Goal: Task Accomplishment & Management: Manage account settings

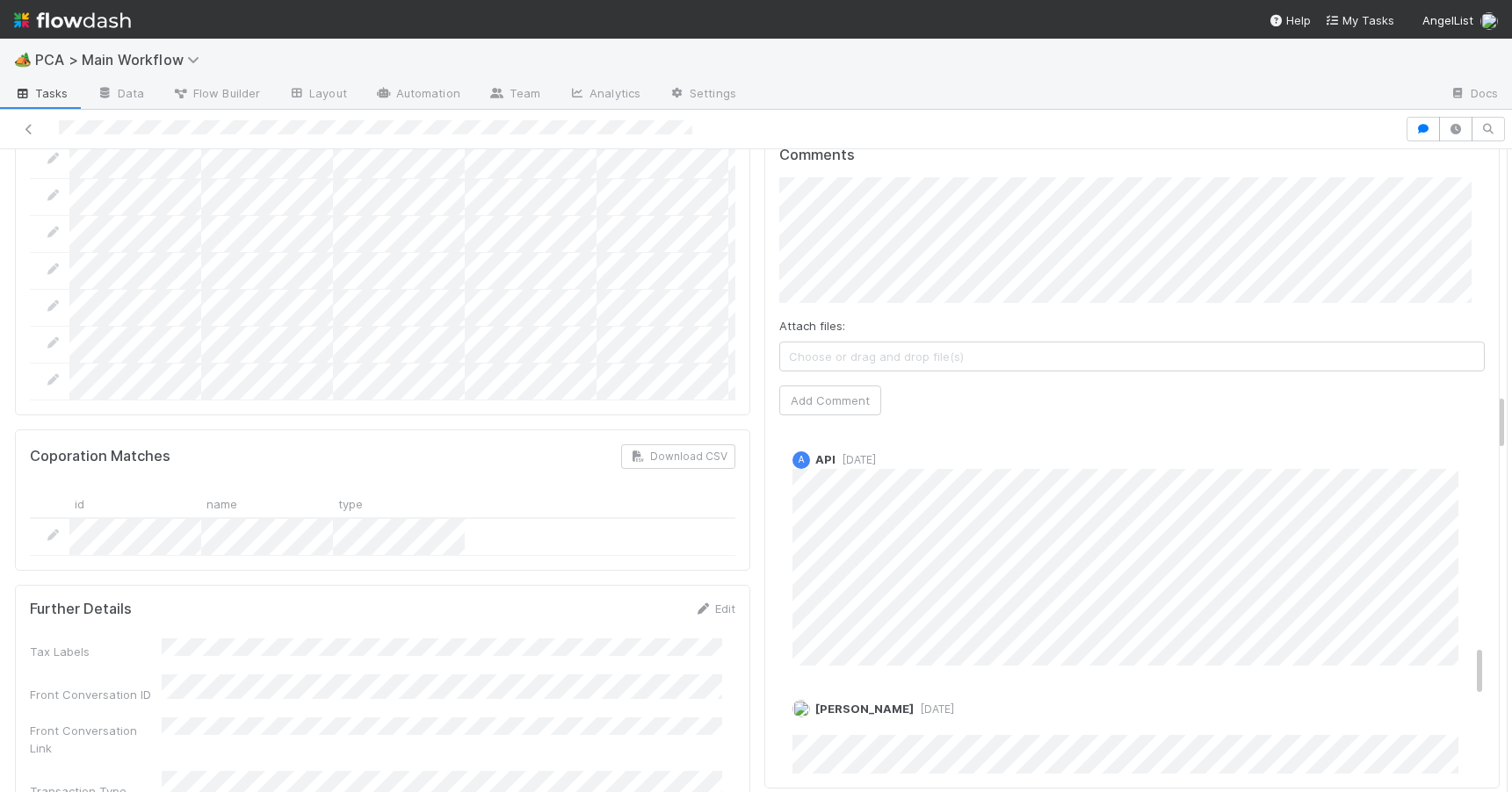
scroll to position [1460, 0]
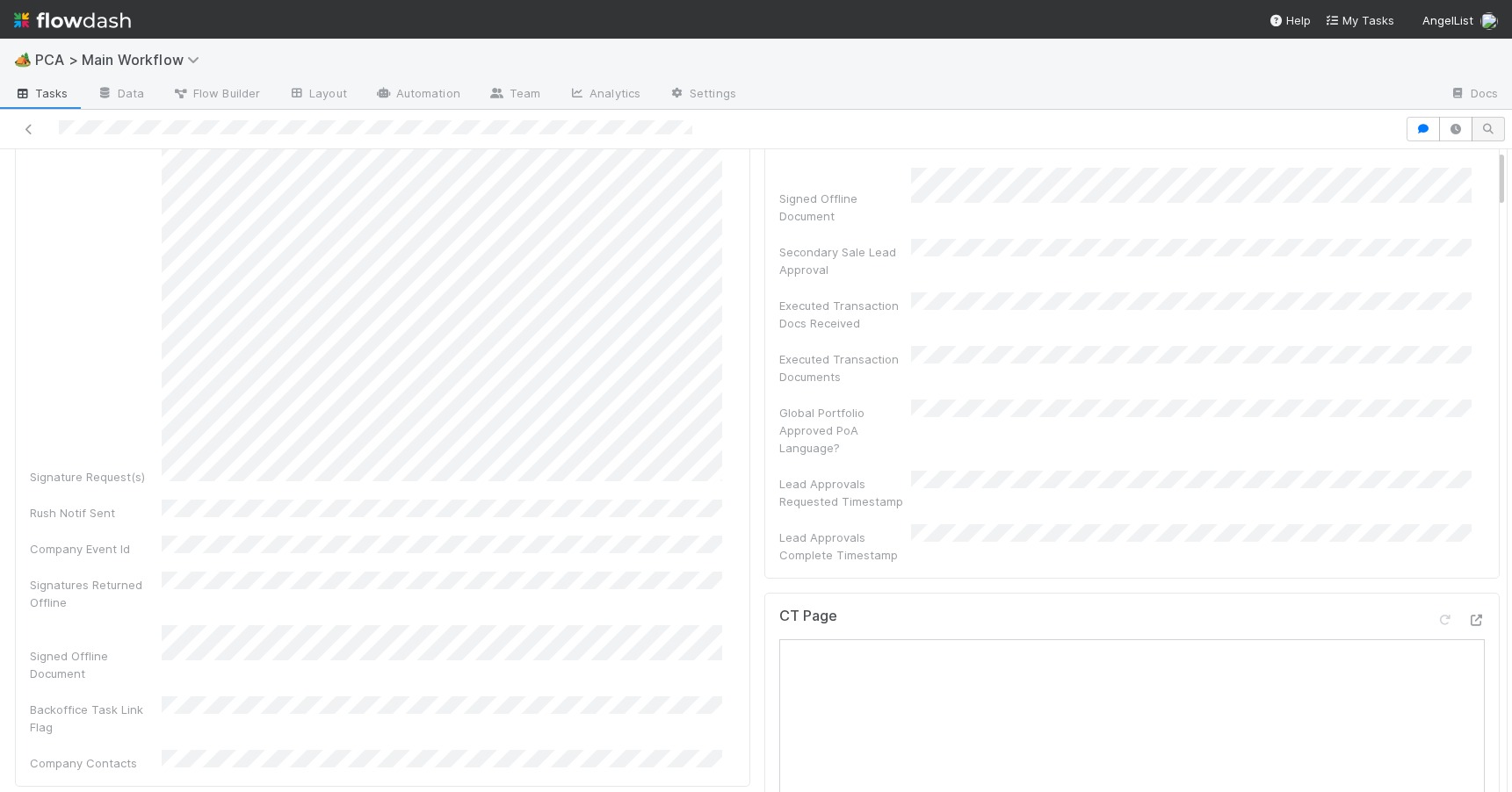
scroll to position [0, 0]
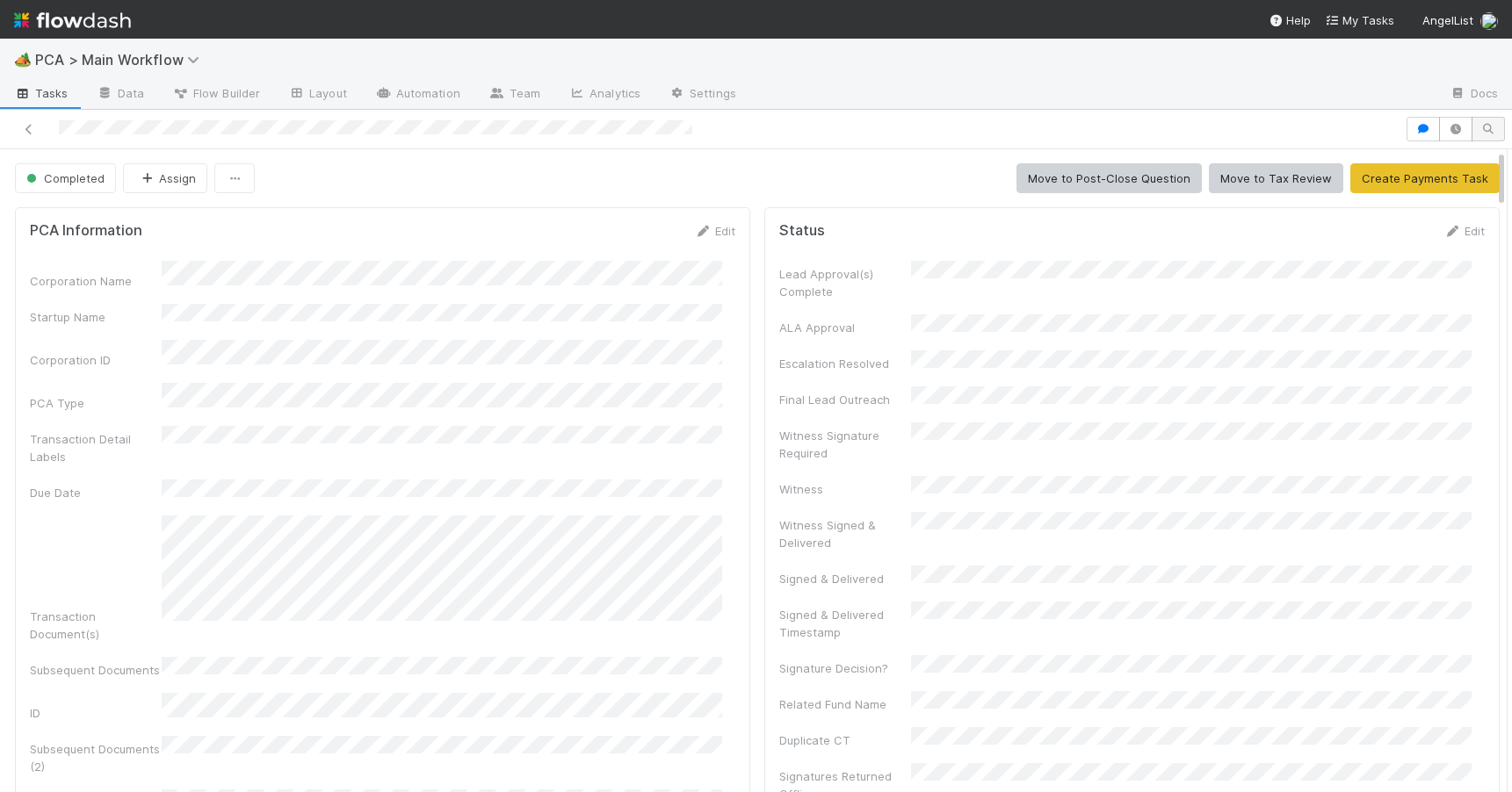
drag, startPoint x: 1487, startPoint y: 411, endPoint x: 1477, endPoint y: 140, distance: 271.2
click at [1477, 140] on div "Completed Assign Move to Post-Close Question Move to Tax Review Create Payments…" at bounding box center [756, 451] width 1512 height 682
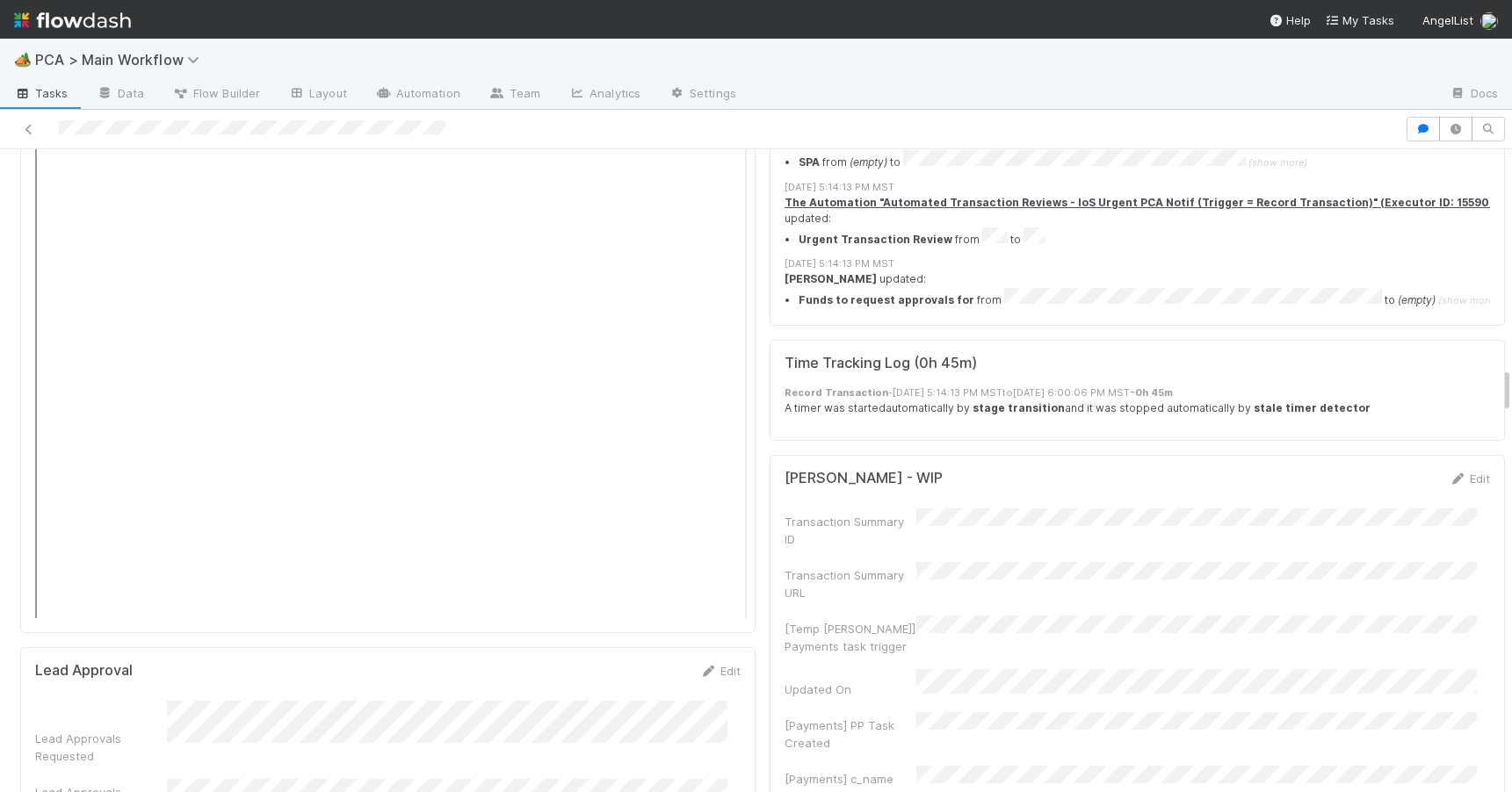
scroll to position [3107, 0]
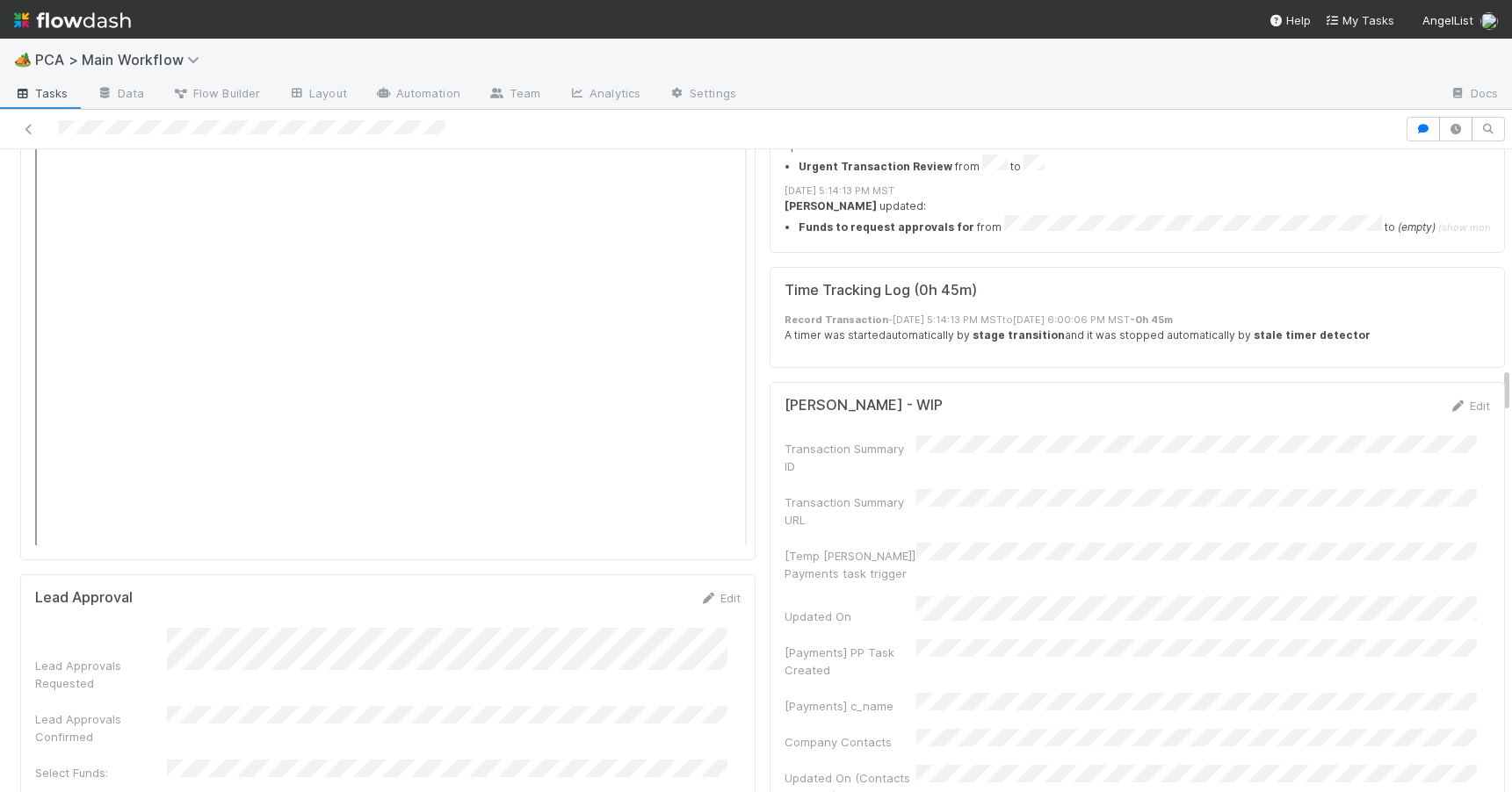
drag, startPoint x: 1492, startPoint y: 231, endPoint x: 1506, endPoint y: 390, distance: 159.6
click at [1505, 389] on div "🏕️ PCA > Main Workflow Tasks Data Flow Builder Layout Automation Team Analytics…" at bounding box center [756, 415] width 1512 height 754
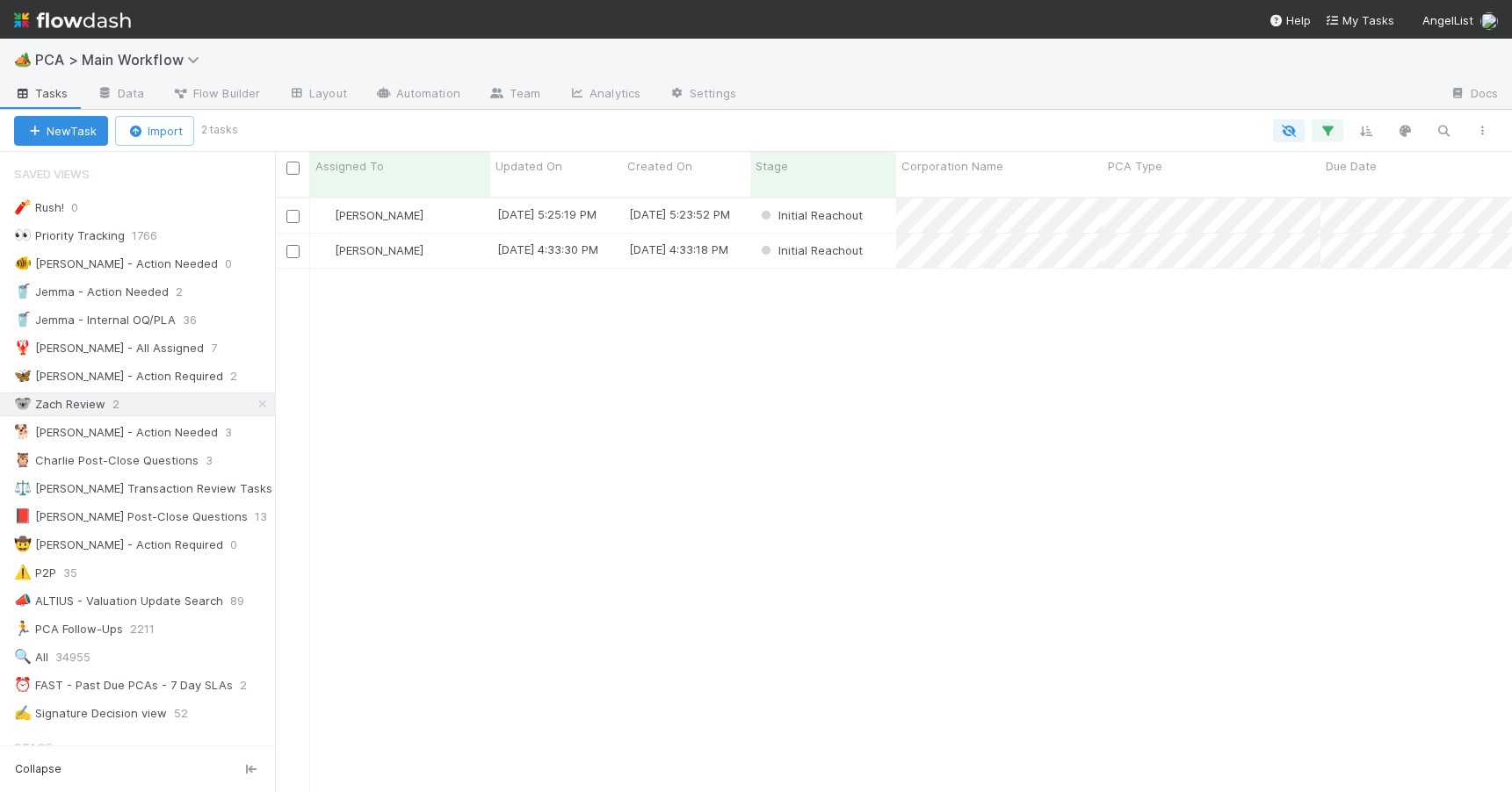
scroll to position [596, 1224]
click at [558, 418] on div "Zachary Conley 8/15/25, 6:39:13 AM 8/15/25, 6:38:48 AM Initial Reachout 0 0 0 0…" at bounding box center [894, 502] width 1237 height 608
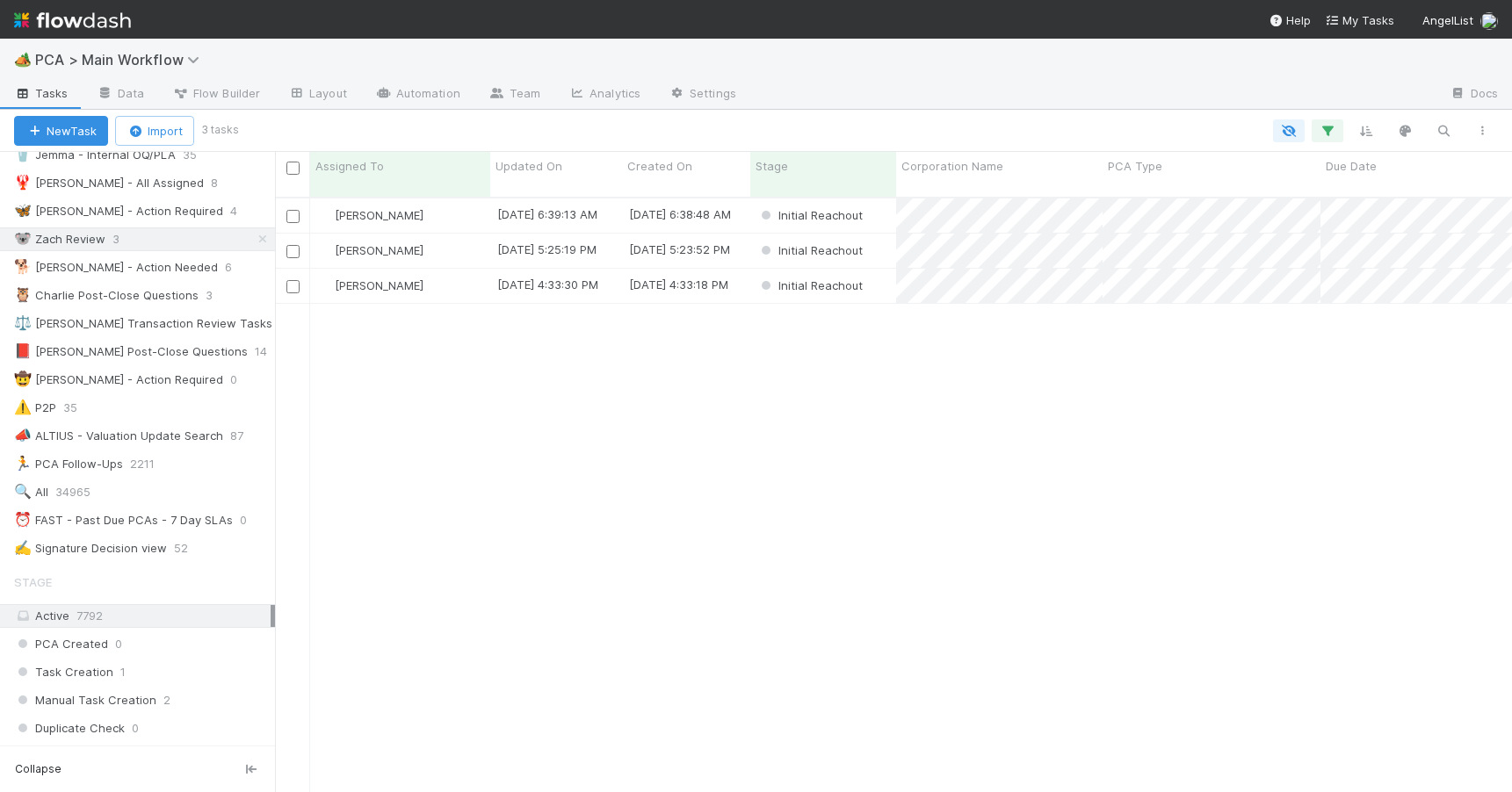
scroll to position [225, 0]
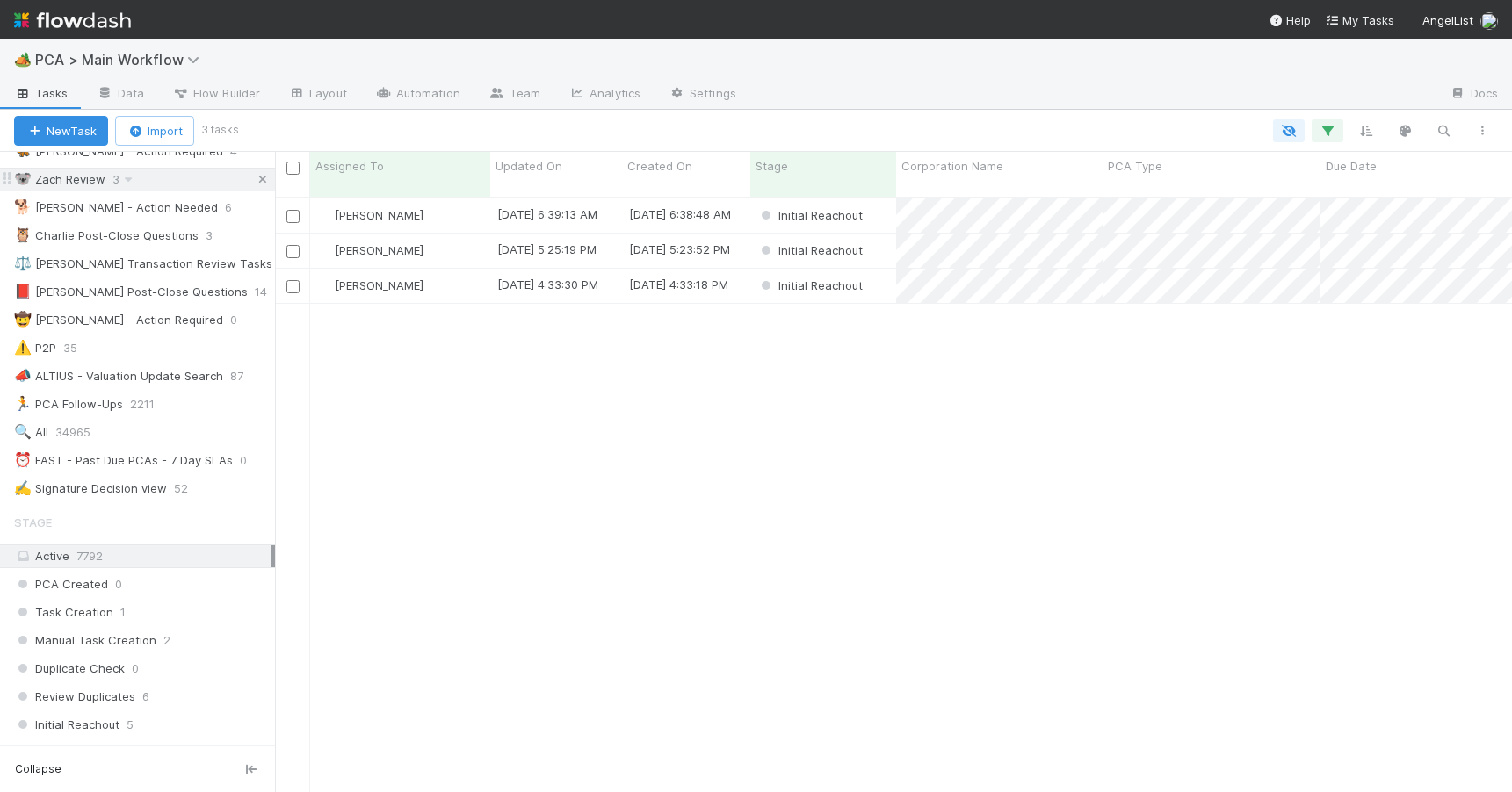
click at [254, 170] on link at bounding box center [262, 180] width 18 height 22
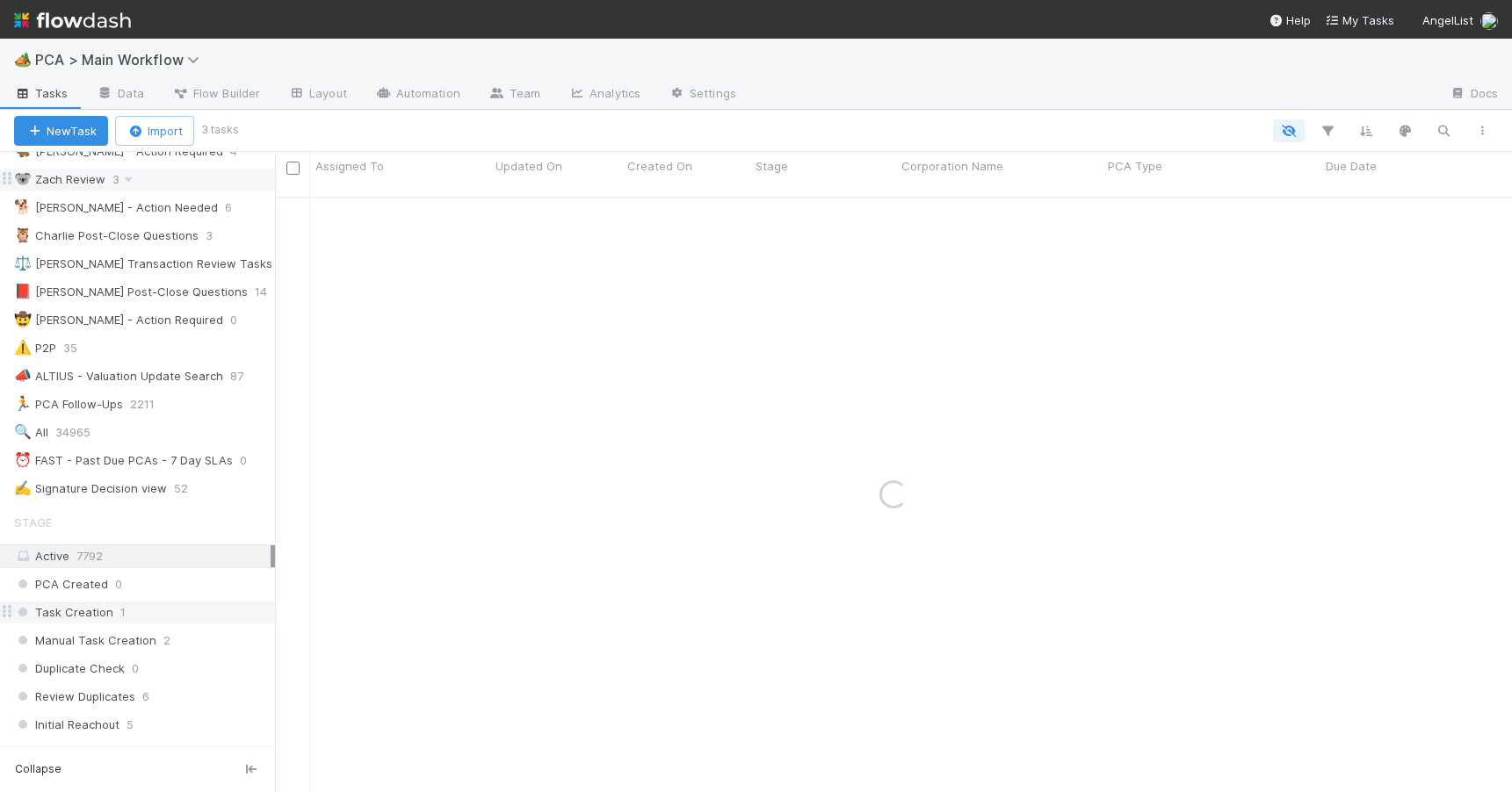
click at [198, 609] on div "Task Creation 1" at bounding box center [144, 612] width 261 height 22
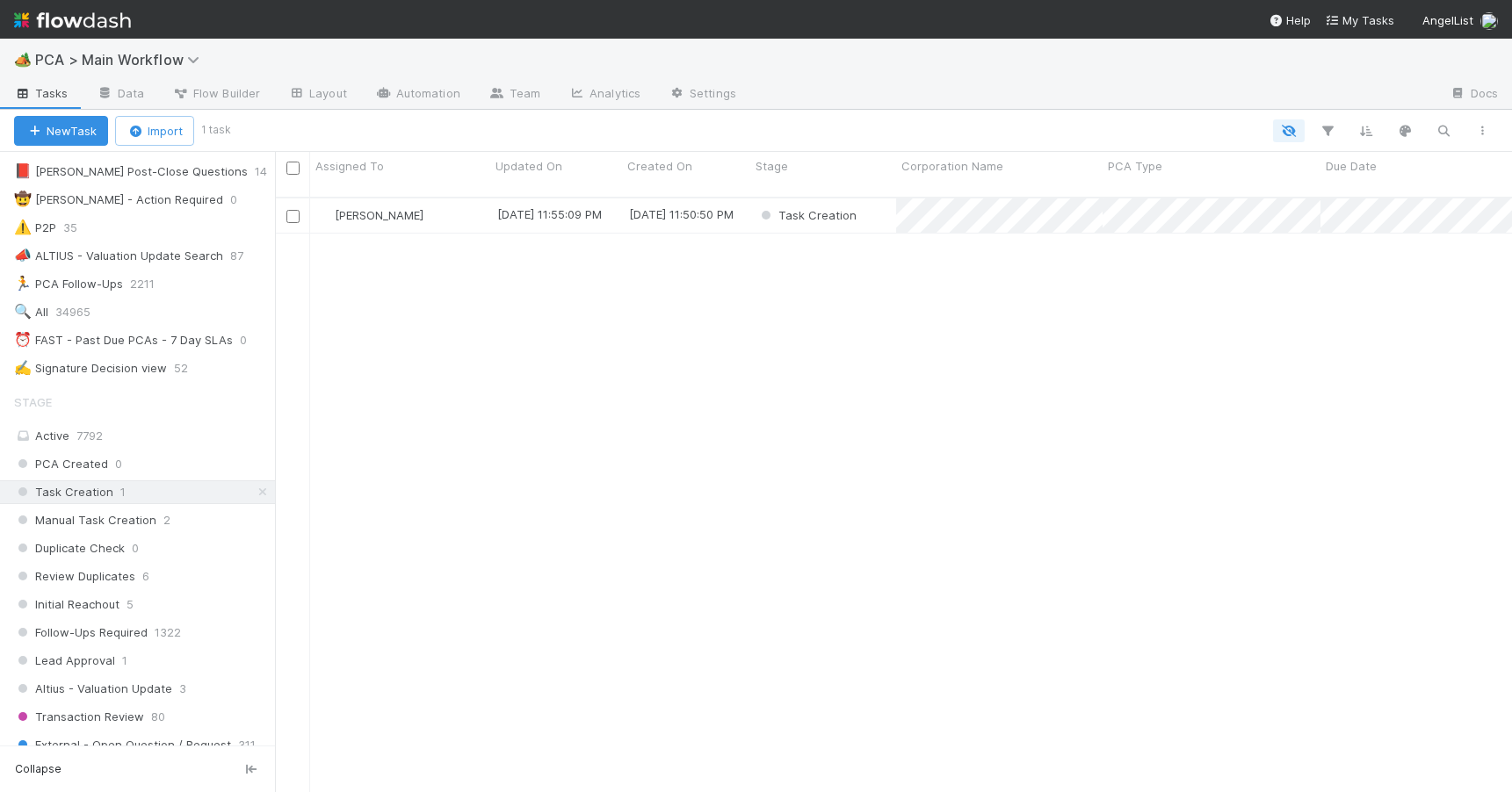
scroll to position [414, 0]
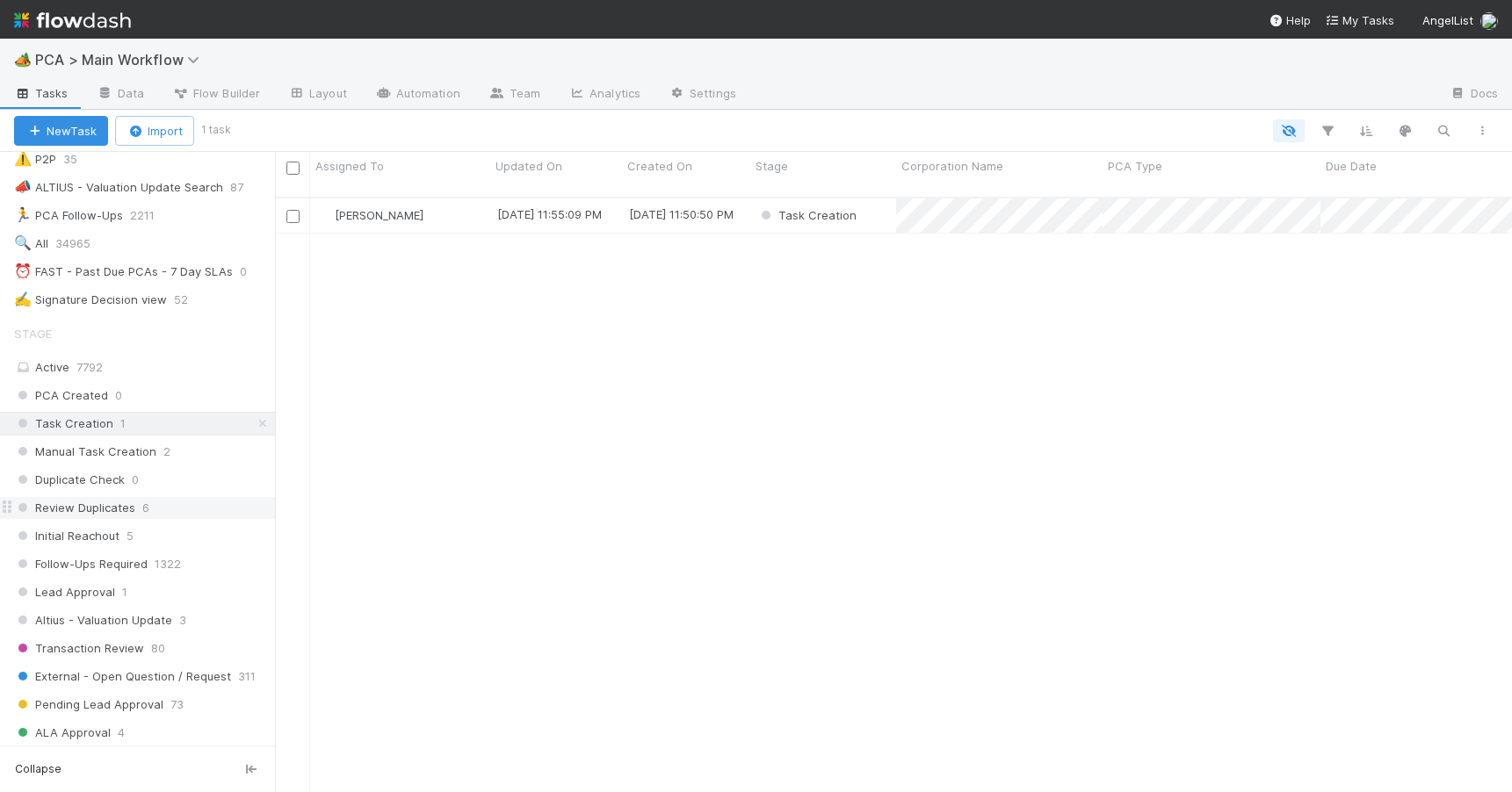
click at [202, 516] on div "Review Duplicates 6" at bounding box center [144, 508] width 261 height 22
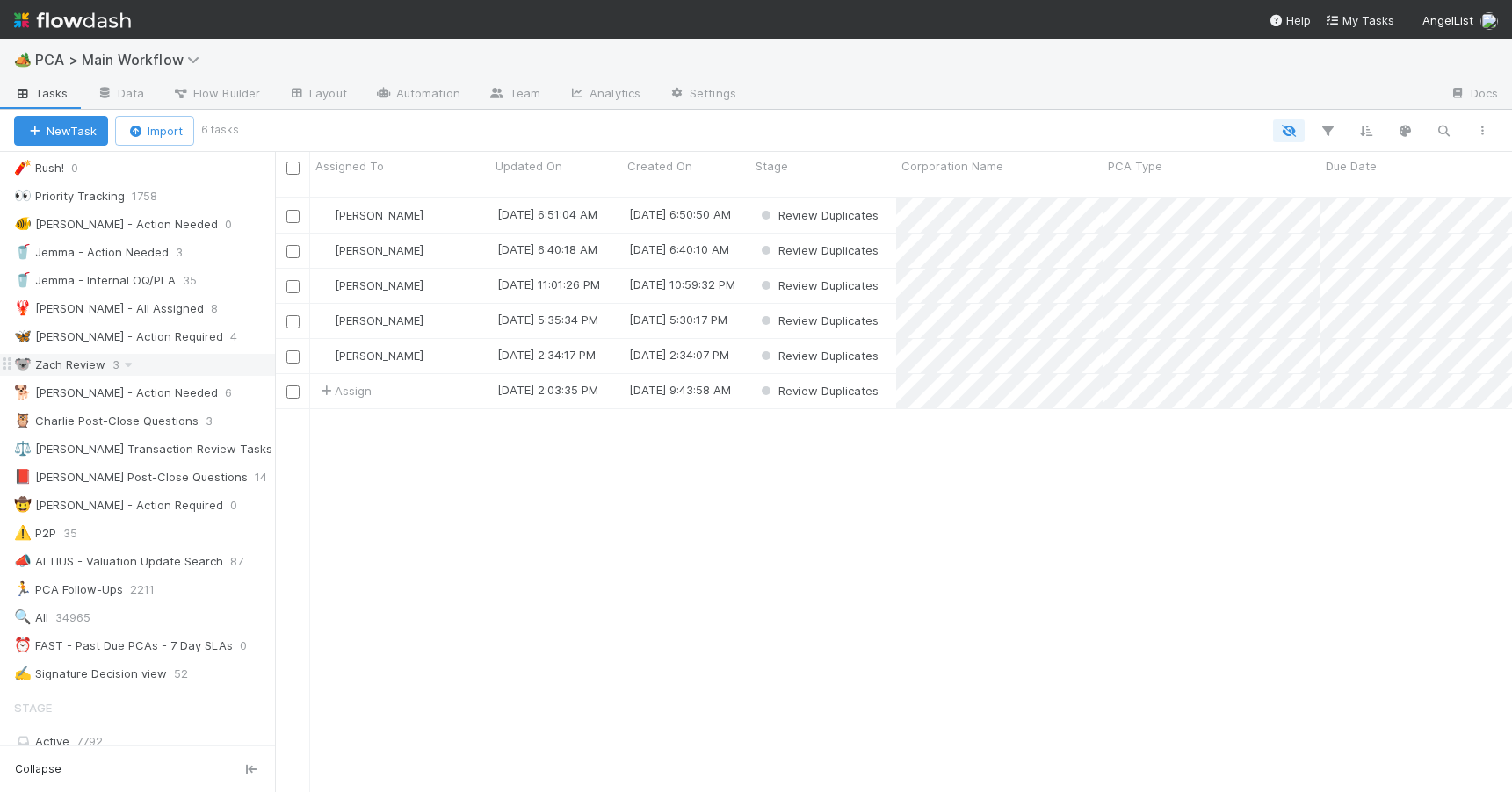
scroll to position [596, 1224]
click at [206, 372] on div "🐨 Zach Review 3" at bounding box center [144, 365] width 261 height 22
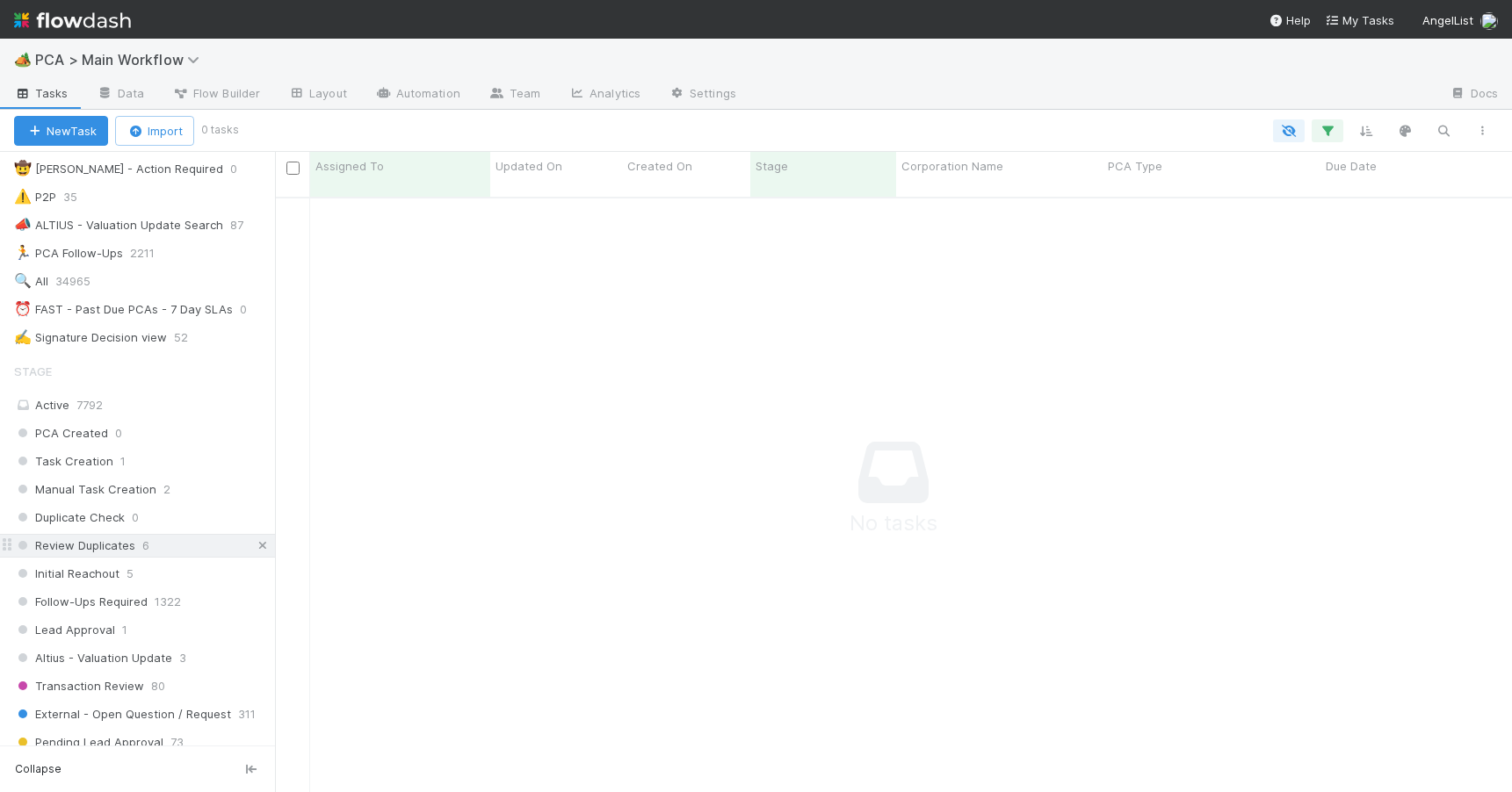
scroll to position [583, 1224]
click at [254, 549] on icon at bounding box center [262, 545] width 18 height 12
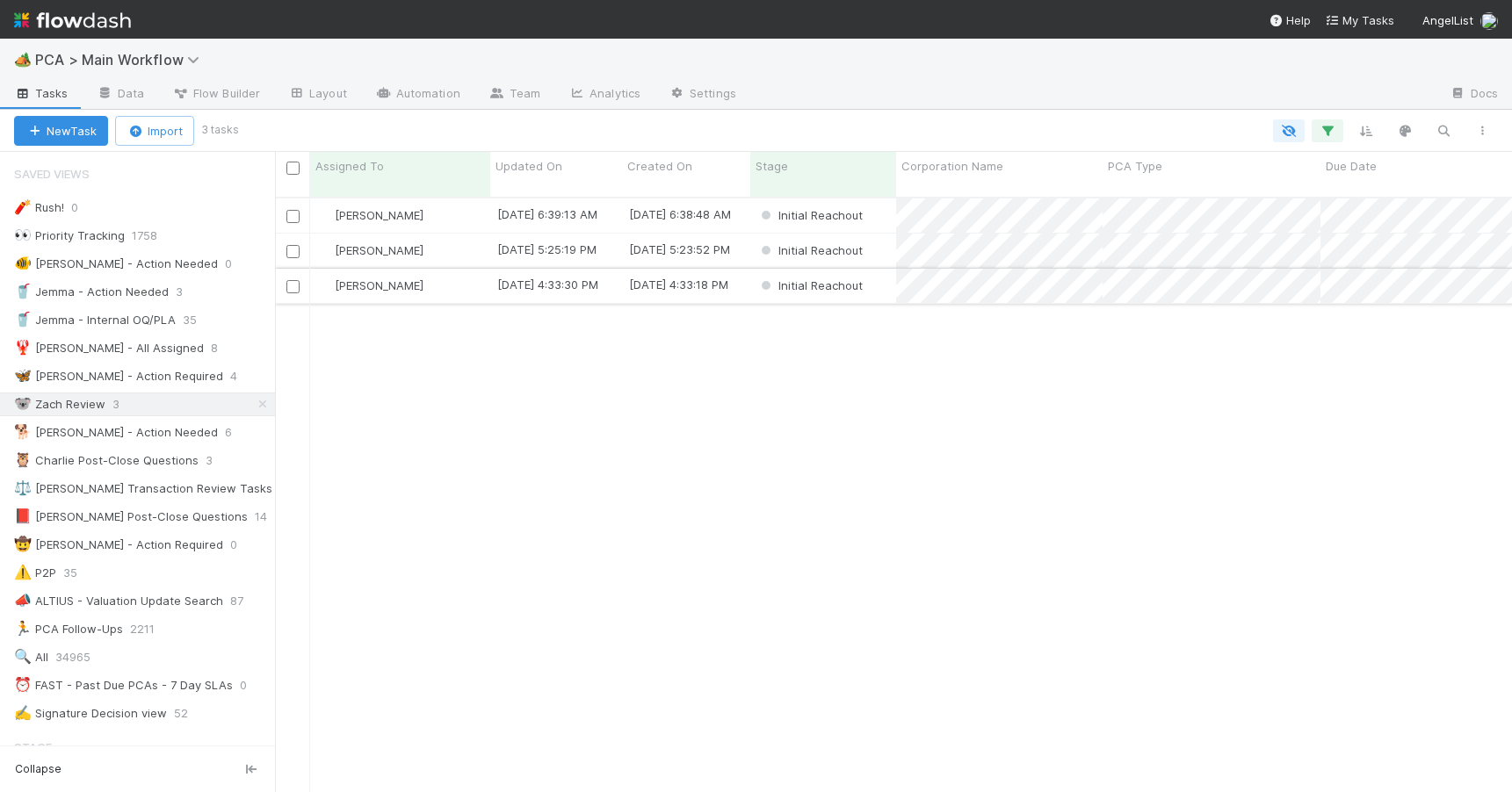
click at [460, 273] on div "[PERSON_NAME]" at bounding box center [399, 285] width 180 height 34
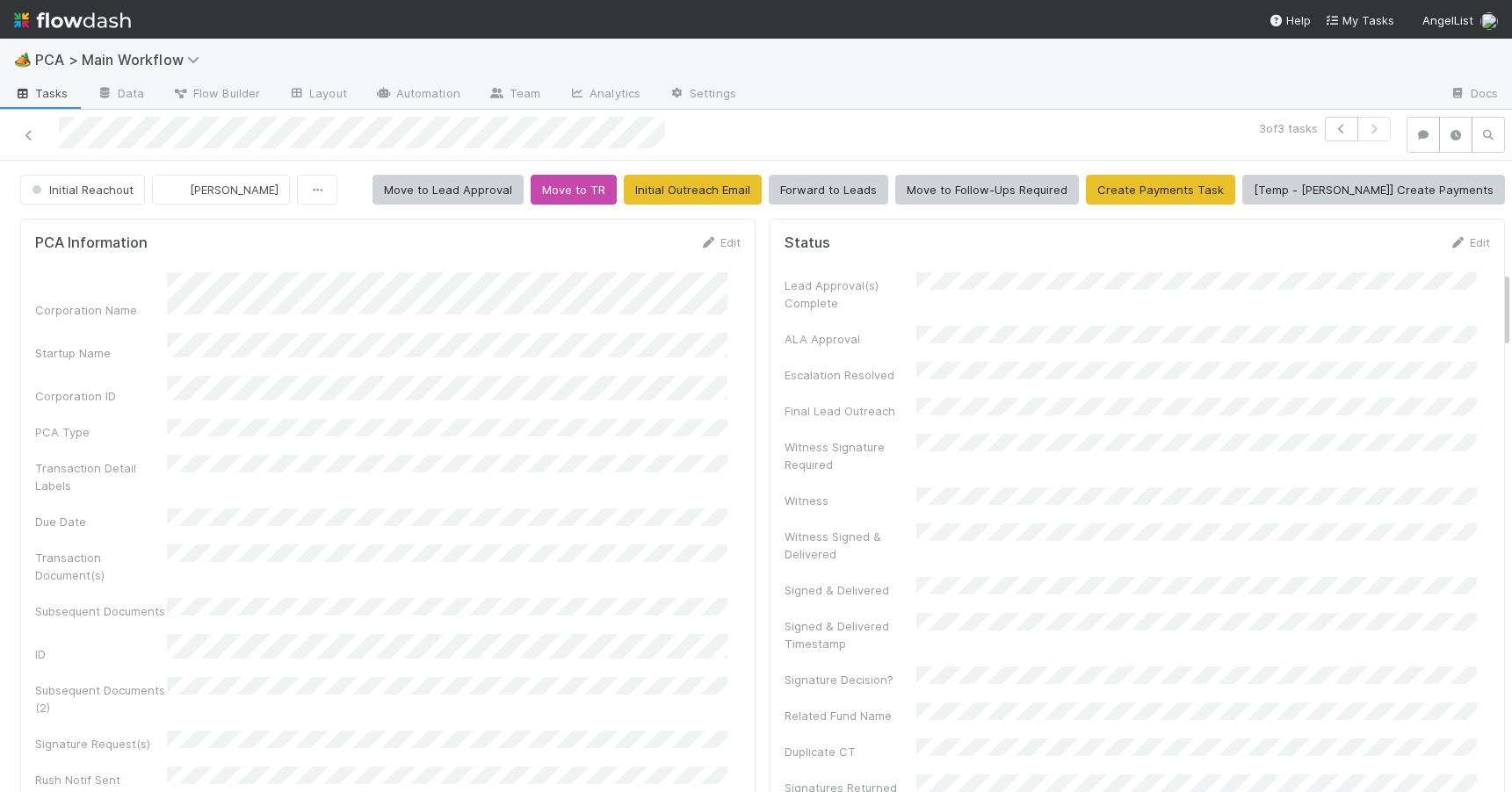
scroll to position [909, 0]
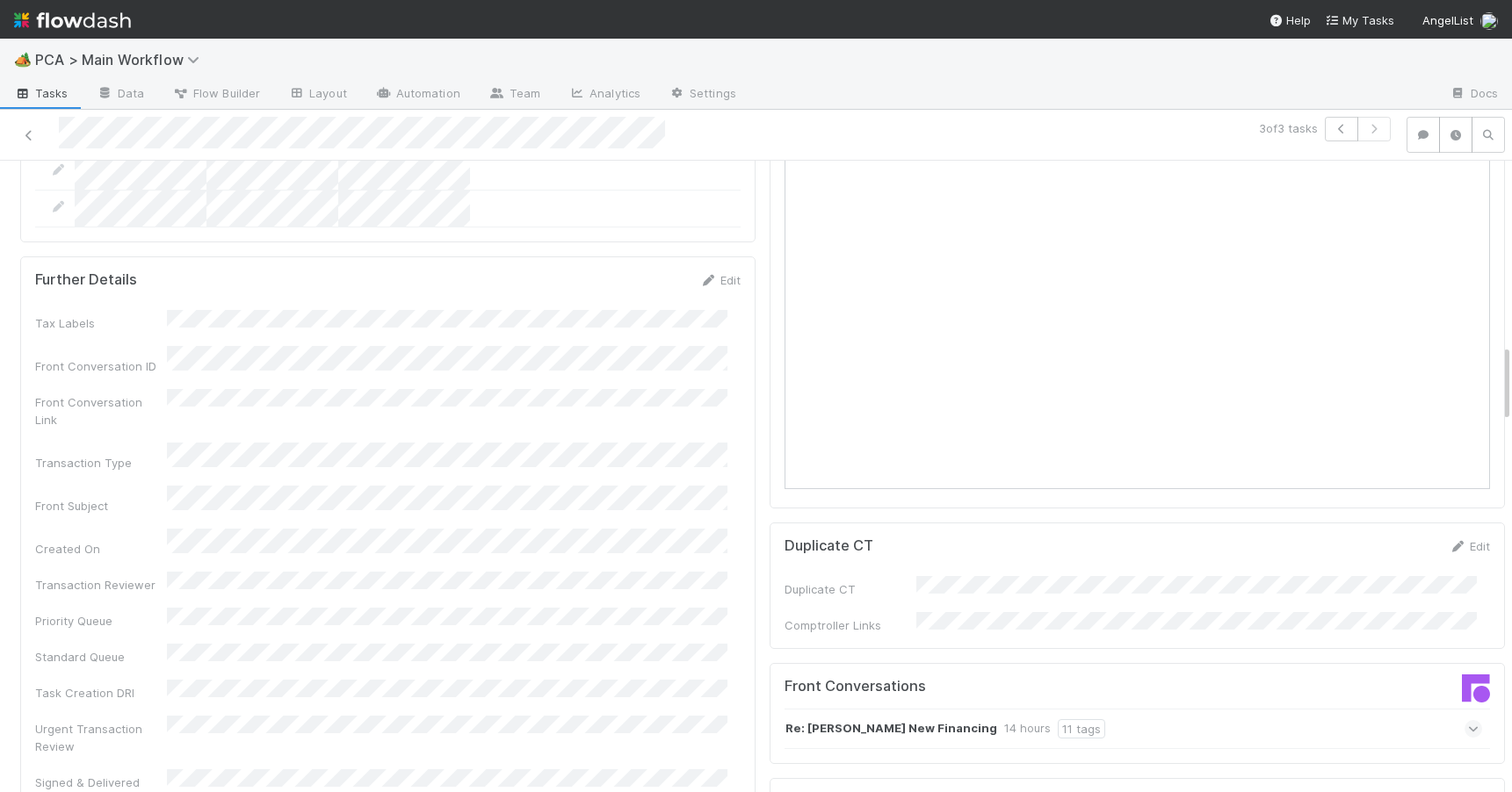
scroll to position [1644, 0]
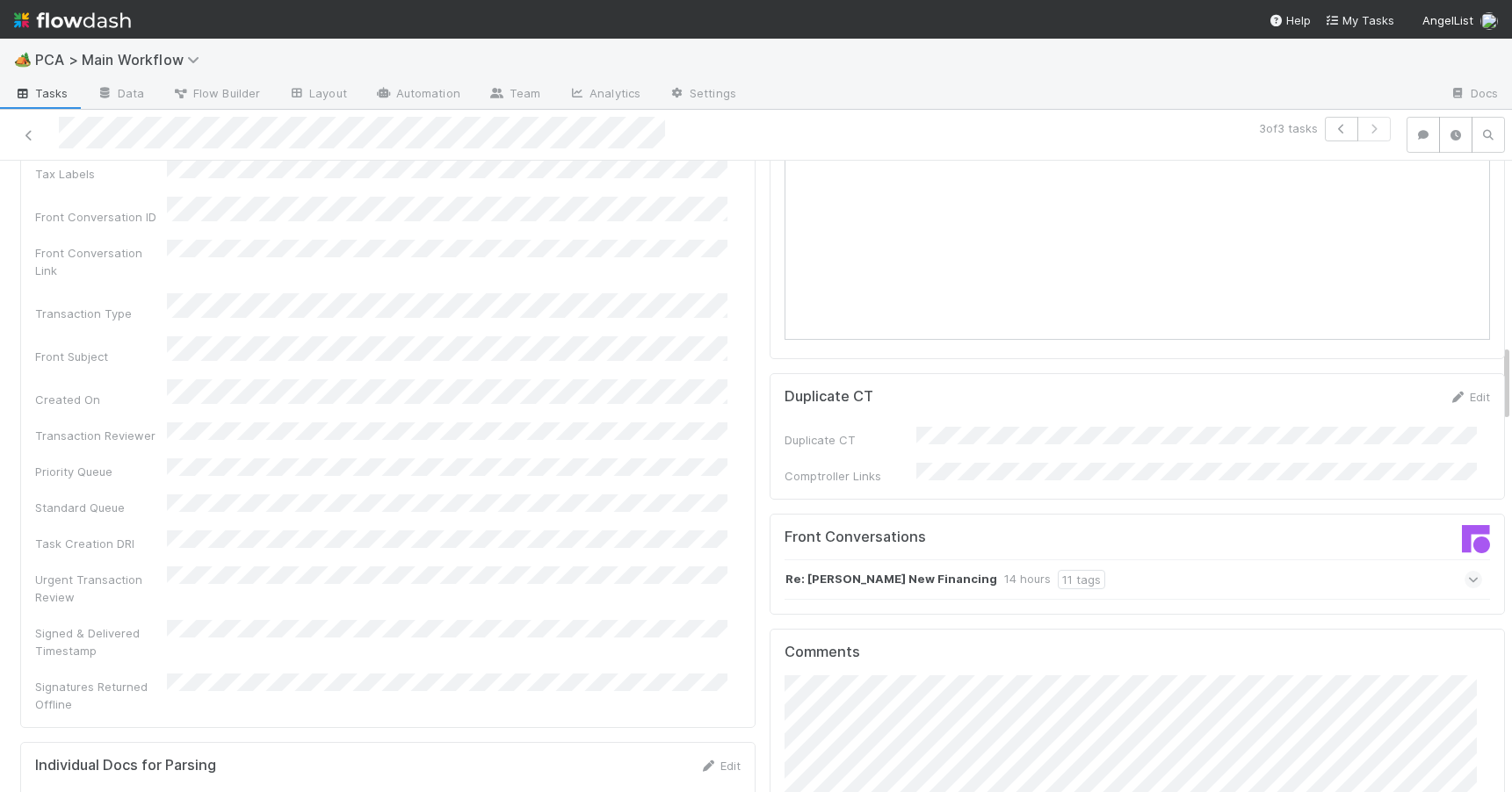
drag, startPoint x: 1493, startPoint y: 304, endPoint x: 1515, endPoint y: 394, distance: 92.6
click at [1511, 394] on html "🏕️ PCA > Main Workflow Tasks Data Flow Builder Layout Automation Team Analytics…" at bounding box center [756, 396] width 1512 height 792
click at [1181, 559] on div "Re: EliseAI New Financing 14 hours 11 tags" at bounding box center [1133, 579] width 697 height 40
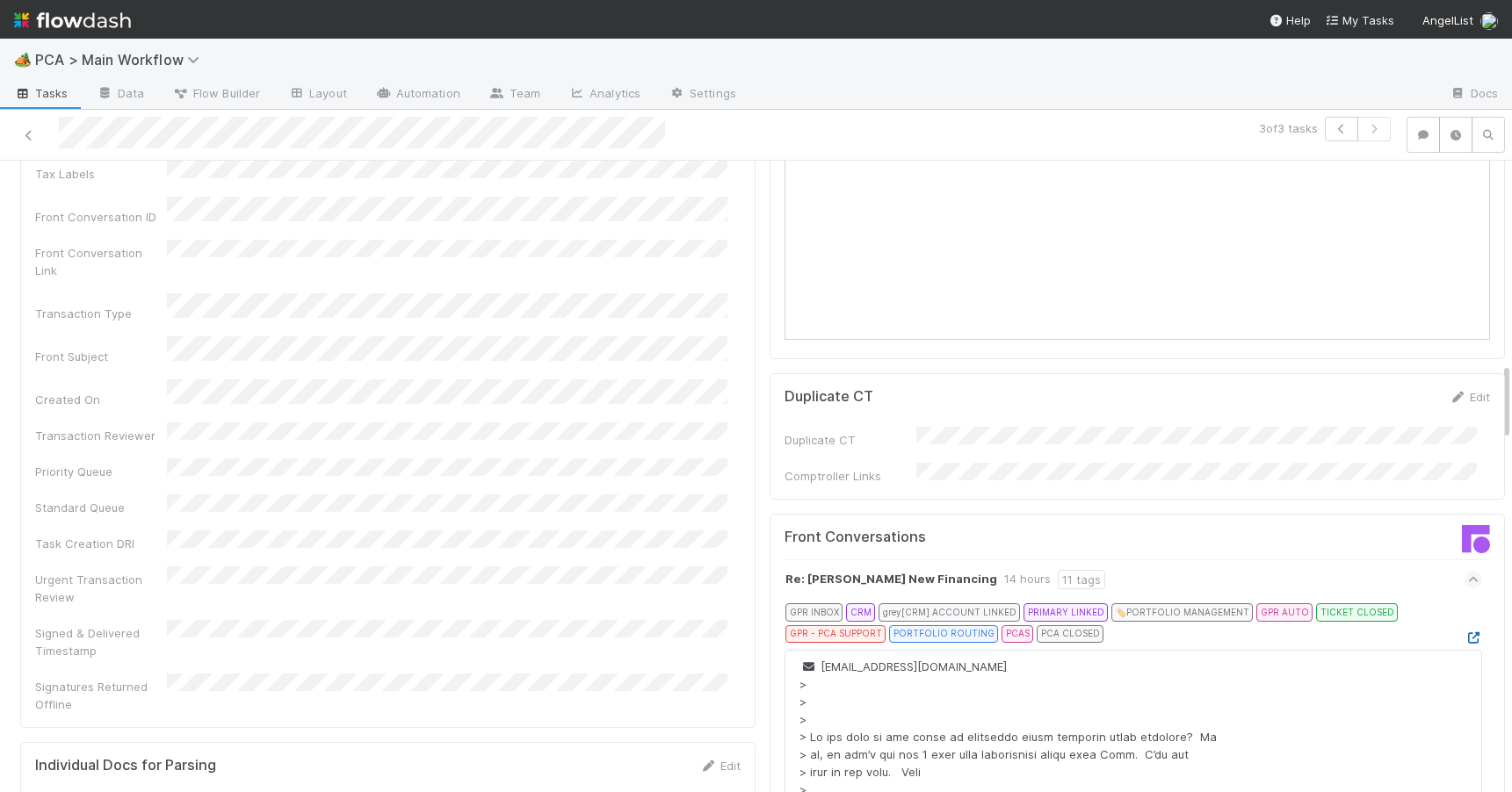
click at [1464, 632] on icon at bounding box center [1473, 638] width 18 height 12
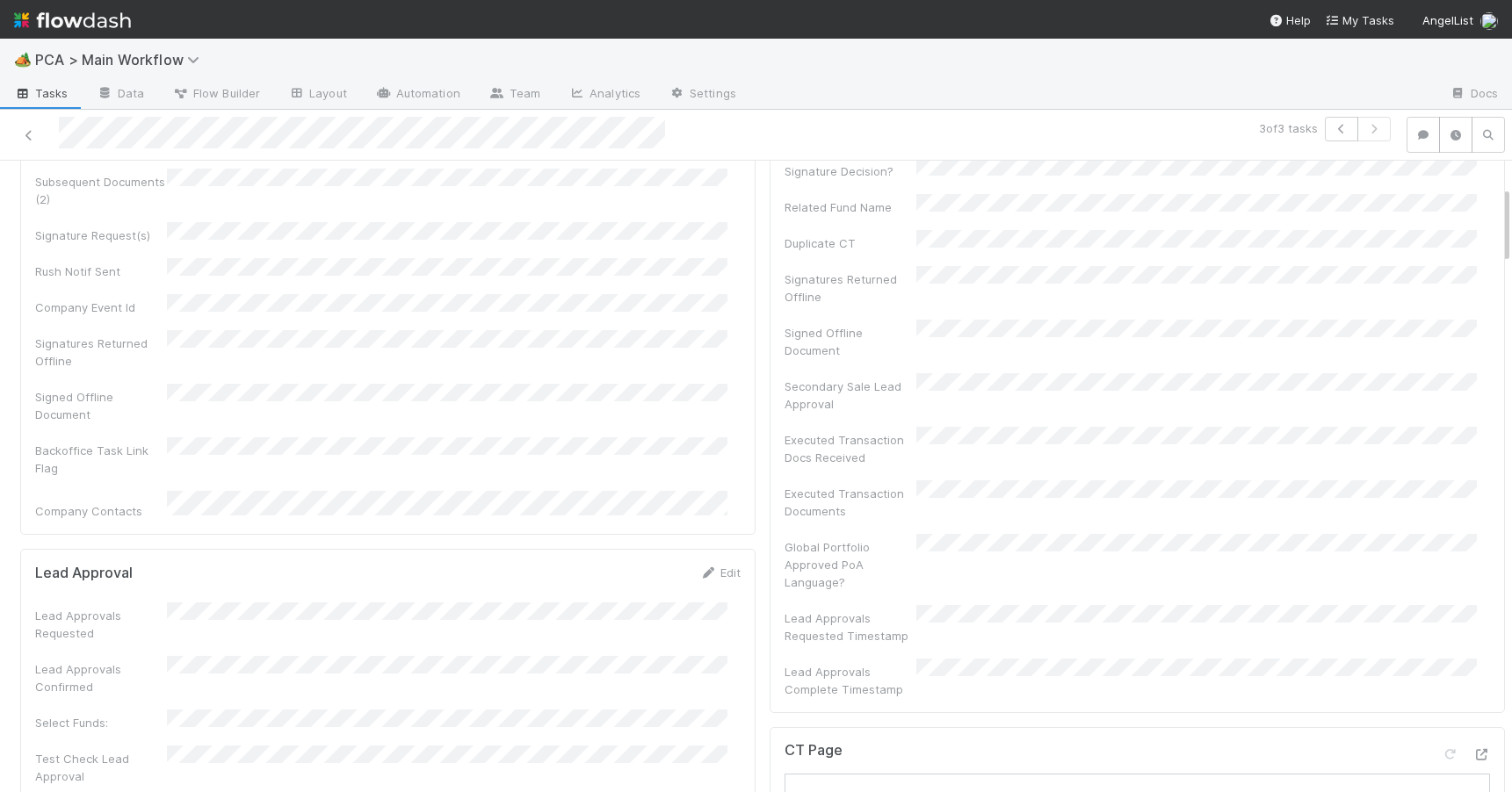
scroll to position [0, 0]
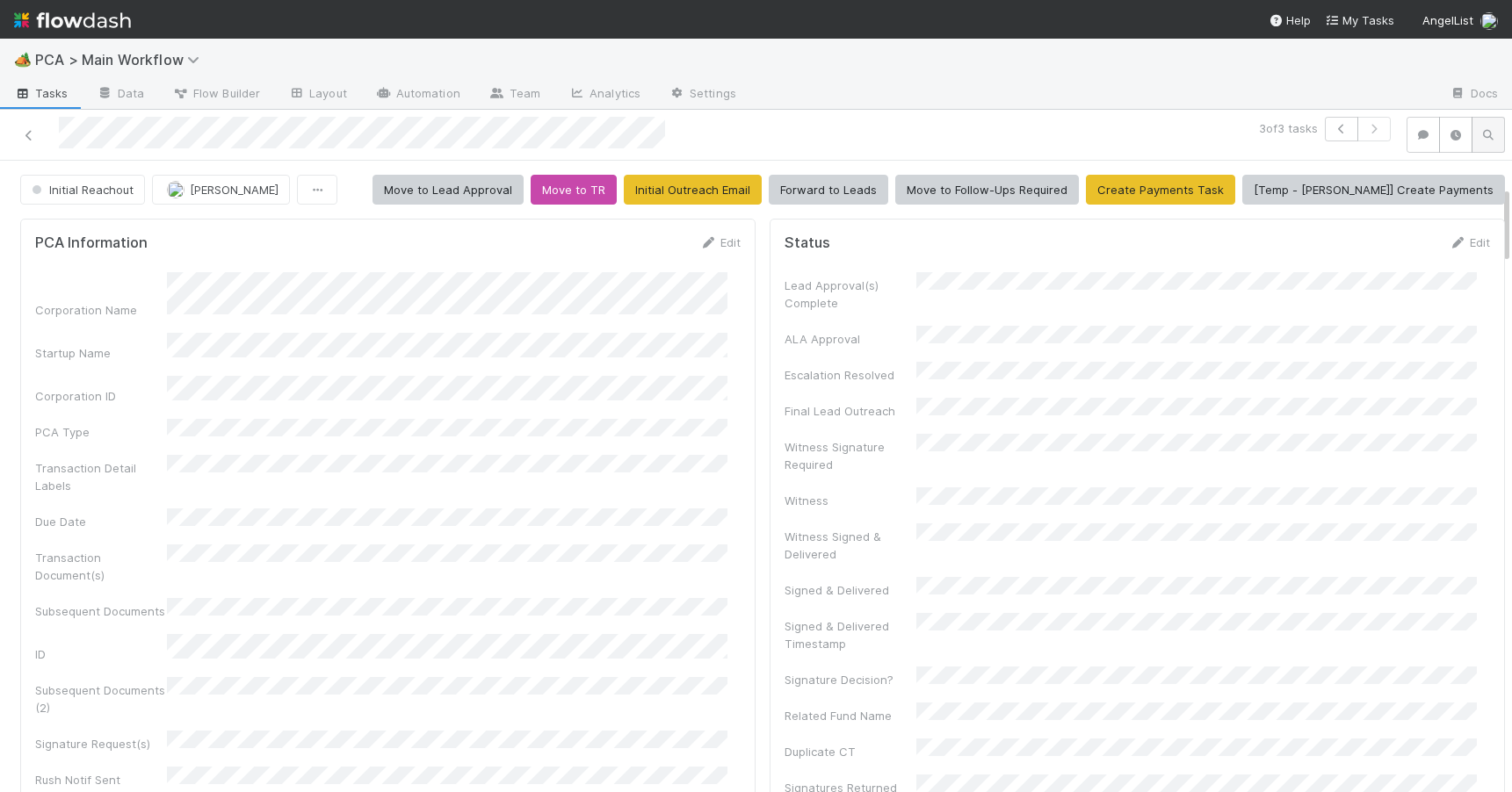
drag, startPoint x: 1492, startPoint y: 383, endPoint x: 1466, endPoint y: 120, distance: 264.3
click at [1467, 120] on div "3 of 3 tasks Initial Reachout Zachary Conley Move to Lead Approval Move to TR I…" at bounding box center [756, 451] width 1512 height 683
click at [716, 245] on link "Edit" at bounding box center [720, 242] width 41 height 14
click at [622, 241] on button "Save" at bounding box center [647, 249] width 50 height 29
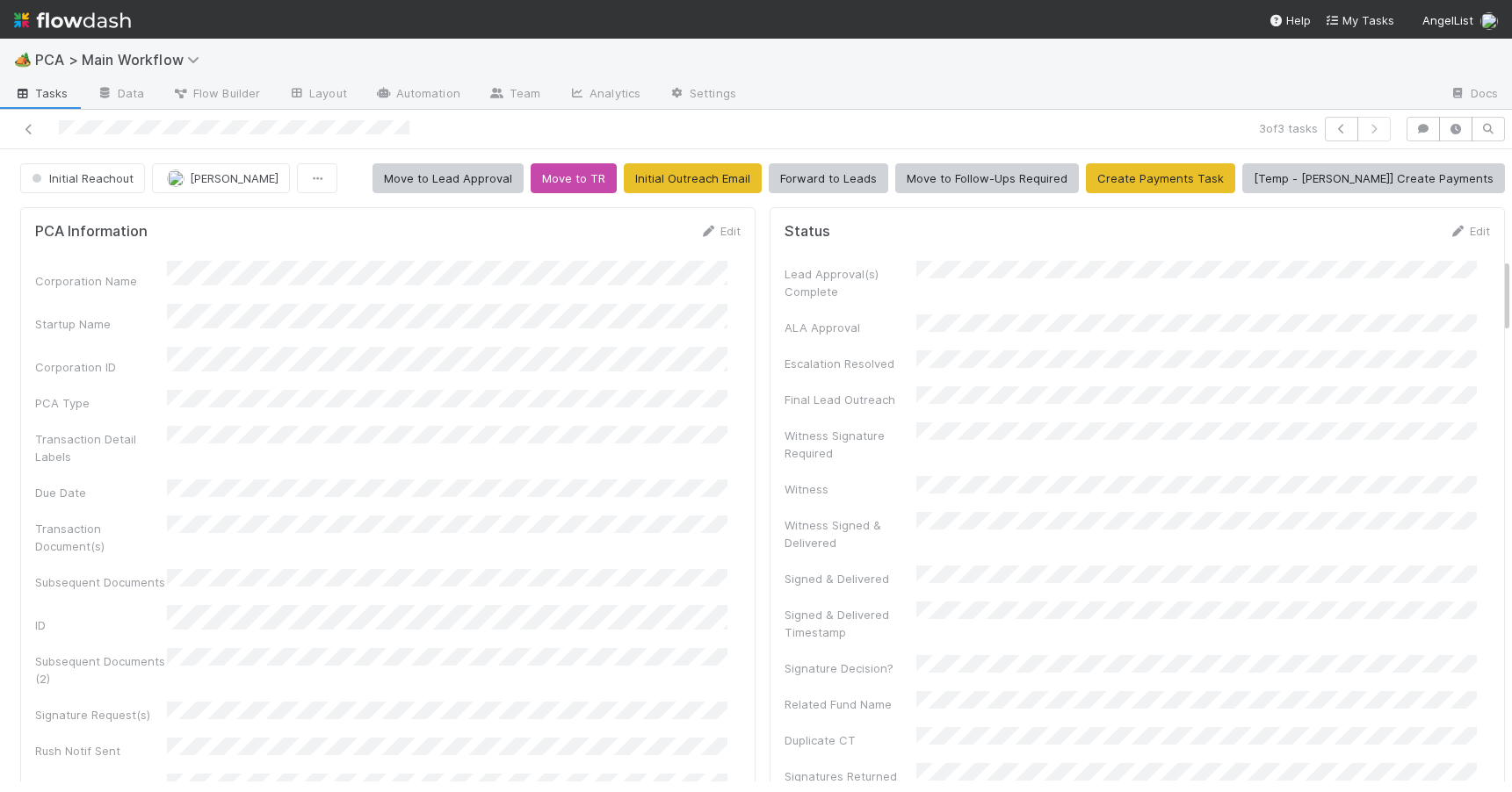
scroll to position [909, 0]
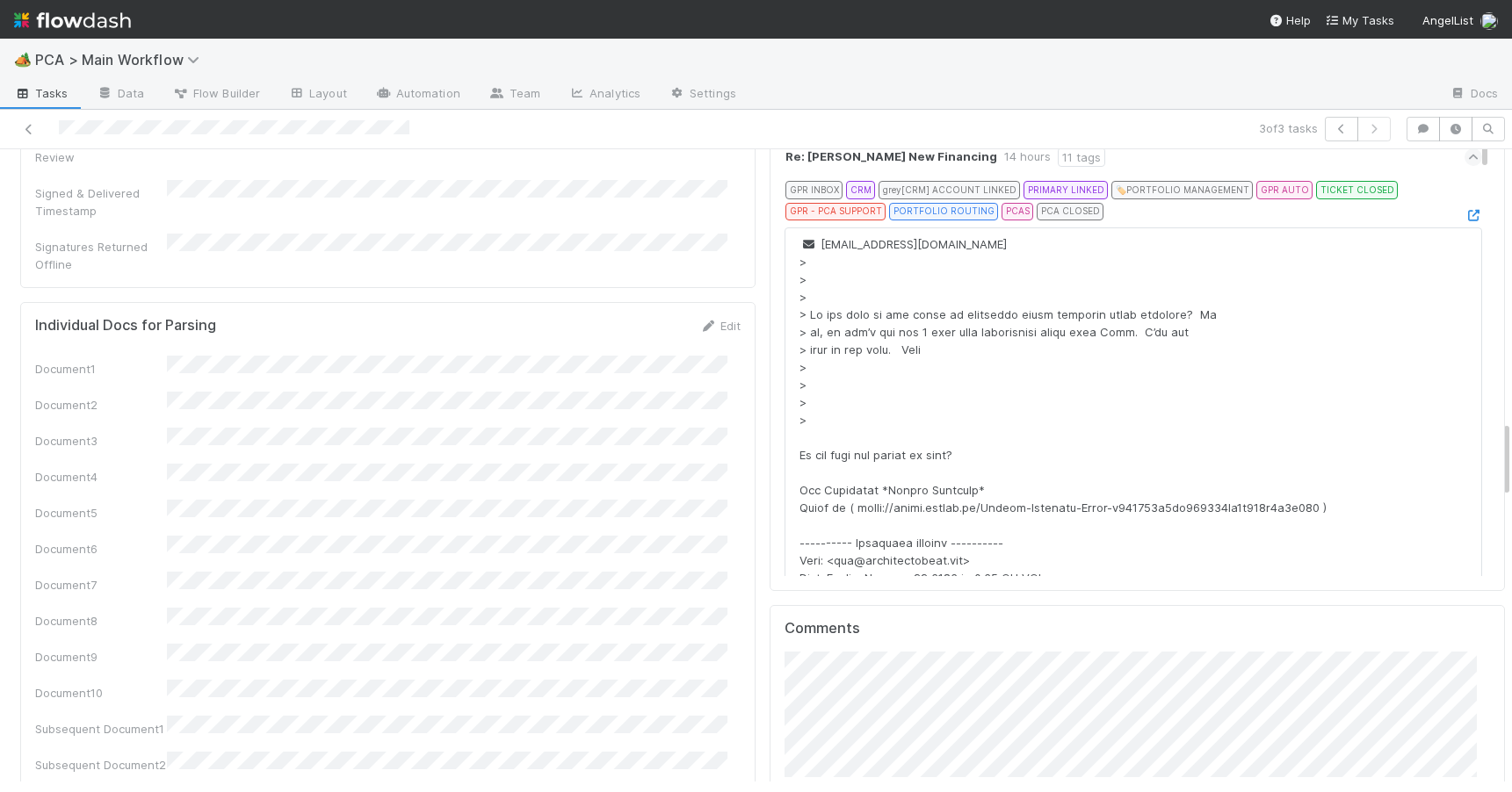
drag, startPoint x: 1492, startPoint y: 281, endPoint x: 1488, endPoint y: 440, distance: 159.1
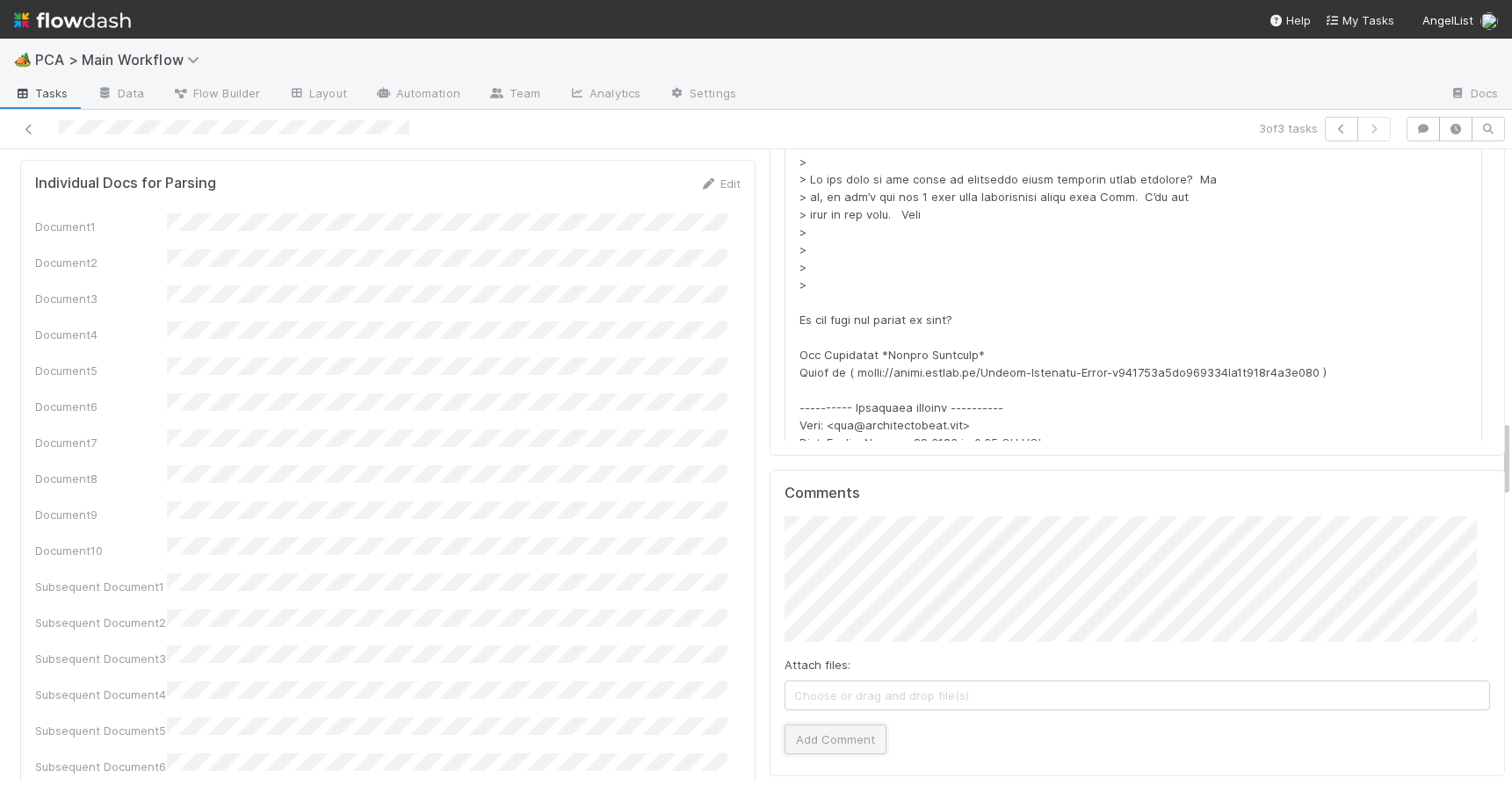
click at [794, 724] on button "Add Comment" at bounding box center [836, 739] width 102 height 29
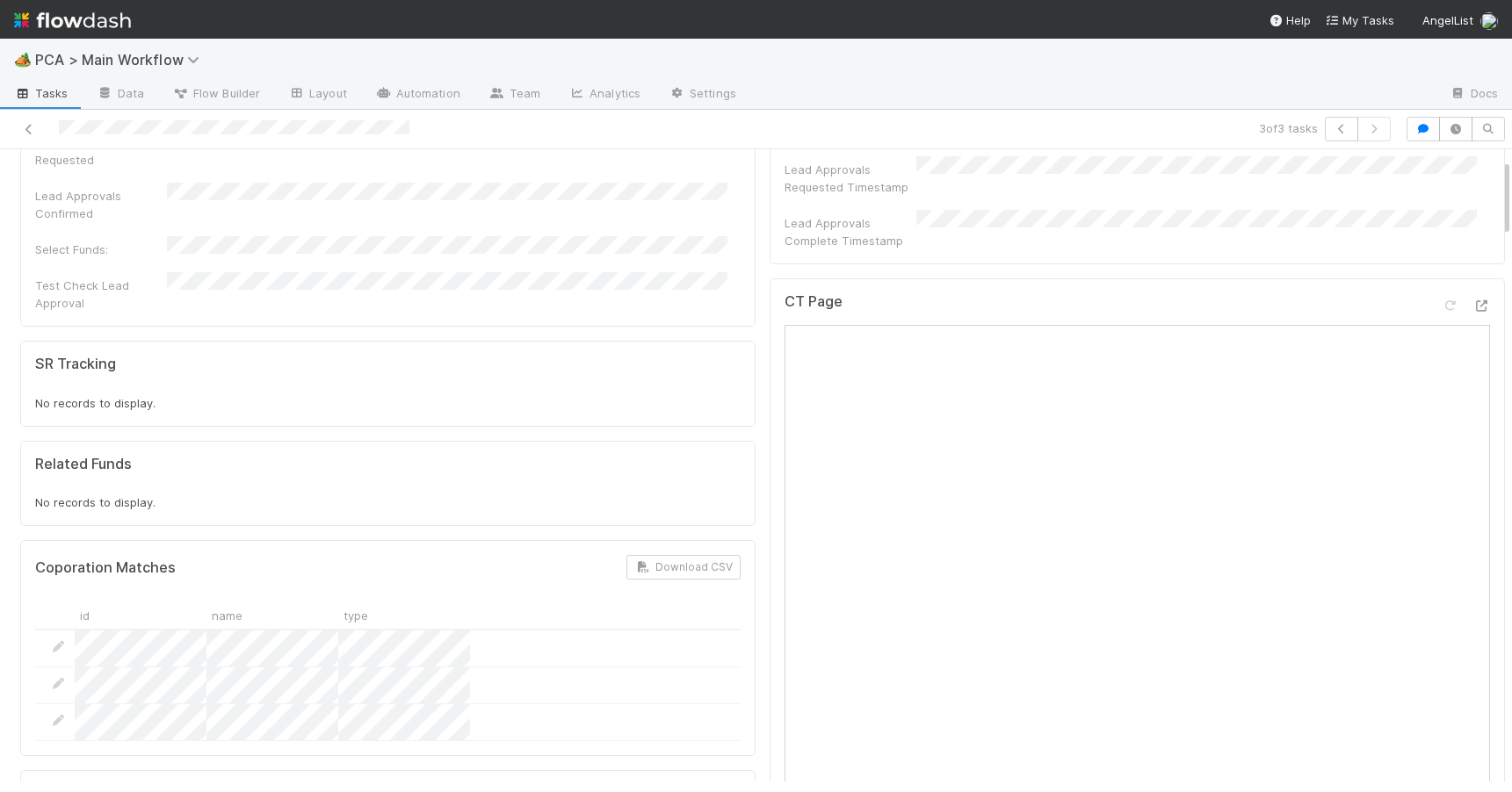
scroll to position [0, 0]
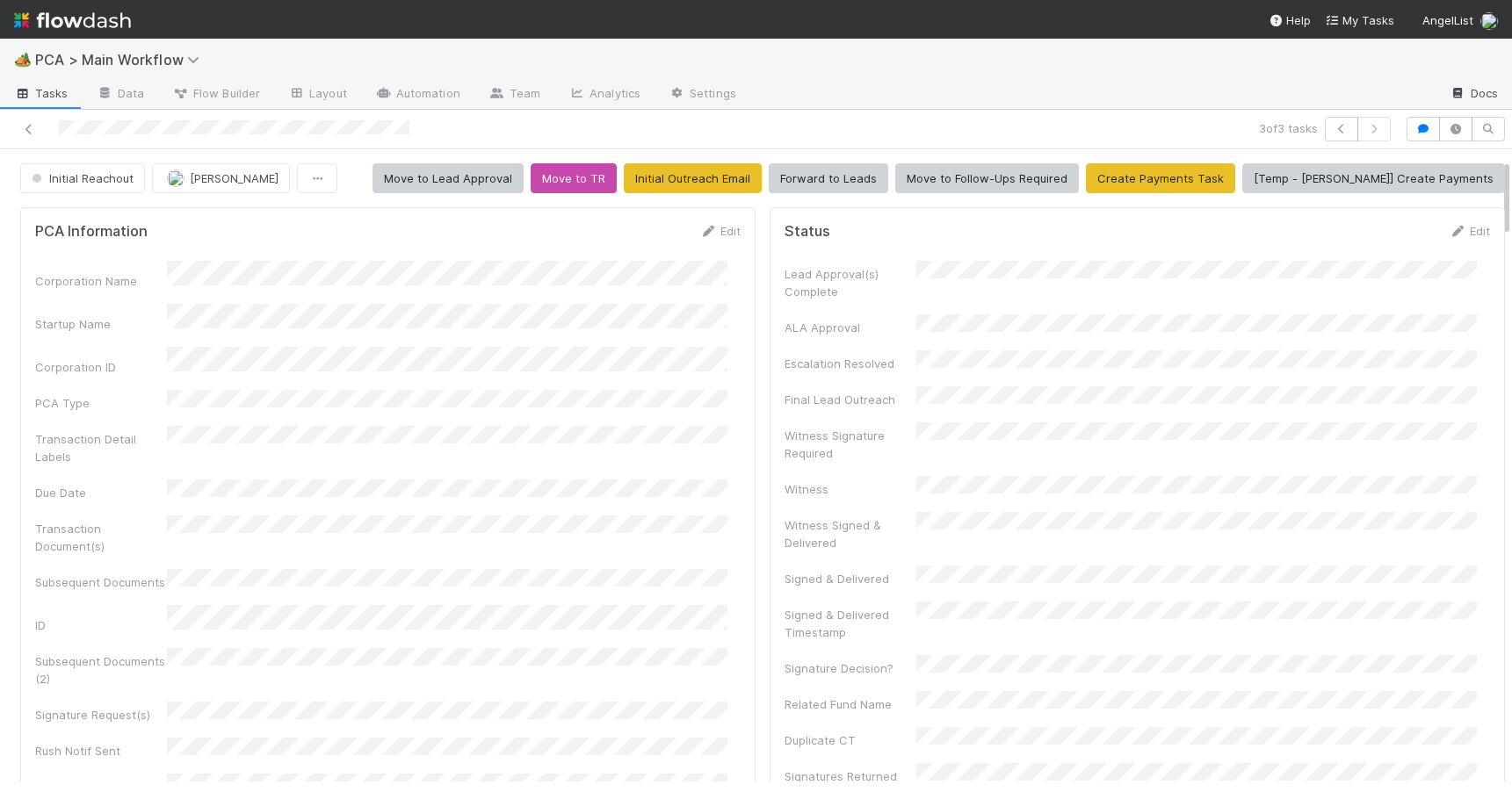
drag, startPoint x: 1492, startPoint y: 442, endPoint x: 1476, endPoint y: 93, distance: 349.4
click at [1478, 94] on div "🏕️ PCA > Main Workflow Tasks Data Flow Builder Layout Automation Team Analytics…" at bounding box center [756, 415] width 1512 height 754
click at [713, 234] on link "Edit" at bounding box center [720, 231] width 41 height 14
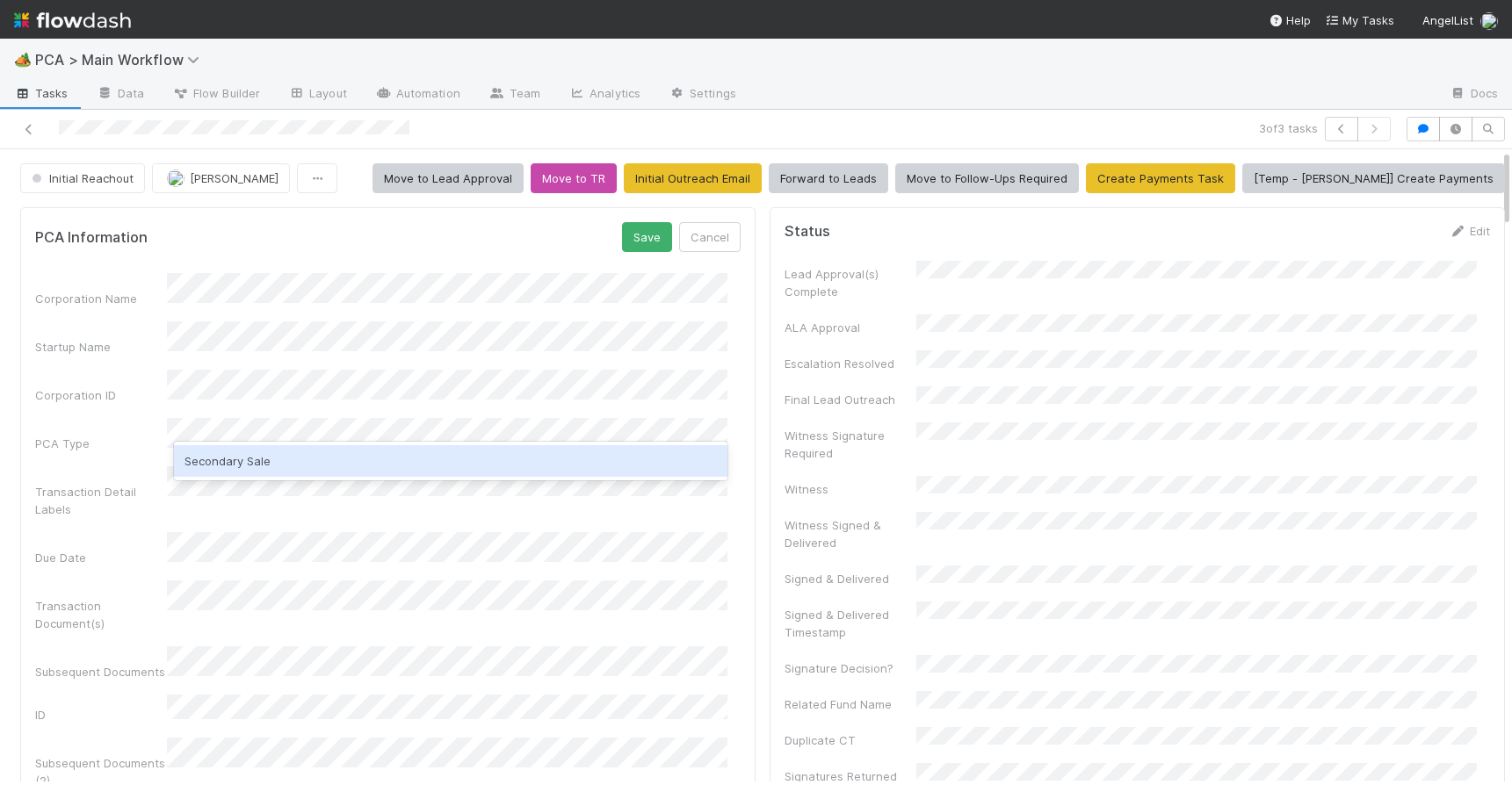
click at [237, 466] on div "Secondary Sale" at bounding box center [450, 461] width 553 height 31
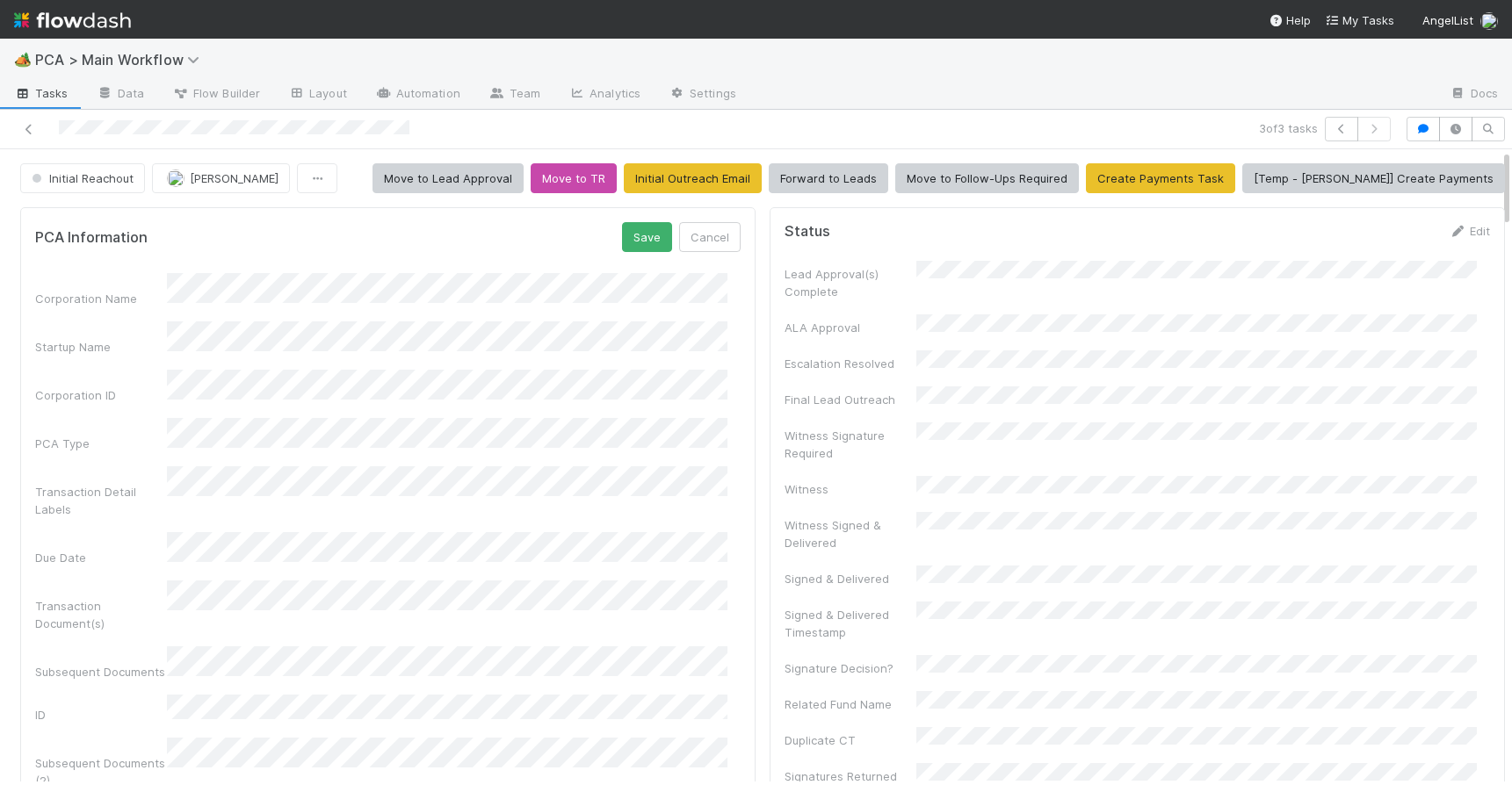
click at [622, 256] on form "PCA Information Save Cancel Corporation Name Startup Name Corporation ID PCA Ty…" at bounding box center [387, 700] width 705 height 956
click at [626, 246] on button "Save" at bounding box center [647, 237] width 50 height 29
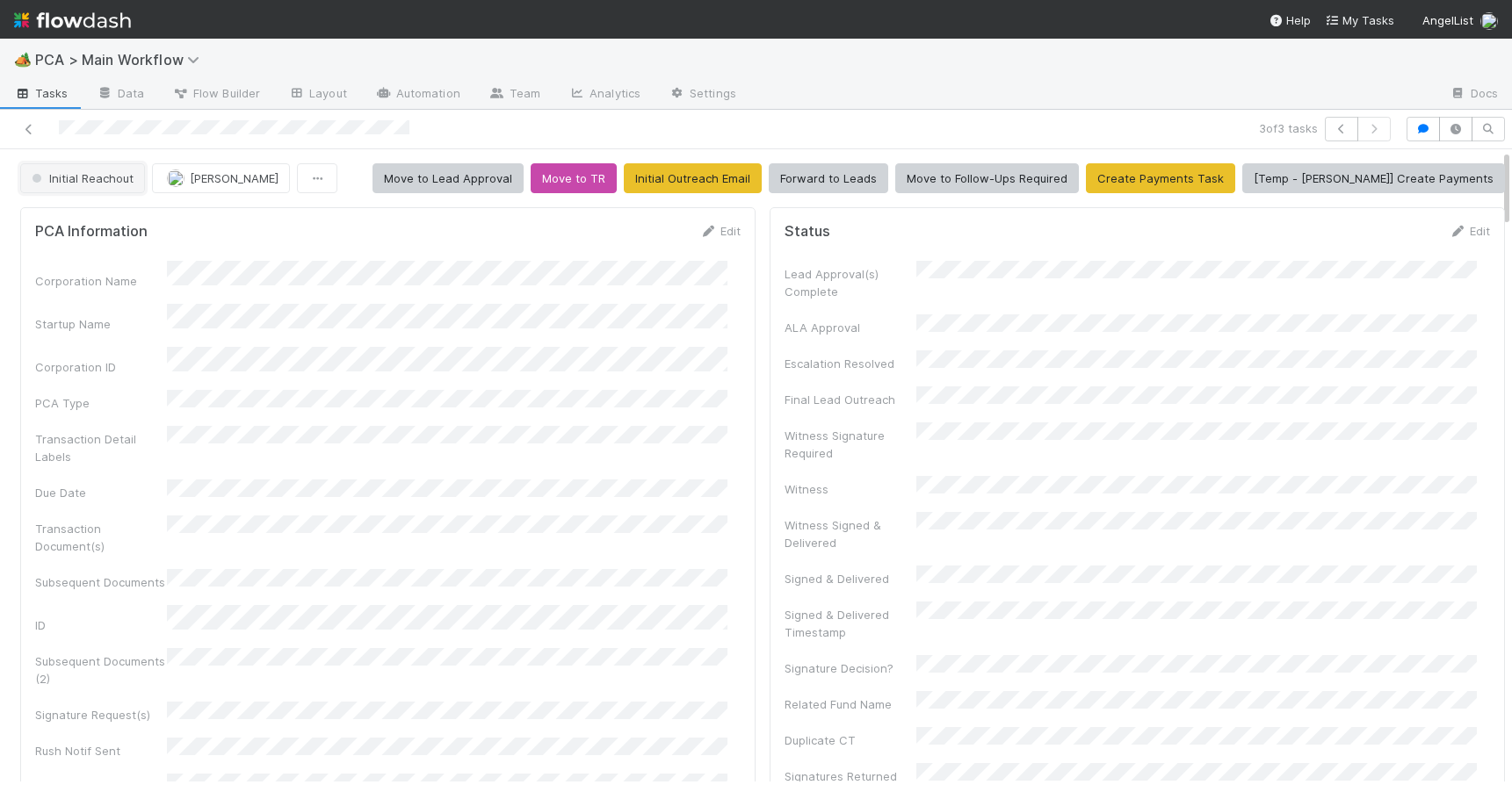
click at [63, 185] on span "Initial Reachout" at bounding box center [81, 178] width 105 height 14
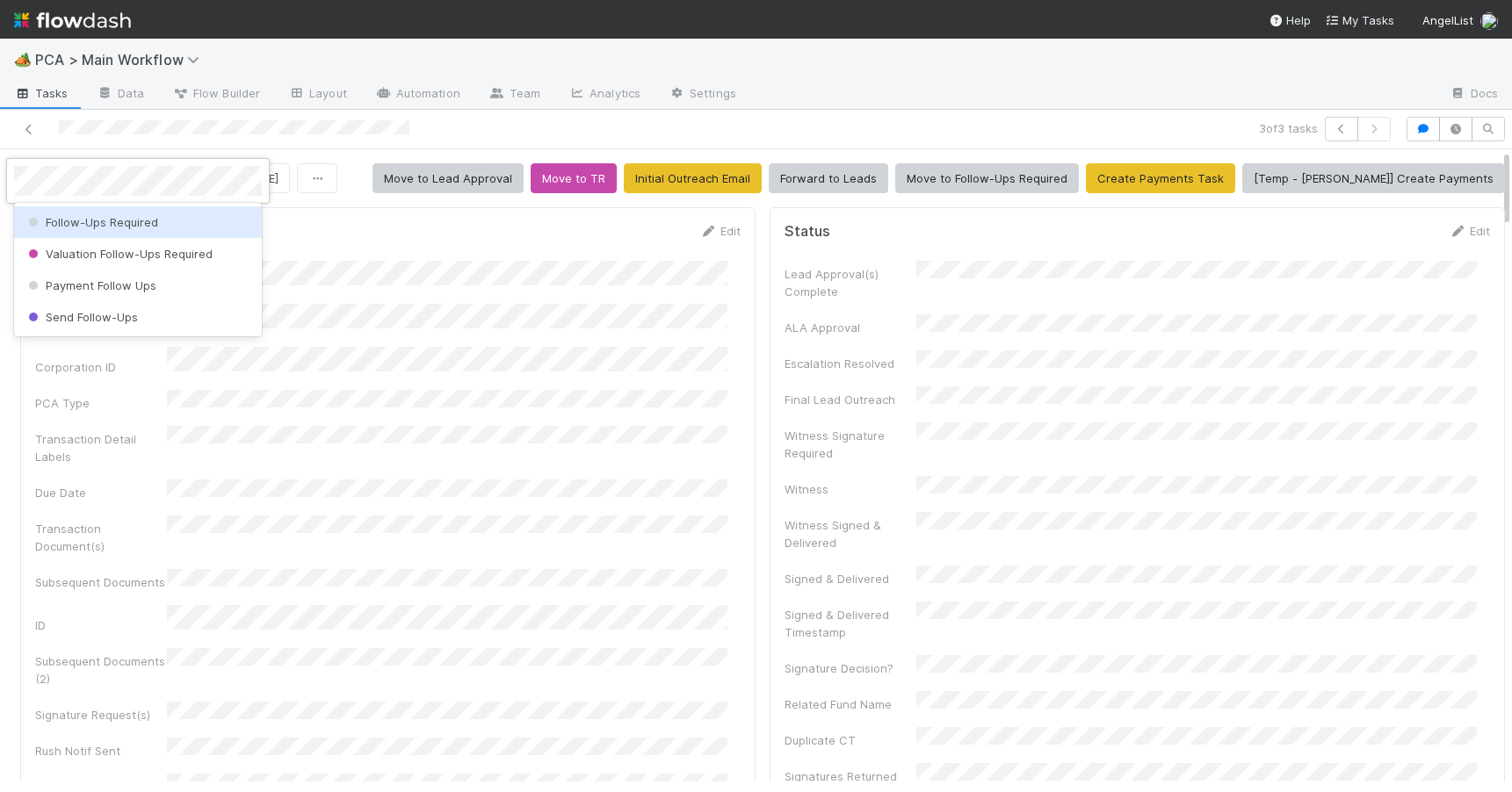
click at [69, 219] on span "Follow-Ups Required" at bounding box center [91, 222] width 134 height 14
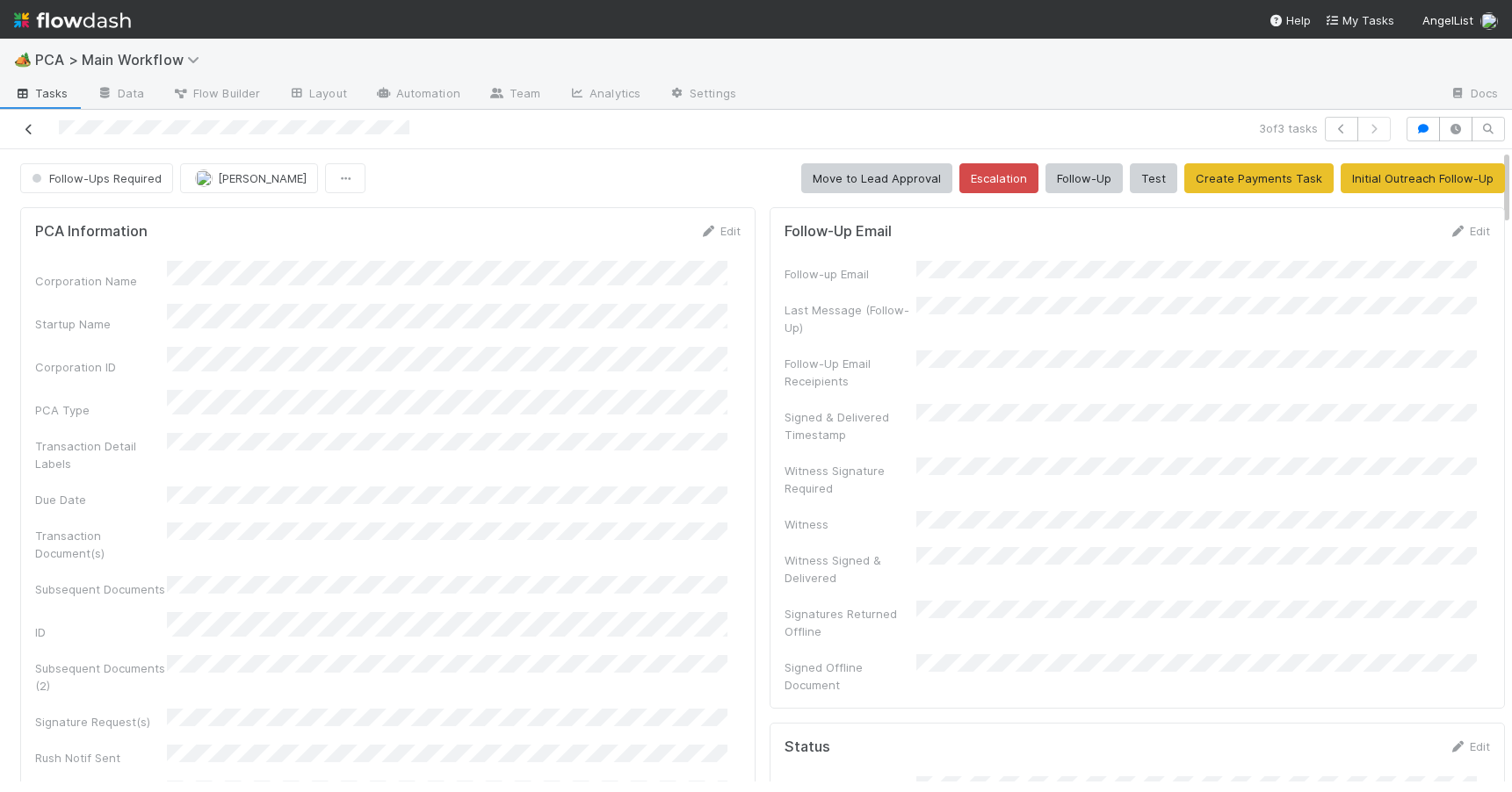
click at [30, 133] on icon at bounding box center [29, 130] width 18 height 12
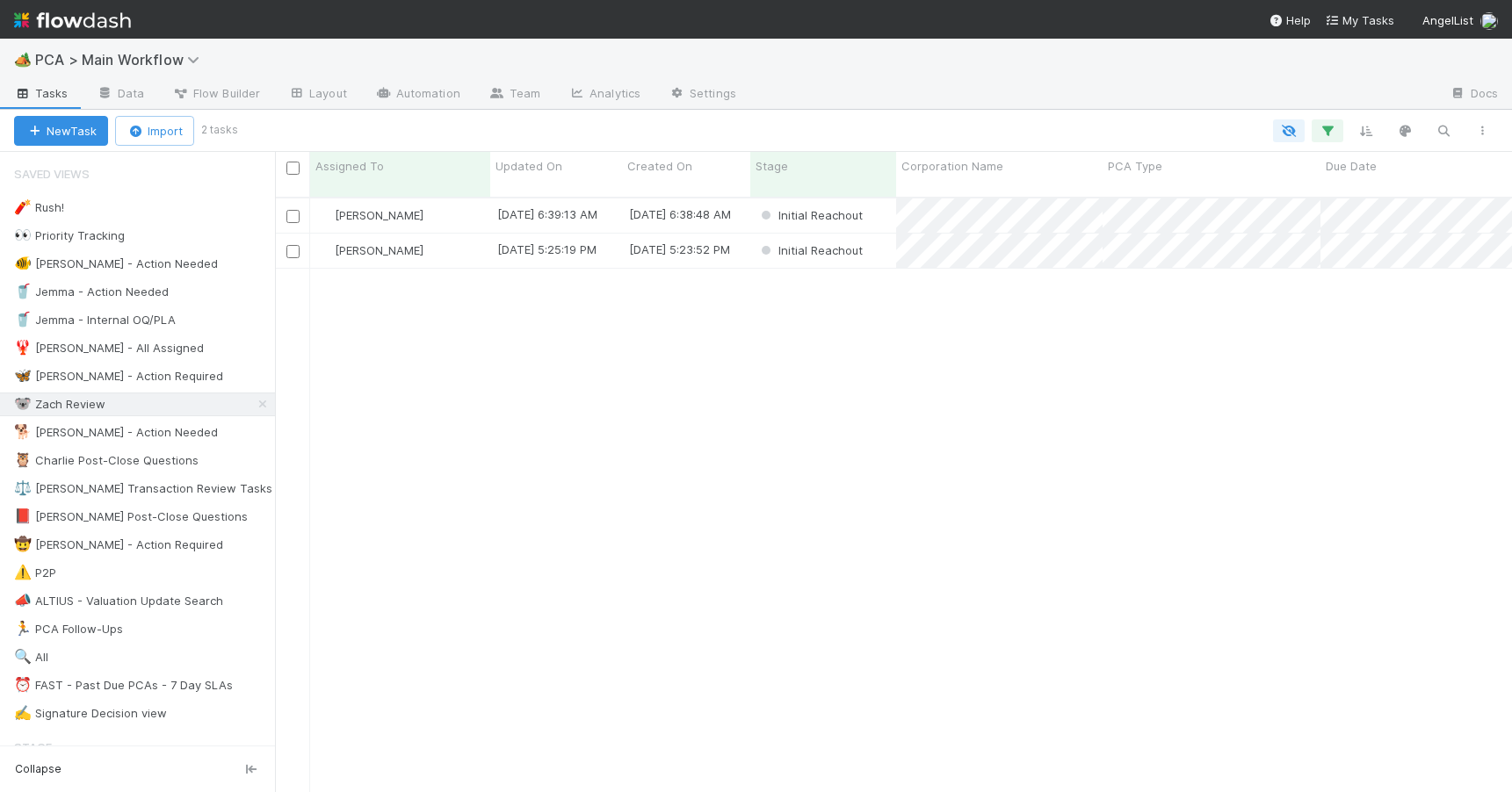
scroll to position [596, 1224]
click at [439, 235] on div "Zachary Conley" at bounding box center [399, 251] width 180 height 34
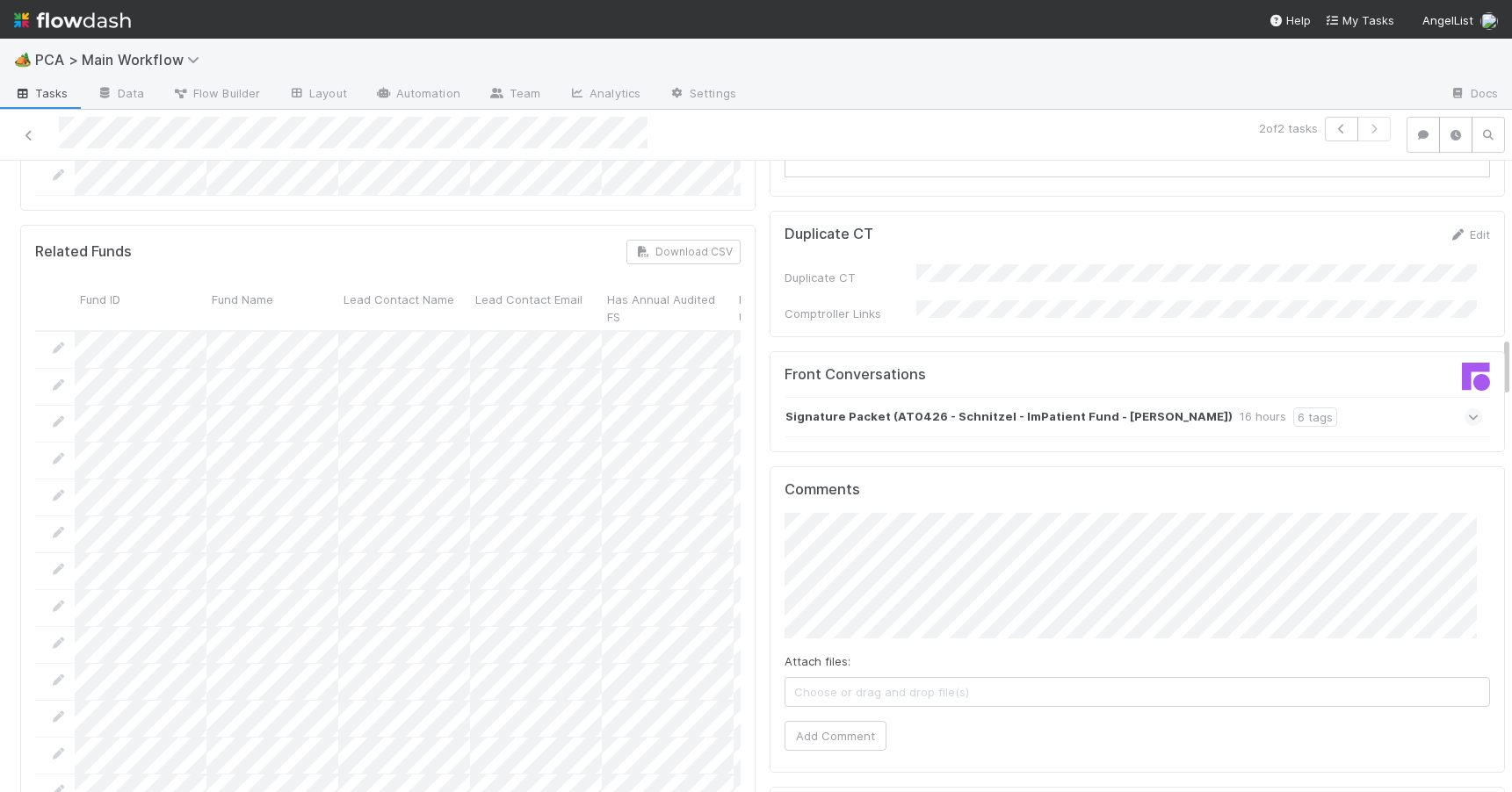
scroll to position [1816, 0]
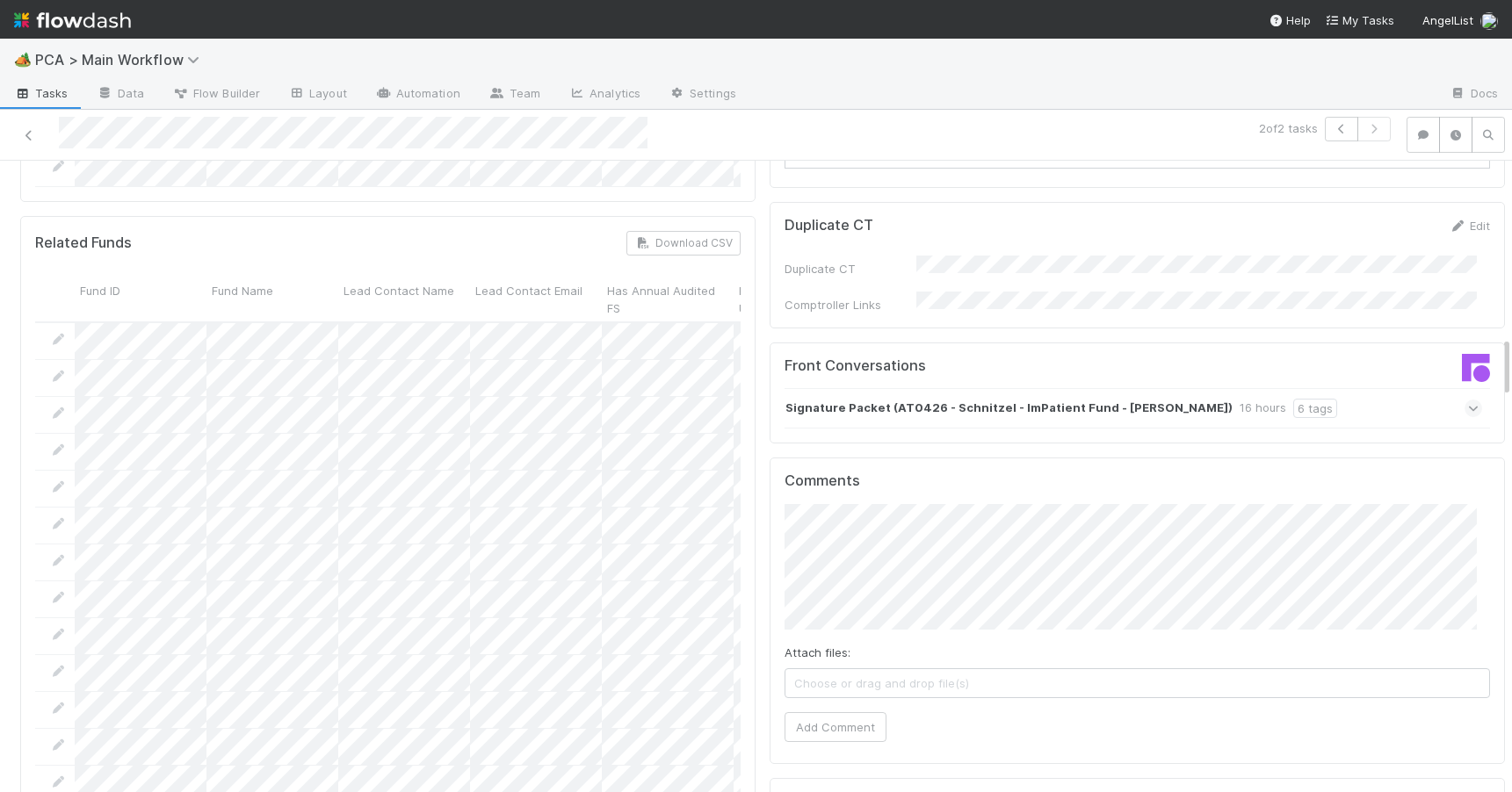
drag, startPoint x: 1492, startPoint y: 274, endPoint x: 1494, endPoint y: 362, distance: 88.0
click at [1494, 362] on div "Initial Reachout Zachary Conley Move to Lead Approval Move to TR Initial Outrea…" at bounding box center [756, 477] width 1512 height 632
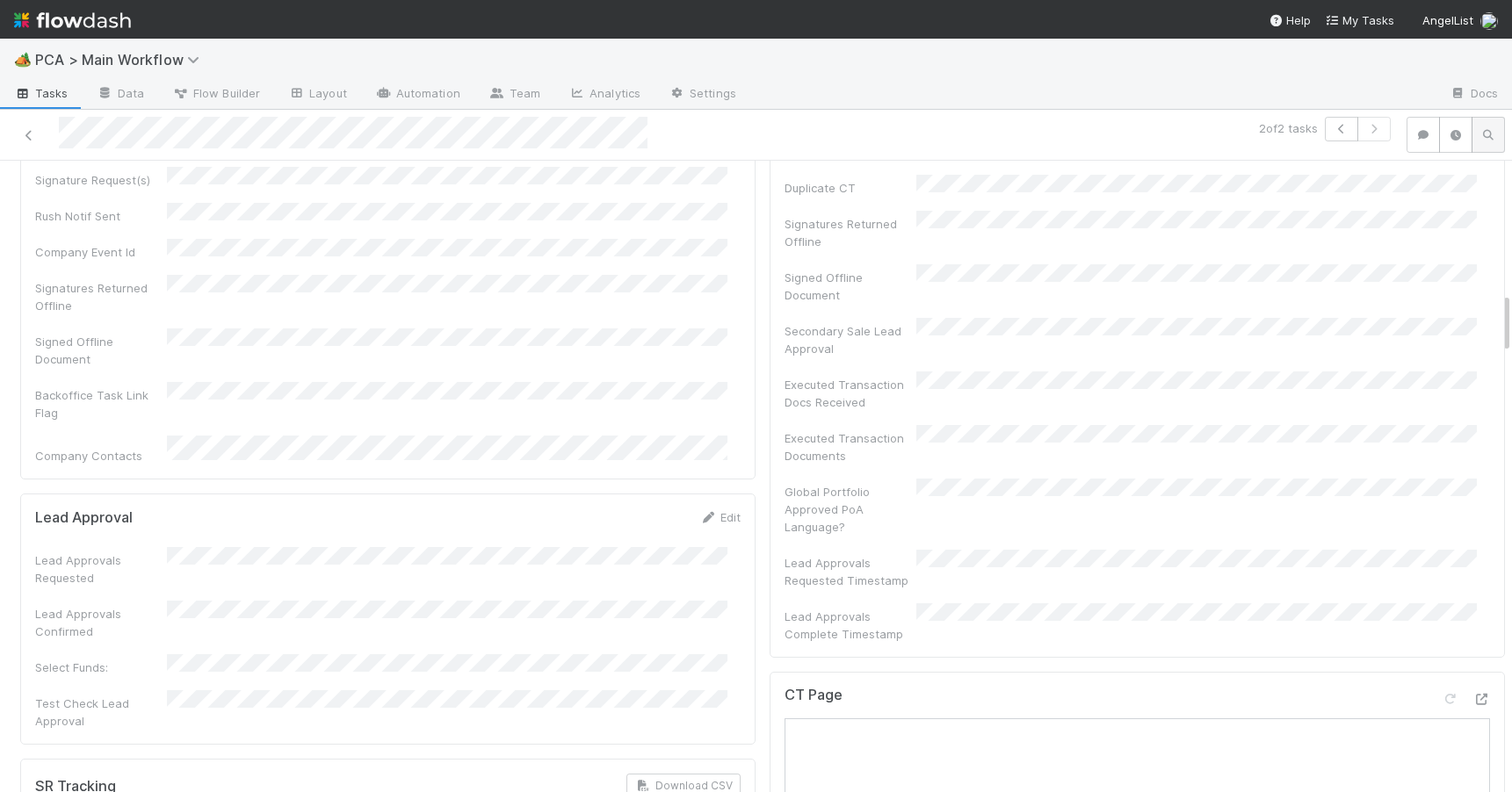
scroll to position [0, 0]
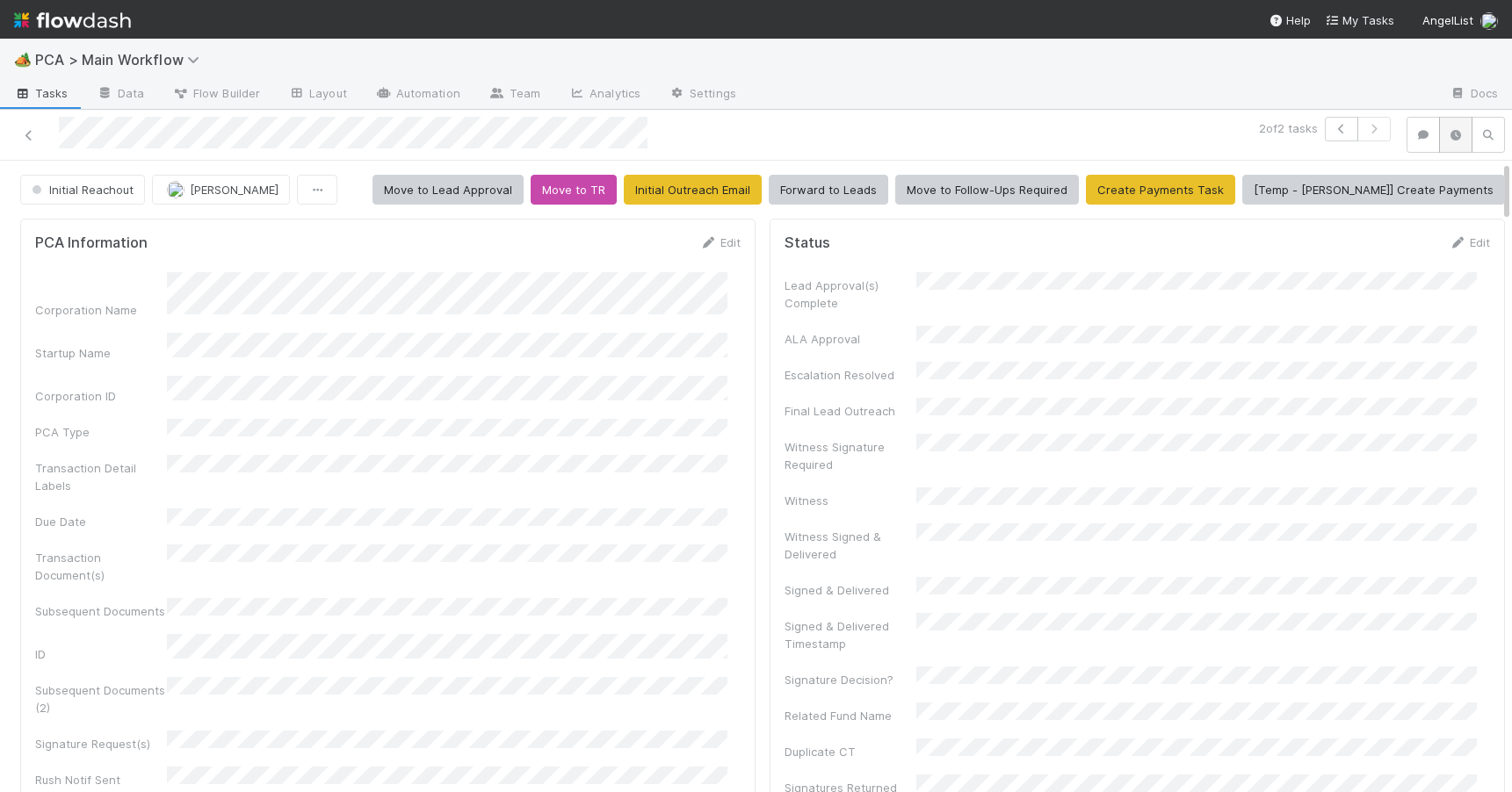
drag, startPoint x: 1493, startPoint y: 347, endPoint x: 1449, endPoint y: 128, distance: 223.4
click at [1449, 128] on div "2 of 2 tasks Initial Reachout Zachary Conley Move to Lead Approval Move to TR I…" at bounding box center [756, 451] width 1512 height 683
click at [693, 243] on button "Cancel" at bounding box center [710, 249] width 62 height 29
click at [1492, 179] on div "Initial Reachout Zachary Conley Move to Lead Approval Move to TR Initial Outrea…" at bounding box center [762, 190] width 1525 height 29
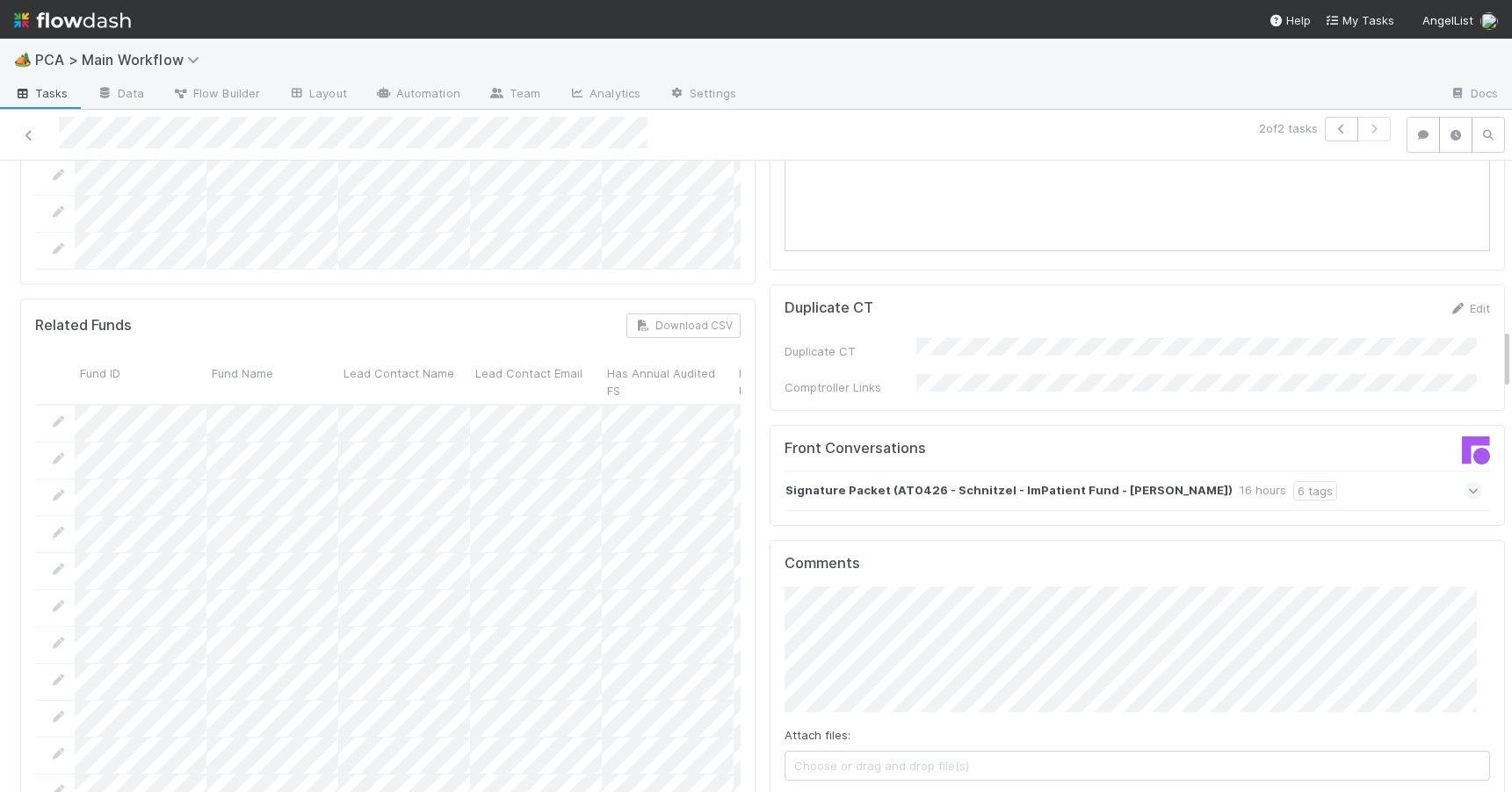
scroll to position [1724, 0]
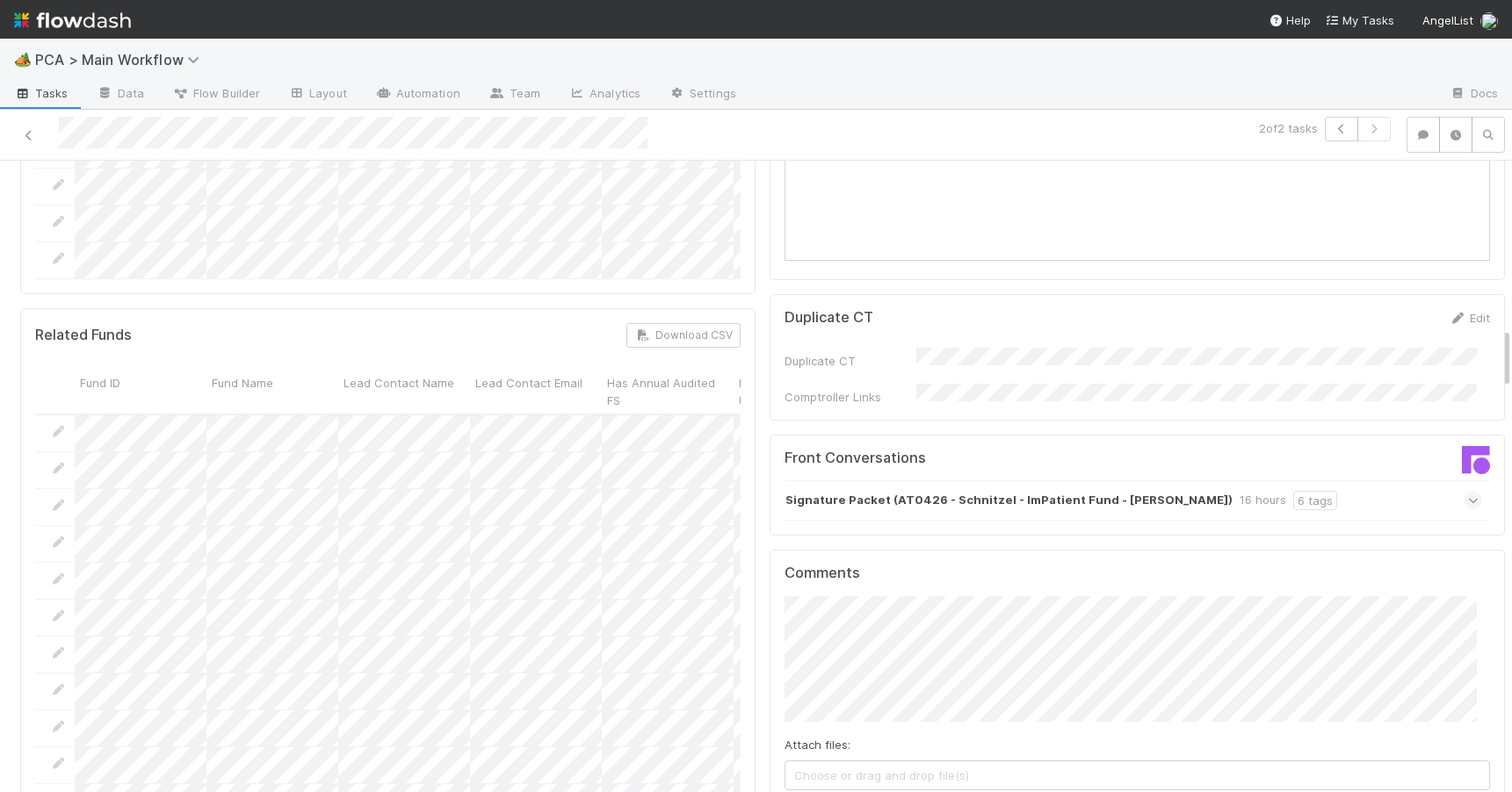
drag, startPoint x: 1492, startPoint y: 179, endPoint x: 1539, endPoint y: 346, distance: 173.5
click at [1511, 346] on html "🏕️ PCA > Main Workflow Tasks Data Flow Builder Layout Automation Team Analytics…" at bounding box center [756, 396] width 1512 height 792
click at [1337, 481] on div "Signature Packet (AT0426 - Schnitzel - ImPatient Fund - Joshua Cowdin) 16 hours…" at bounding box center [1133, 500] width 697 height 40
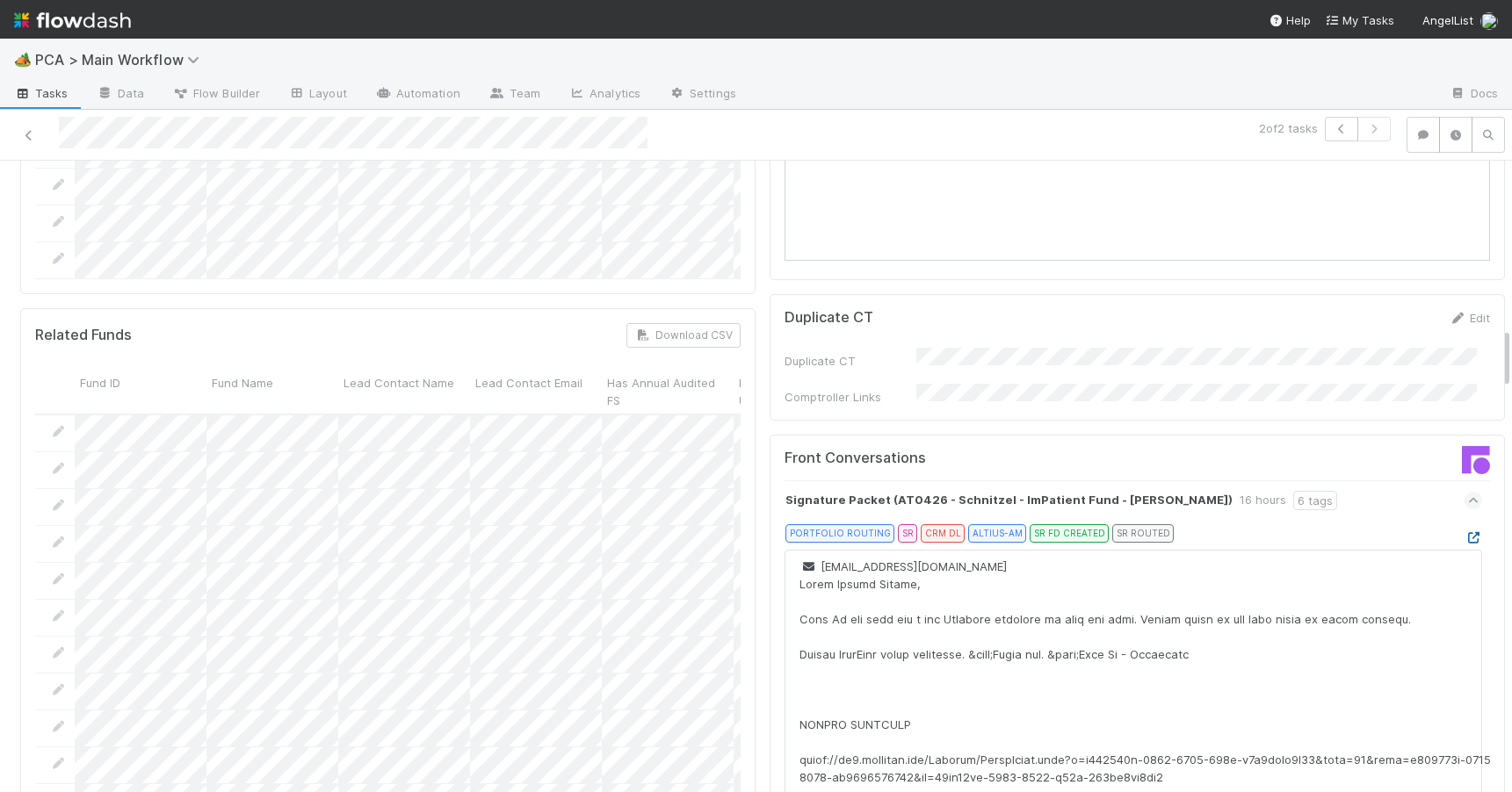
click at [1464, 532] on icon at bounding box center [1473, 537] width 18 height 12
click at [30, 137] on icon at bounding box center [29, 136] width 18 height 12
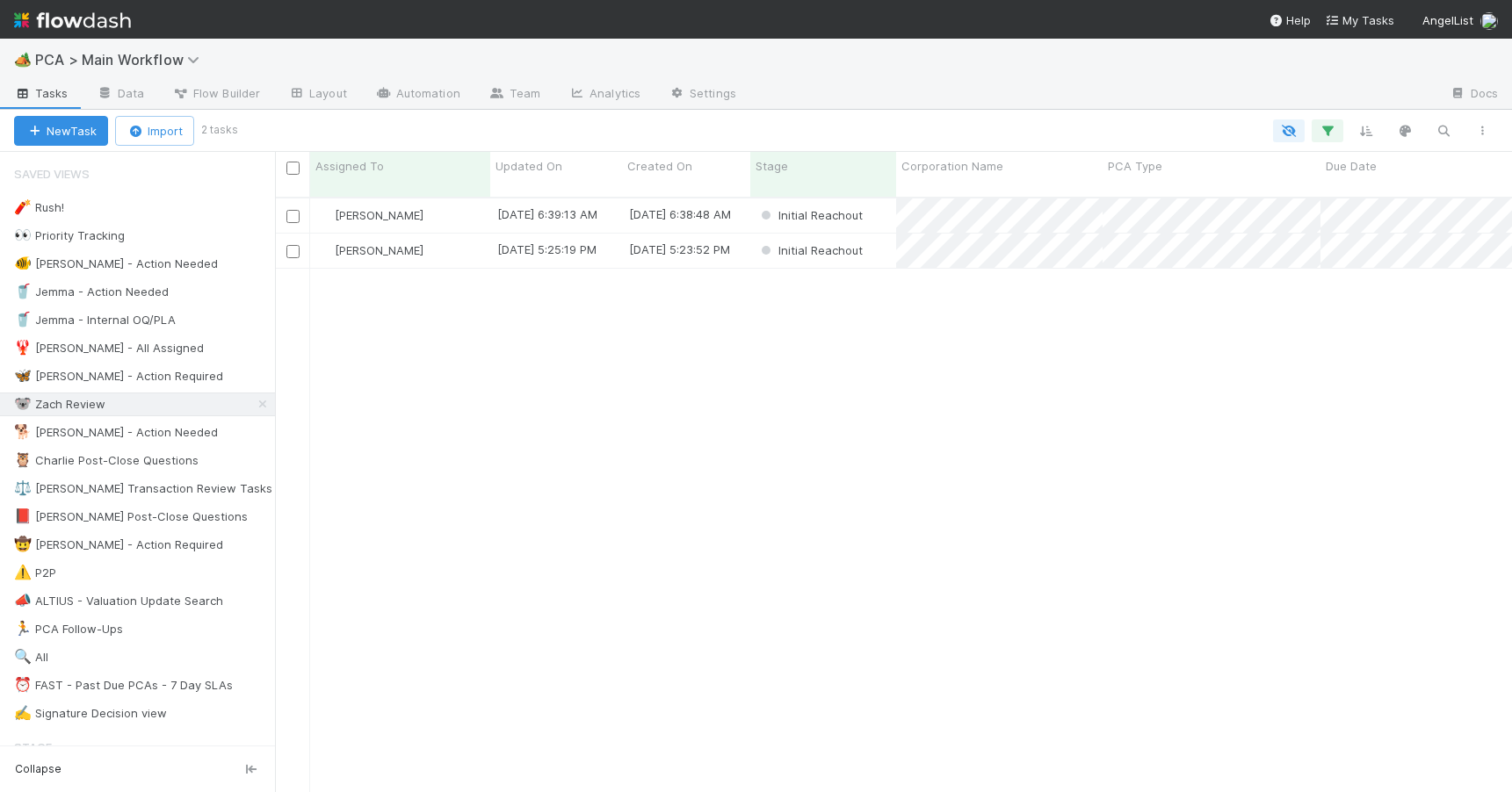
scroll to position [596, 1224]
click at [462, 245] on div "Zachary Conley" at bounding box center [399, 251] width 180 height 34
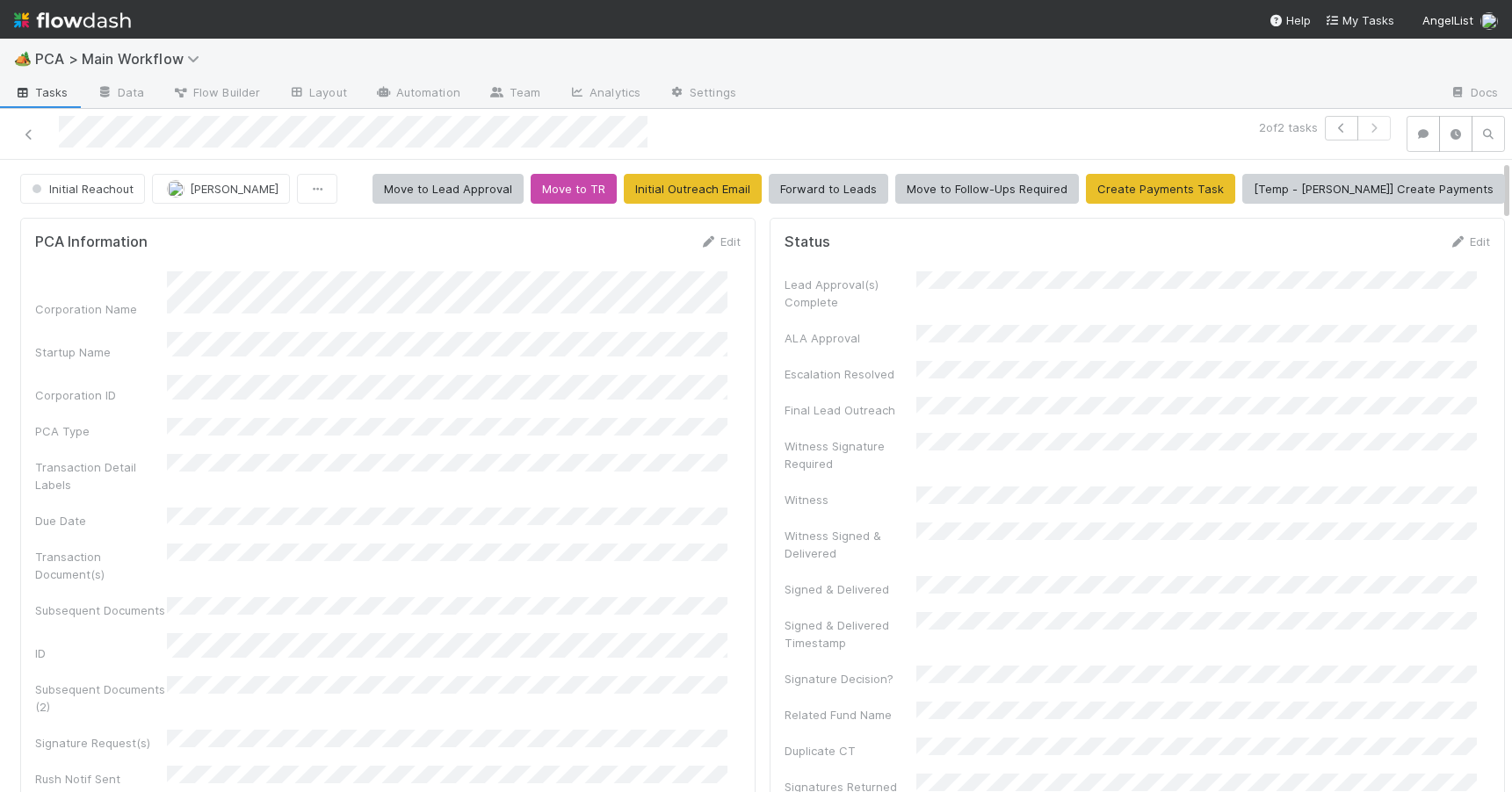
drag, startPoint x: 1491, startPoint y: 270, endPoint x: 1482, endPoint y: 175, distance: 95.4
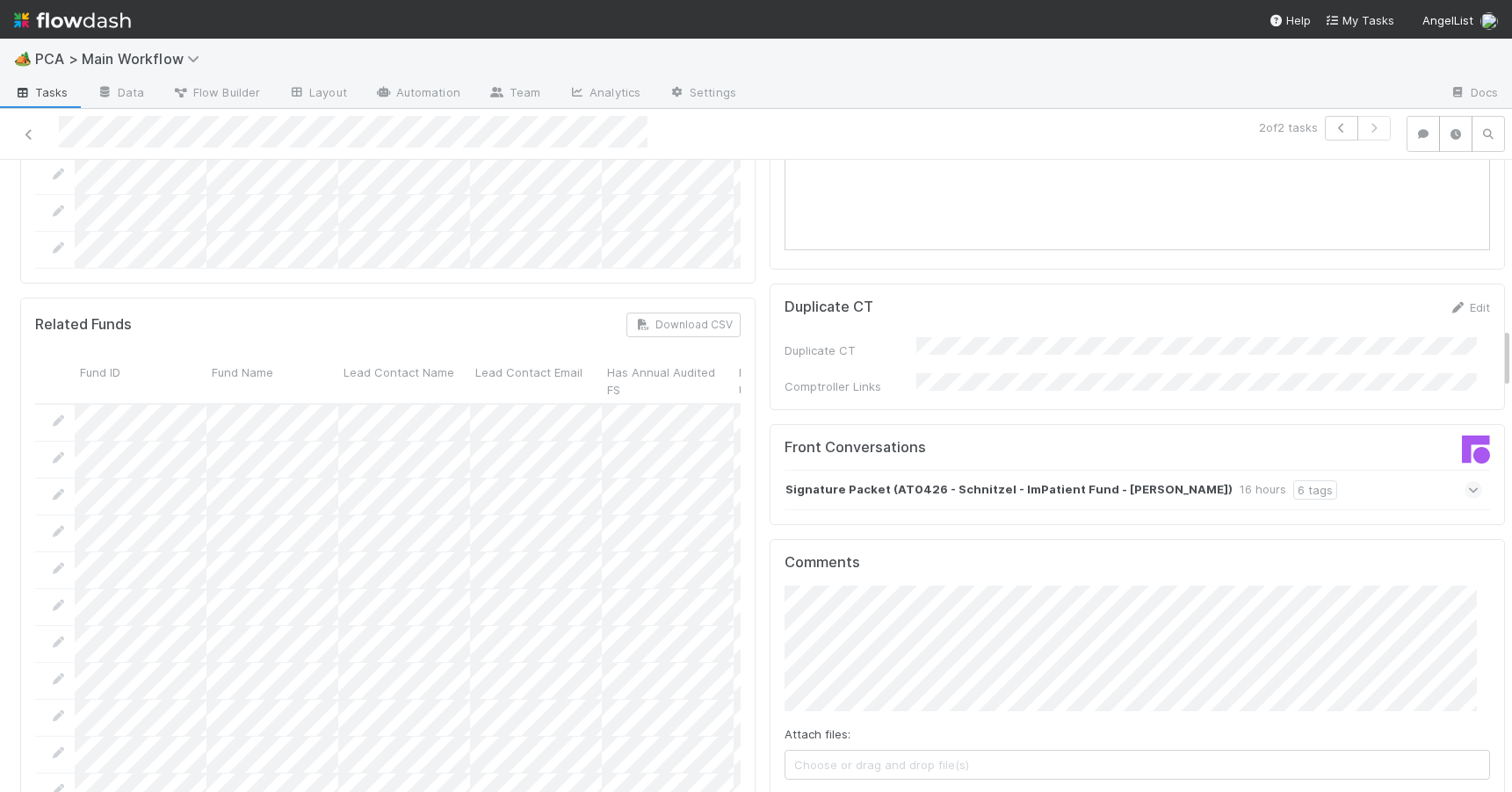
drag, startPoint x: 1492, startPoint y: 177, endPoint x: 1496, endPoint y: 353, distance: 176.0
click at [1496, 351] on div "Initial Reachout Zachary Conley Move to Lead Approval Move to TR Initial Outrea…" at bounding box center [756, 476] width 1512 height 632
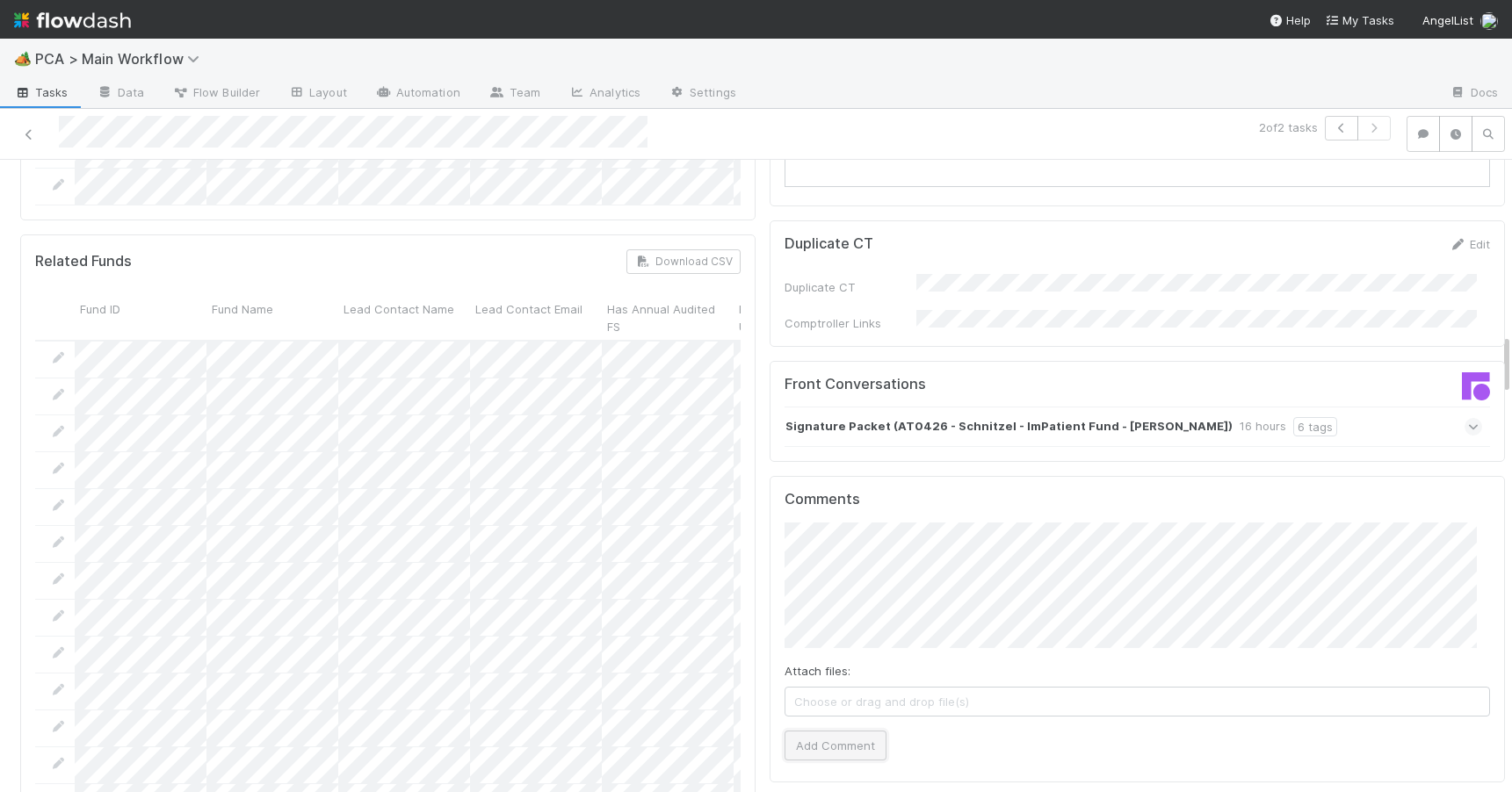
click at [819, 730] on button "Add Comment" at bounding box center [836, 745] width 102 height 29
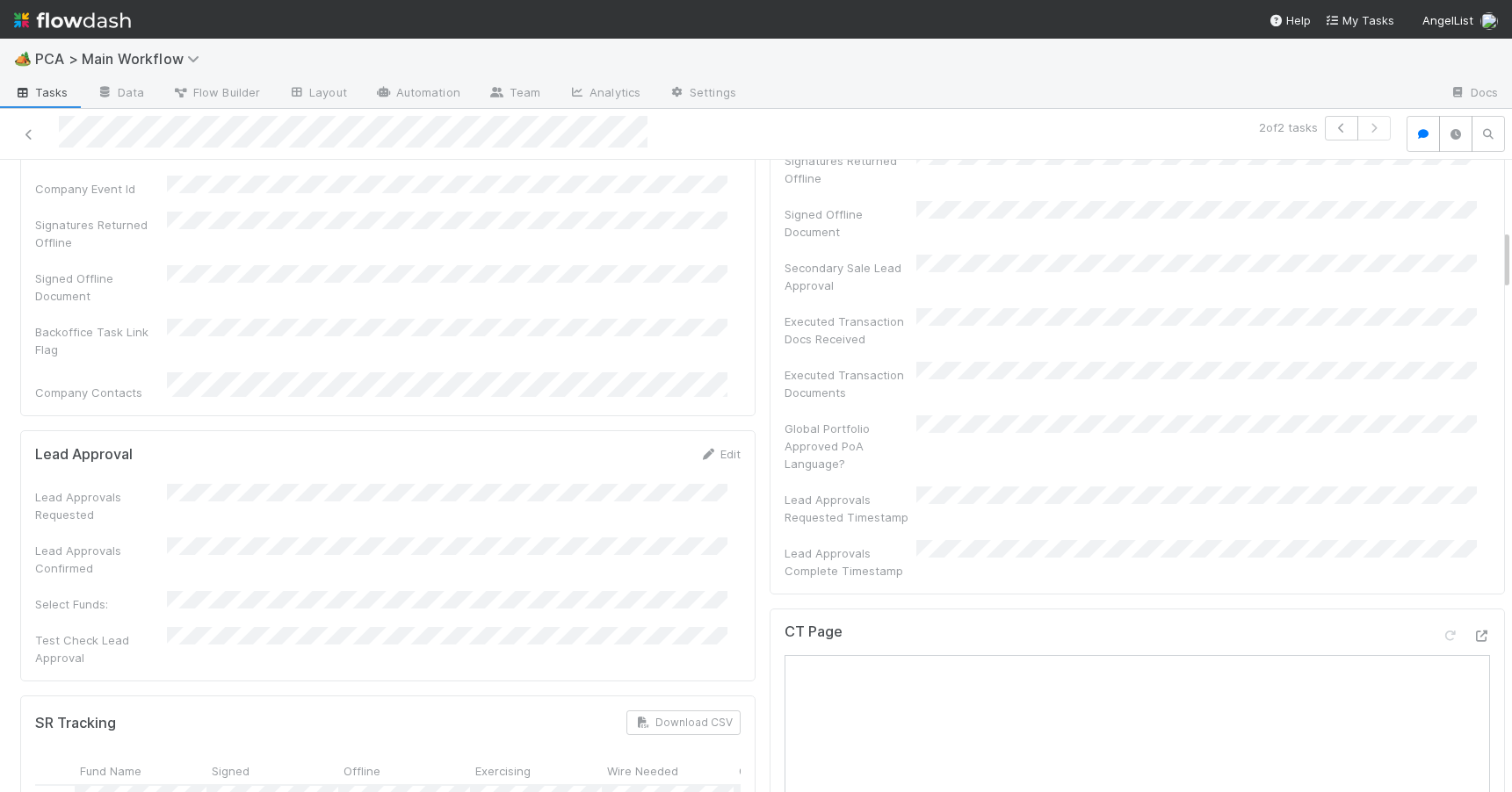
scroll to position [0, 0]
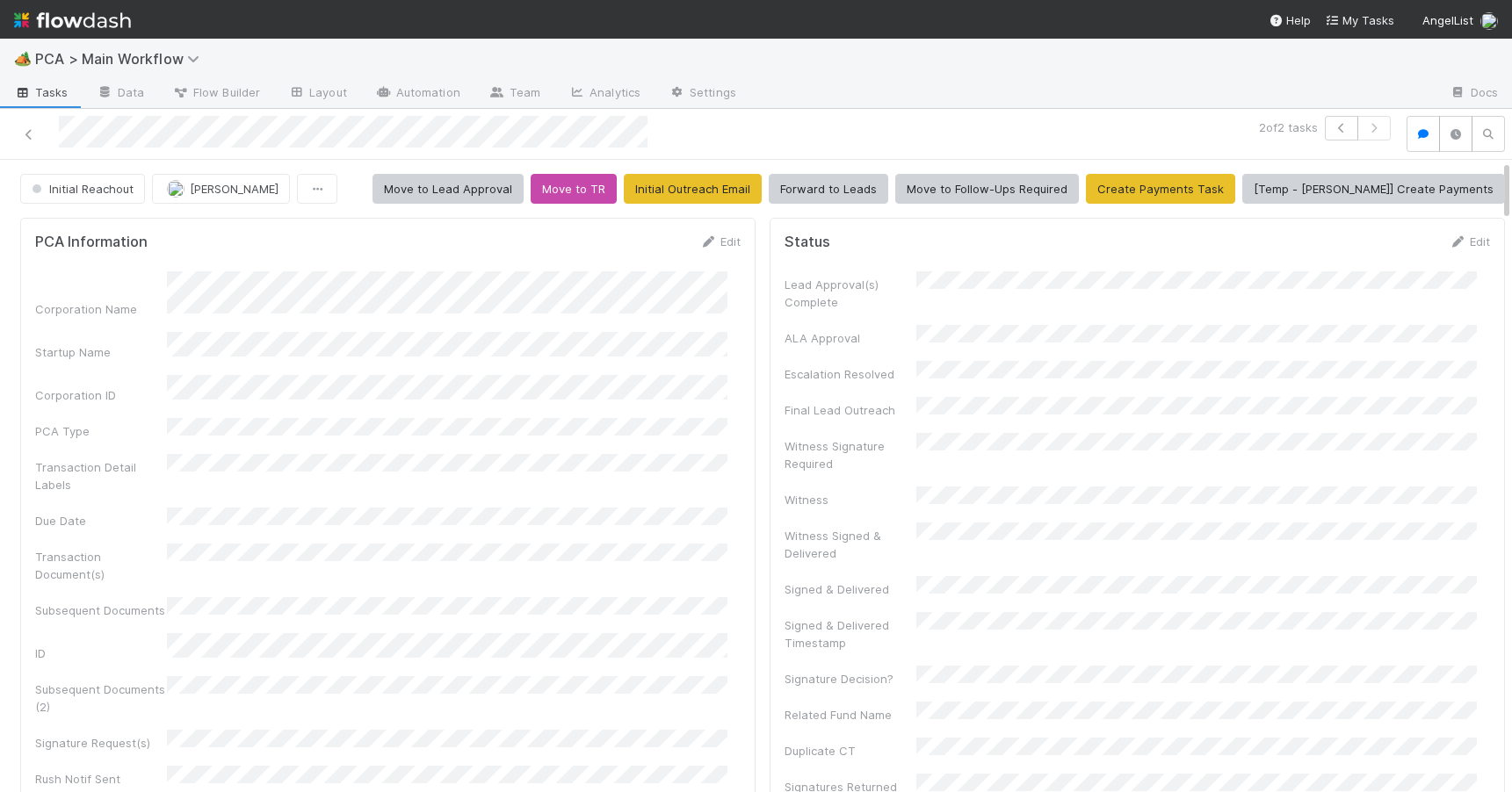
drag, startPoint x: 1492, startPoint y: 345, endPoint x: 1488, endPoint y: 148, distance: 197.0
click at [1488, 148] on div "2 of 2 tasks Initial Reachout Zachary Conley Move to Lead Approval Move to TR I…" at bounding box center [756, 450] width 1512 height 683
click at [699, 236] on icon at bounding box center [708, 242] width 18 height 12
click at [448, 442] on div "Corporation Name Startup Name Corporation ID PCA Type Transaction Detail Labels…" at bounding box center [387, 736] width 705 height 905
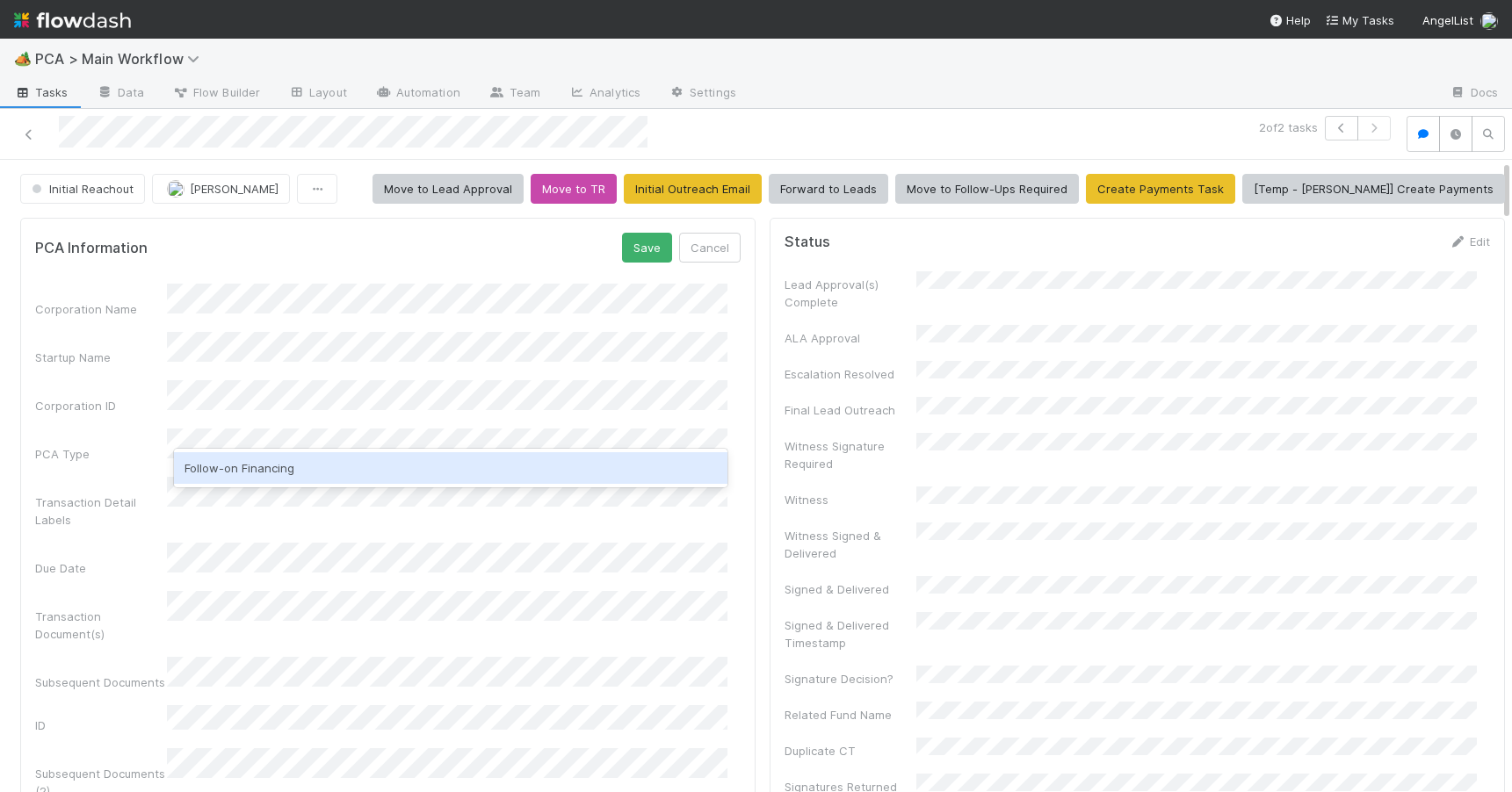
click at [425, 473] on div "Follow-on Financing" at bounding box center [450, 468] width 553 height 31
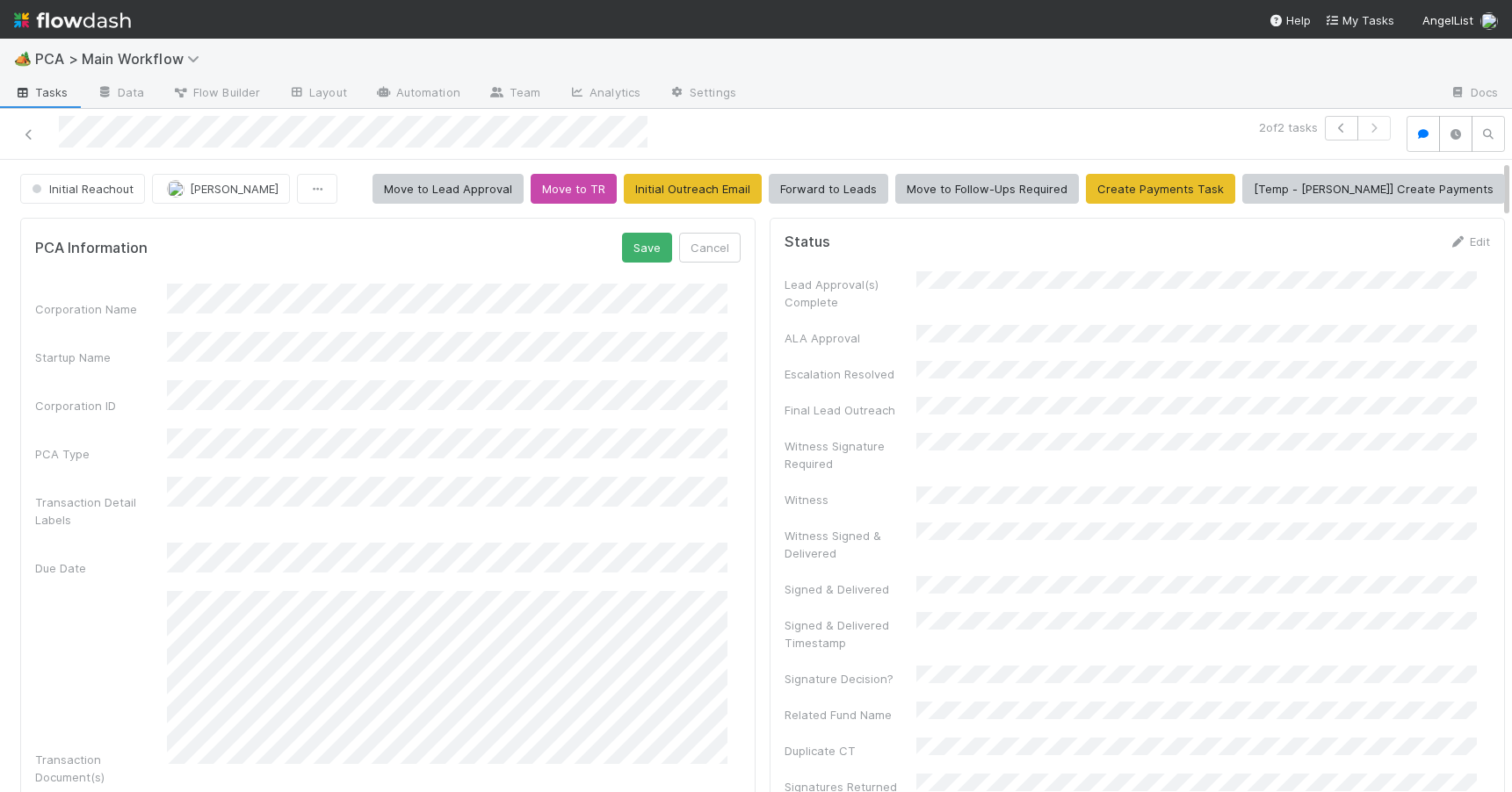
click at [736, 614] on div "PCA Information Save Cancel Corporation Name Startup Name Corporation ID PCA Ty…" at bounding box center [388, 782] width 735 height 1129
drag, startPoint x: 1492, startPoint y: 203, endPoint x: 1492, endPoint y: 174, distance: 29.0
click at [691, 316] on div "Corporation Name Startup Name Corporation ID PCA Type Transaction Detail Labels…" at bounding box center [387, 808] width 705 height 1048
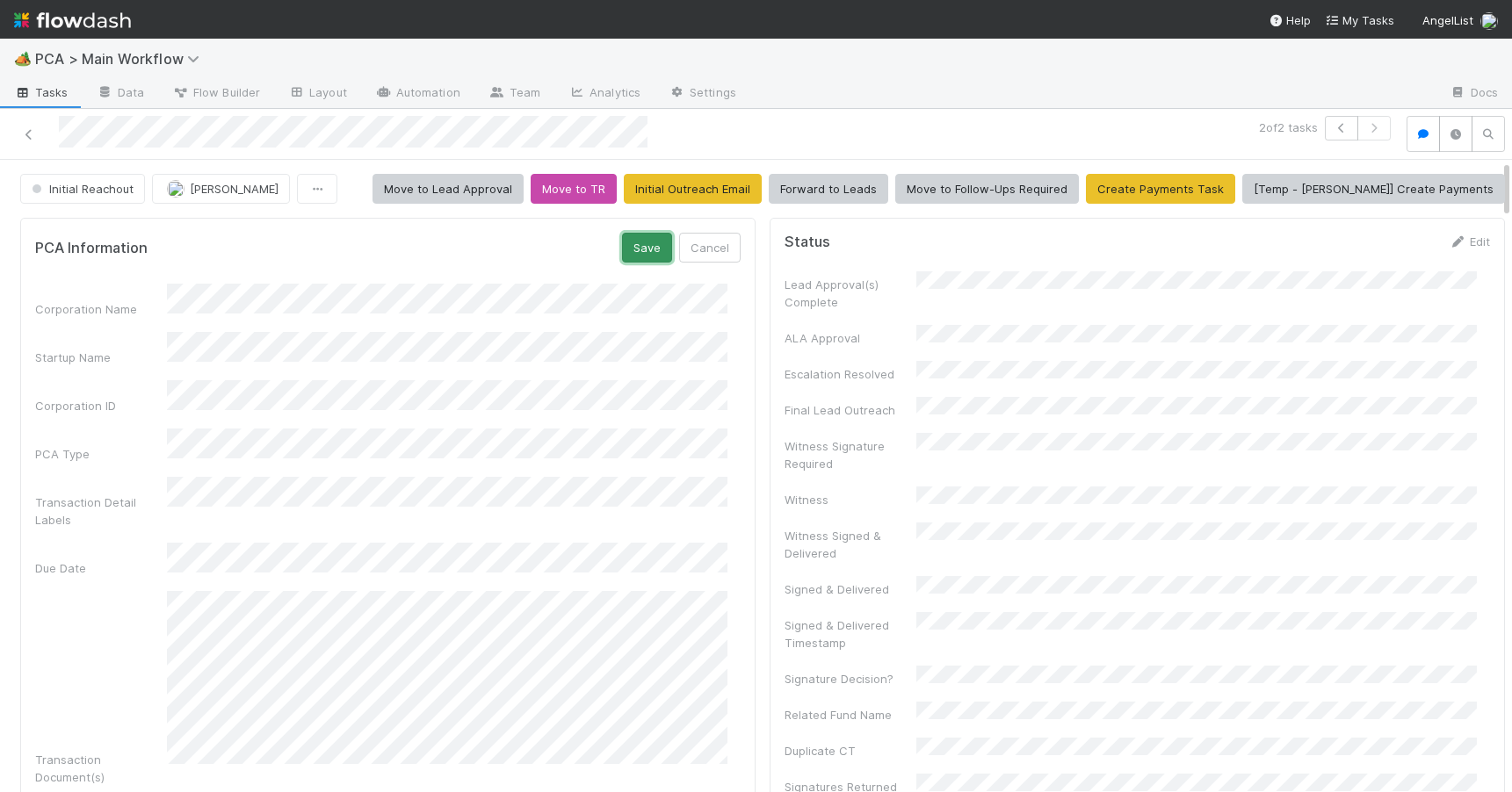
click at [626, 237] on button "Save" at bounding box center [647, 248] width 50 height 29
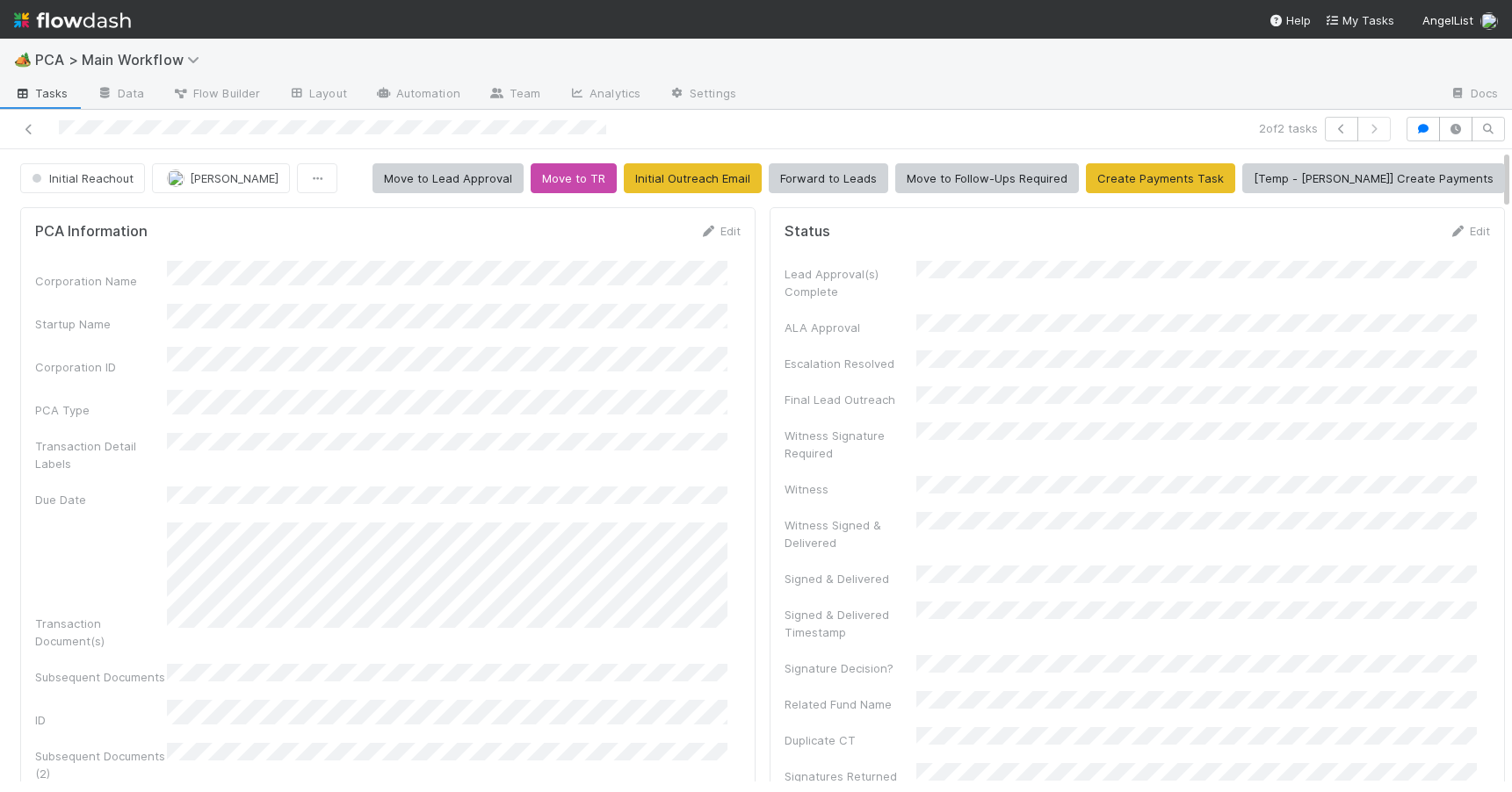
click at [1441, 237] on form "Status Edit Lead Approval(s) Complete ALA Approval Escalation Resolved Final Le…" at bounding box center [1136, 708] width 705 height 973
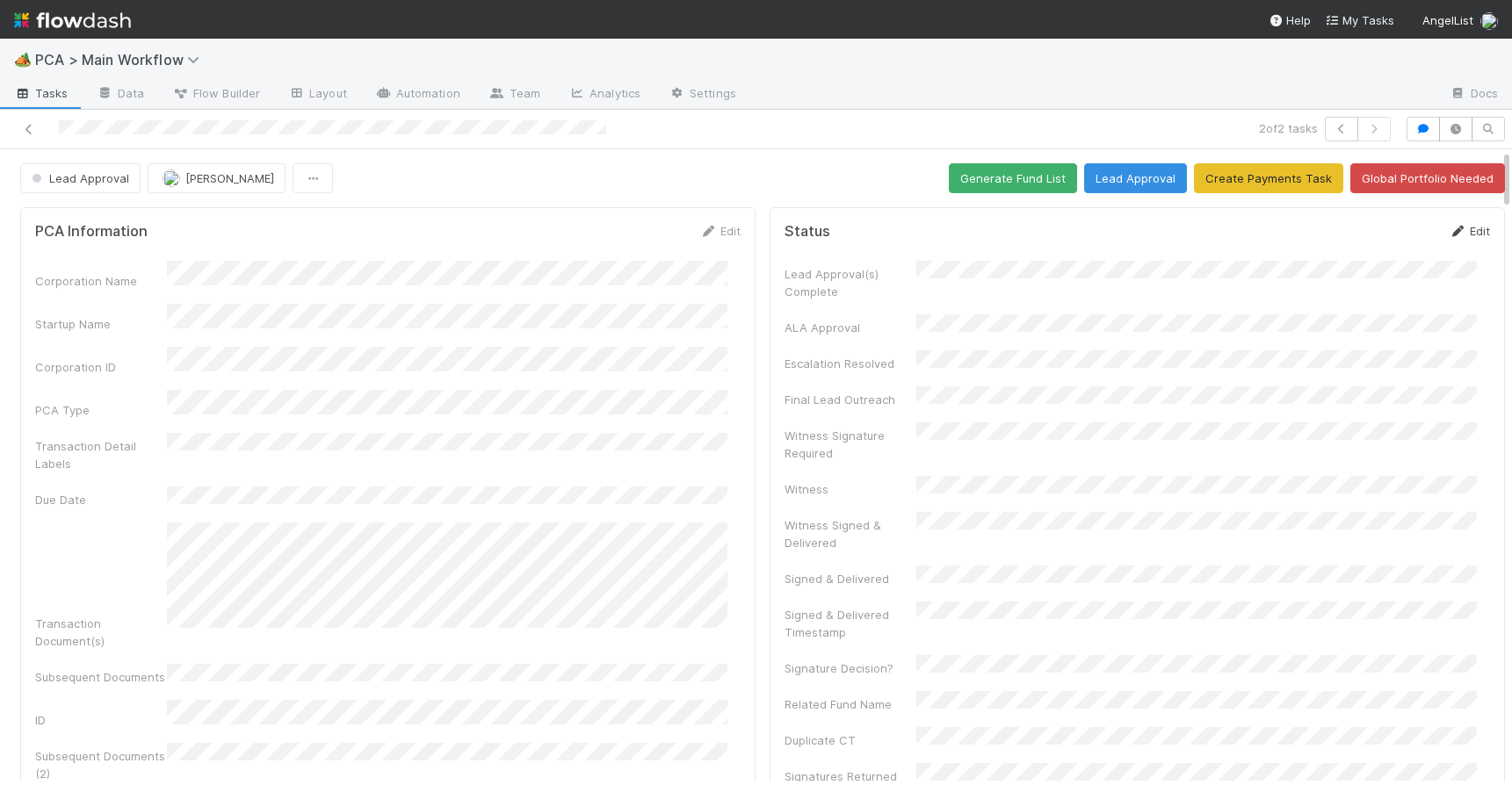
click at [1448, 229] on link "Edit" at bounding box center [1469, 231] width 41 height 14
click at [1371, 233] on button "Save" at bounding box center [1396, 237] width 50 height 29
click at [970, 181] on button "Generate Fund List" at bounding box center [1013, 178] width 128 height 29
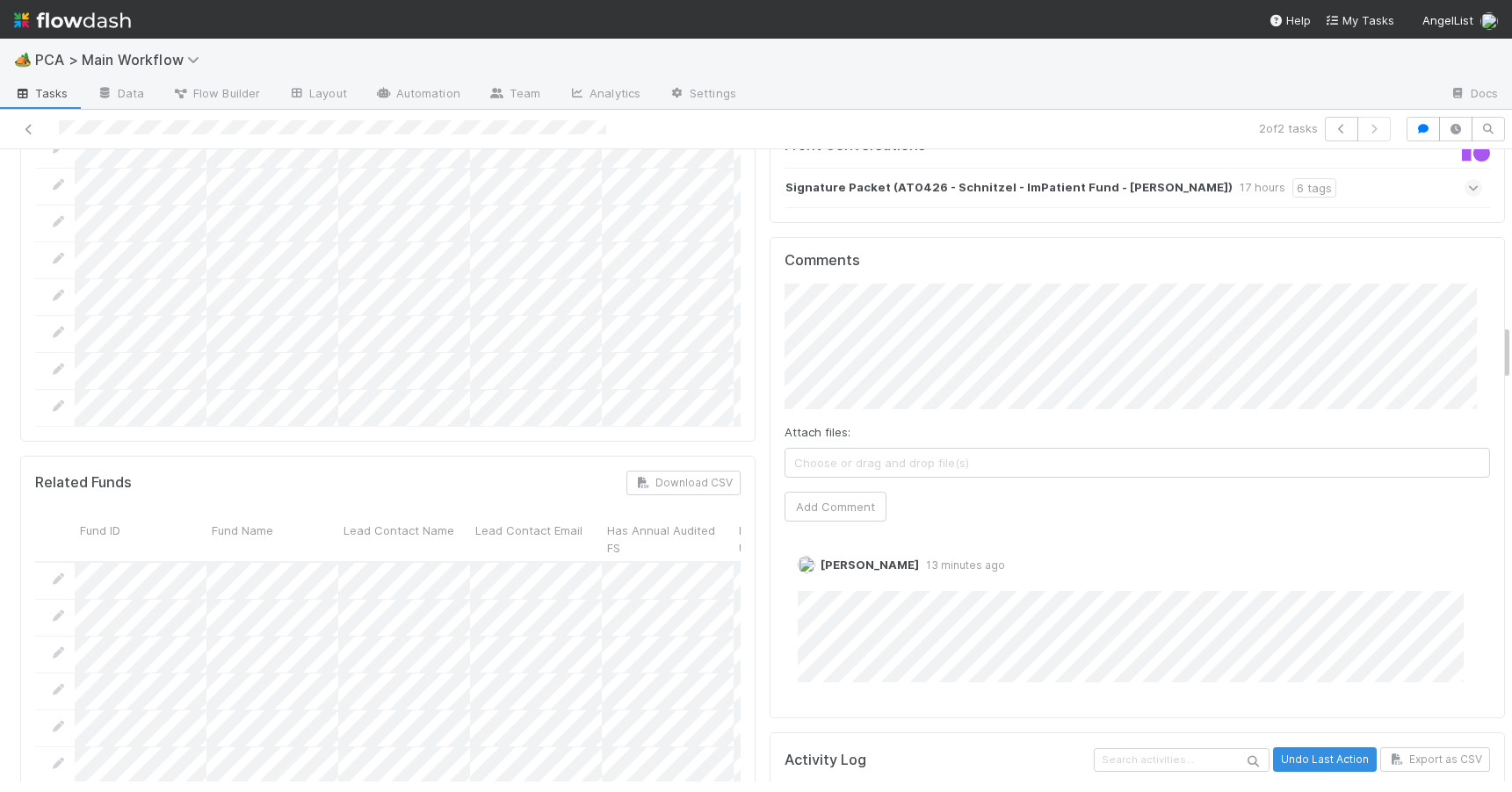
scroll to position [2044, 0]
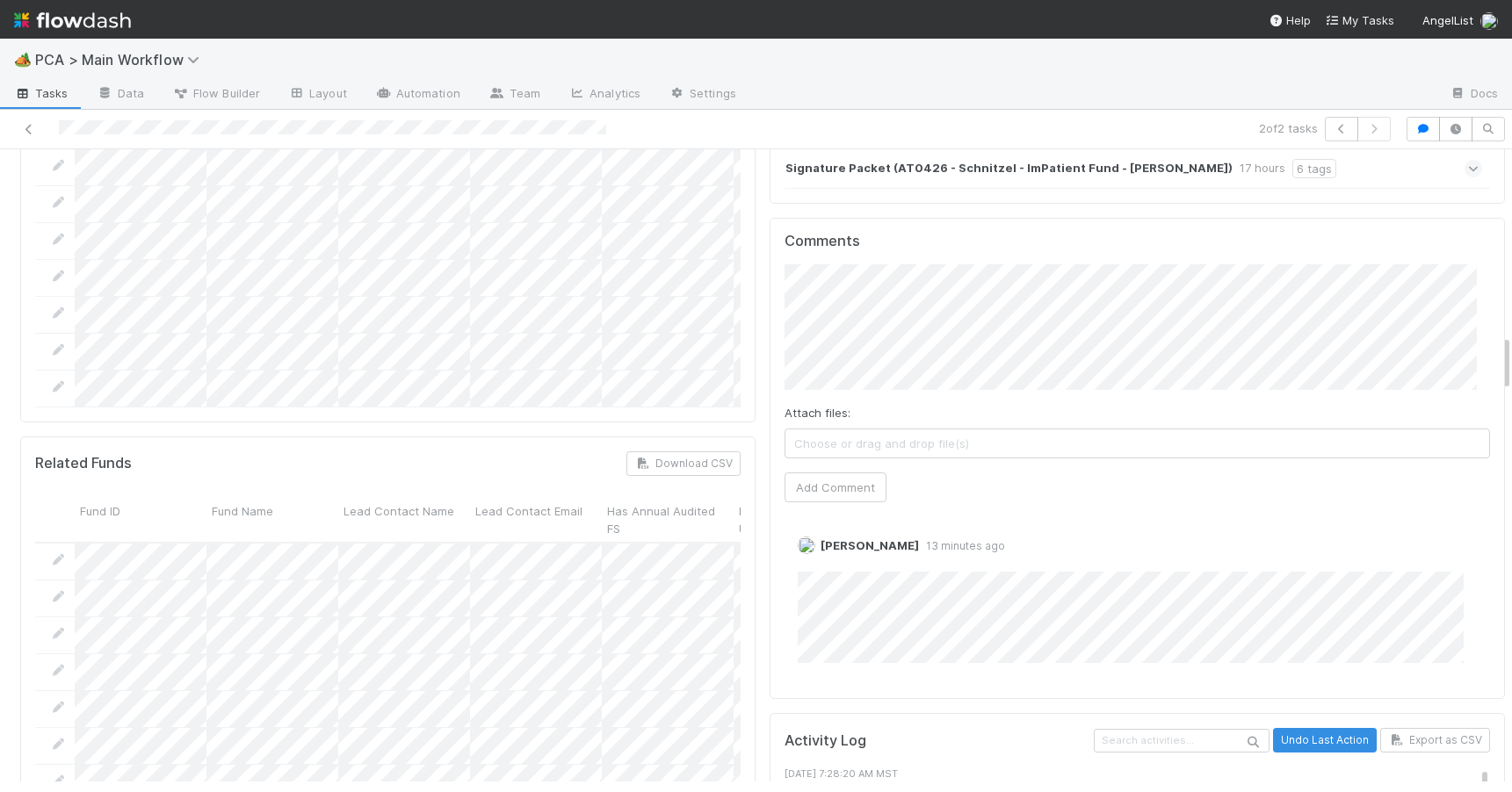
drag, startPoint x: 1491, startPoint y: 175, endPoint x: 1521, endPoint y: 360, distance: 187.4
click at [1511, 360] on html "🏕️ PCA > Main Workflow Tasks Data Flow Builder Layout Automation Team Analytics…" at bounding box center [756, 396] width 1512 height 792
click at [855, 473] on button "Add Comment" at bounding box center [836, 487] width 102 height 29
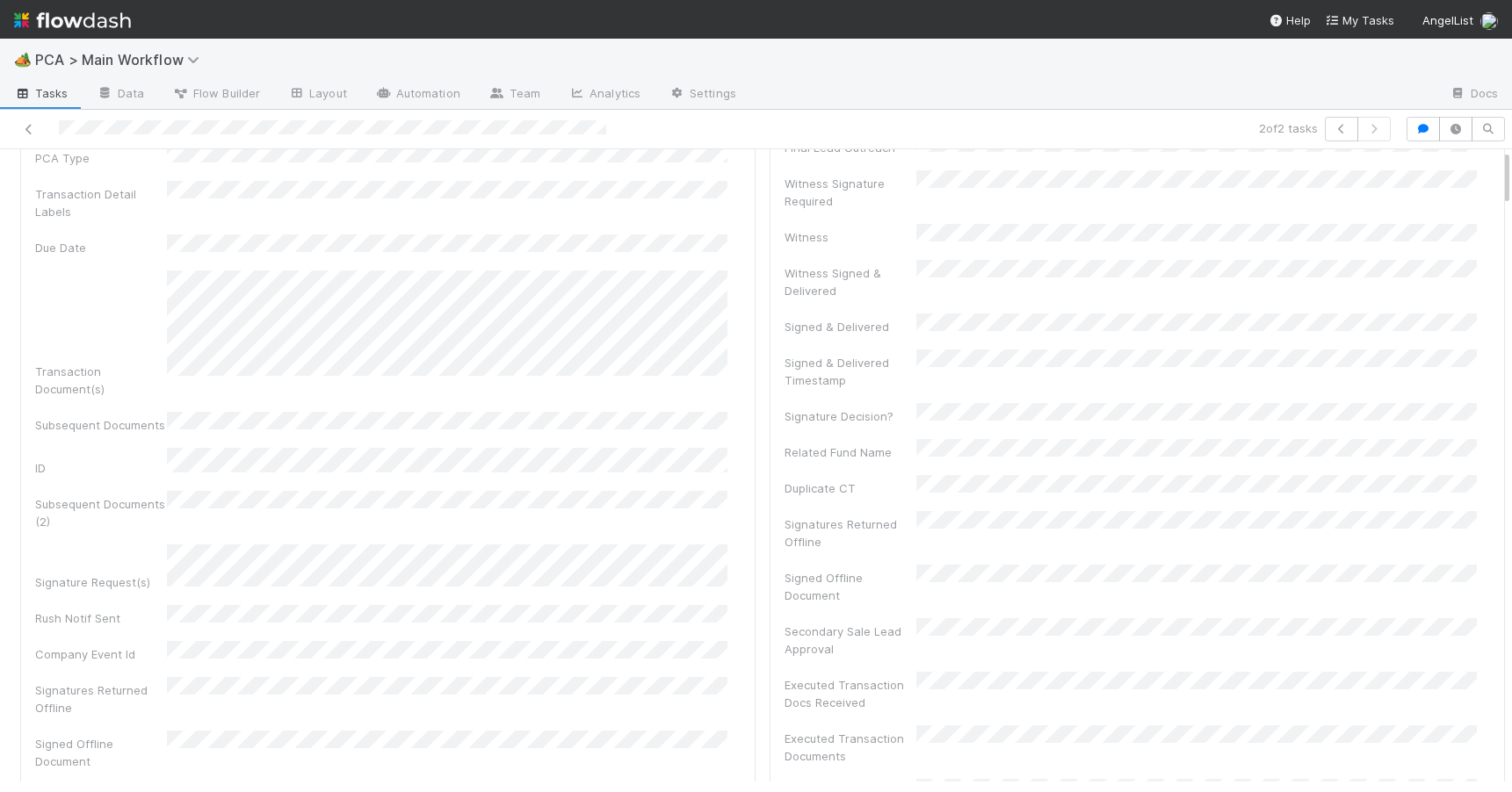
scroll to position [0, 0]
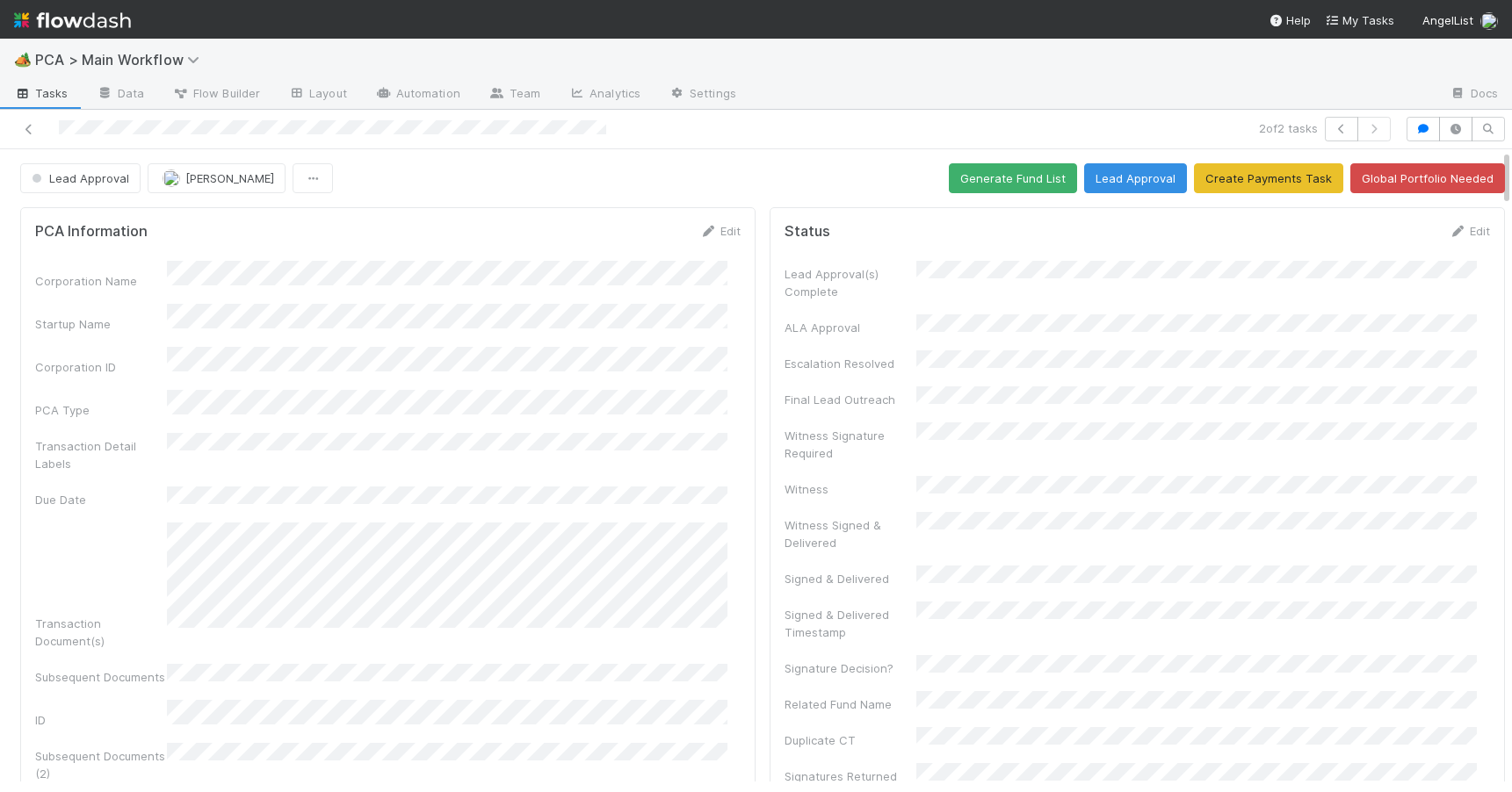
drag, startPoint x: 1493, startPoint y: 370, endPoint x: 1488, endPoint y: 170, distance: 200.1
click at [1014, 176] on button "Generate Fund List" at bounding box center [1013, 178] width 128 height 29
click at [1493, 168] on div "Lead Approval Zachary Conley Generate Fund List Lead Approval Create Payments T…" at bounding box center [762, 178] width 1525 height 29
drag, startPoint x: 1493, startPoint y: 168, endPoint x: 1449, endPoint y: 42, distance: 133.5
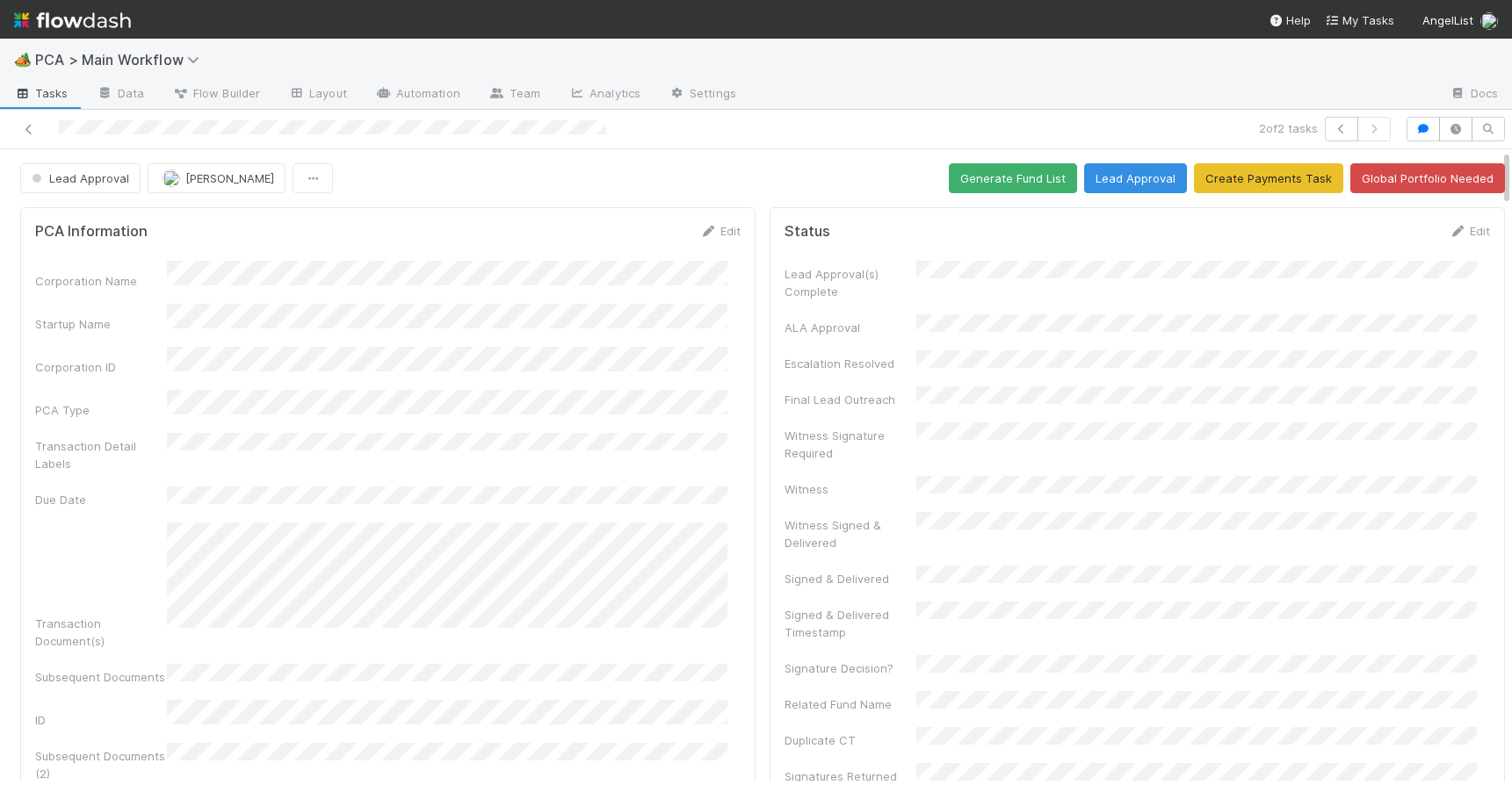
click at [1449, 42] on div "🏕️ PCA > Main Workflow Tasks Data Flow Builder Layout Automation Team Analytics…" at bounding box center [756, 415] width 1512 height 754
click at [1103, 183] on button "Lead Approval" at bounding box center [1135, 178] width 103 height 29
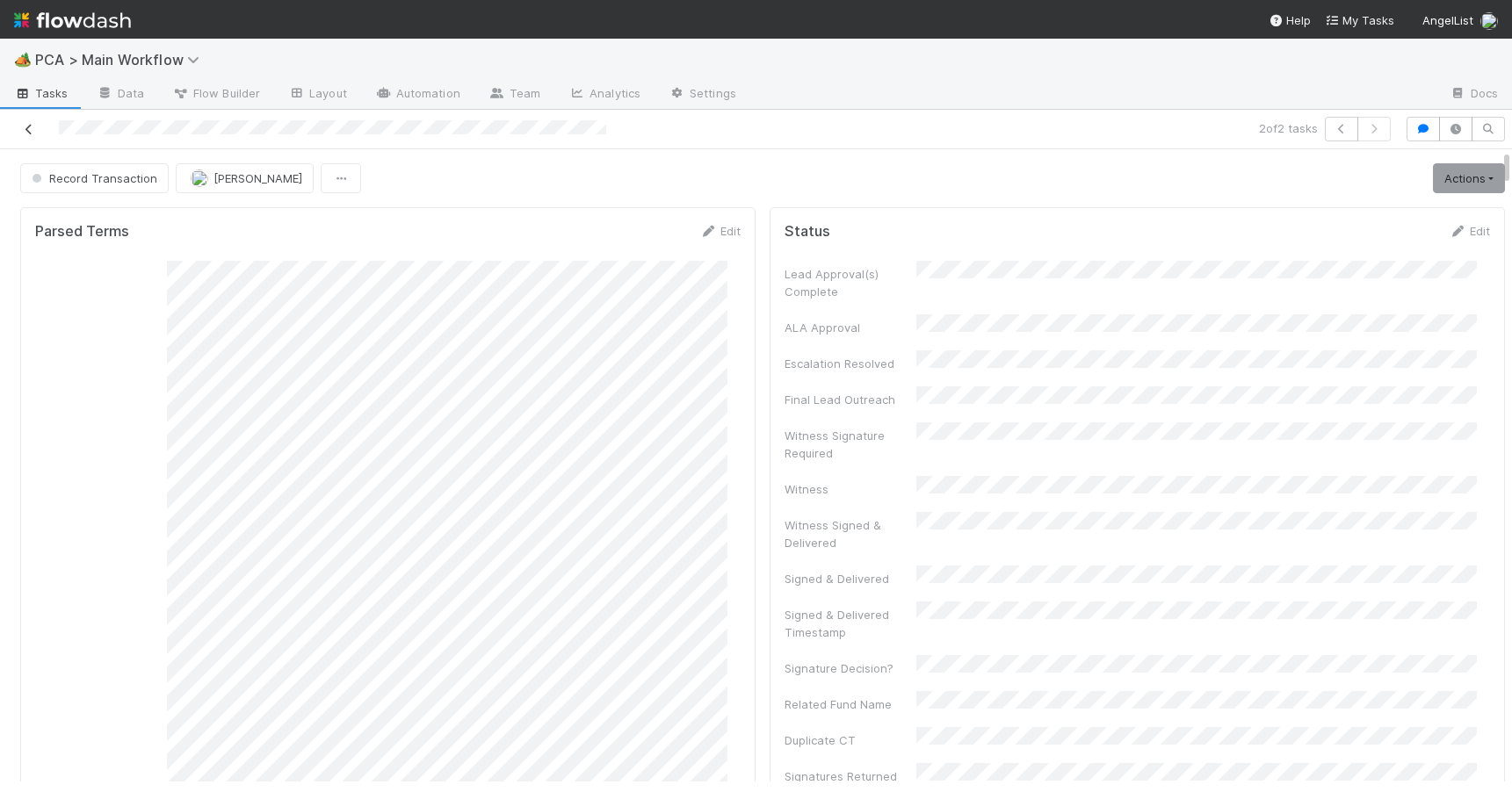
click at [30, 128] on icon at bounding box center [29, 130] width 18 height 12
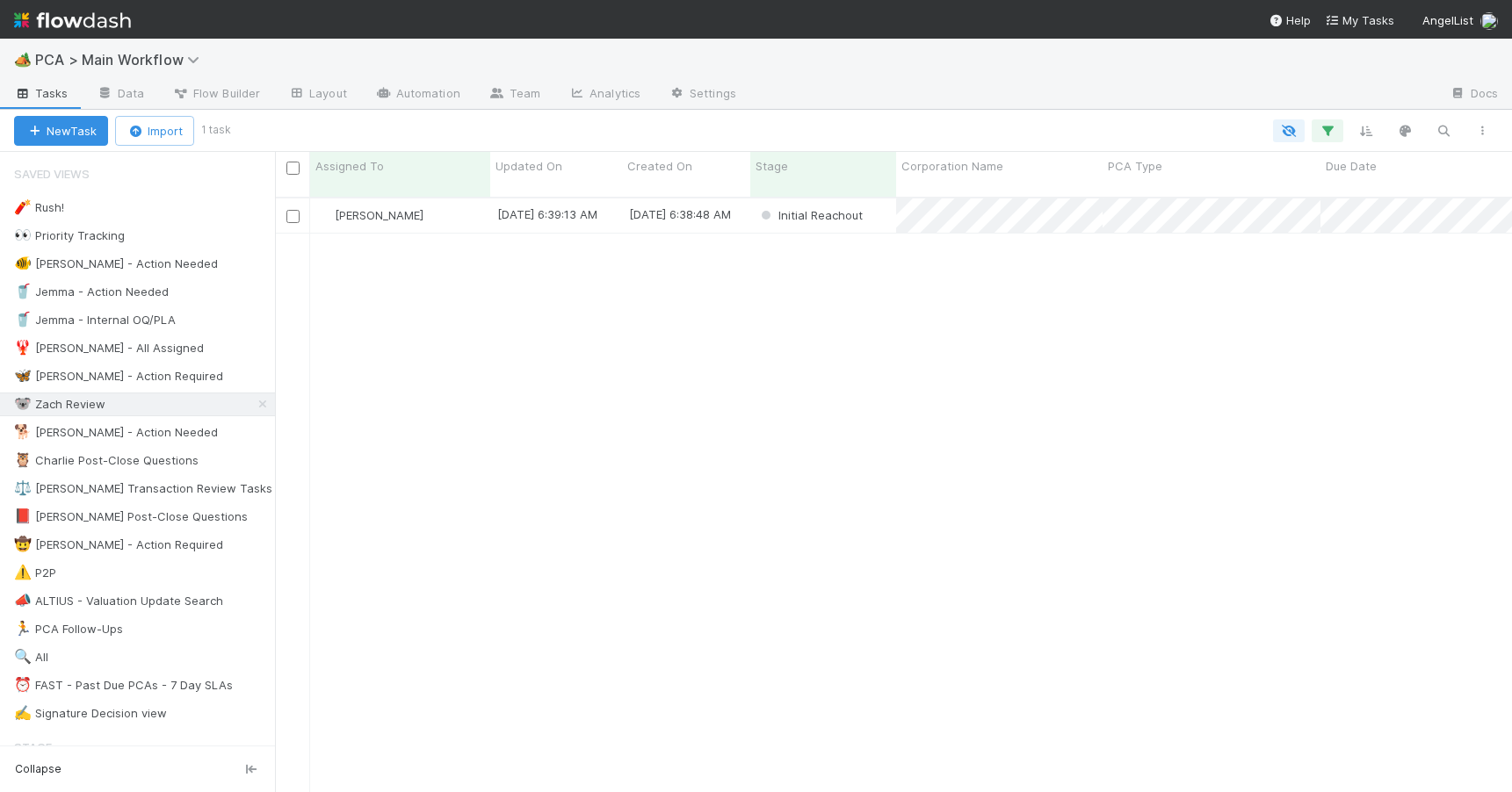
scroll to position [596, 1224]
click at [454, 201] on div "Zachary Conley" at bounding box center [399, 215] width 180 height 34
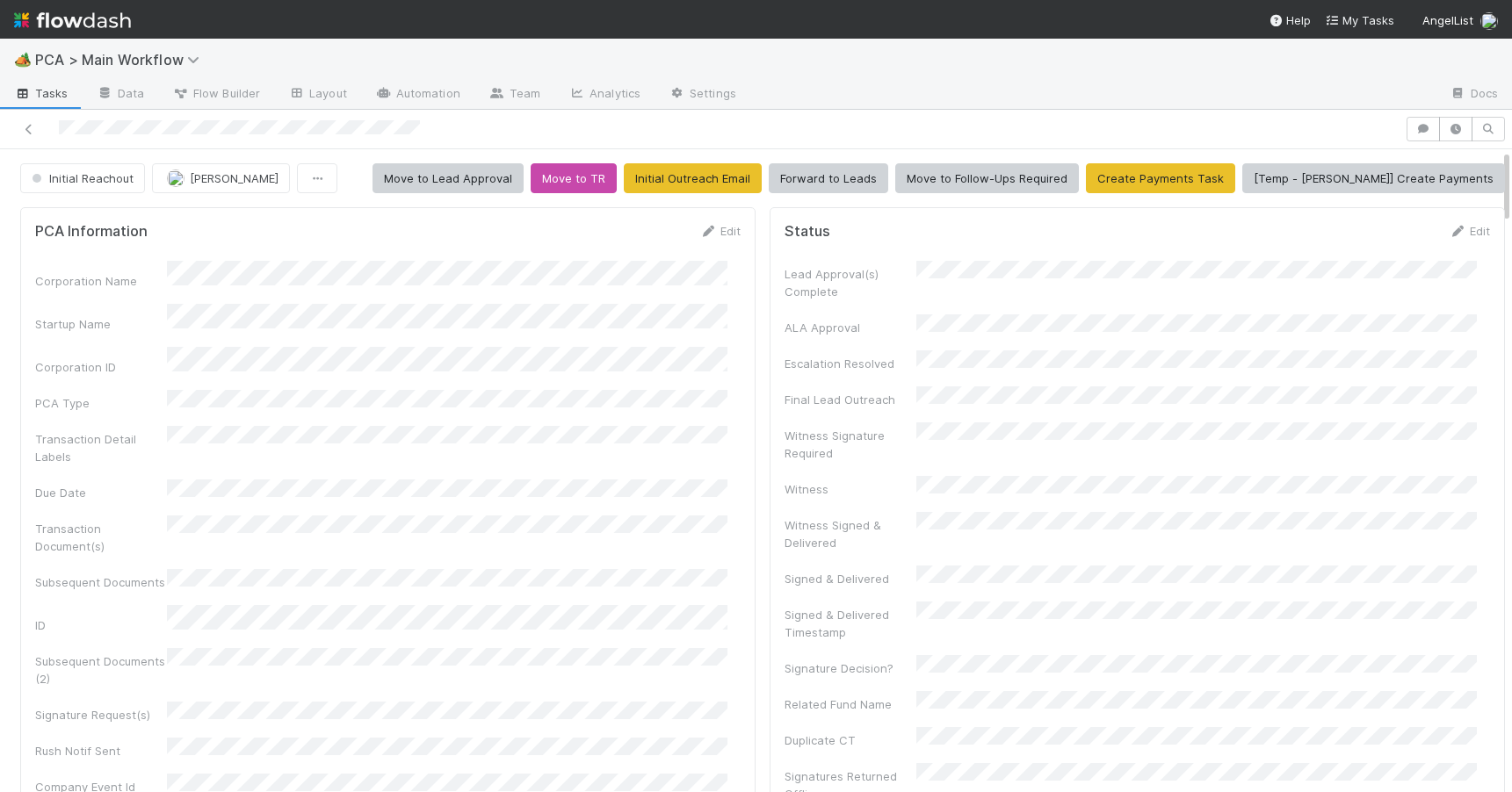
scroll to position [903, 0]
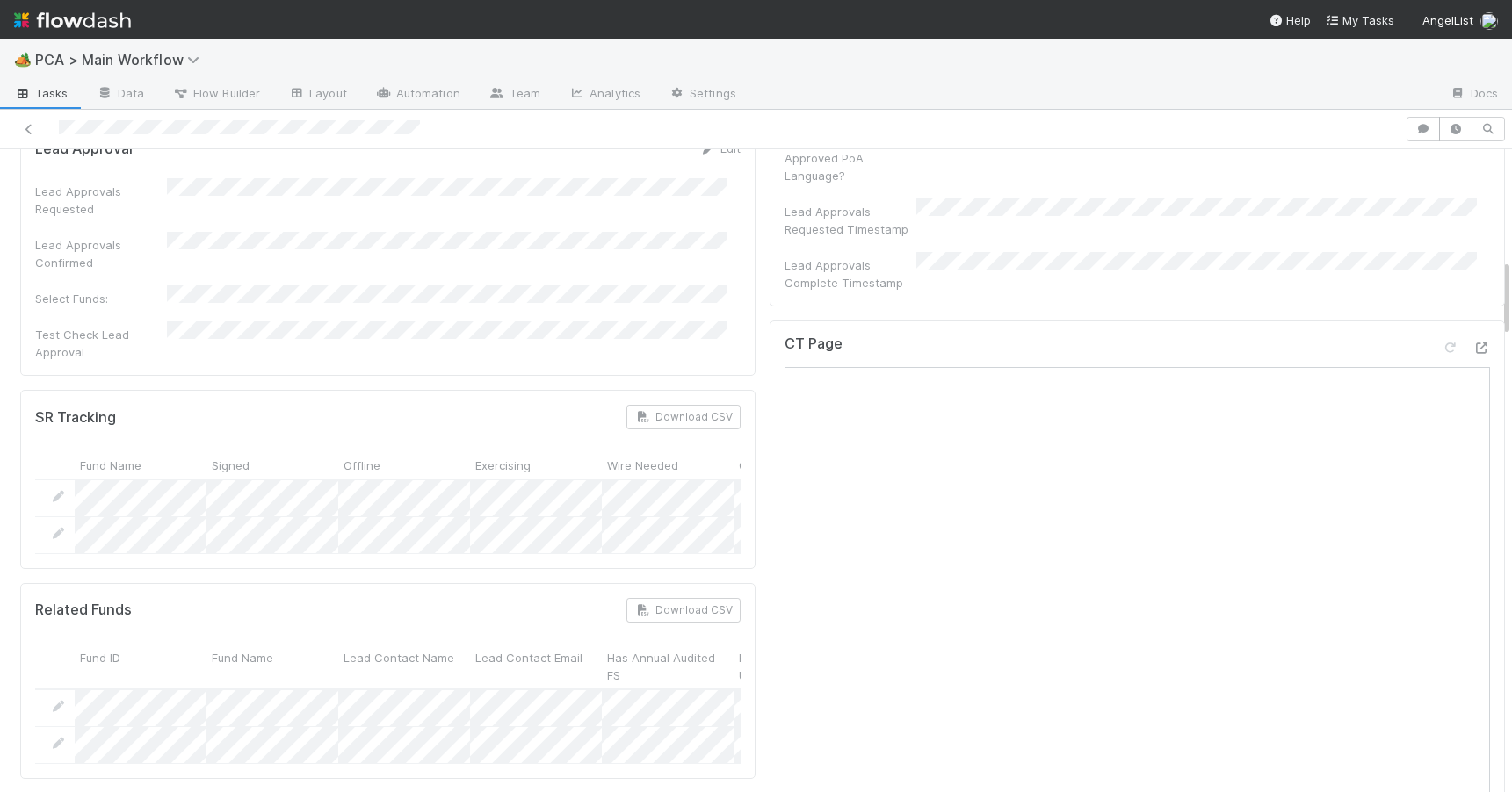
click at [1511, 283] on div at bounding box center [1512, 471] width 1 height 643
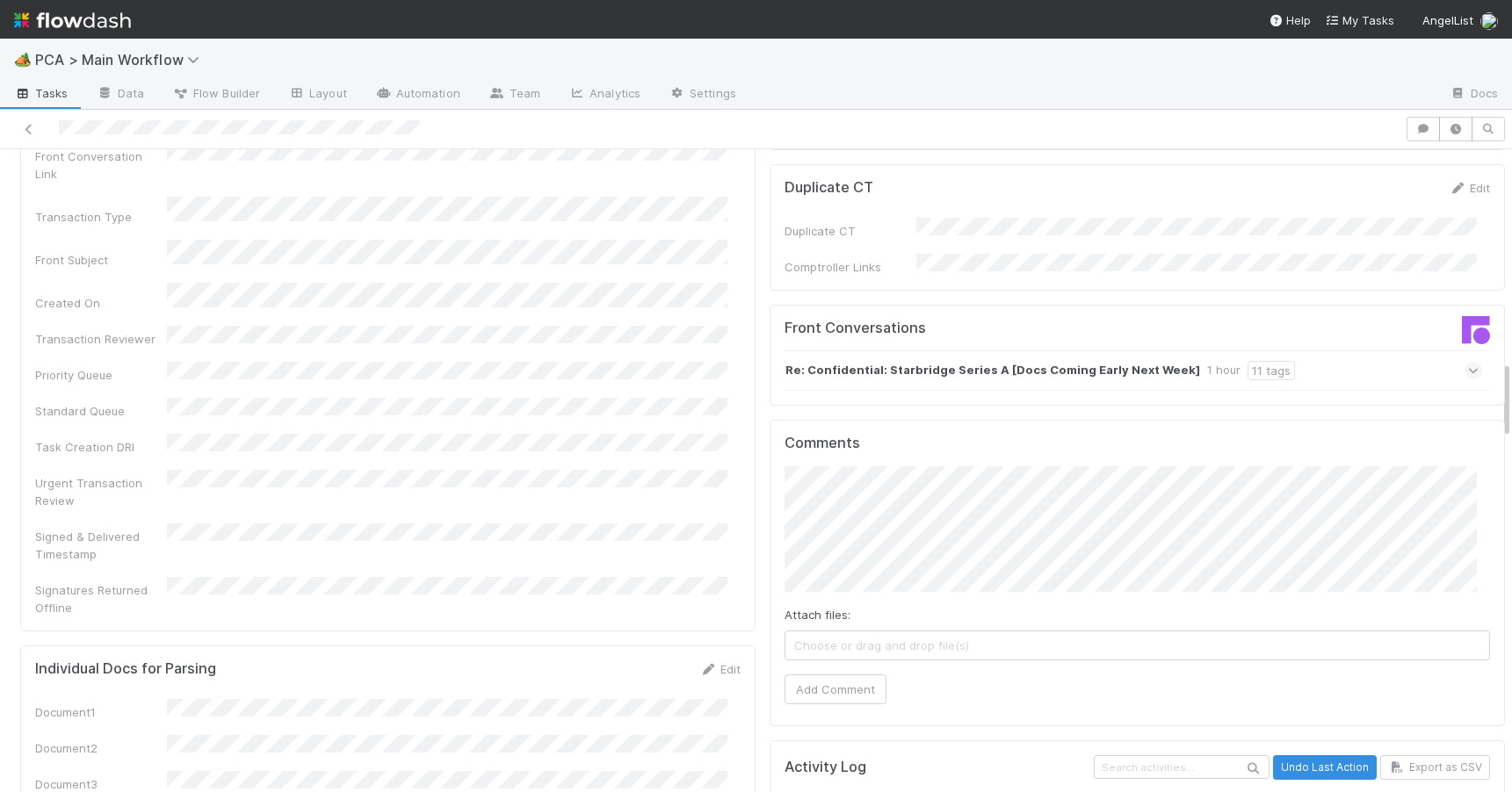
scroll to position [1943, 0]
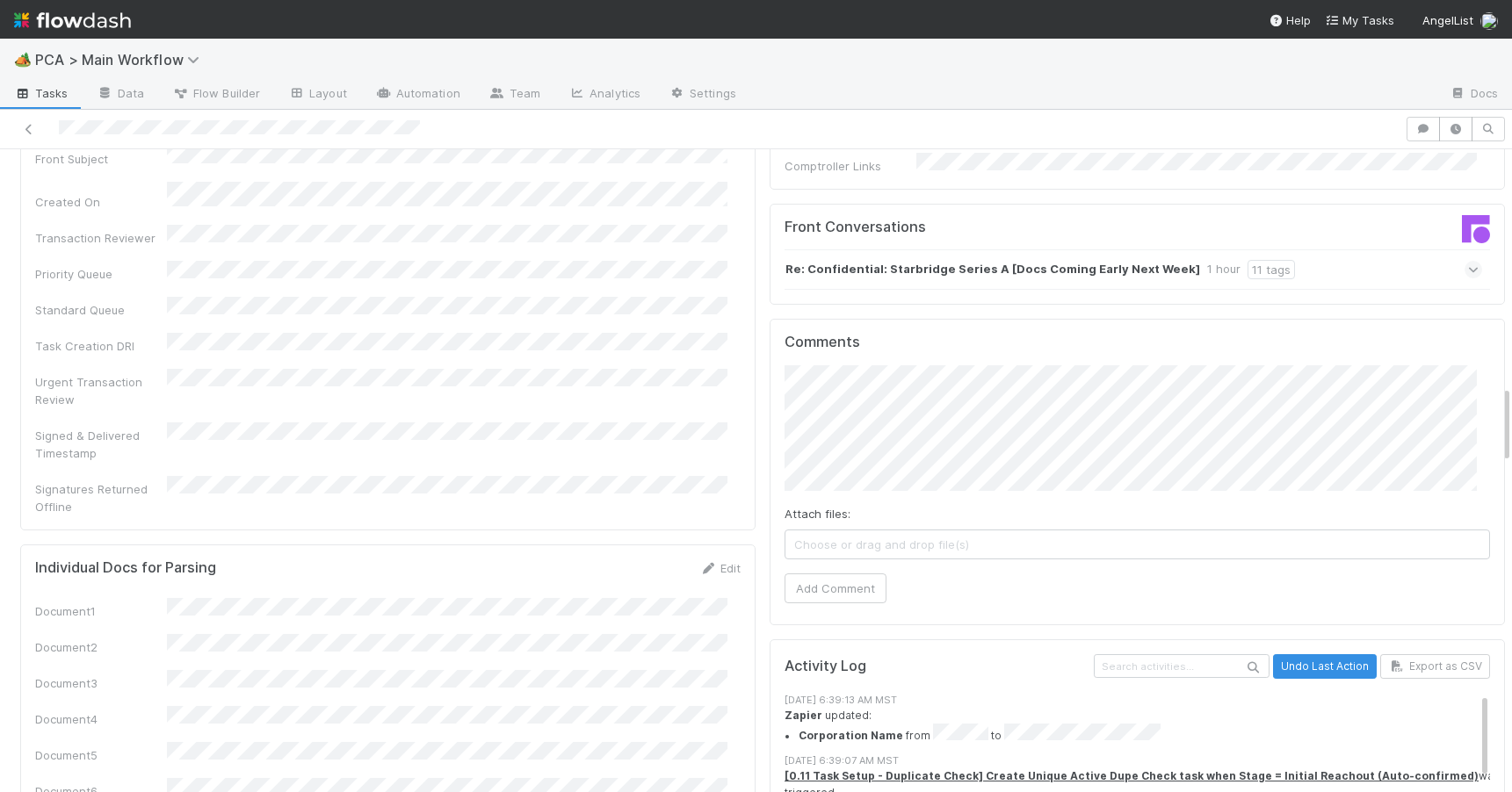
drag, startPoint x: 1492, startPoint y: 288, endPoint x: 1501, endPoint y: 415, distance: 127.3
click at [1501, 415] on div "🏕️ PCA > Main Workflow Tasks Data Flow Builder Layout Automation Team Analytics…" at bounding box center [756, 415] width 1512 height 754
click at [1316, 250] on div "Re: Confidential: Starbridge Series A [Docs Coming Early Next Week] 1 hour 11 t…" at bounding box center [1133, 269] width 697 height 40
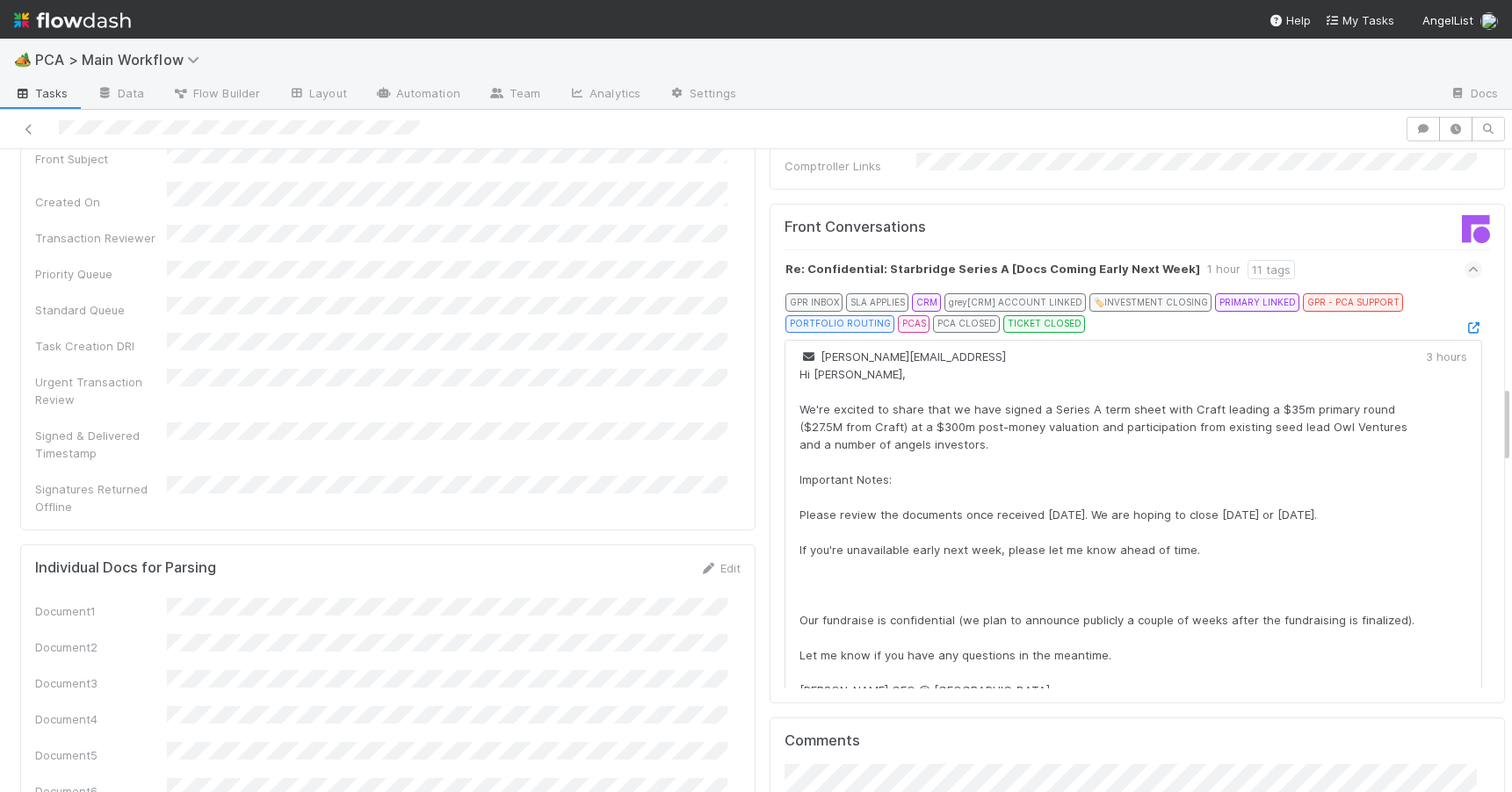
click at [1423, 293] on div "GPR INBOX SLA APPLIES CRM grey [CRM] ACCOUNT LINKED 🏷️ INVESTMENT CLOSING PRIMA…" at bounding box center [1132, 314] width 692 height 43
click at [1464, 322] on icon at bounding box center [1473, 328] width 18 height 12
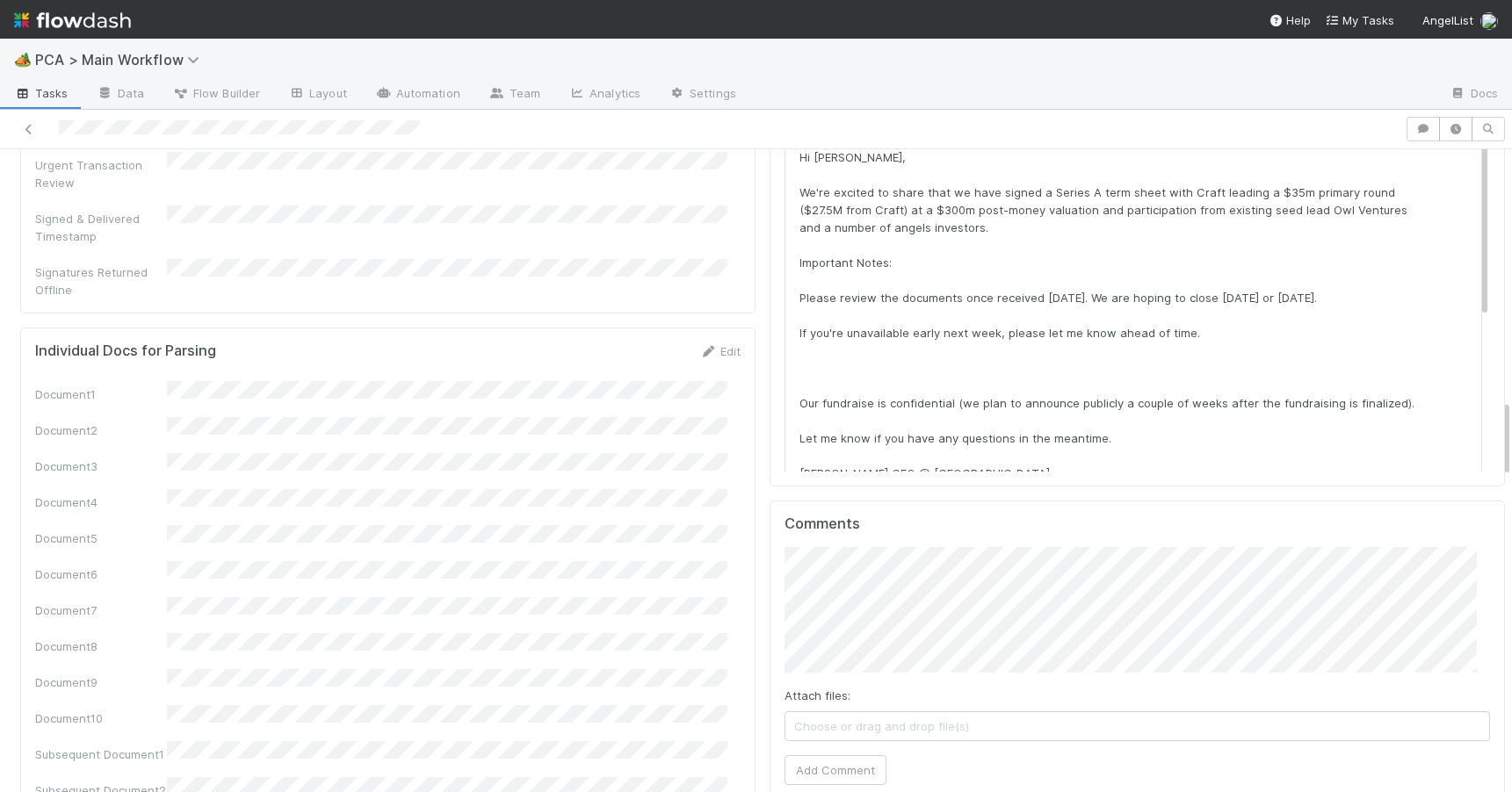
drag, startPoint x: 1493, startPoint y: 420, endPoint x: 1498, endPoint y: 456, distance: 36.3
click at [1498, 456] on div "🏕️ PCA > Main Workflow Tasks Data Flow Builder Layout Automation Team Analytics…" at bounding box center [756, 415] width 1512 height 754
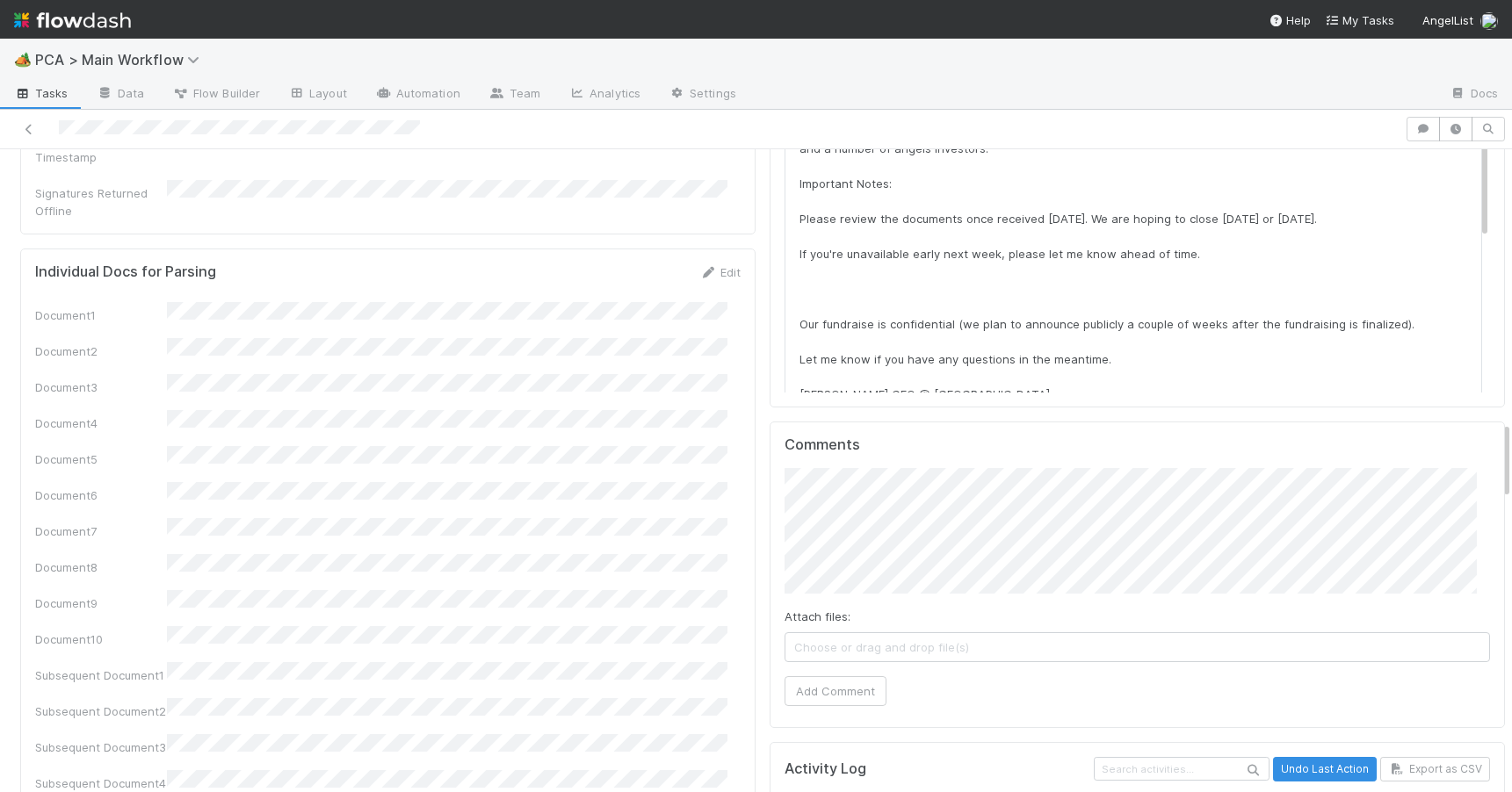
click at [825, 578] on div "Attach files: Choose or drag and drop file(s) Add Comment" at bounding box center [1136, 587] width 705 height 238
click at [842, 676] on button "Add Comment" at bounding box center [836, 691] width 102 height 29
click at [1491, 456] on div "PCA Information Edit Corporation Name Startup Name Corporation ID PCA Type Tran…" at bounding box center [762, 691] width 1525 height 5460
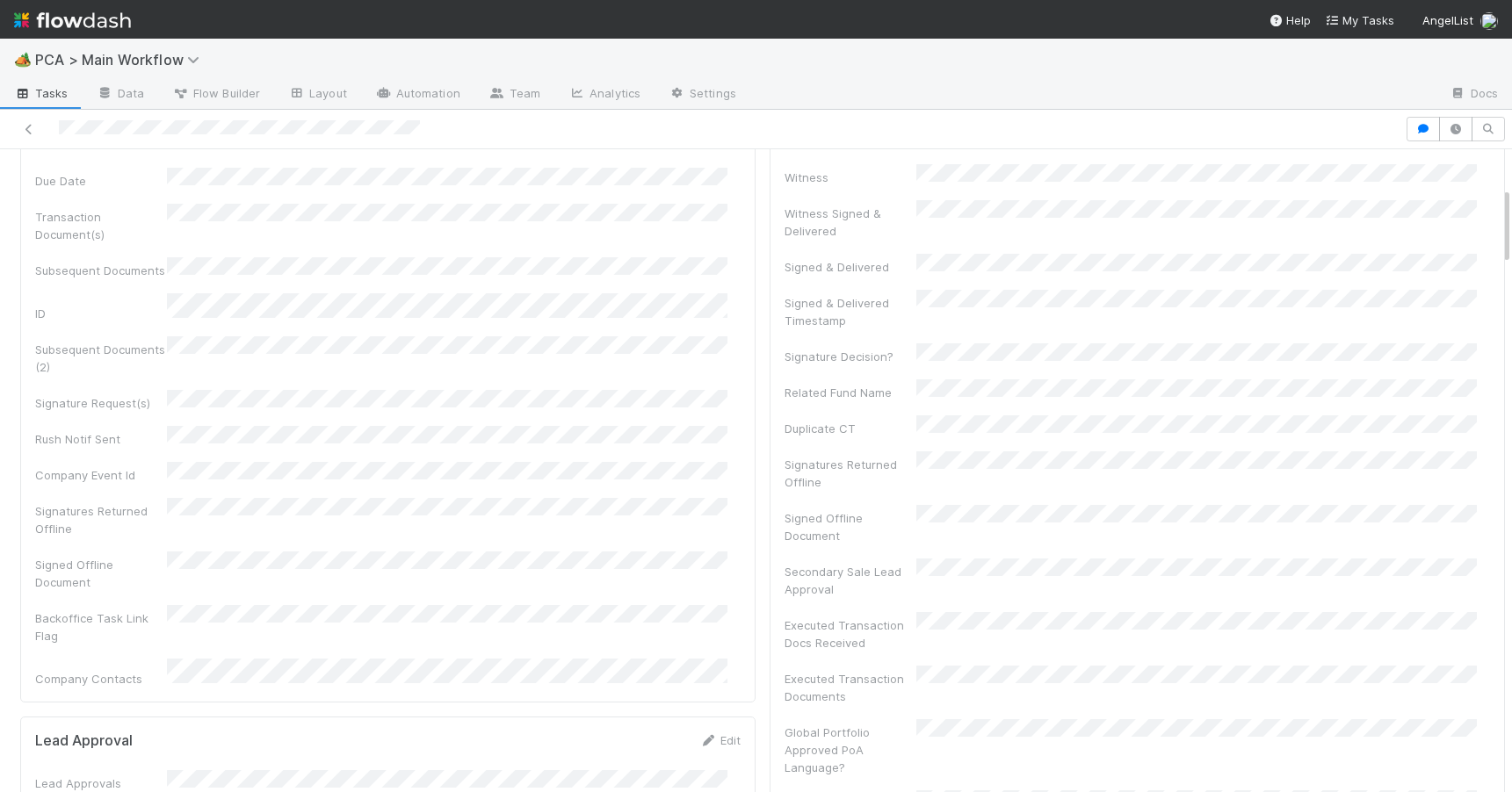
scroll to position [0, 0]
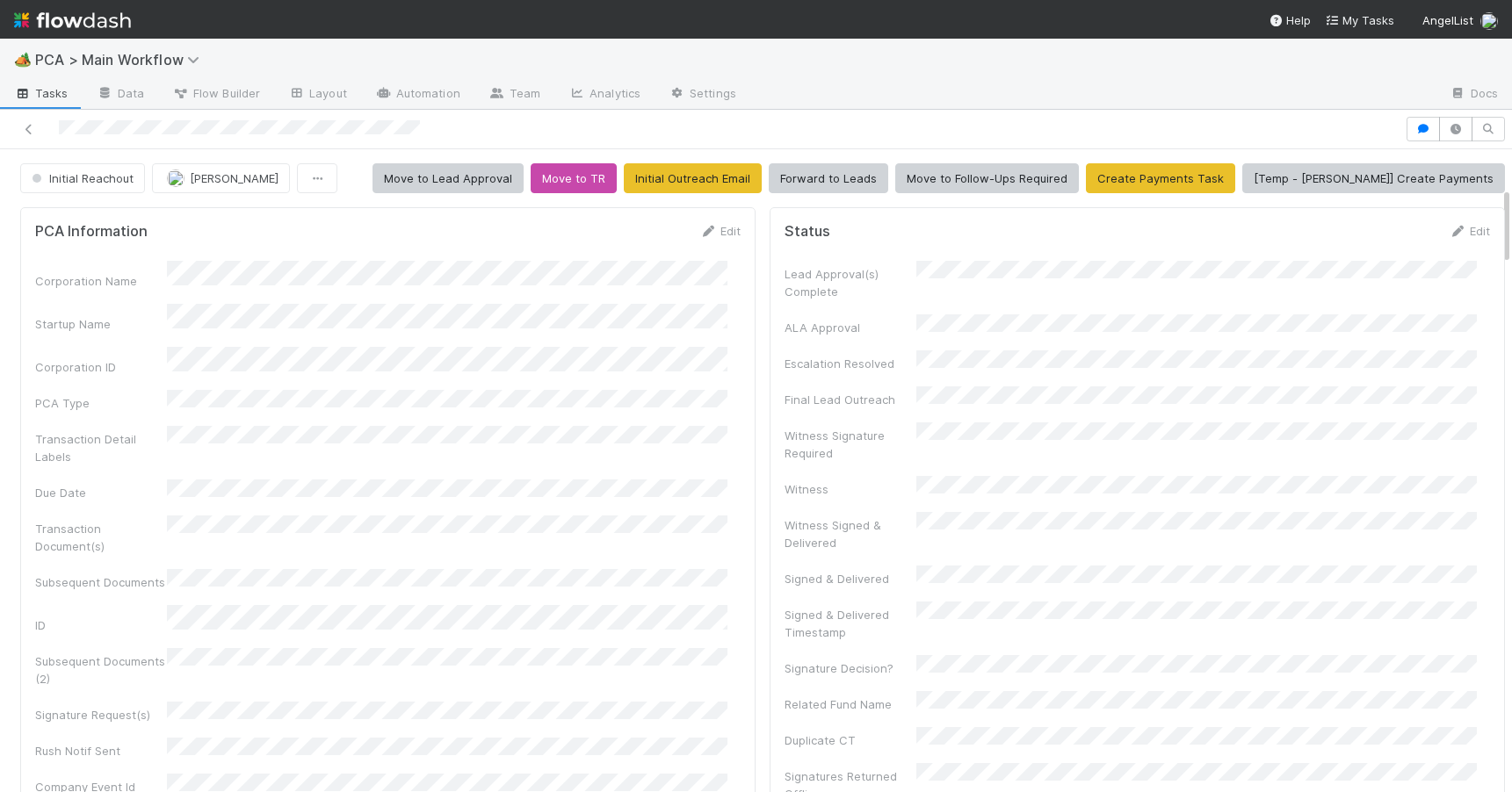
drag, startPoint x: 1491, startPoint y: 458, endPoint x: 1480, endPoint y: 154, distance: 304.2
click at [719, 234] on link "Edit" at bounding box center [720, 231] width 41 height 14
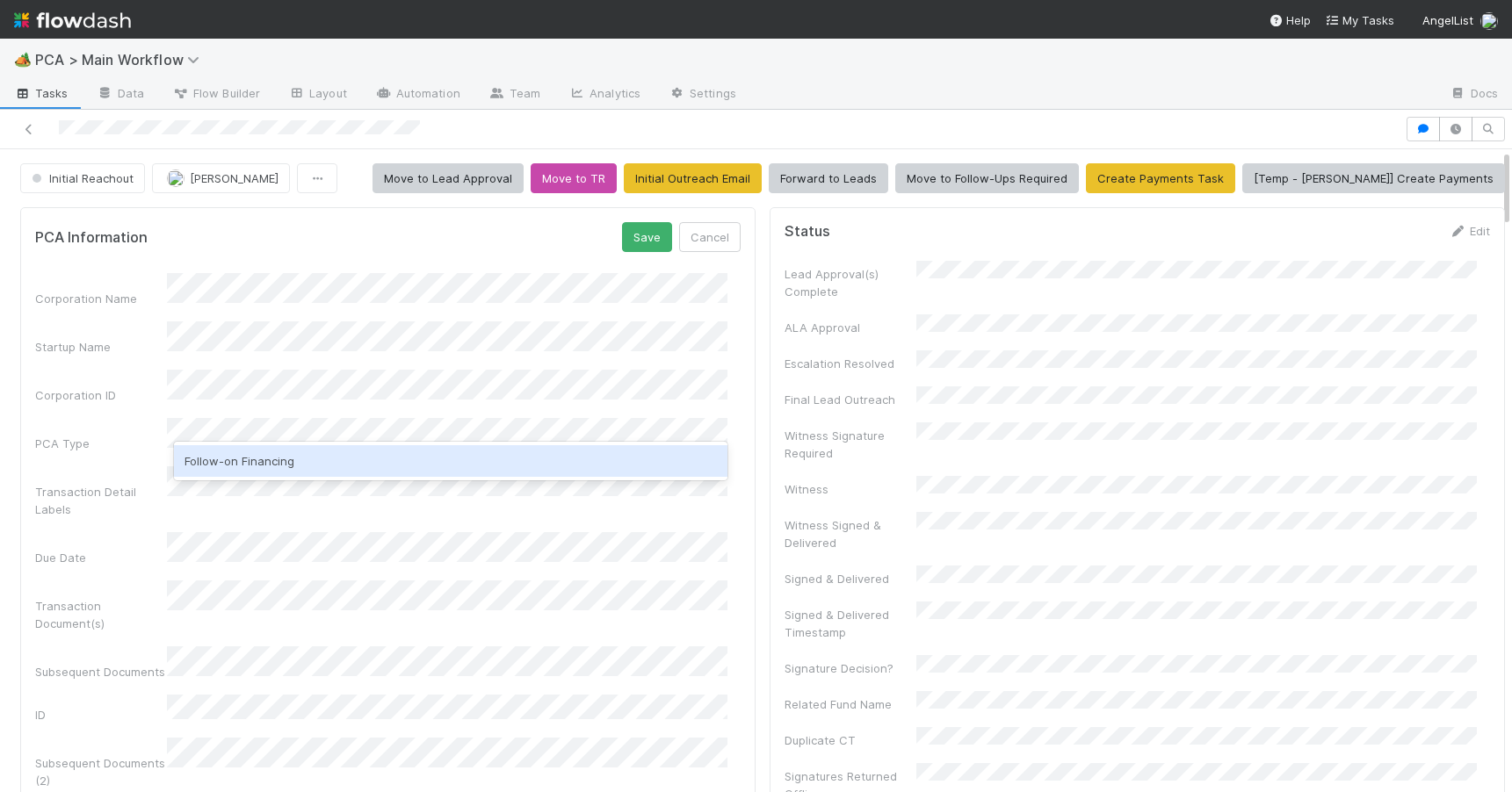
click at [327, 455] on div "Follow-on Financing" at bounding box center [450, 461] width 553 height 31
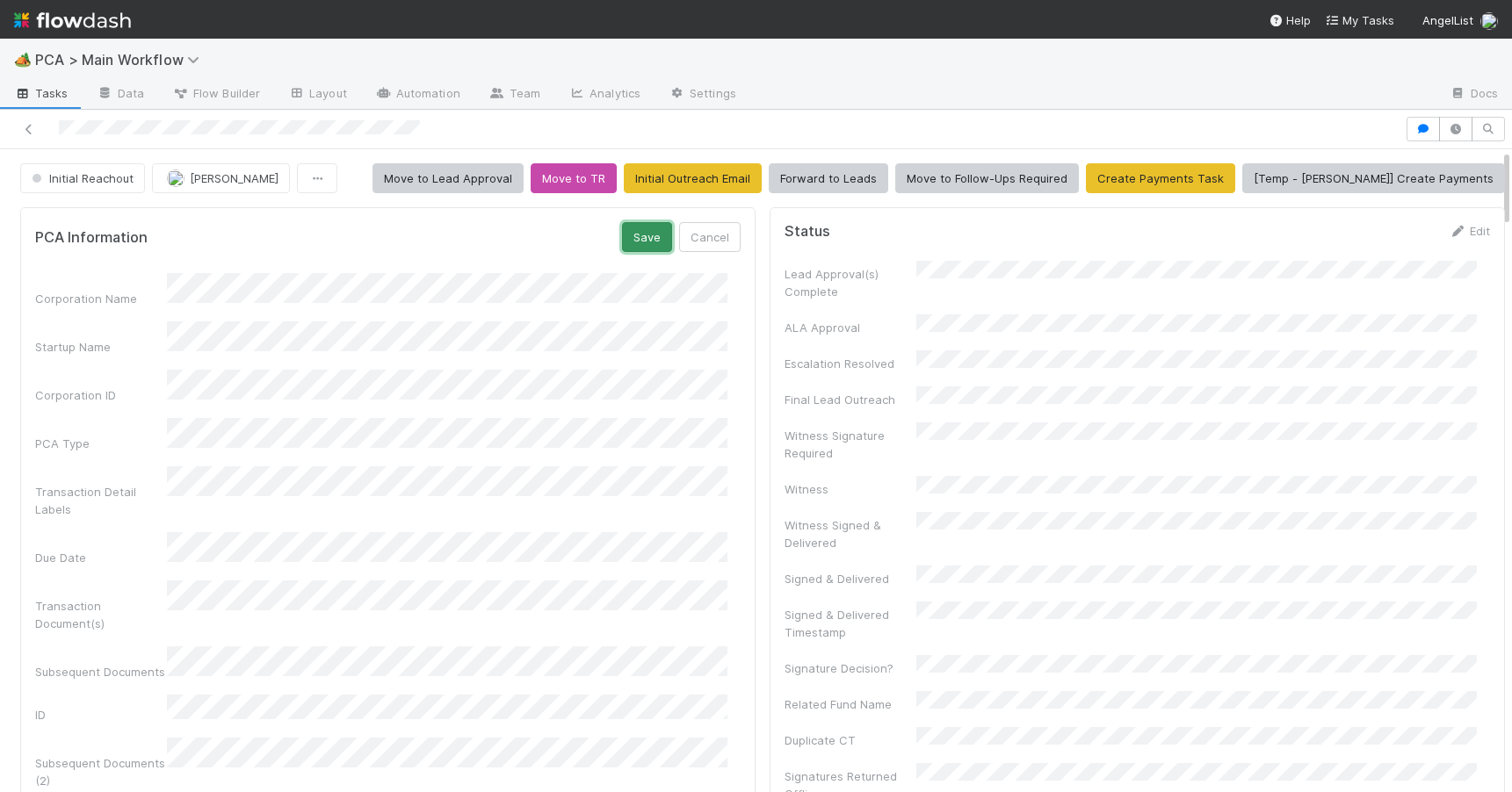
click at [624, 245] on button "Save" at bounding box center [647, 237] width 50 height 29
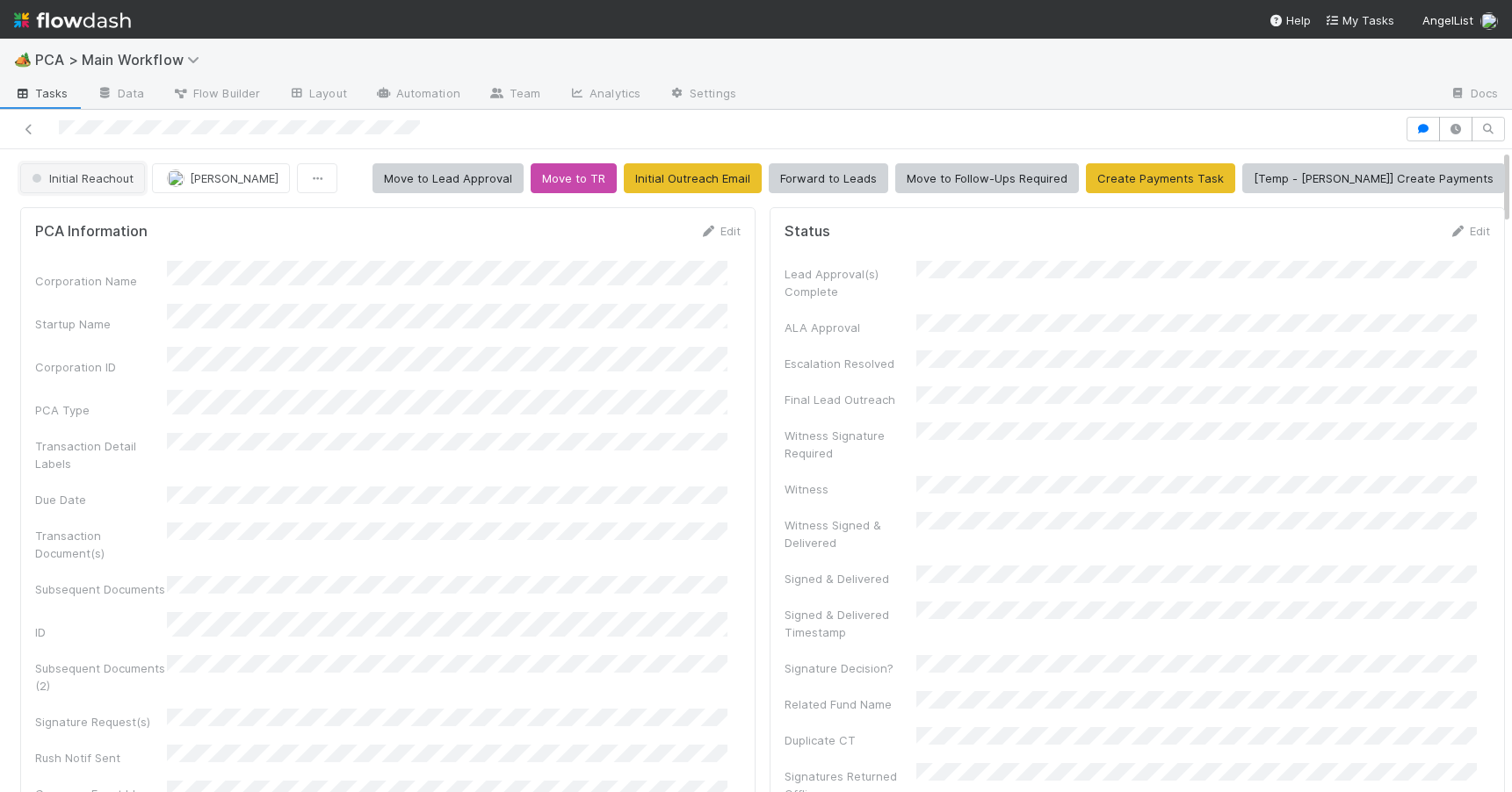
click at [81, 181] on span "Initial Reachout" at bounding box center [81, 178] width 105 height 14
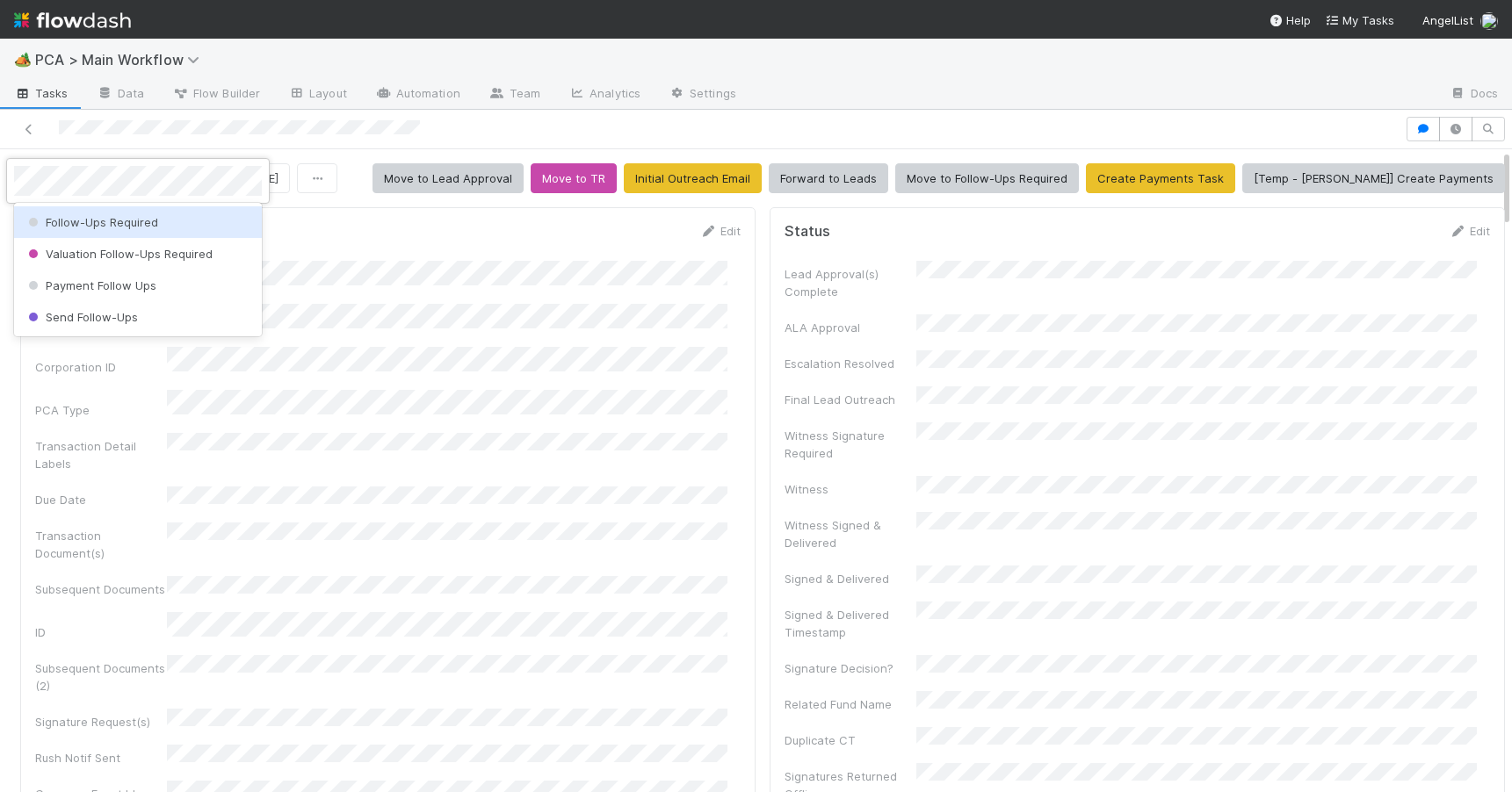
click at [194, 216] on div "Follow-Ups Required" at bounding box center [138, 222] width 248 height 31
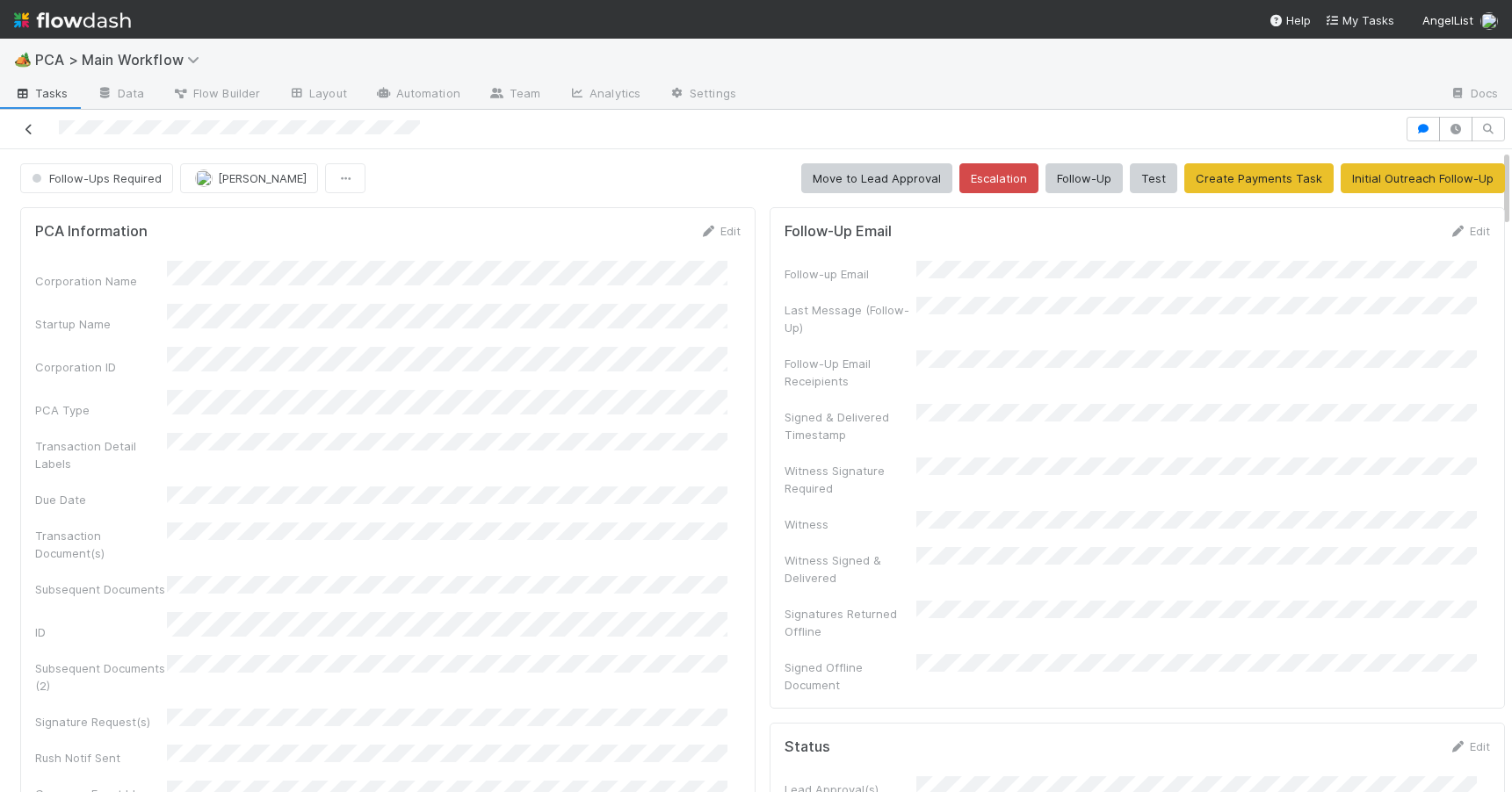
click at [29, 133] on icon at bounding box center [29, 130] width 18 height 12
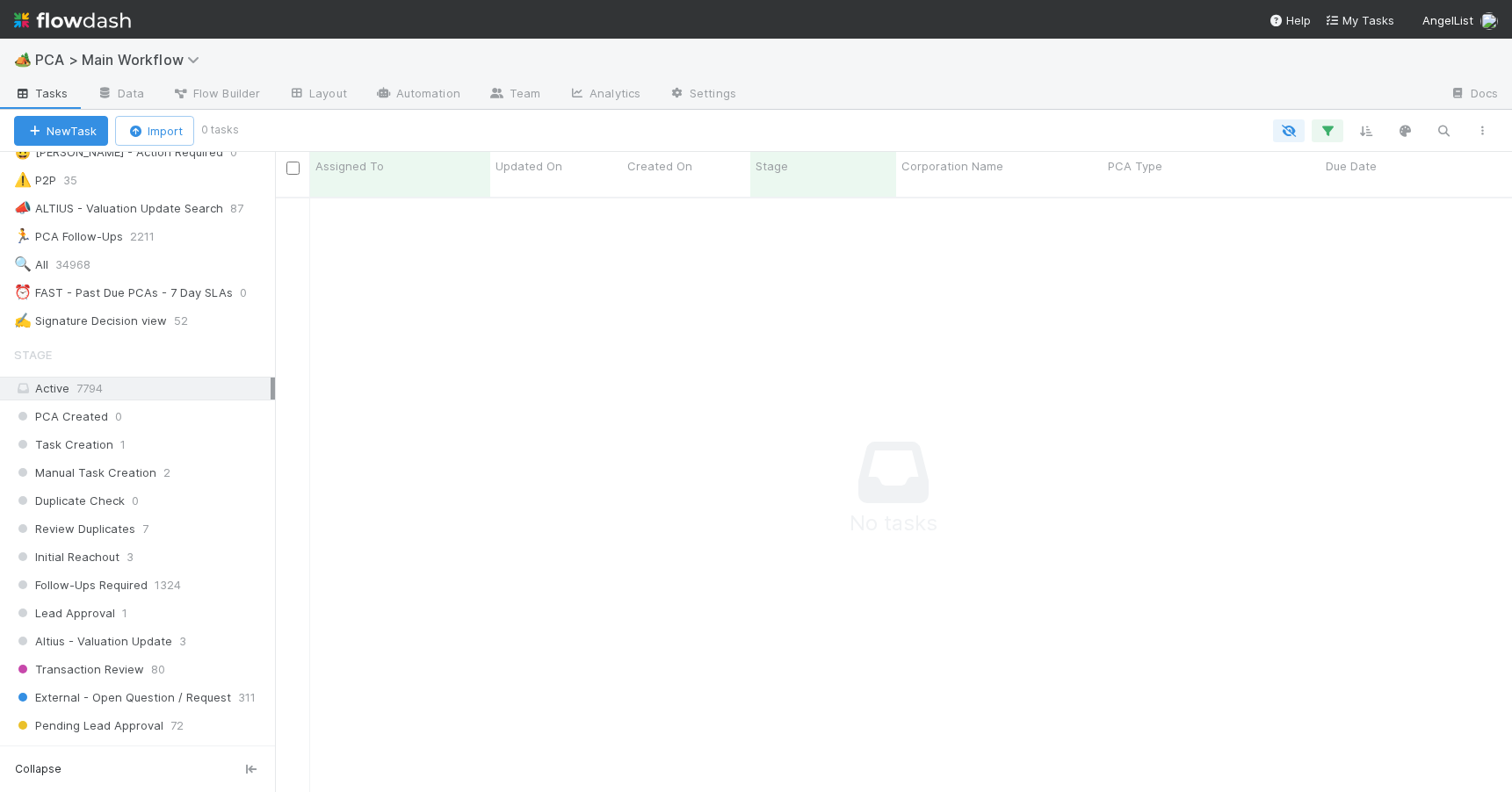
scroll to position [442, 0]
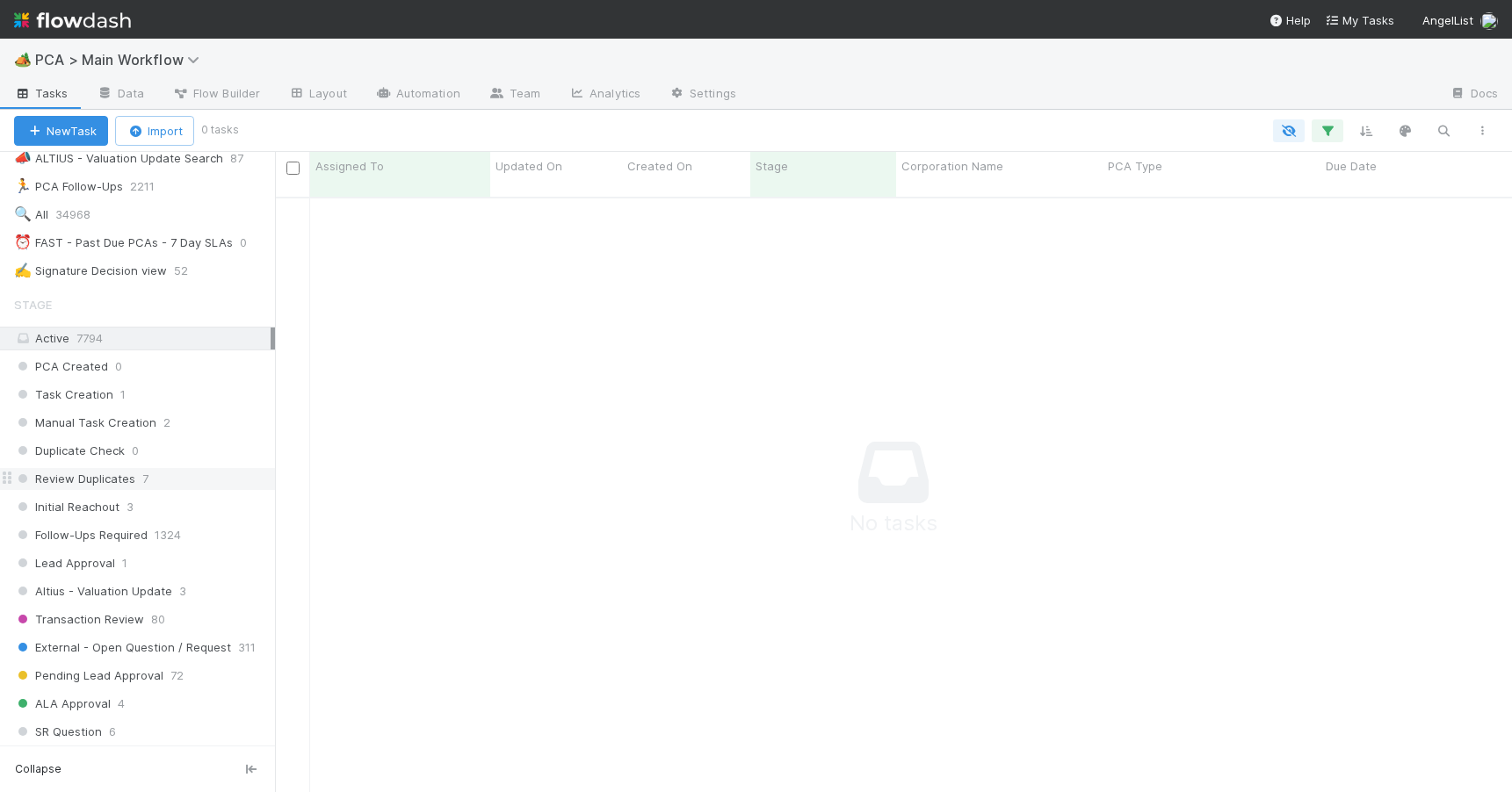
click at [208, 470] on div "Review Duplicates 7" at bounding box center [144, 479] width 261 height 22
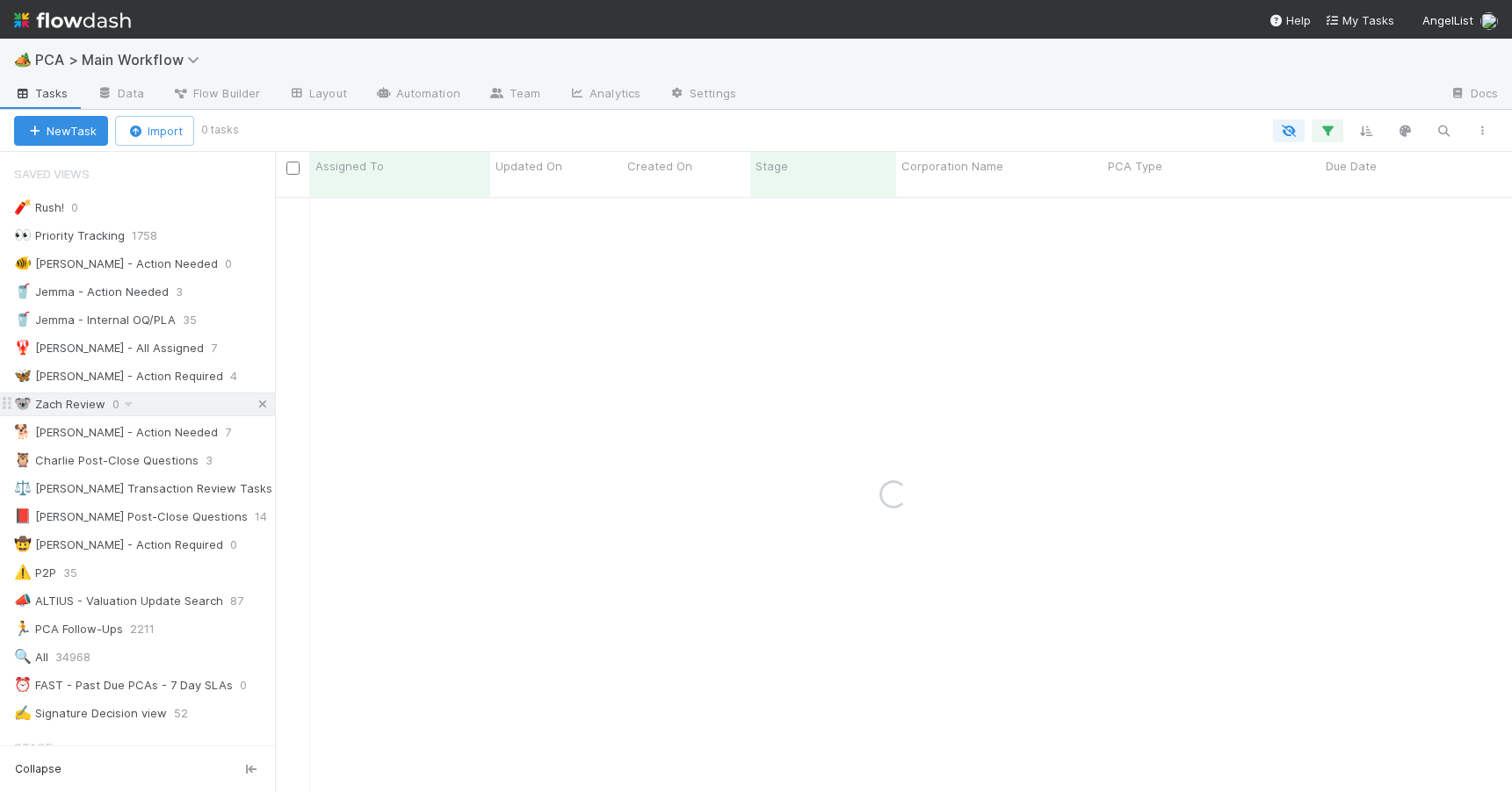
click at [254, 396] on link at bounding box center [262, 404] width 18 height 22
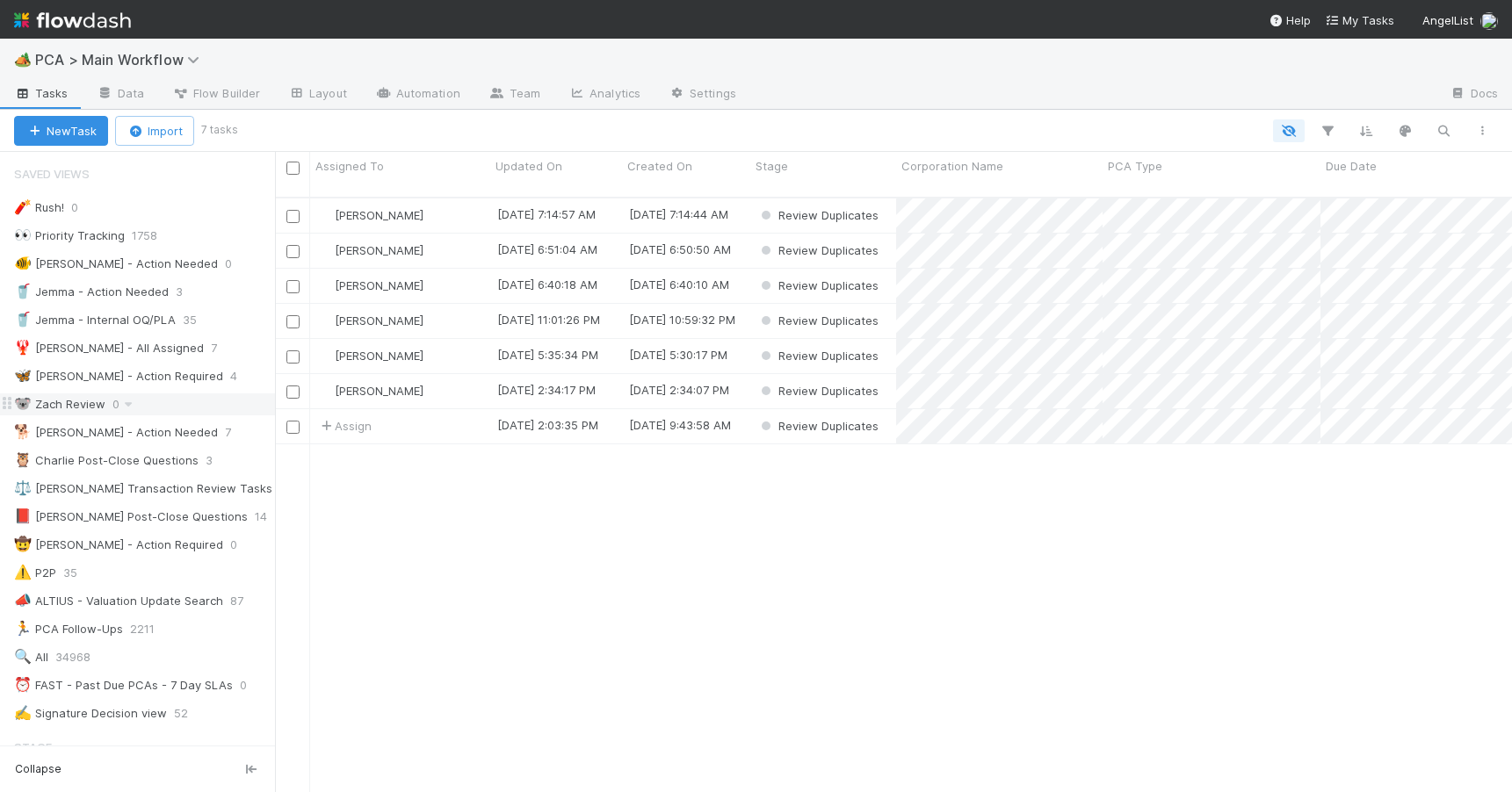
scroll to position [596, 1224]
click at [458, 200] on div "Zachary Conley" at bounding box center [399, 215] width 180 height 34
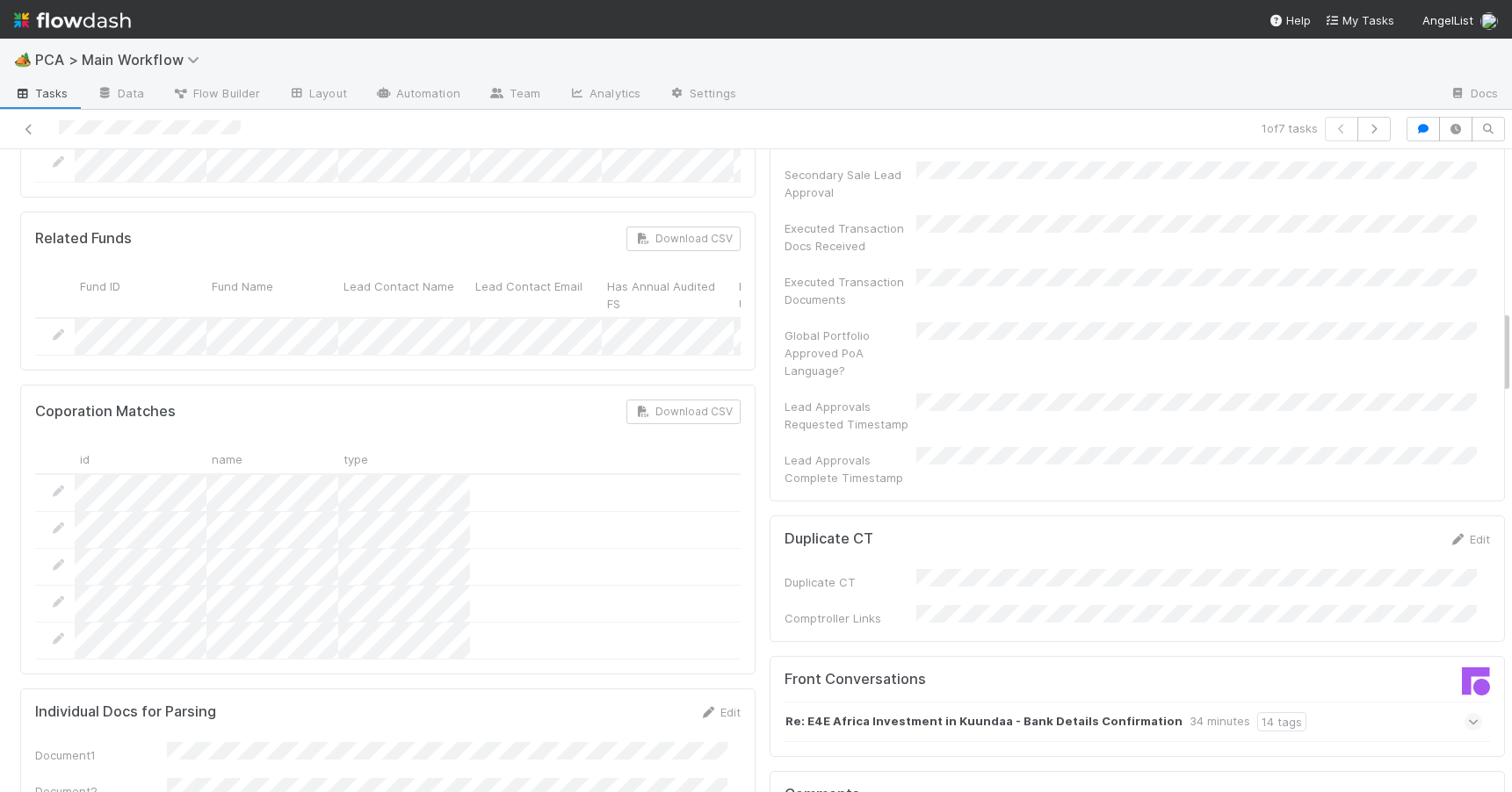
scroll to position [1265, 0]
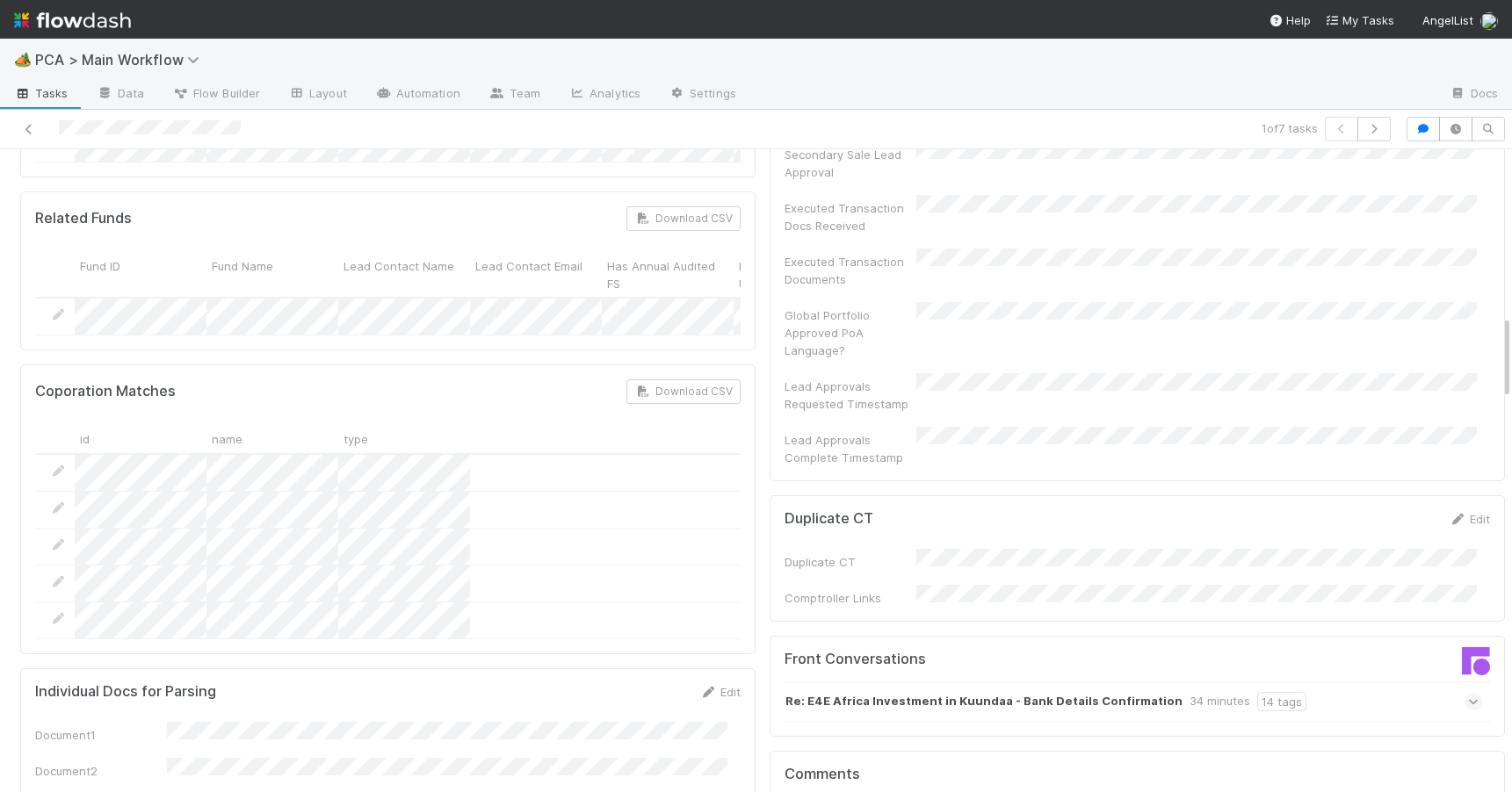
drag, startPoint x: 1492, startPoint y: 202, endPoint x: 1516, endPoint y: 368, distance: 167.7
click at [1511, 368] on html "🏕️ PCA > Main Workflow Tasks Data Flow Builder Layout Automation Team Analytics…" at bounding box center [756, 396] width 1512 height 792
click at [1346, 681] on div "Re: E4E Africa Investment in Kuundaa - Bank Details Confirmation 34 minutes 14 …" at bounding box center [1133, 701] width 697 height 40
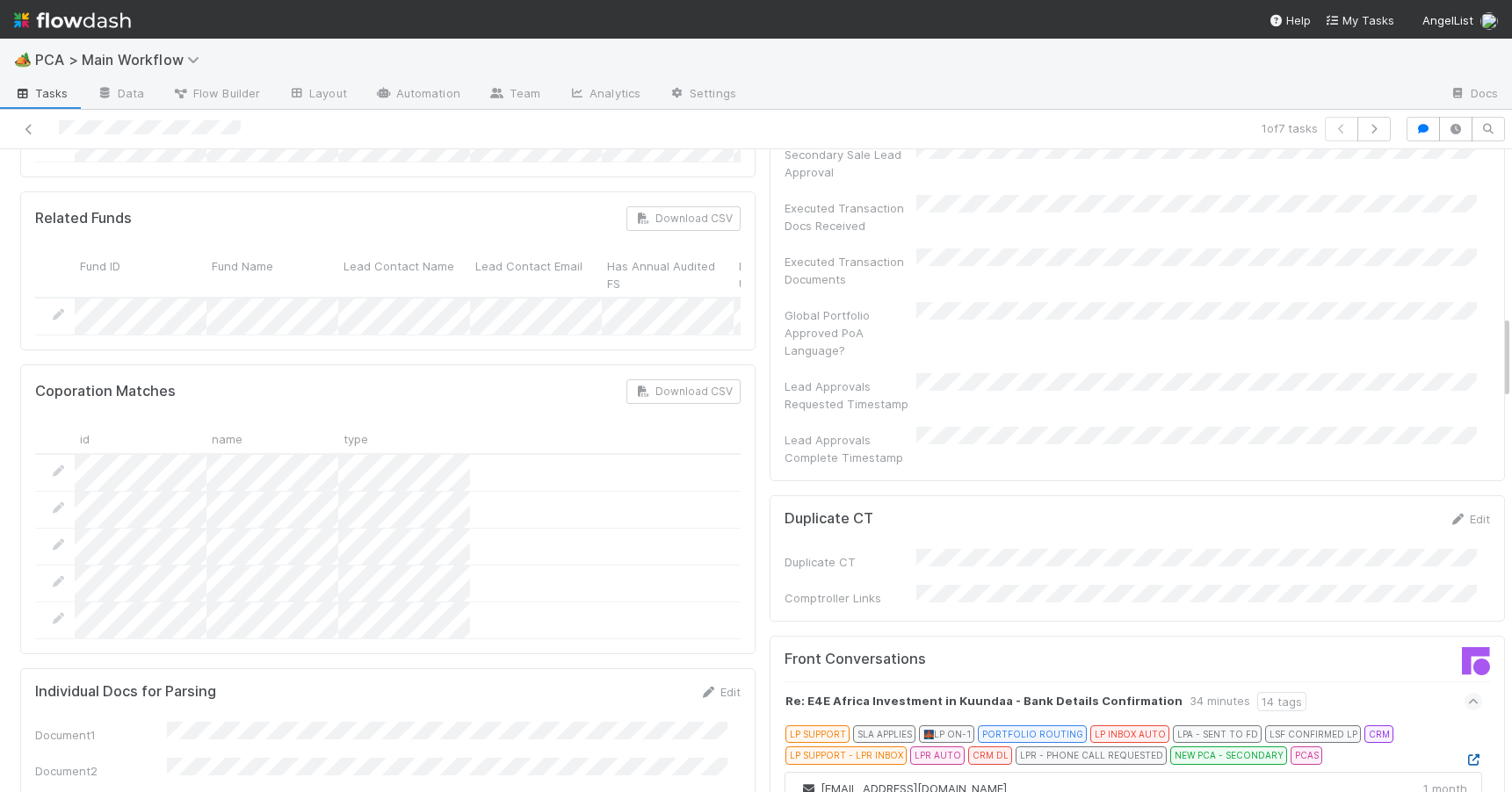
click at [1464, 754] on icon at bounding box center [1473, 760] width 18 height 12
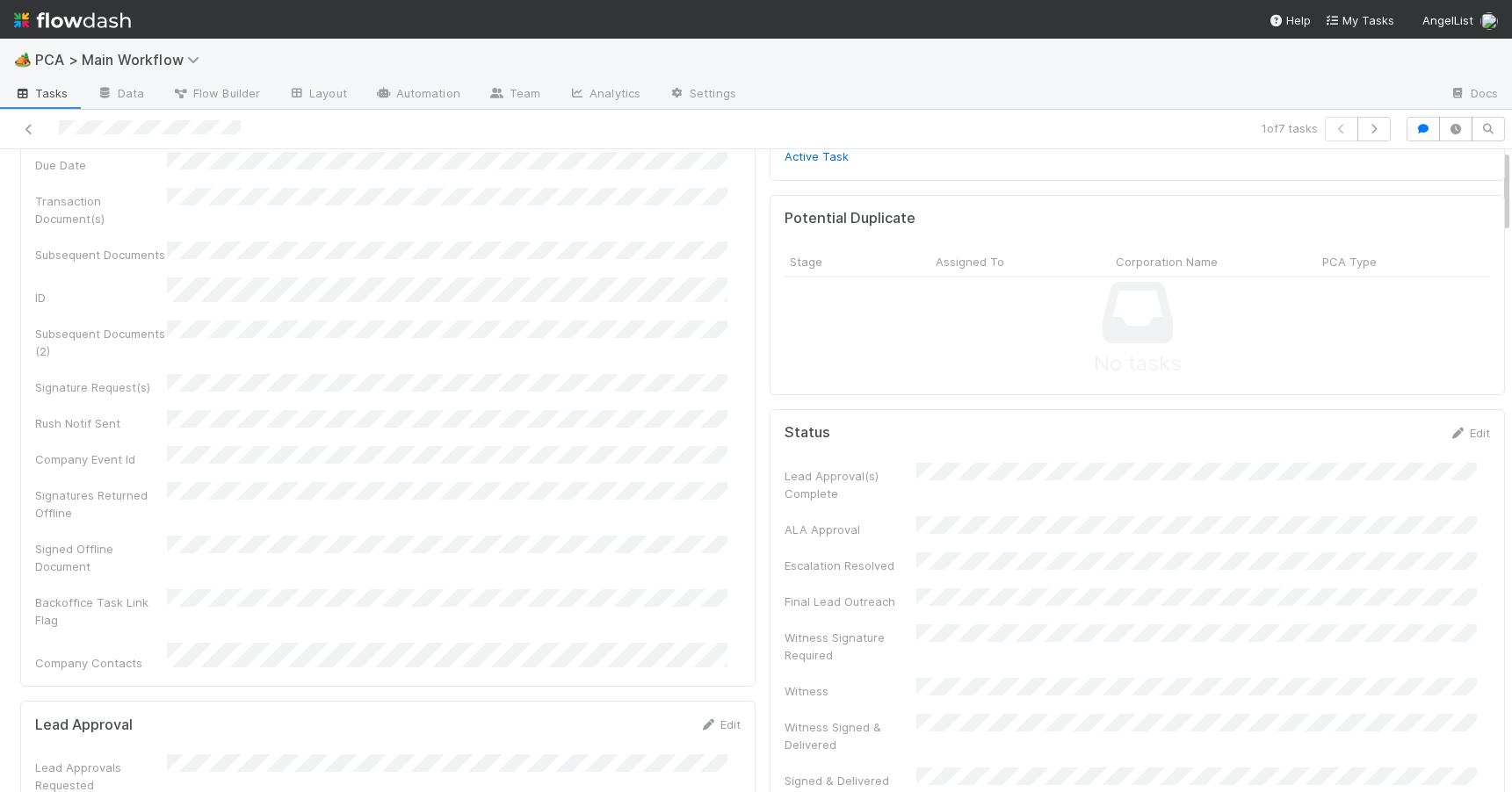
scroll to position [0, 0]
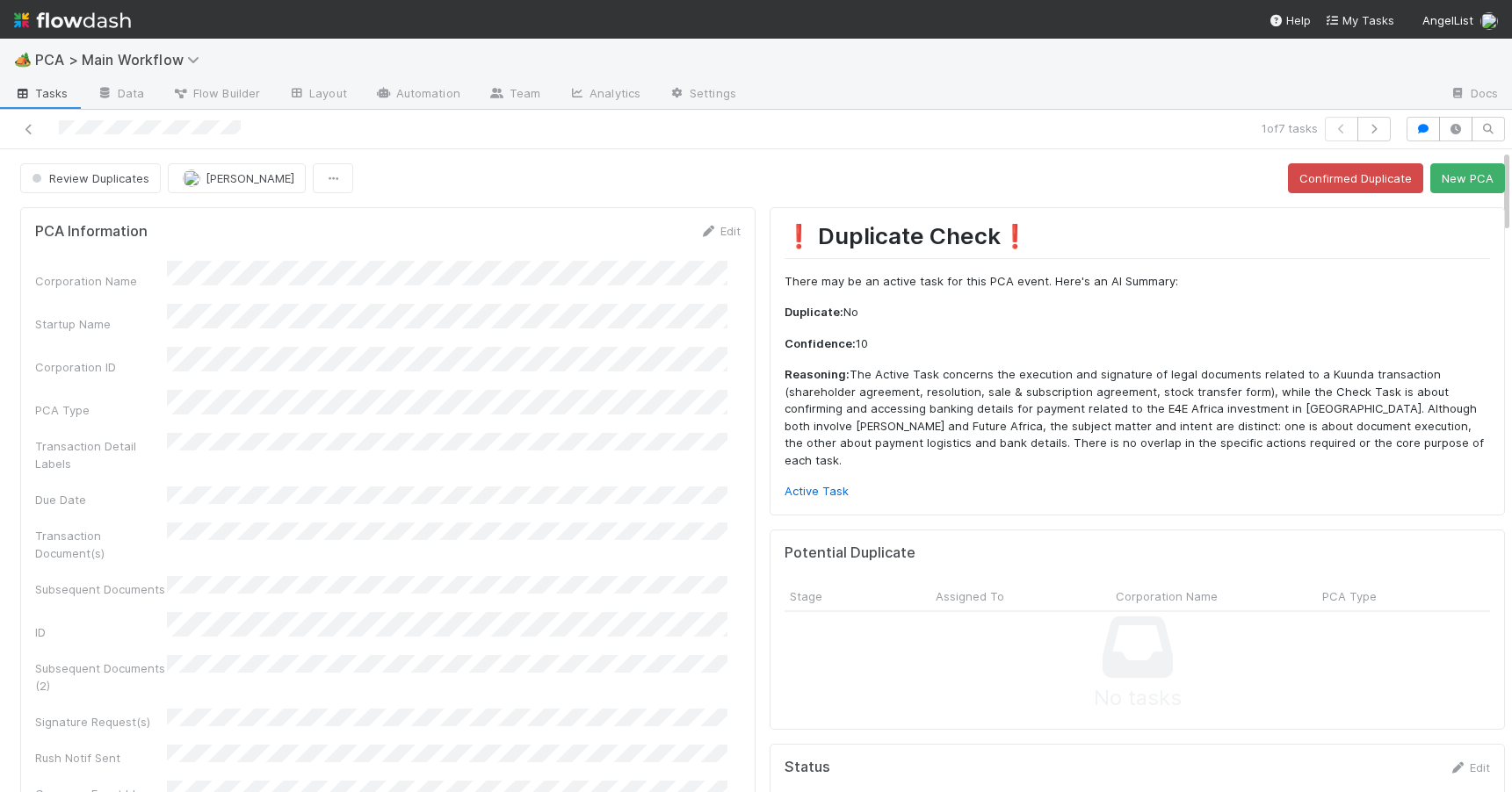
drag, startPoint x: 1492, startPoint y: 343, endPoint x: 1486, endPoint y: 168, distance: 175.1
click at [811, 483] on link "Active Task" at bounding box center [816, 490] width 64 height 14
click at [1331, 186] on button "Confirmed Duplicate" at bounding box center [1356, 178] width 136 height 29
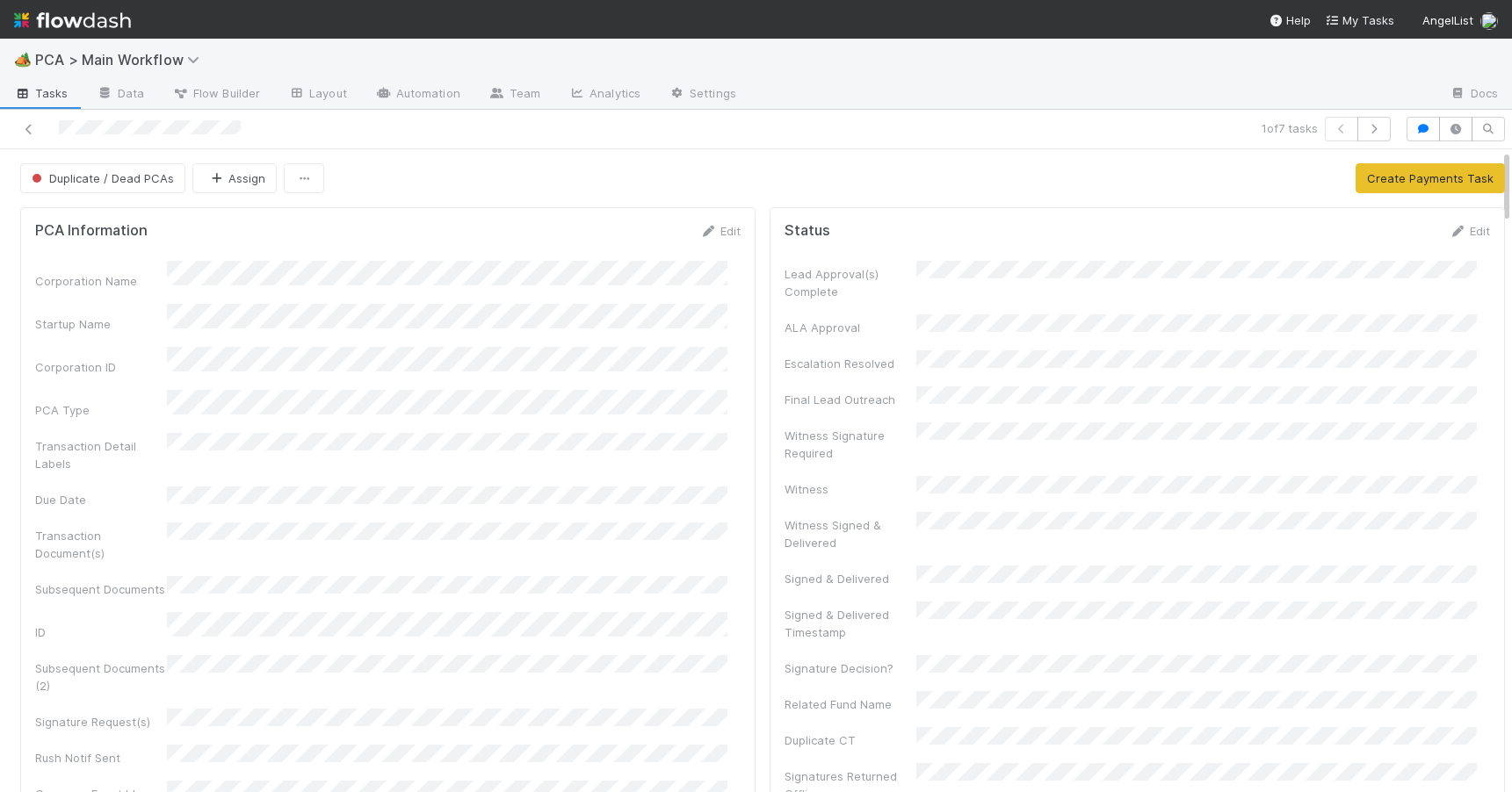
drag, startPoint x: 1492, startPoint y: 277, endPoint x: 1491, endPoint y: 157, distance: 120.0
click at [29, 128] on icon at bounding box center [29, 130] width 18 height 12
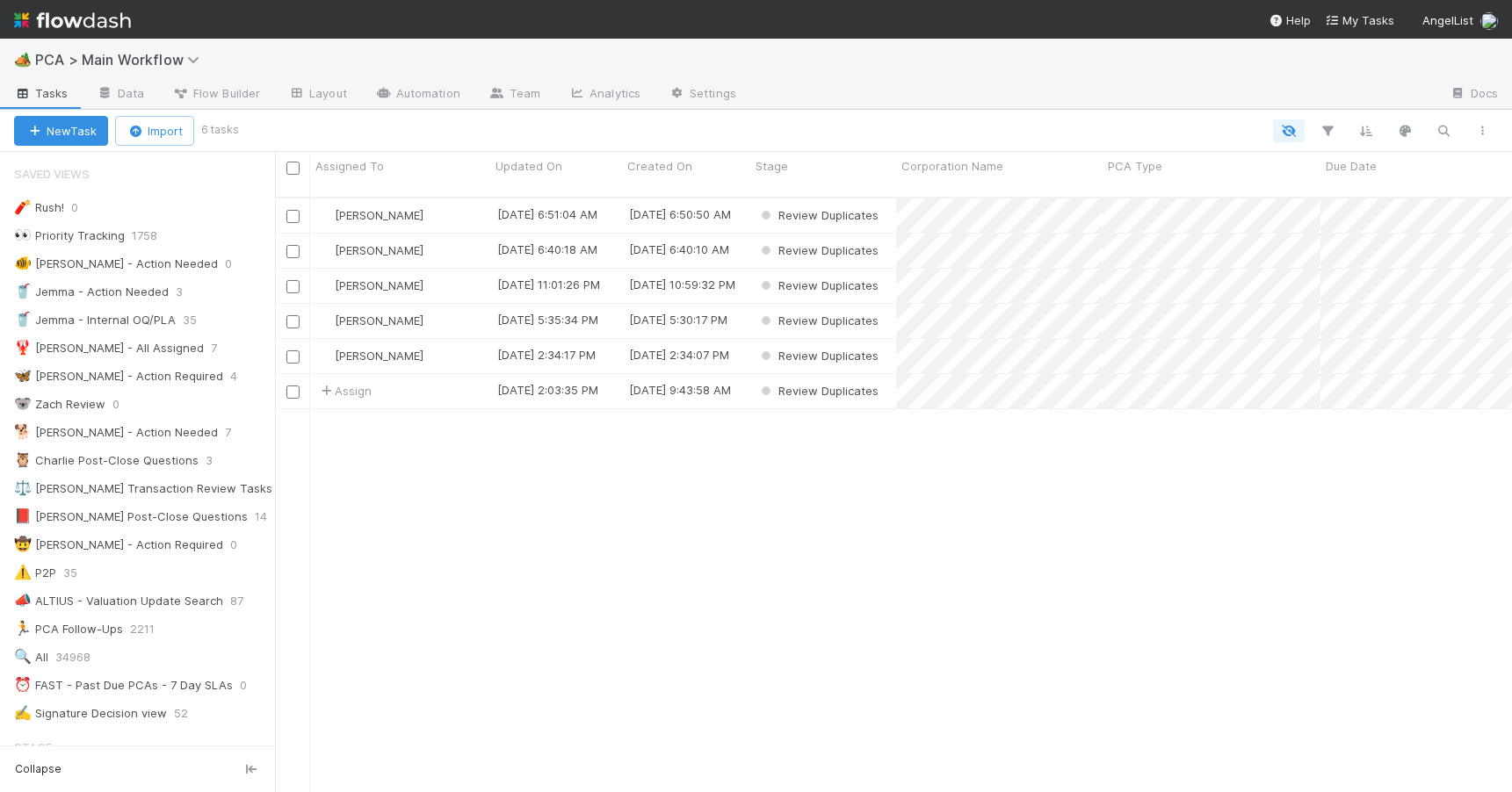
scroll to position [45, 0]
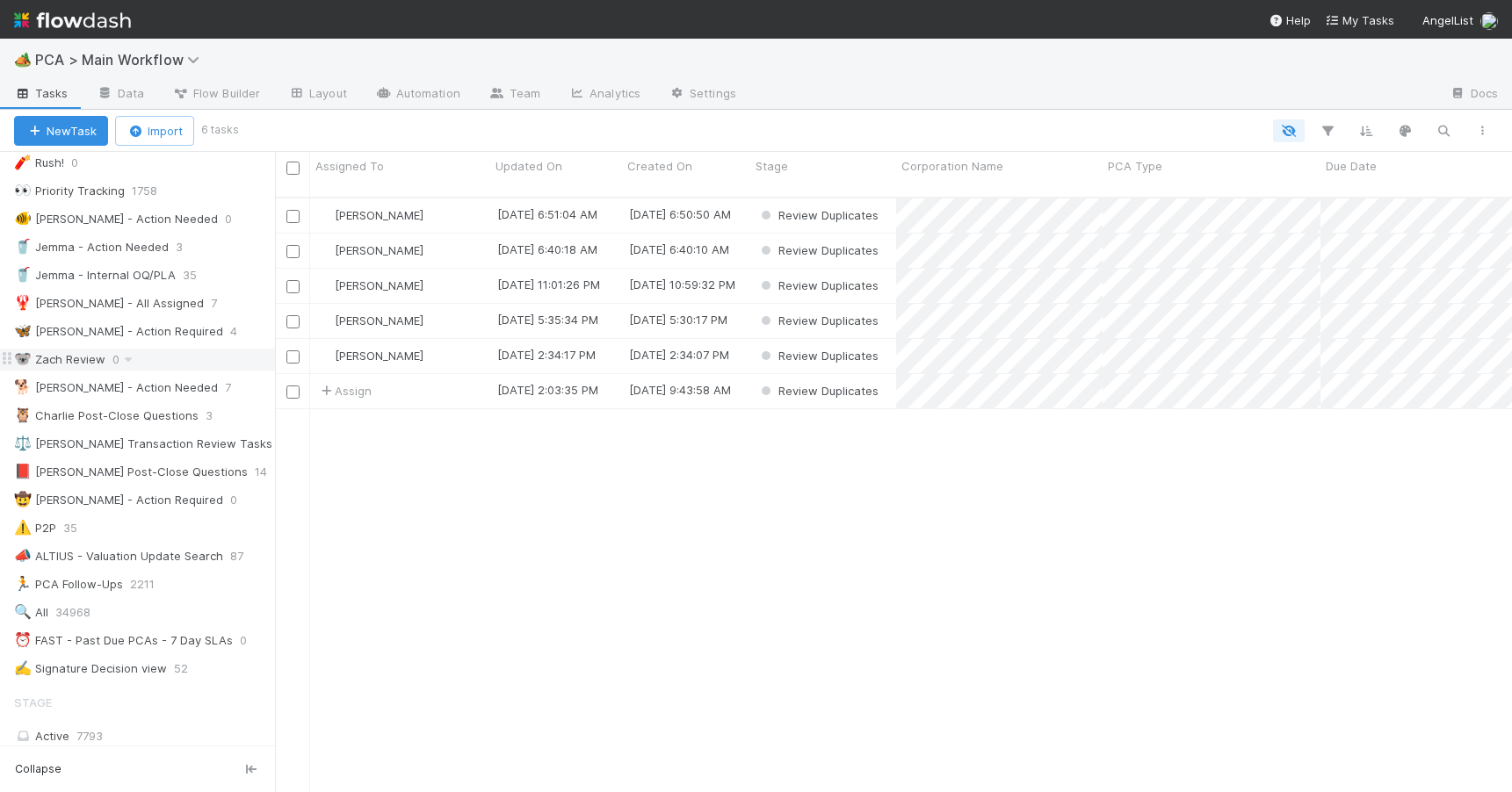
click at [187, 354] on div "🐨 Zach Review 0" at bounding box center [144, 360] width 261 height 22
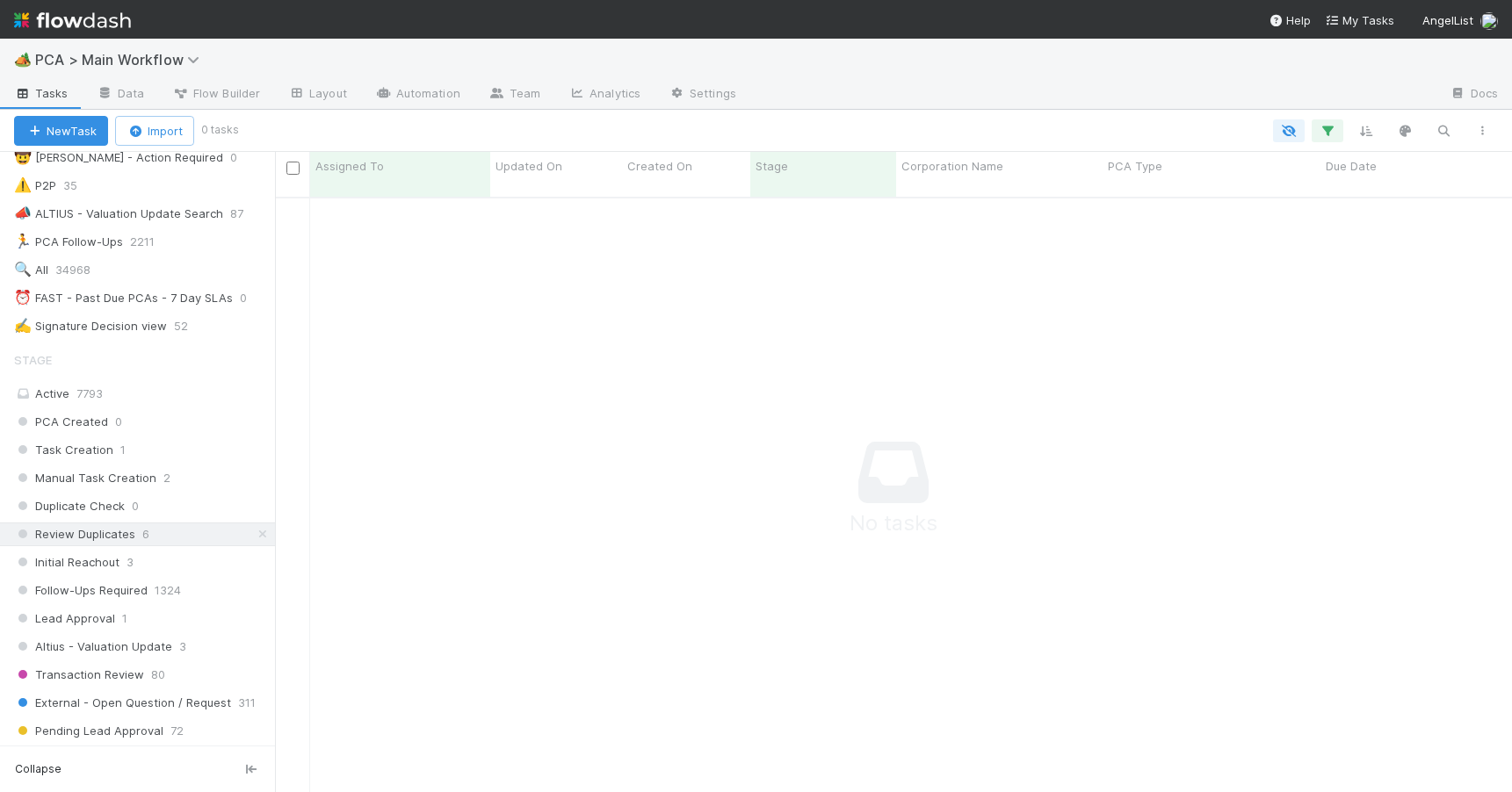
scroll to position [506, 0]
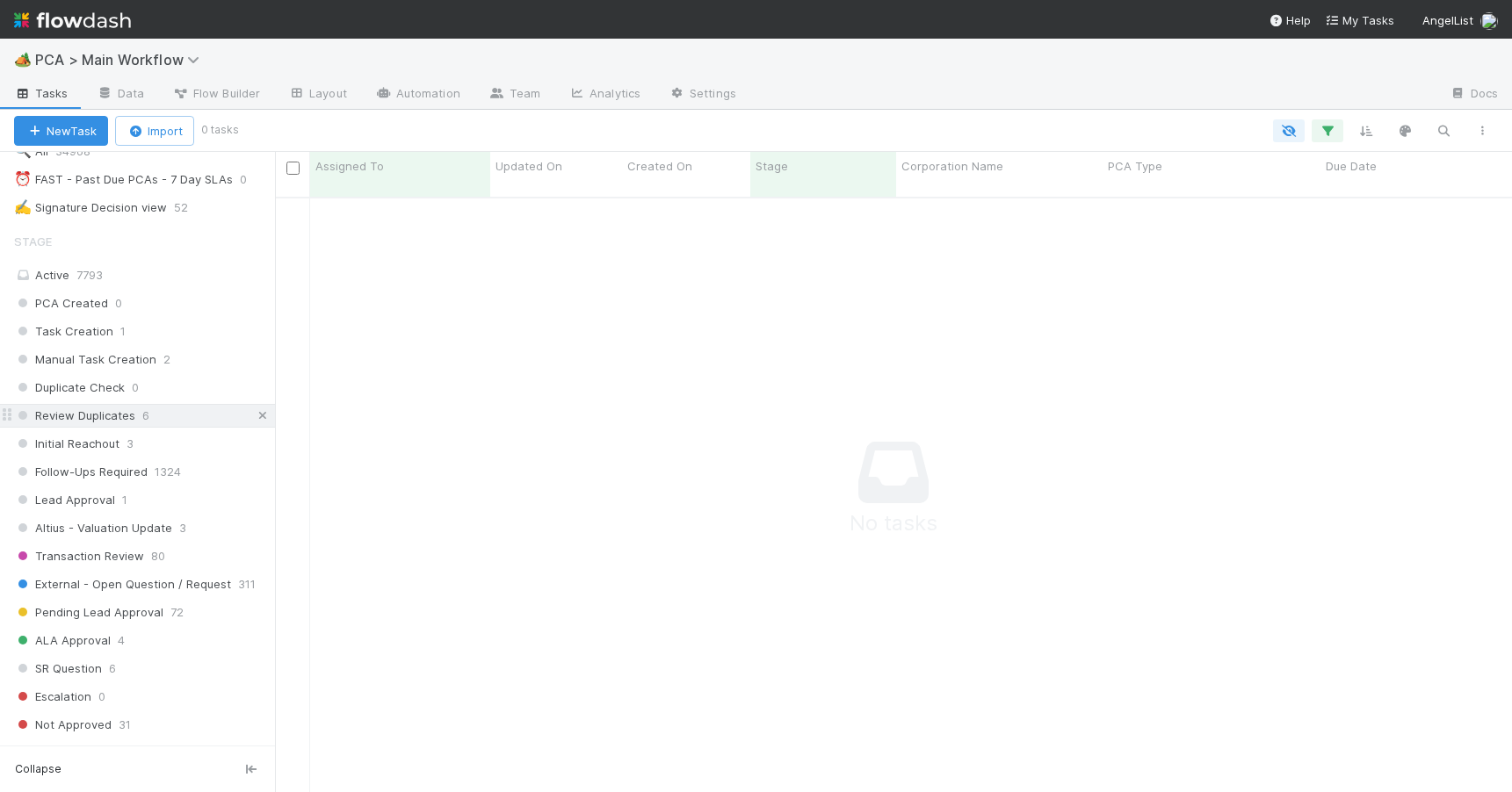
click at [254, 412] on icon at bounding box center [262, 416] width 18 height 12
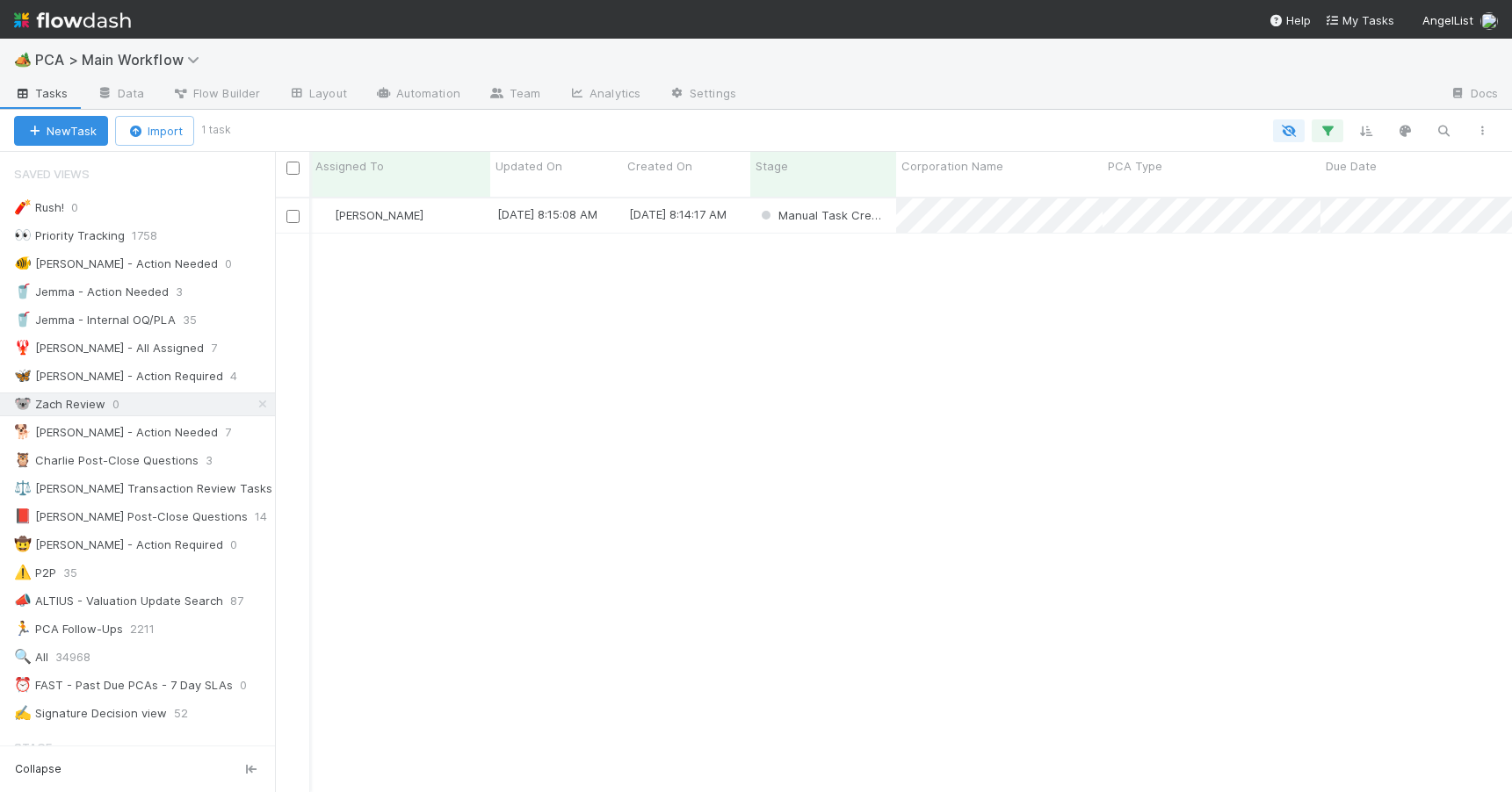
scroll to position [0, 3]
click at [463, 208] on div "Zachary Conley" at bounding box center [397, 215] width 180 height 34
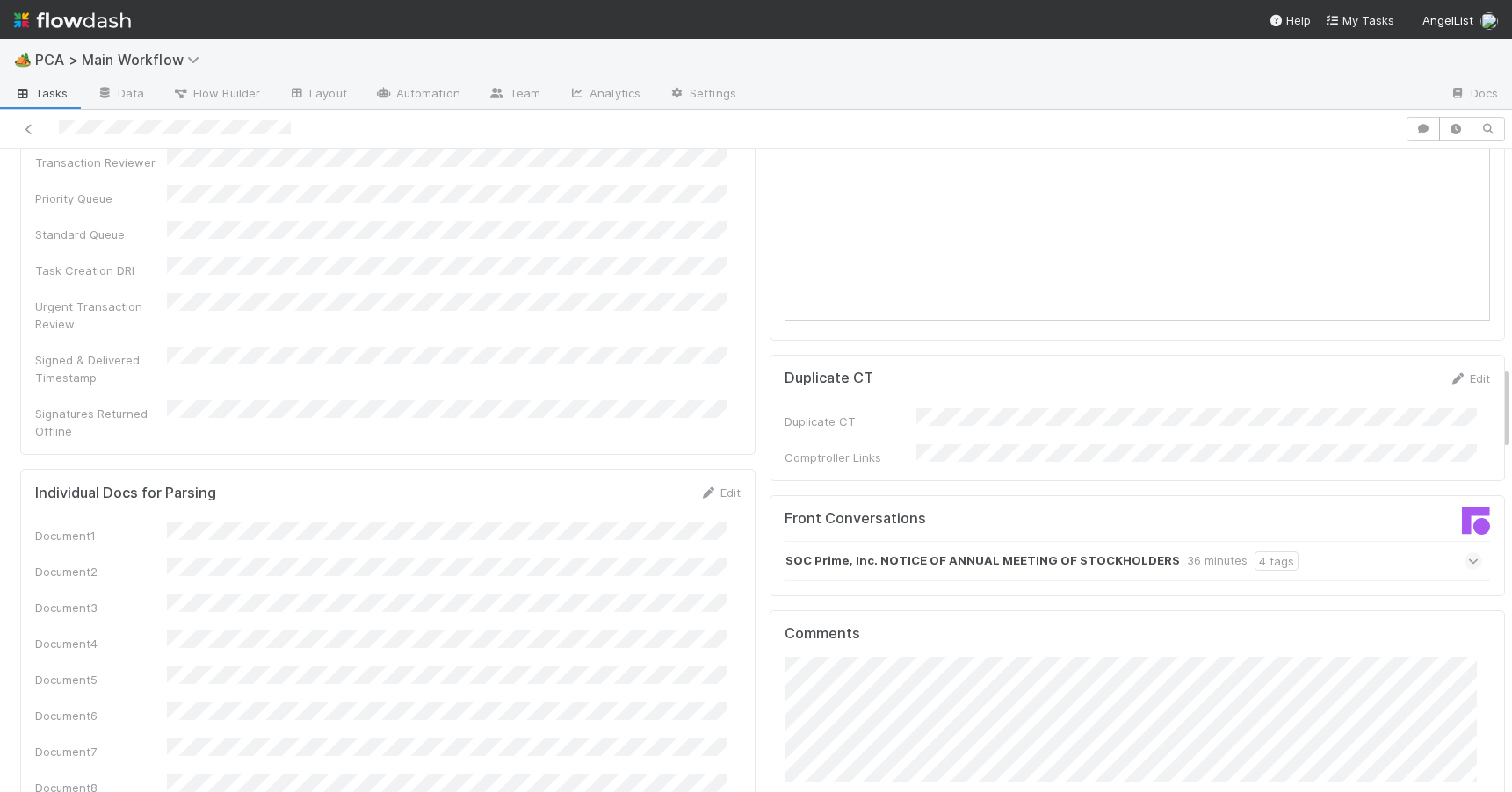
scroll to position [169, 0]
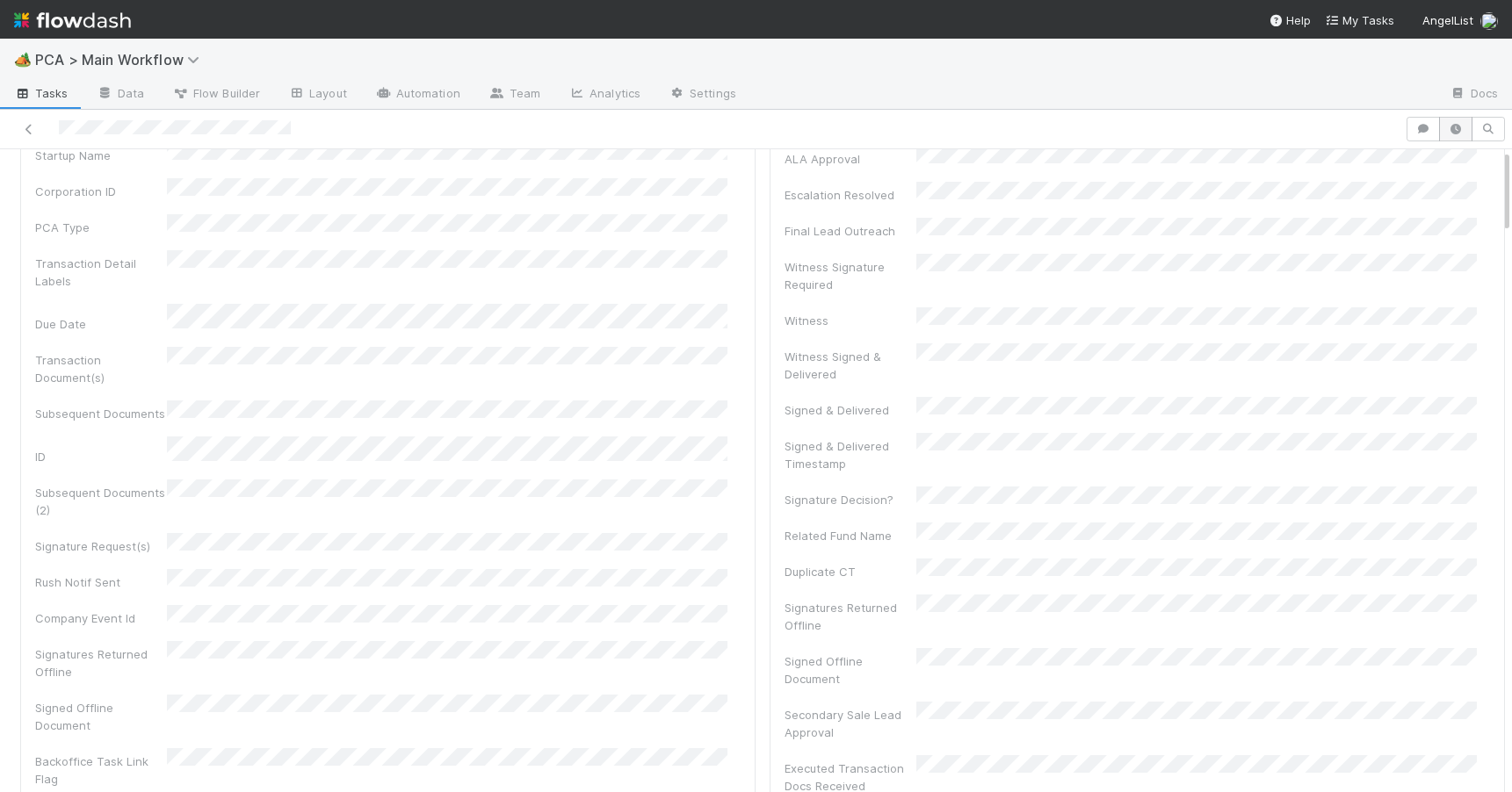
drag, startPoint x: 1491, startPoint y: 284, endPoint x: 1447, endPoint y: 139, distance: 151.5
click at [1449, 146] on div "Manual Task Creation Zachary Conley Move to Initial Reachout Create Payments Ta…" at bounding box center [756, 451] width 1512 height 682
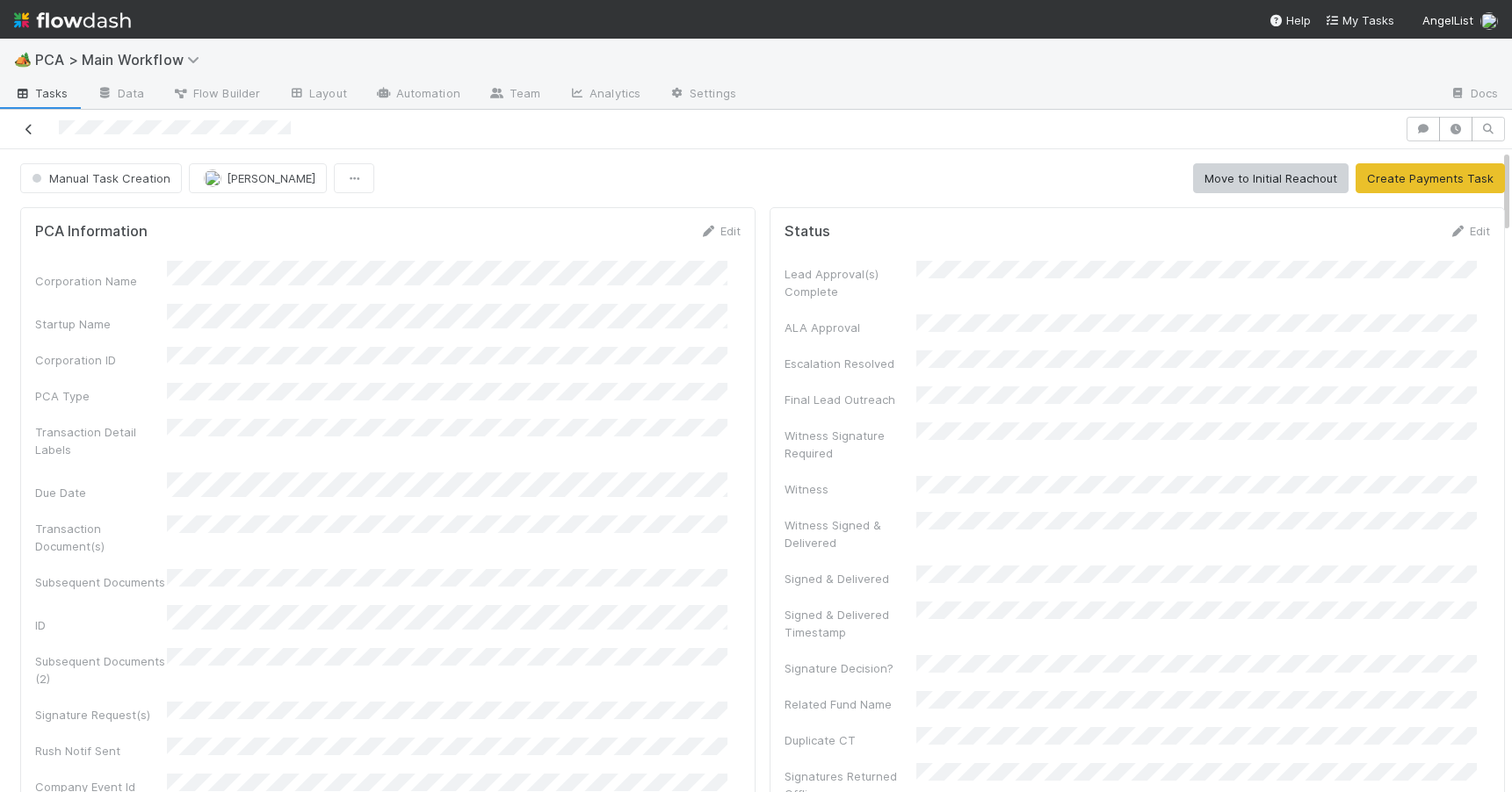
click at [28, 128] on icon at bounding box center [29, 130] width 18 height 12
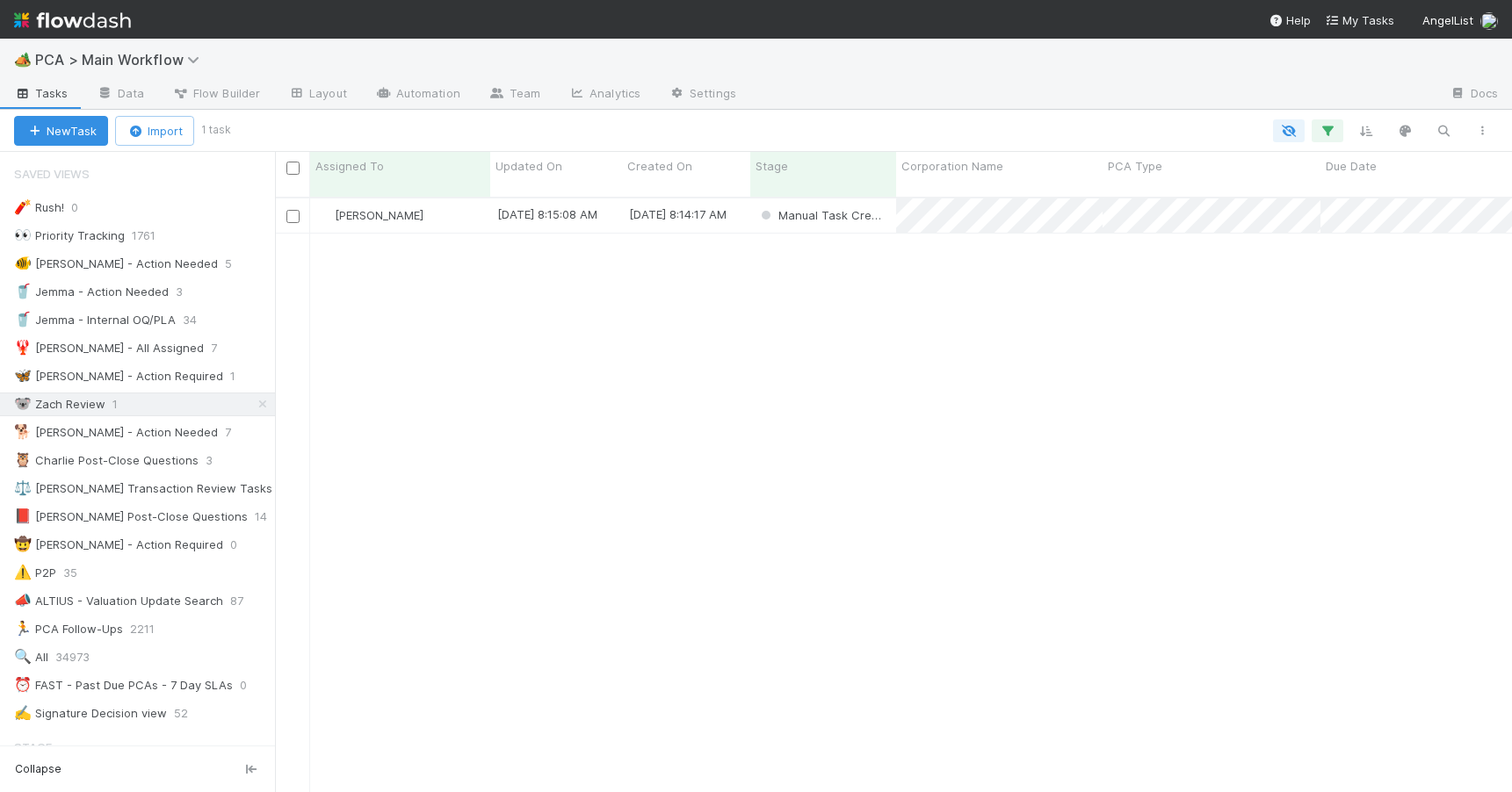
scroll to position [596, 1224]
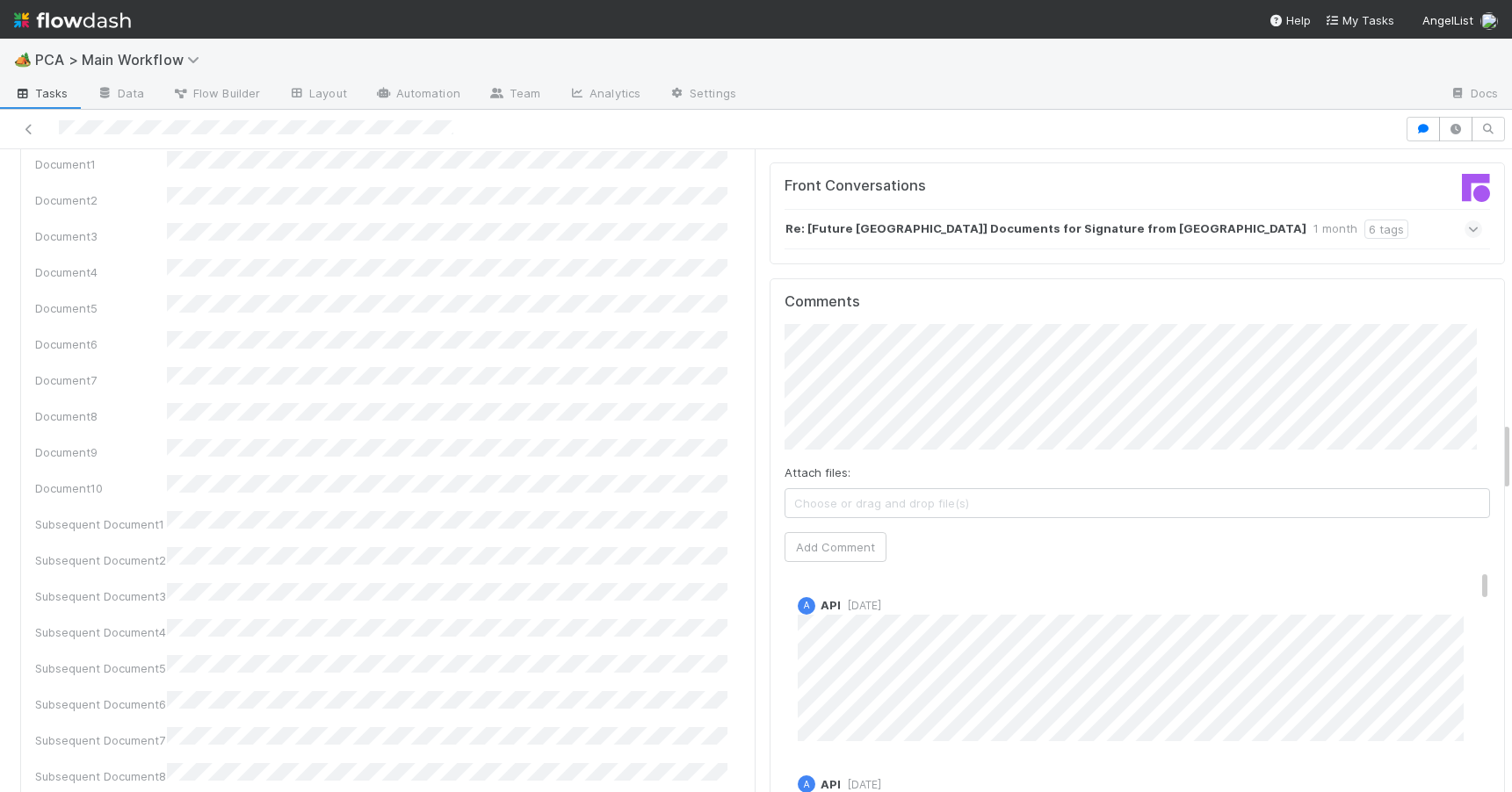
scroll to position [2517, 0]
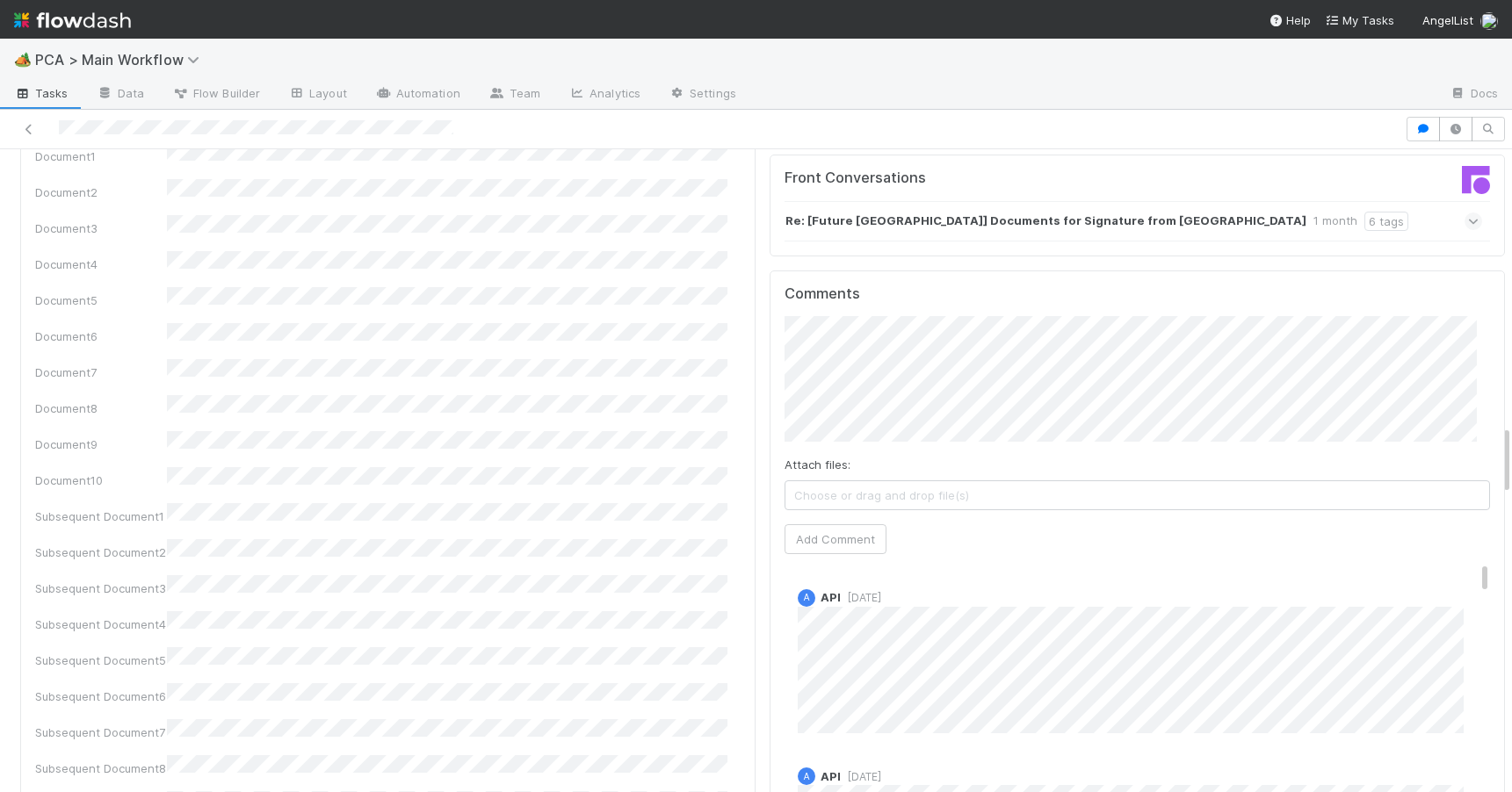
drag, startPoint x: 1492, startPoint y: 273, endPoint x: 1527, endPoint y: 449, distance: 179.4
click at [1511, 449] on html "🏕️ PCA > Main Workflow Tasks Data Flow Builder Layout Automation Team Analytics…" at bounding box center [756, 396] width 1512 height 792
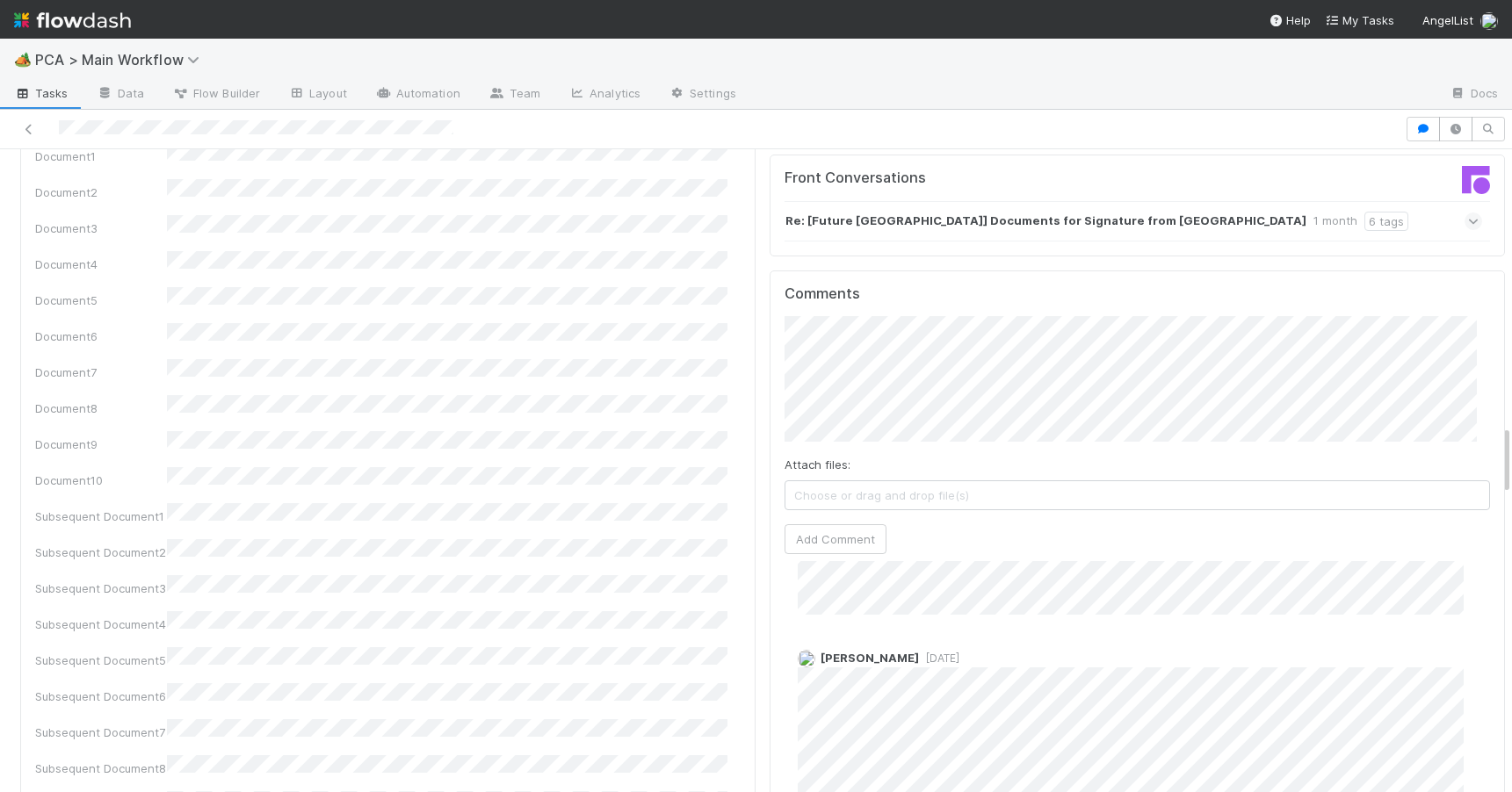
scroll to position [3228, 0]
drag, startPoint x: 1459, startPoint y: 473, endPoint x: 1521, endPoint y: 707, distance: 242.1
click at [1511, 707] on html "🏕️ PCA > Main Workflow Tasks Data Flow Builder Layout Automation Team Analytics…" at bounding box center [756, 396] width 1512 height 792
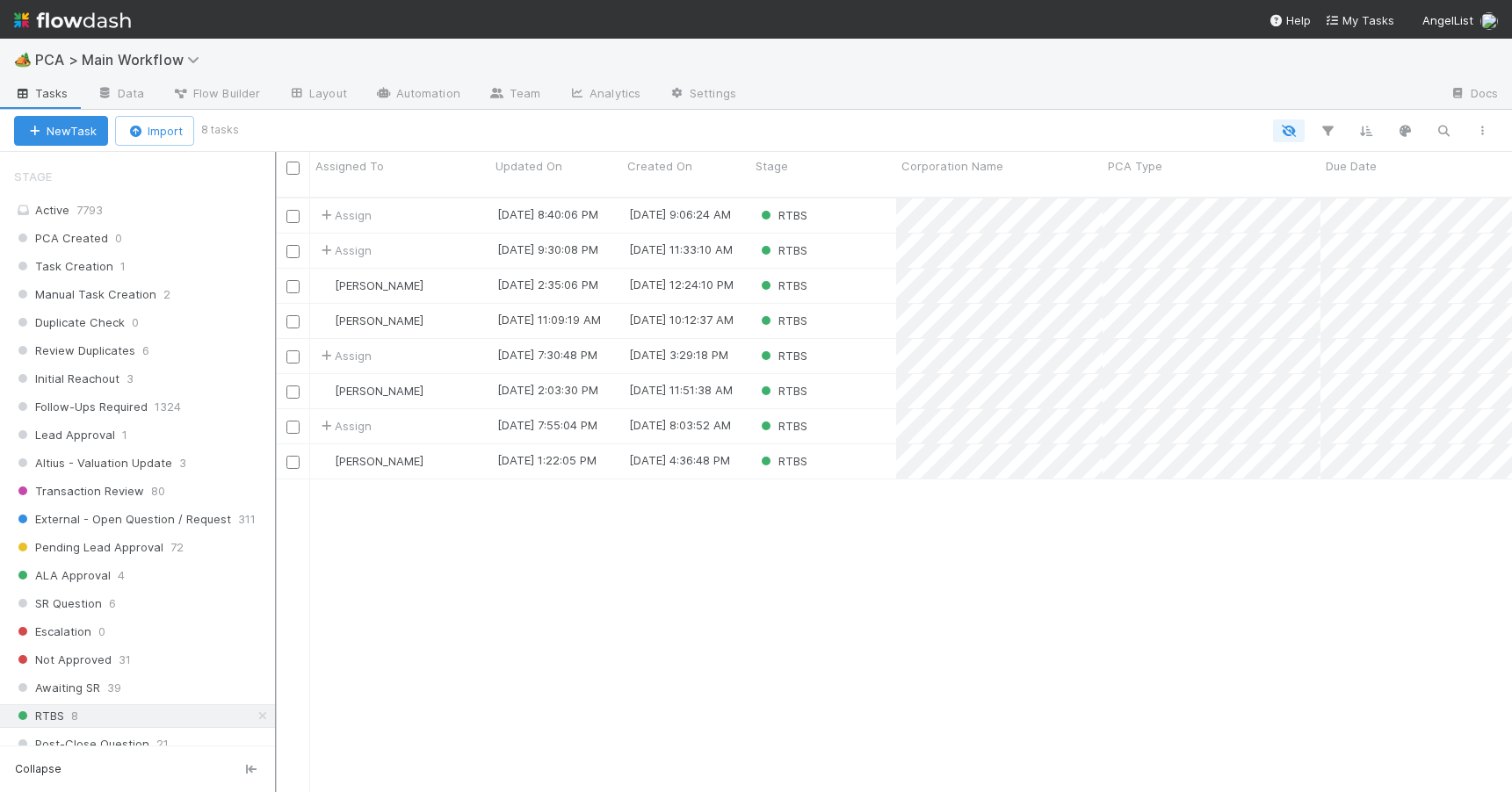
scroll to position [663, 0]
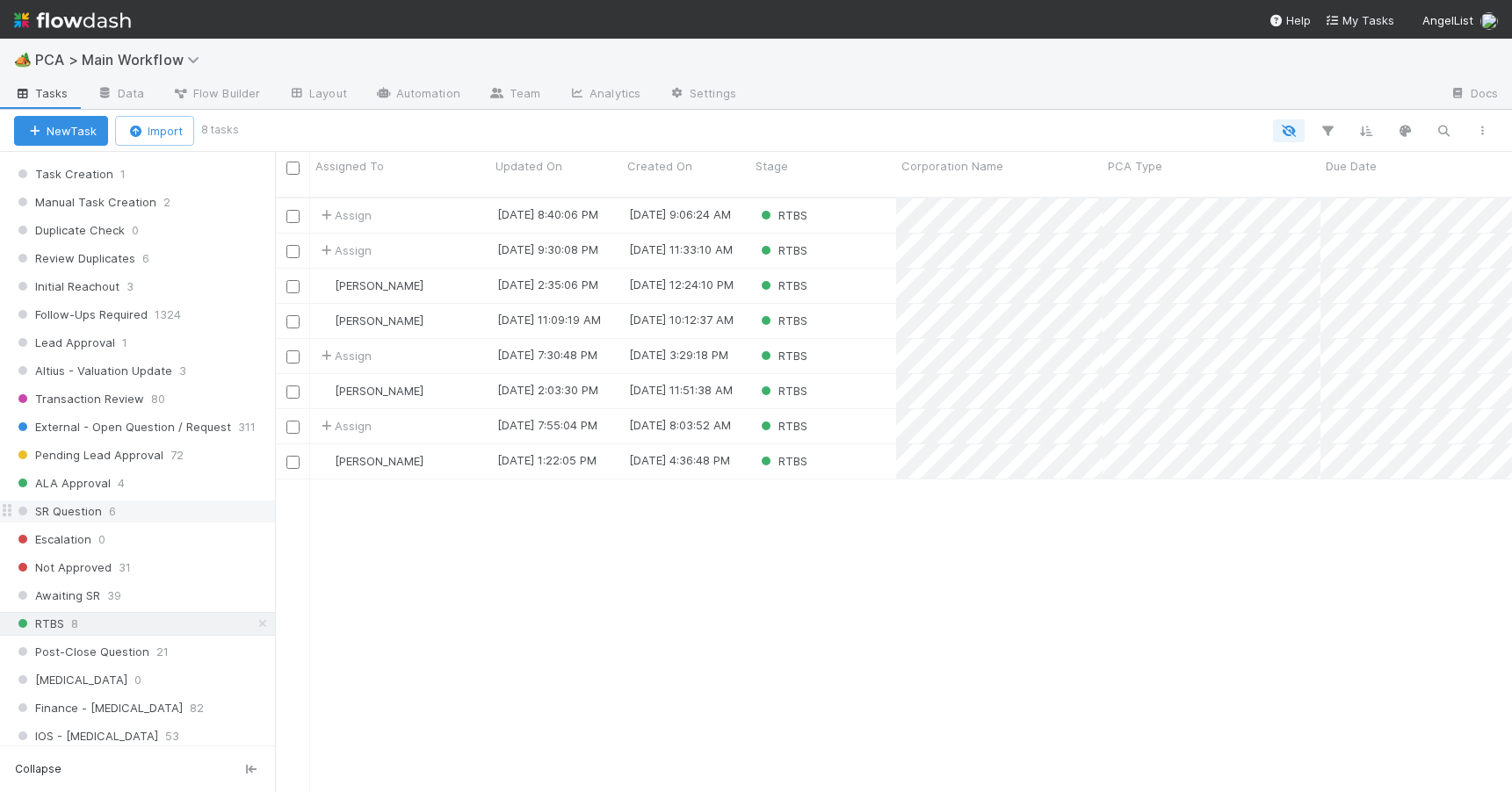
click at [210, 510] on div "SR Question 6" at bounding box center [144, 511] width 261 height 22
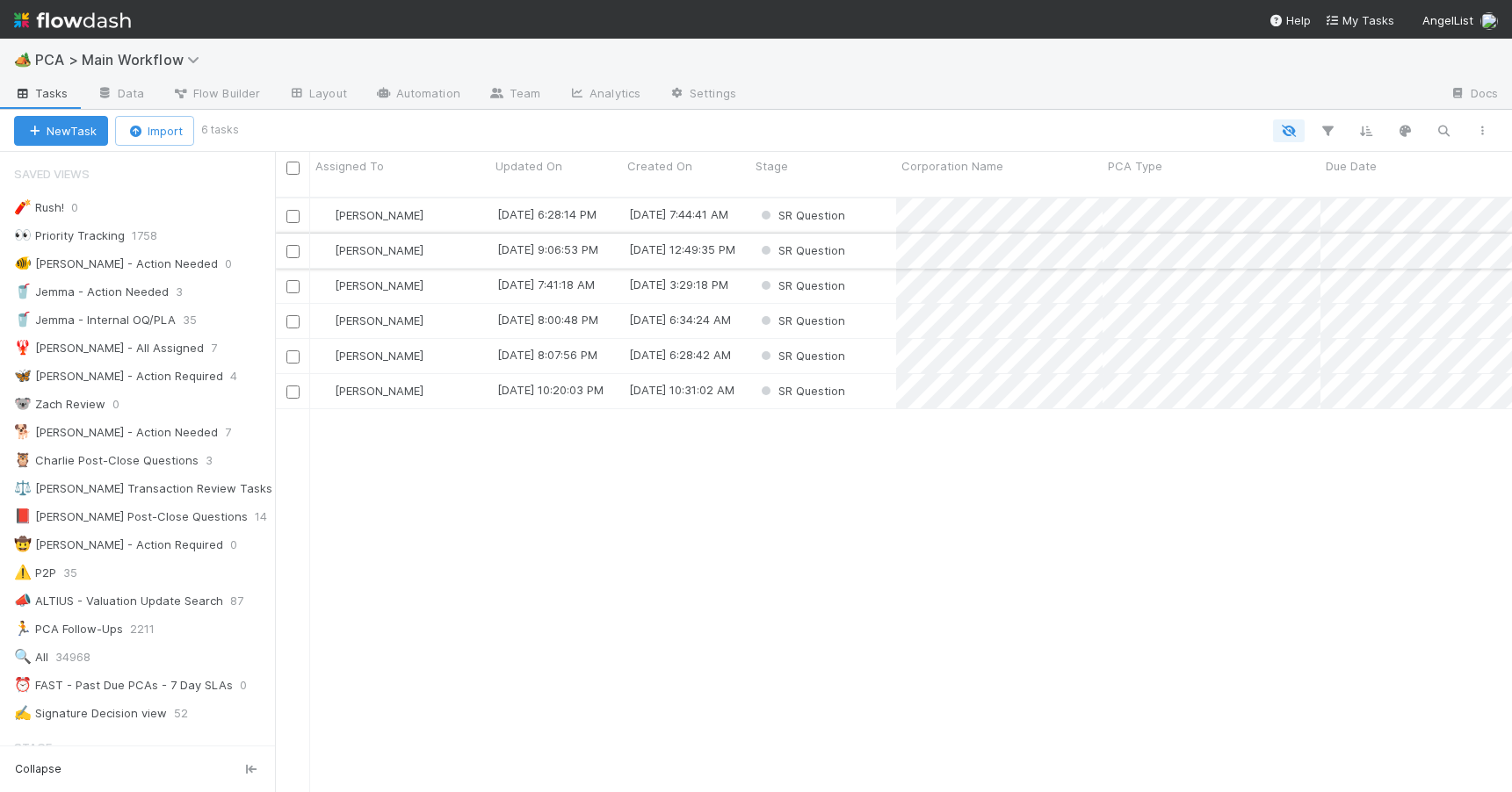
click at [463, 235] on div "[PERSON_NAME]" at bounding box center [399, 251] width 180 height 34
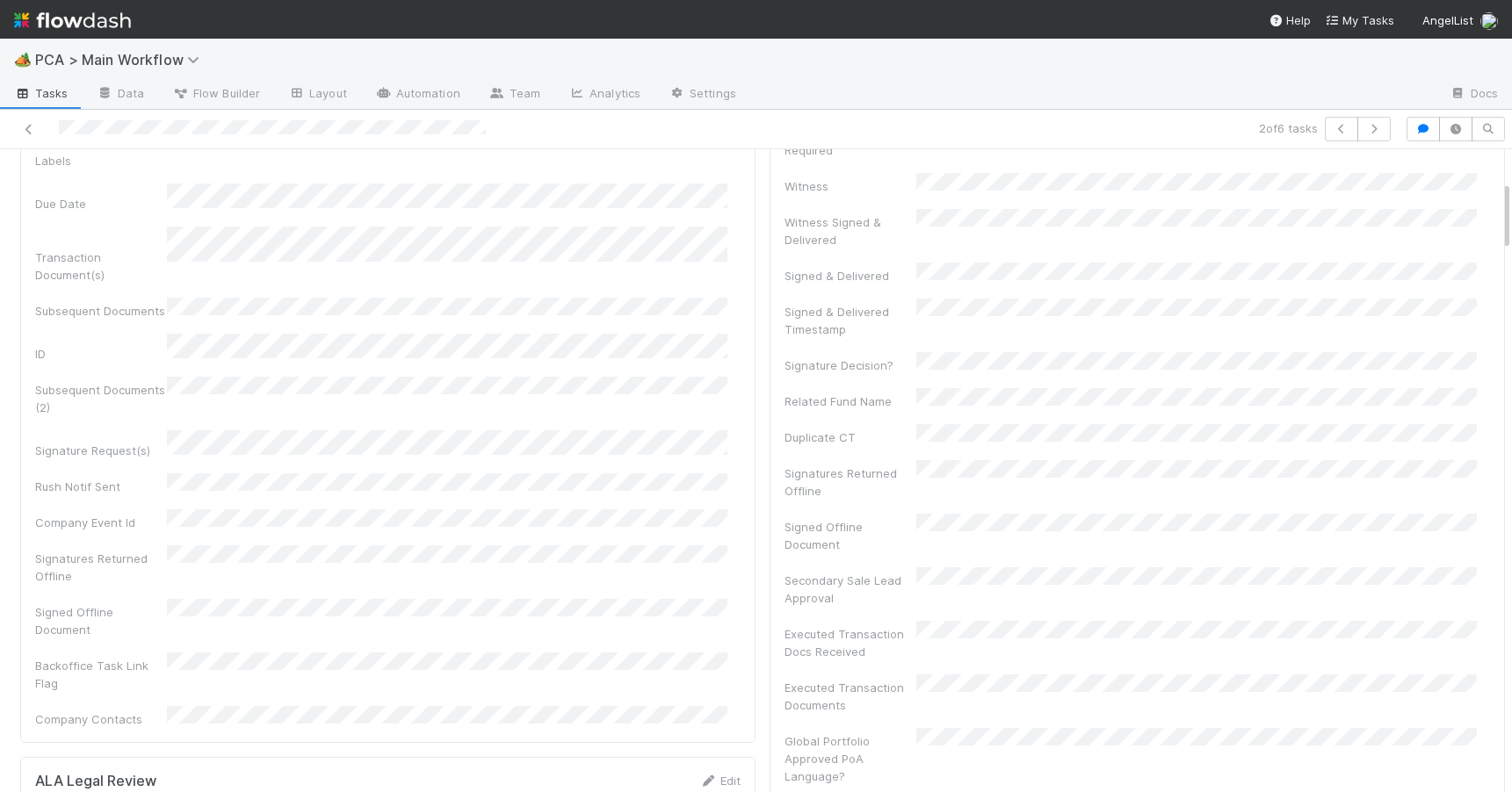
scroll to position [295, 0]
drag, startPoint x: 1492, startPoint y: 360, endPoint x: 1486, endPoint y: 209, distance: 151.1
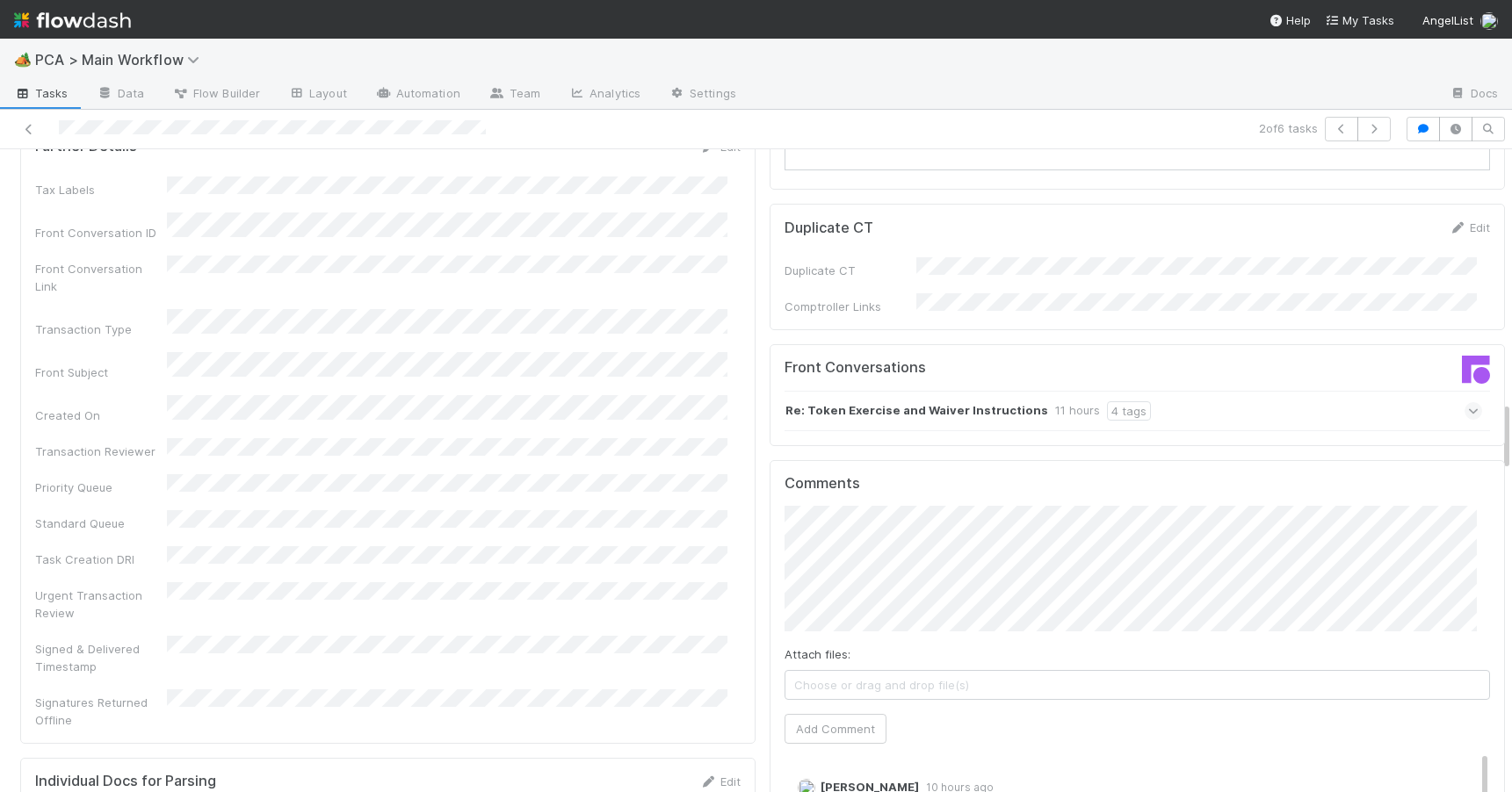
scroll to position [2546, 0]
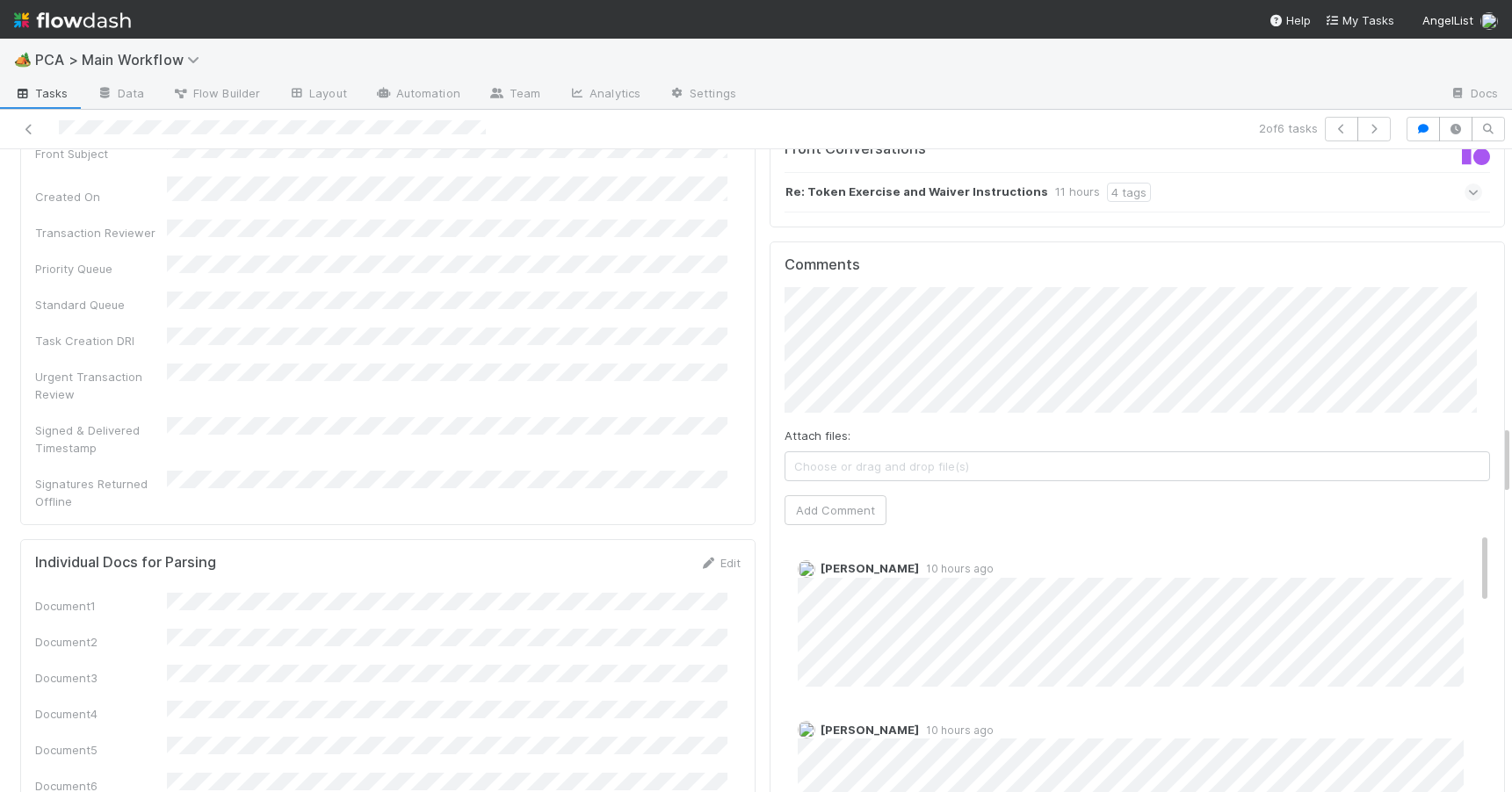
drag, startPoint x: 1493, startPoint y: 218, endPoint x: 1562, endPoint y: 463, distance: 254.5
click at [1511, 463] on html "🏕️ PCA > Main Workflow Tasks Data Flow Builder Layout Automation Team Analytics…" at bounding box center [756, 396] width 1512 height 792
click at [1459, 546] on div "Roselyn de Villa 10 hours ago" at bounding box center [1143, 616] width 719 height 140
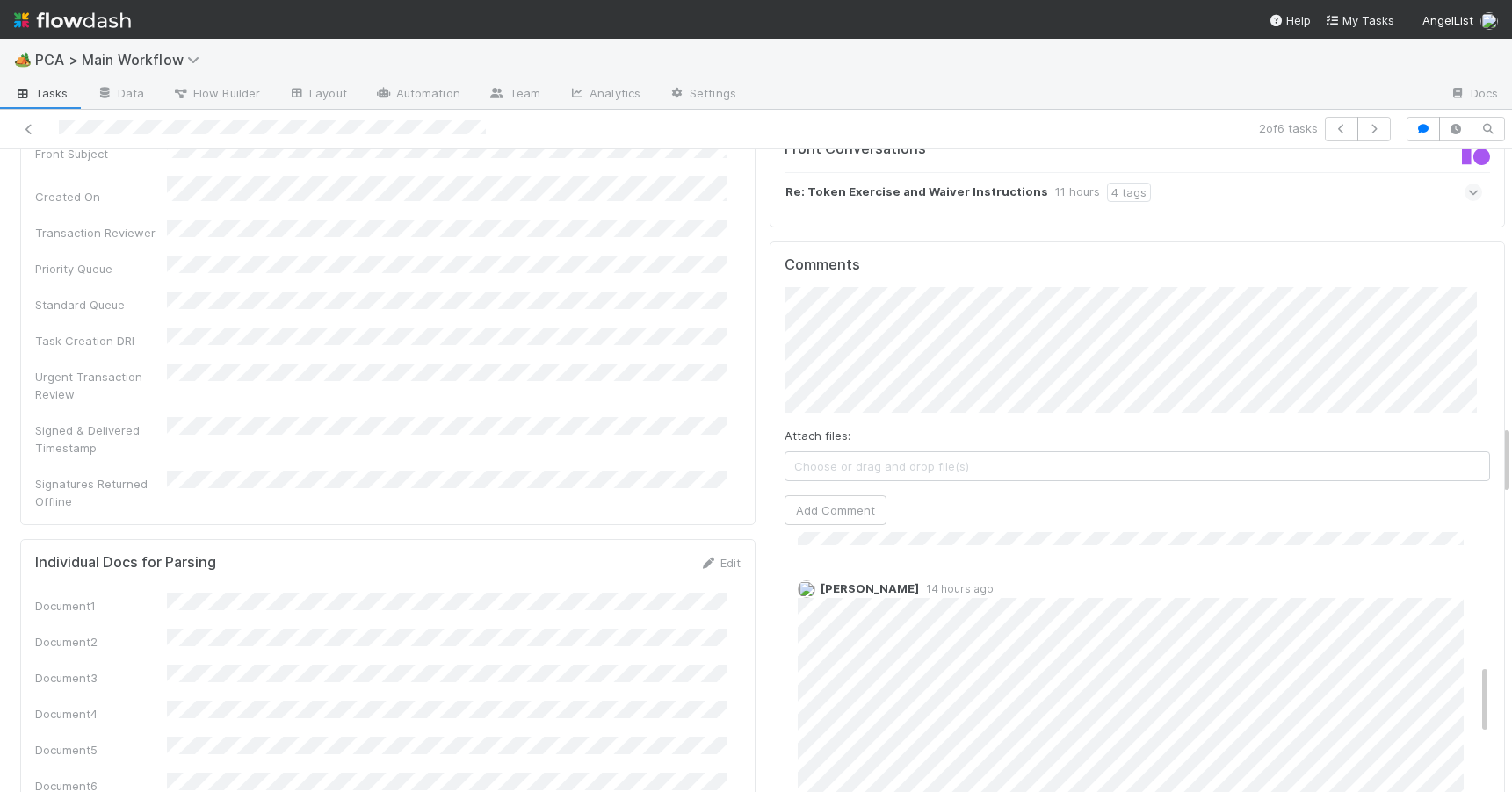
scroll to position [643, 0]
drag, startPoint x: 1459, startPoint y: 466, endPoint x: 1463, endPoint y: 596, distance: 130.1
click at [1463, 596] on div "Comments Attach files: Choose or drag and drop file(s) Add Comment Roselyn de V…" at bounding box center [1137, 570] width 735 height 657
click at [1457, 577] on div "Vish Khamamkar 14 hours ago" at bounding box center [1143, 711] width 719 height 299
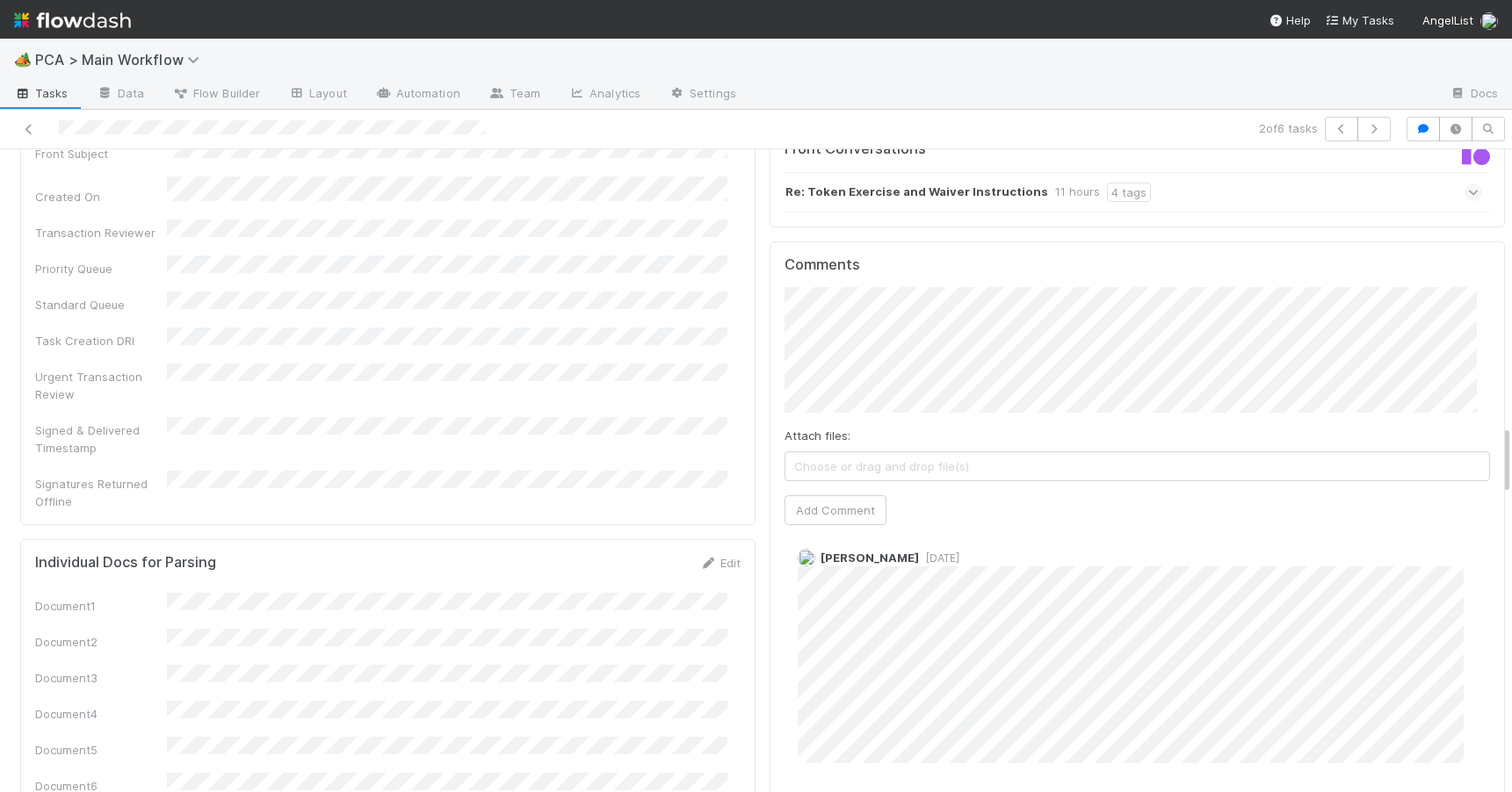
drag, startPoint x: 1457, startPoint y: 577, endPoint x: 1484, endPoint y: 706, distance: 131.8
click at [1484, 706] on div "Status Edit Lead Approval(s) Complete ALA Approval Escalation Resolved Final Le…" at bounding box center [1137, 749] width 749 height 6189
click at [871, 452] on span "Choose or drag and drop file(s)" at bounding box center [1137, 466] width 704 height 28
click at [840, 498] on button "Add Comment" at bounding box center [836, 513] width 102 height 29
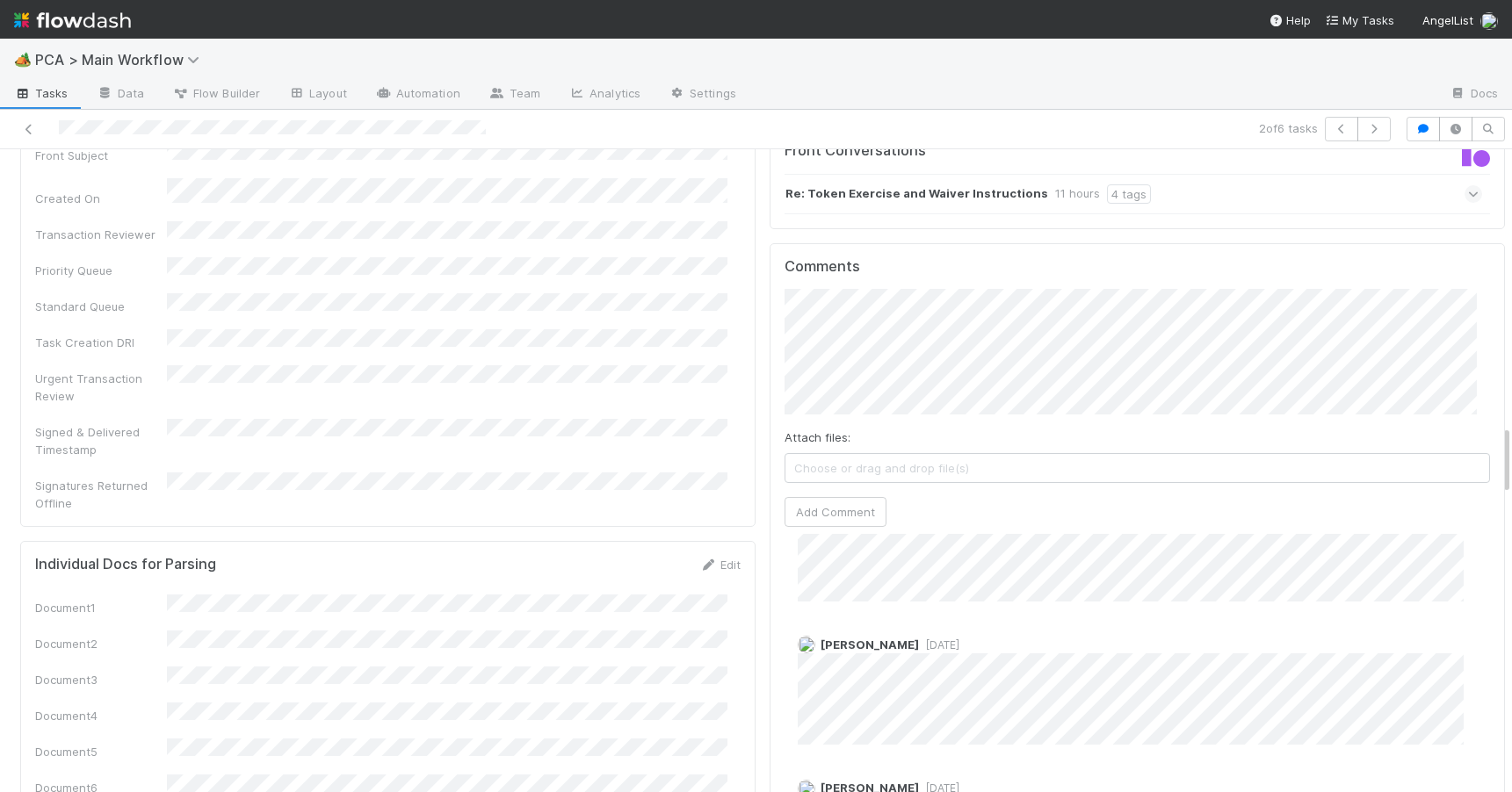
scroll to position [1505, 0]
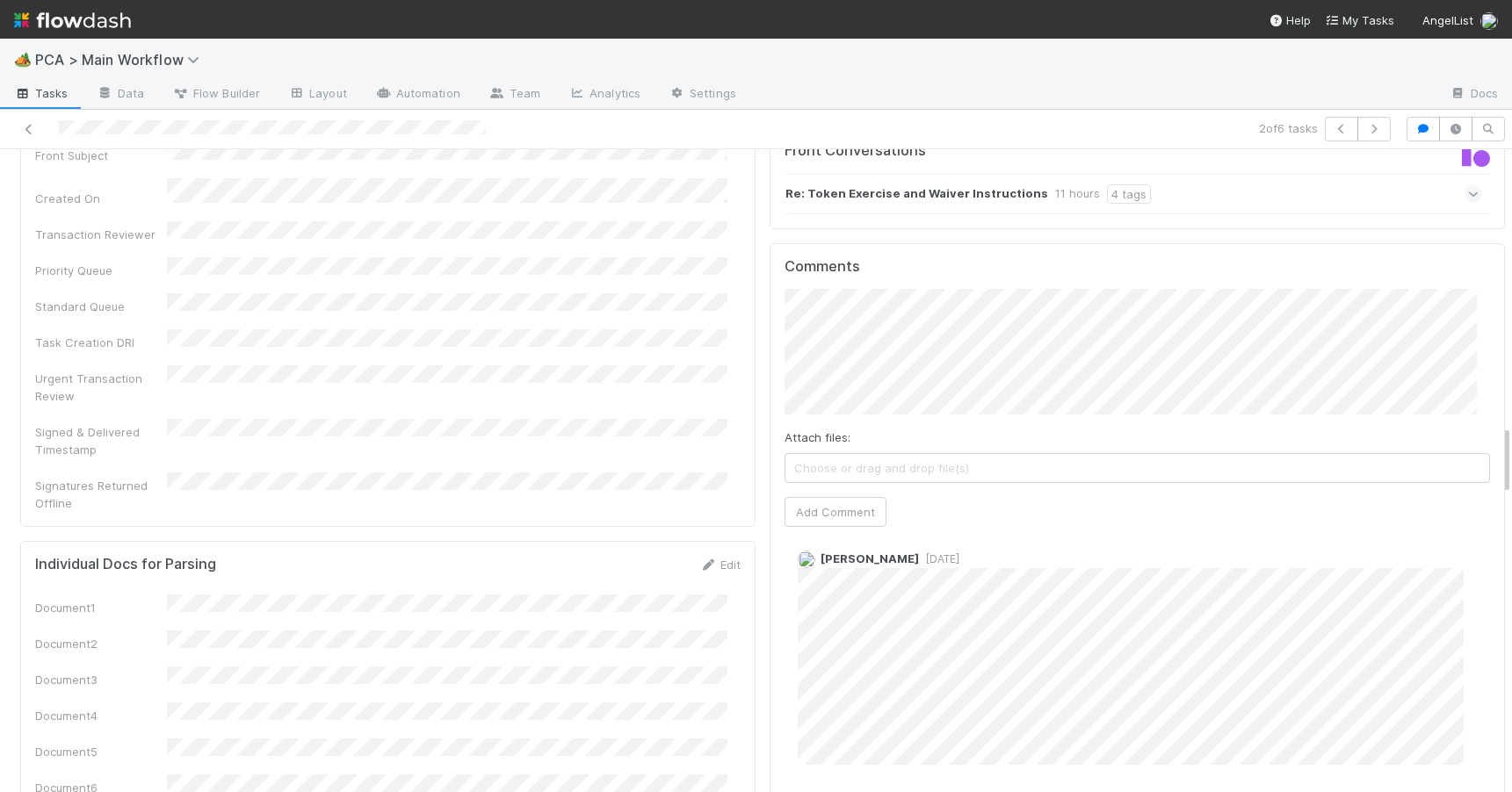
click at [1491, 463] on div "PCA Information Edit Corporation Name Startup Name Corporation ID PCA Type Tran…" at bounding box center [762, 750] width 1525 height 6189
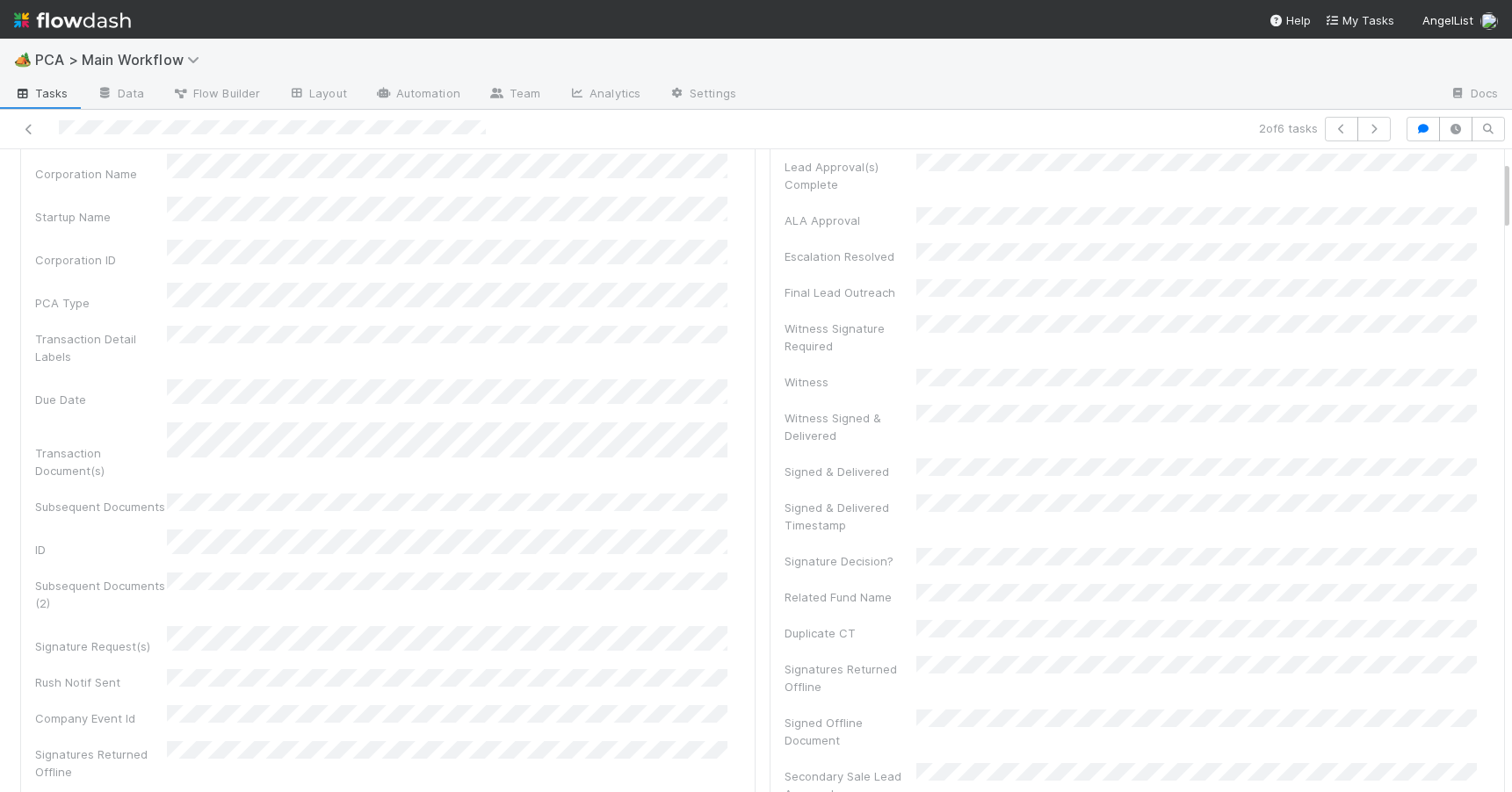
scroll to position [0, 0]
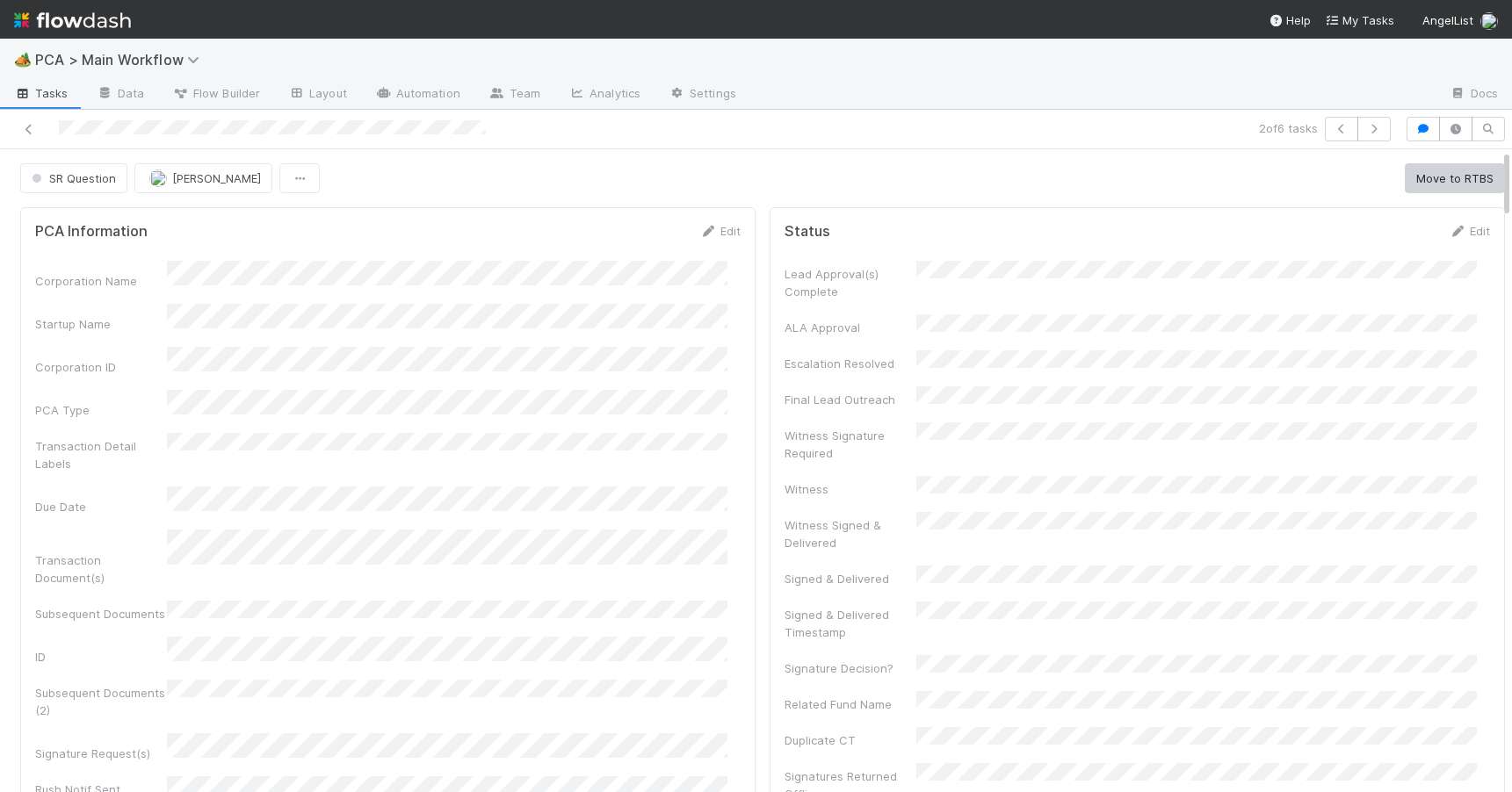
drag, startPoint x: 1491, startPoint y: 463, endPoint x: 1480, endPoint y: 161, distance: 302.2
click at [1405, 176] on button "Move to RTBS" at bounding box center [1455, 178] width 100 height 29
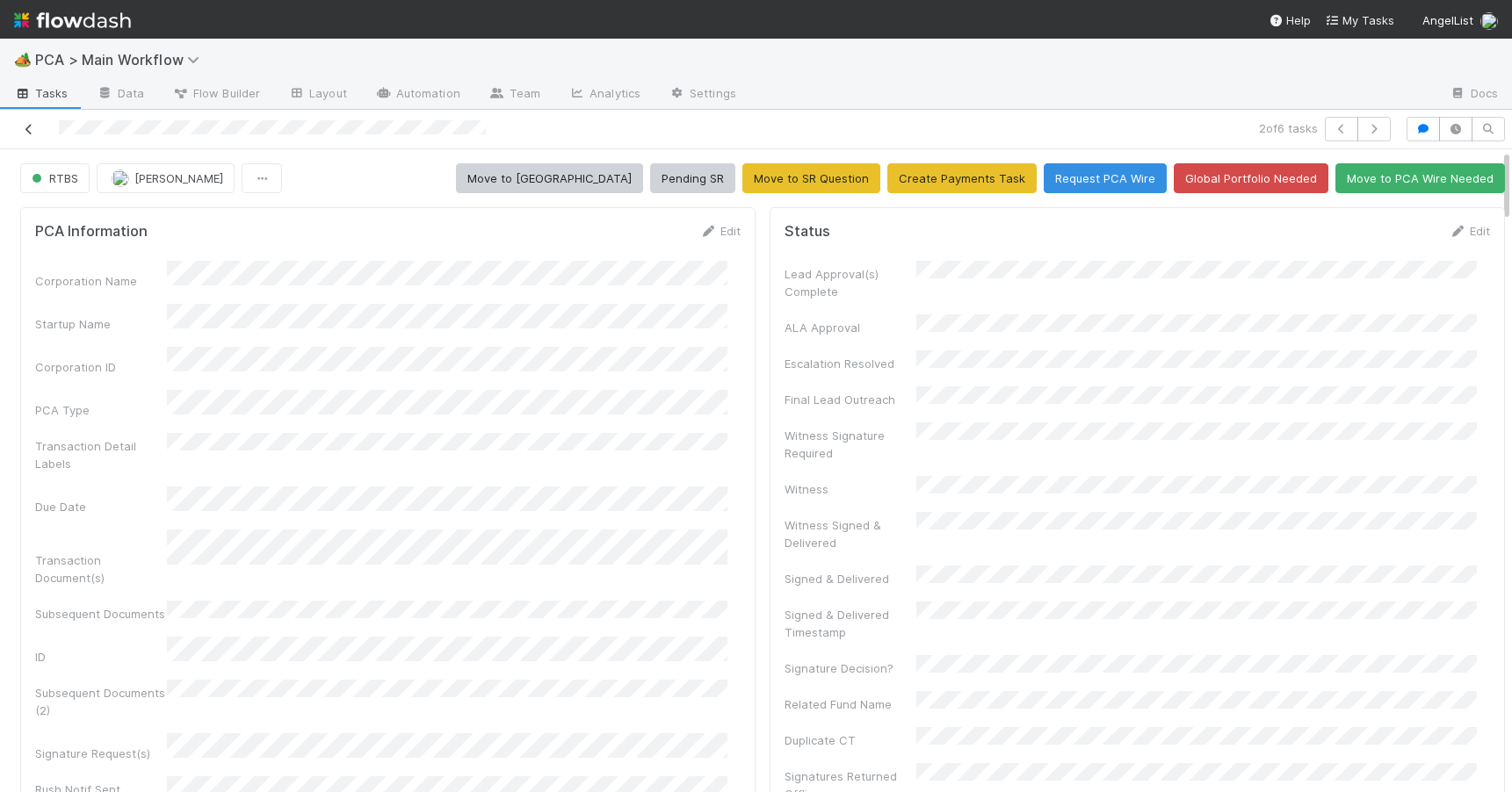
click at [33, 133] on icon at bounding box center [29, 130] width 18 height 12
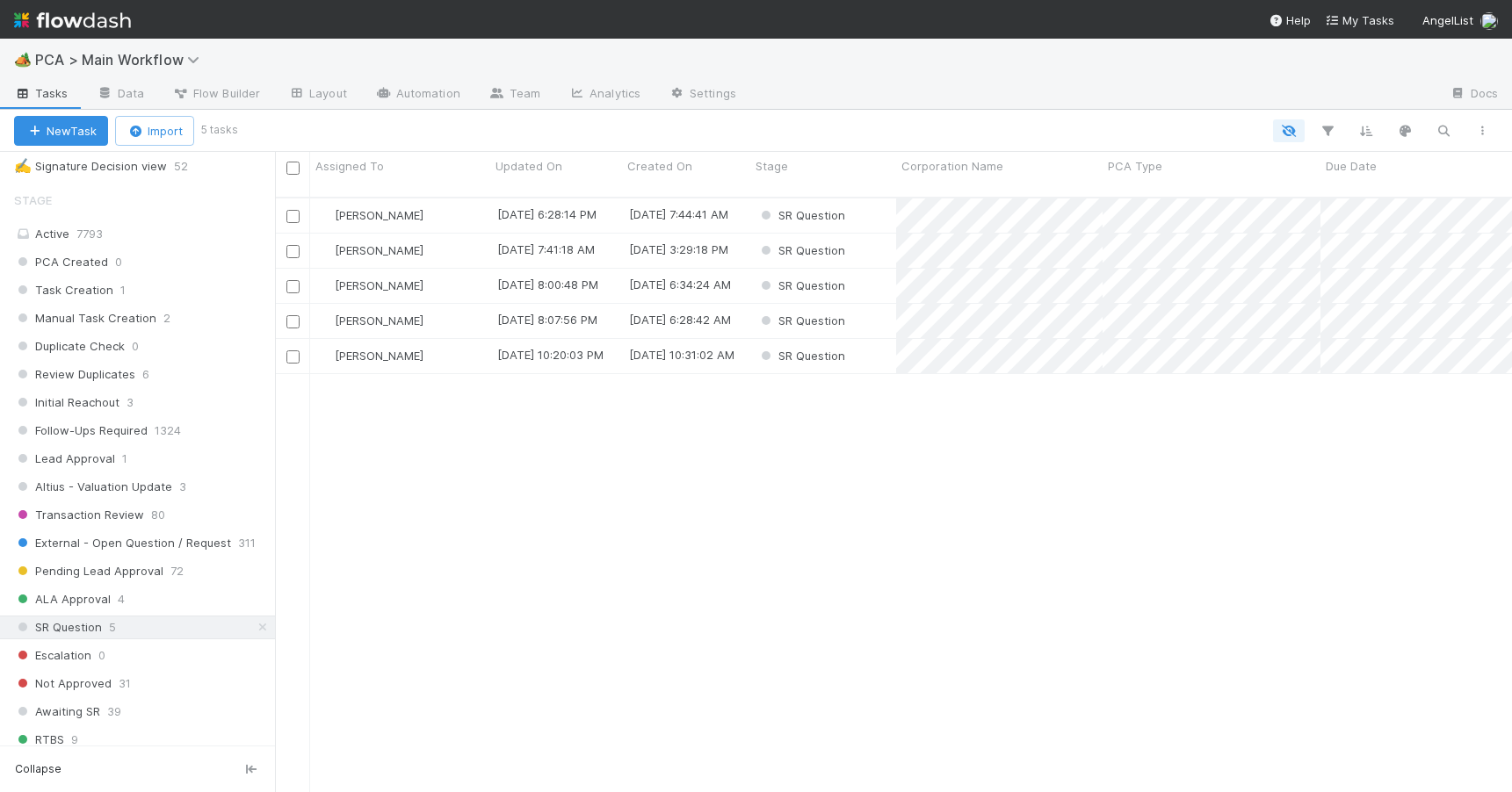
scroll to position [689, 0]
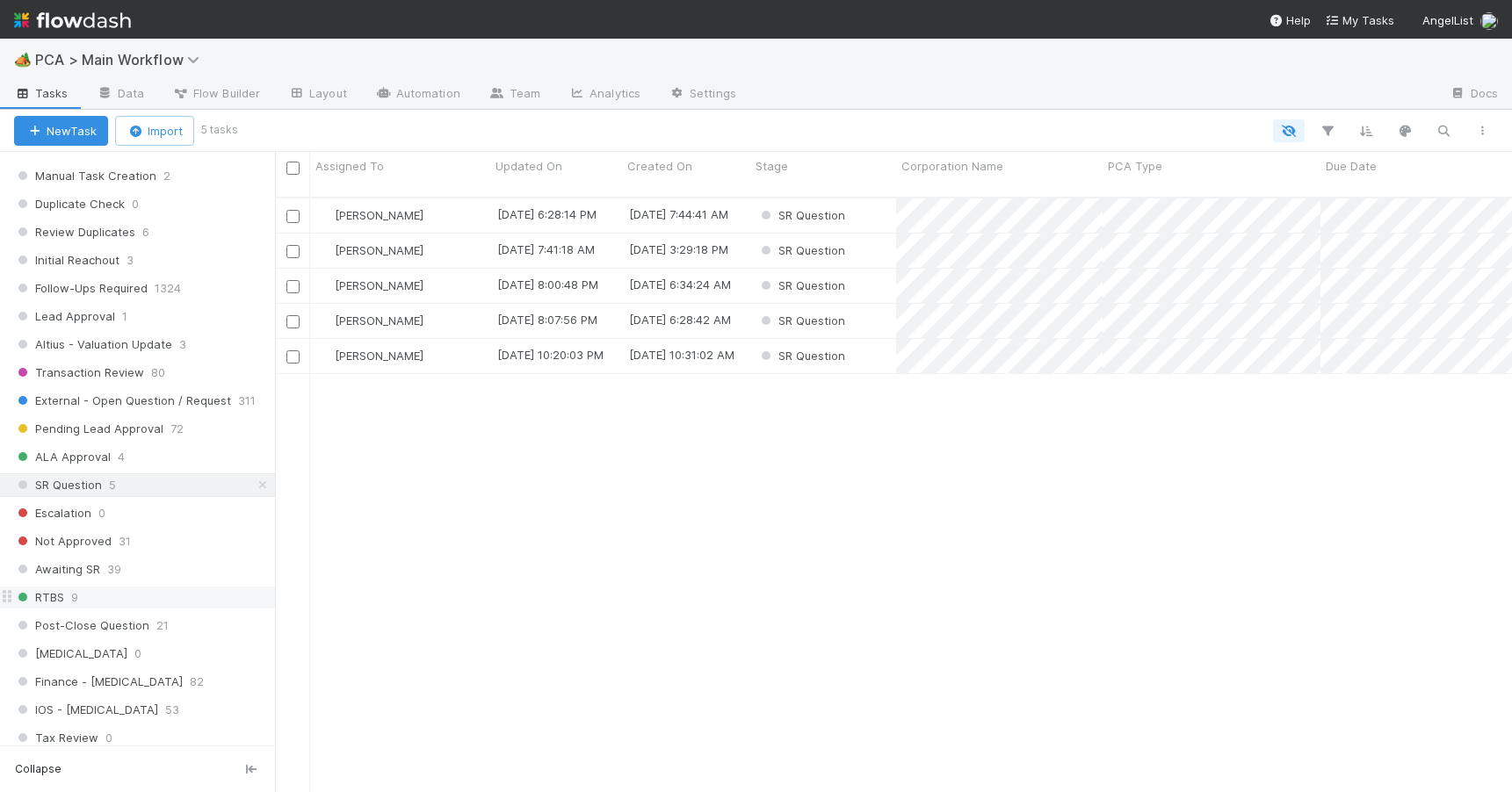
click at [191, 587] on div "RTBS 9" at bounding box center [144, 597] width 261 height 22
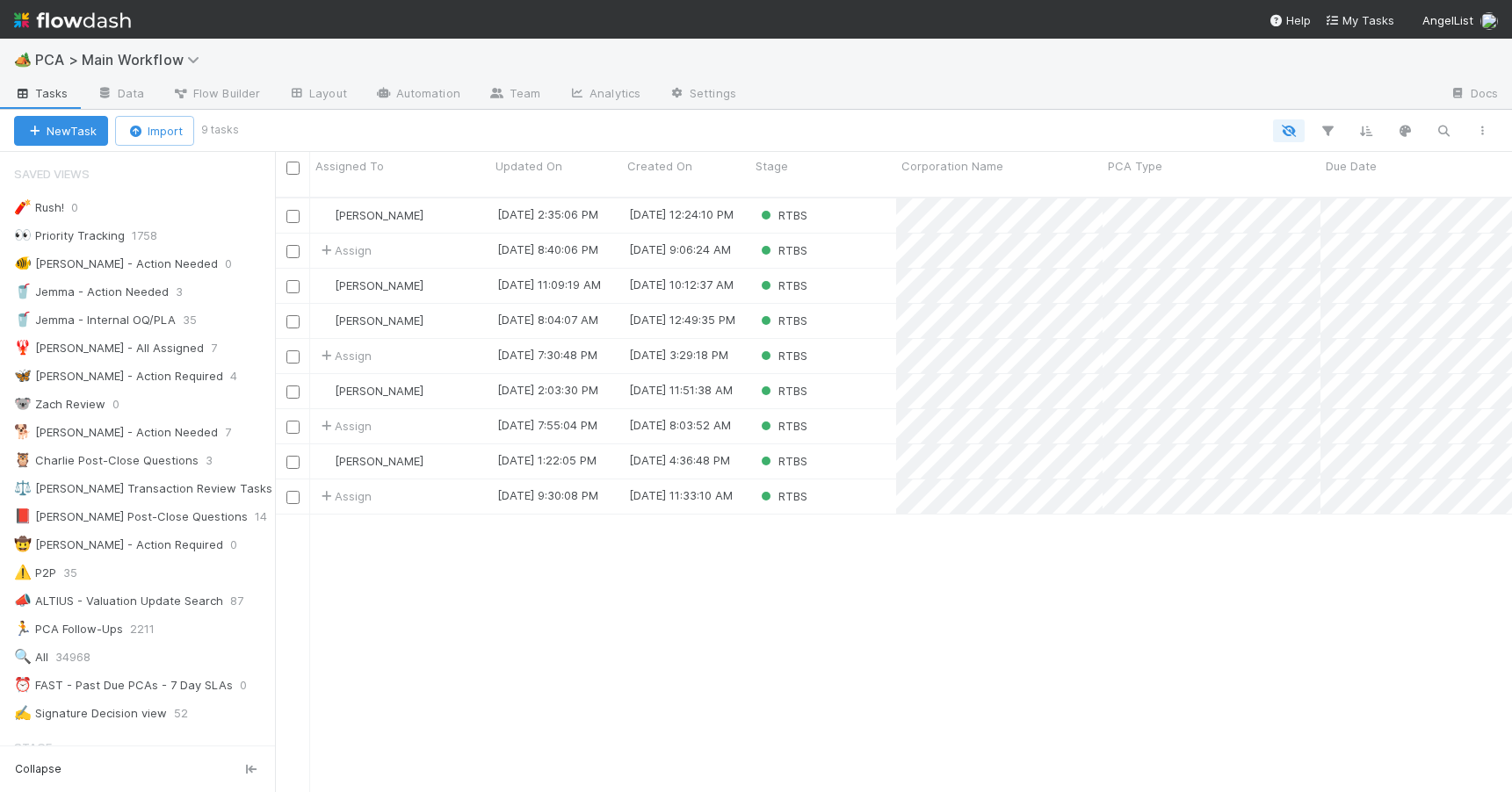
scroll to position [596, 1224]
click at [827, 208] on div "RTBS" at bounding box center [823, 215] width 145 height 34
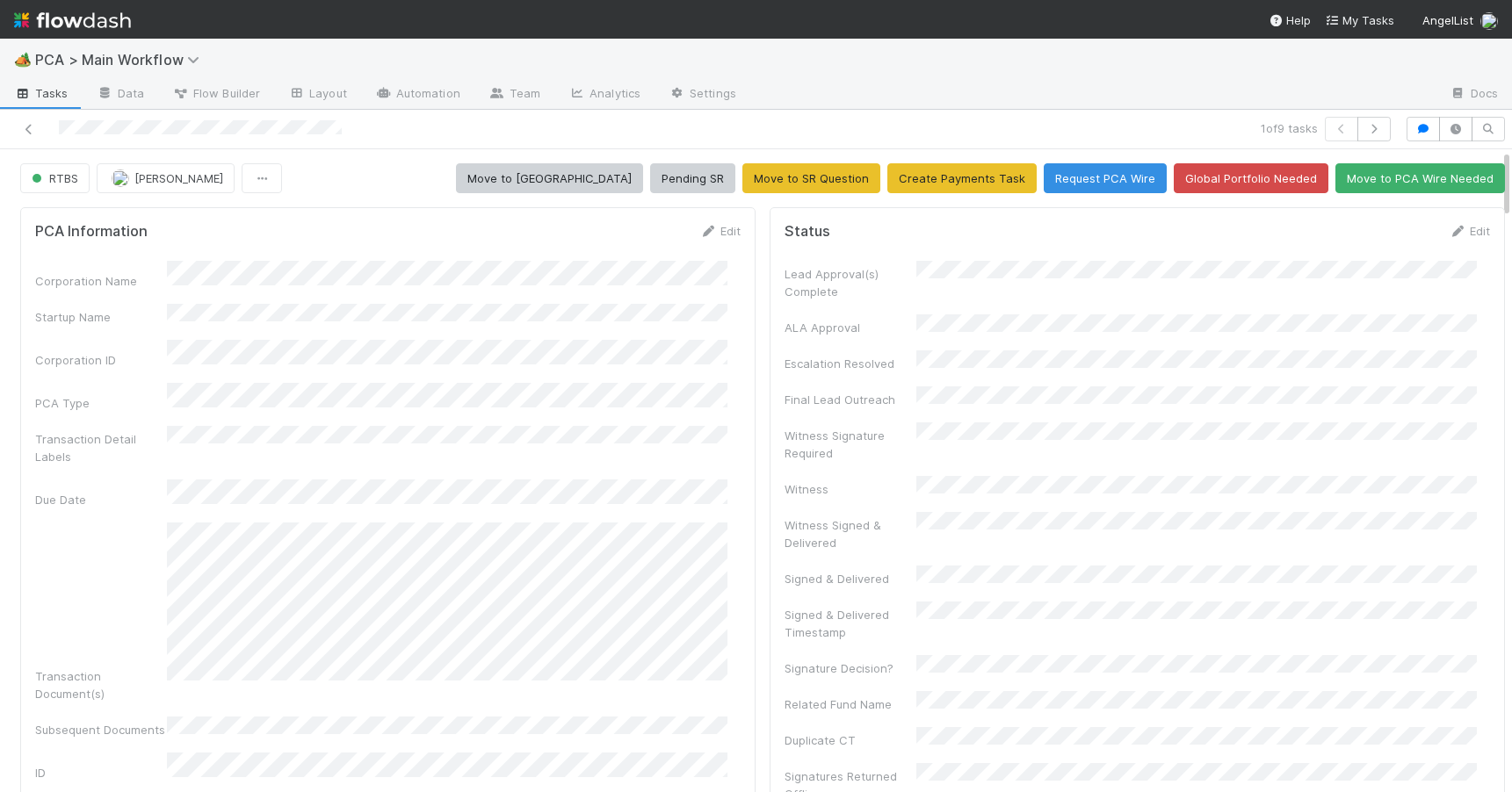
scroll to position [906, 0]
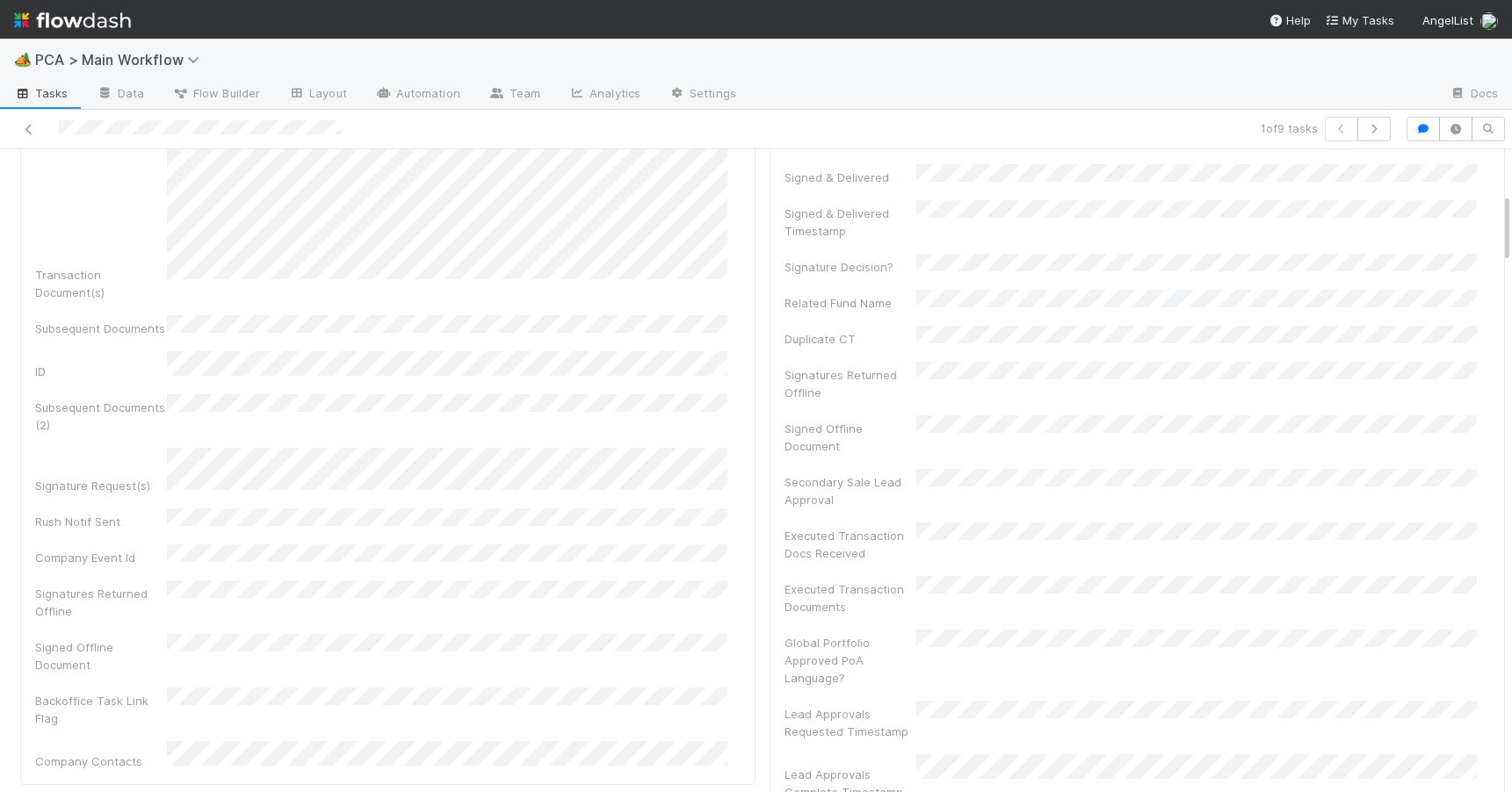
scroll to position [297, 0]
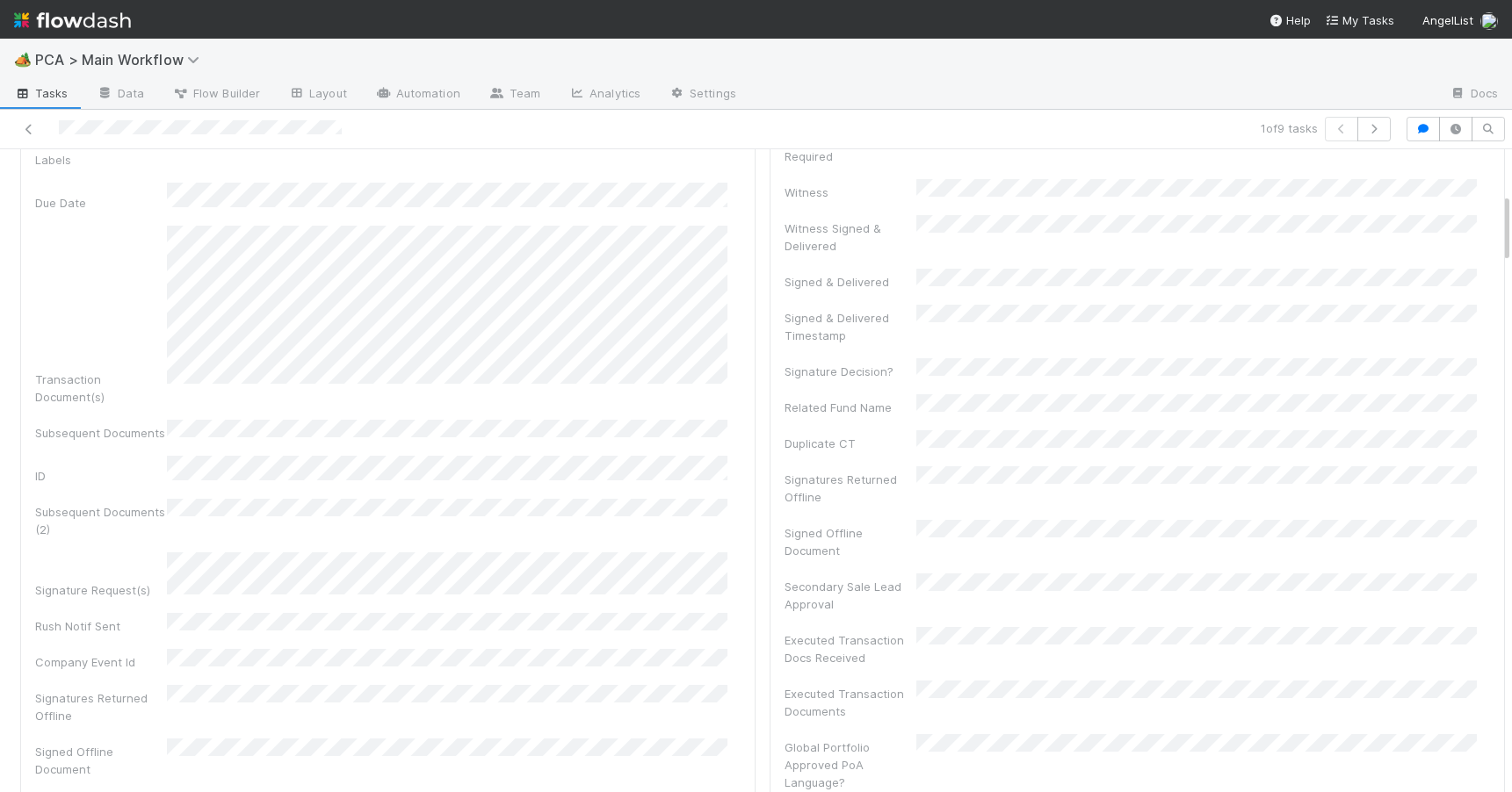
drag, startPoint x: 1493, startPoint y: 285, endPoint x: 1455, endPoint y: 218, distance: 77.0
click at [30, 131] on icon at bounding box center [29, 130] width 18 height 12
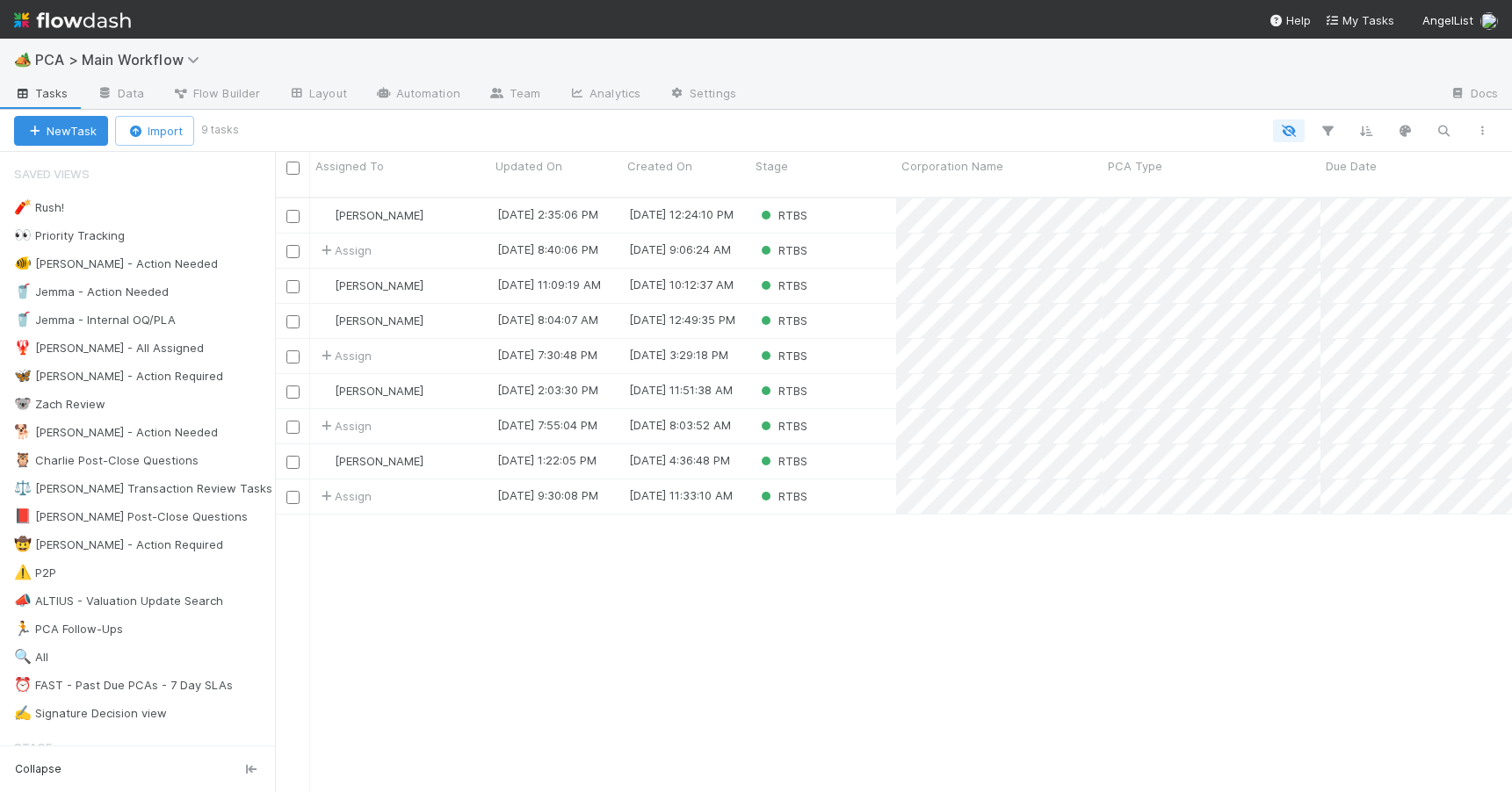
scroll to position [596, 1224]
click at [839, 236] on div "RTBS" at bounding box center [823, 251] width 145 height 34
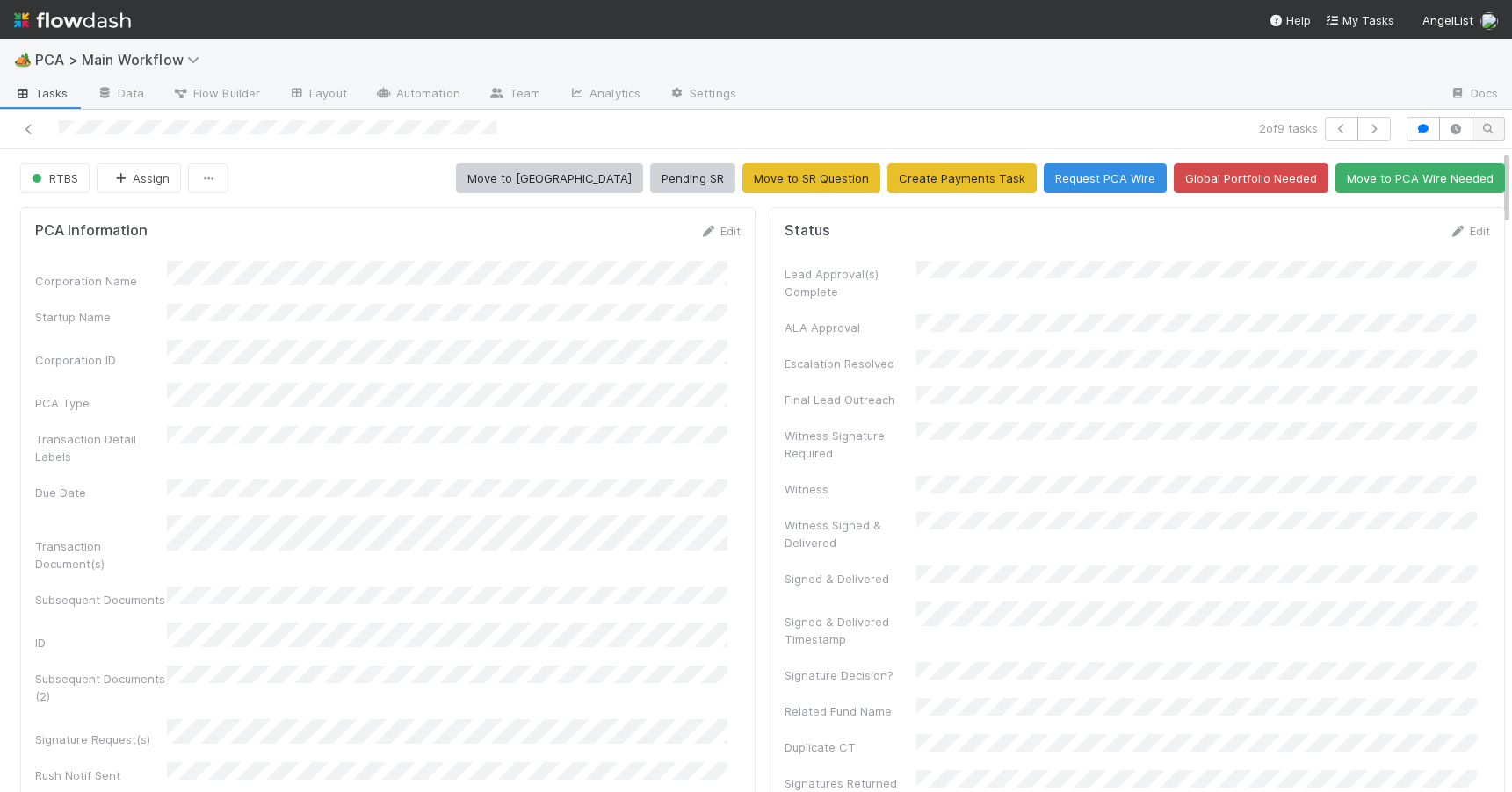
drag, startPoint x: 1491, startPoint y: 367, endPoint x: 1458, endPoint y: 135, distance: 234.3
click at [1458, 135] on div "2 of 9 tasks RTBS Assign Move to ICU Pending SR Move to SR Question Create Paym…" at bounding box center [756, 451] width 1512 height 682
click at [582, 190] on button "Move to ICU" at bounding box center [550, 178] width 187 height 29
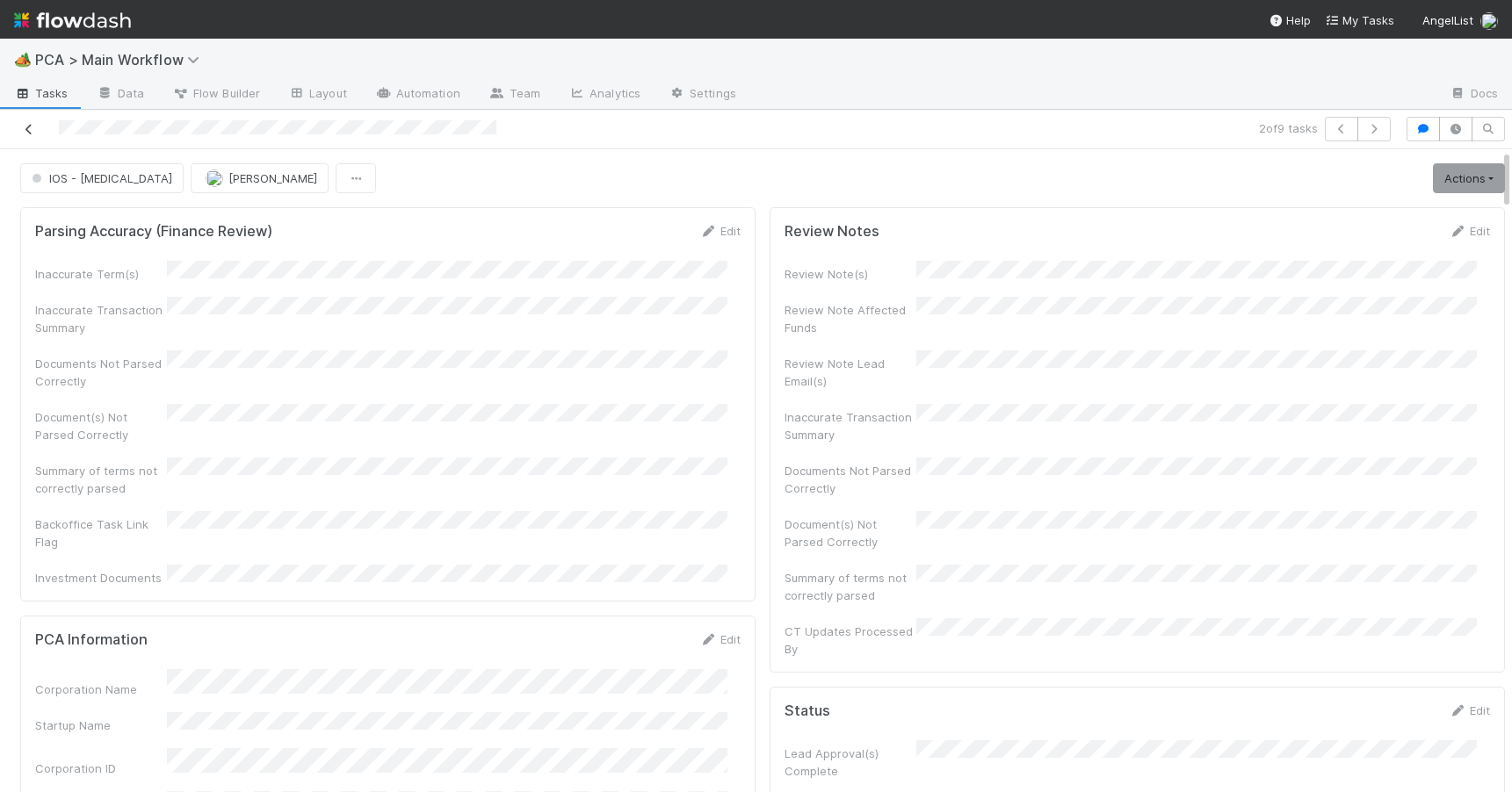
click at [29, 129] on icon at bounding box center [29, 130] width 18 height 12
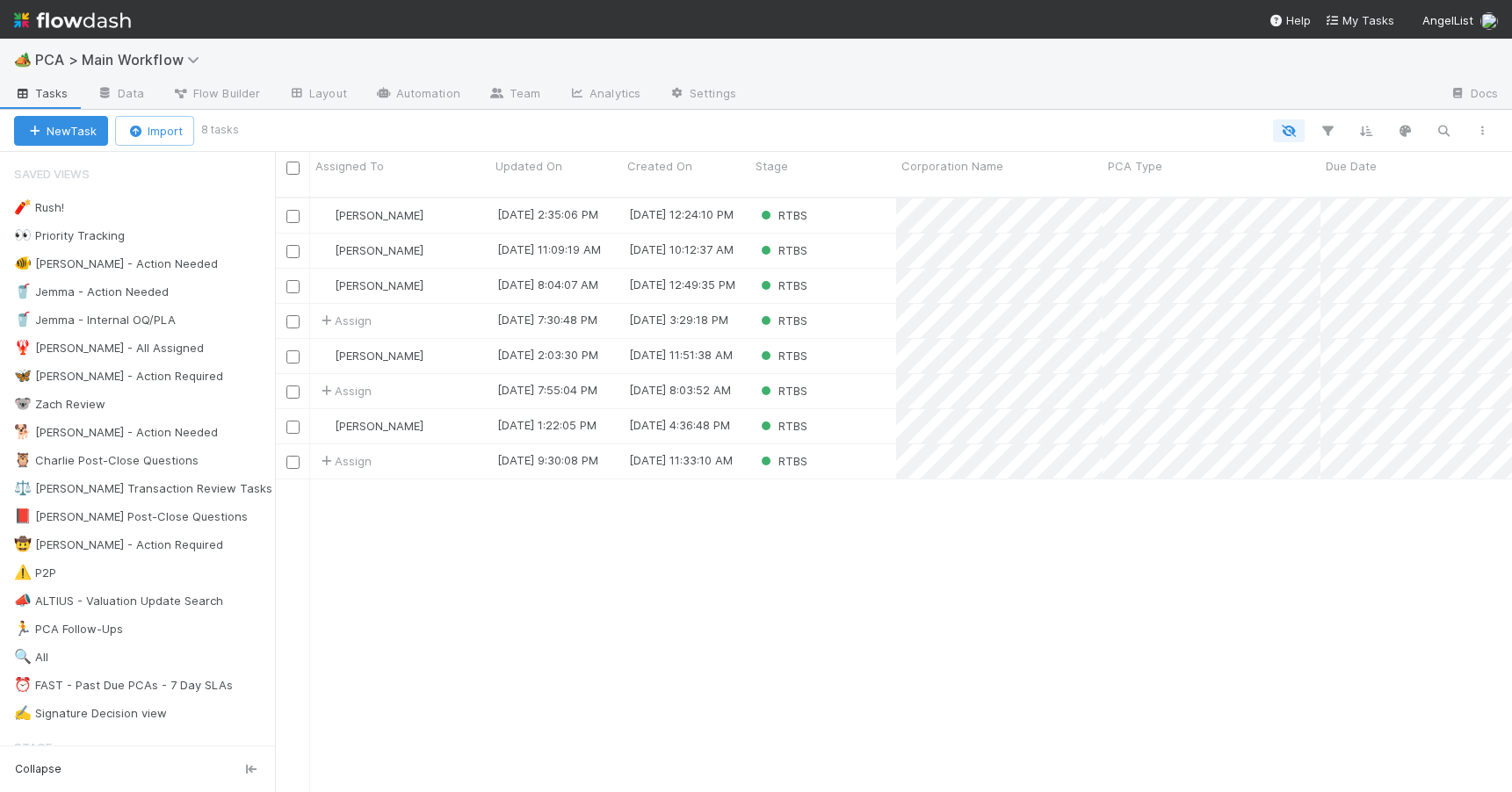
scroll to position [596, 1224]
click at [891, 601] on div "Jemma Cunningham 8/14/25, 2:35:06 PM 8/14/25, 12:24:10 PM RTBS 0 0 0 0 0 0 0 0 …" at bounding box center [894, 502] width 1237 height 608
click at [835, 234] on div "RTBS" at bounding box center [823, 251] width 145 height 34
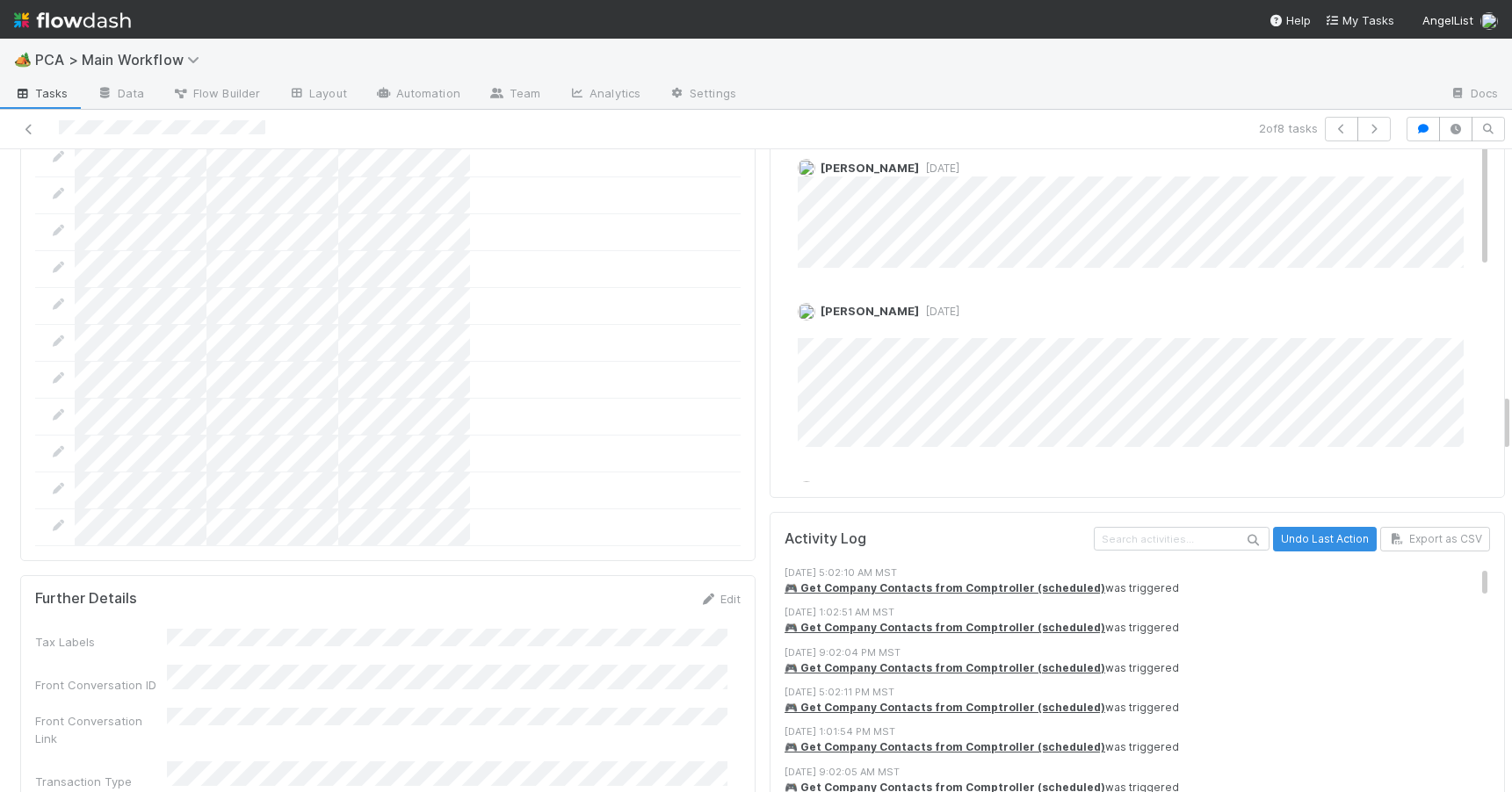
scroll to position [2123, 0]
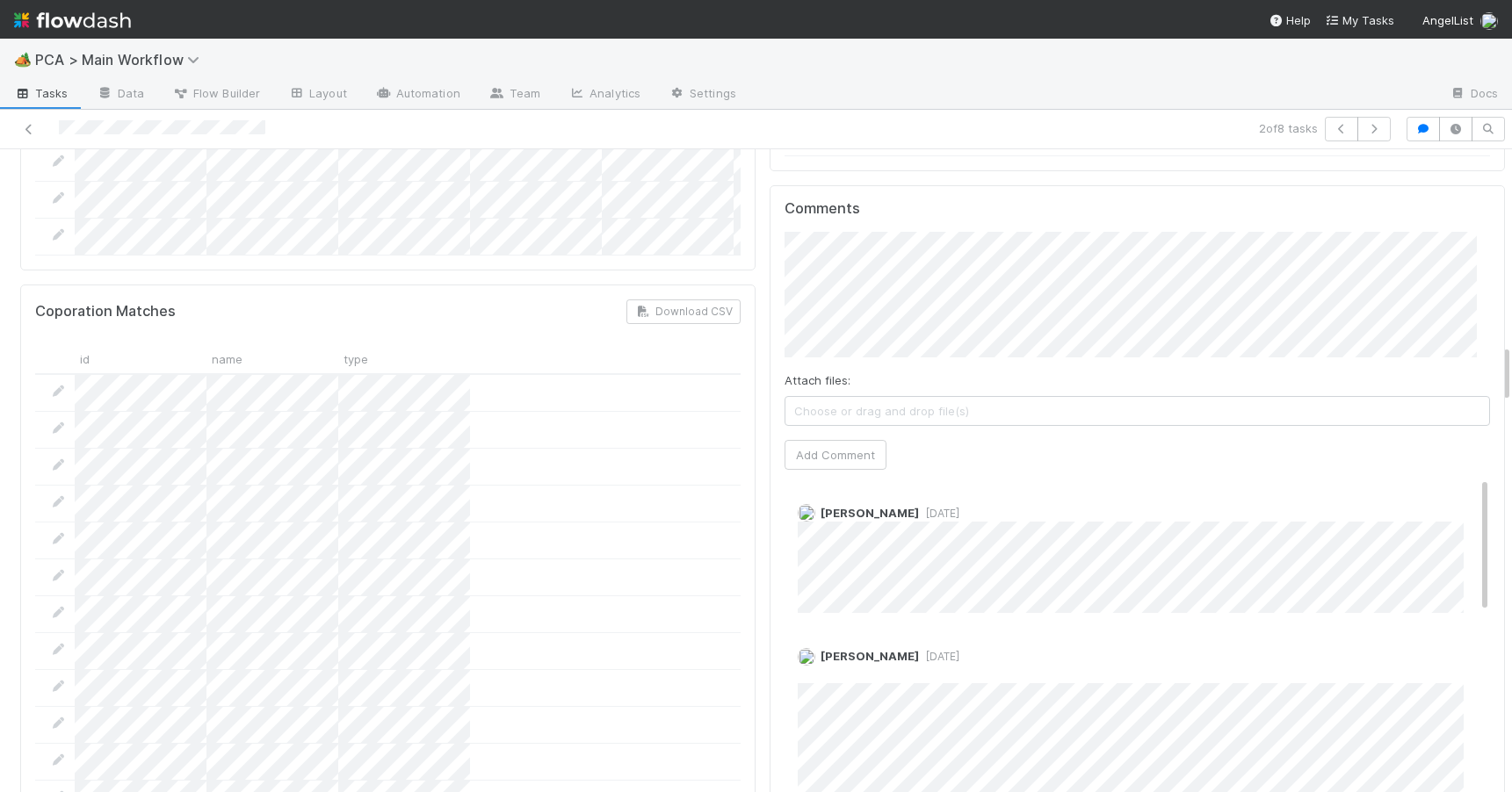
drag, startPoint x: 1491, startPoint y: 250, endPoint x: 1526, endPoint y: 361, distance: 116.4
click at [1511, 361] on html "🏕️ PCA > Main Workflow Tasks Data Flow Builder Layout Automation Team Analytics…" at bounding box center [756, 396] width 1512 height 792
click at [25, 128] on icon at bounding box center [29, 130] width 18 height 12
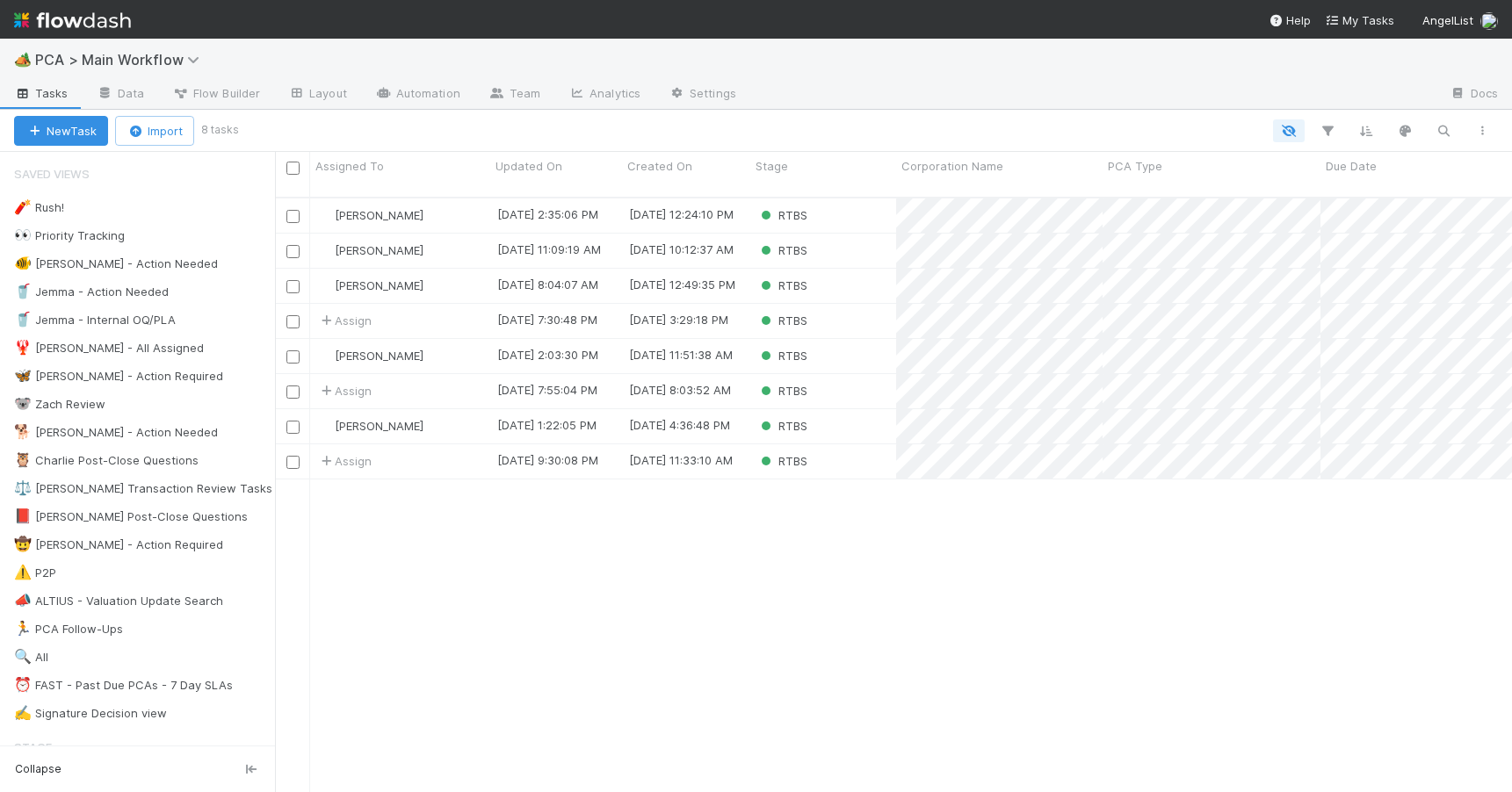
scroll to position [596, 1224]
click at [836, 273] on div "RTBS" at bounding box center [823, 285] width 145 height 34
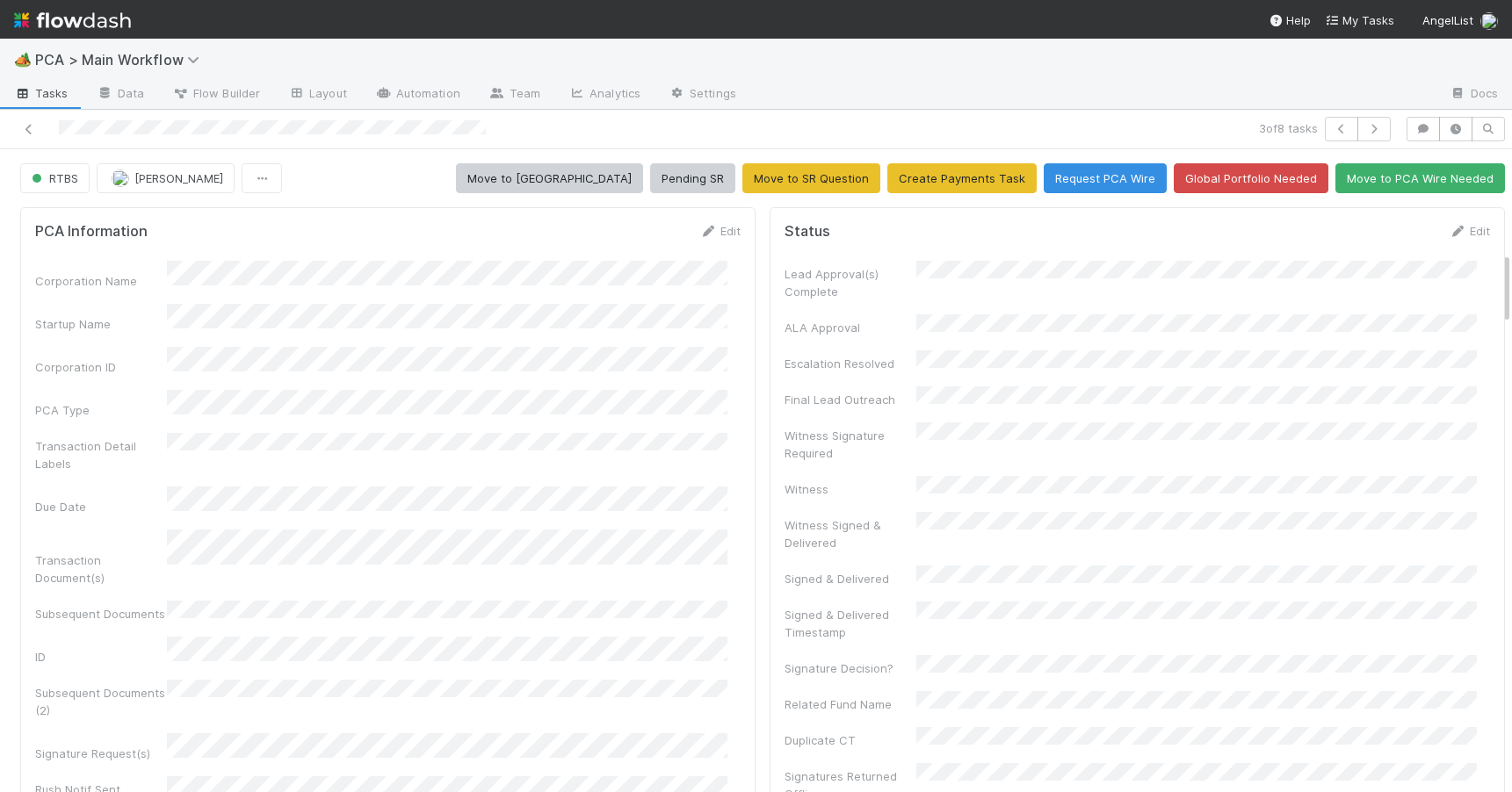
scroll to position [906, 0]
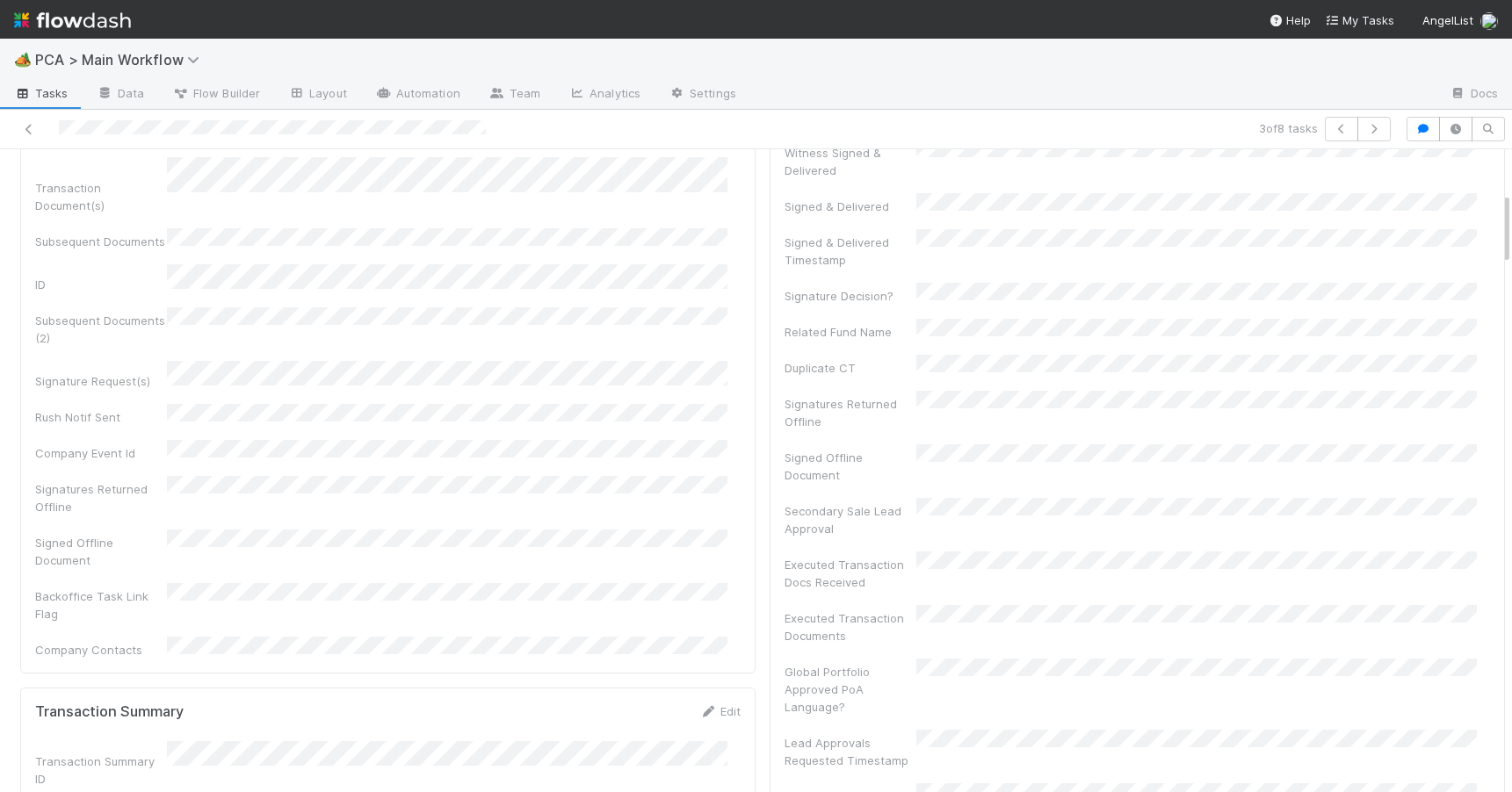
scroll to position [334, 0]
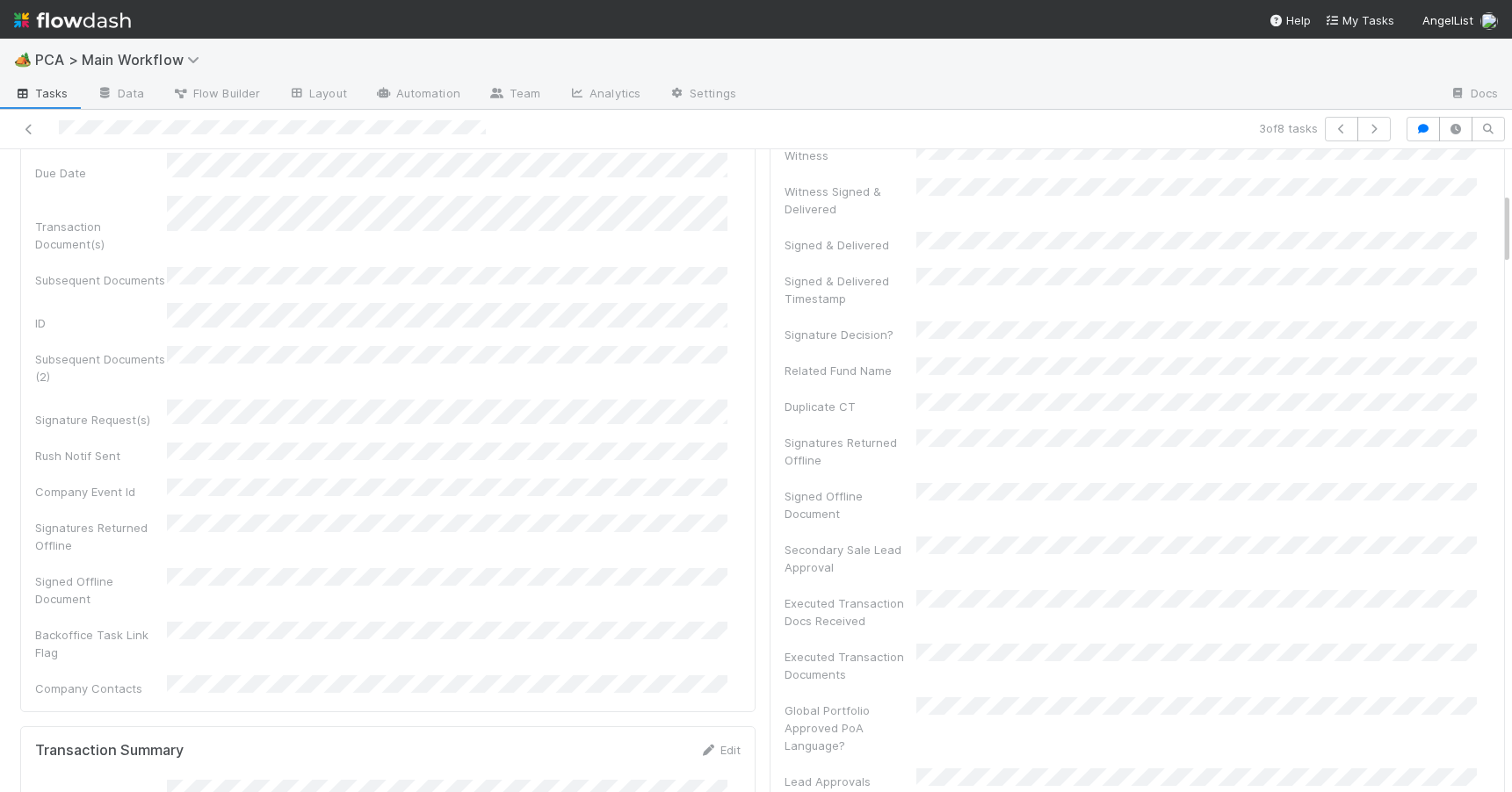
drag, startPoint x: 1492, startPoint y: 284, endPoint x: 1484, endPoint y: 226, distance: 58.5
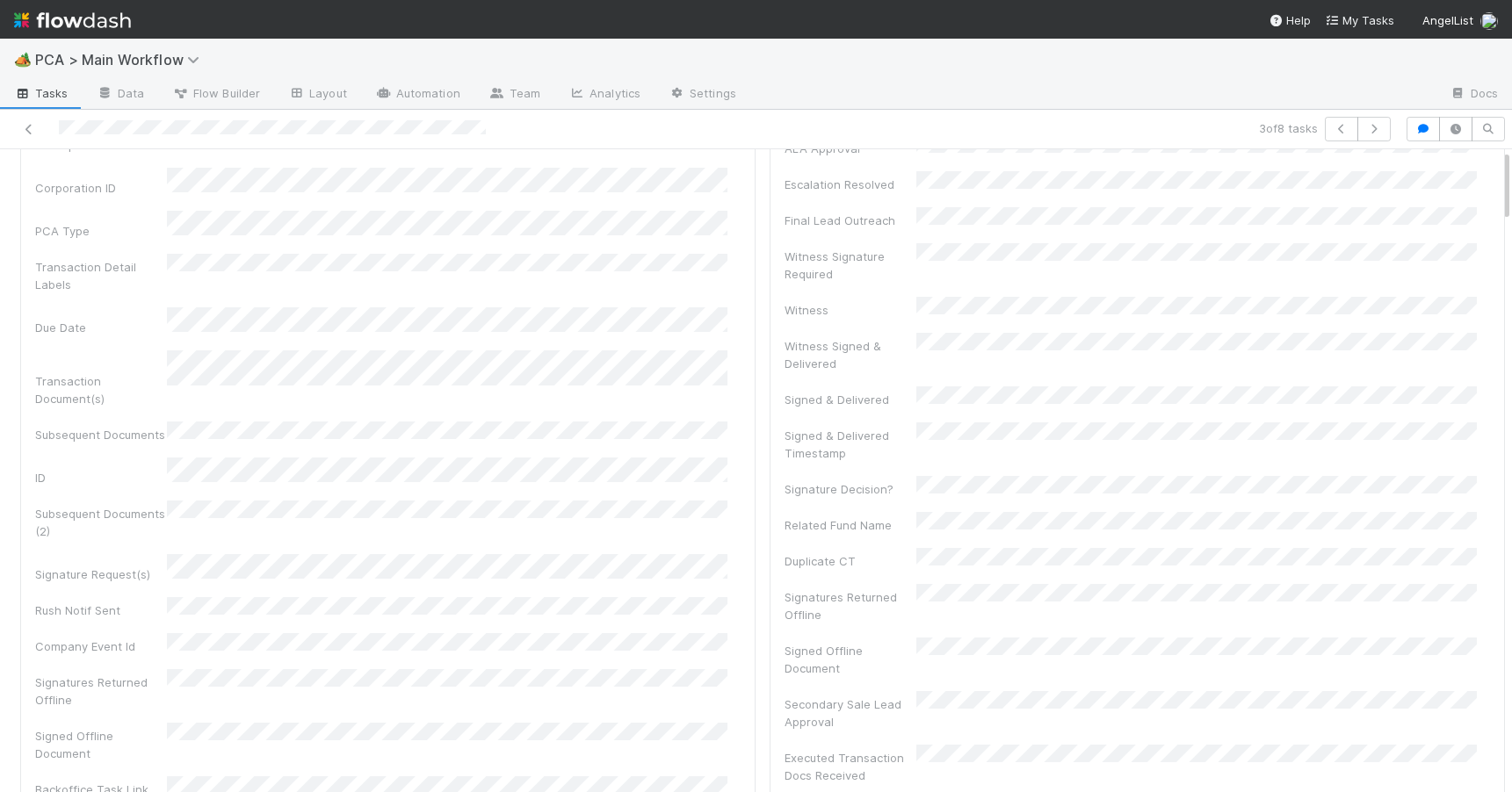
scroll to position [0, 0]
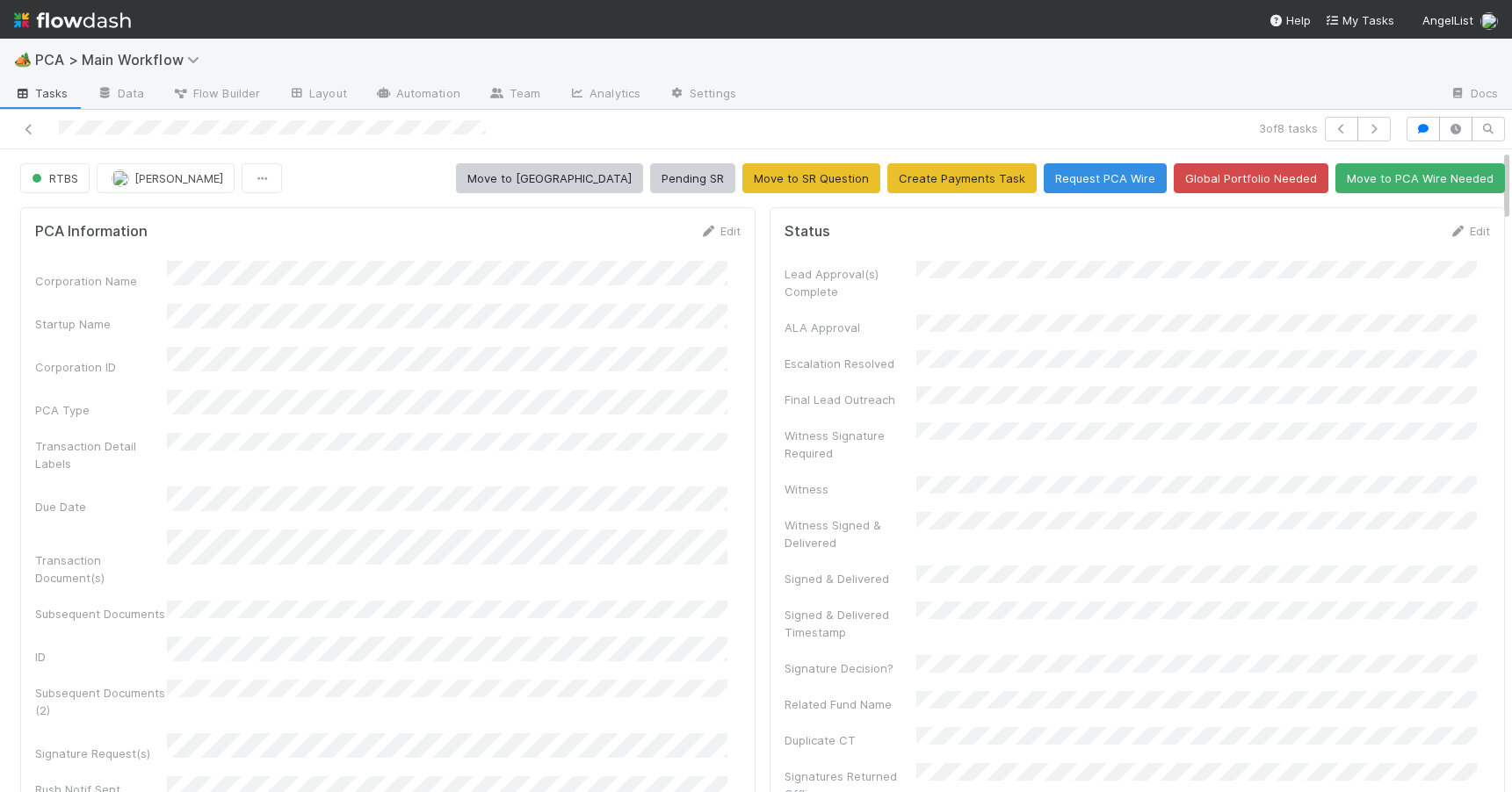
drag, startPoint x: 1492, startPoint y: 211, endPoint x: 1492, endPoint y: 164, distance: 47.0
click at [29, 128] on icon at bounding box center [29, 130] width 18 height 12
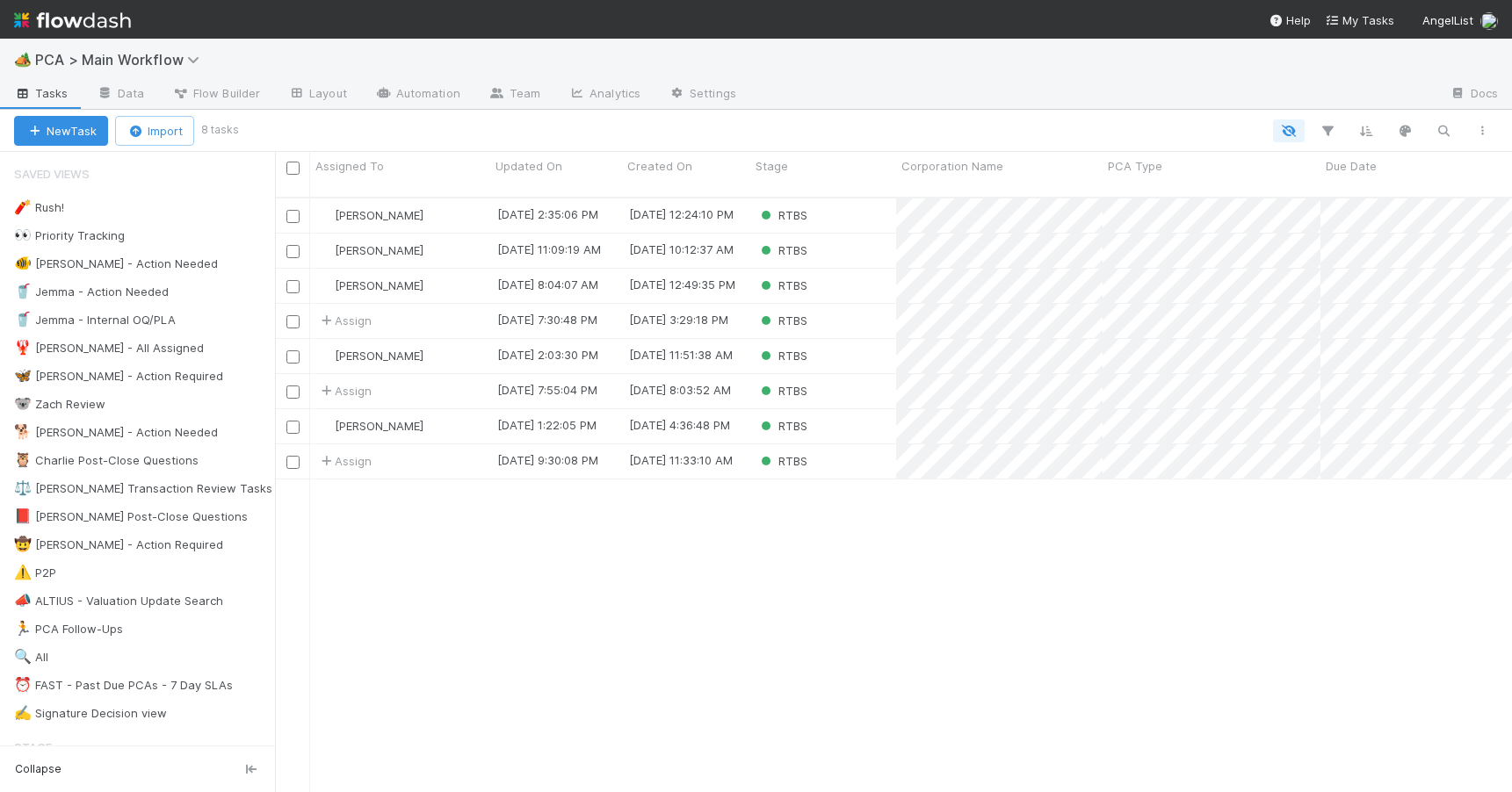
scroll to position [596, 1224]
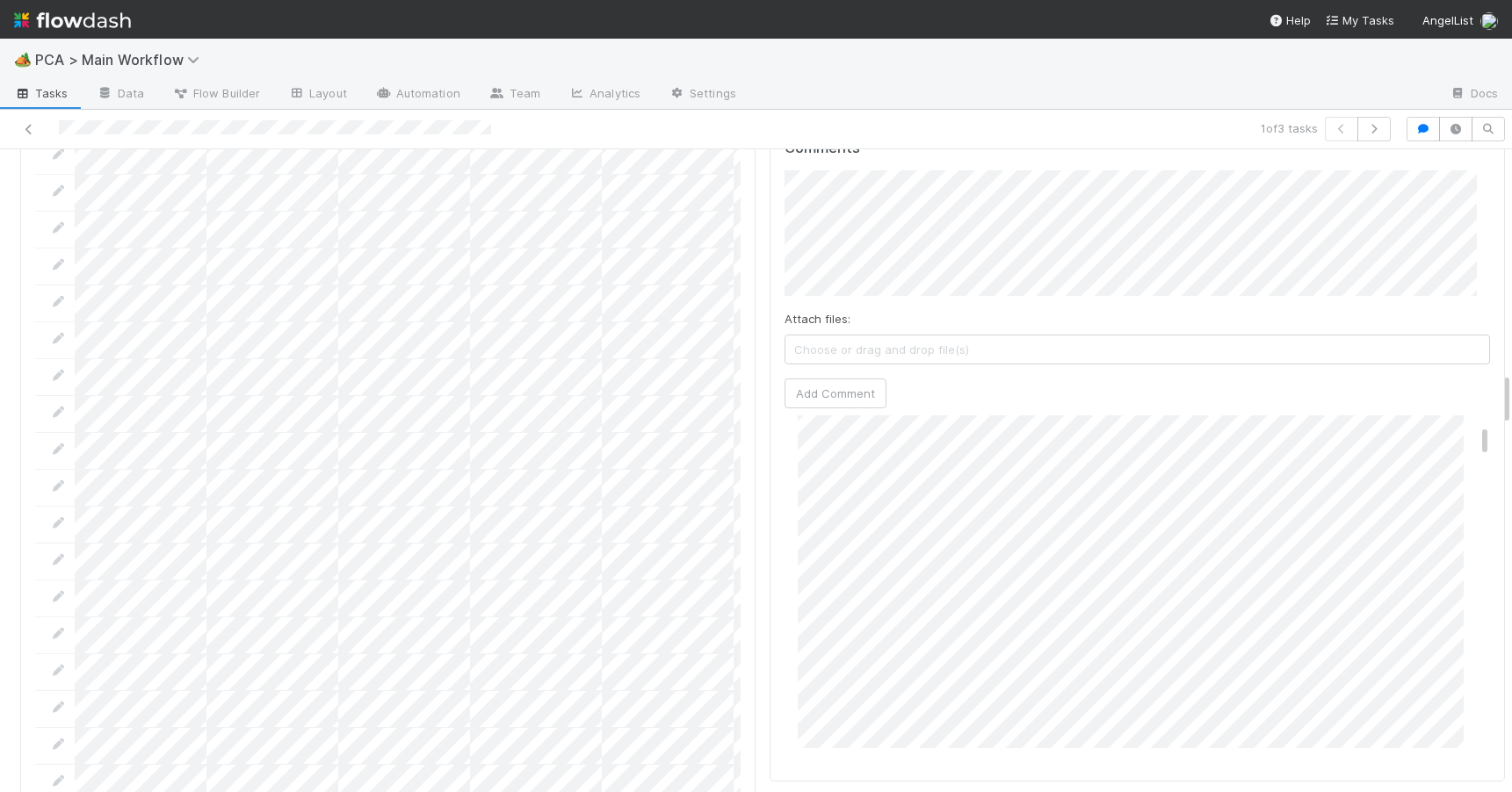
scroll to position [2498, 0]
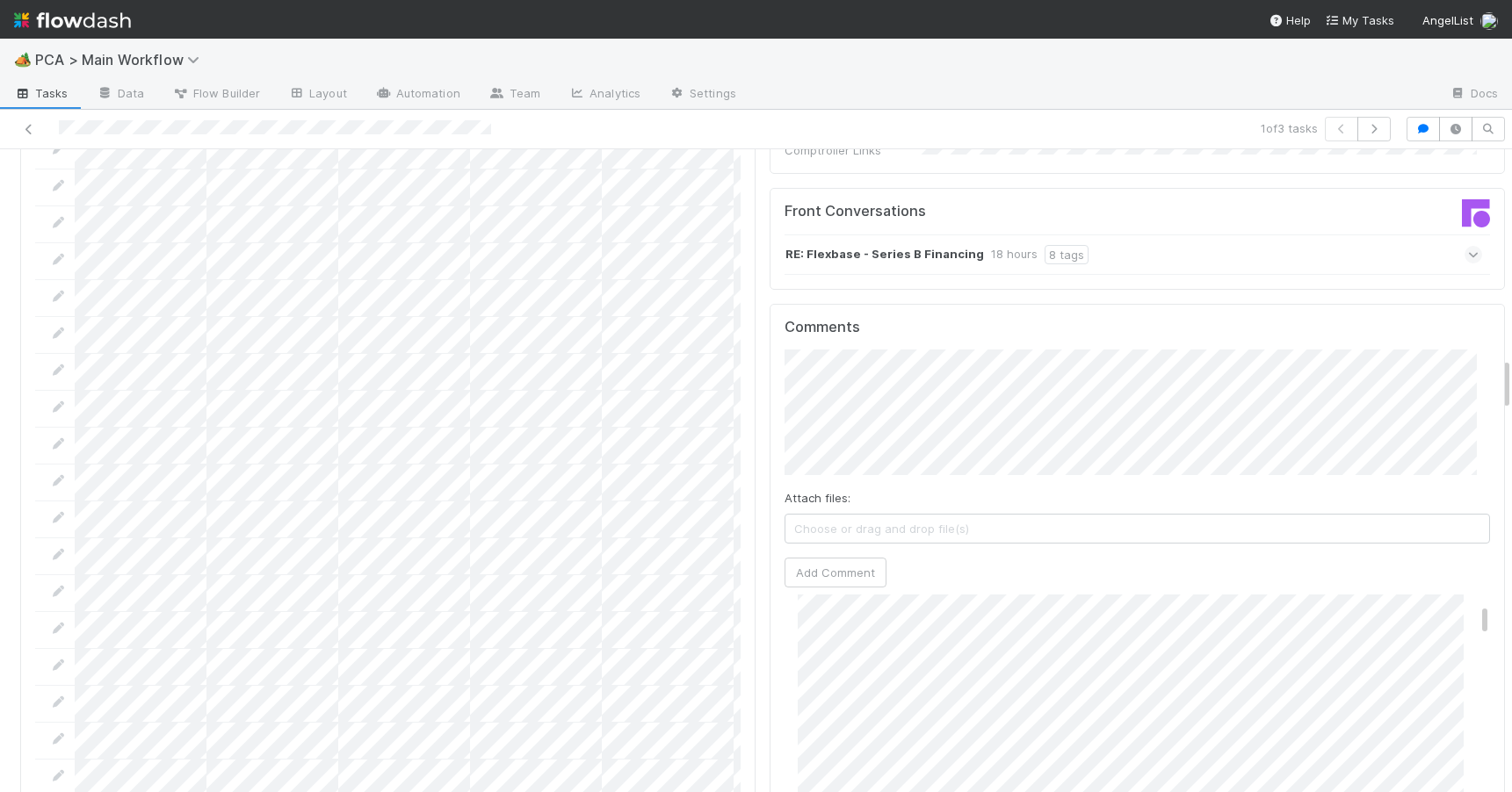
drag, startPoint x: 1493, startPoint y: 392, endPoint x: 1492, endPoint y: 376, distance: 16.0
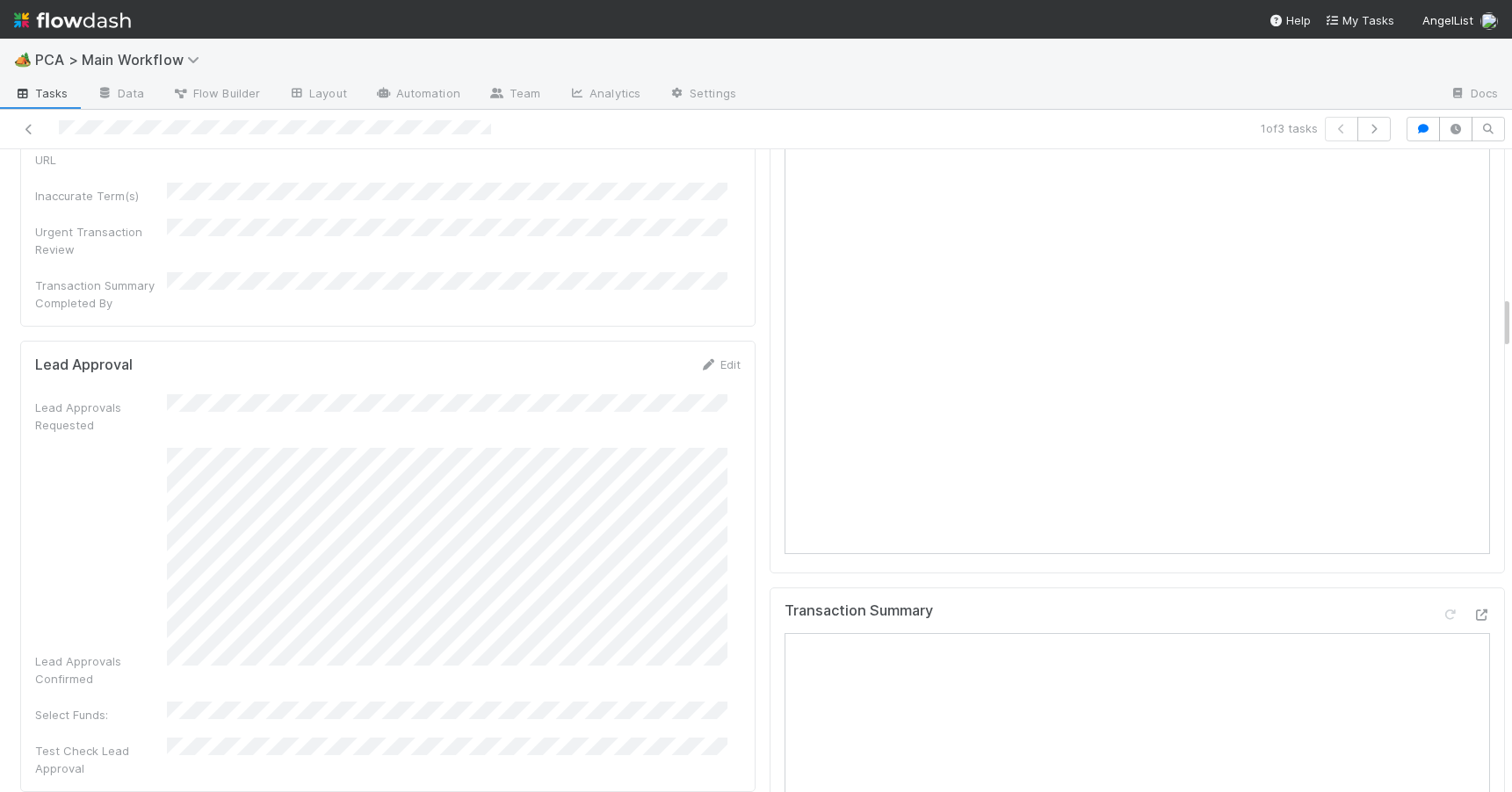
scroll to position [1422, 0]
drag, startPoint x: 1492, startPoint y: 383, endPoint x: 1484, endPoint y: 293, distance: 90.4
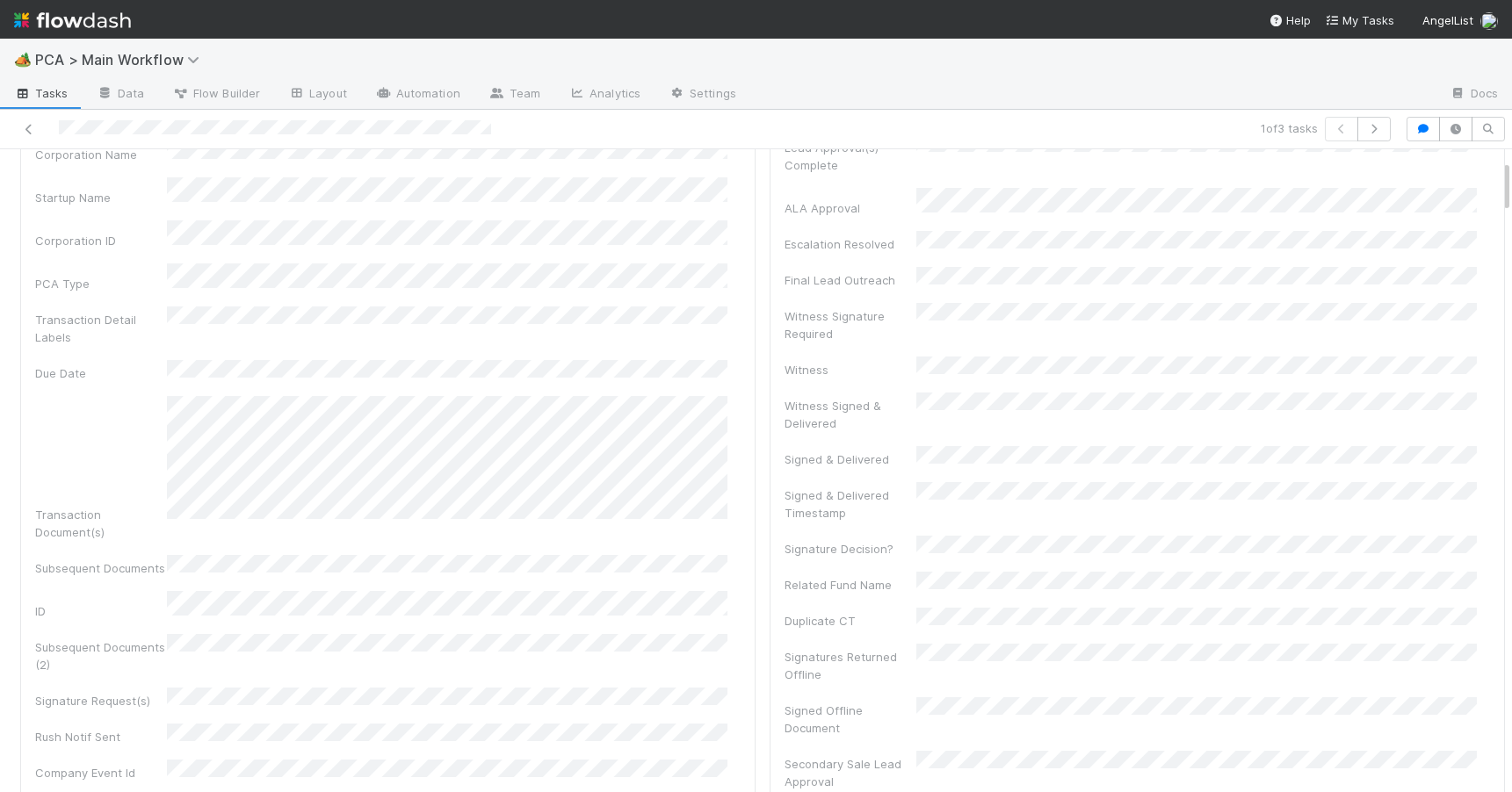
scroll to position [0, 0]
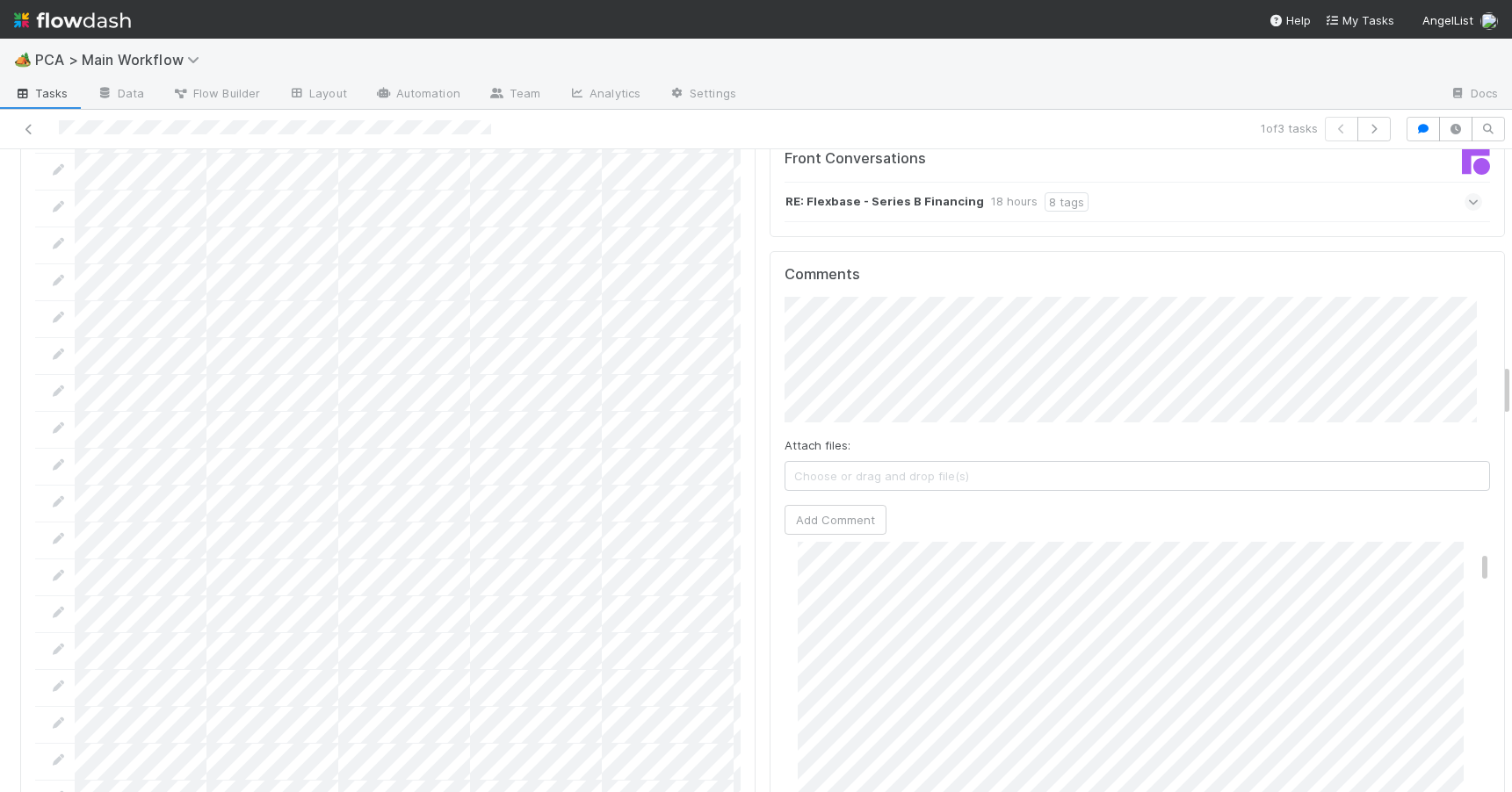
drag, startPoint x: 1492, startPoint y: 290, endPoint x: 1533, endPoint y: 382, distance: 100.7
click at [1511, 382] on html "🏕️ PCA > Main Workflow Tasks Data Flow Builder Layout Automation Team Analytics…" at bounding box center [756, 396] width 1512 height 792
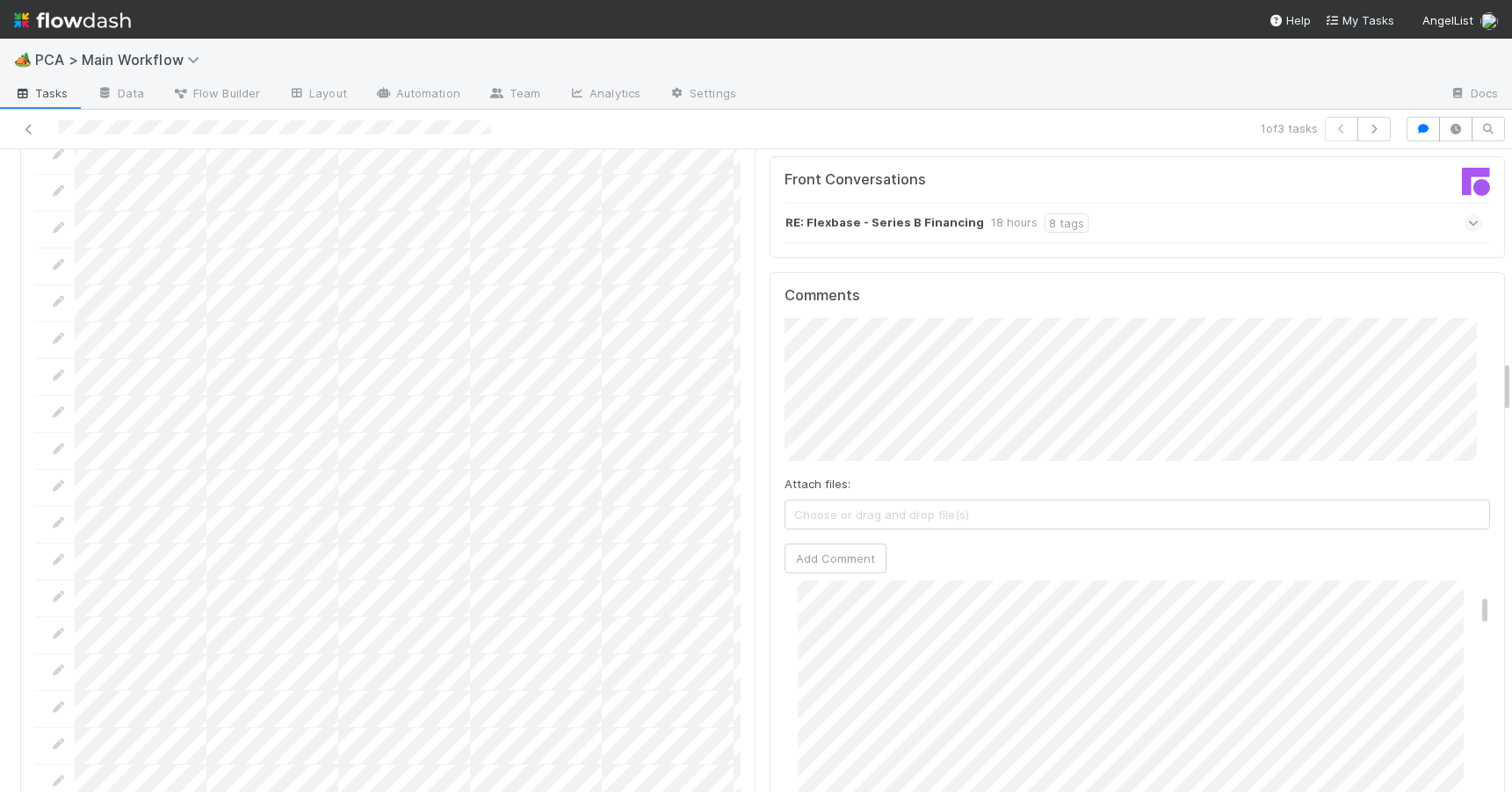
scroll to position [153, 0]
click at [1456, 507] on div "[PERSON_NAME] 17 hours ago (edited) Edit Delete" at bounding box center [1143, 651] width 719 height 421
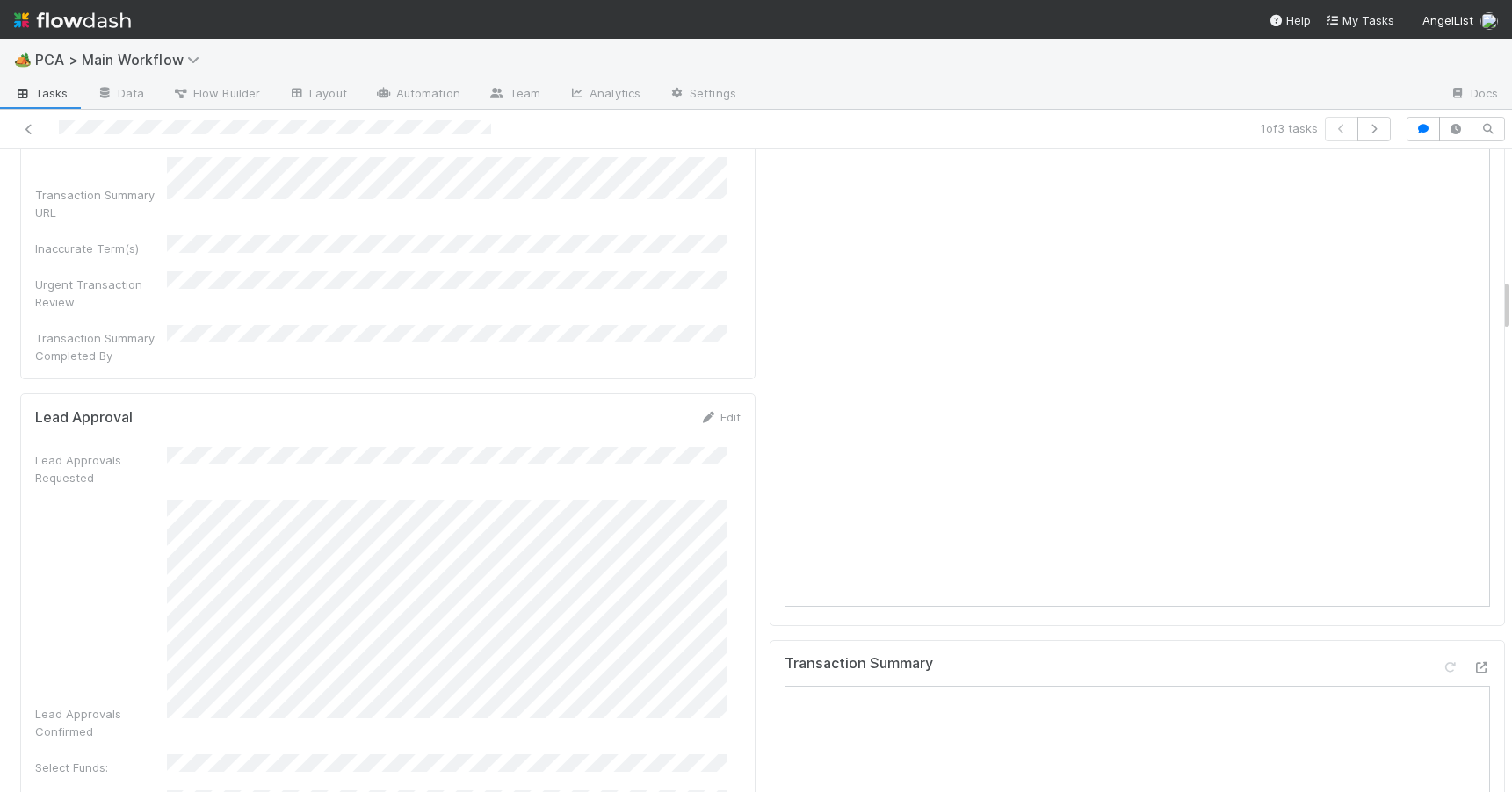
scroll to position [1348, 0]
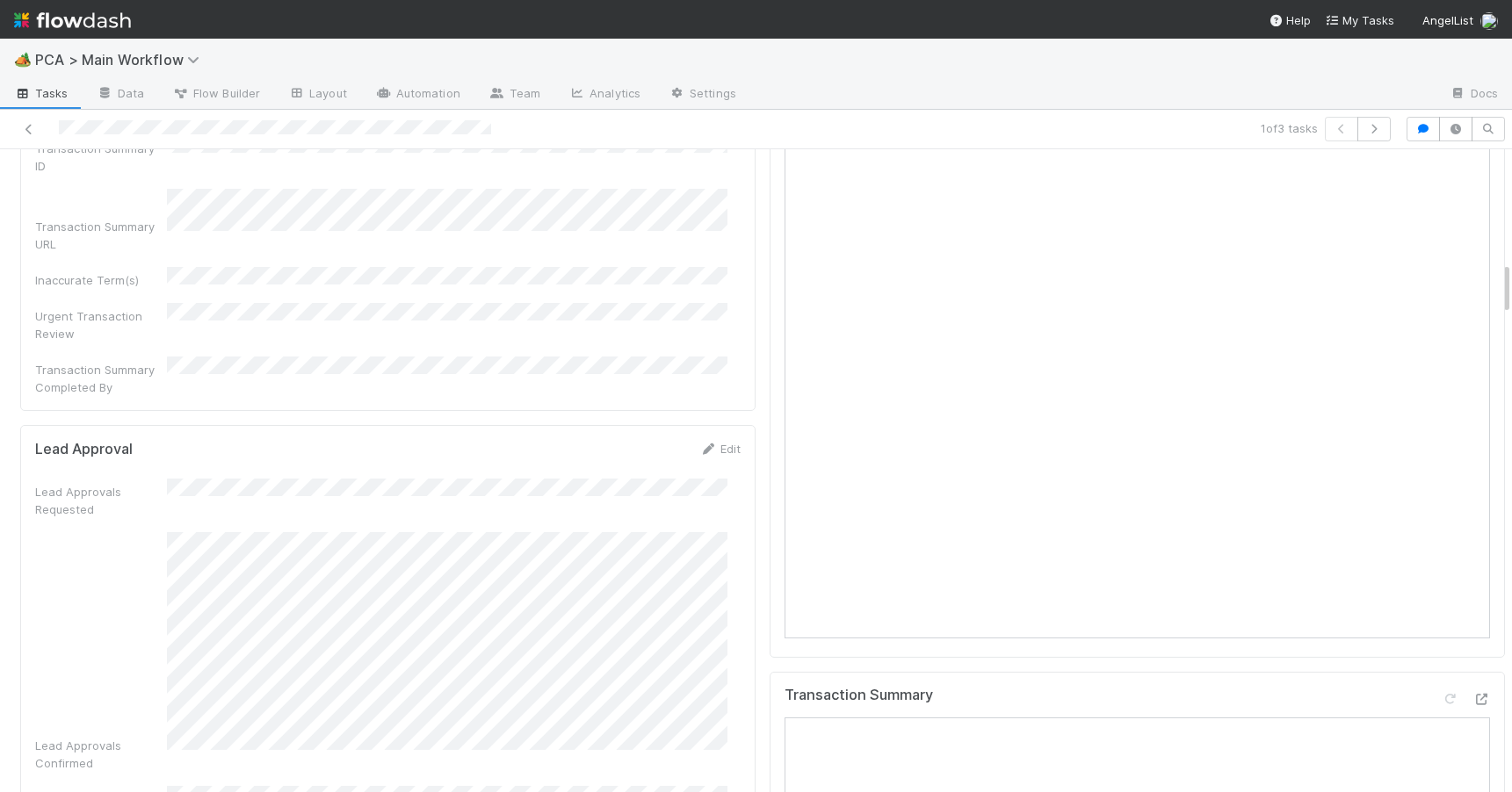
drag, startPoint x: 1492, startPoint y: 375, endPoint x: 1489, endPoint y: 277, distance: 98.0
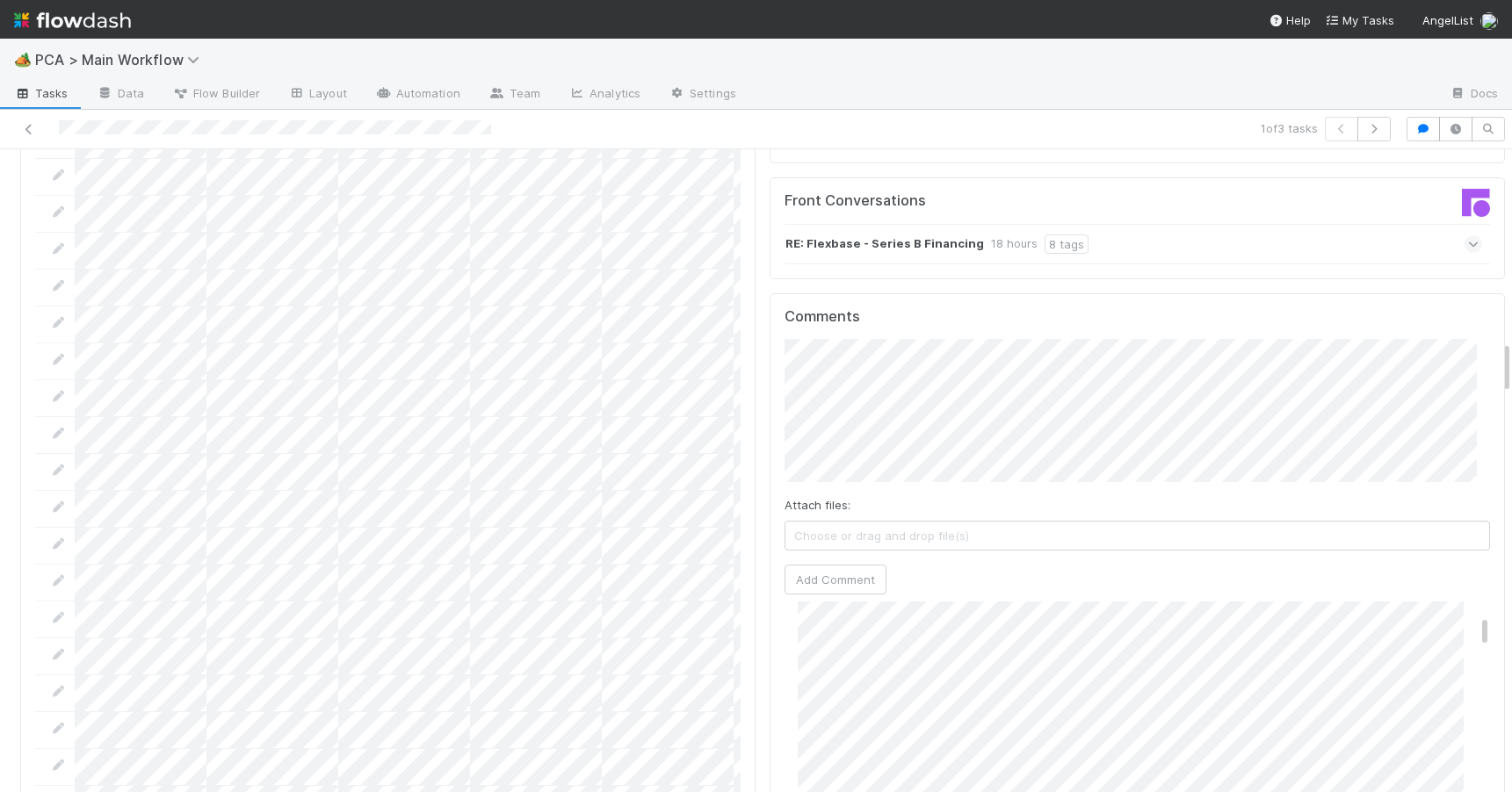
scroll to position [2540, 0]
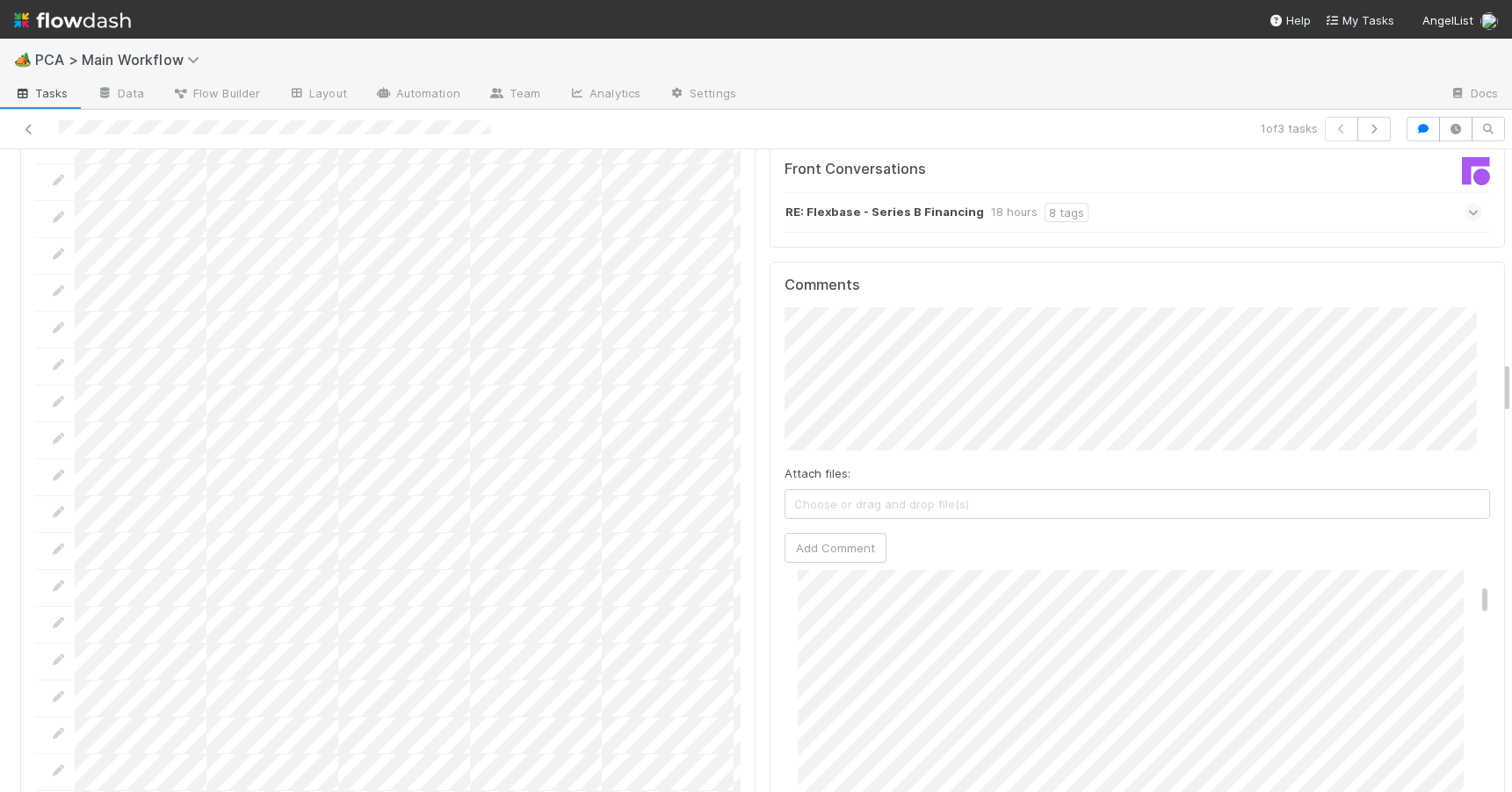
drag, startPoint x: 1493, startPoint y: 285, endPoint x: 1495, endPoint y: 384, distance: 99.0
click at [1495, 384] on div "Pending Lead Approval Zachary Conley Actions Escalation Move to RTBS Move to TR…" at bounding box center [756, 471] width 1512 height 643
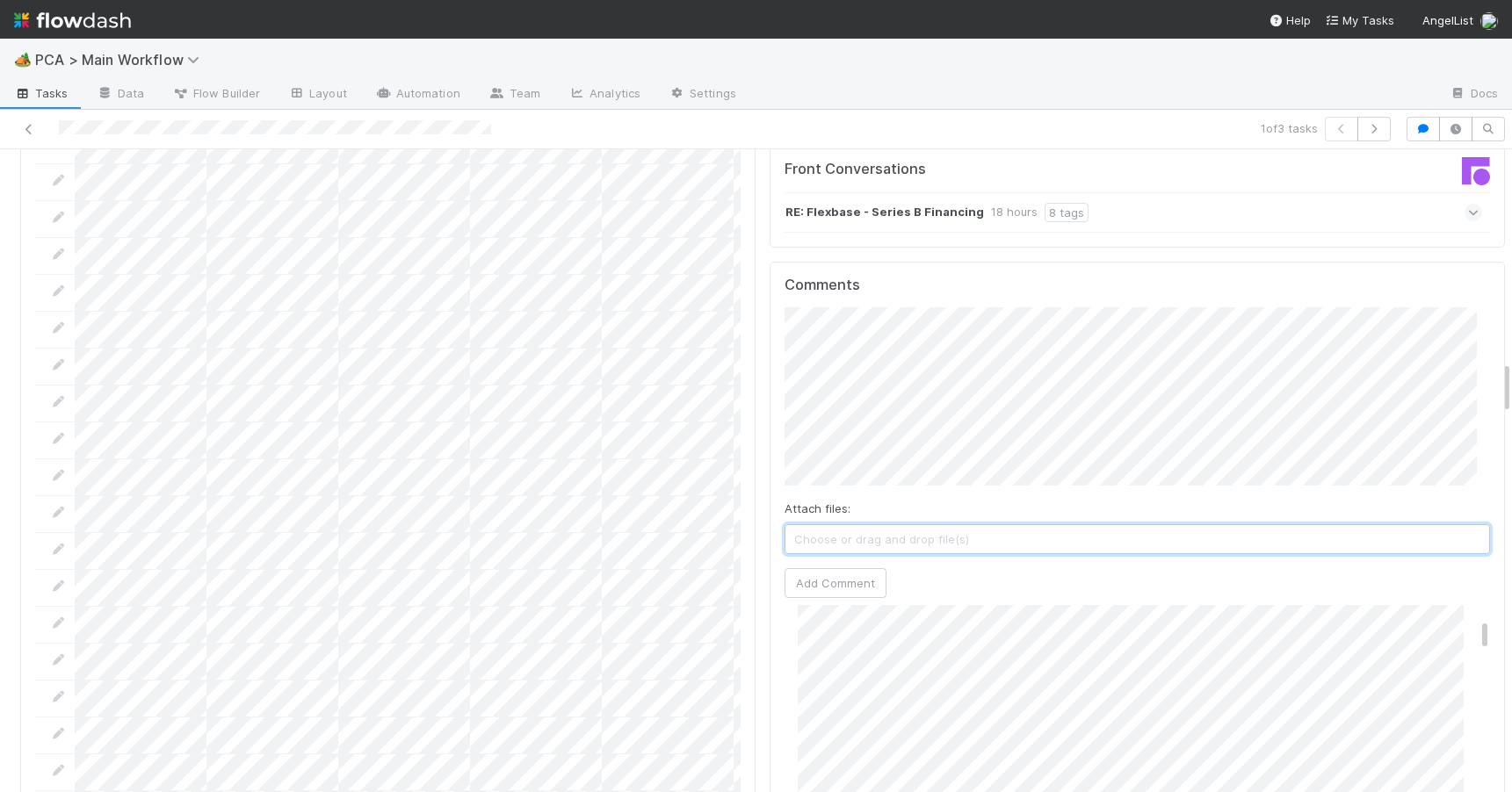
click at [953, 525] on span "Choose or drag and drop file(s)" at bounding box center [1137, 538] width 704 height 28
click at [822, 587] on button "Add Comment" at bounding box center [836, 601] width 102 height 29
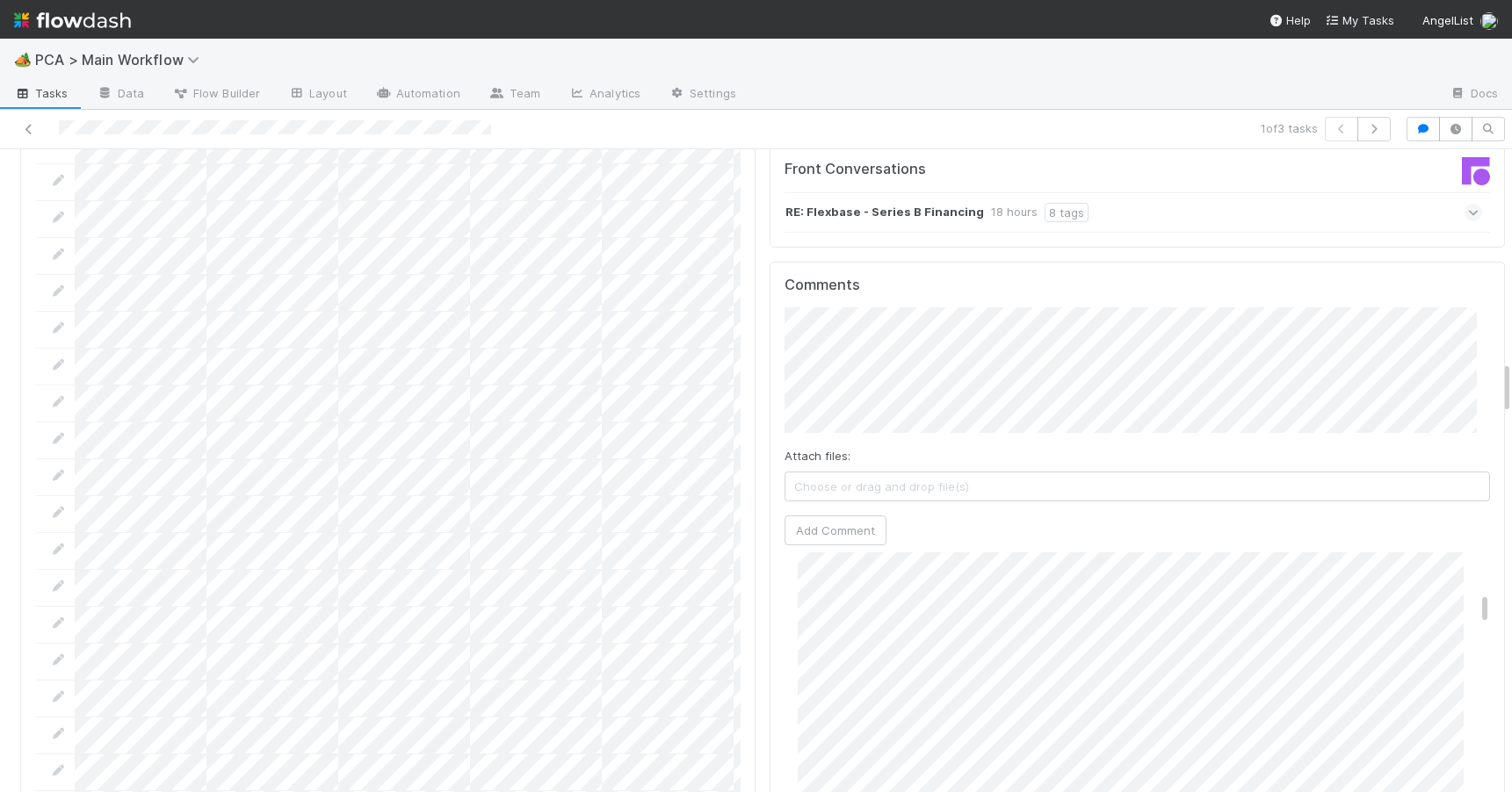
scroll to position [512, 0]
drag, startPoint x: 1460, startPoint y: 508, endPoint x: 1473, endPoint y: 507, distance: 13.0
click at [1473, 507] on div "Comments Attach files: Choose or drag and drop file(s) Add Comment Zachary Conl…" at bounding box center [1137, 590] width 735 height 657
drag, startPoint x: 1460, startPoint y: 503, endPoint x: 1460, endPoint y: 490, distance: 13.0
click at [1460, 569] on div "Zachary Conley 17 hours ago (edited) Edit Delete" at bounding box center [1143, 779] width 719 height 421
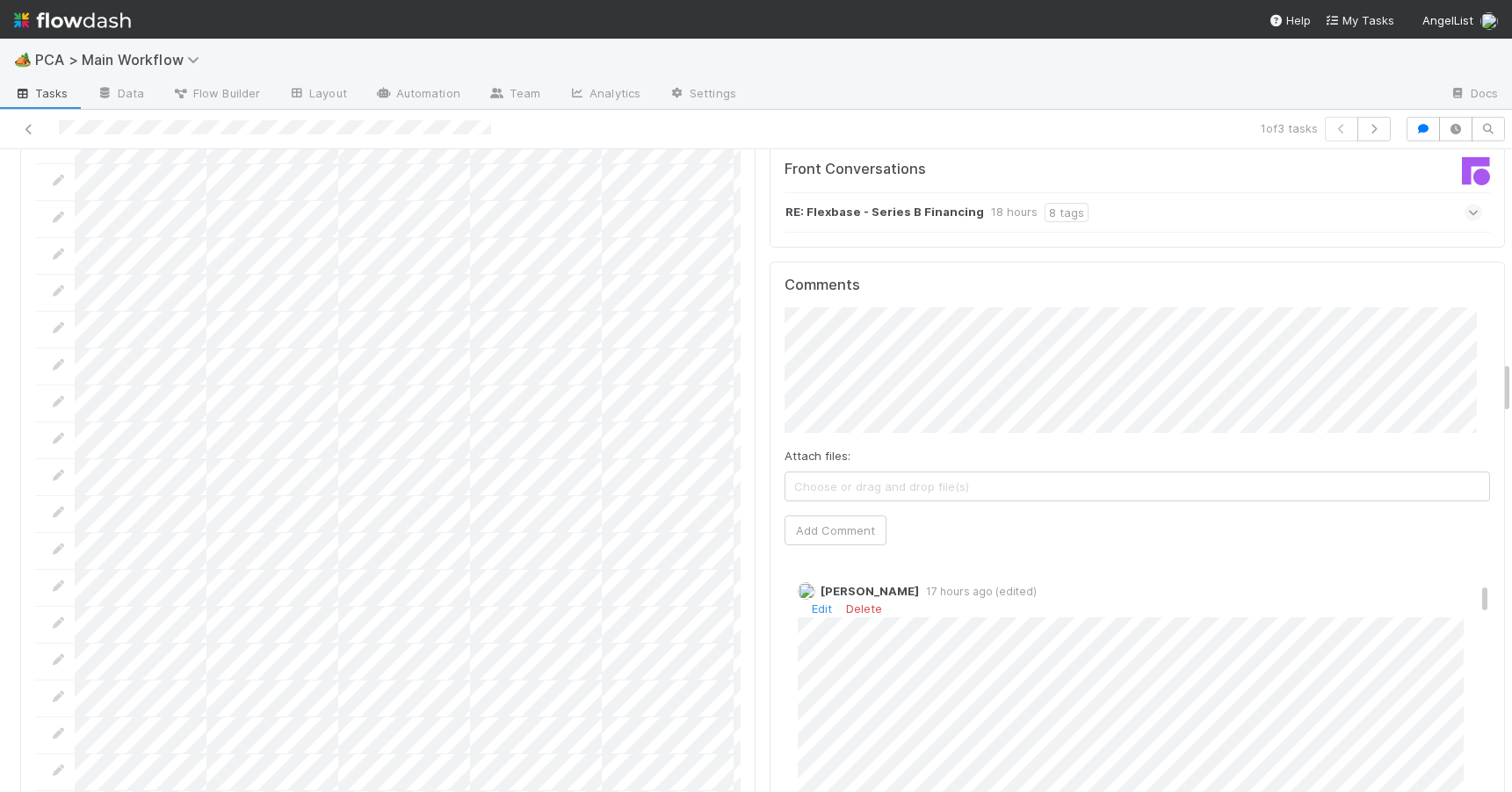
scroll to position [357, 0]
click at [812, 612] on link "Edit" at bounding box center [822, 619] width 21 height 14
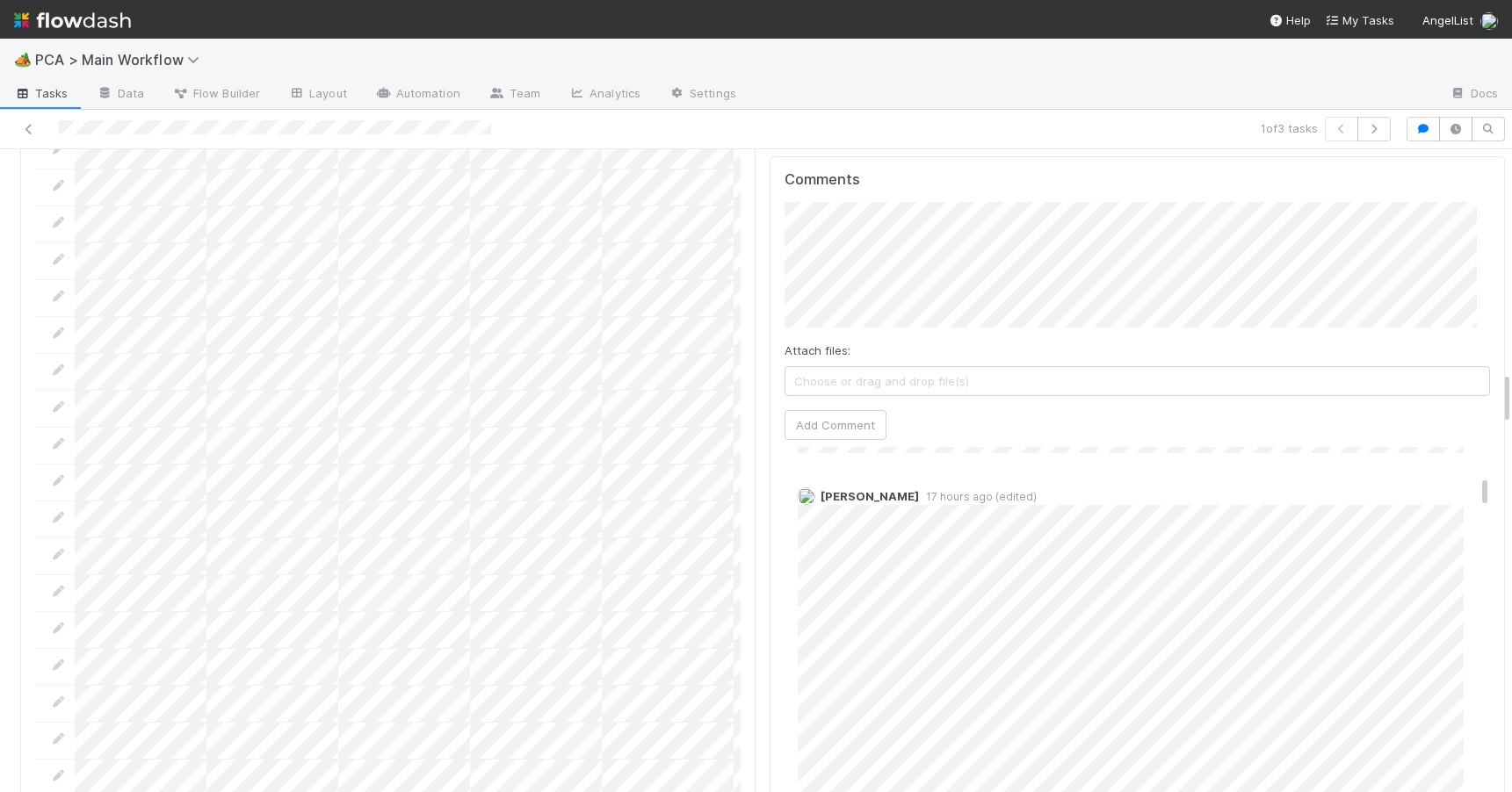
scroll to position [2687, 0]
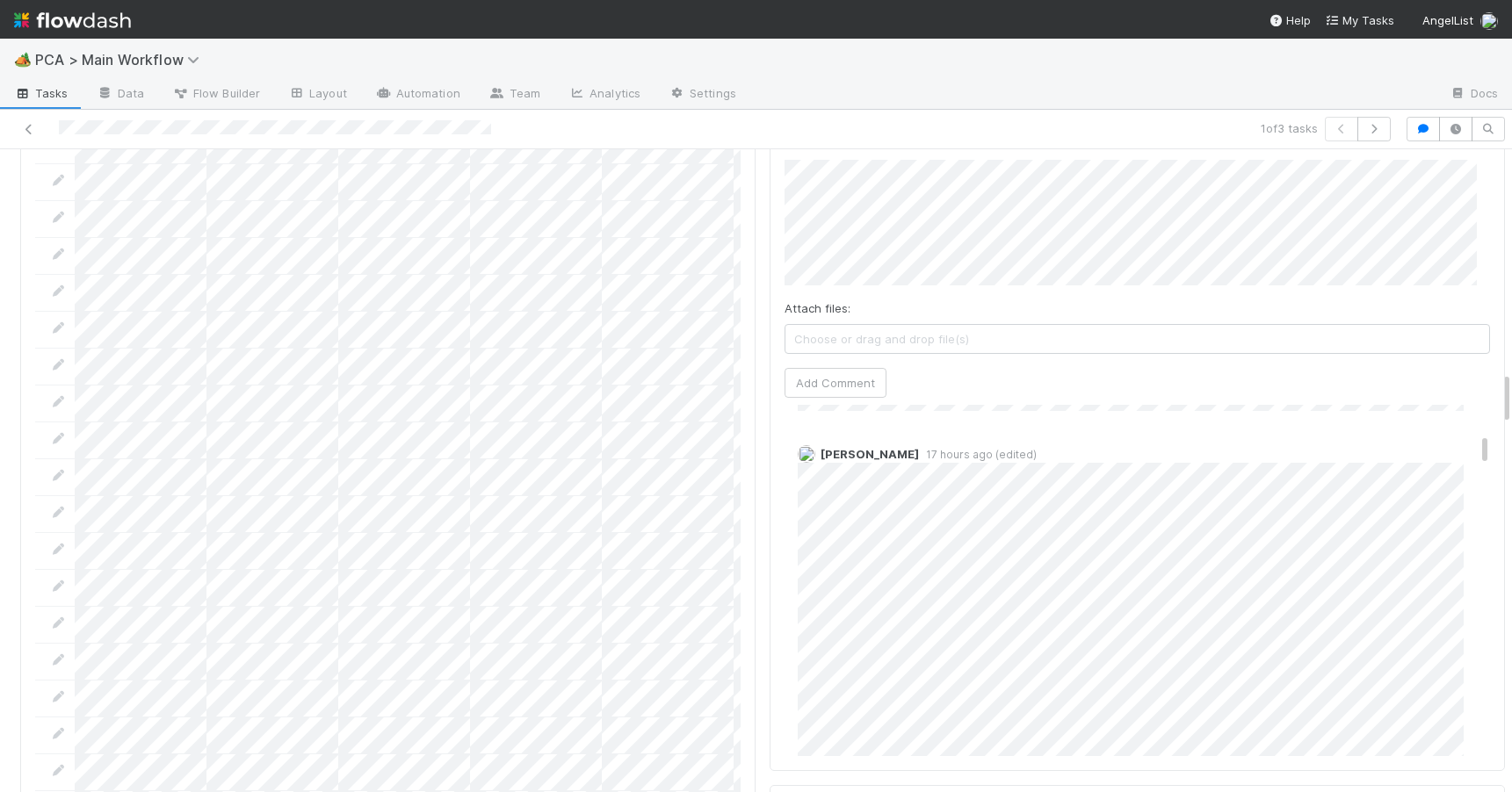
drag, startPoint x: 1493, startPoint y: 383, endPoint x: 1495, endPoint y: 396, distance: 13.2
click at [1495, 396] on div "Pending Lead Approval Zachary Conley Actions Escalation Move to RTBS Move to TR…" at bounding box center [756, 471] width 1512 height 643
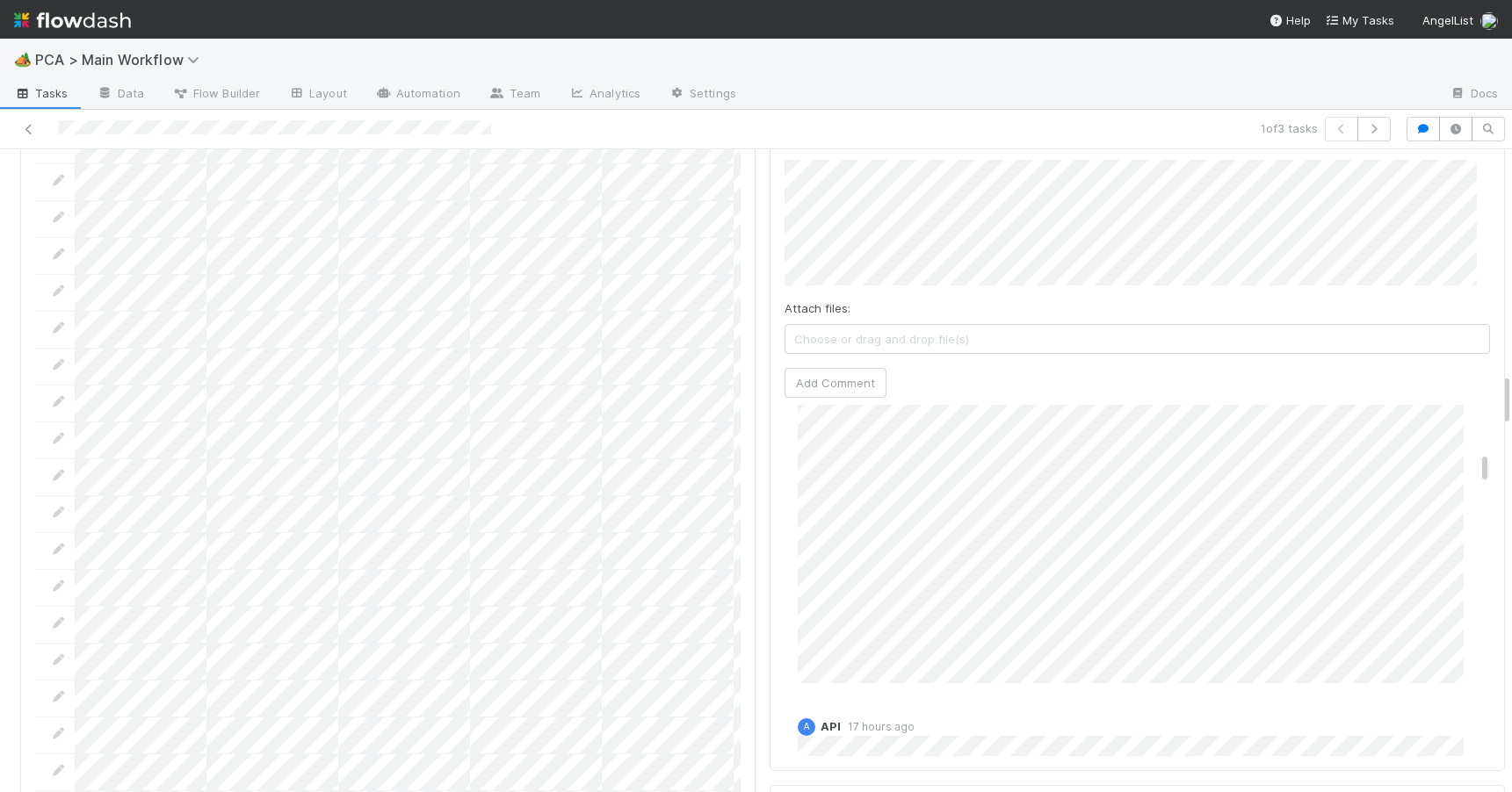
scroll to position [896, 0]
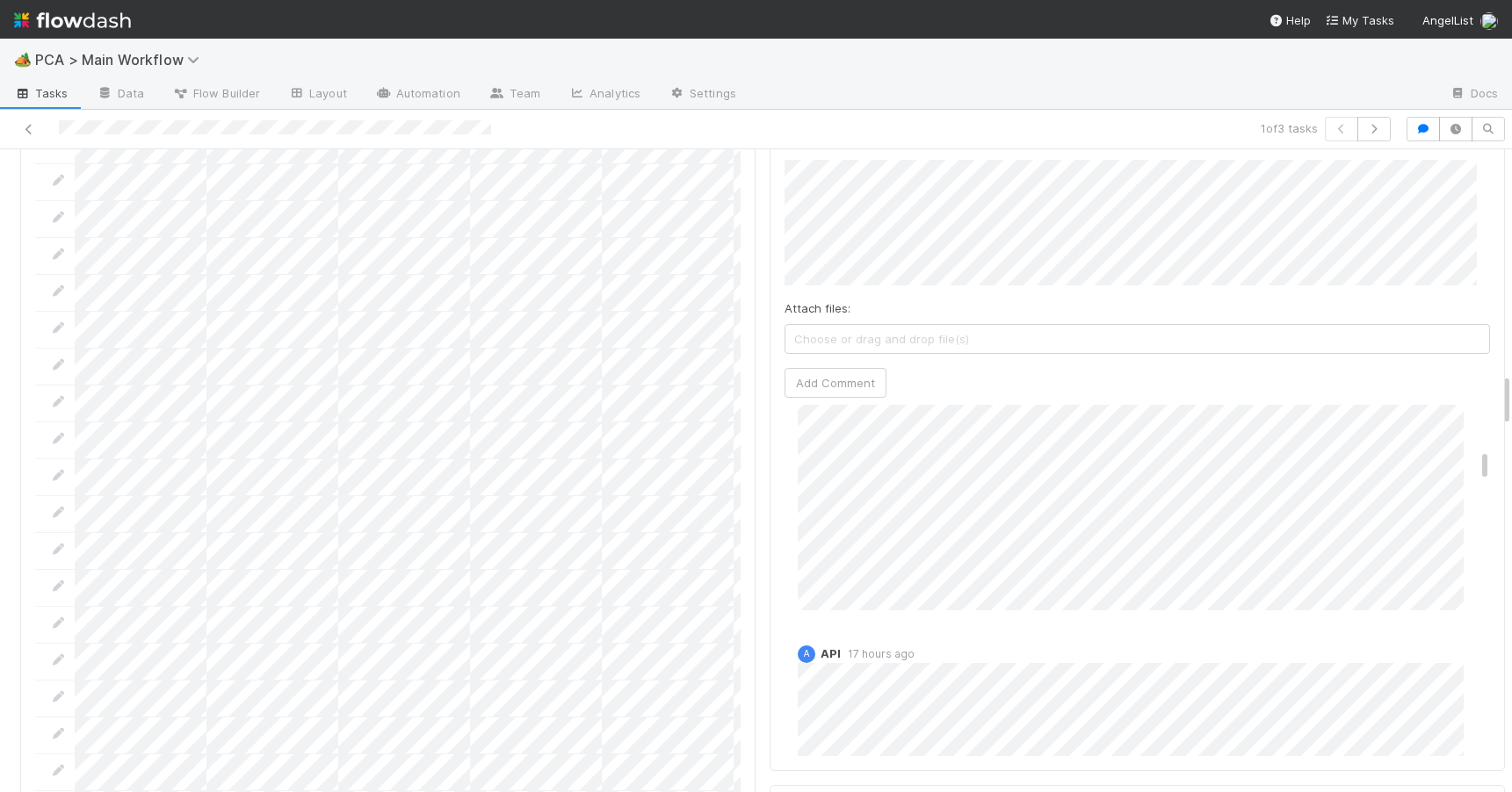
drag, startPoint x: 1458, startPoint y: 389, endPoint x: 1450, endPoint y: 363, distance: 27.2
click at [1459, 364] on div "Zachary Conley 17 hours ago (edited) Edit Delete" at bounding box center [1143, 398] width 719 height 385
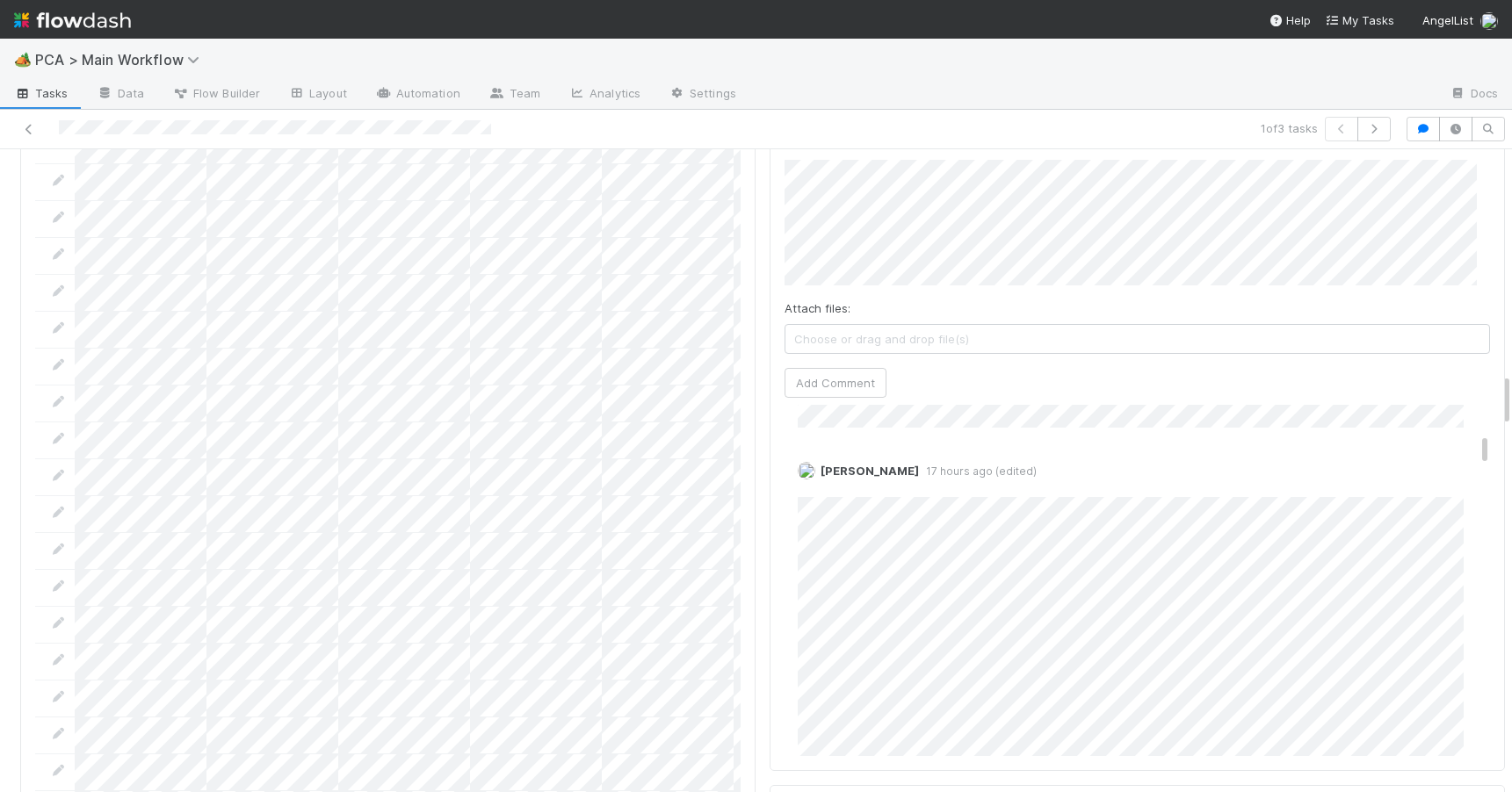
scroll to position [350, 0]
drag, startPoint x: 1459, startPoint y: 364, endPoint x: 1485, endPoint y: 345, distance: 32.2
click at [1451, 354] on div "Zachary Conley 17 hours ago (edited) Edit Delete" at bounding box center [1143, 542] width 719 height 385
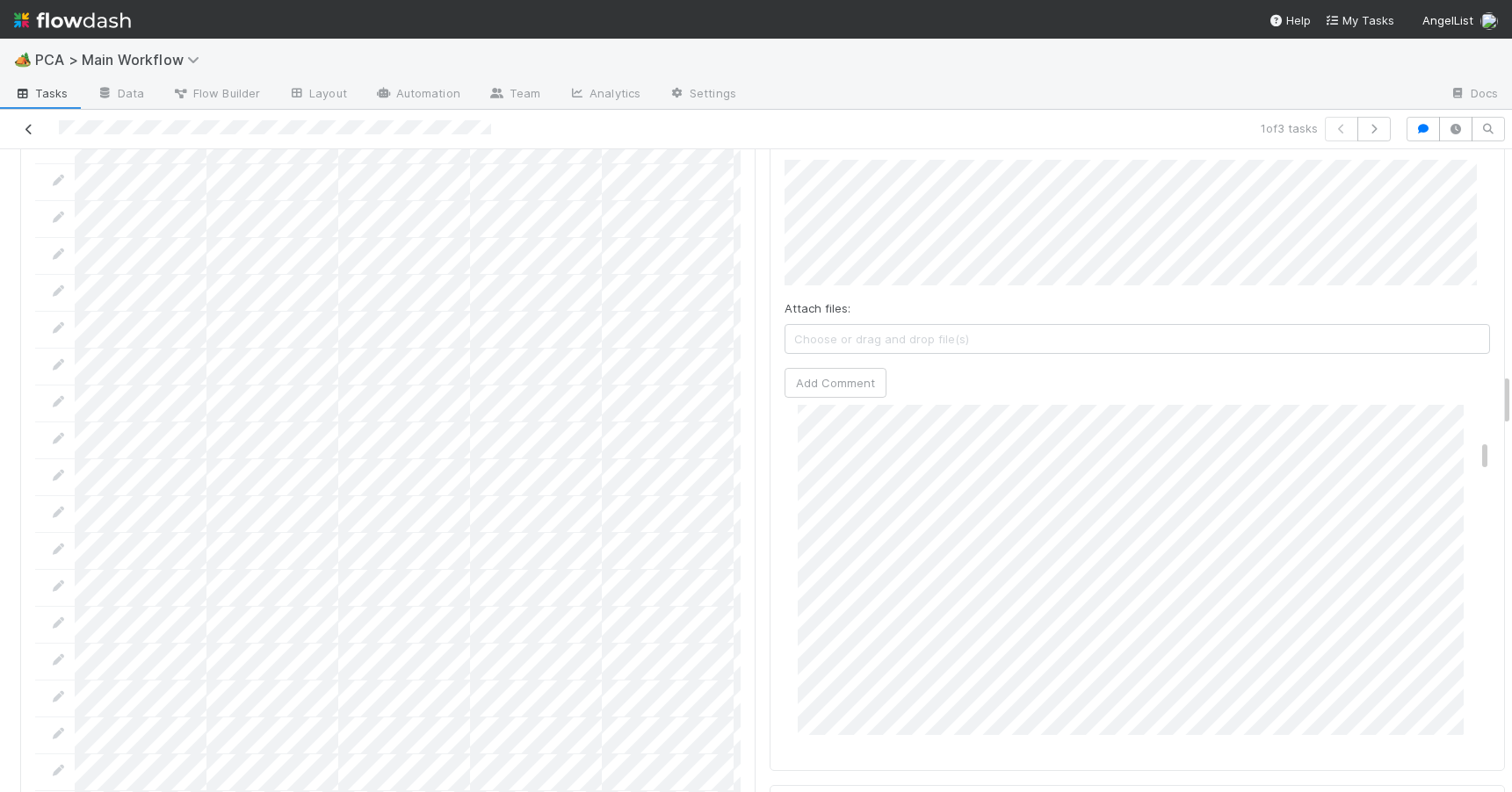
click at [29, 133] on icon at bounding box center [29, 130] width 18 height 12
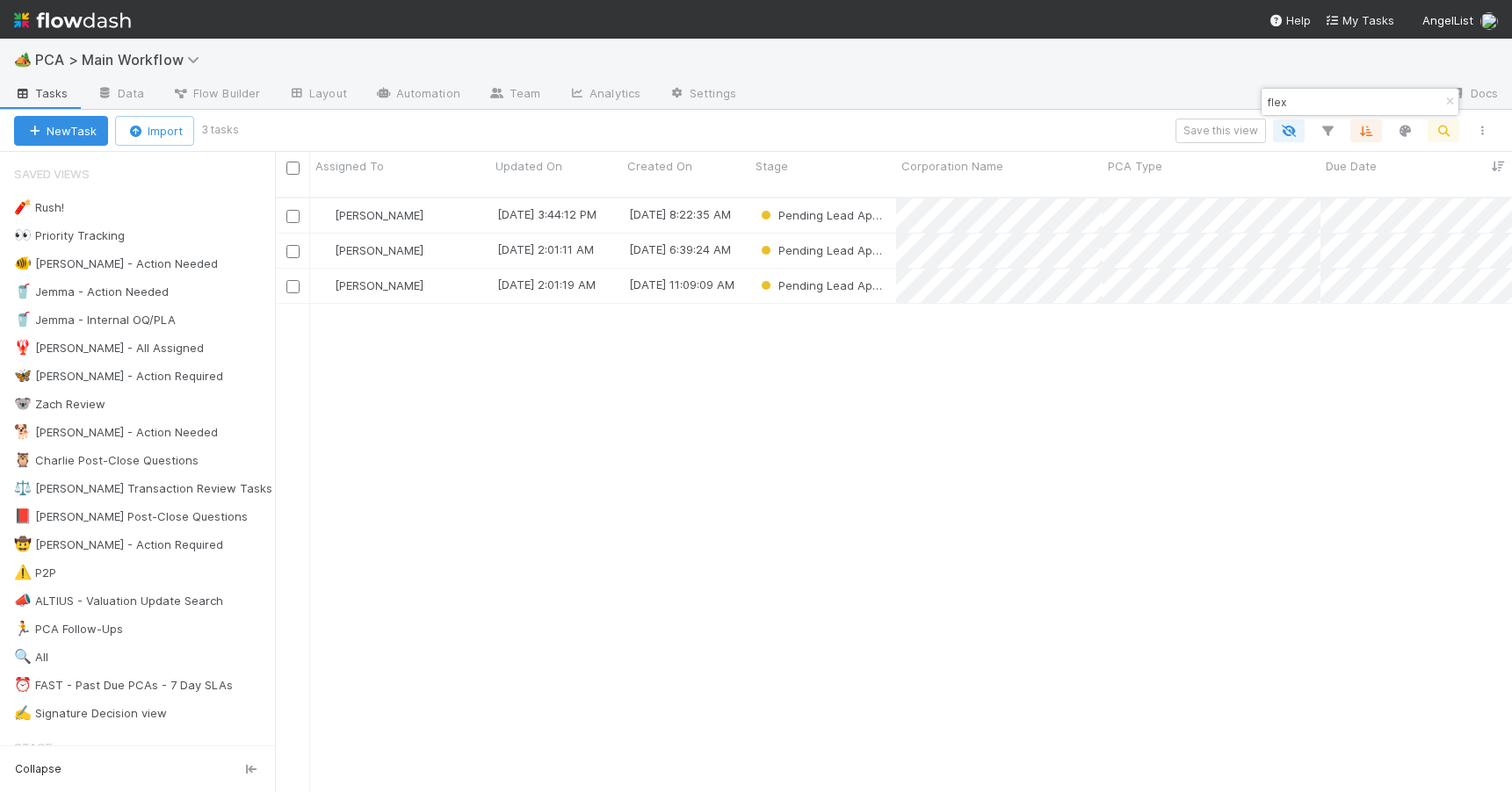
scroll to position [14, 14]
click at [1447, 99] on icon "button" at bounding box center [1449, 101] width 18 height 11
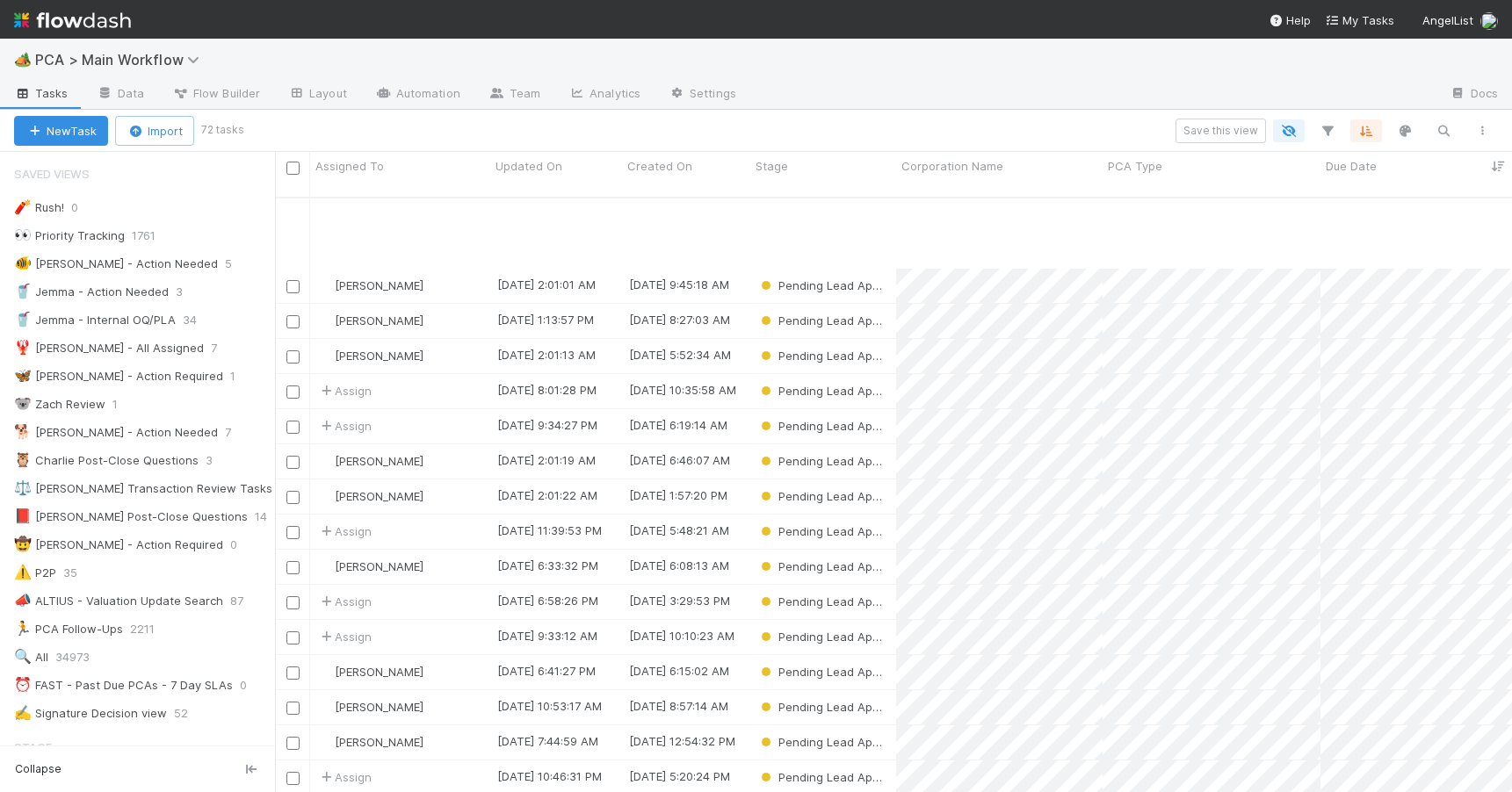
scroll to position [120, 0]
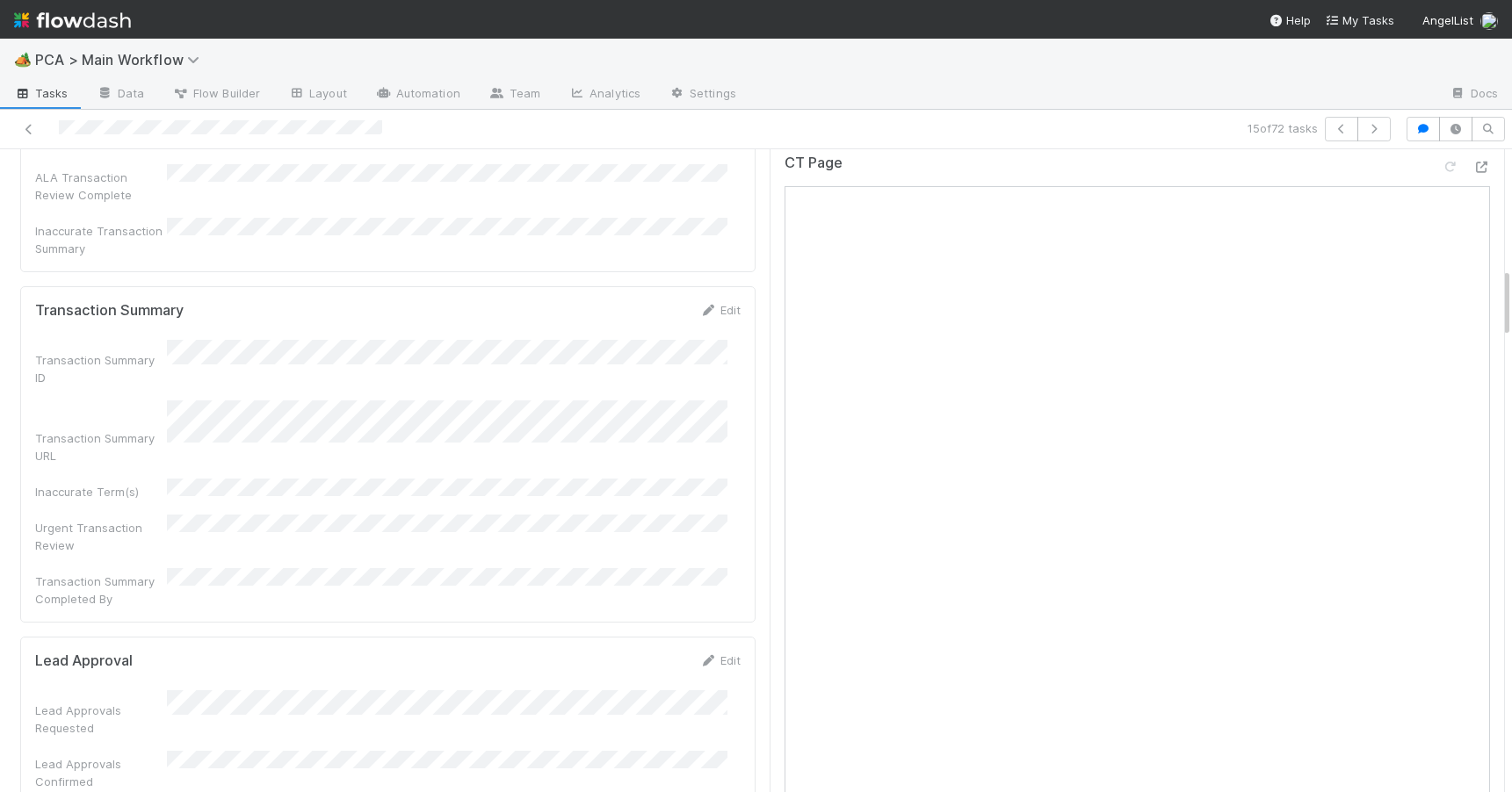
scroll to position [1100, 0]
drag, startPoint x: 1491, startPoint y: 269, endPoint x: 1550, endPoint y: 291, distance: 63.0
click at [1511, 291] on html "🏕️ PCA > Main Workflow Tasks Data Flow Builder Layout Automation Team Analytics…" at bounding box center [756, 396] width 1512 height 792
click at [31, 131] on icon at bounding box center [29, 130] width 18 height 12
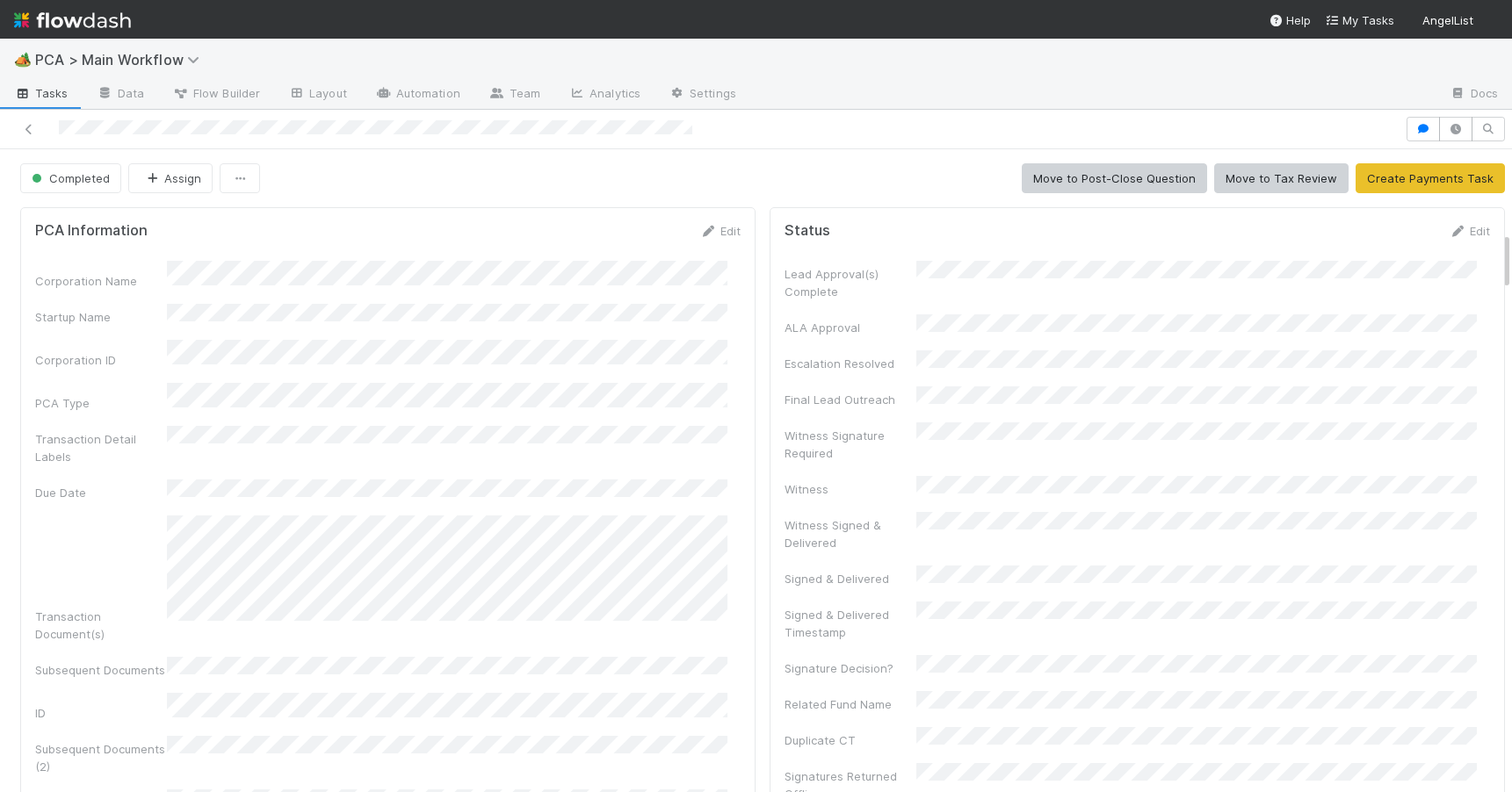
scroll to position [903, 0]
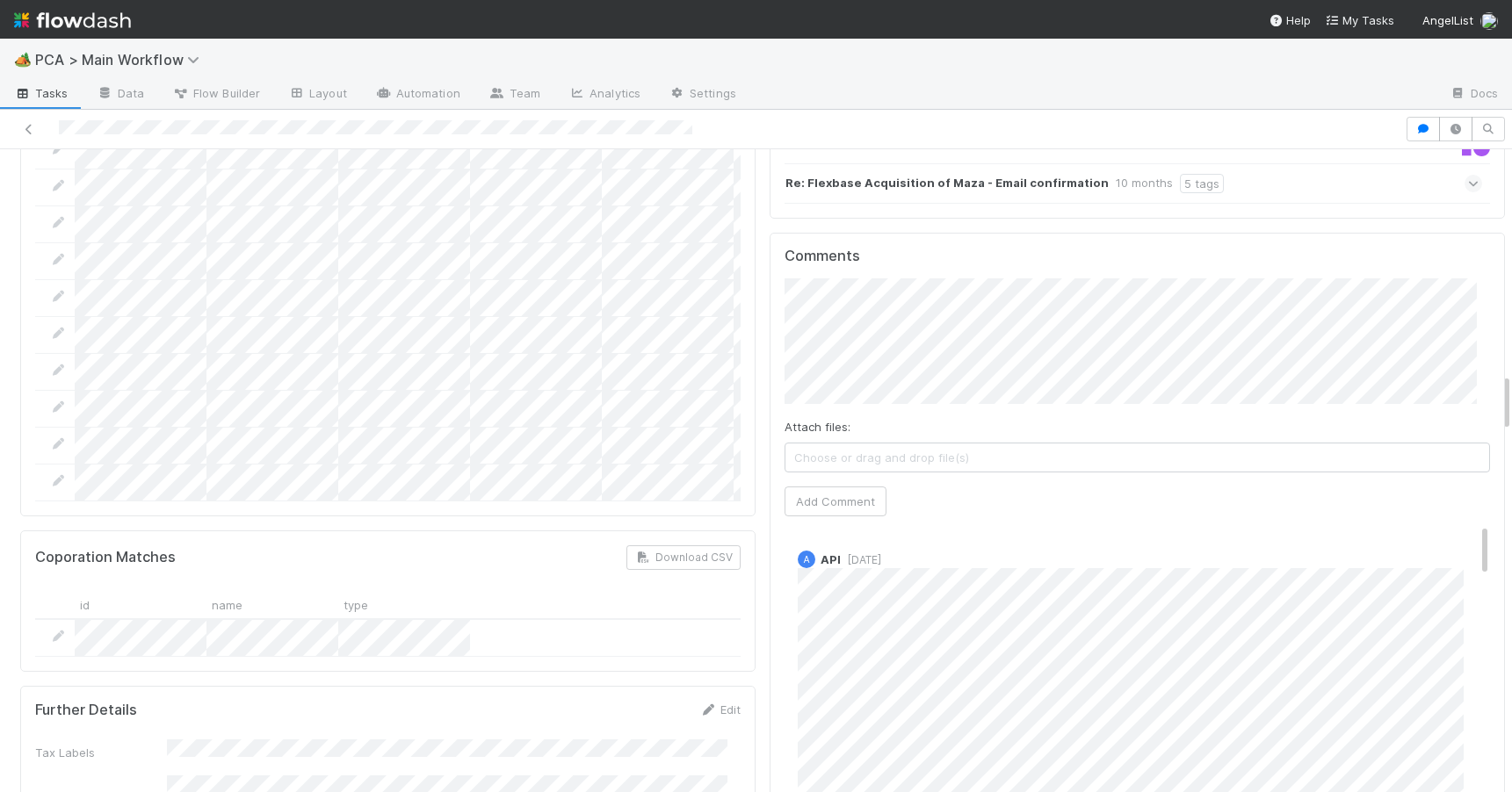
scroll to position [2574, 0]
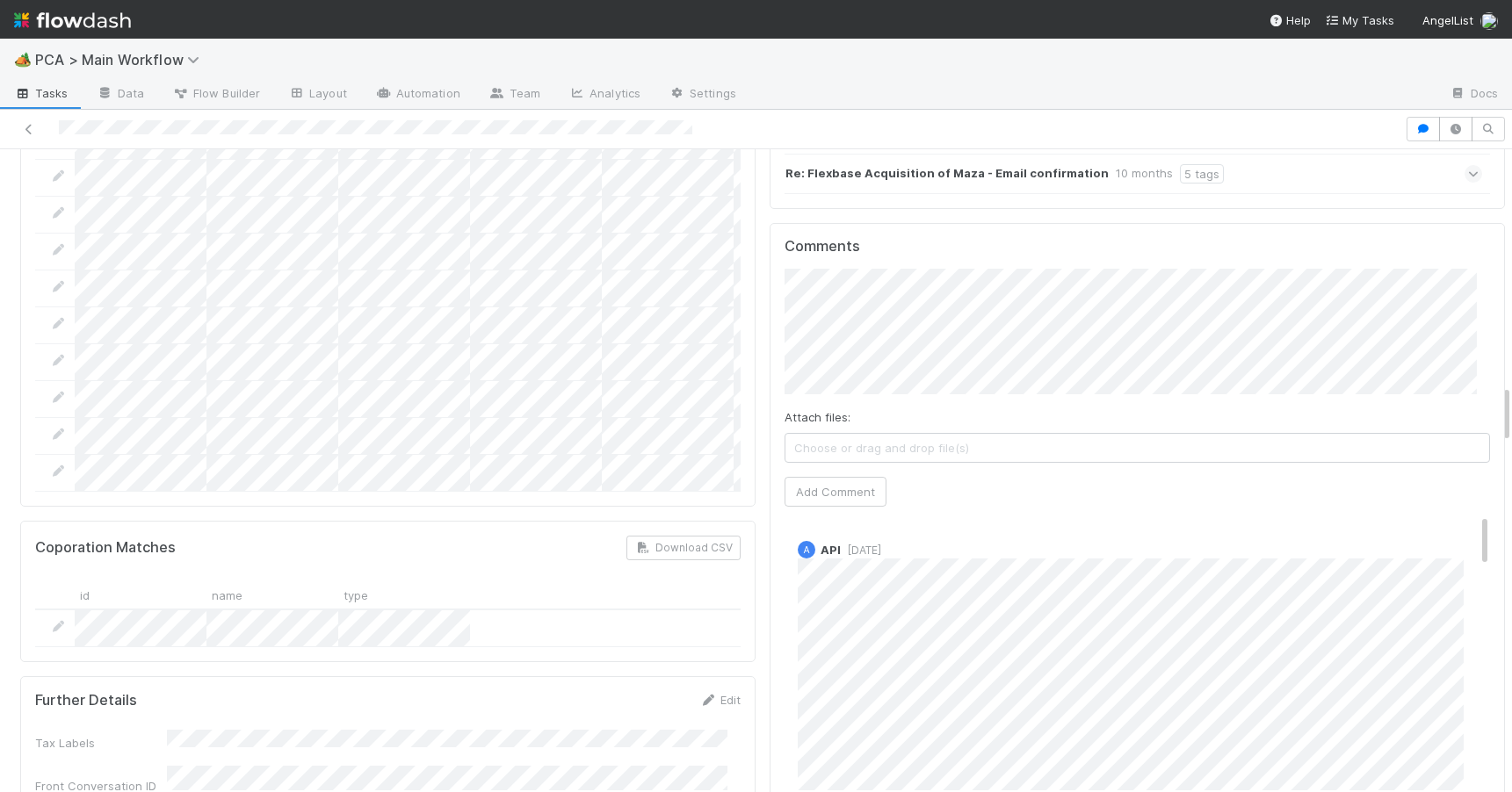
drag, startPoint x: 1493, startPoint y: 250, endPoint x: 1508, endPoint y: 402, distance: 152.7
click at [1508, 402] on div "🏕️ PCA > Main Workflow Tasks Data Flow Builder Layout Automation Team Analytics…" at bounding box center [756, 415] width 1512 height 754
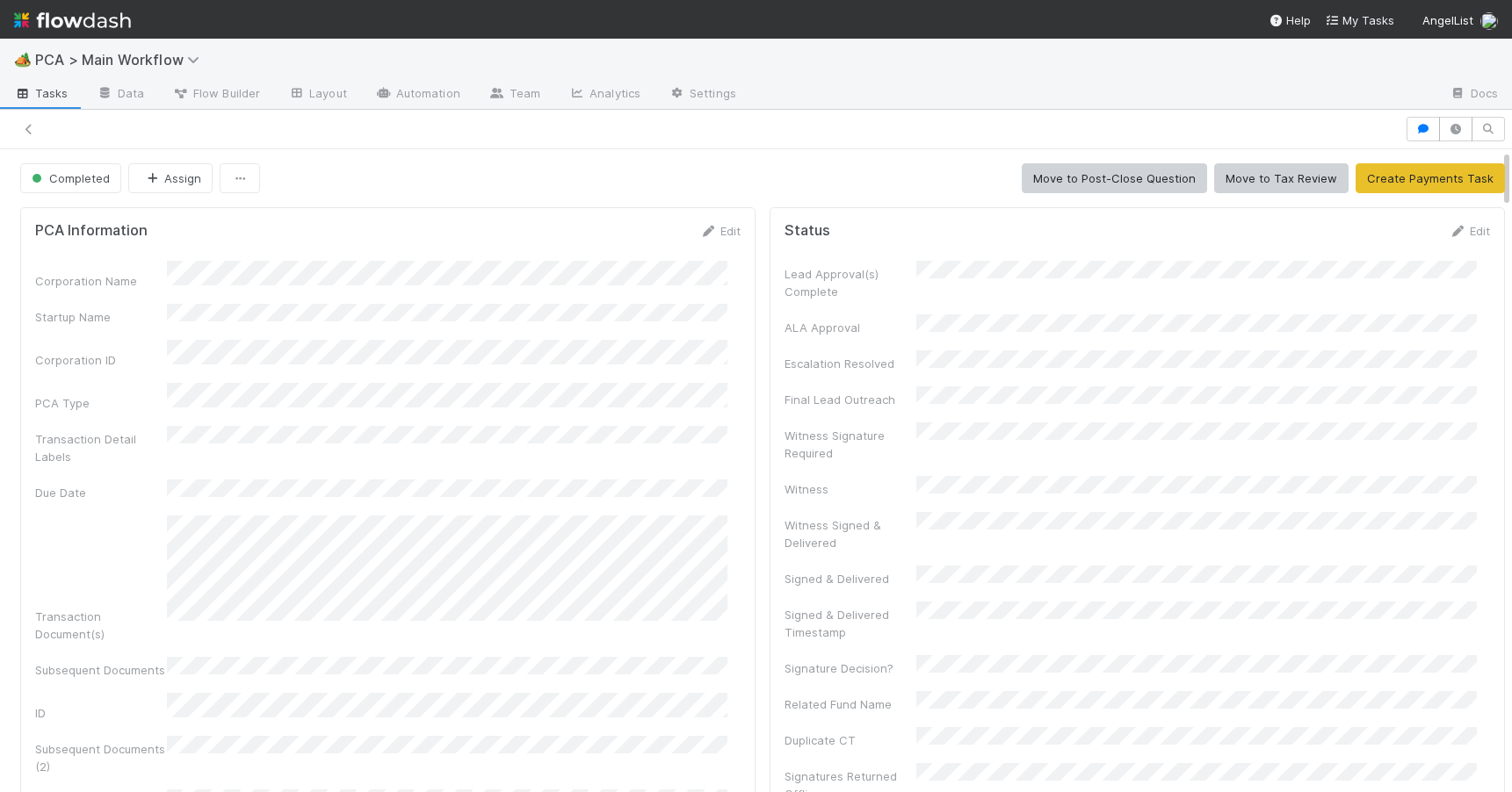
scroll to position [1460, 0]
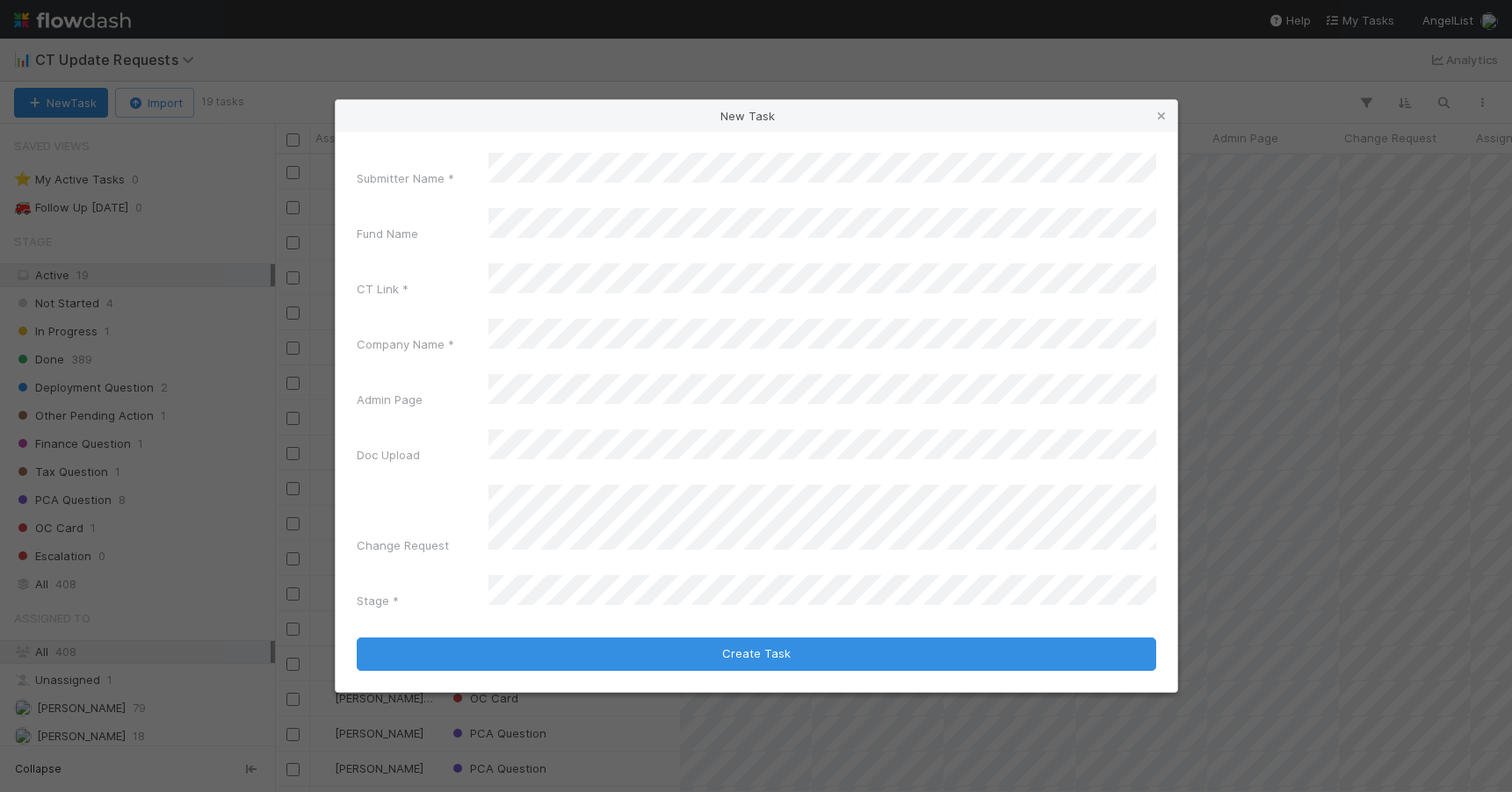
scroll to position [624, 1224]
click at [1158, 122] on icon at bounding box center [1161, 117] width 18 height 12
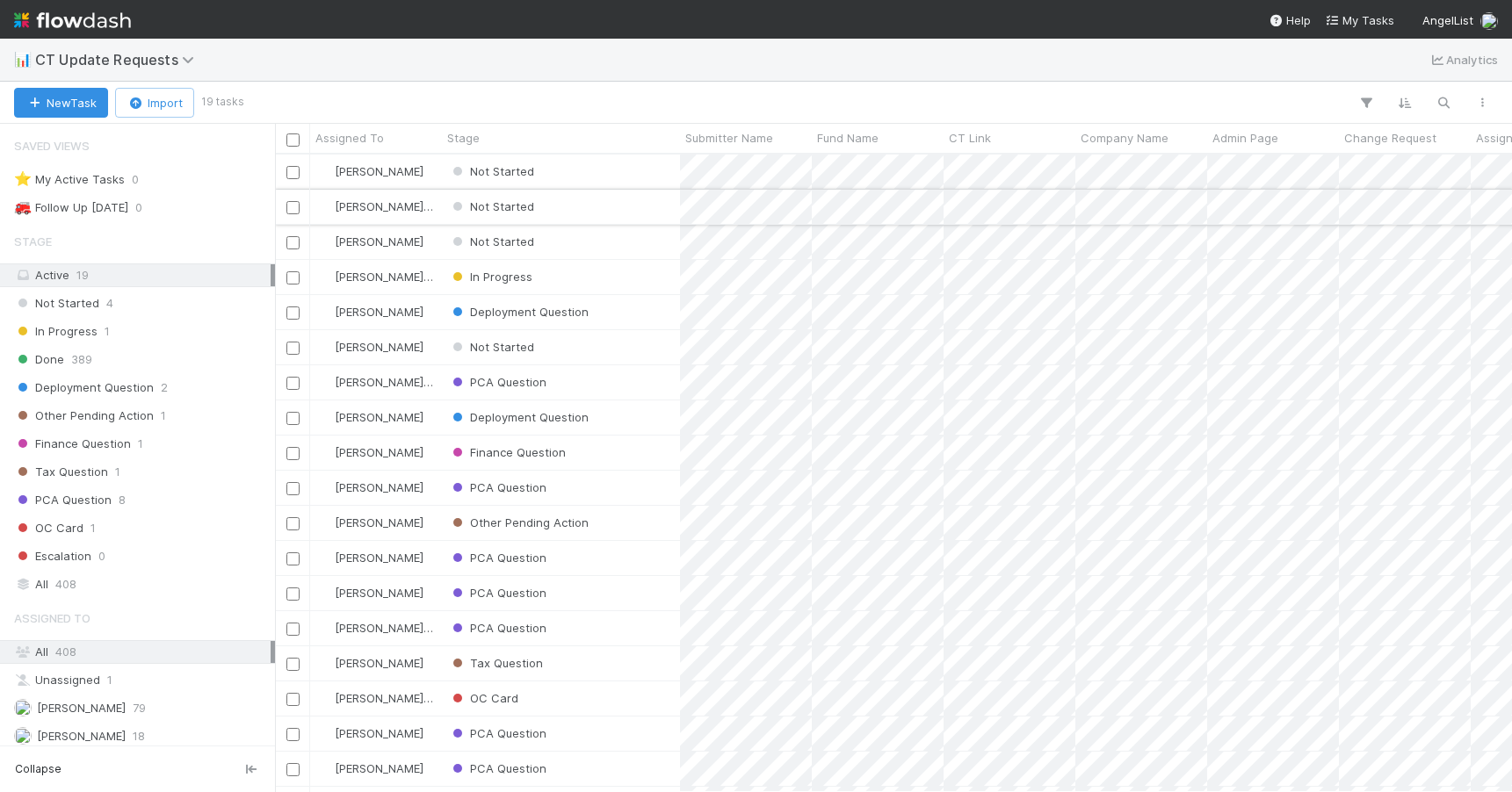
click at [585, 210] on div "Not Started" at bounding box center [560, 206] width 238 height 34
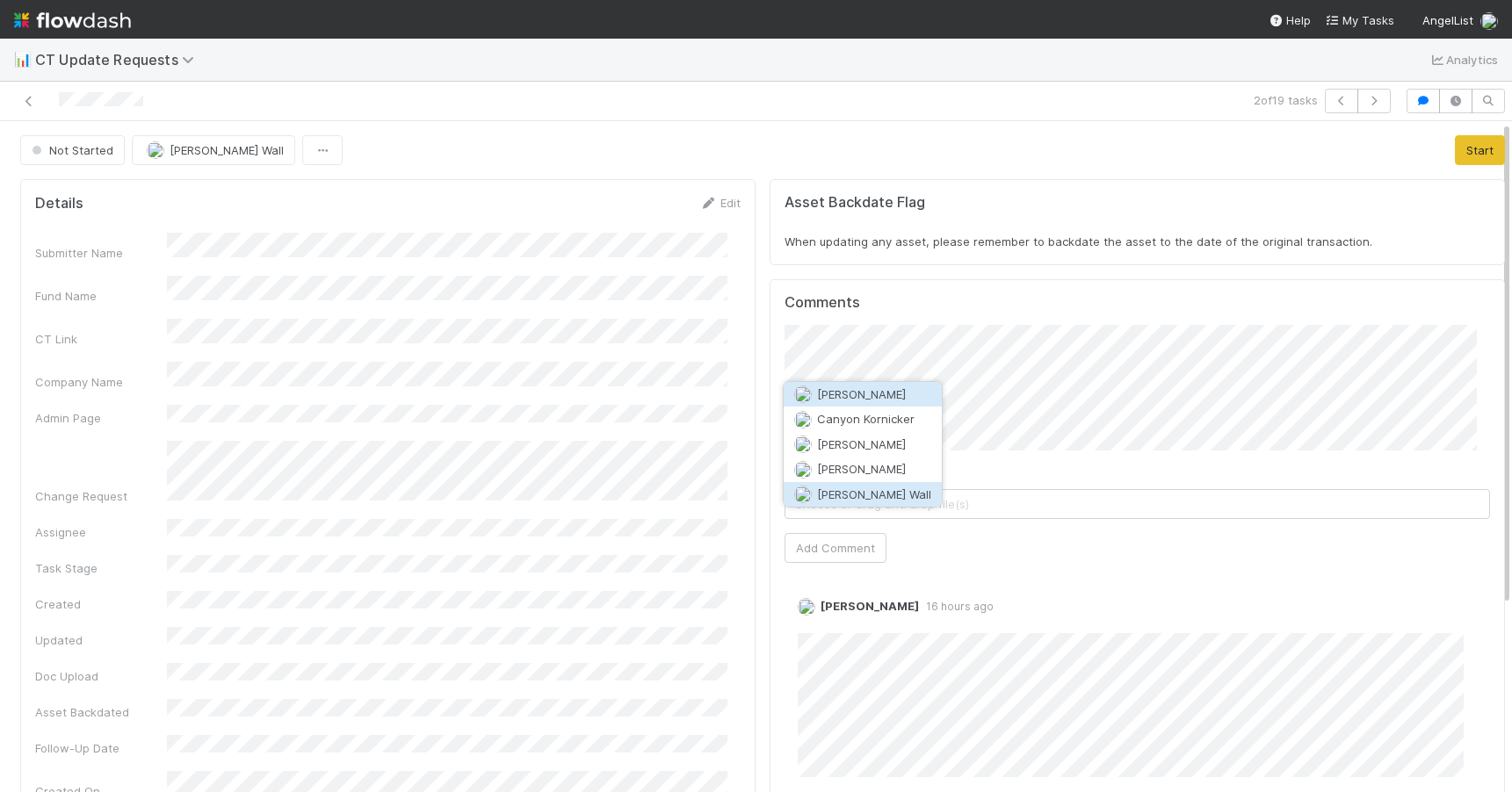
click at [862, 493] on span "[PERSON_NAME] Wall" at bounding box center [874, 494] width 114 height 14
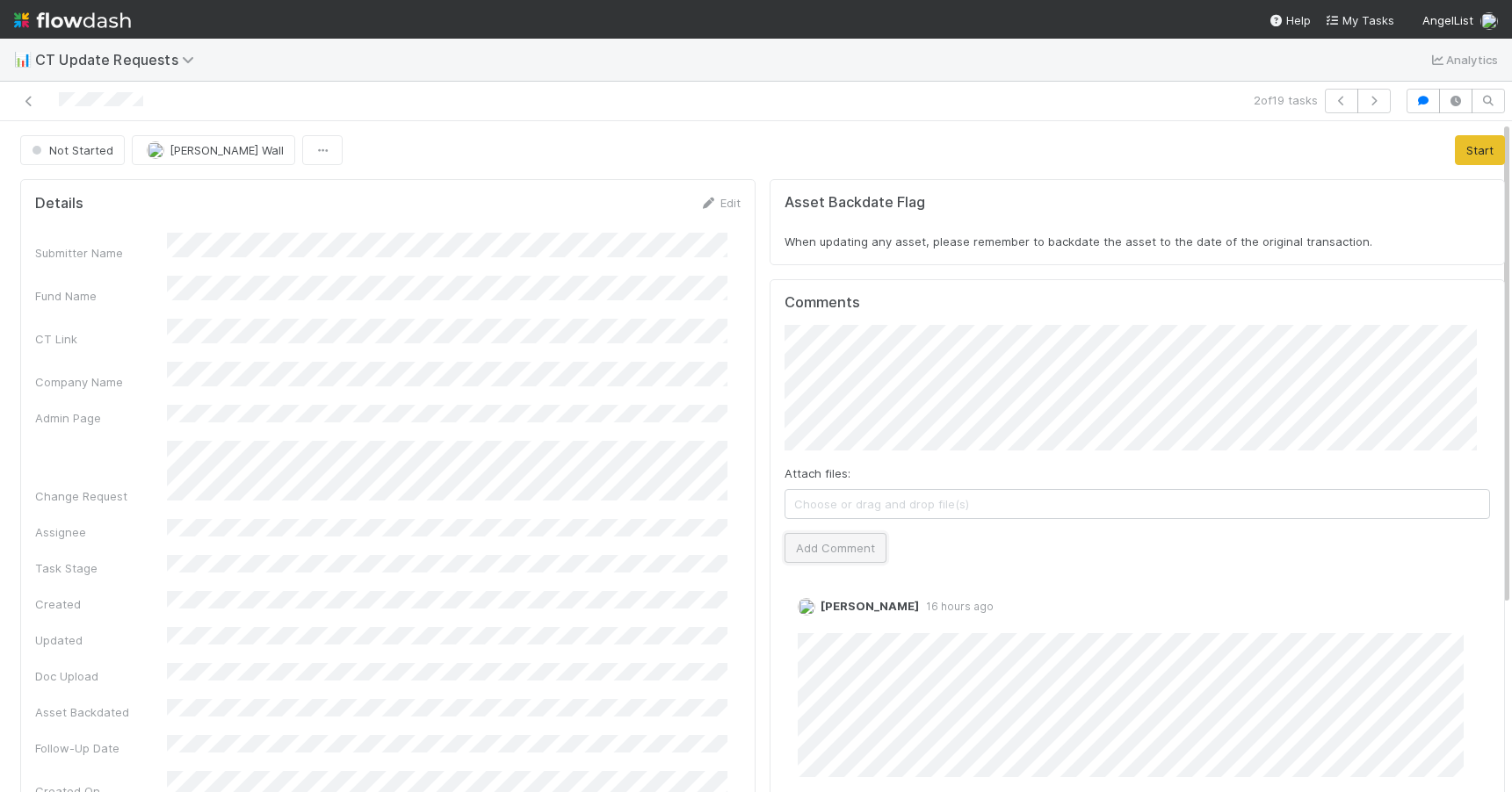
click at [839, 545] on button "Add Comment" at bounding box center [836, 547] width 102 height 29
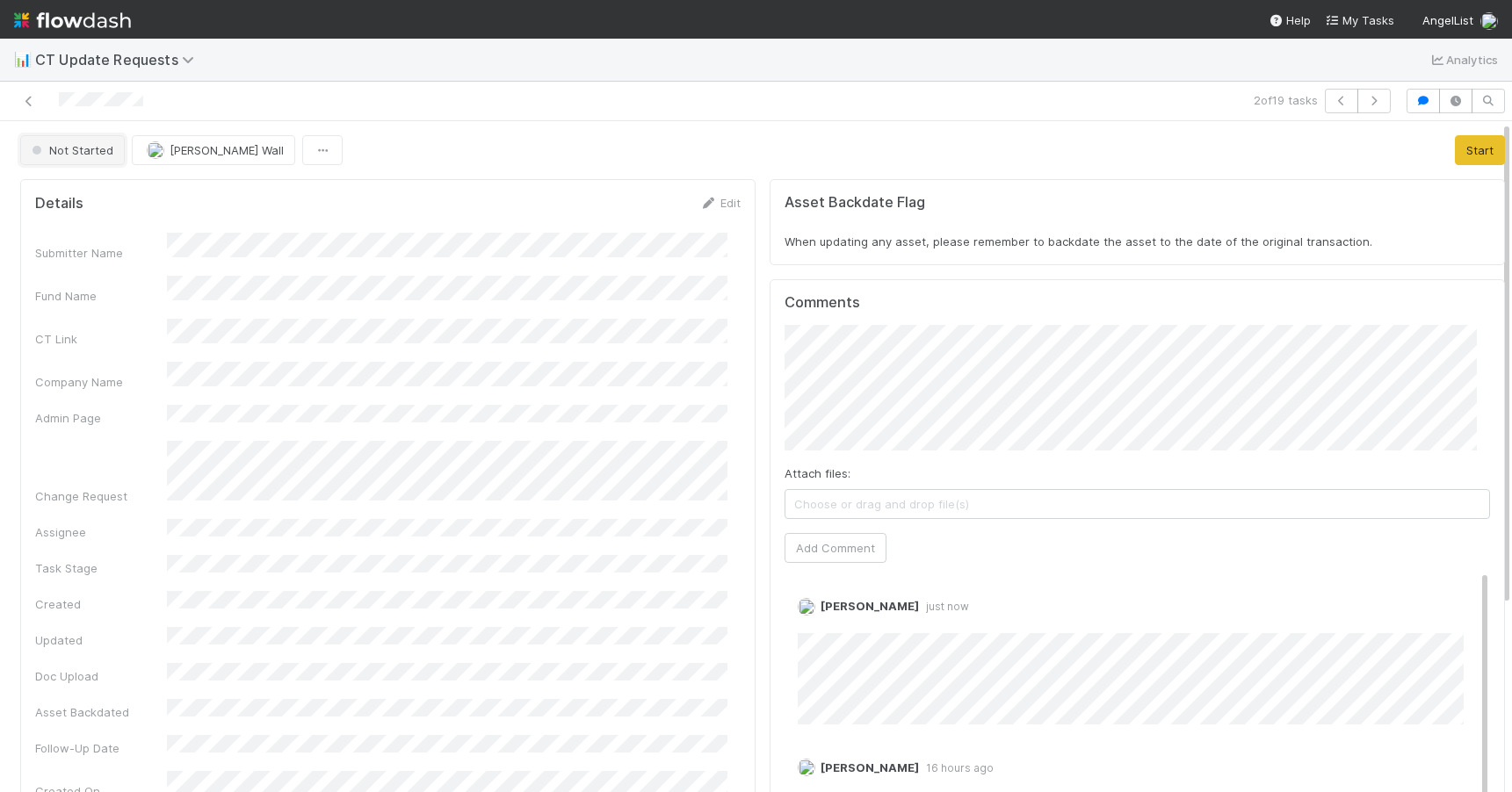
click at [86, 147] on span "Not Started" at bounding box center [71, 150] width 86 height 14
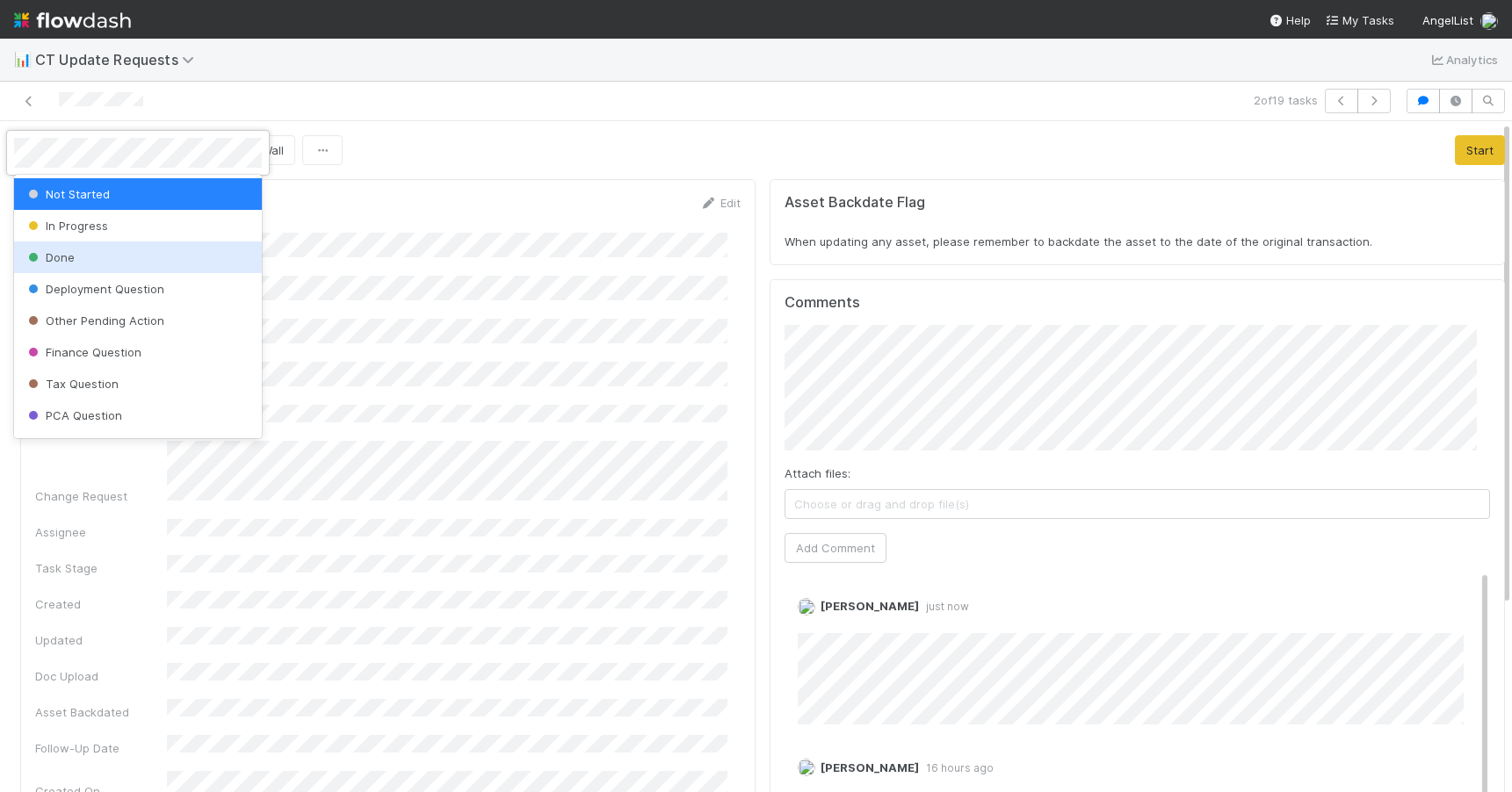
click at [418, 135] on div at bounding box center [756, 396] width 1512 height 792
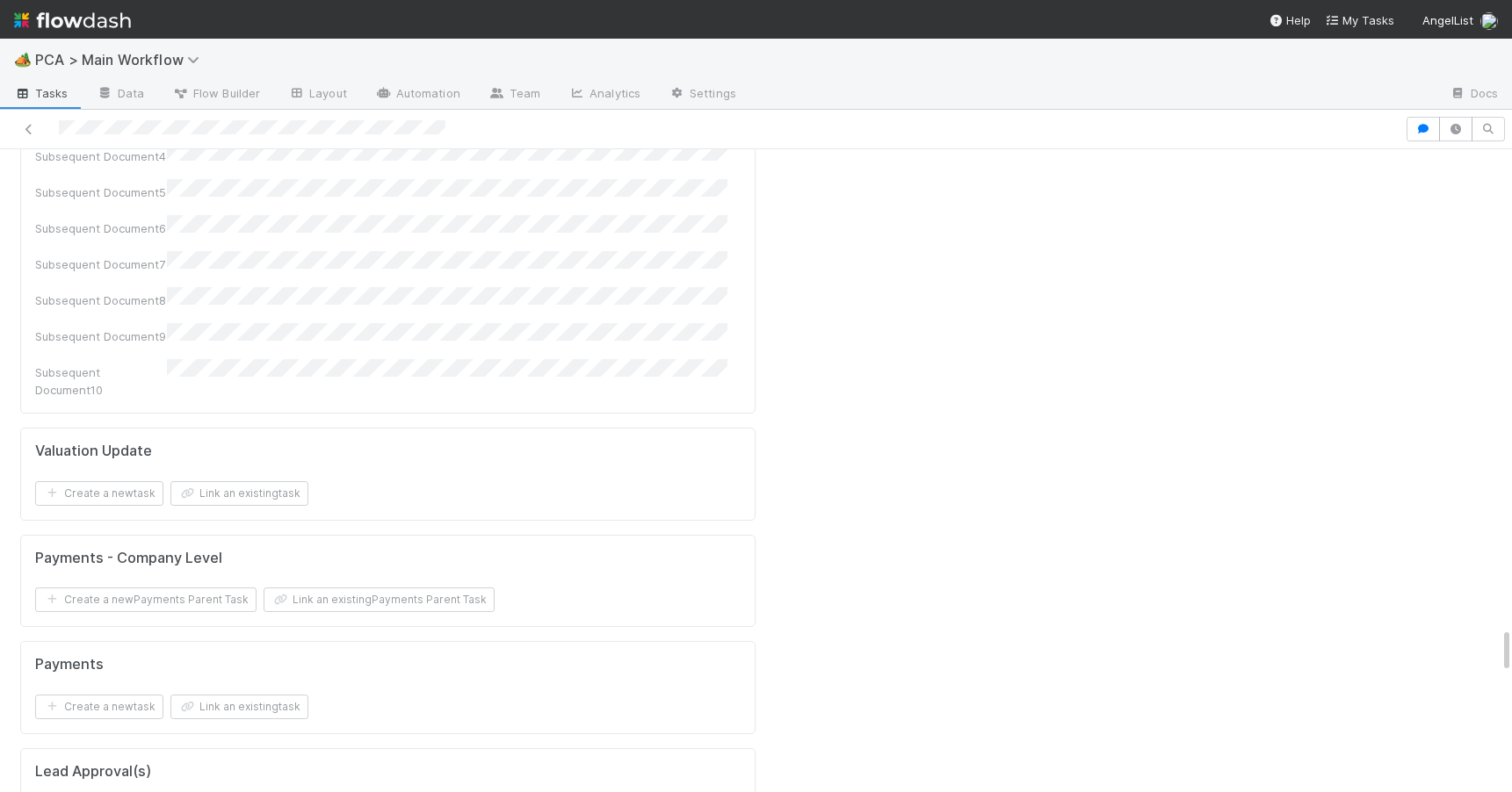
scroll to position [6654, 0]
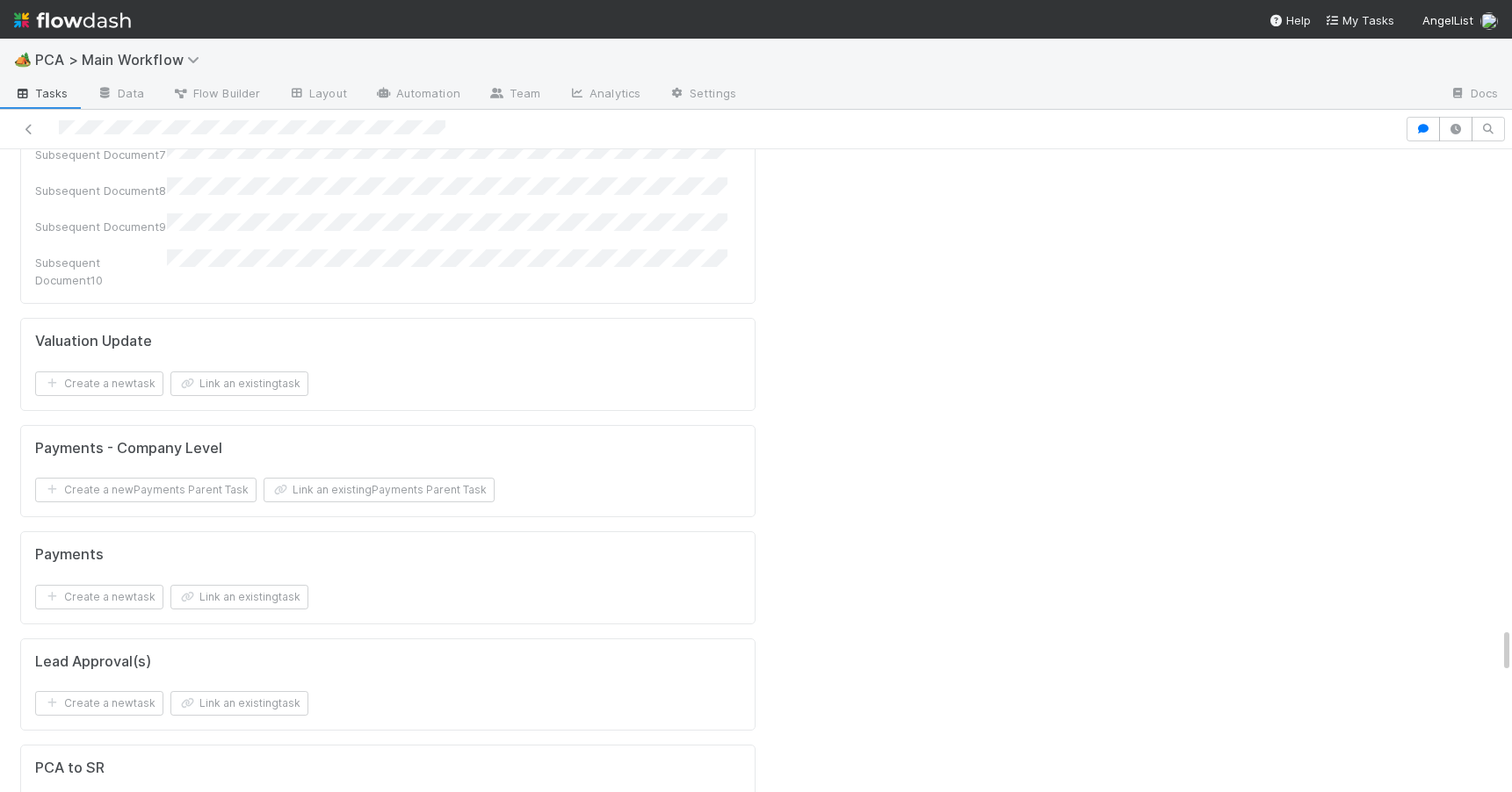
drag, startPoint x: 1492, startPoint y: 167, endPoint x: 1684, endPoint y: 645, distance: 515.1
click at [1511, 645] on html "🏕️ PCA > Main Workflow Tasks Data Flow Builder Layout Automation Team Analytics…" at bounding box center [756, 396] width 1512 height 792
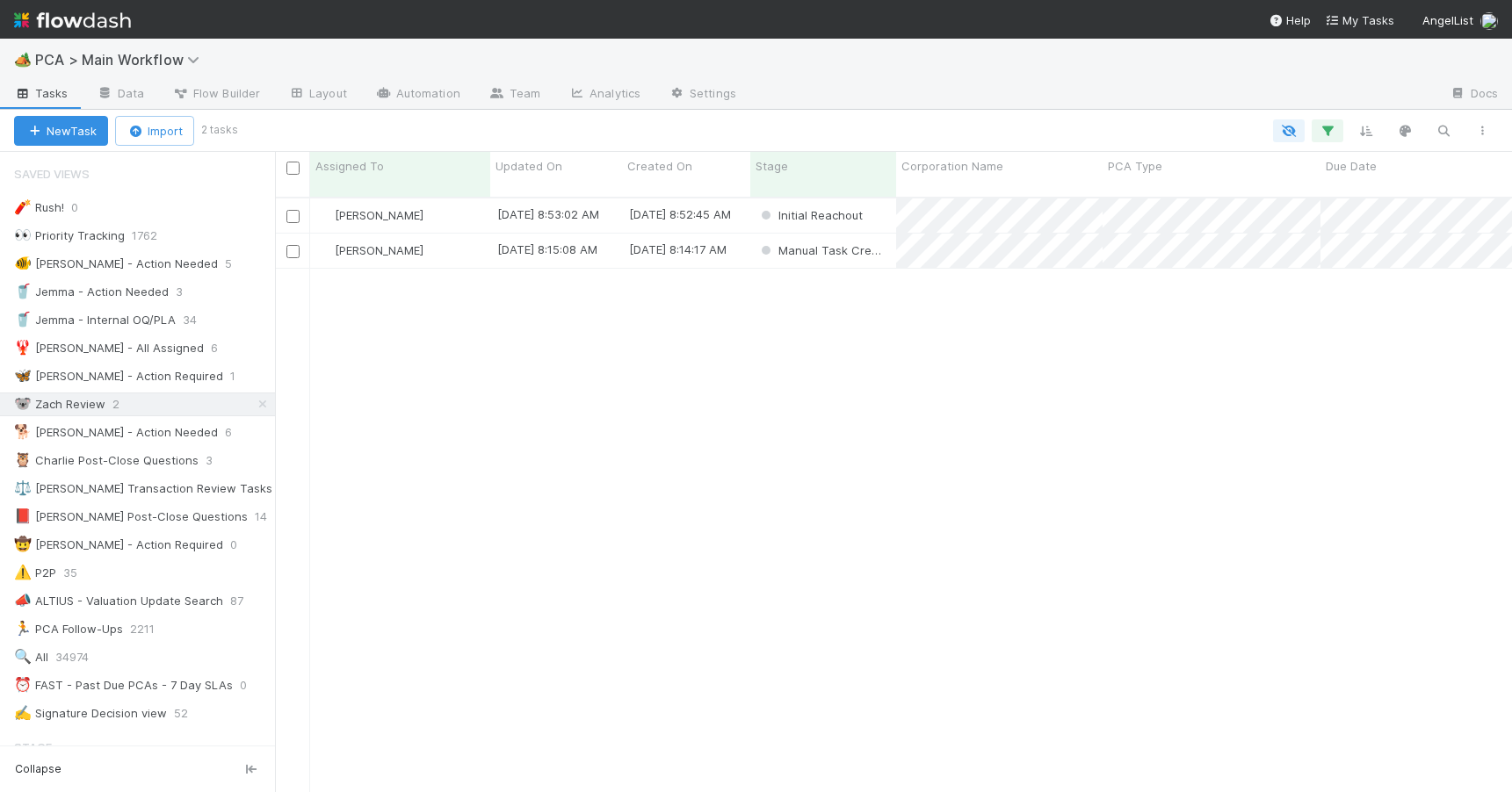
scroll to position [14, 14]
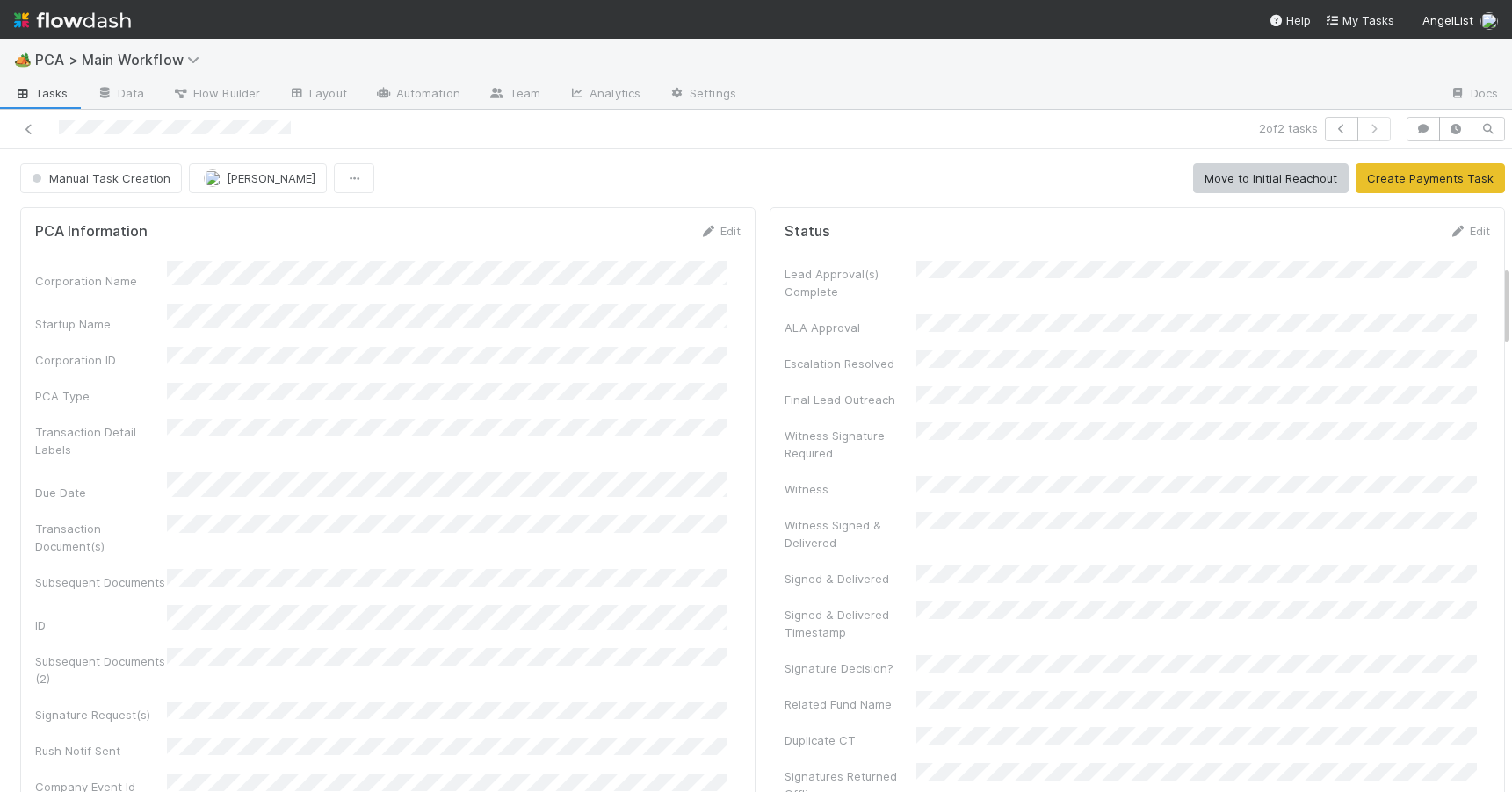
scroll to position [903, 0]
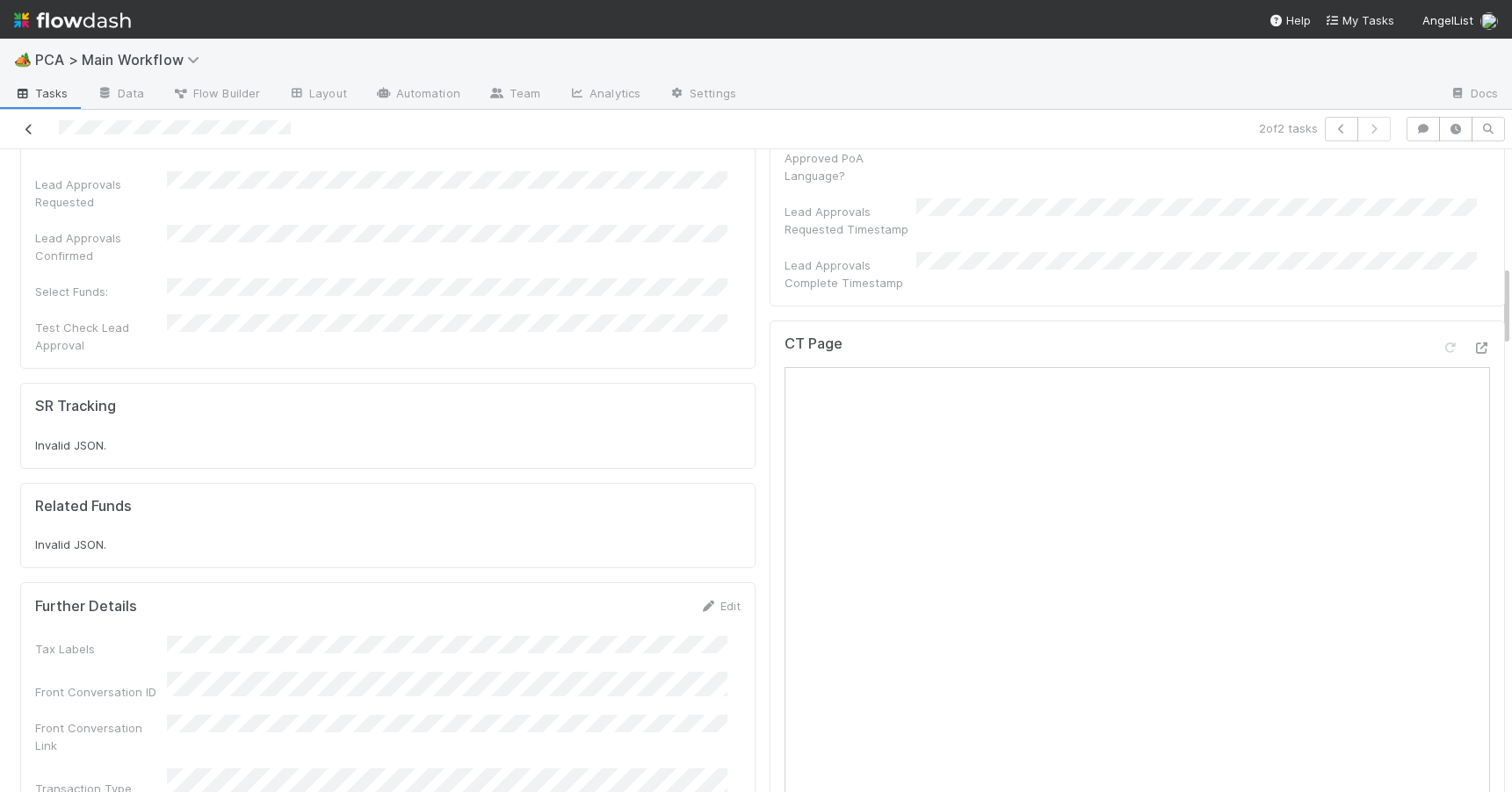
click at [22, 128] on icon at bounding box center [29, 130] width 18 height 12
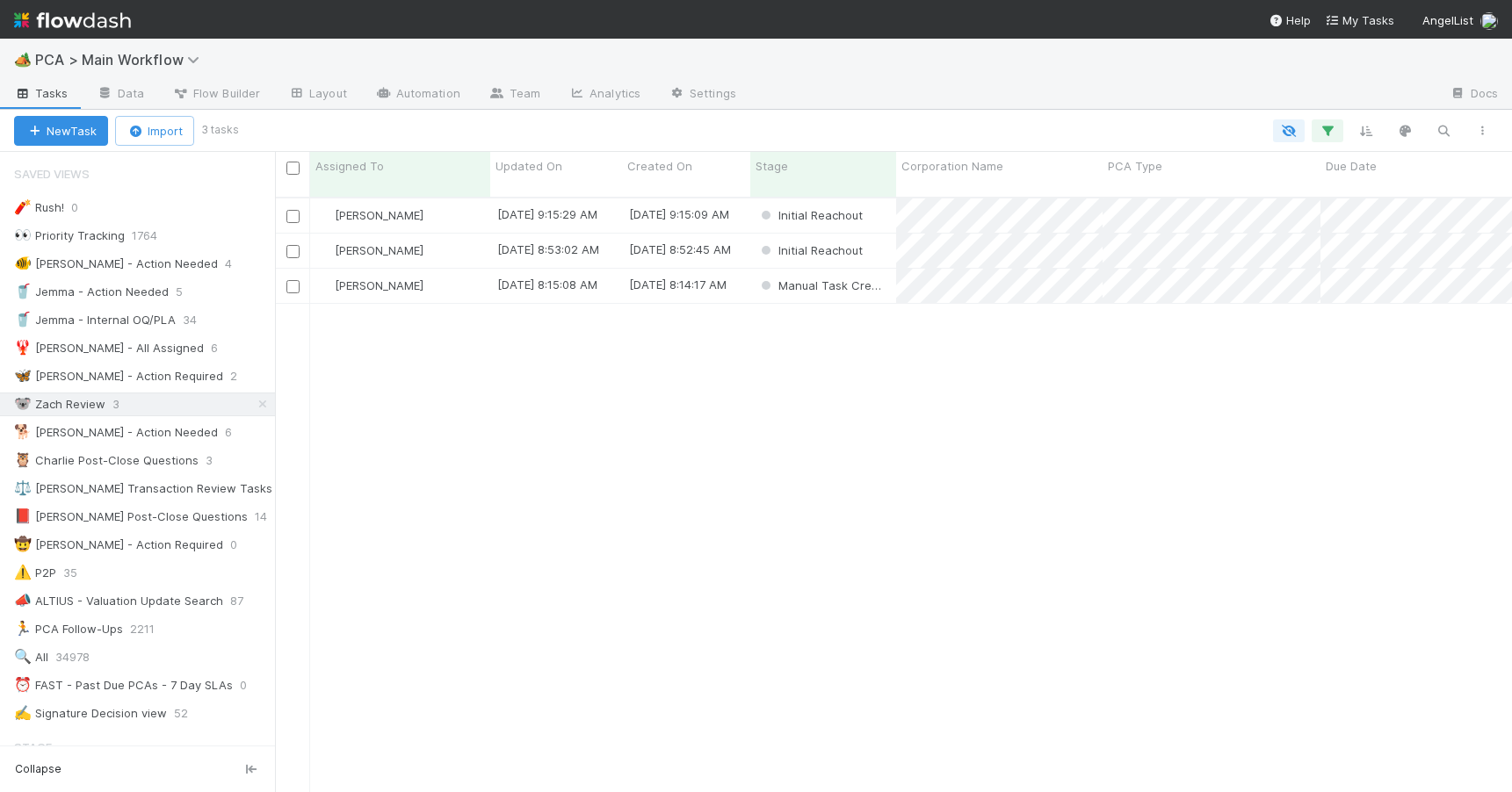
scroll to position [14, 14]
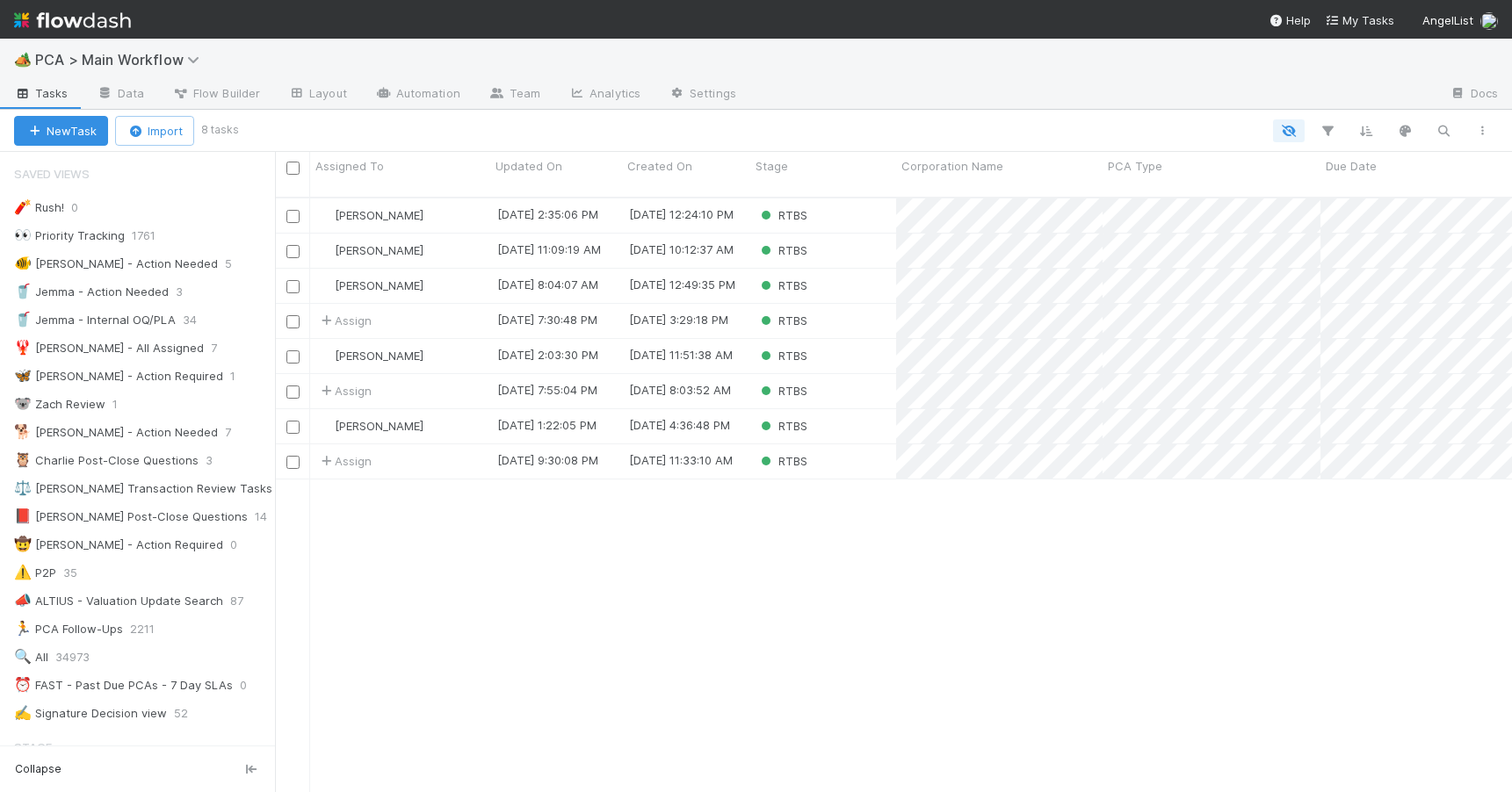
scroll to position [596, 1224]
click at [851, 268] on div "RTBS" at bounding box center [823, 285] width 145 height 34
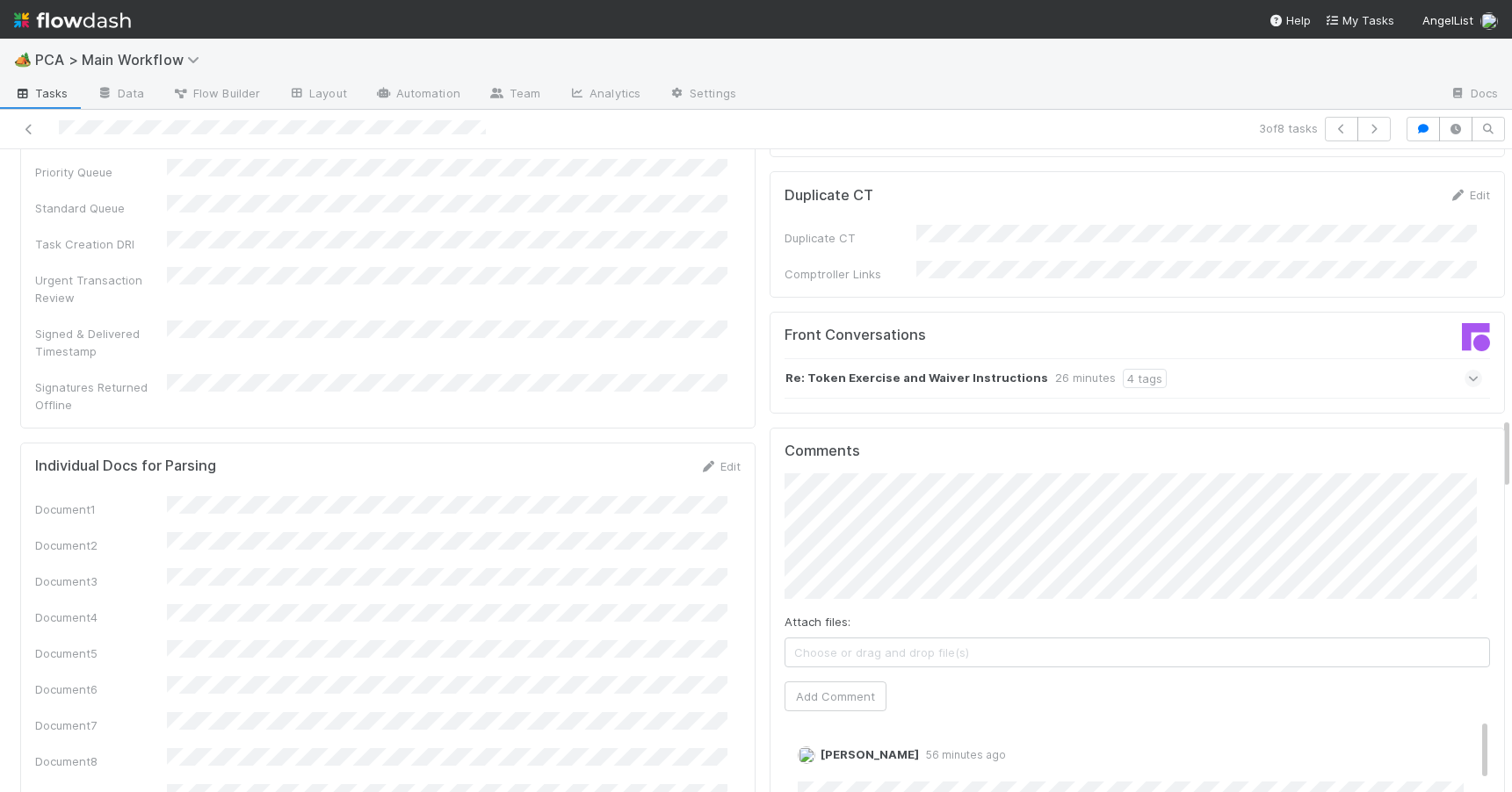
scroll to position [2400, 0]
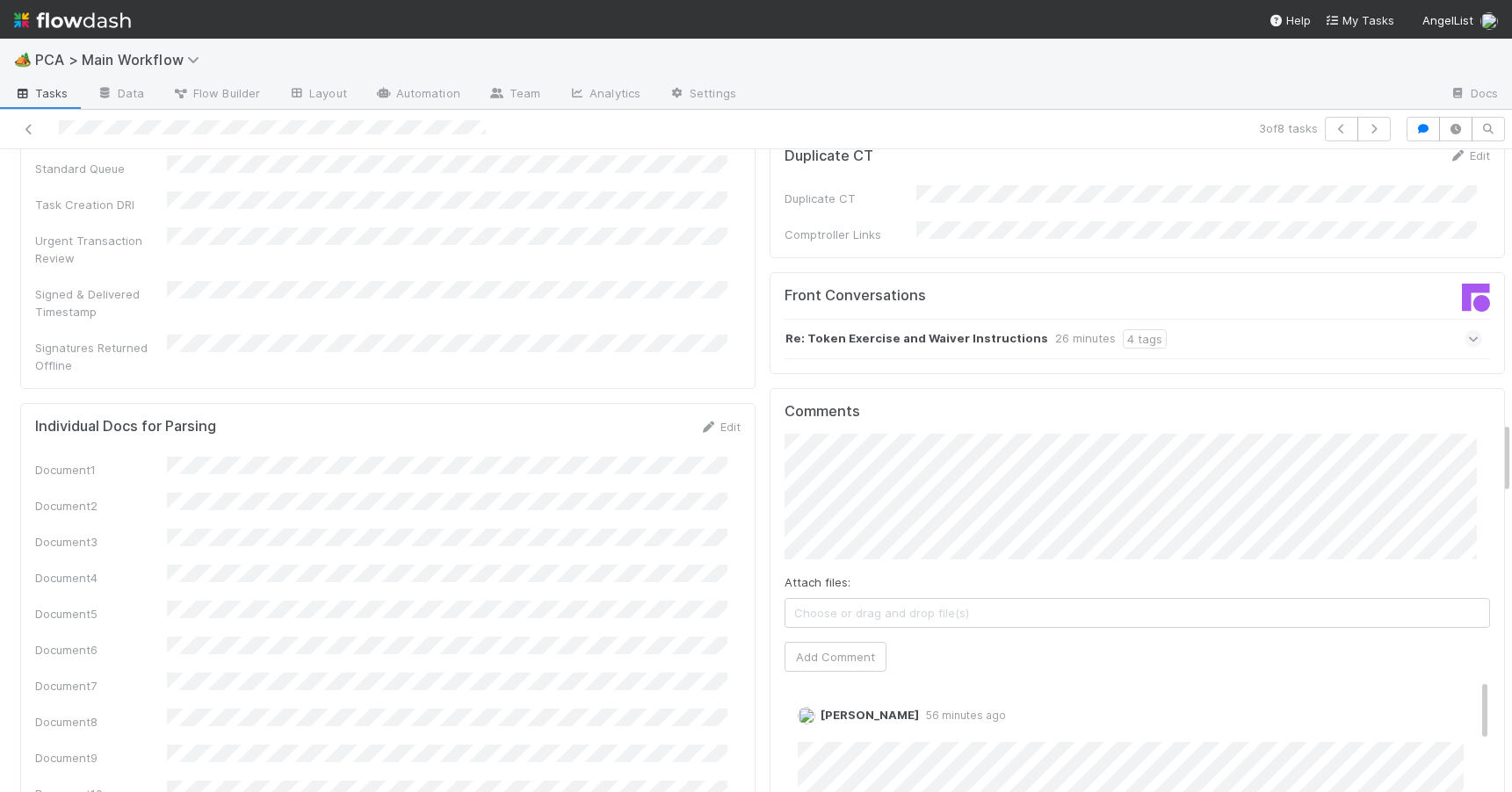
drag, startPoint x: 1492, startPoint y: 362, endPoint x: 1492, endPoint y: 442, distance: 80.0
click at [1492, 442] on div "PCA Information Edit Corporation Name Startup Name Corporation ID PCA Type Tran…" at bounding box center [762, 754] width 1525 height 5906
click at [838, 642] on button "Add Comment" at bounding box center [836, 656] width 102 height 29
click at [1492, 464] on div "PCA Information Edit Corporation Name Startup Name Corporation ID PCA Type Tran…" at bounding box center [762, 754] width 1525 height 5906
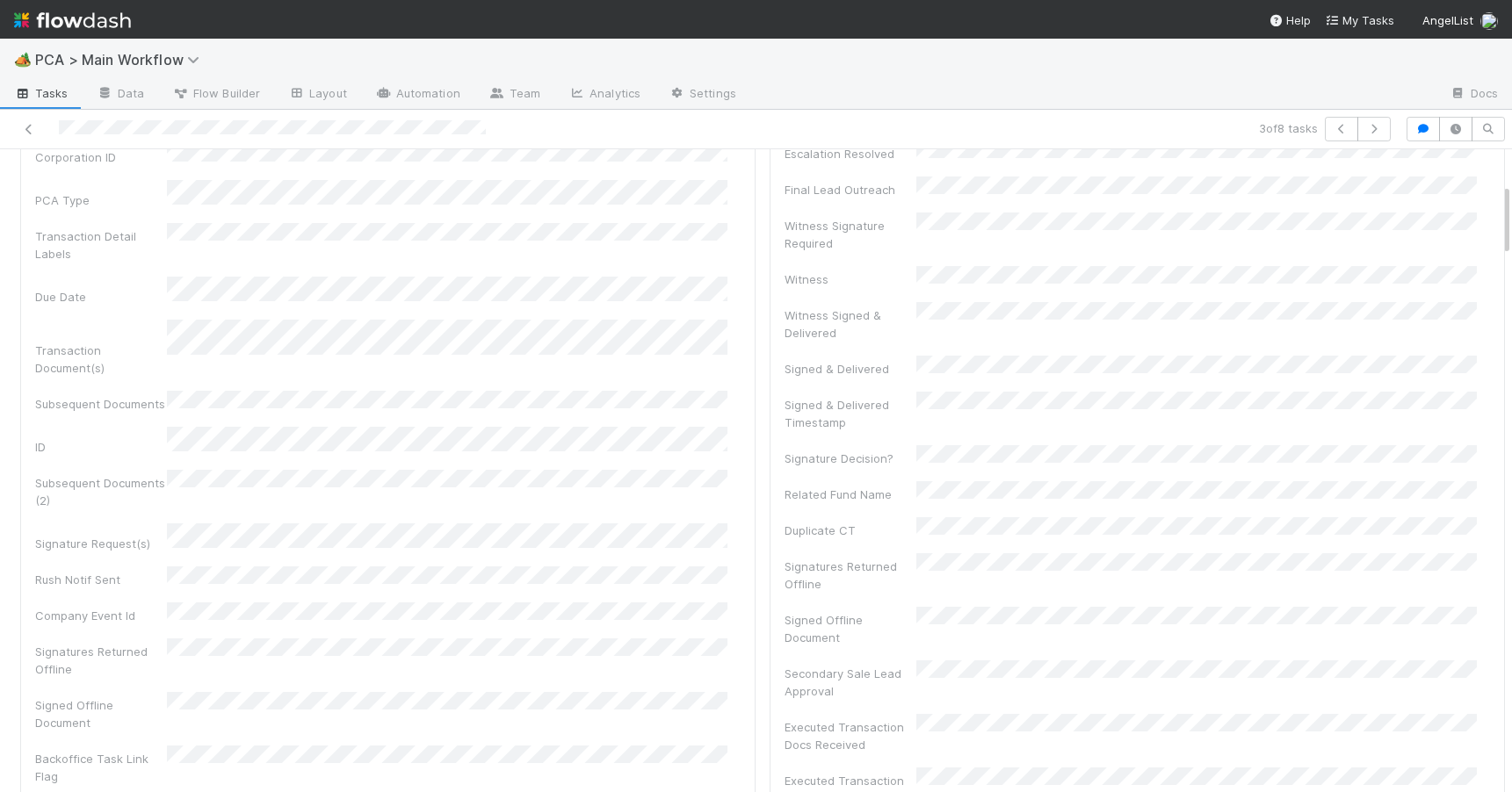
drag, startPoint x: 1492, startPoint y: 464, endPoint x: 1472, endPoint y: 214, distance: 250.8
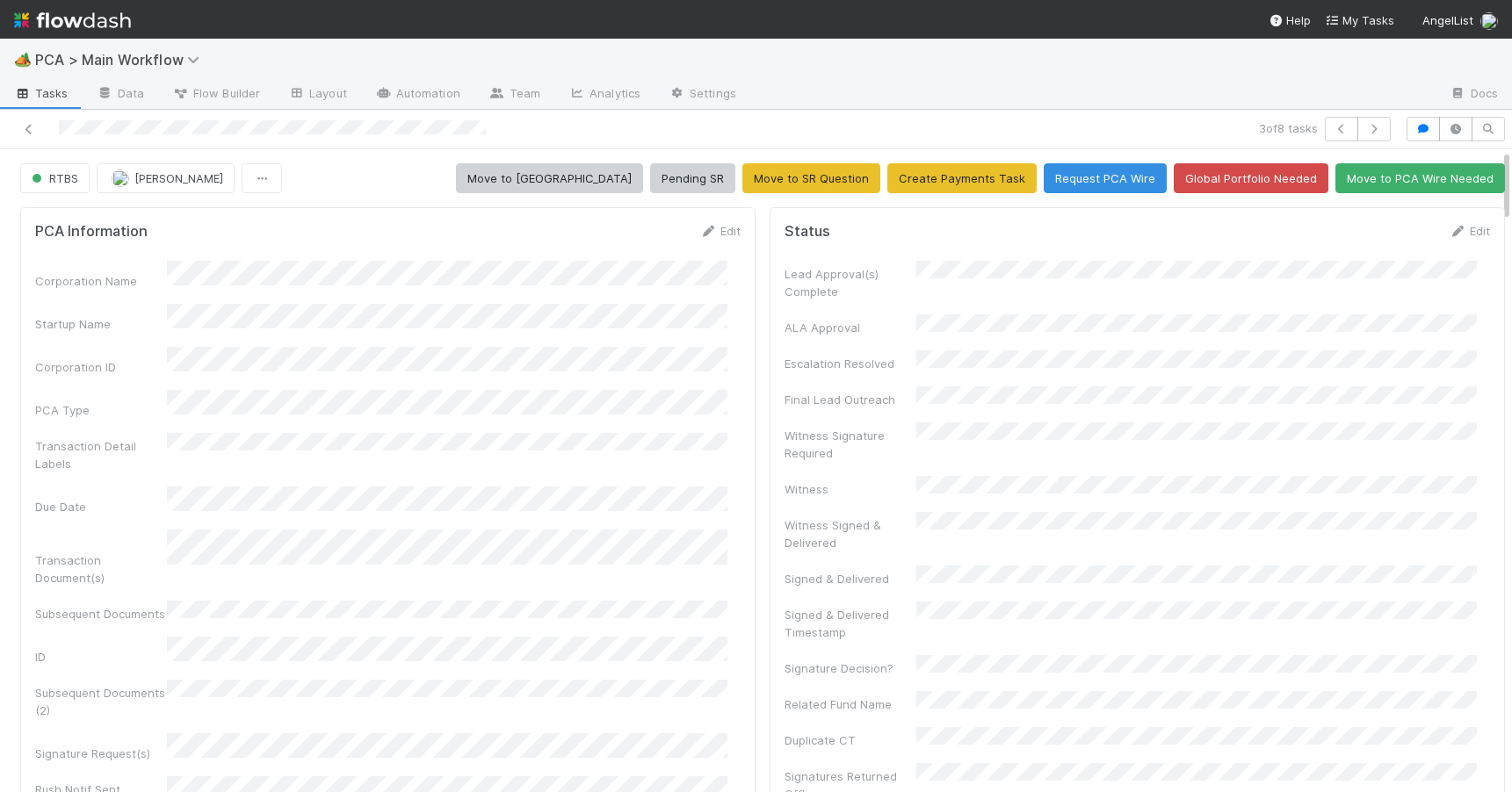
drag, startPoint x: 1492, startPoint y: 213, endPoint x: 1490, endPoint y: 180, distance: 33.1
click at [1448, 236] on link "Edit" at bounding box center [1469, 231] width 41 height 14
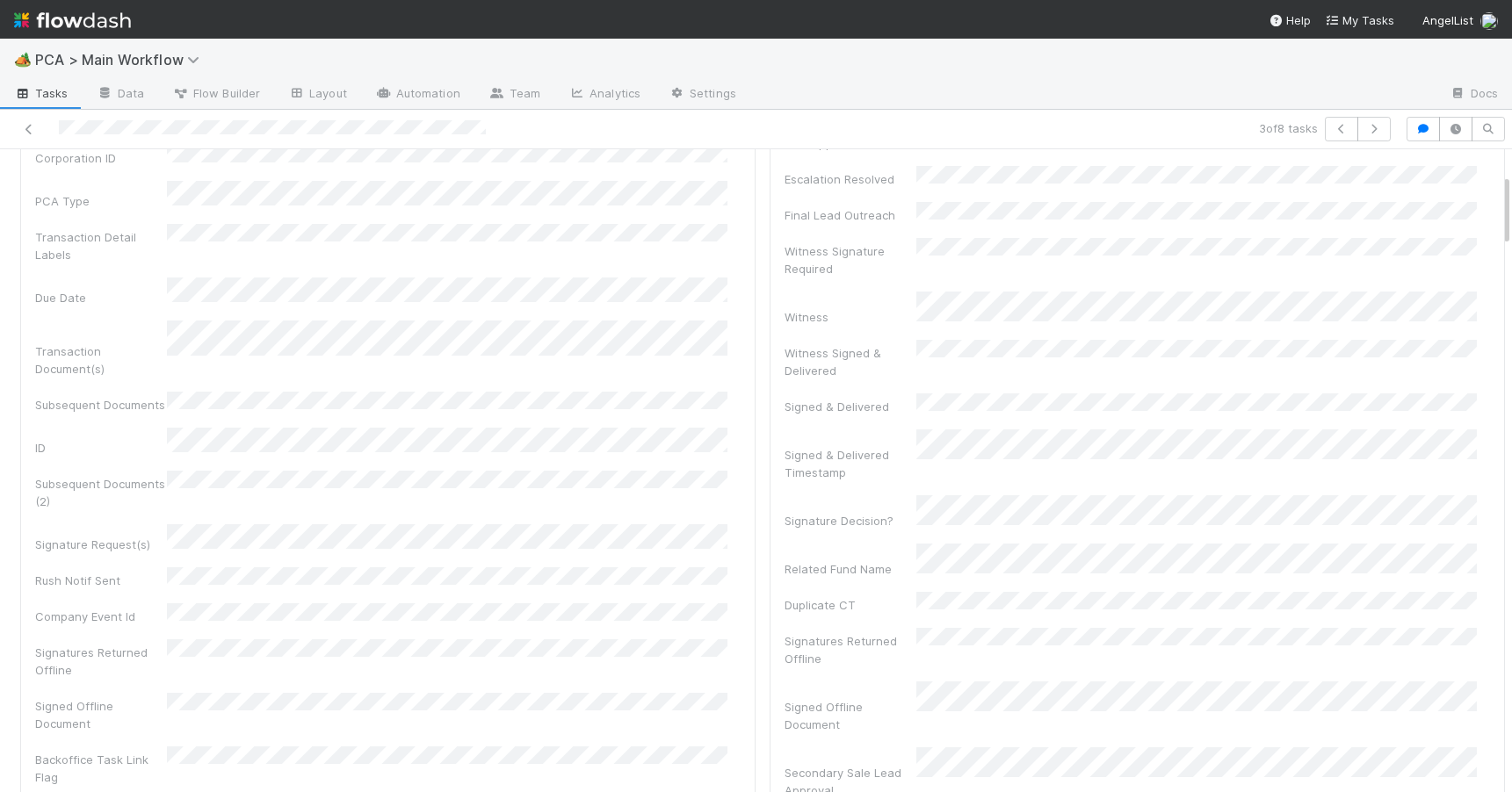
scroll to position [217, 0]
drag, startPoint x: 1492, startPoint y: 179, endPoint x: 1493, endPoint y: 203, distance: 24.0
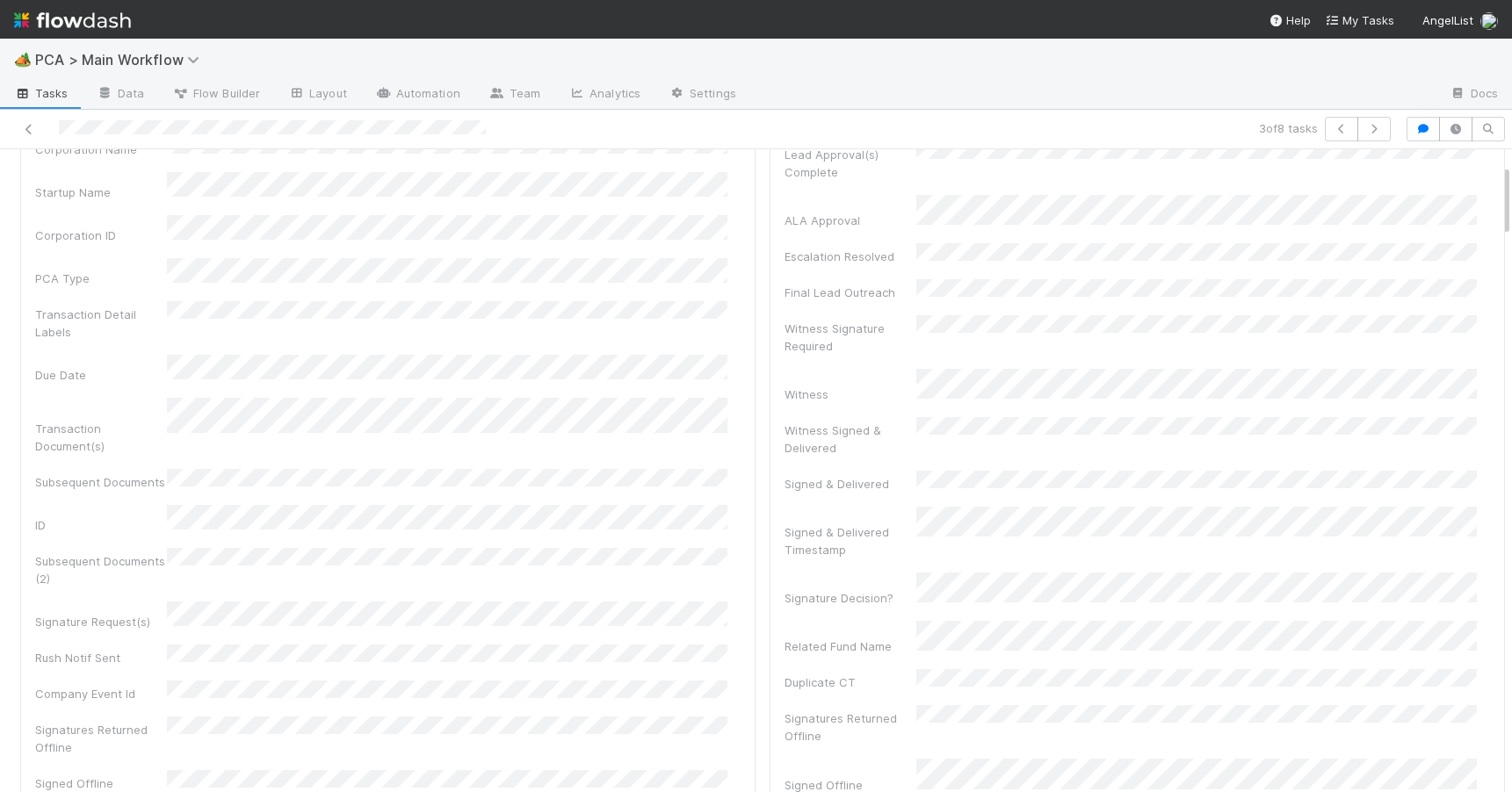
scroll to position [0, 0]
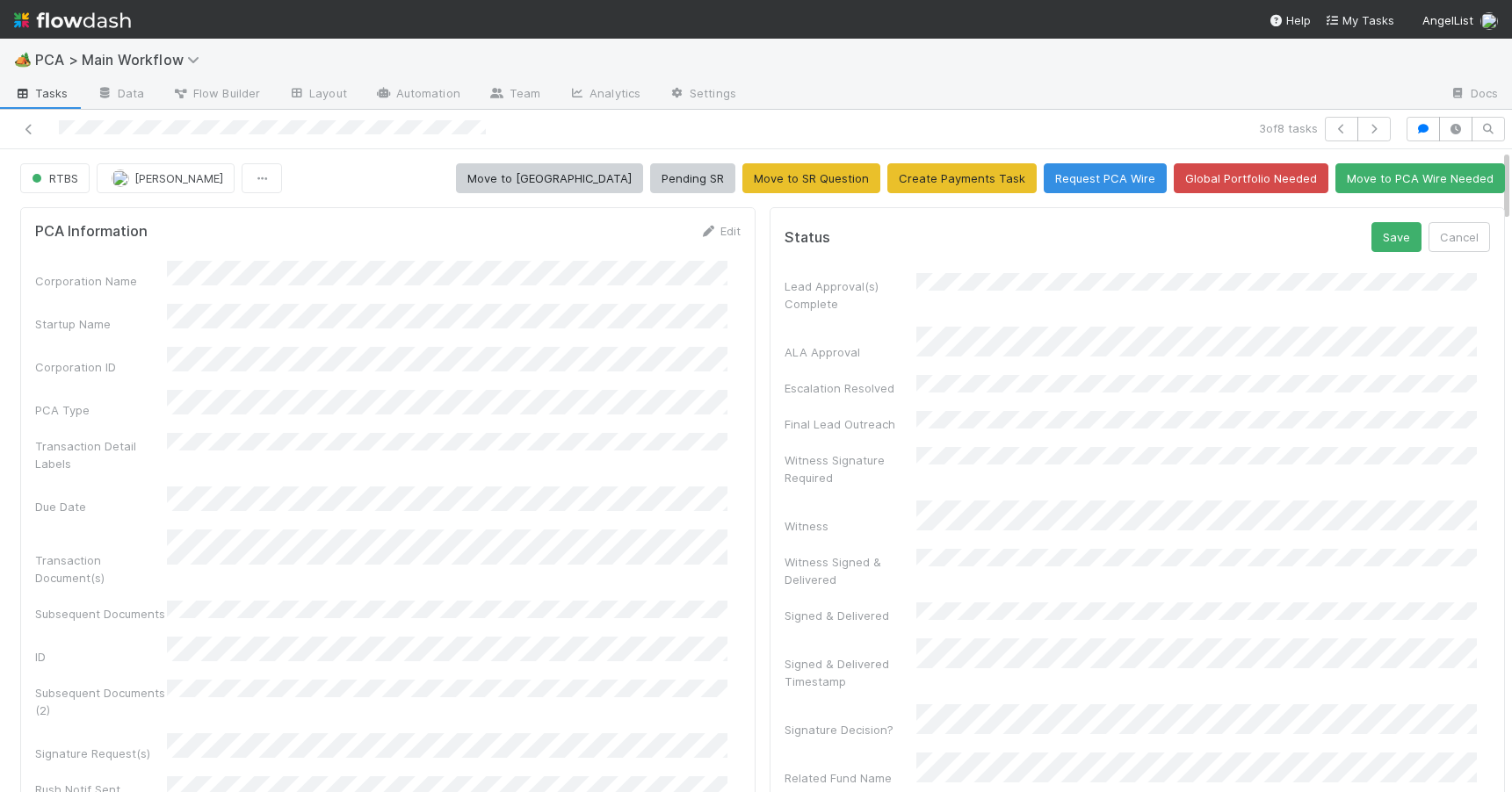
drag, startPoint x: 1492, startPoint y: 228, endPoint x: 1488, endPoint y: 160, distance: 68.1
click at [1371, 238] on button "Save" at bounding box center [1396, 237] width 50 height 29
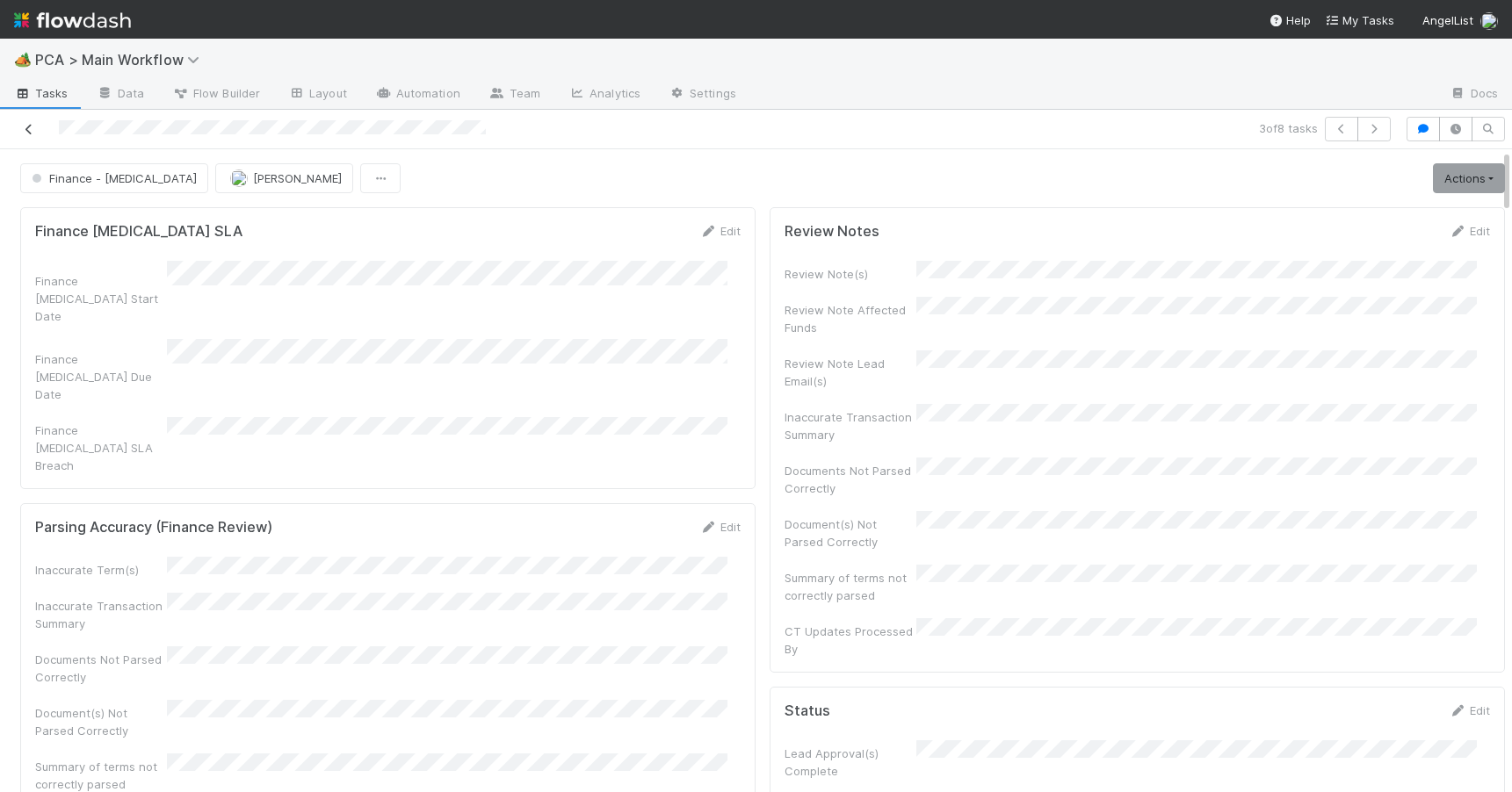
click at [28, 131] on icon at bounding box center [29, 130] width 18 height 12
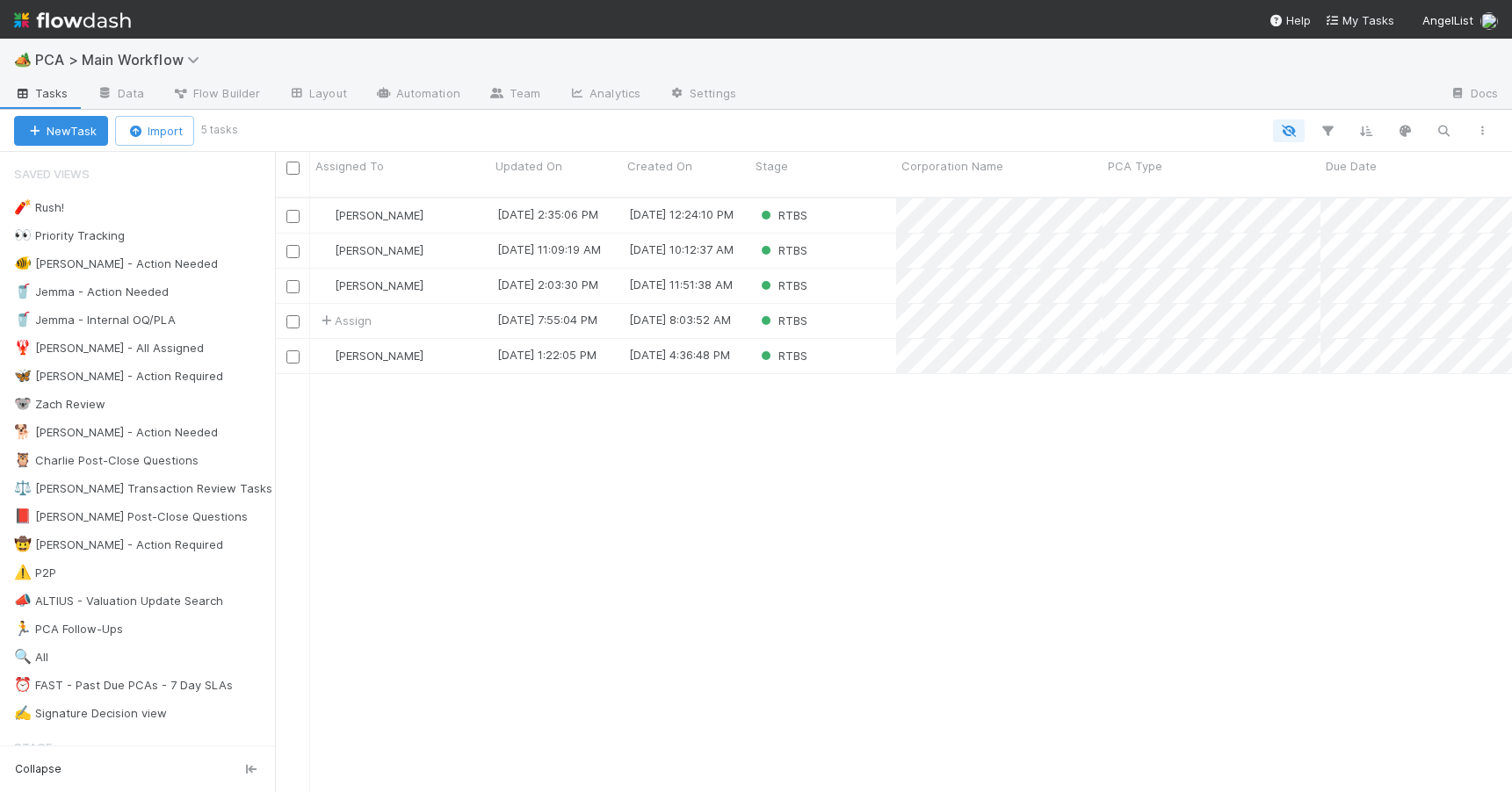
scroll to position [596, 1224]
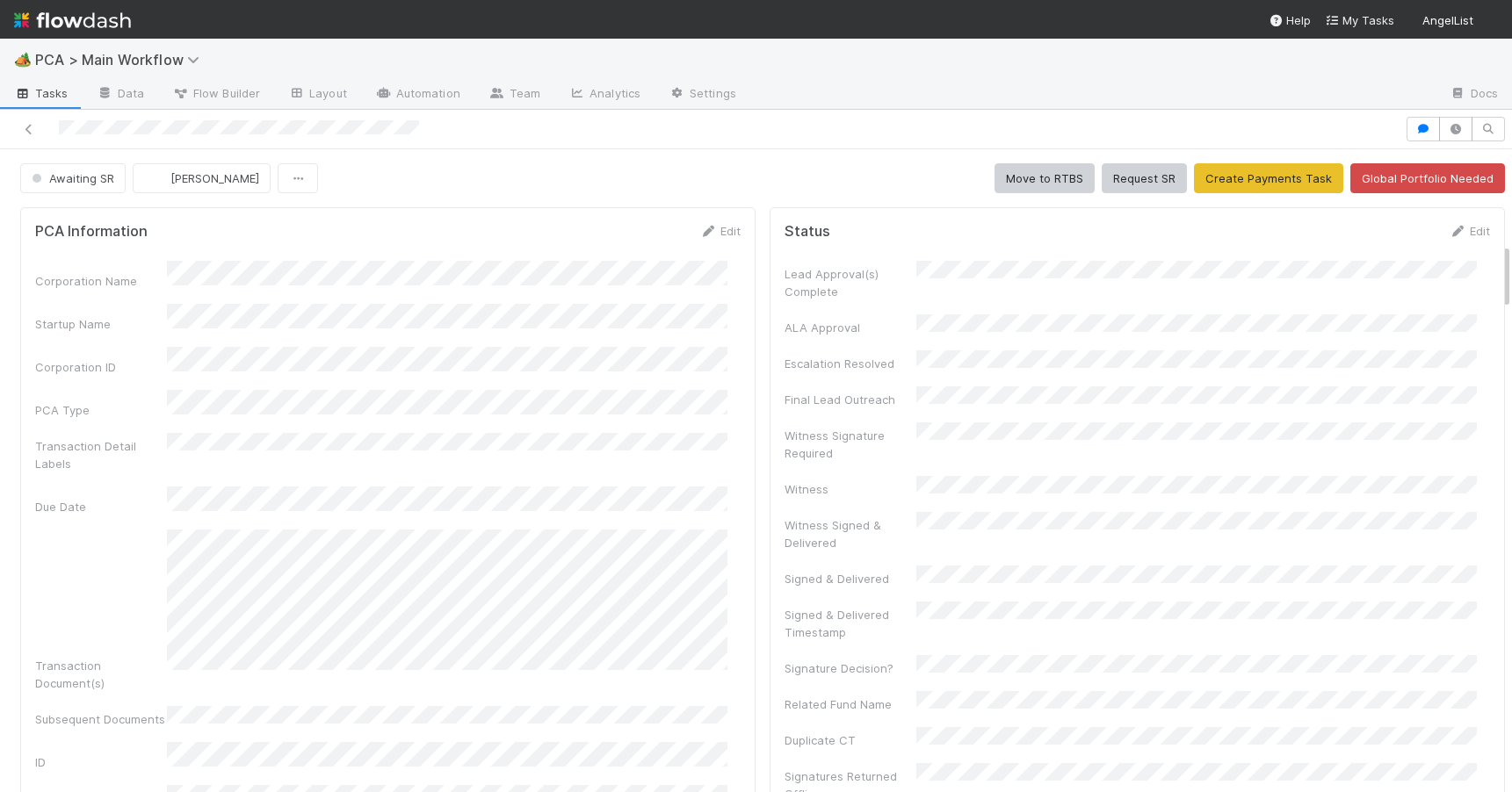
scroll to position [908, 0]
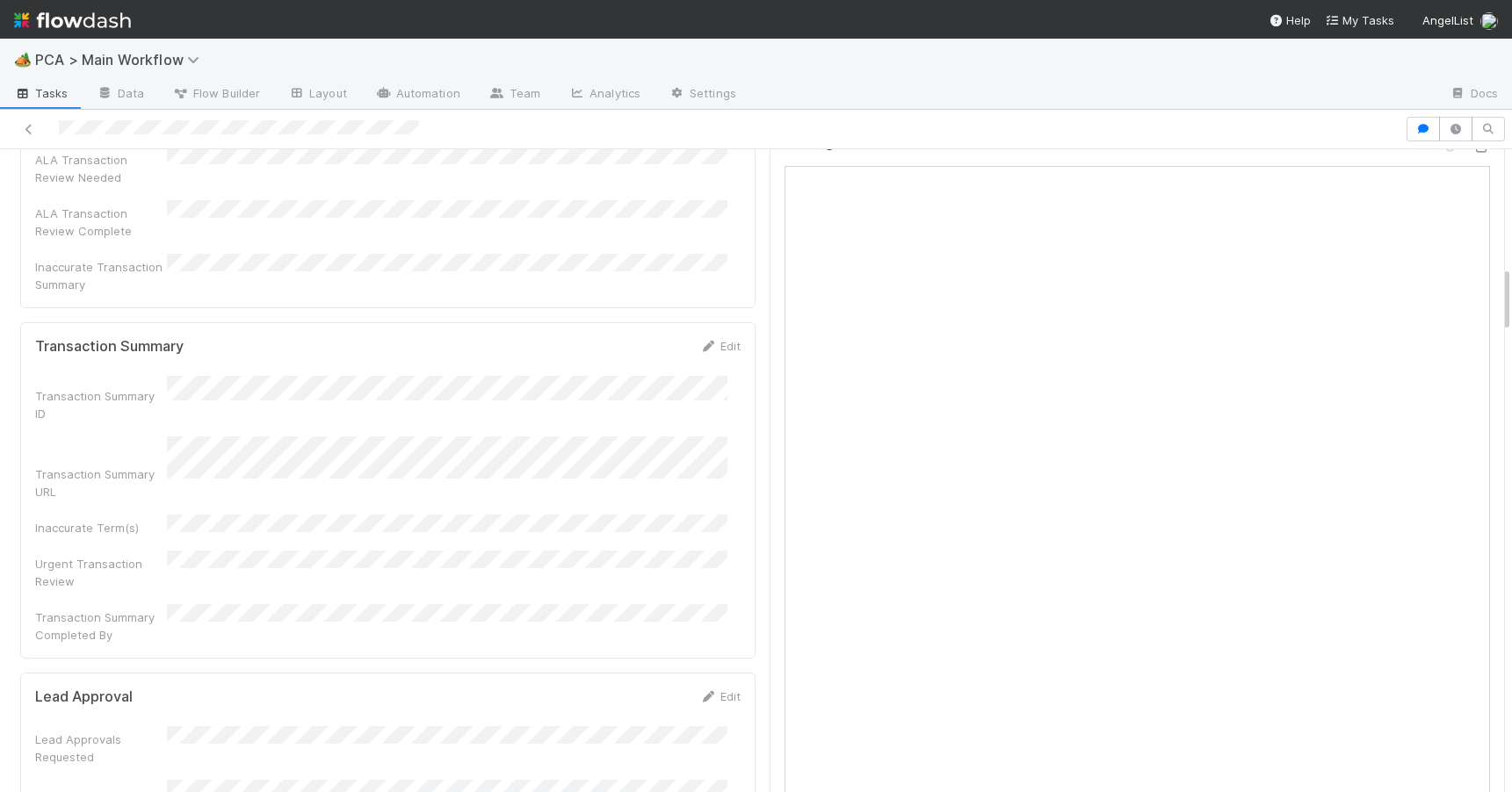
scroll to position [1270, 0]
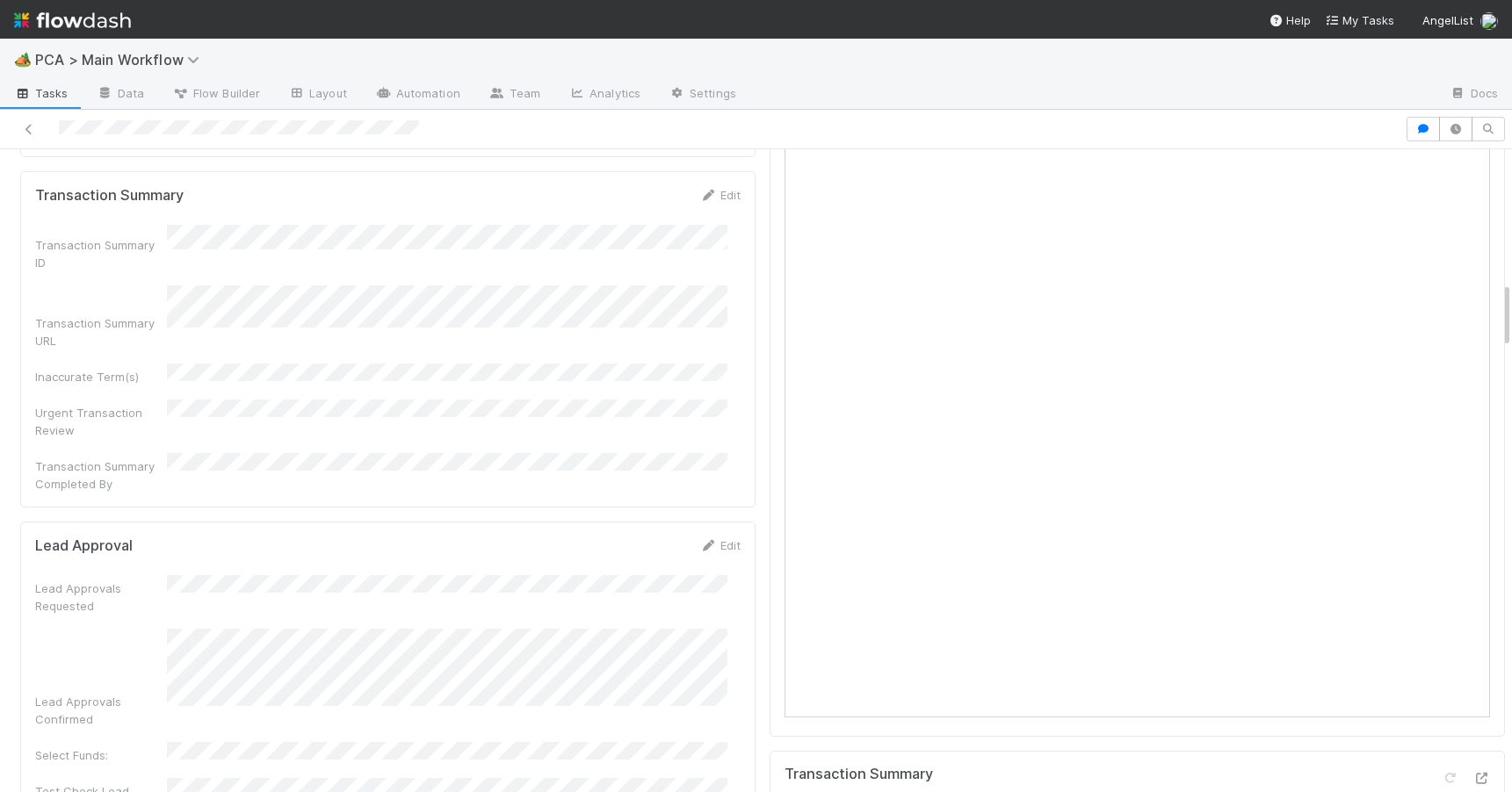
drag, startPoint x: 1492, startPoint y: 262, endPoint x: 1513, endPoint y: 301, distance: 44.3
click at [1511, 301] on html "🏕️ PCA > Main Workflow Tasks Data Flow Builder Layout Automation Team Analytics…" at bounding box center [756, 396] width 1512 height 792
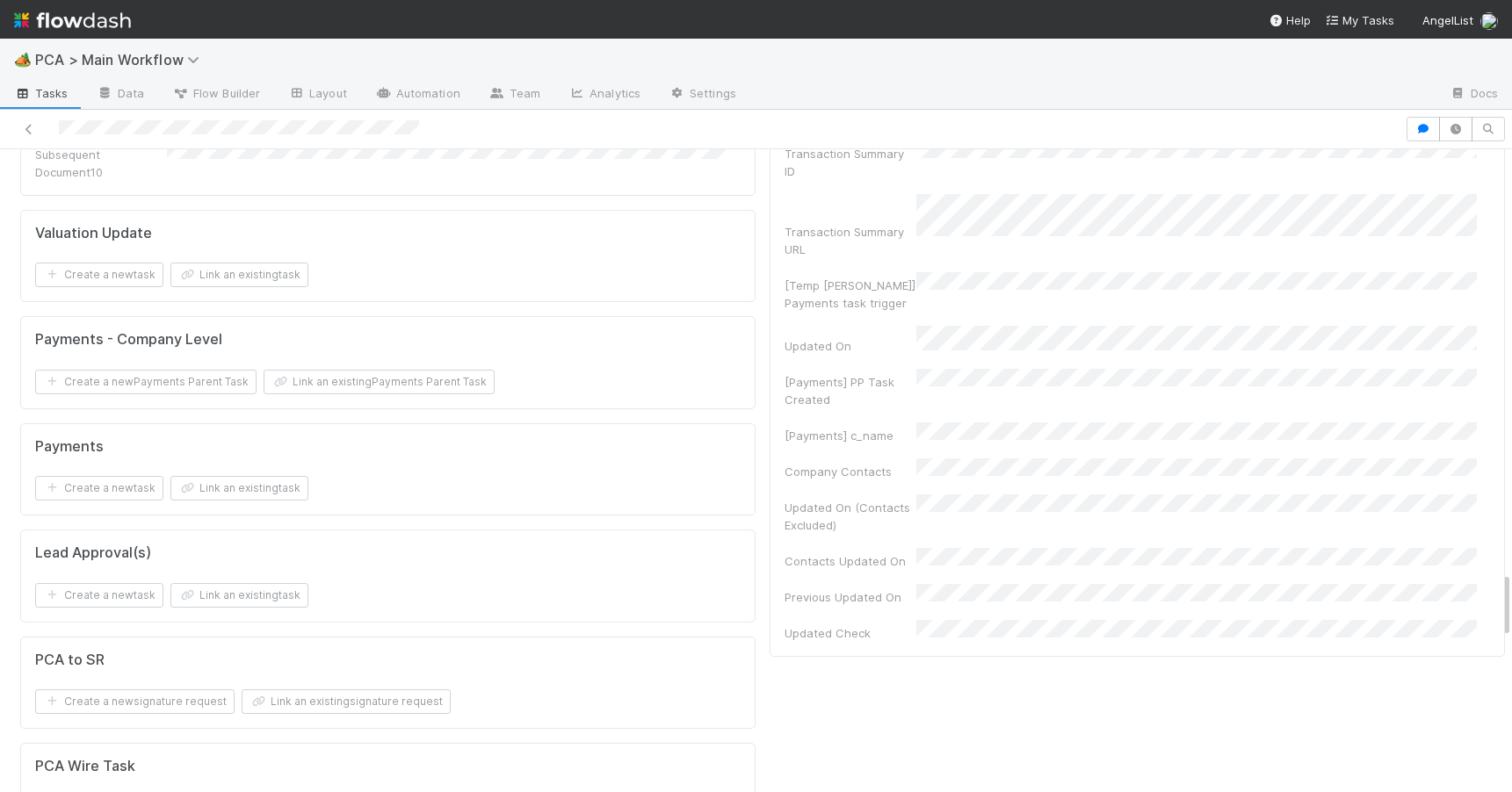
drag, startPoint x: 1492, startPoint y: 303, endPoint x: 1538, endPoint y: 577, distance: 277.8
click at [1511, 577] on html "🏕️ PCA > Main Workflow Tasks Data Flow Builder Layout Automation Team Analytics…" at bounding box center [756, 396] width 1512 height 792
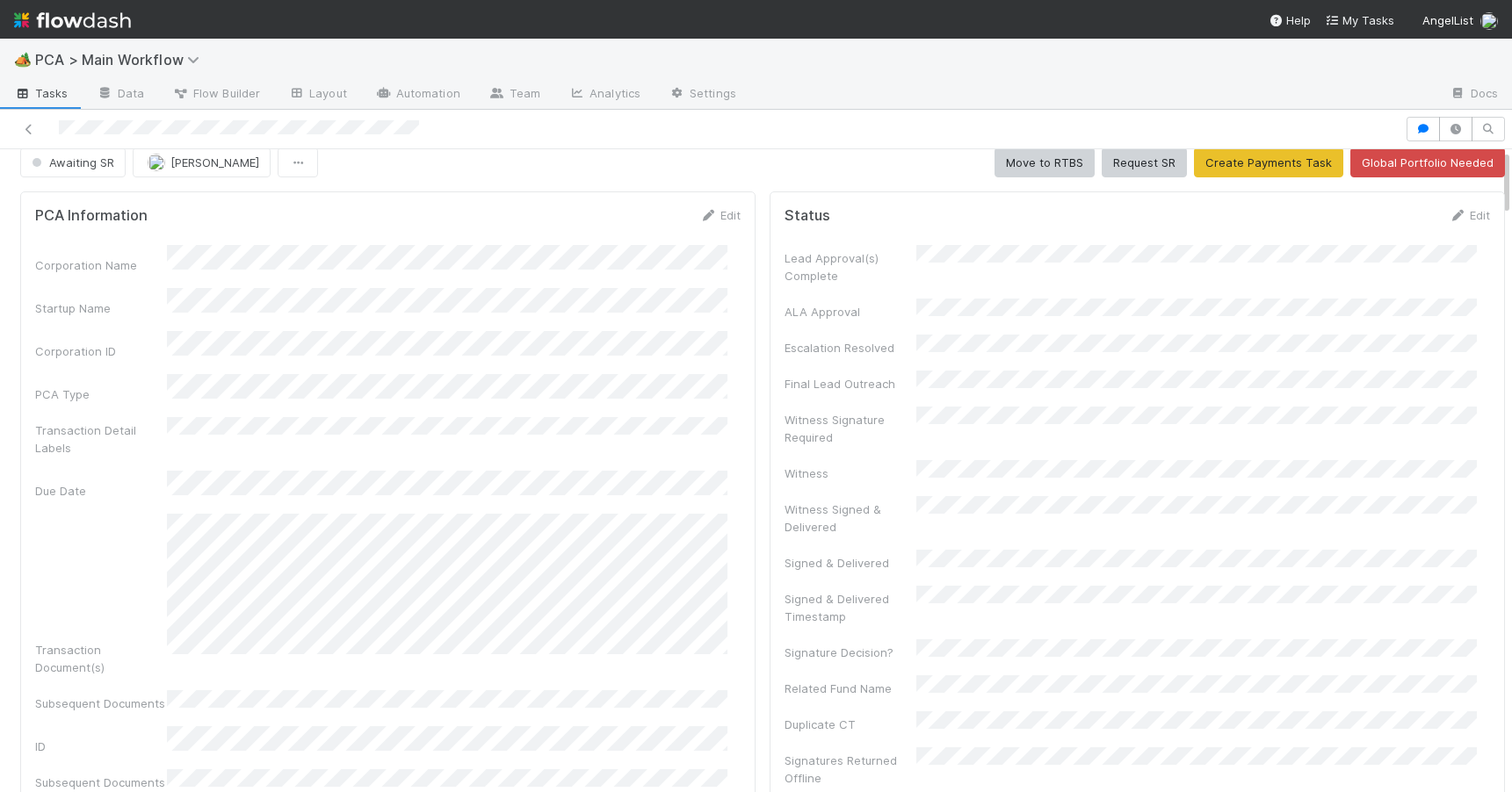
scroll to position [0, 0]
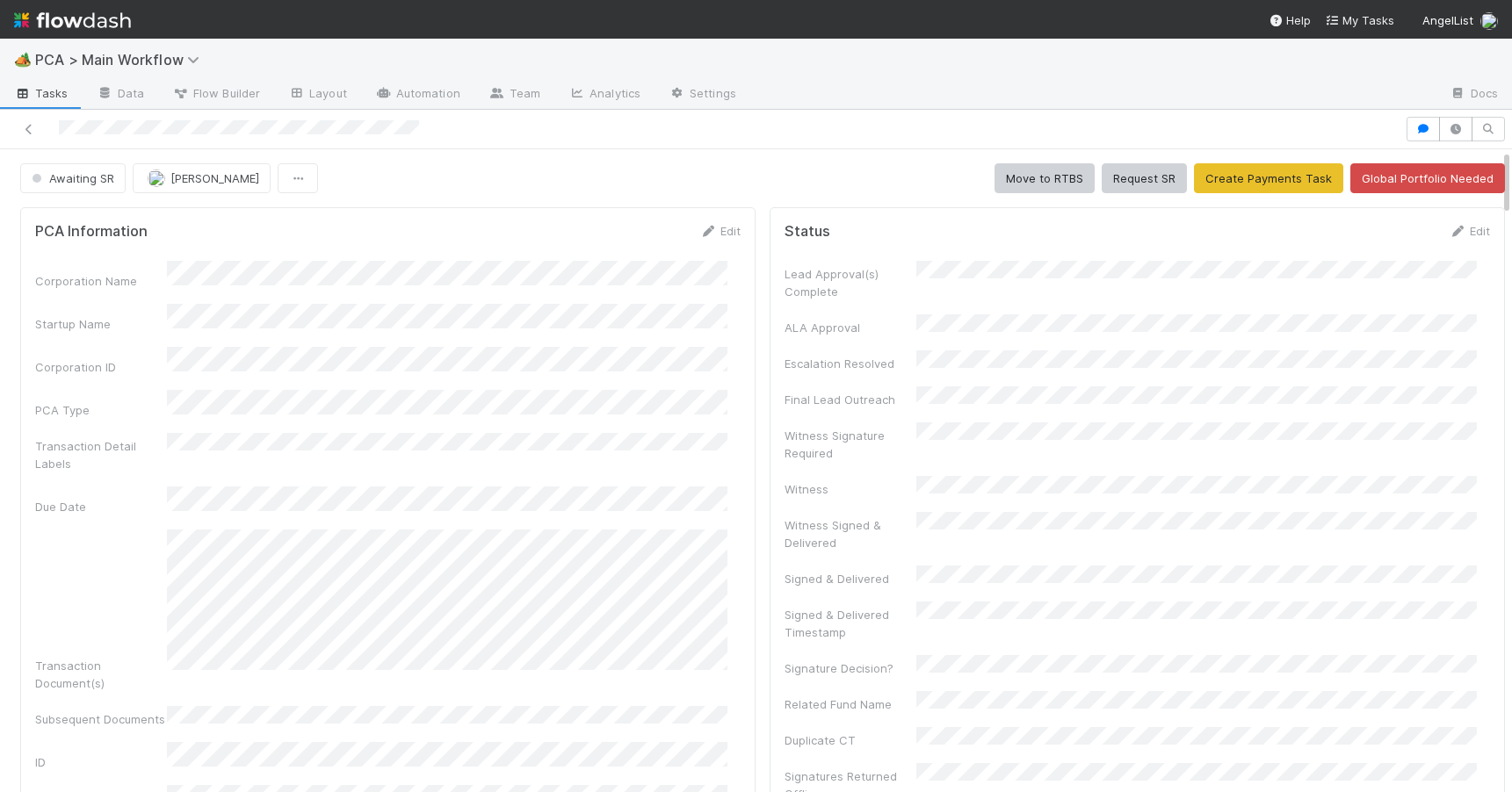
drag, startPoint x: 1493, startPoint y: 579, endPoint x: 1456, endPoint y: 160, distance: 420.6
click at [701, 226] on icon at bounding box center [708, 232] width 18 height 12
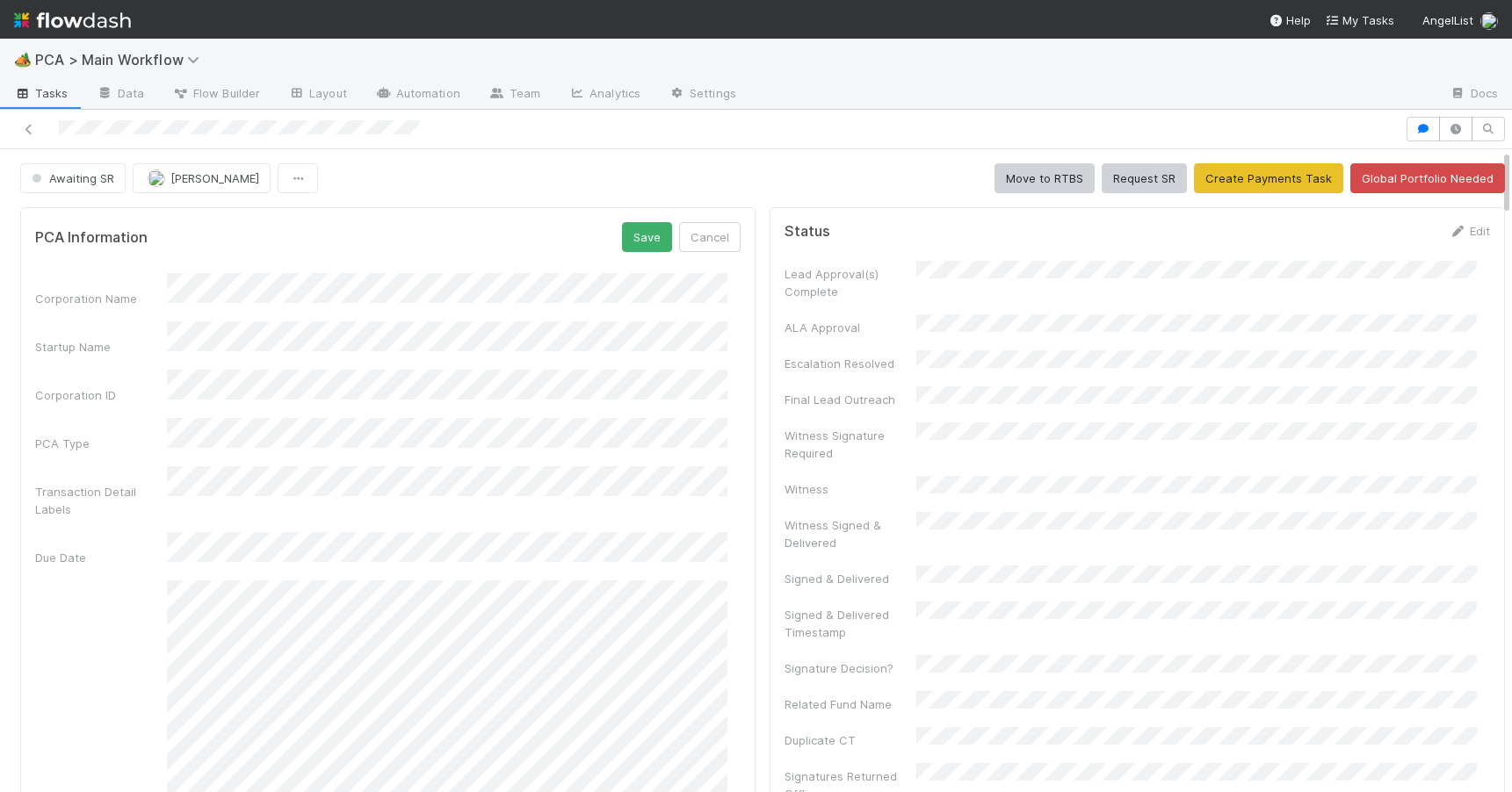
drag, startPoint x: 1492, startPoint y: 237, endPoint x: 1487, endPoint y: 158, distance: 79.2
click at [623, 250] on button "Save" at bounding box center [647, 237] width 50 height 29
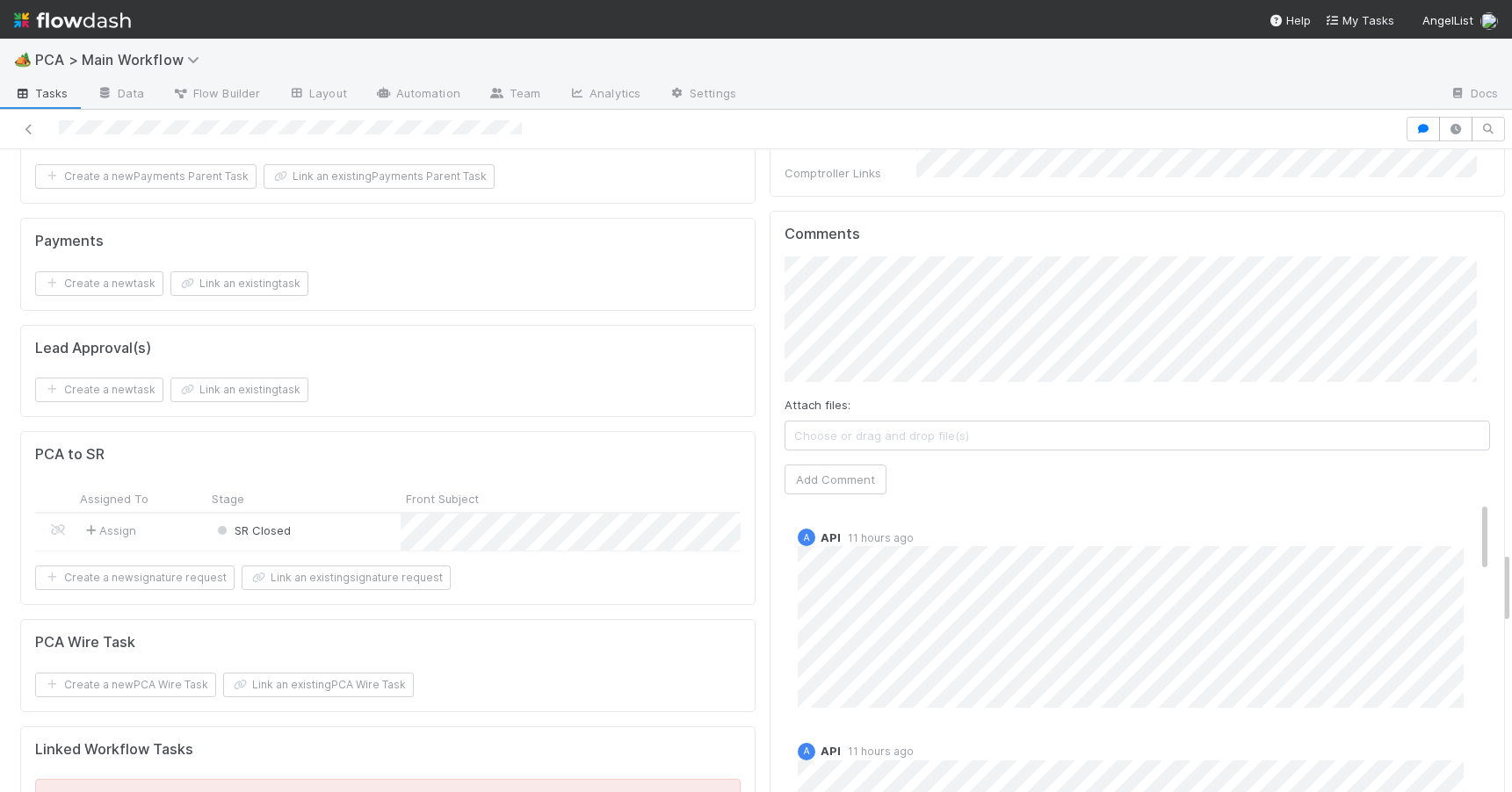
scroll to position [3548, 0]
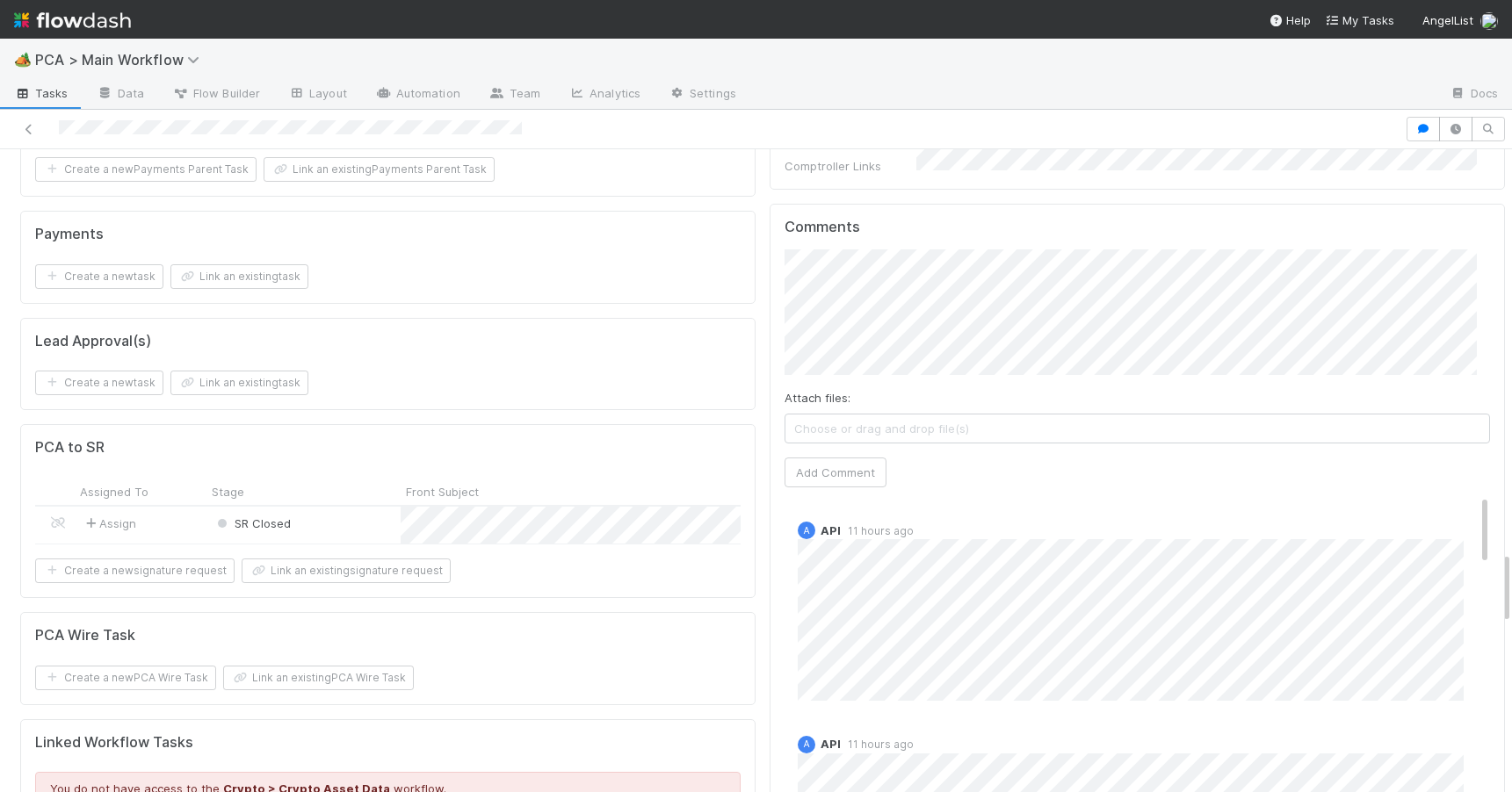
drag, startPoint x: 1492, startPoint y: 201, endPoint x: 1596, endPoint y: 602, distance: 414.3
click at [1511, 602] on html "🏕️ PCA > Main Workflow Tasks Data Flow Builder Layout Automation Team Analytics…" at bounding box center [756, 396] width 1512 height 792
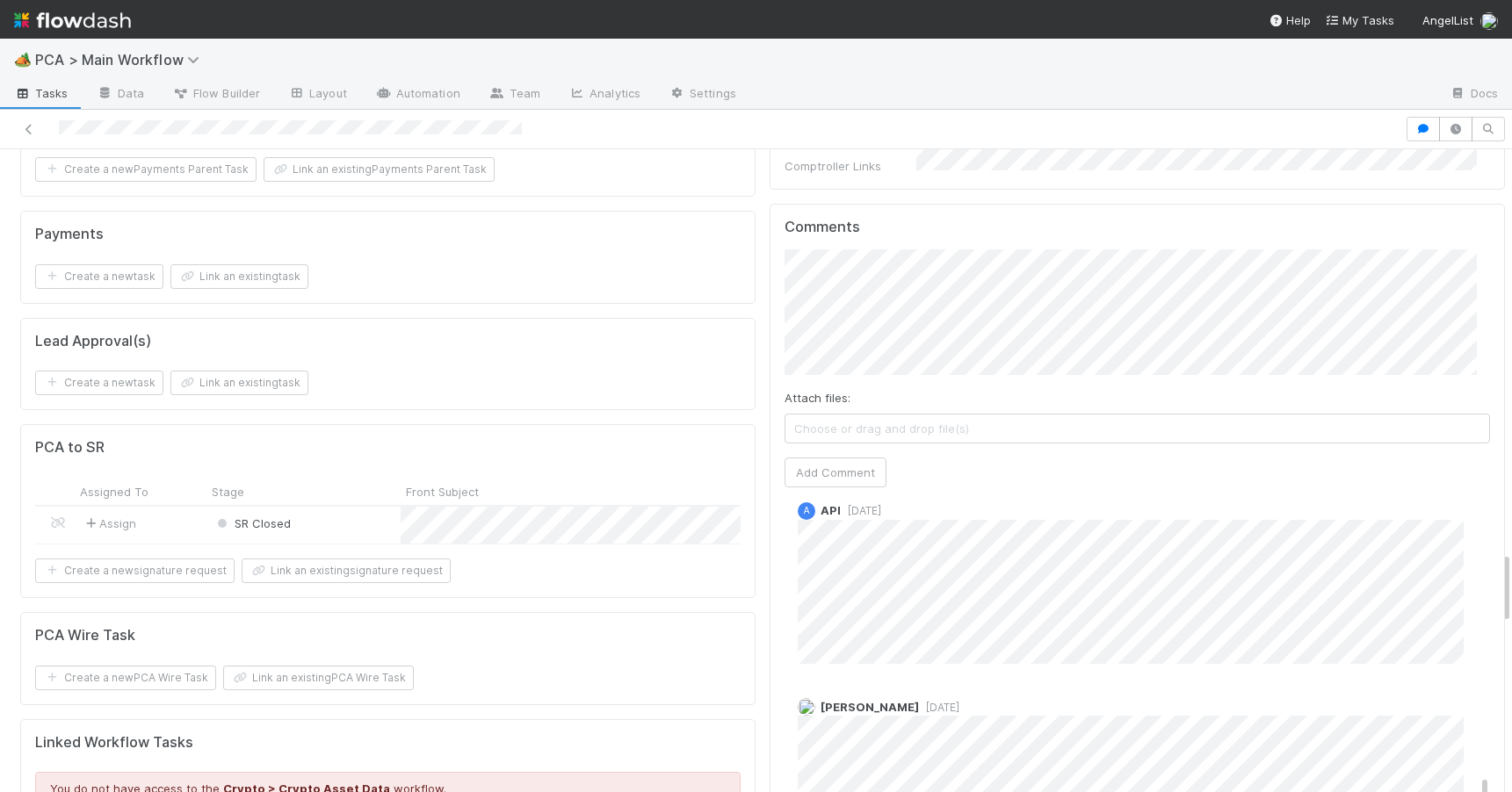
scroll to position [74, 0]
drag, startPoint x: 1458, startPoint y: 359, endPoint x: 1389, endPoint y: 319, distance: 79.8
click at [1389, 319] on div "Comments Attach files: Choose or drag and drop file(s) Add Comment A API 11 hou…" at bounding box center [1136, 532] width 705 height 628
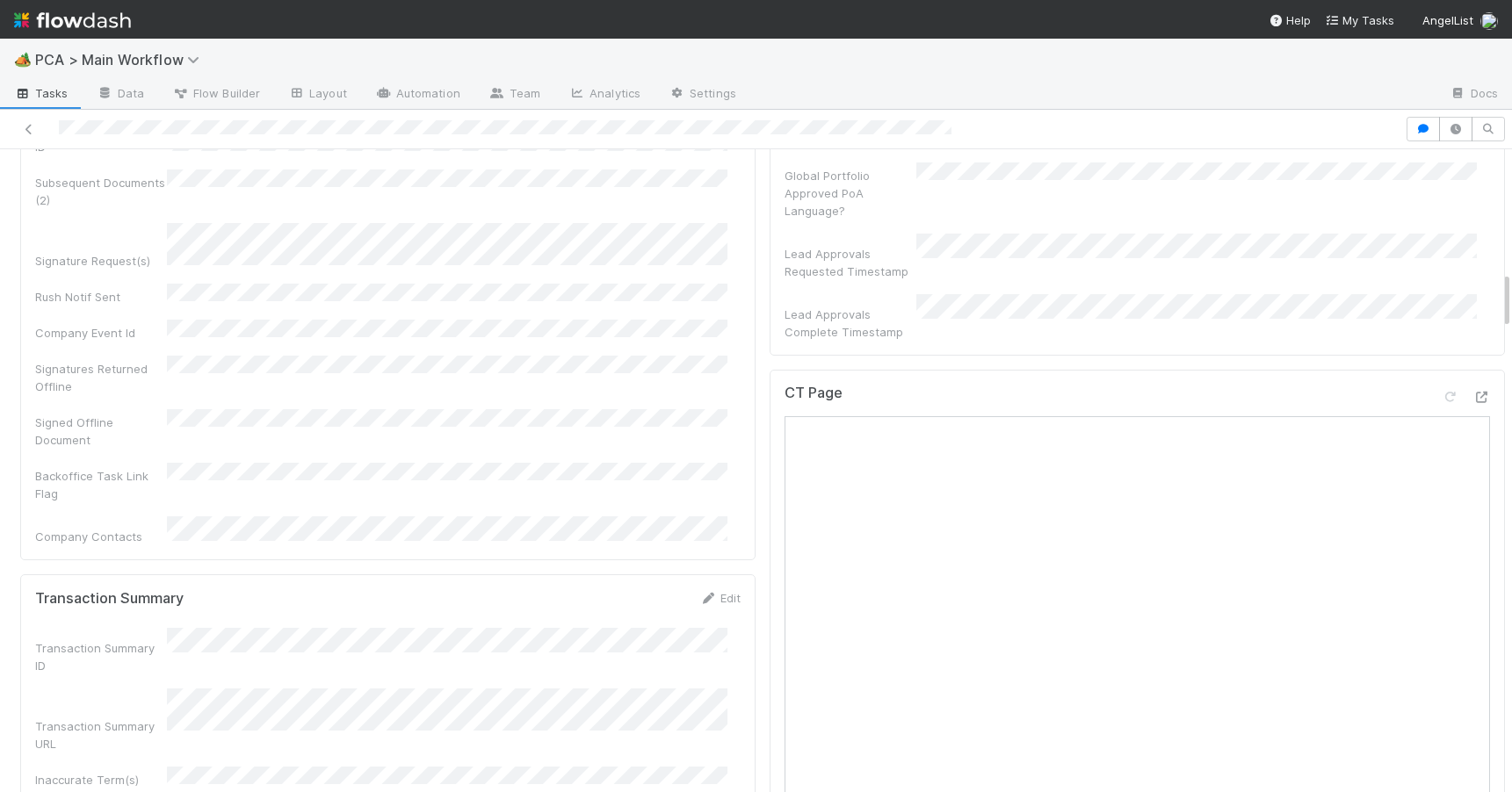
scroll to position [2143, 0]
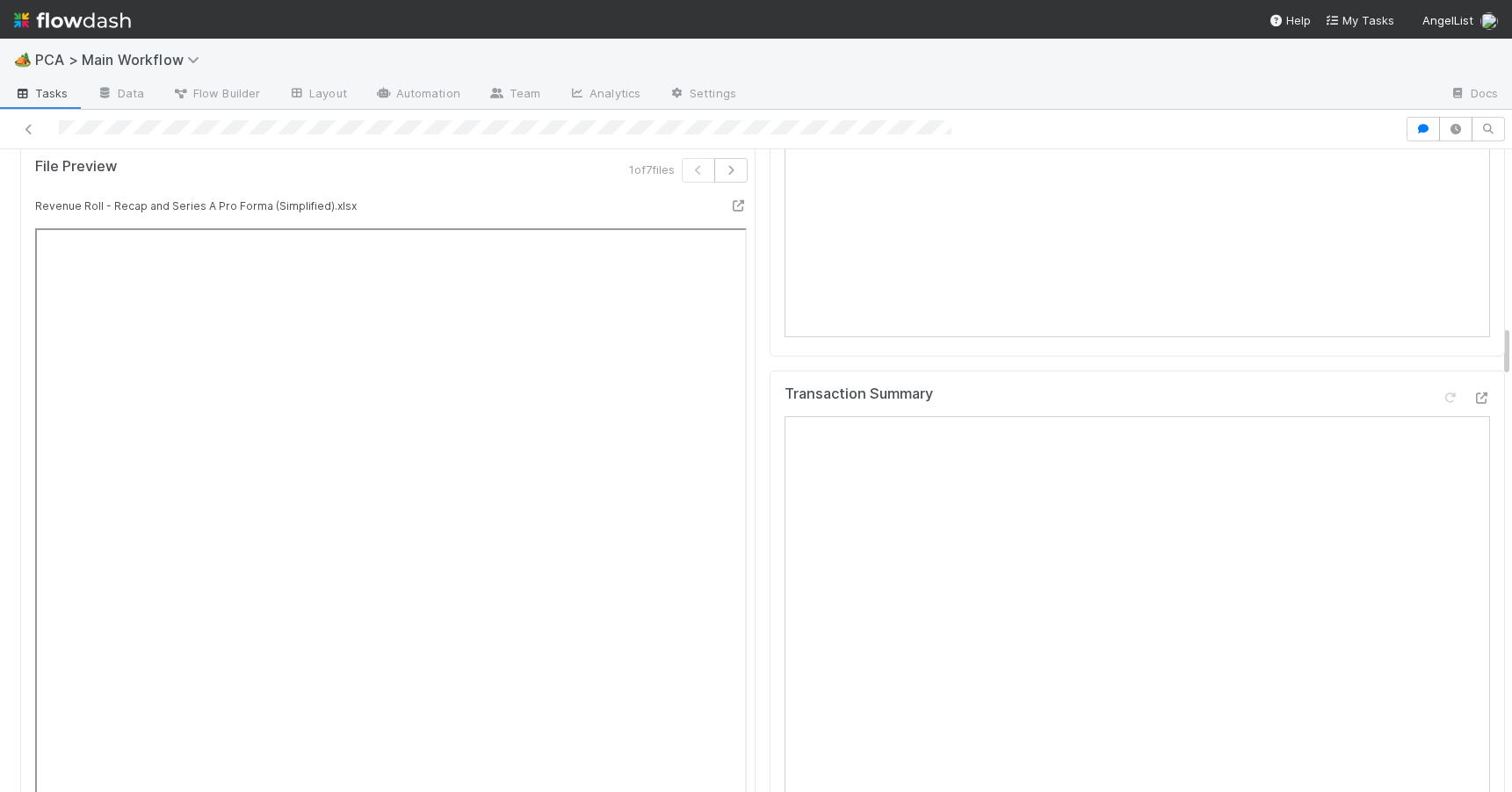
click at [1511, 343] on div at bounding box center [1512, 471] width 1 height 643
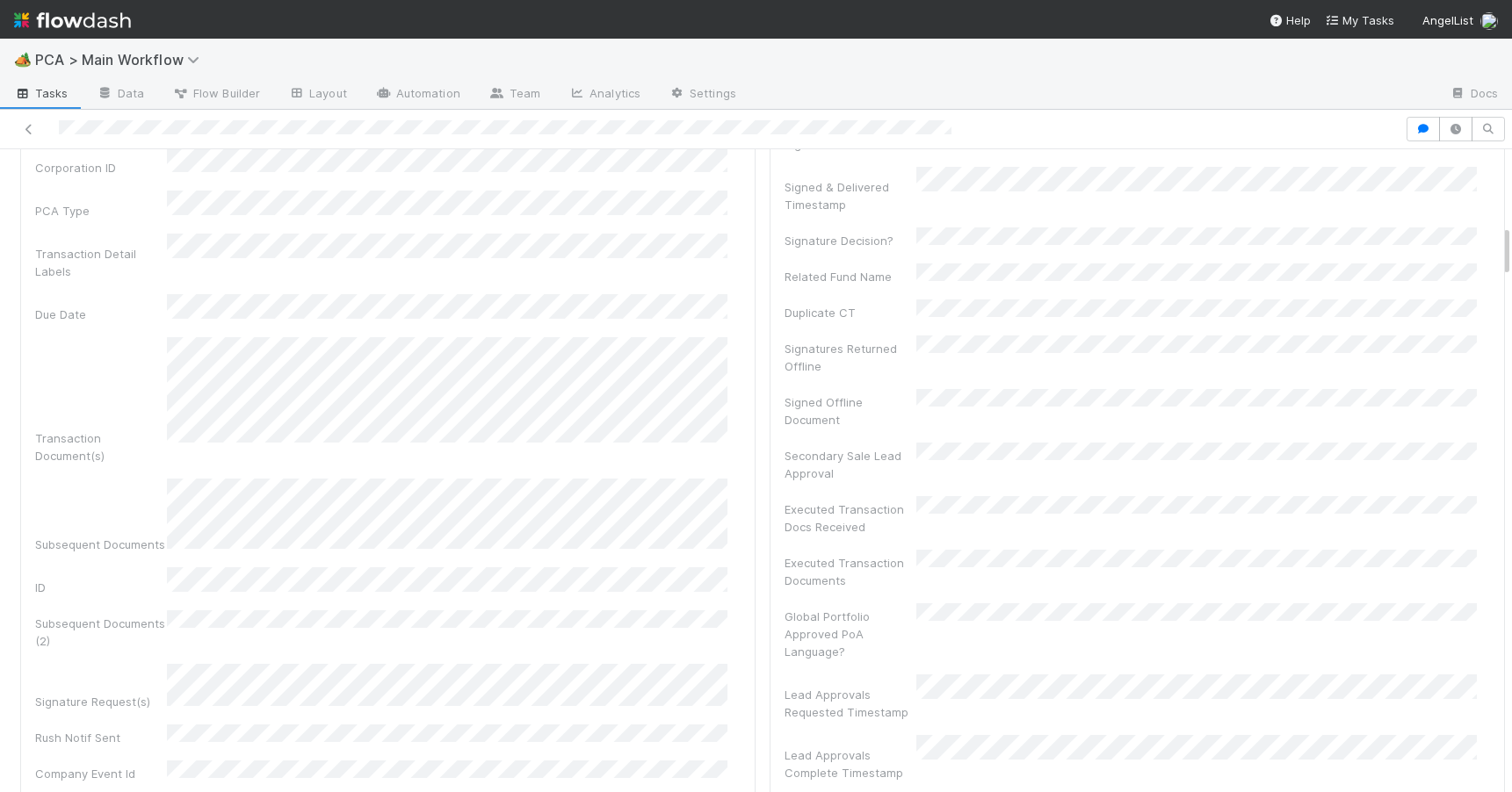
scroll to position [685, 0]
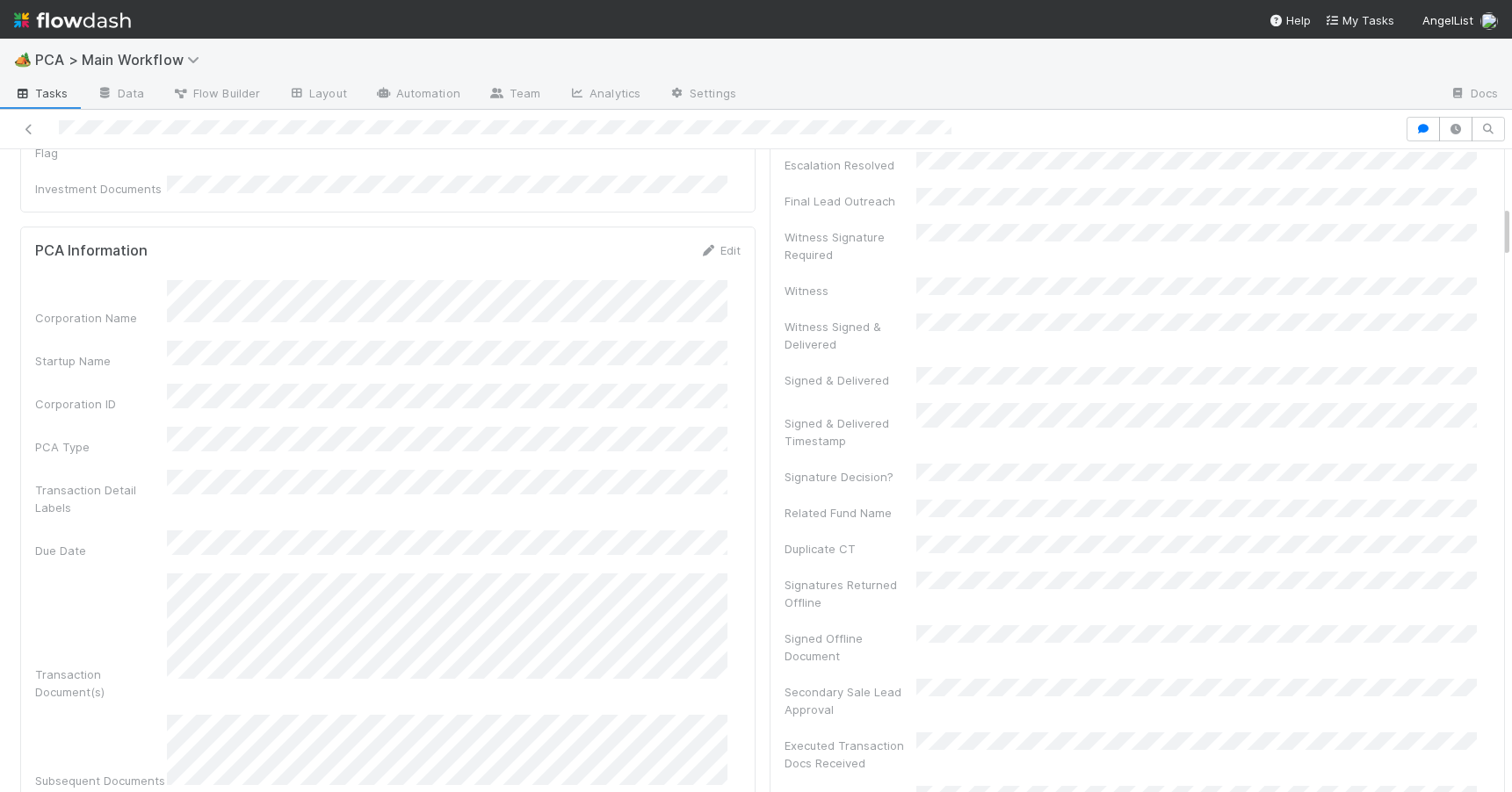
drag, startPoint x: 1492, startPoint y: 353, endPoint x: 1486, endPoint y: 234, distance: 119.2
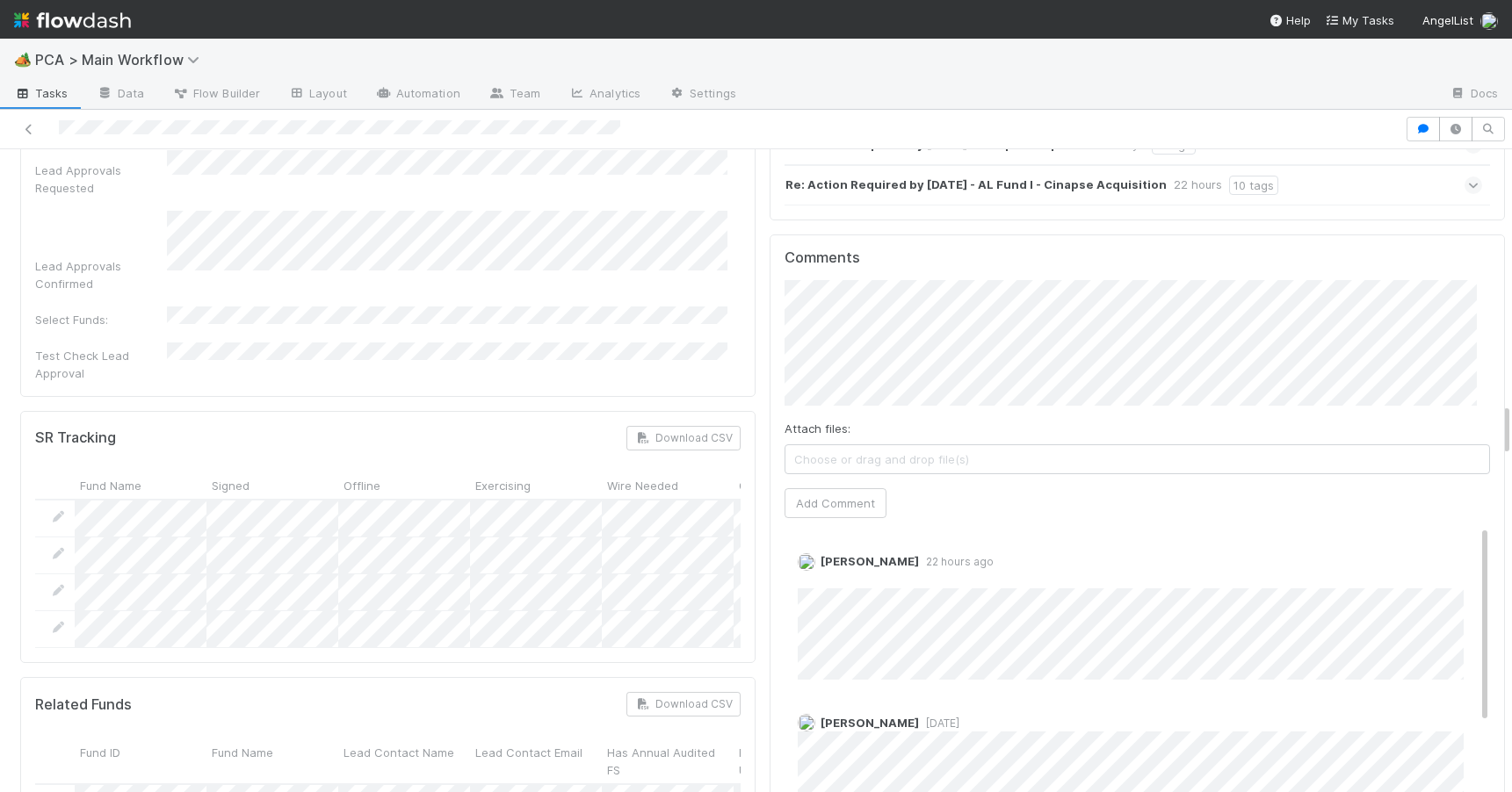
scroll to position [3115, 0]
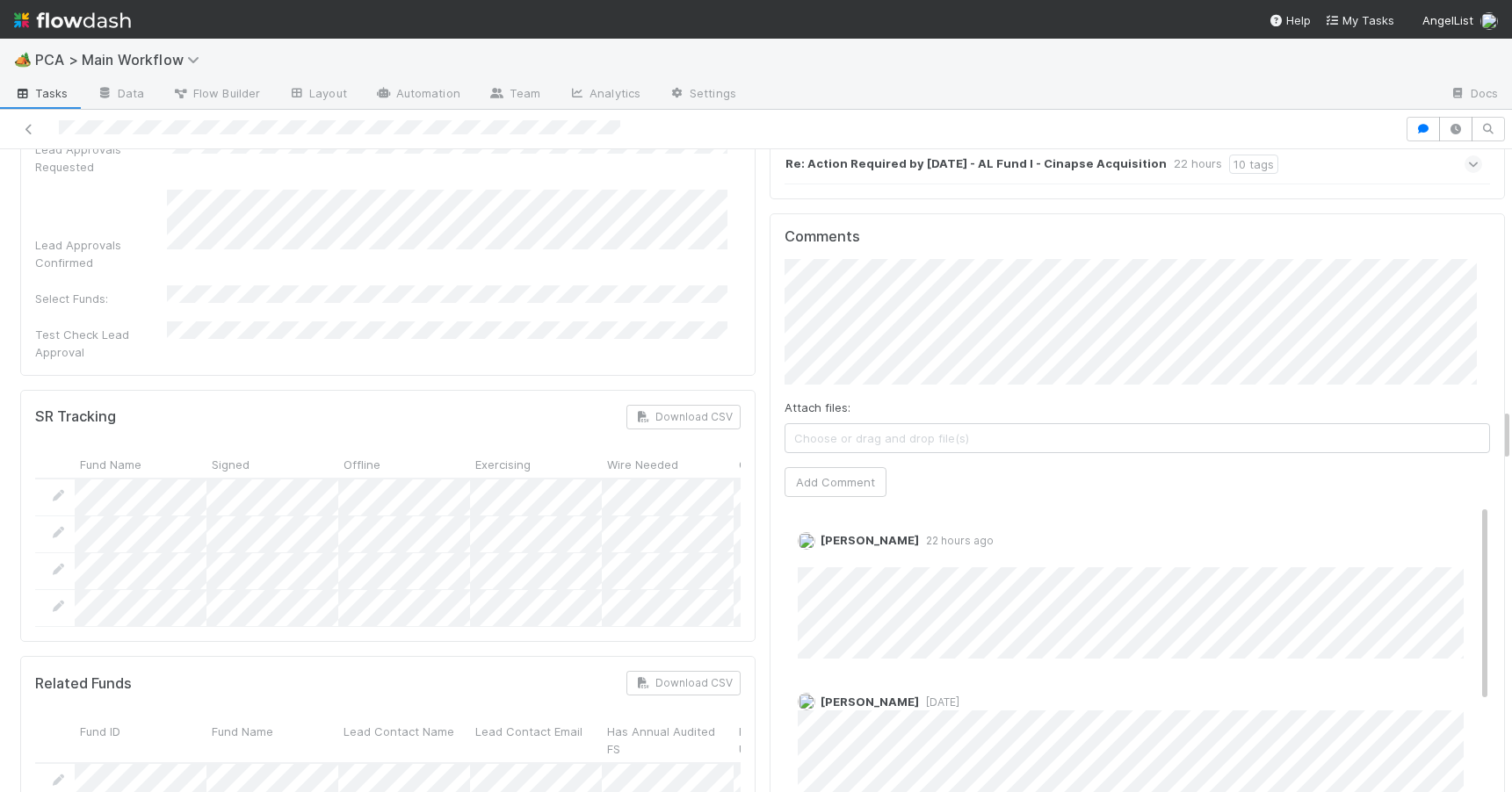
drag, startPoint x: 1493, startPoint y: 276, endPoint x: 1563, endPoint y: 424, distance: 163.7
click at [1511, 424] on html "🏕️ PCA > Main Workflow Tasks Data Flow Builder Layout Automation Team Analytics…" at bounding box center [756, 396] width 1512 height 792
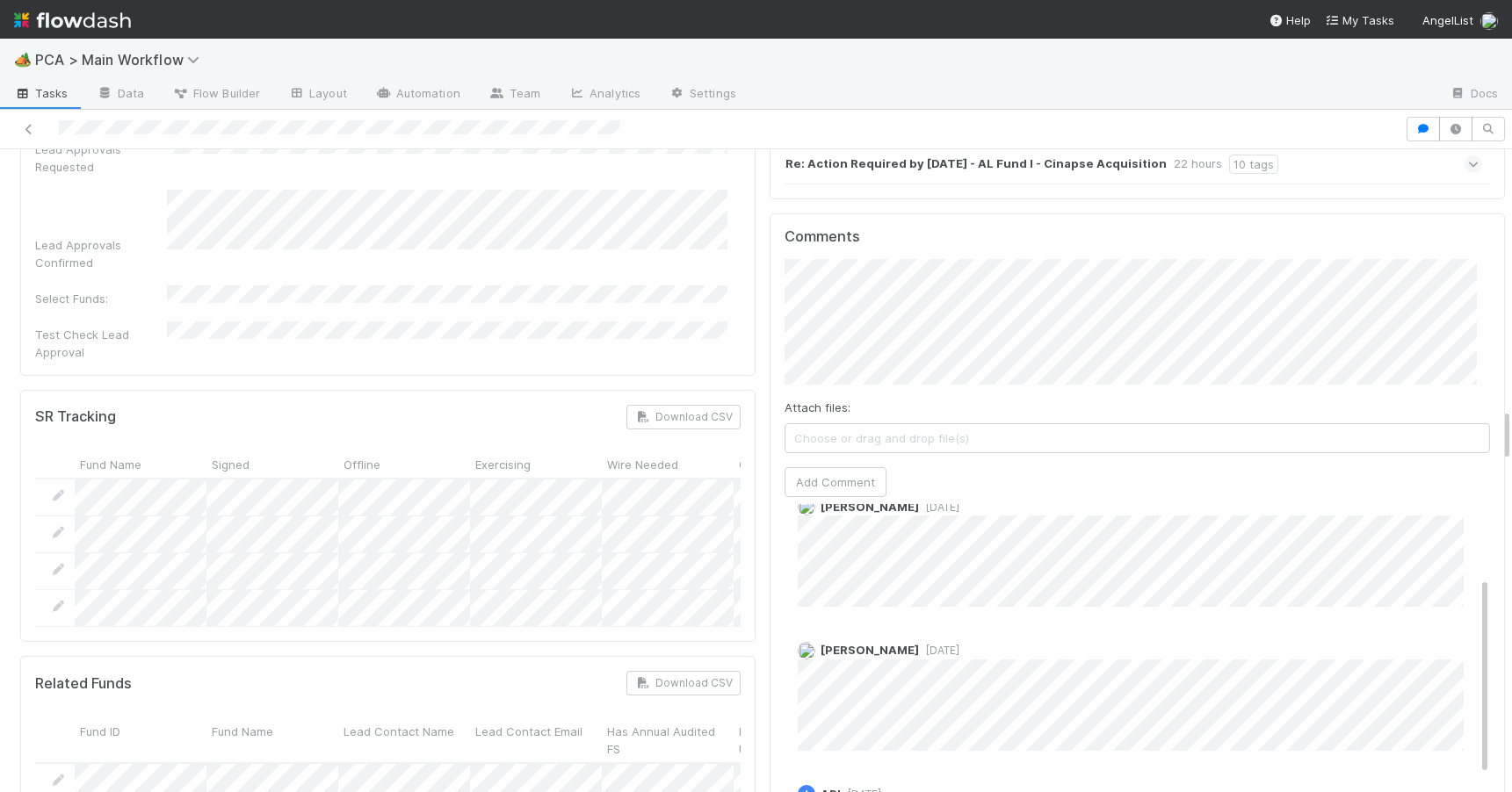
scroll to position [204, 0]
drag, startPoint x: 1456, startPoint y: 443, endPoint x: 1479, endPoint y: 561, distance: 120.2
click at [1477, 558] on div "Comments Attach files: Choose or drag and drop file(s) Add Comment Zachary Conl…" at bounding box center [1137, 541] width 735 height 657
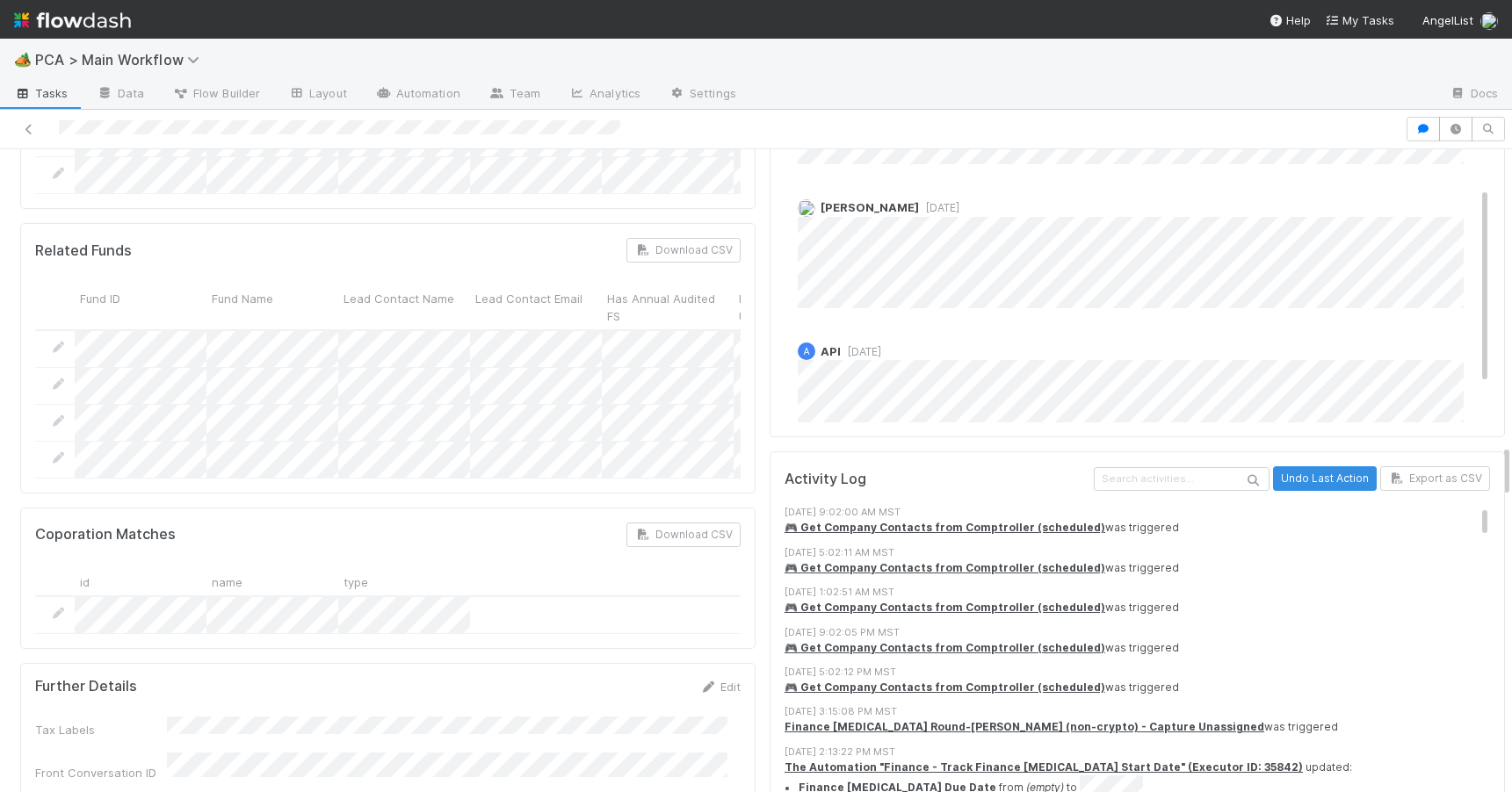
drag, startPoint x: 1492, startPoint y: 426, endPoint x: 1499, endPoint y: 465, distance: 39.6
click at [1499, 464] on div "🏕️ PCA > Main Workflow Tasks Data Flow Builder Layout Automation Team Analytics…" at bounding box center [756, 415] width 1512 height 754
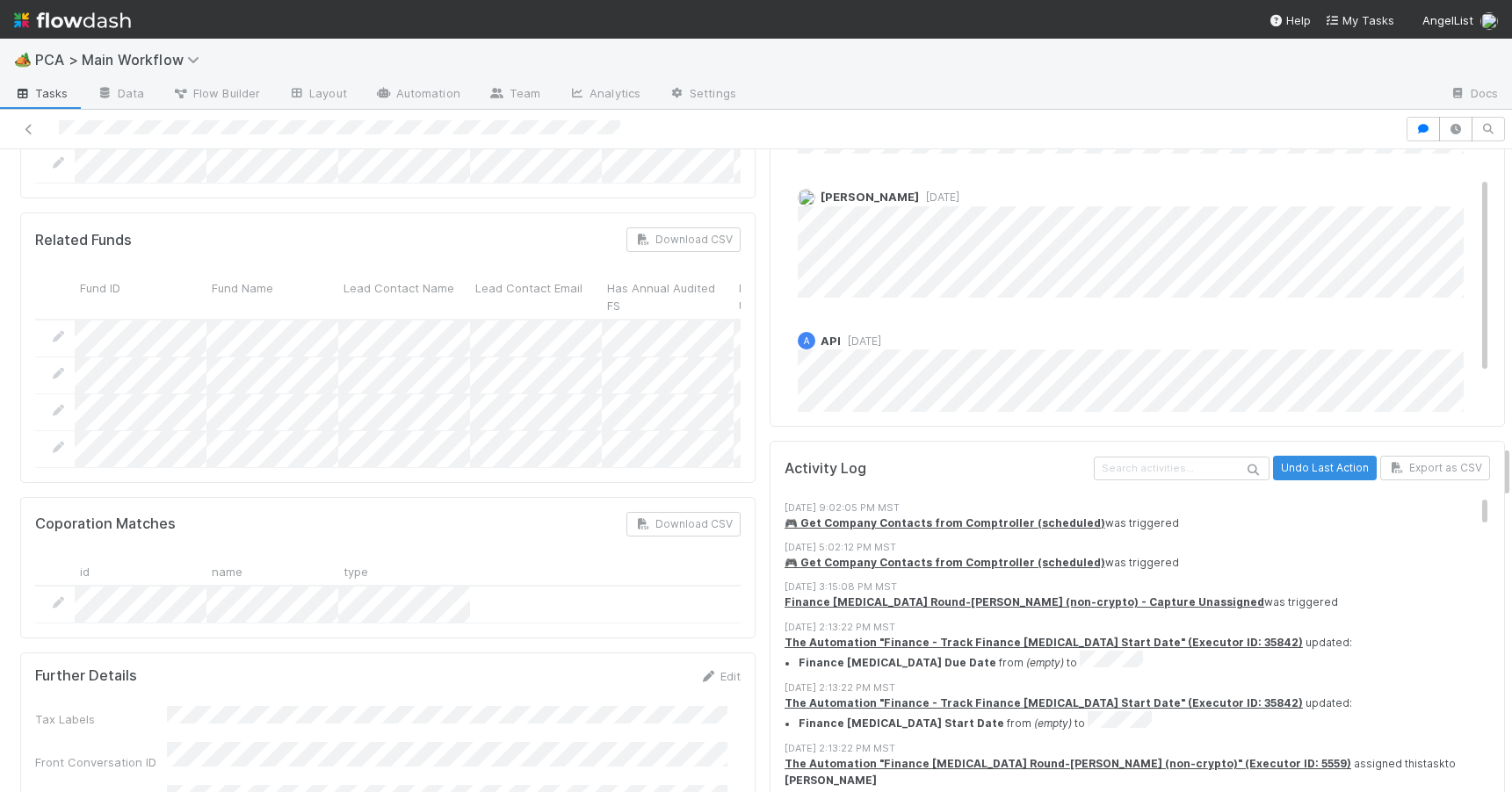
scroll to position [0, 0]
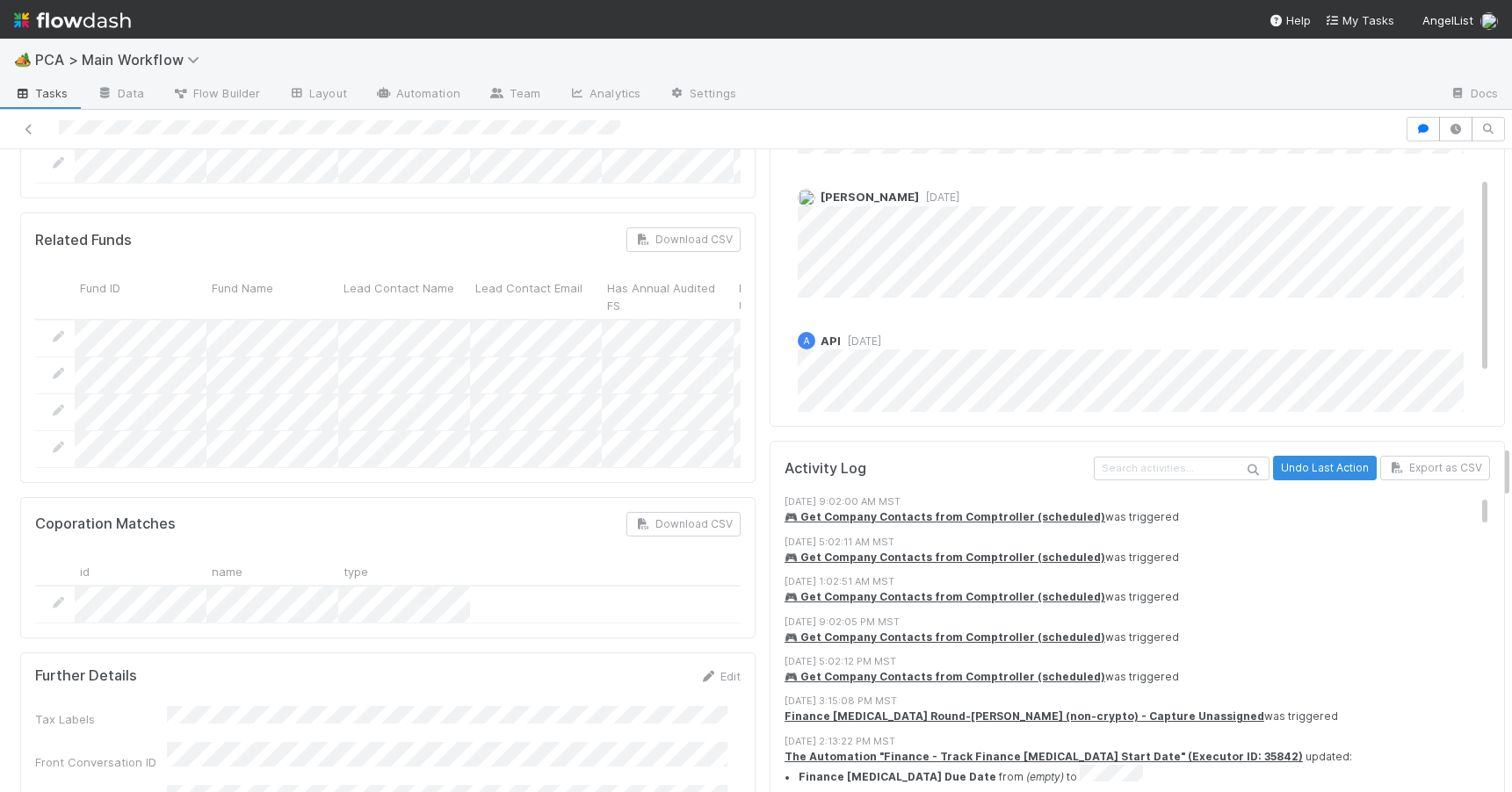
drag, startPoint x: 1458, startPoint y: 360, endPoint x: 1457, endPoint y: 342, distance: 18.0
click at [1458, 456] on div "Activity Log Undo Last Action Export as CSV 8/15/25, 9:02:00 AM MST 🎮 Get Compa…" at bounding box center [1136, 651] width 705 height 390
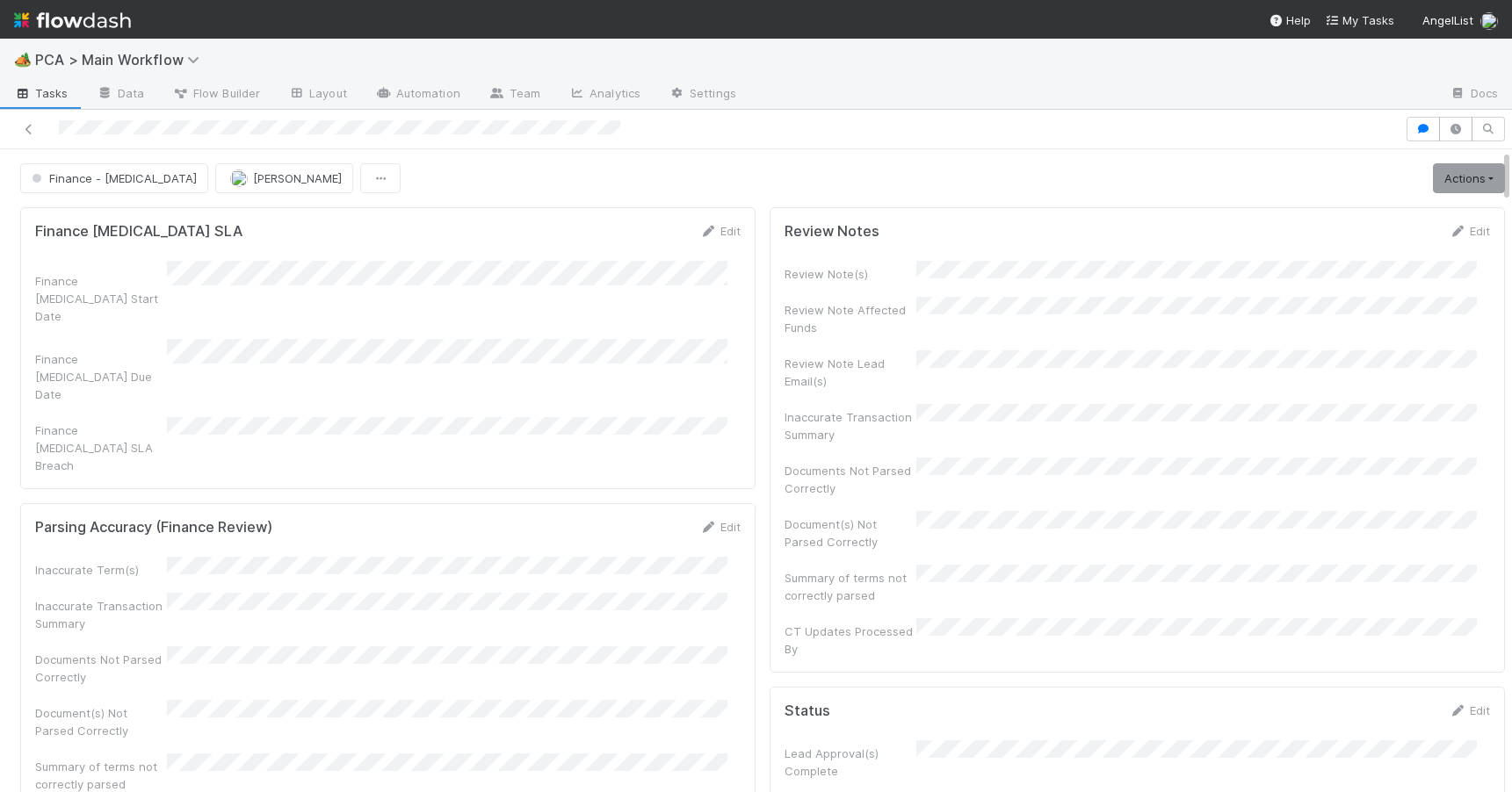
drag, startPoint x: 1491, startPoint y: 474, endPoint x: 1439, endPoint y: 76, distance: 401.4
click at [1442, 89] on div "🏕️ PCA > Main Workflow Tasks Data Flow Builder Layout Automation Team Analytics…" at bounding box center [756, 415] width 1512 height 754
click at [1490, 181] on div "Finance - ICU Janice Garcia Actions Finish Move to Post-Close Question Move to …" at bounding box center [762, 178] width 1511 height 29
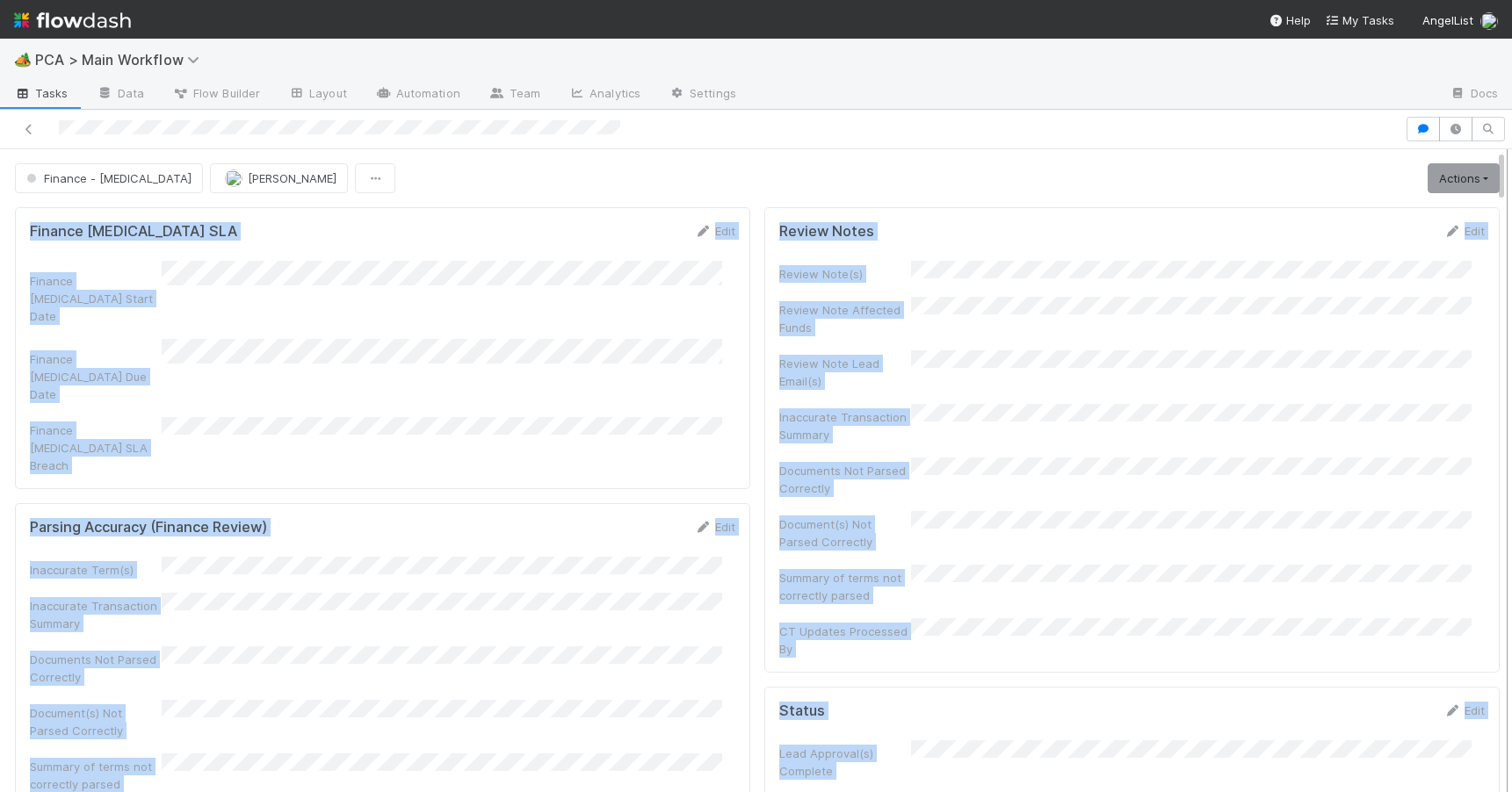
drag, startPoint x: 1490, startPoint y: 181, endPoint x: 1491, endPoint y: 203, distance: 22.0
click at [1491, 203] on div "Finance - ICU Janice Garcia Actions Finish Move to Post-Close Question Move to …" at bounding box center [756, 471] width 1512 height 643
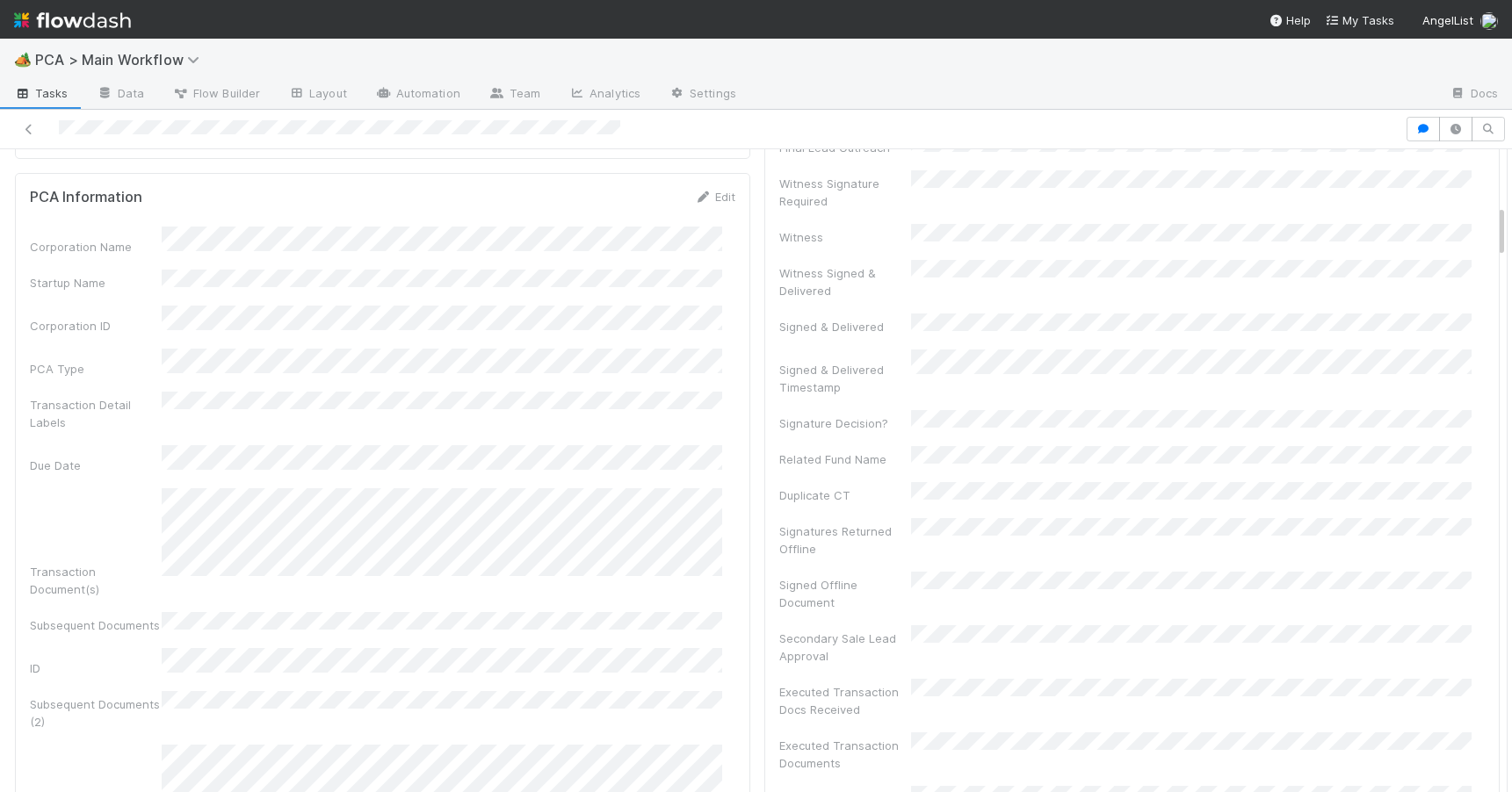
scroll to position [770, 0]
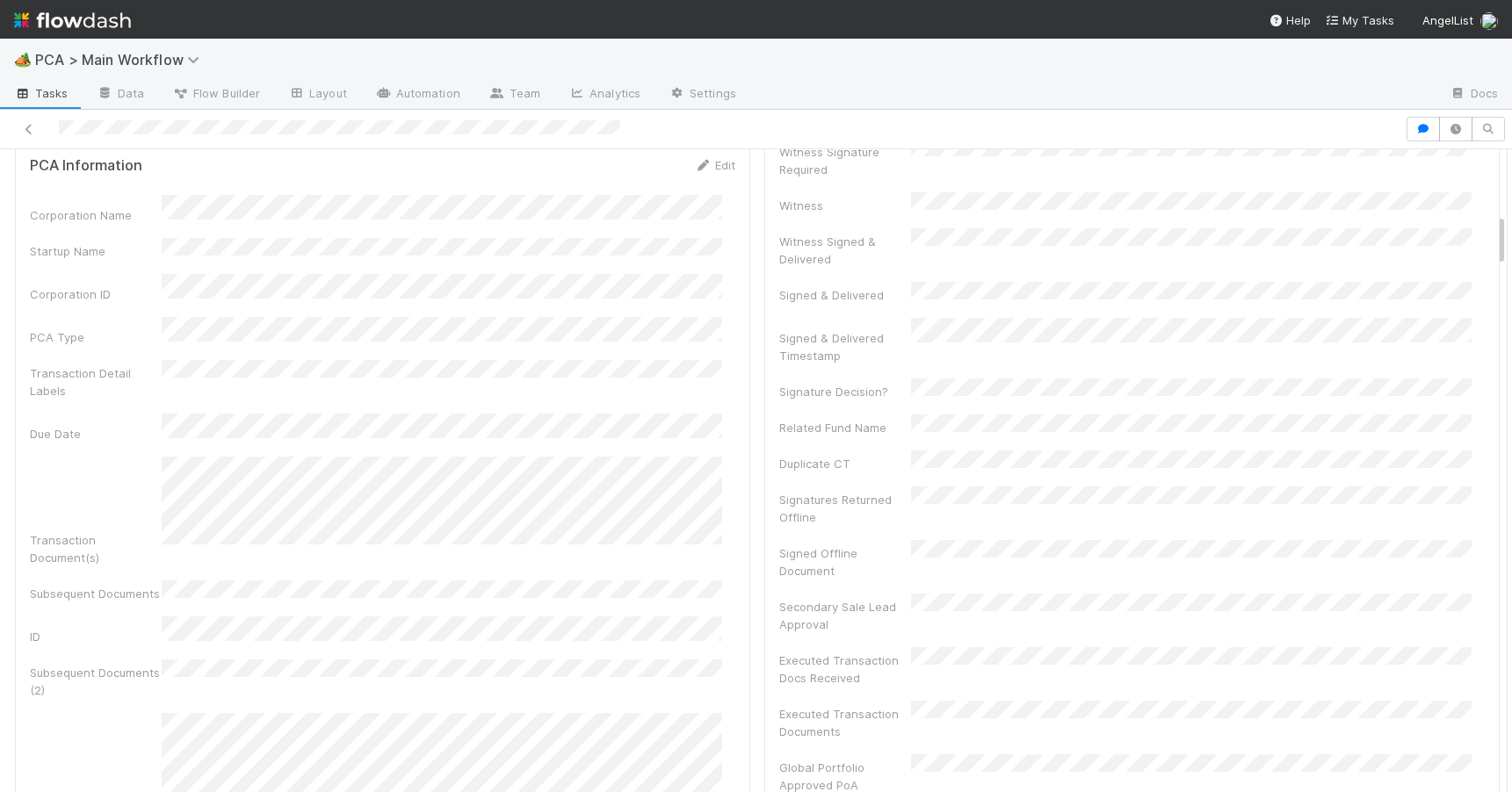
drag, startPoint x: 1488, startPoint y: 182, endPoint x: 1520, endPoint y: 246, distance: 71.6
click at [1511, 246] on html "🏕️ PCA > Main Workflow Tasks Data Flow Builder Layout Automation Team Analytics…" at bounding box center [756, 396] width 1512 height 792
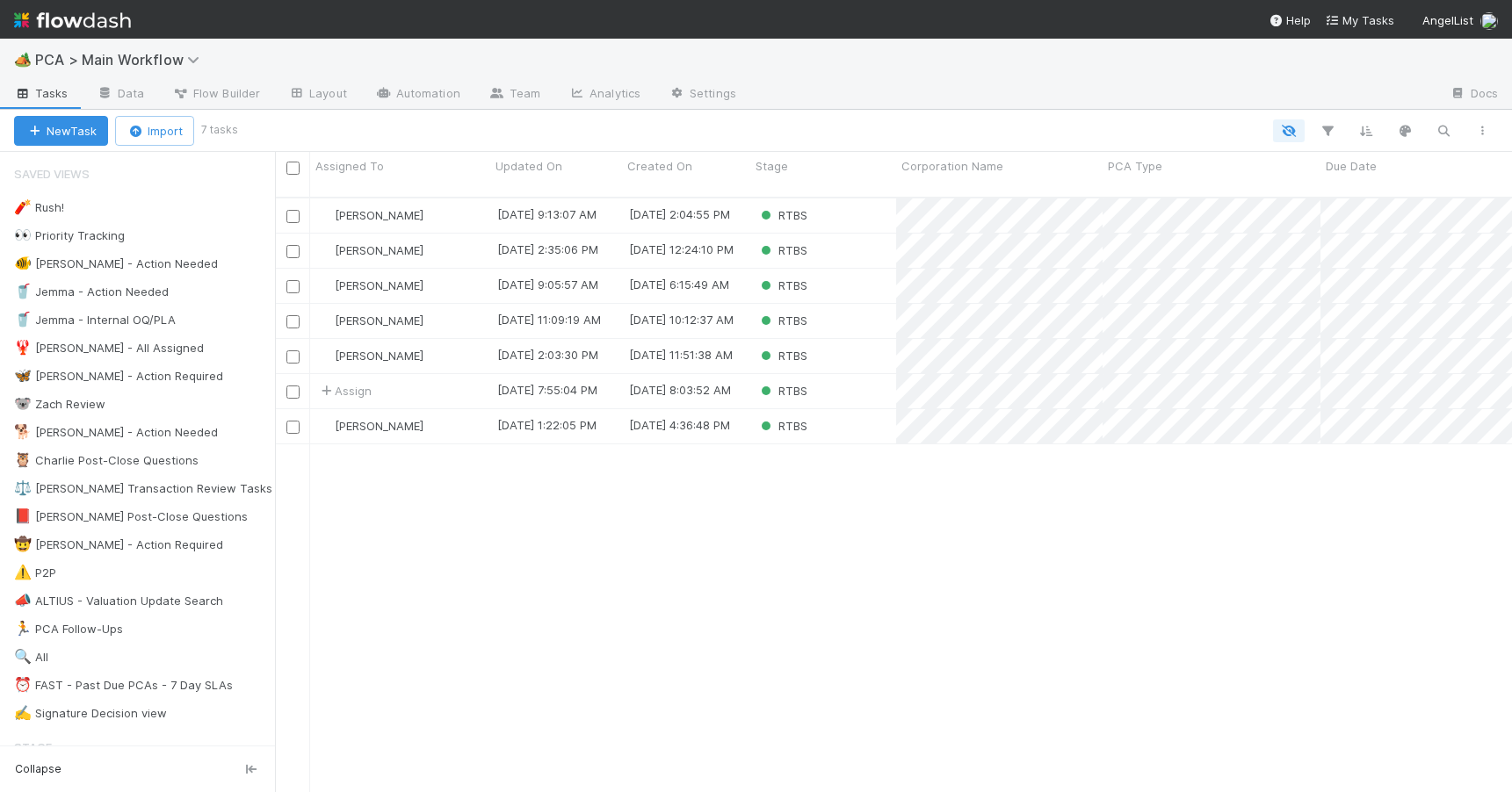
scroll to position [596, 1224]
click at [847, 202] on div "RTBS" at bounding box center [823, 215] width 145 height 34
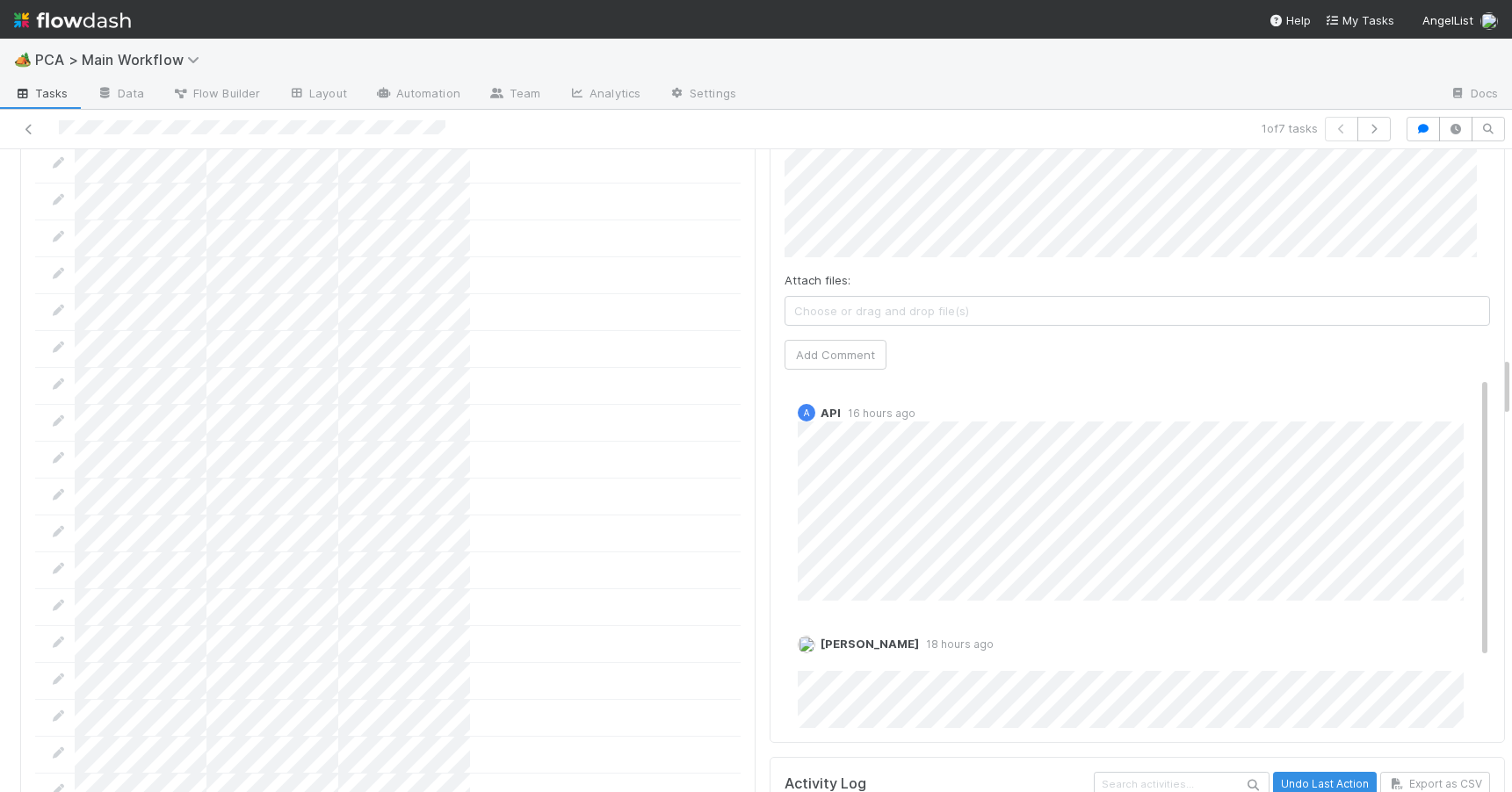
scroll to position [2180, 0]
drag, startPoint x: 1492, startPoint y: 256, endPoint x: 1526, endPoint y: 376, distance: 124.7
click at [1511, 376] on html "🏕️ PCA > Main Workflow Tasks Data Flow Builder Layout Automation Team Analytics…" at bounding box center [756, 396] width 1512 height 792
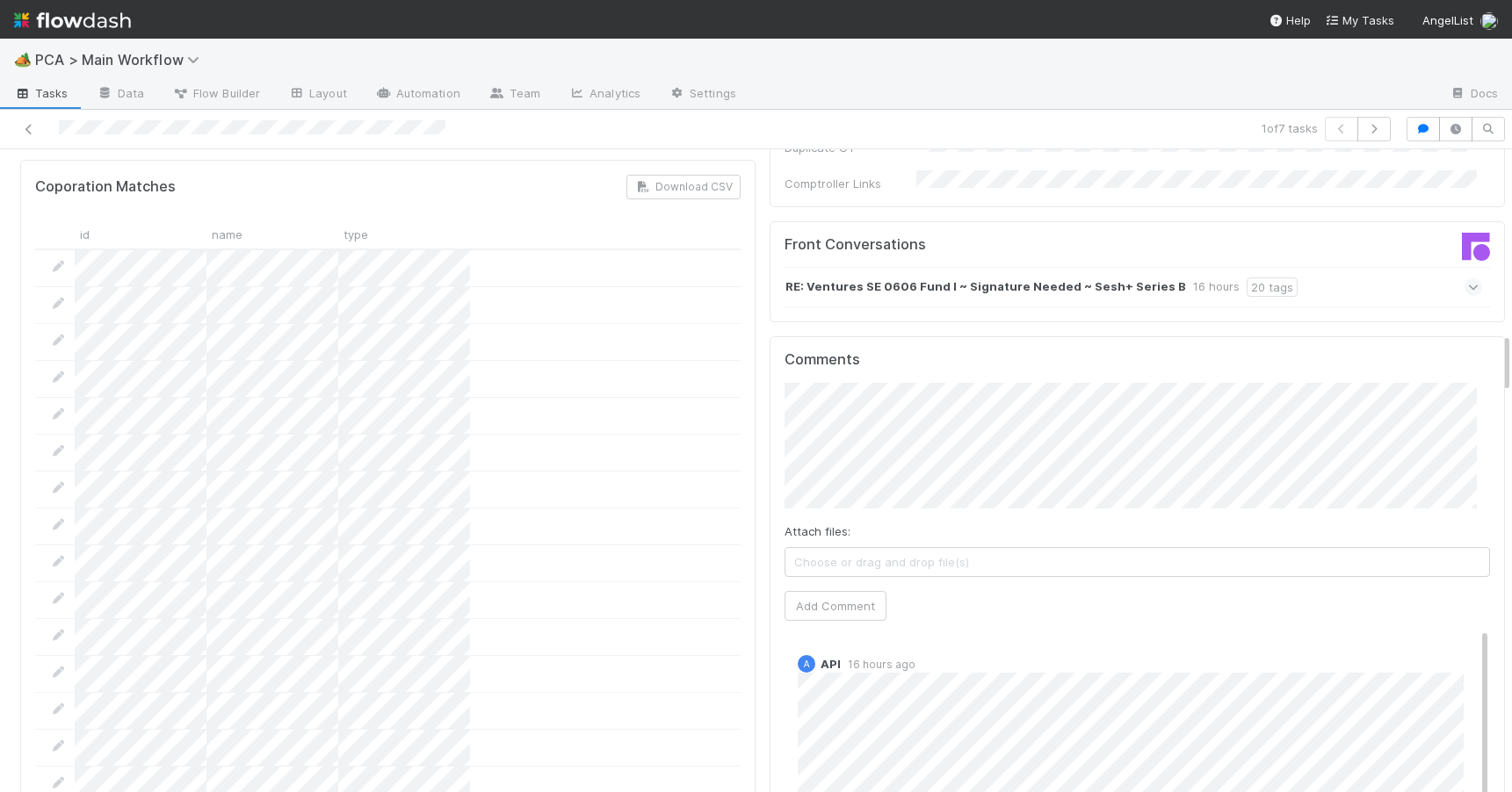
scroll to position [1901, 0]
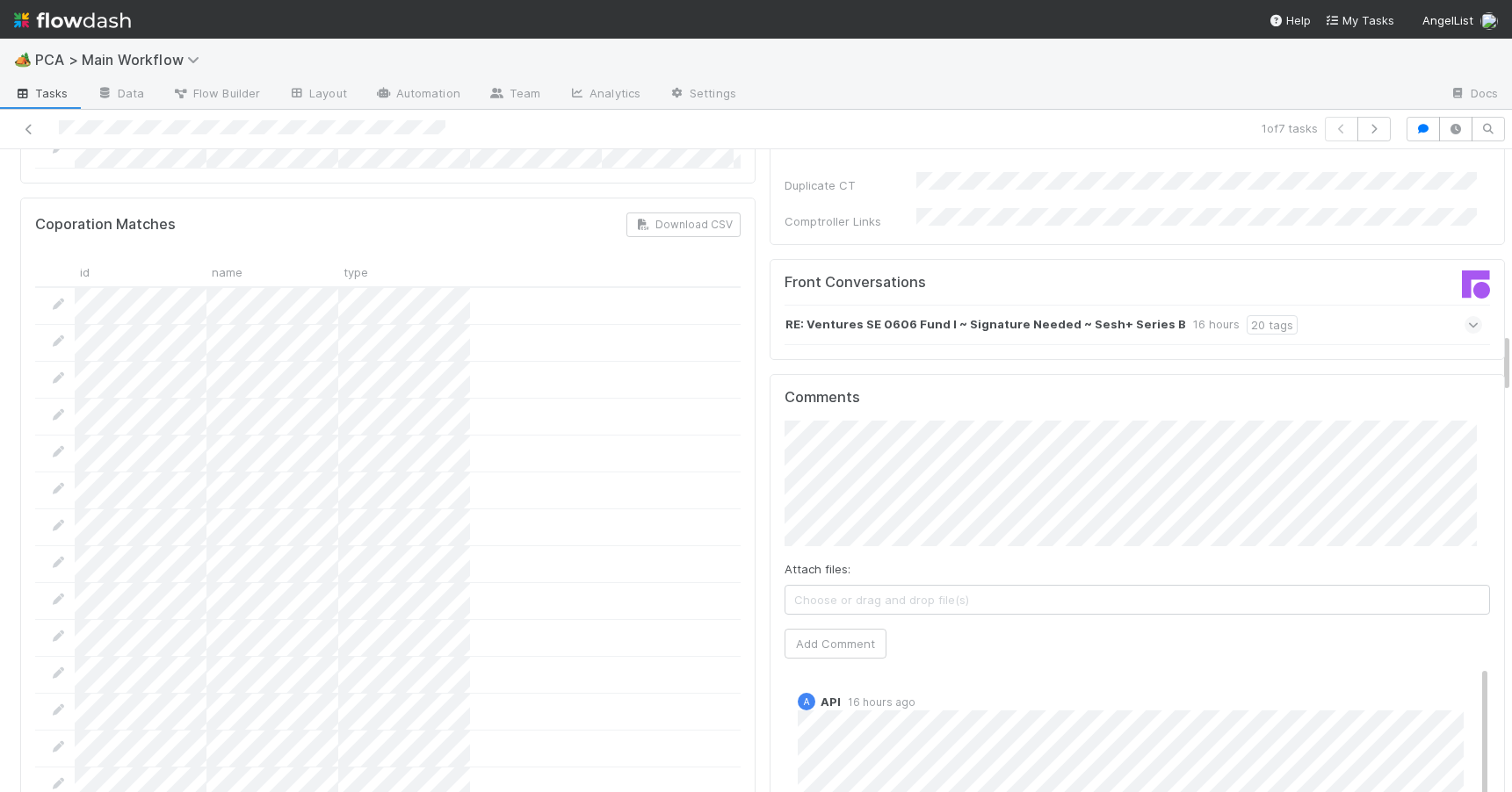
drag, startPoint x: 1493, startPoint y: 381, endPoint x: 1493, endPoint y: 352, distance: 29.0
click at [832, 629] on button "Add Comment" at bounding box center [836, 644] width 102 height 29
click at [27, 132] on icon at bounding box center [29, 130] width 18 height 12
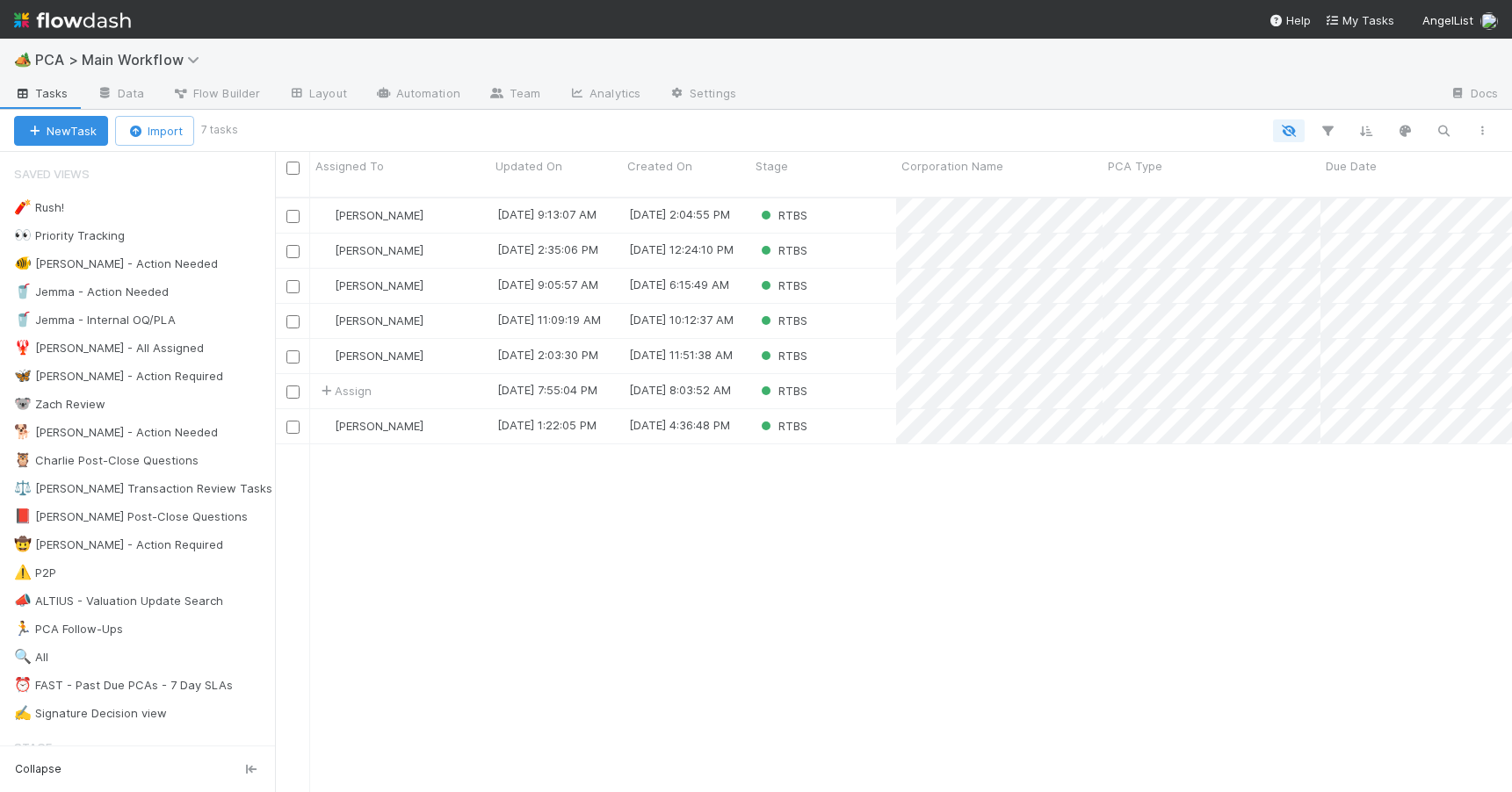
scroll to position [14, 14]
click at [802, 499] on div "Zachary Conley 8/15/25, 9:13:07 AM 8/14/25, 2:04:55 PM RTBS 0 0 0 0 2 0 0 0 0 0…" at bounding box center [894, 502] width 1237 height 608
click at [845, 274] on div "RTBS" at bounding box center [823, 285] width 145 height 34
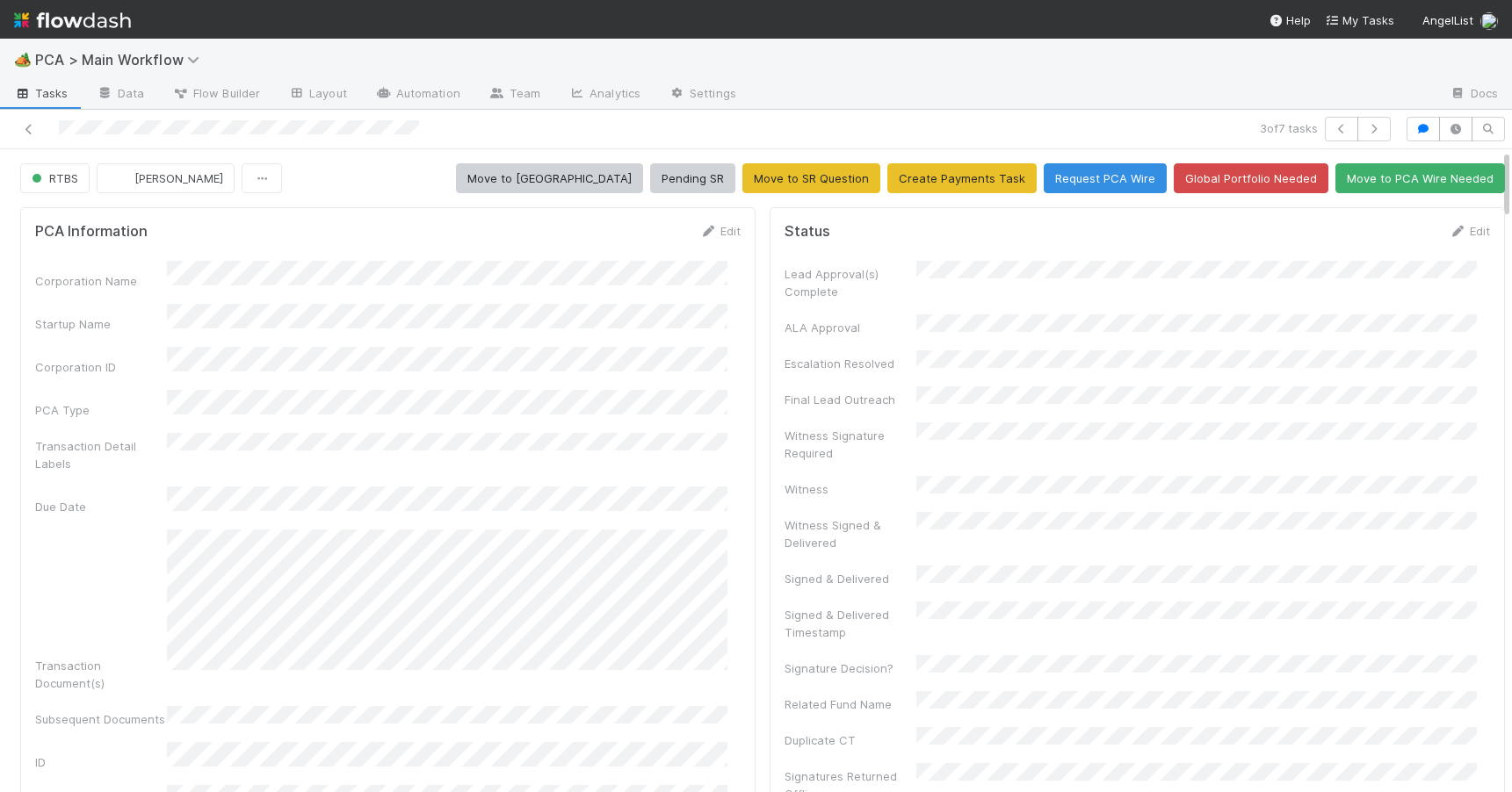
scroll to position [908, 0]
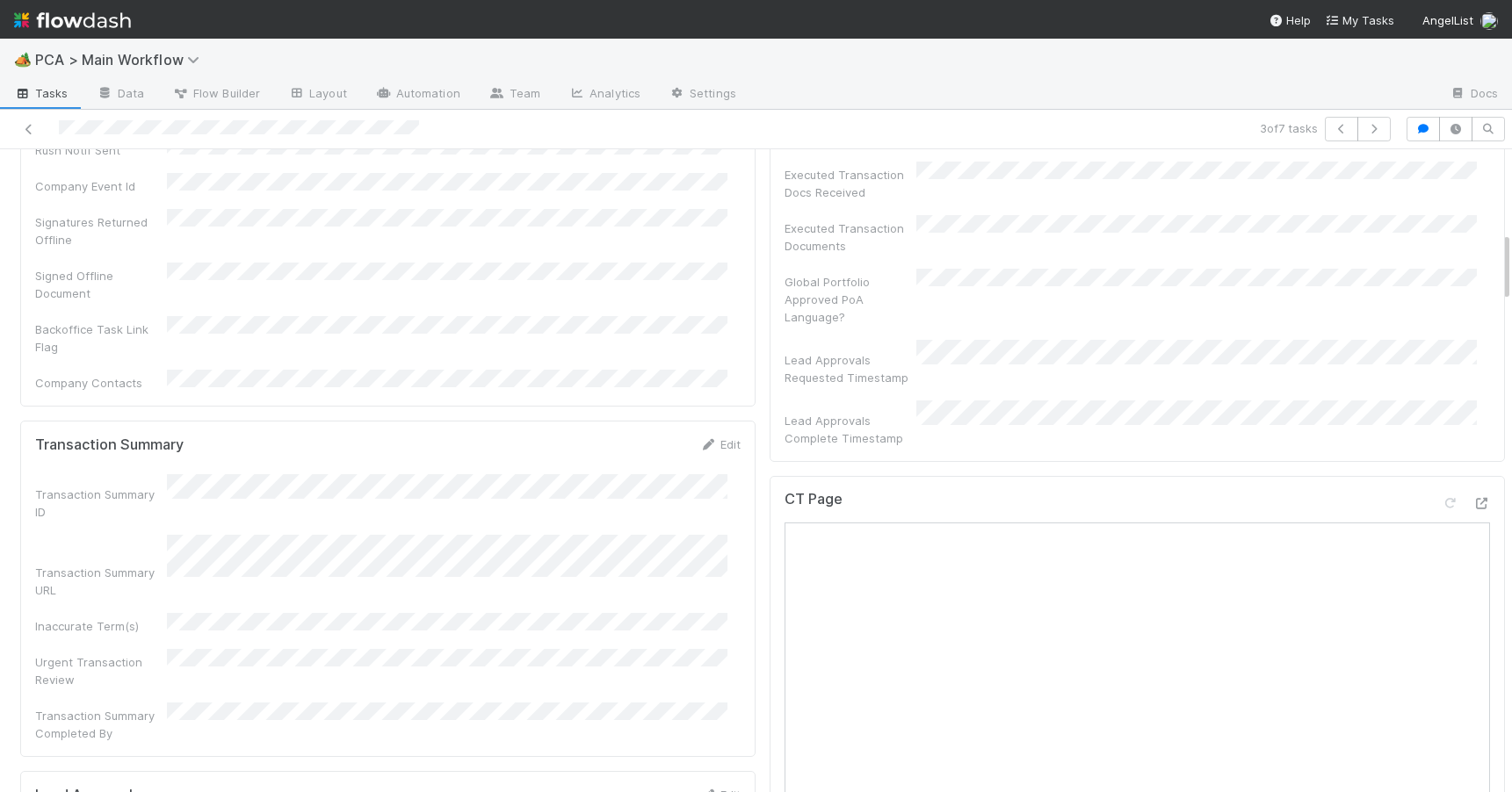
drag, startPoint x: 1493, startPoint y: 297, endPoint x: 1492, endPoint y: 281, distance: 16.0
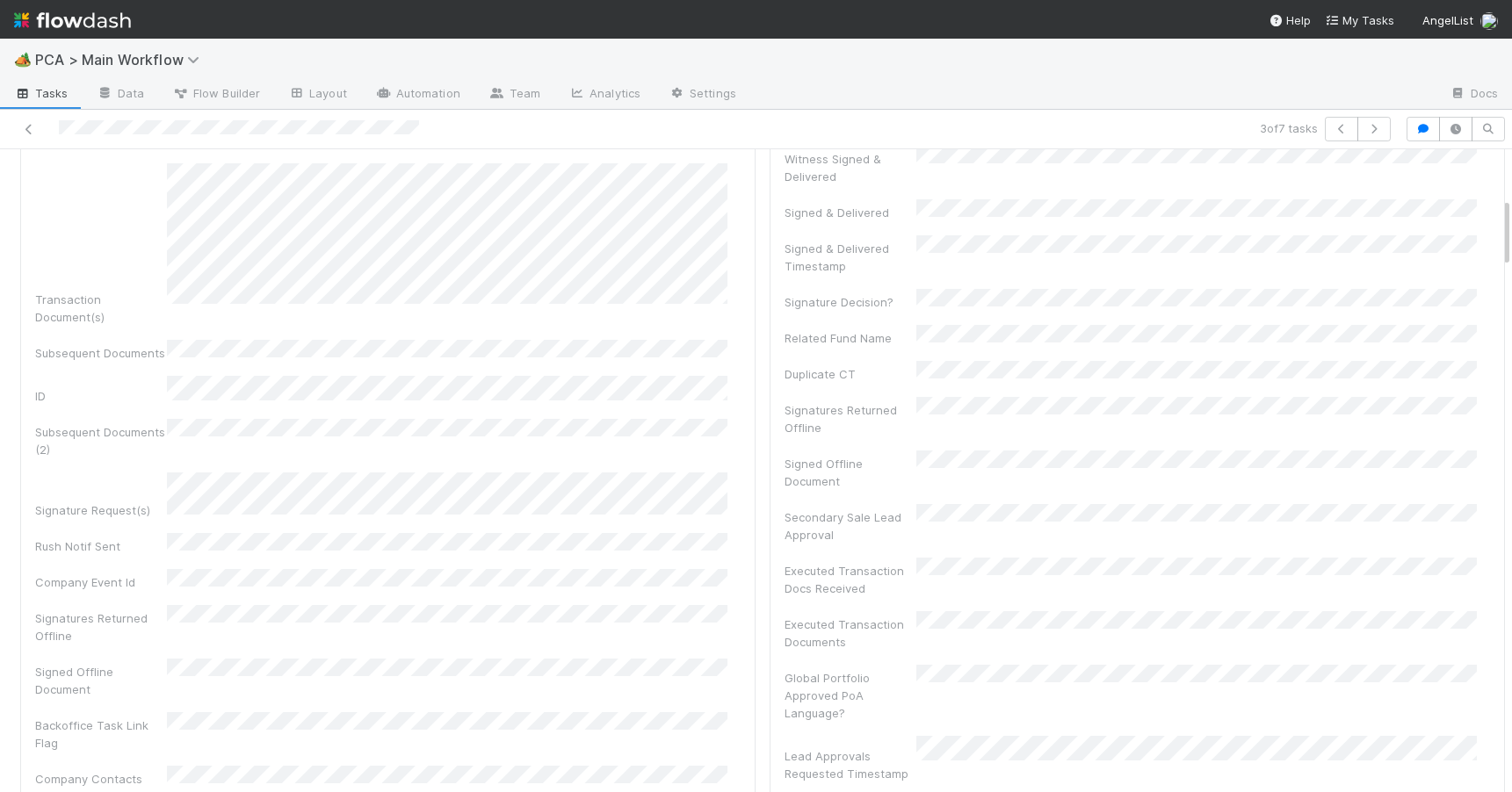
scroll to position [220, 0]
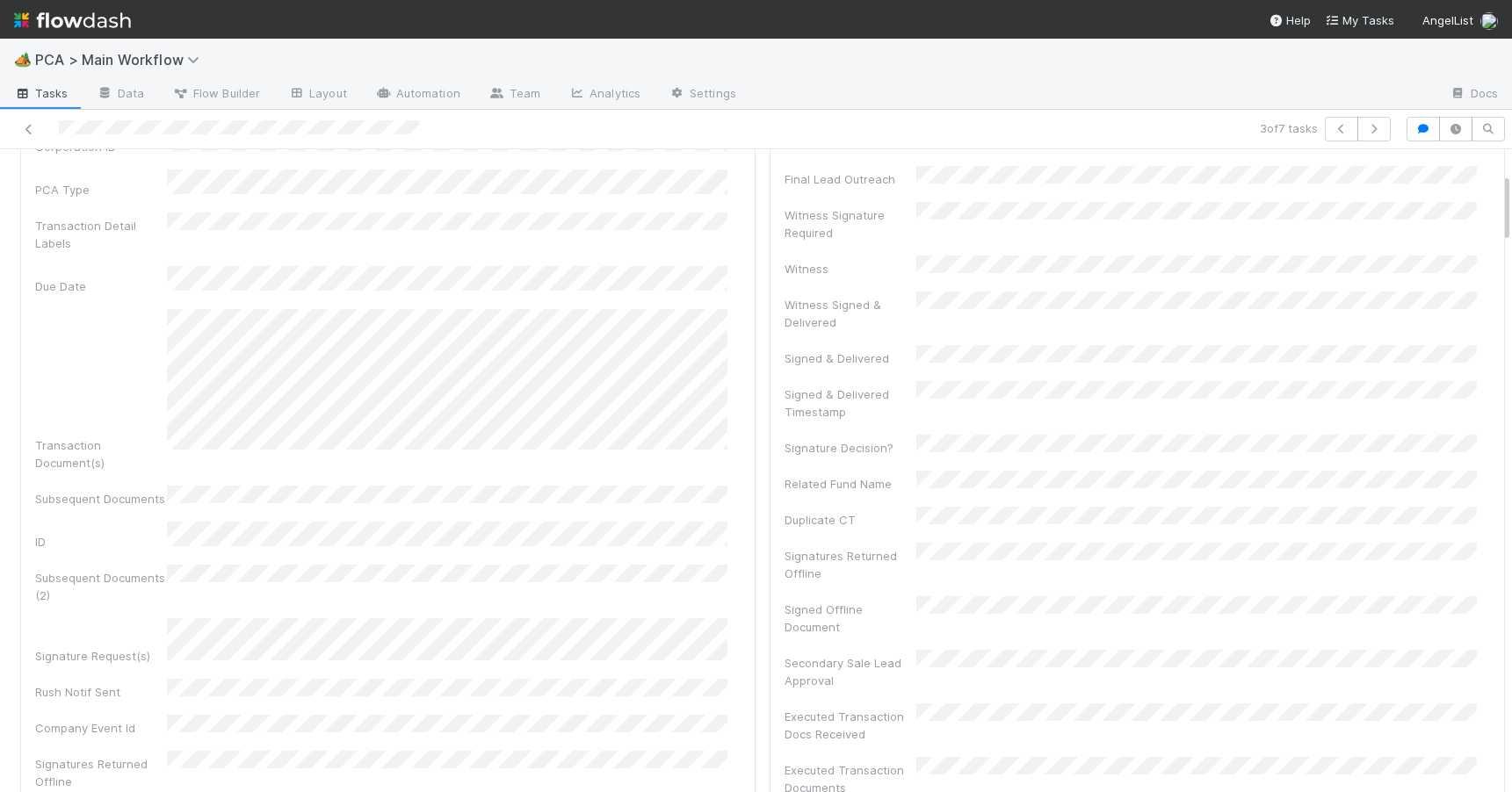
drag, startPoint x: 1493, startPoint y: 280, endPoint x: 1483, endPoint y: 221, distance: 59.8
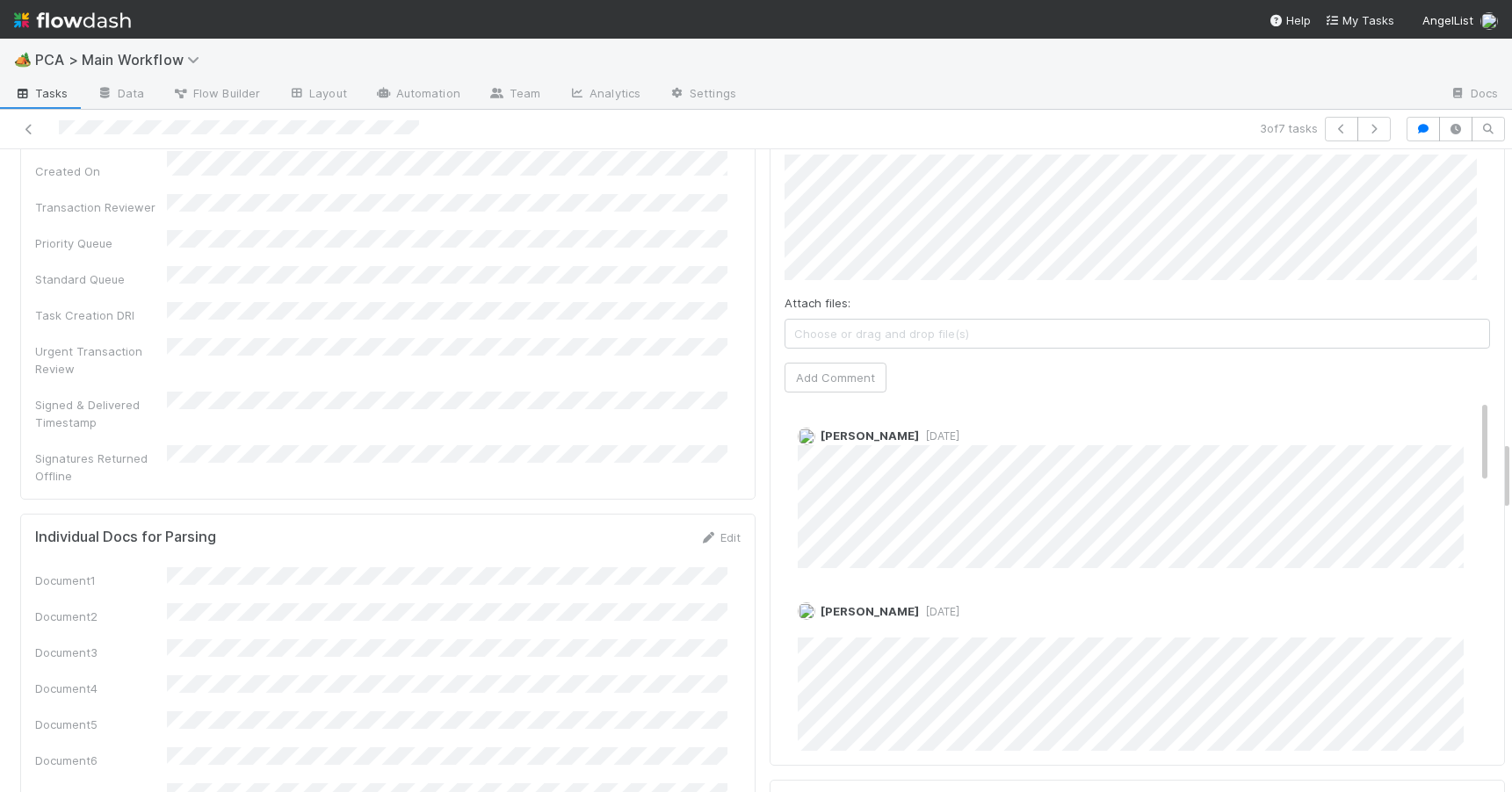
scroll to position [2670, 0]
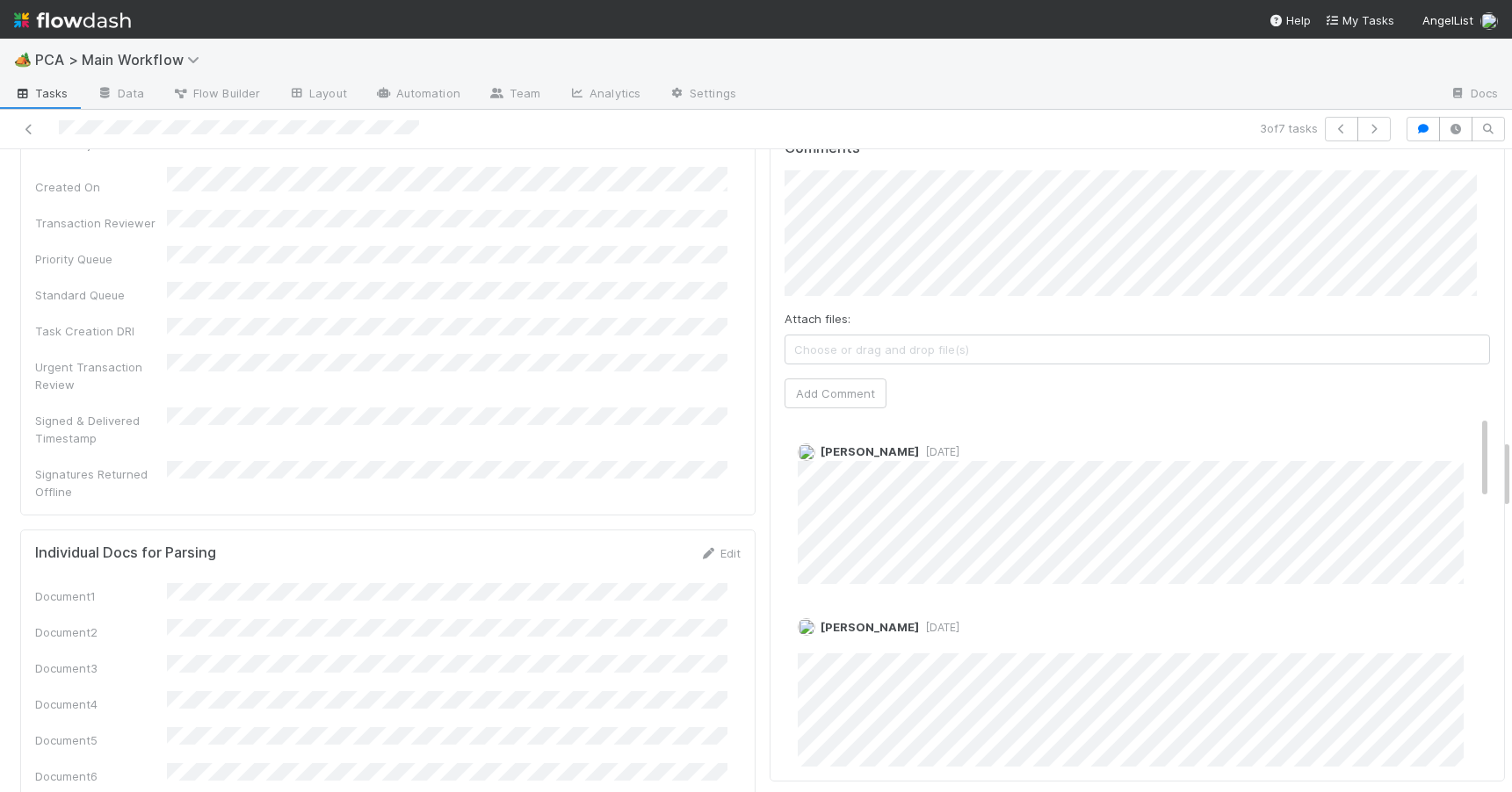
drag, startPoint x: 1492, startPoint y: 201, endPoint x: 1595, endPoint y: 467, distance: 285.2
click at [1511, 467] on html "🏕️ PCA > Main Workflow Tasks Data Flow Builder Layout Automation Team Analytics…" at bounding box center [756, 396] width 1512 height 792
drag, startPoint x: 1458, startPoint y: 346, endPoint x: 1466, endPoint y: 396, distance: 50.6
click at [1466, 396] on div "Comments Attach files: Choose or drag and drop file(s) Add Comment Michael Capi…" at bounding box center [1137, 453] width 735 height 657
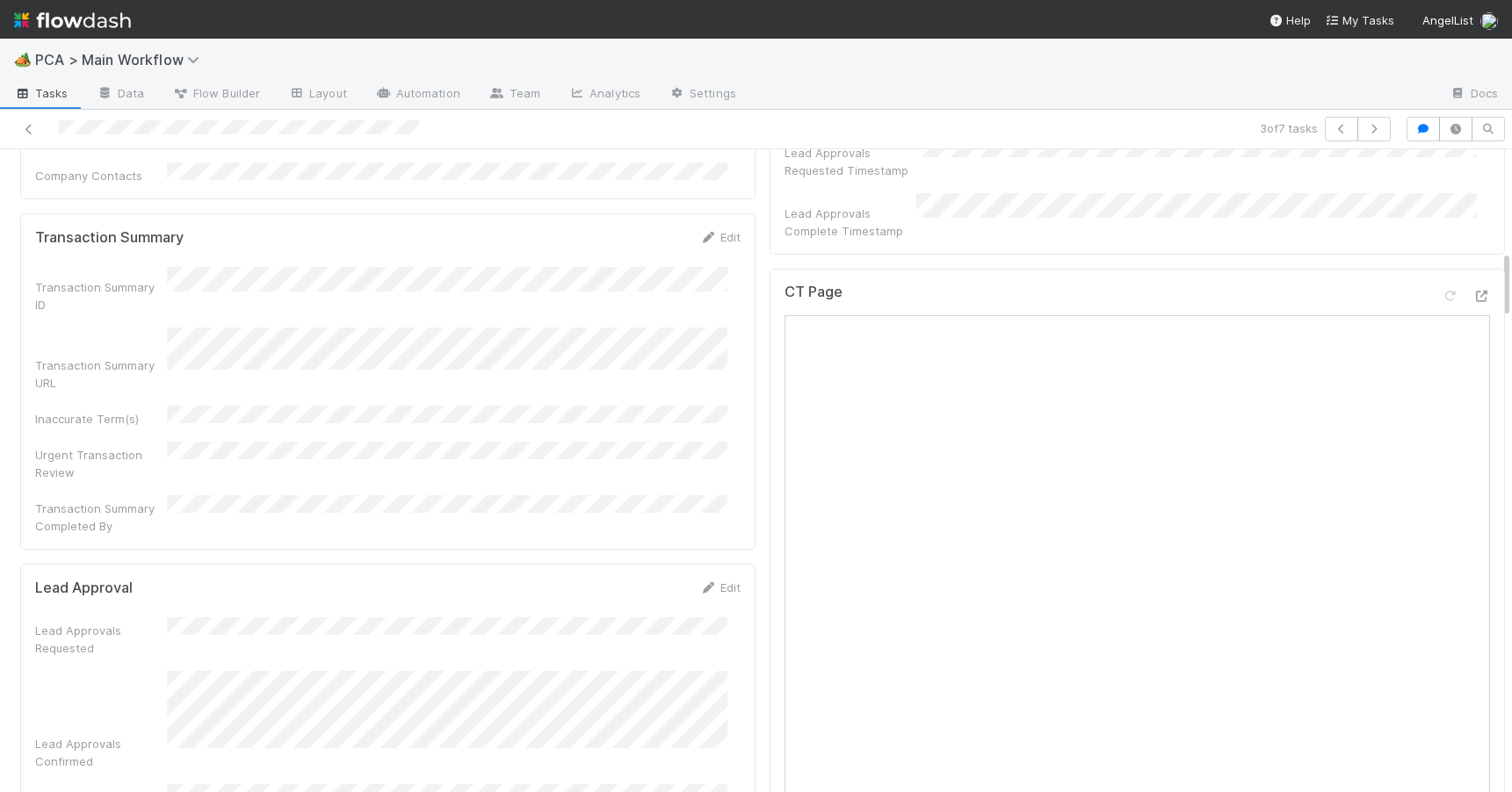
scroll to position [944, 0]
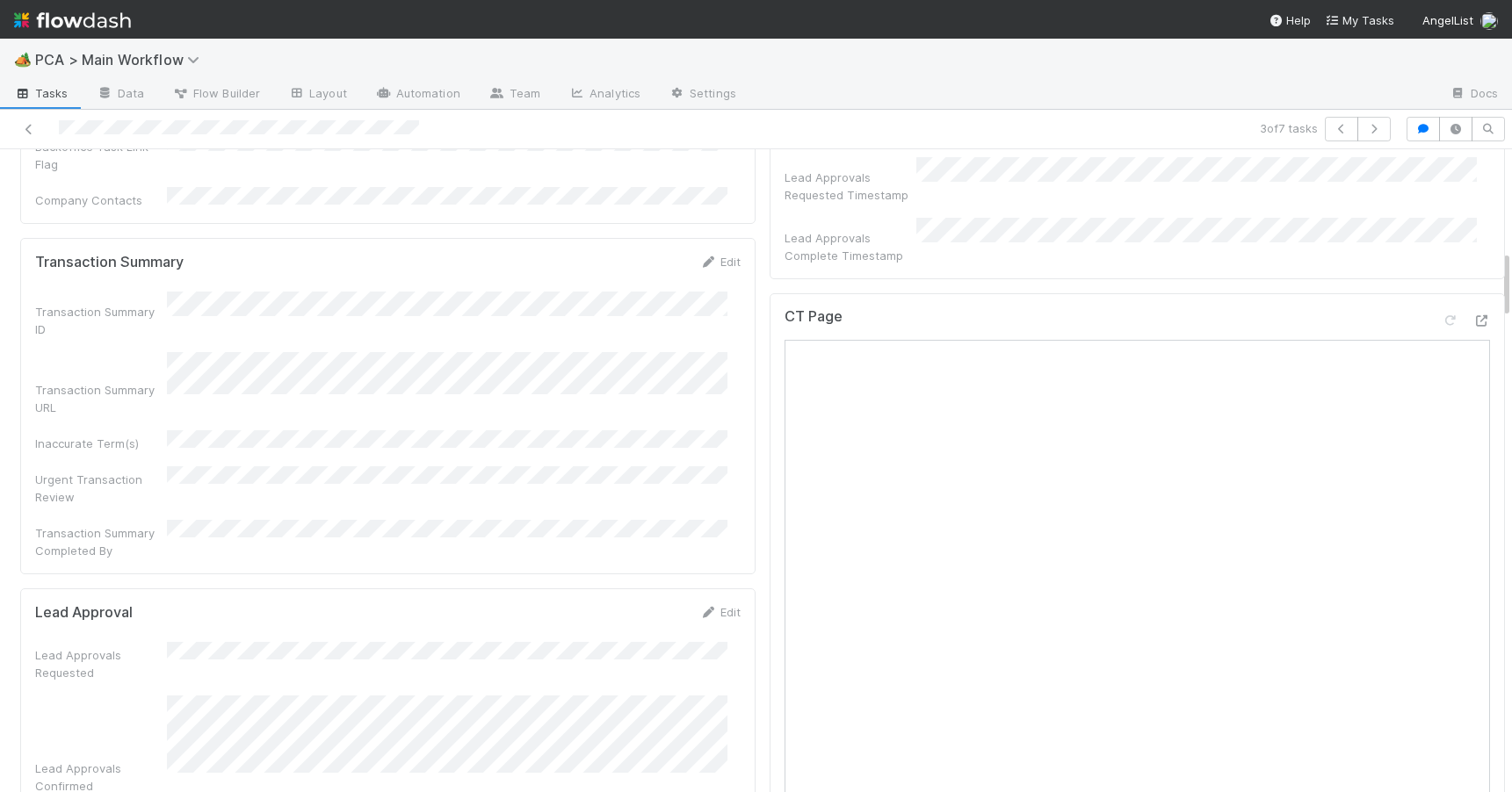
drag, startPoint x: 1493, startPoint y: 456, endPoint x: 1477, endPoint y: 271, distance: 185.7
click at [1511, 278] on div at bounding box center [1512, 471] width 1 height 643
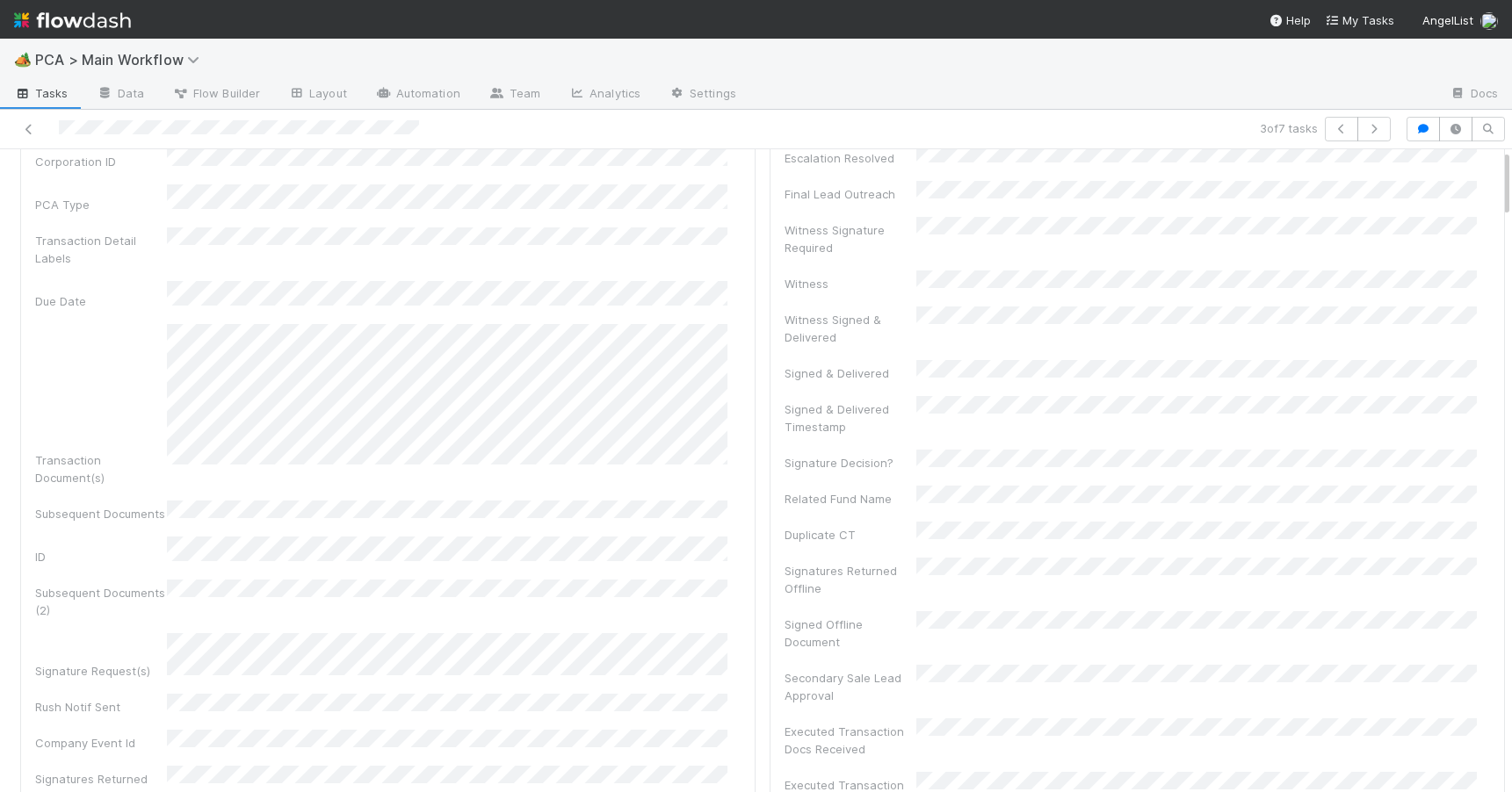
scroll to position [0, 0]
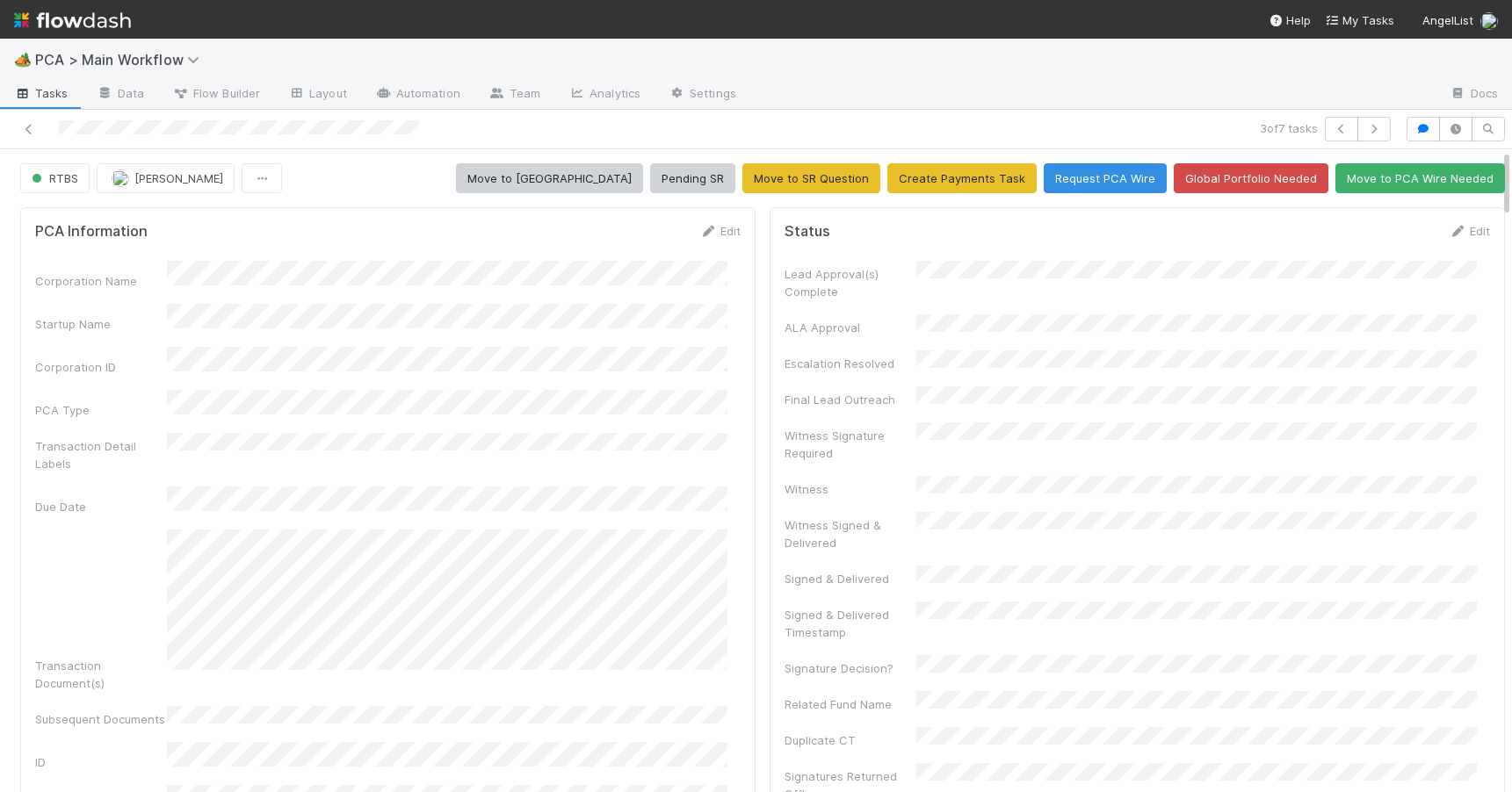
drag, startPoint x: 1491, startPoint y: 292, endPoint x: 1483, endPoint y: 164, distance: 128.2
click at [1454, 229] on link "Edit" at bounding box center [1469, 231] width 41 height 14
click at [1371, 243] on button "Save" at bounding box center [1396, 237] width 50 height 29
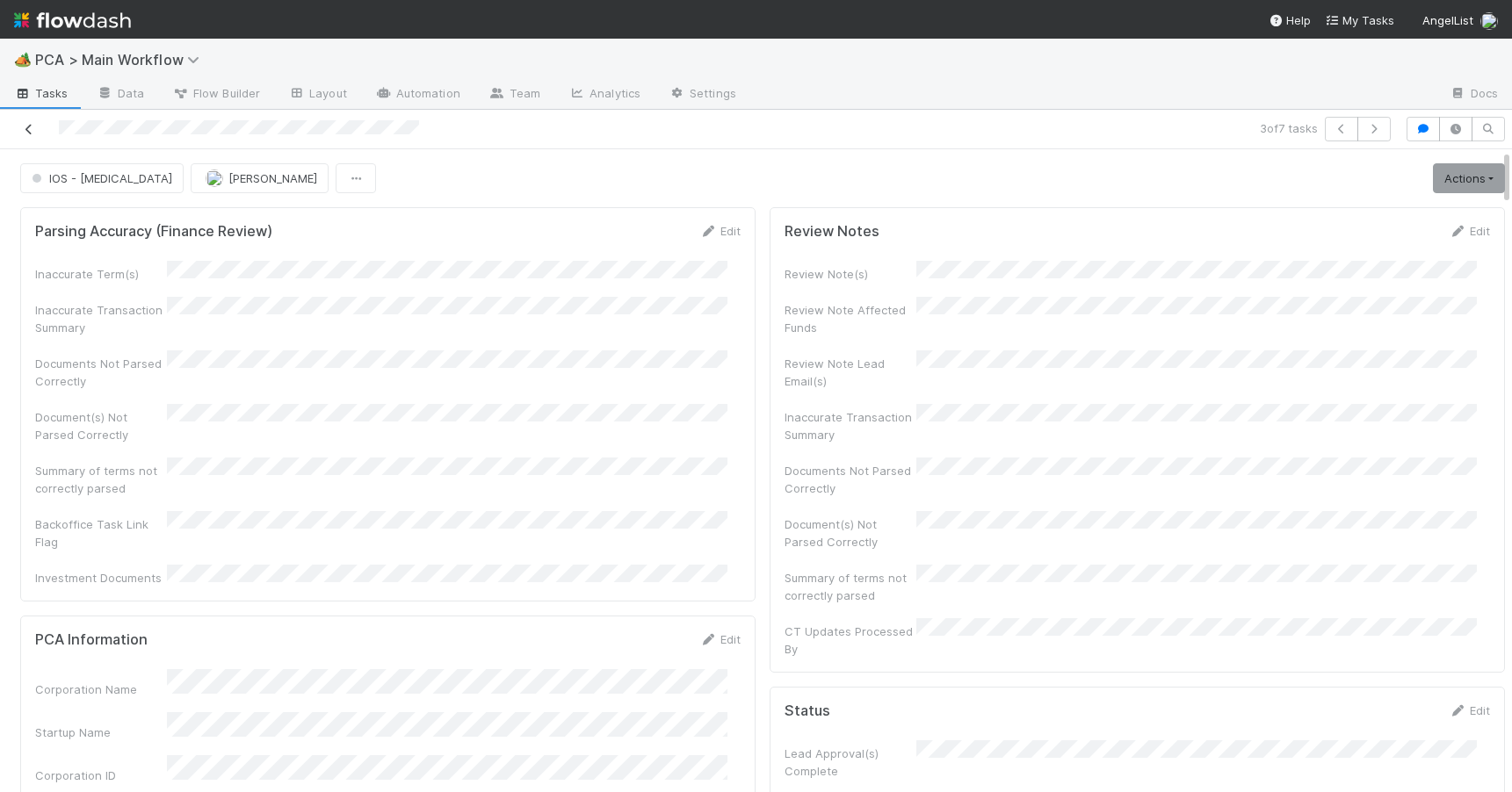
click at [36, 131] on icon at bounding box center [29, 130] width 18 height 12
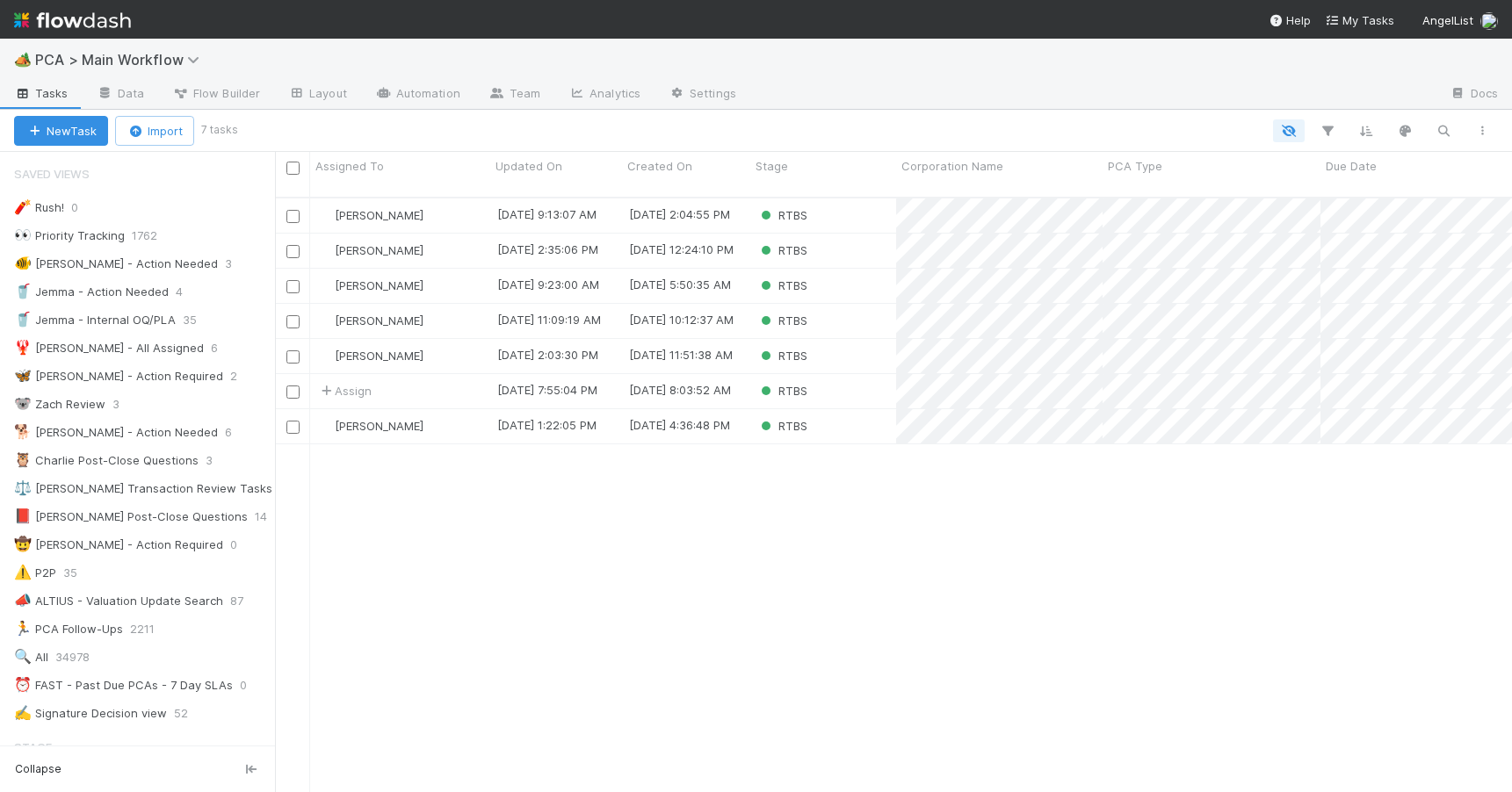
click at [480, 584] on div "Zachary Conley 8/15/25, 9:13:07 AM 8/14/25, 2:04:55 PM RTBS 0 0 0 0 2 0 0 0 0 0…" at bounding box center [894, 502] width 1237 height 608
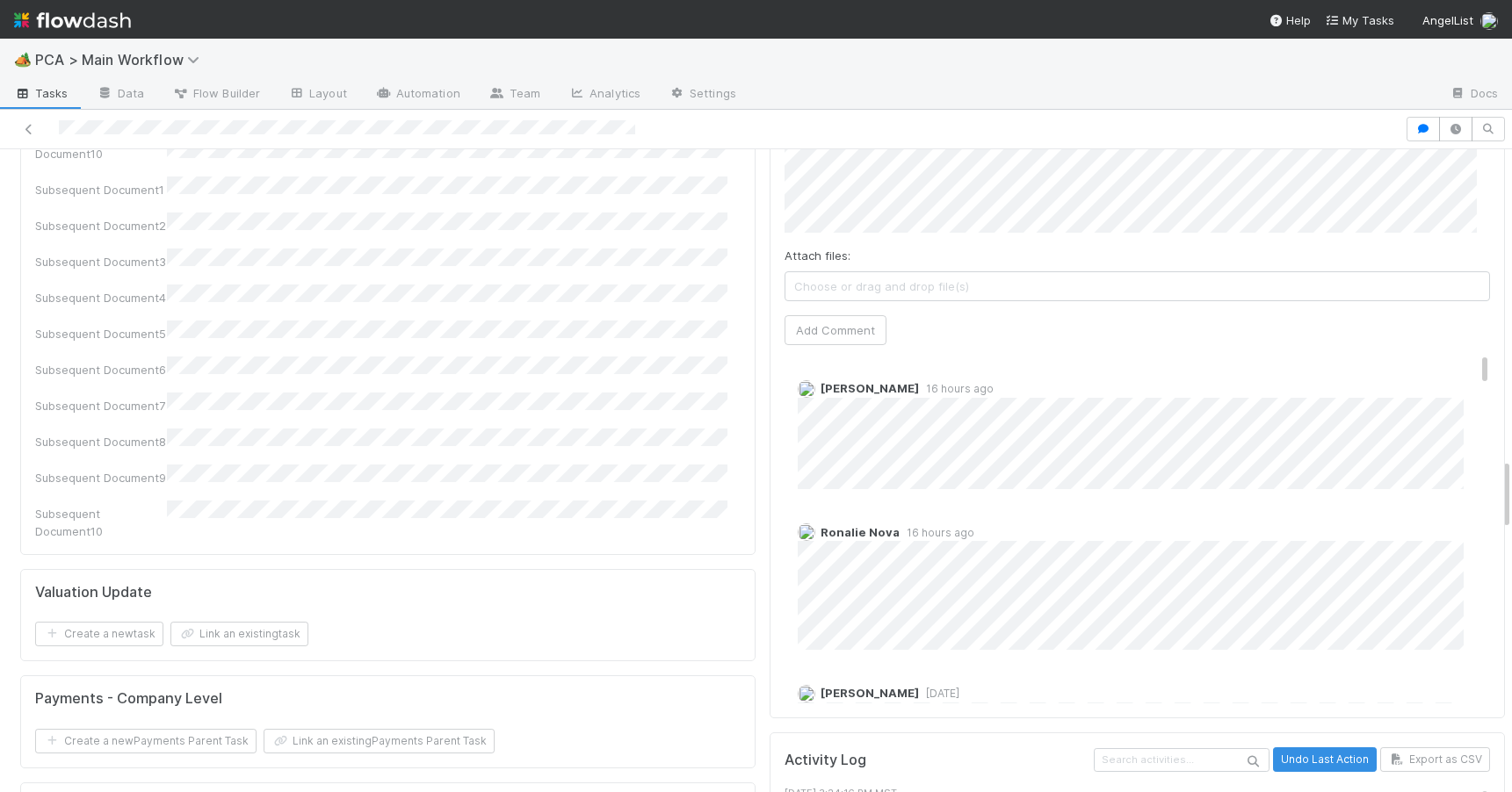
scroll to position [2757, 0]
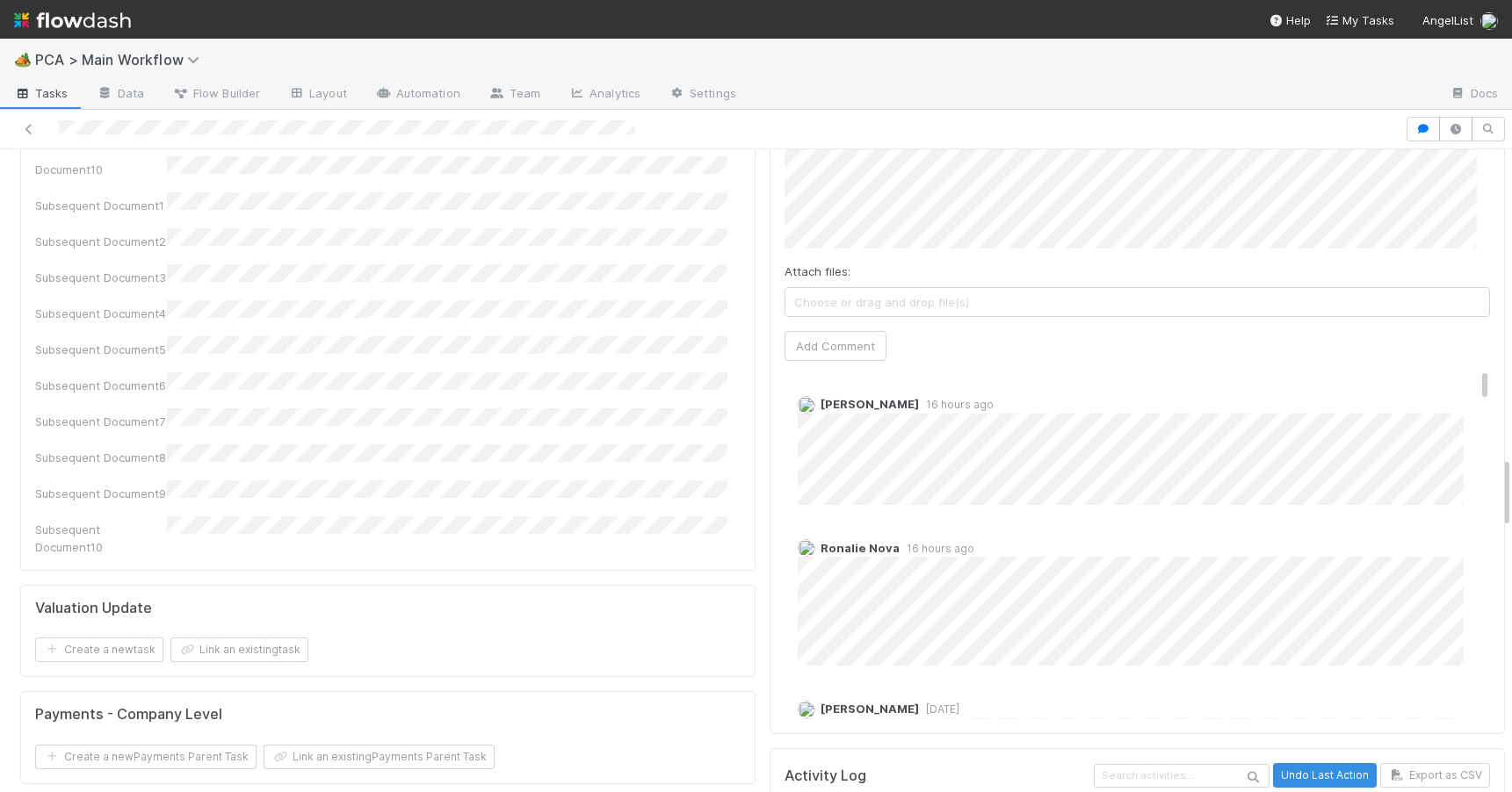
drag, startPoint x: 1492, startPoint y: 368, endPoint x: 1554, endPoint y: 486, distance: 133.3
click at [1511, 486] on html "🏕️ PCA > Main Workflow Tasks Data Flow Builder Layout Automation Team Analytics…" at bounding box center [756, 396] width 1512 height 792
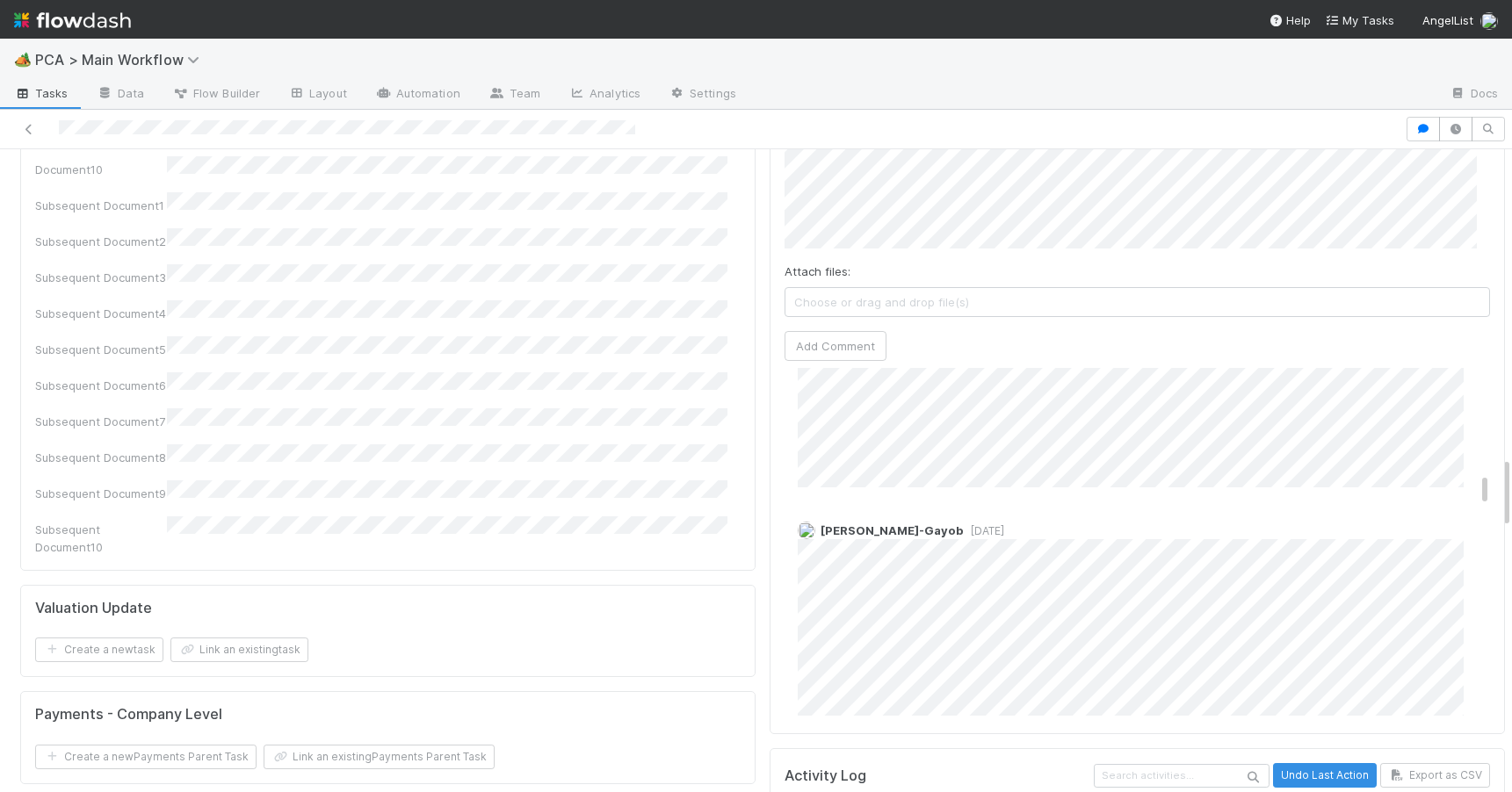
scroll to position [0, 0]
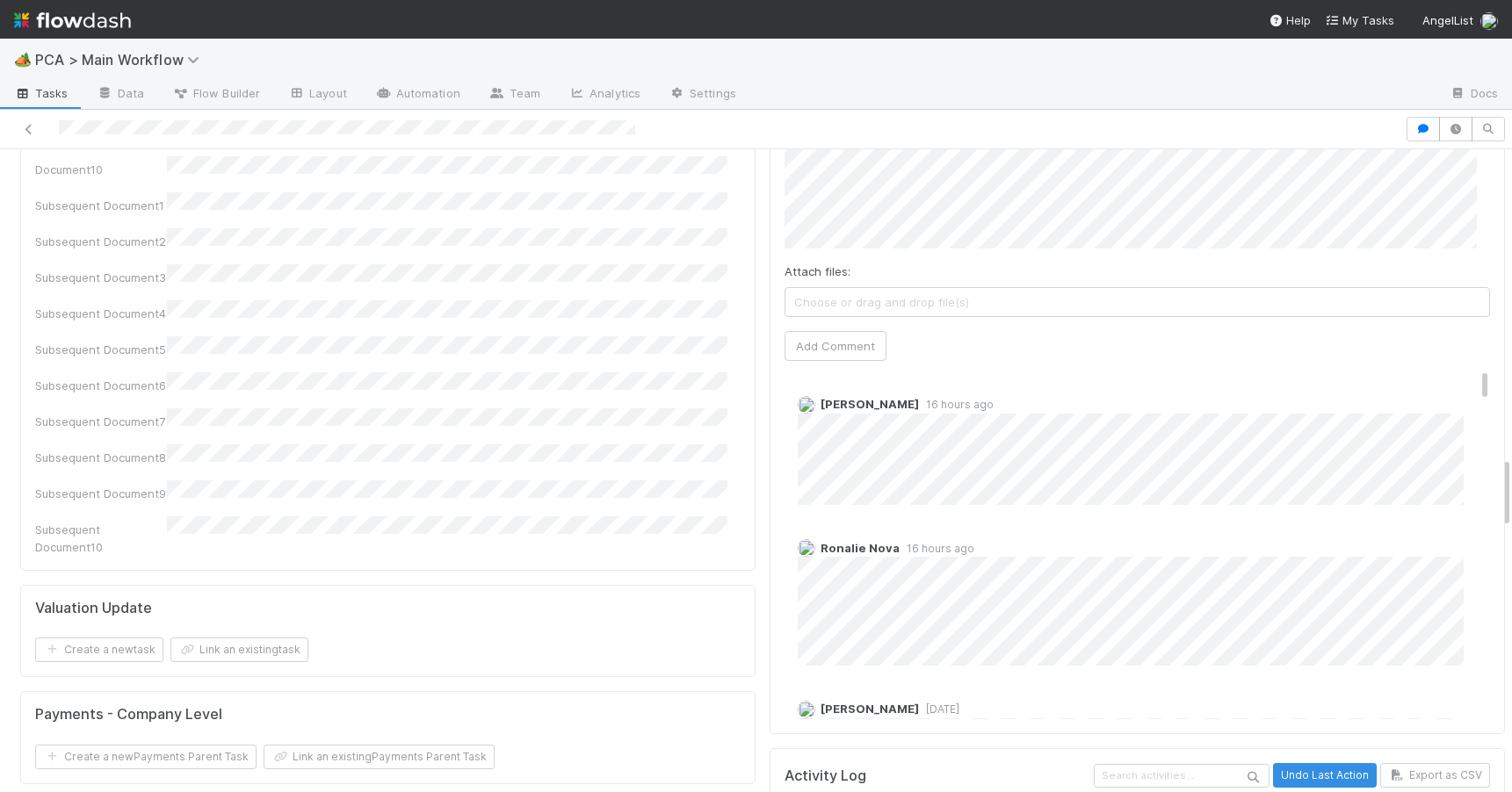
drag, startPoint x: 1457, startPoint y: 279, endPoint x: 1463, endPoint y: 195, distance: 84.2
click at [1463, 197] on div "Comments Attach files: Choose or drag and drop file(s) Add Comment [PERSON_NAME…" at bounding box center [1137, 406] width 735 height 657
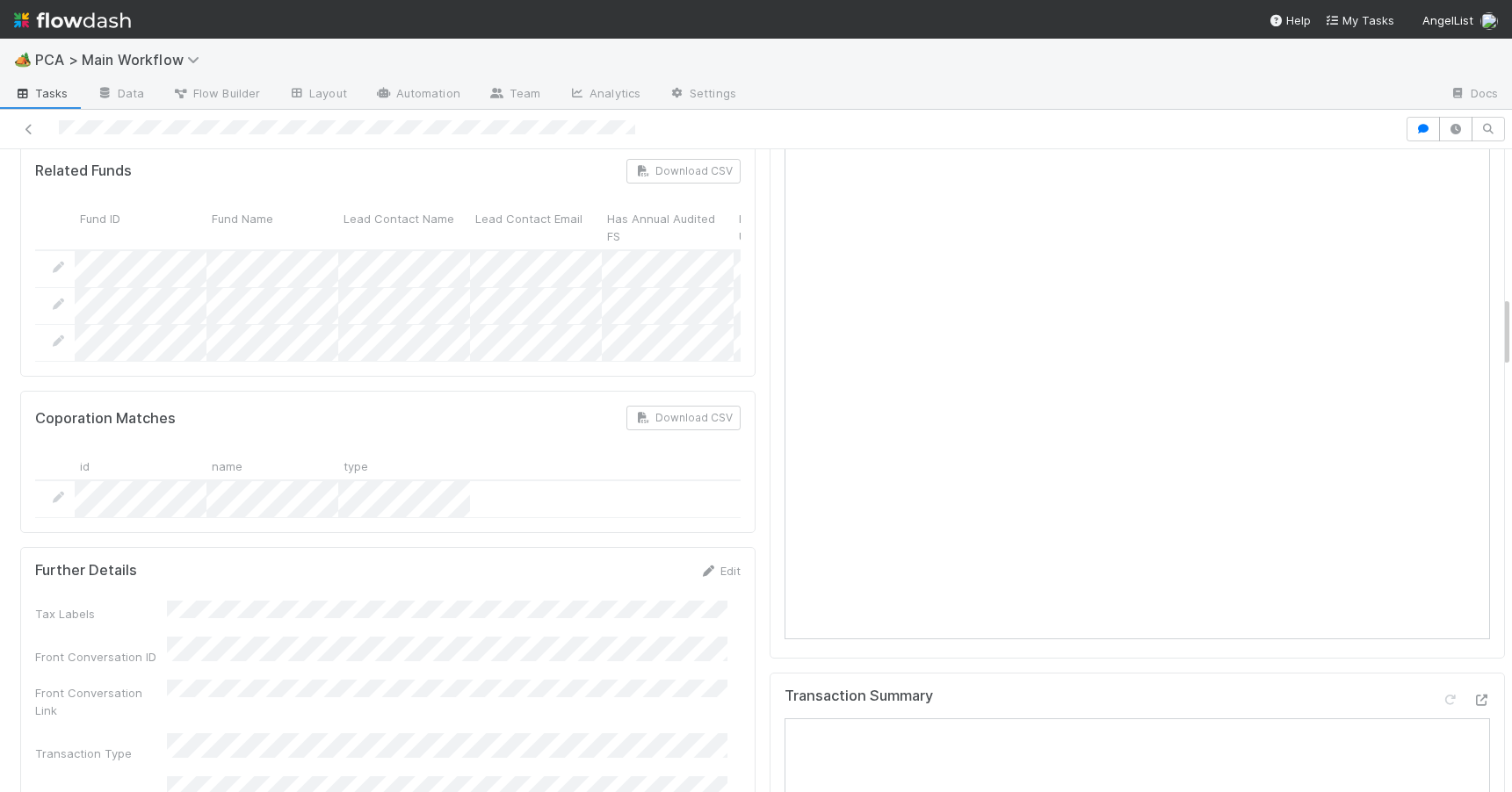
scroll to position [1355, 0]
drag, startPoint x: 1492, startPoint y: 470, endPoint x: 1478, endPoint y: 313, distance: 157.6
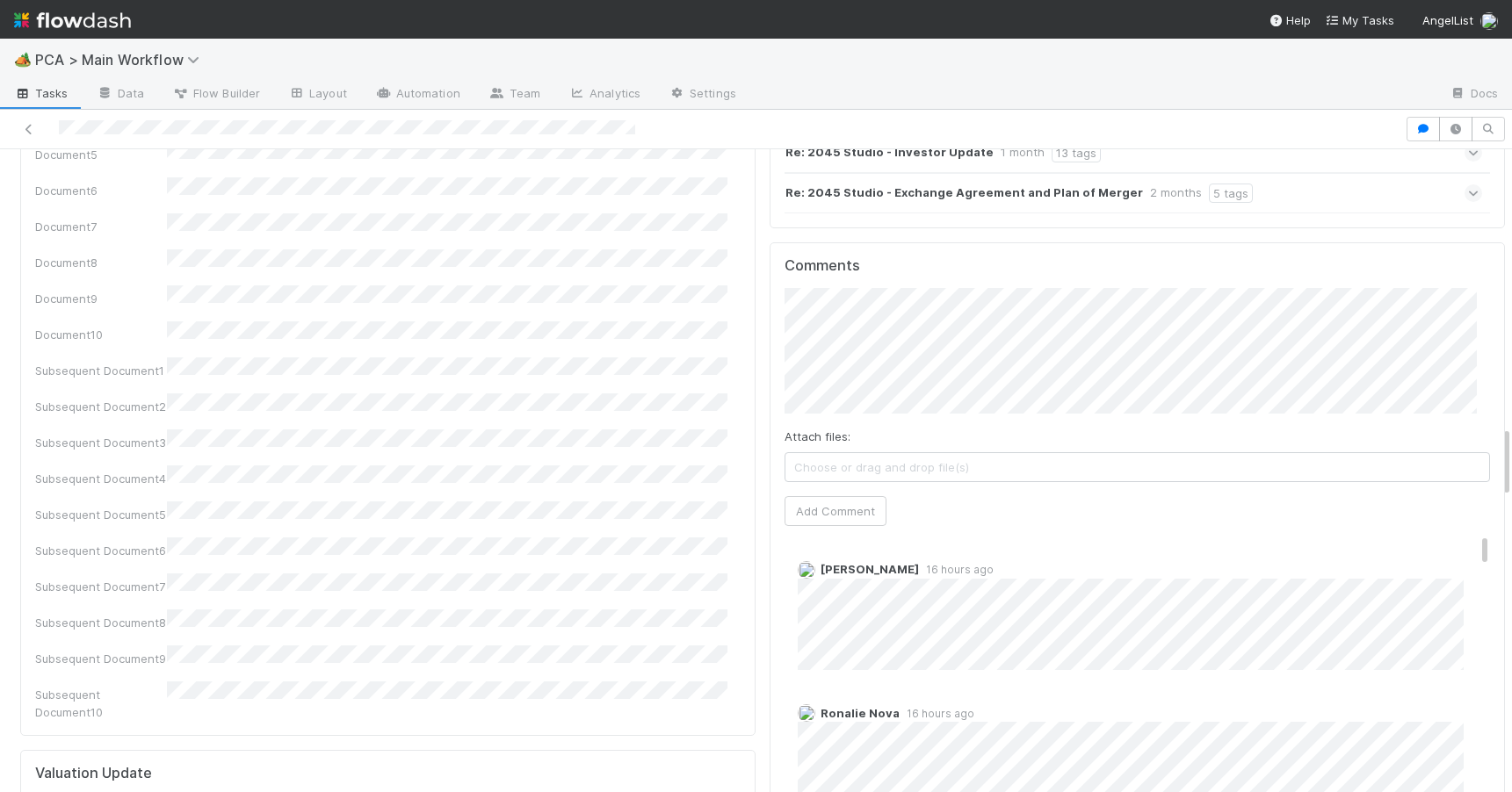
drag, startPoint x: 1493, startPoint y: 325, endPoint x: 1517, endPoint y: 464, distance: 141.1
click at [1511, 464] on html "🏕️ PCA > Main Workflow Tasks Data Flow Builder Layout Automation Team Analytics…" at bounding box center [756, 396] width 1512 height 792
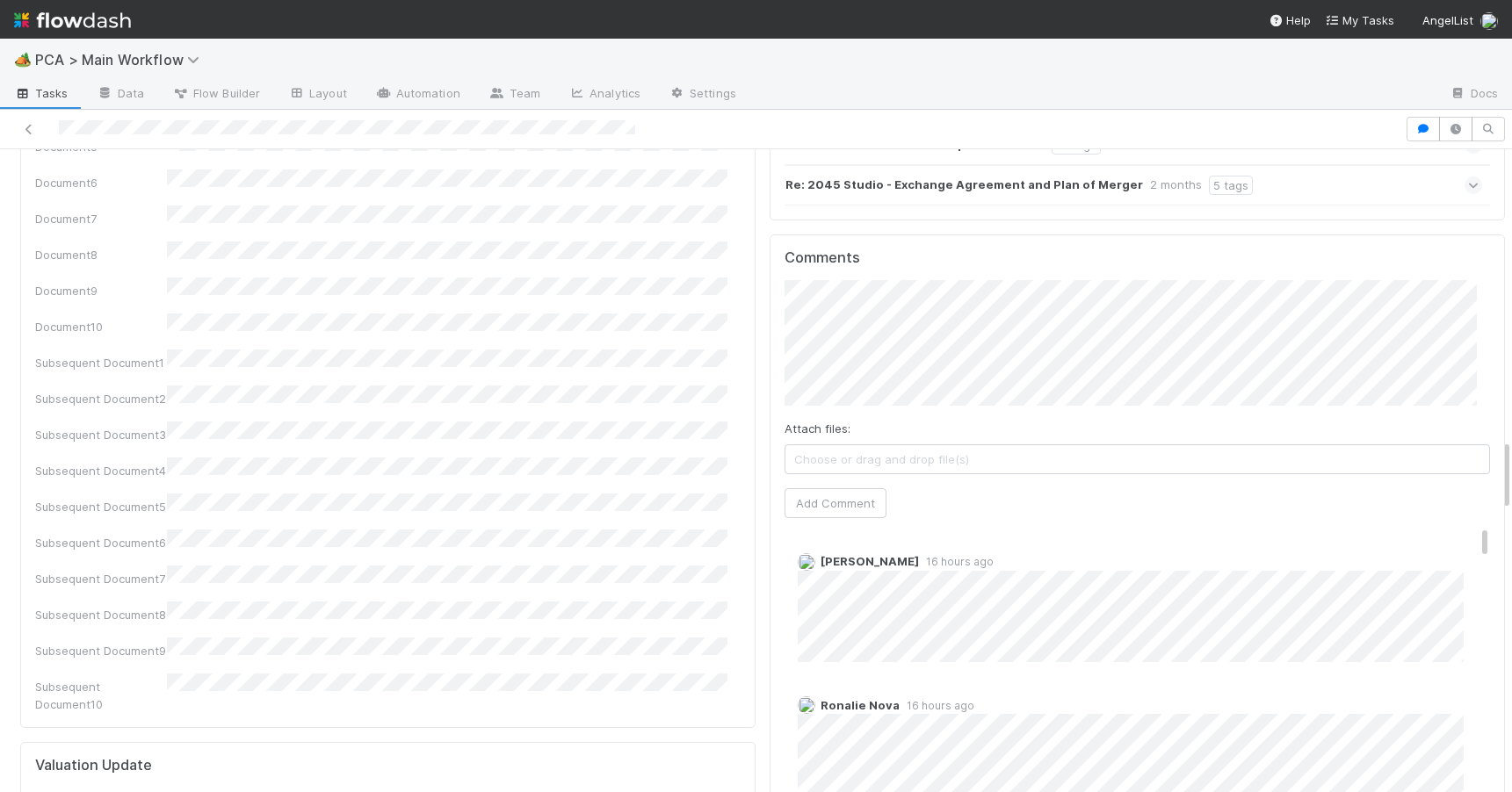
click at [839, 445] on span "Choose or drag and drop file(s)" at bounding box center [1137, 459] width 704 height 28
click at [828, 489] on button "Add Comment" at bounding box center [836, 504] width 102 height 29
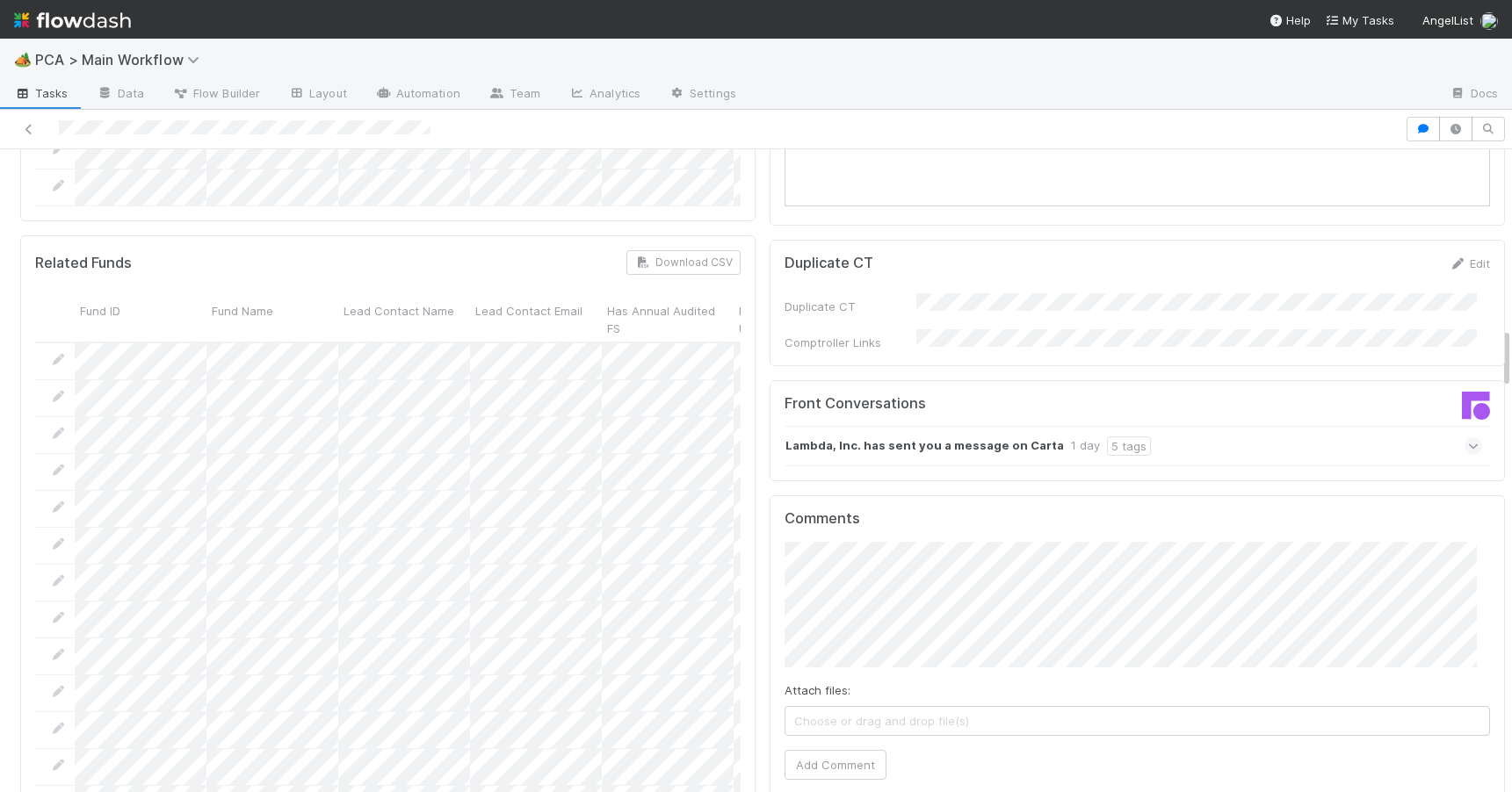
scroll to position [1877, 0]
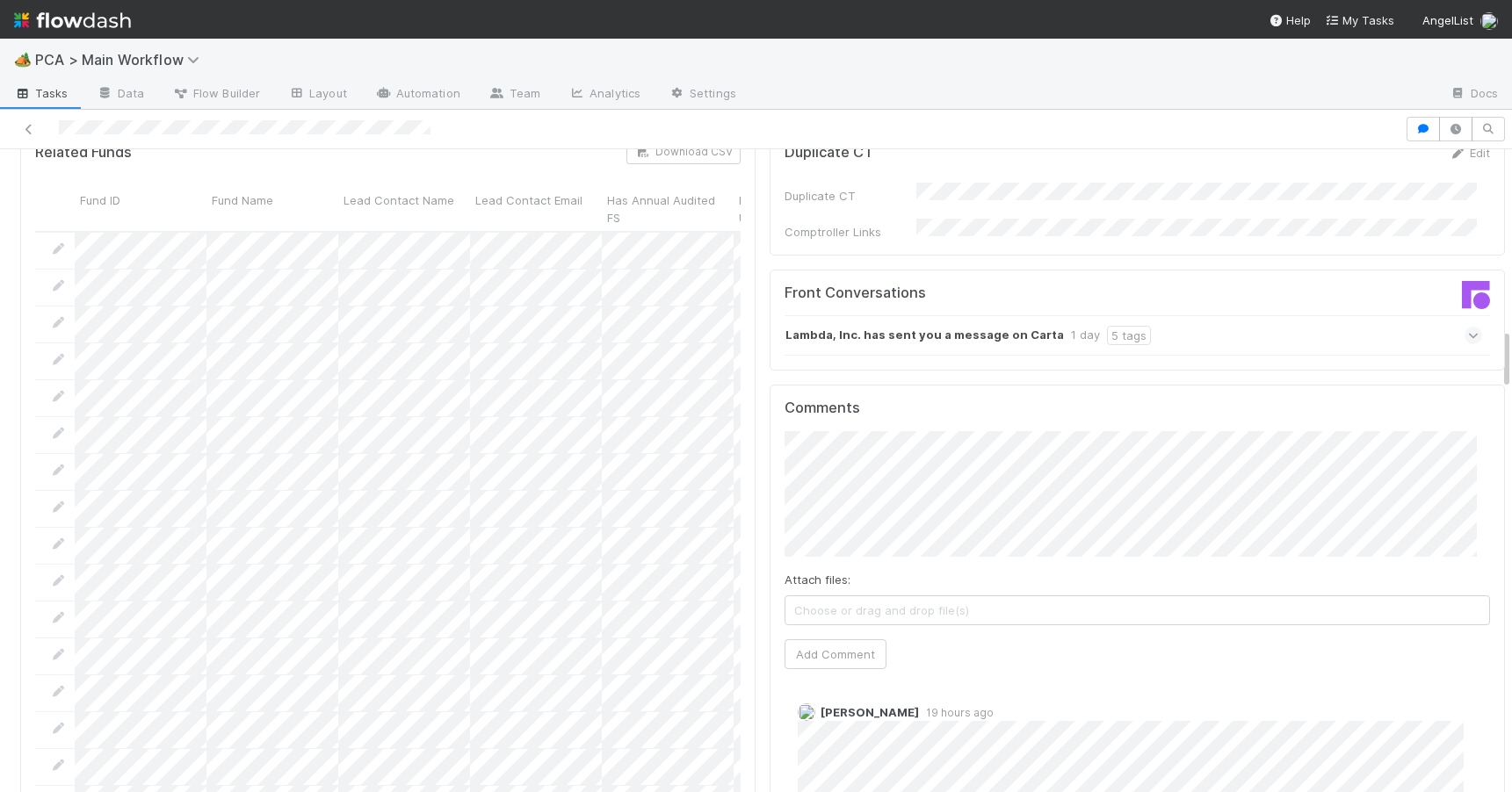
drag, startPoint x: 1492, startPoint y: 277, endPoint x: 1540, endPoint y: 370, distance: 104.7
click at [1511, 370] on html "🏕️ PCA > Main Workflow Tasks Data Flow Builder Layout Automation Team Analytics…" at bounding box center [756, 396] width 1512 height 792
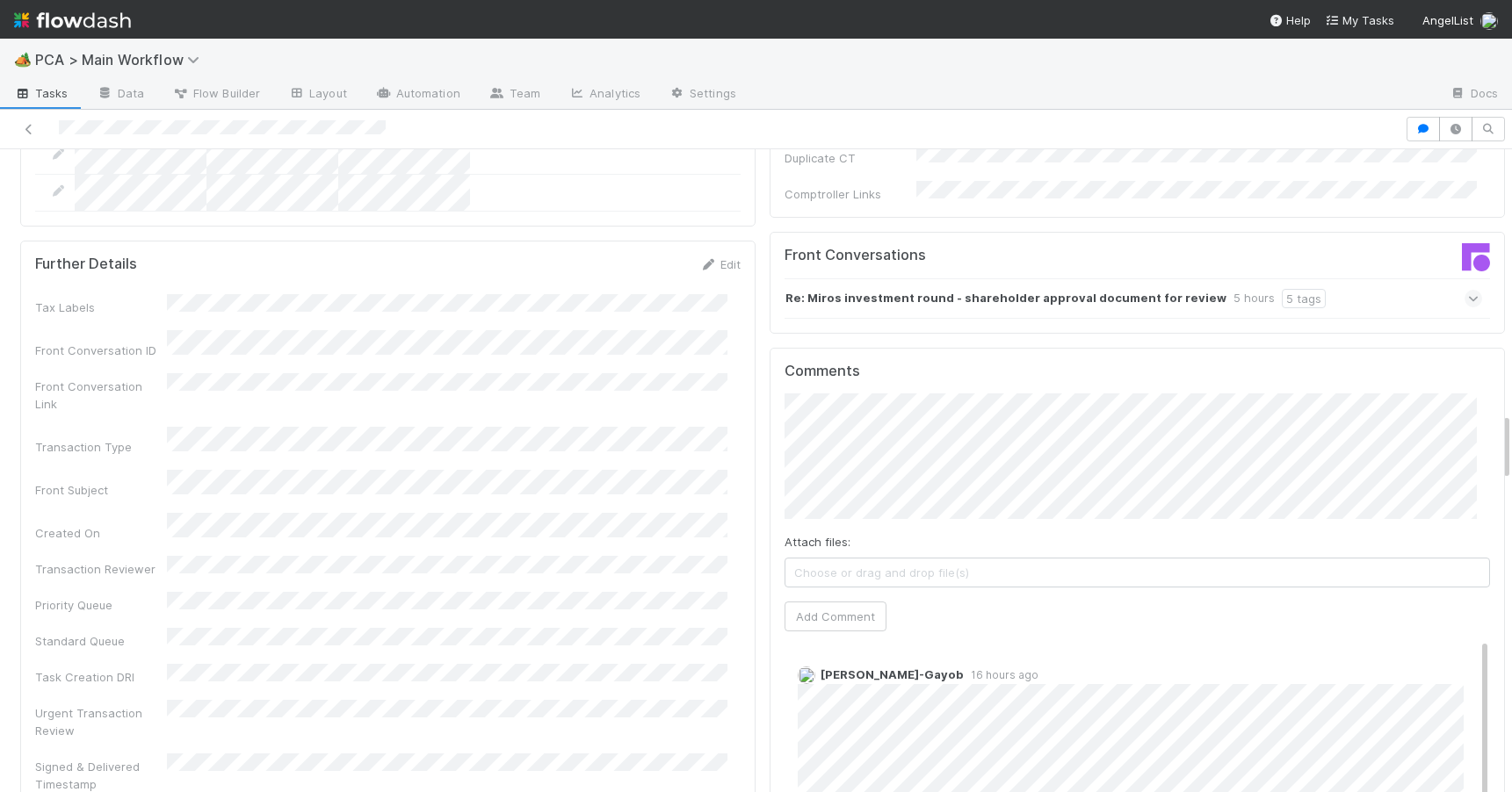
scroll to position [2478, 0]
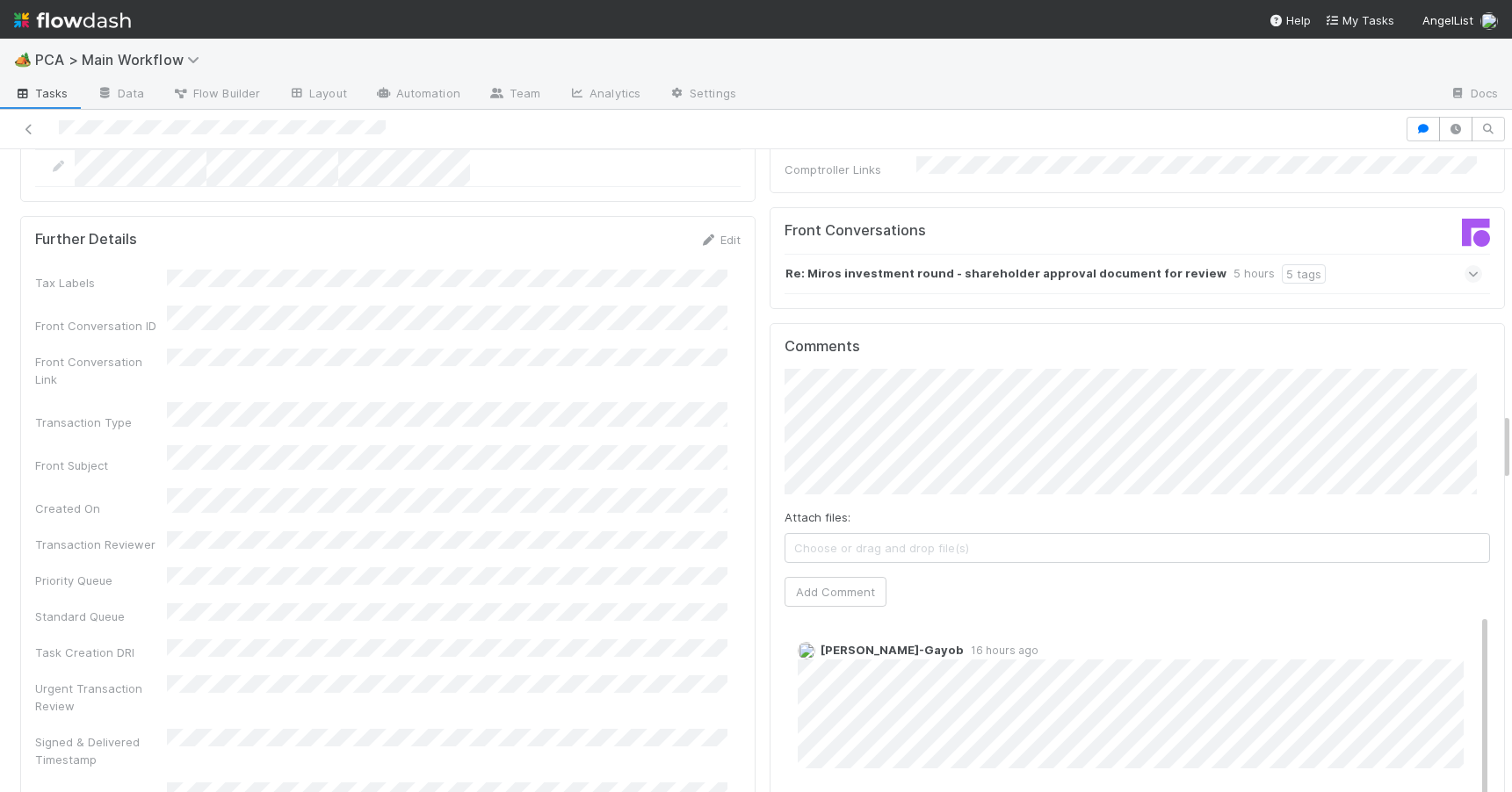
drag, startPoint x: 1492, startPoint y: 276, endPoint x: 1522, endPoint y: 443, distance: 169.7
click at [1511, 443] on html "🏕️ PCA > Main Workflow Tasks Data Flow Builder Layout Automation Team Analytics…" at bounding box center [756, 396] width 1512 height 792
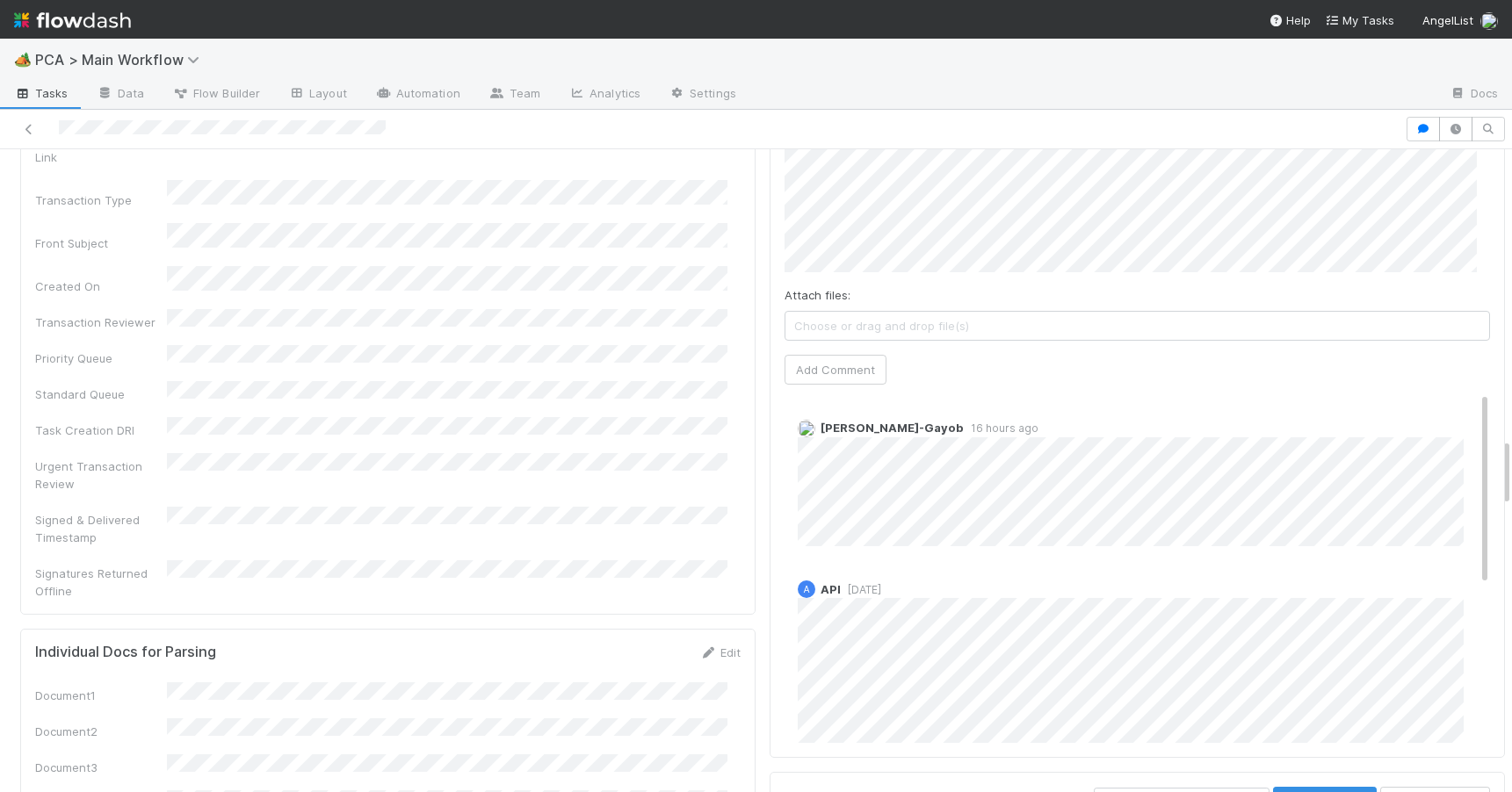
scroll to position [2709, 0]
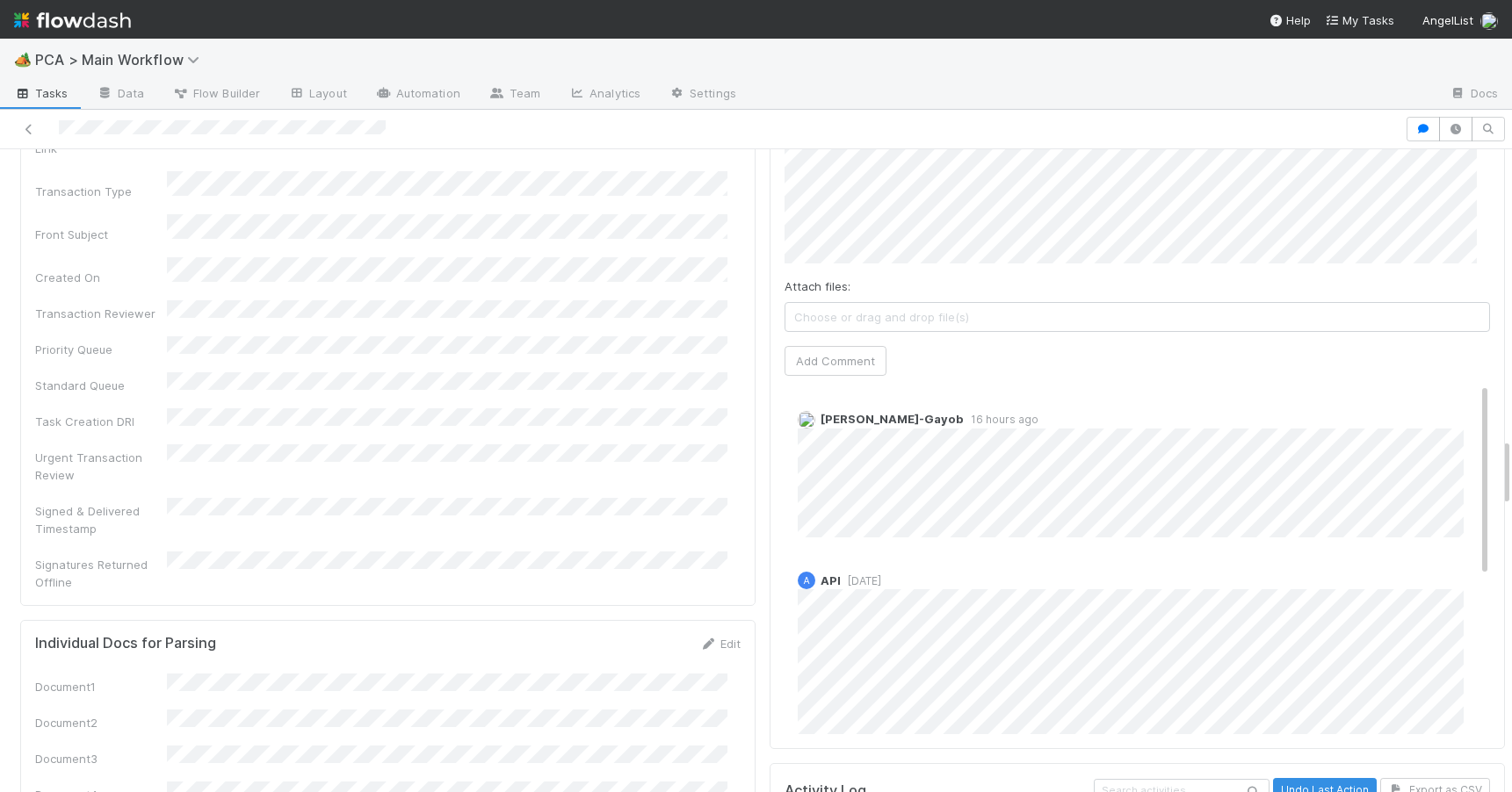
drag, startPoint x: 1493, startPoint y: 449, endPoint x: 1492, endPoint y: 474, distance: 25.0
click at [1492, 474] on div "PCA Information Edit Corporation Name Startup Name Corporation ID PCA Type Tran…" at bounding box center [762, 643] width 1525 height 6303
drag, startPoint x: 1454, startPoint y: 396, endPoint x: 1464, endPoint y: 495, distance: 99.5
click at [1464, 495] on div "Comments Attach files: Choose or drag and drop file(s) Add Comment [PERSON_NAME…" at bounding box center [1137, 421] width 735 height 657
click at [1425, 558] on div "A API [DATE]" at bounding box center [1143, 707] width 719 height 298
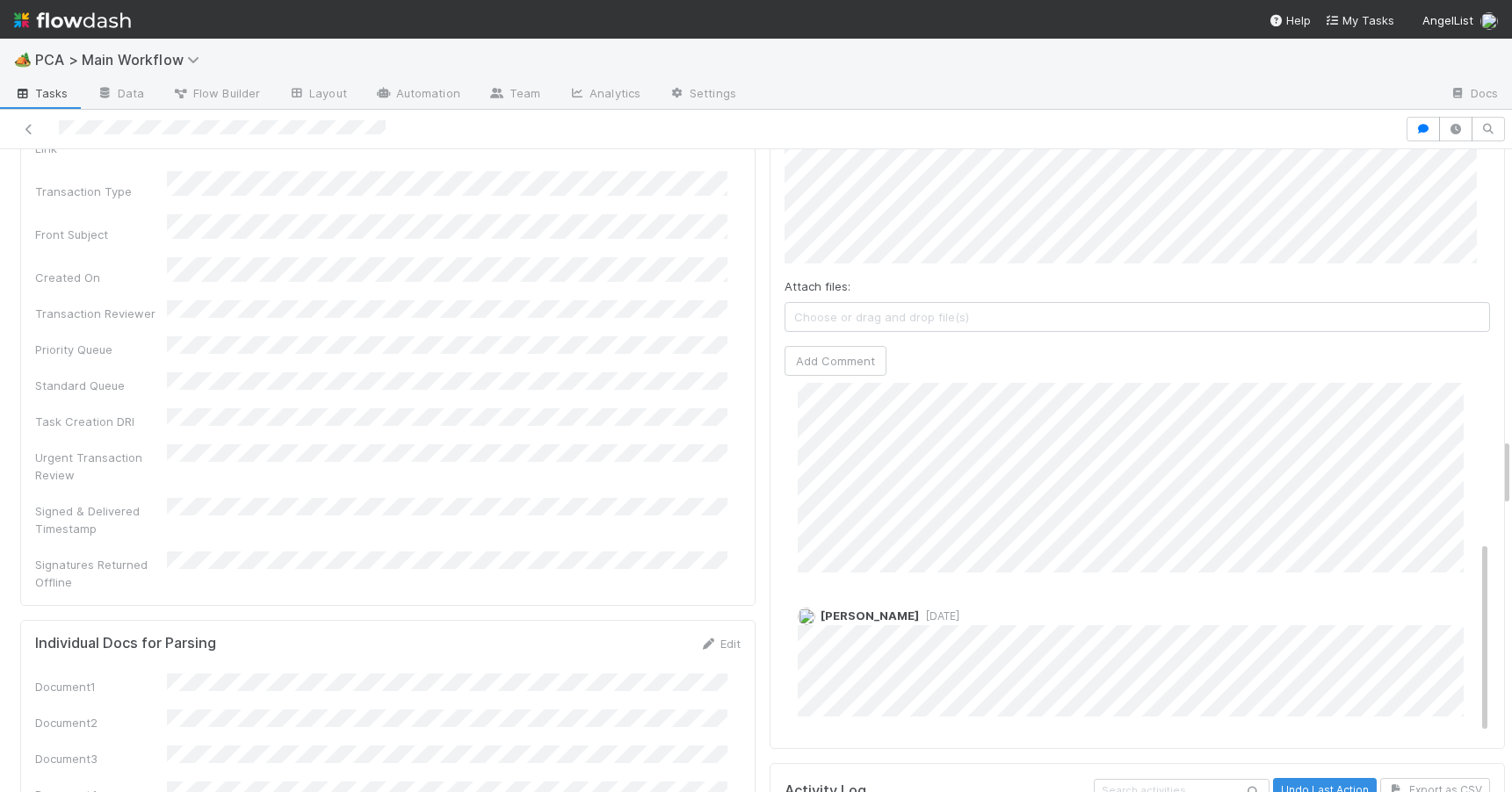
scroll to position [286, 0]
drag, startPoint x: 1457, startPoint y: 413, endPoint x: 1483, endPoint y: 617, distance: 205.7
click at [1483, 619] on div "Status Edit Lead Approval(s) Complete ALA Approval Escalation Resolved Final Le…" at bounding box center [1137, 643] width 749 height 6303
click at [1492, 478] on div "PCA Information Edit Corporation Name Startup Name Corporation ID PCA Type Tran…" at bounding box center [762, 643] width 1525 height 6303
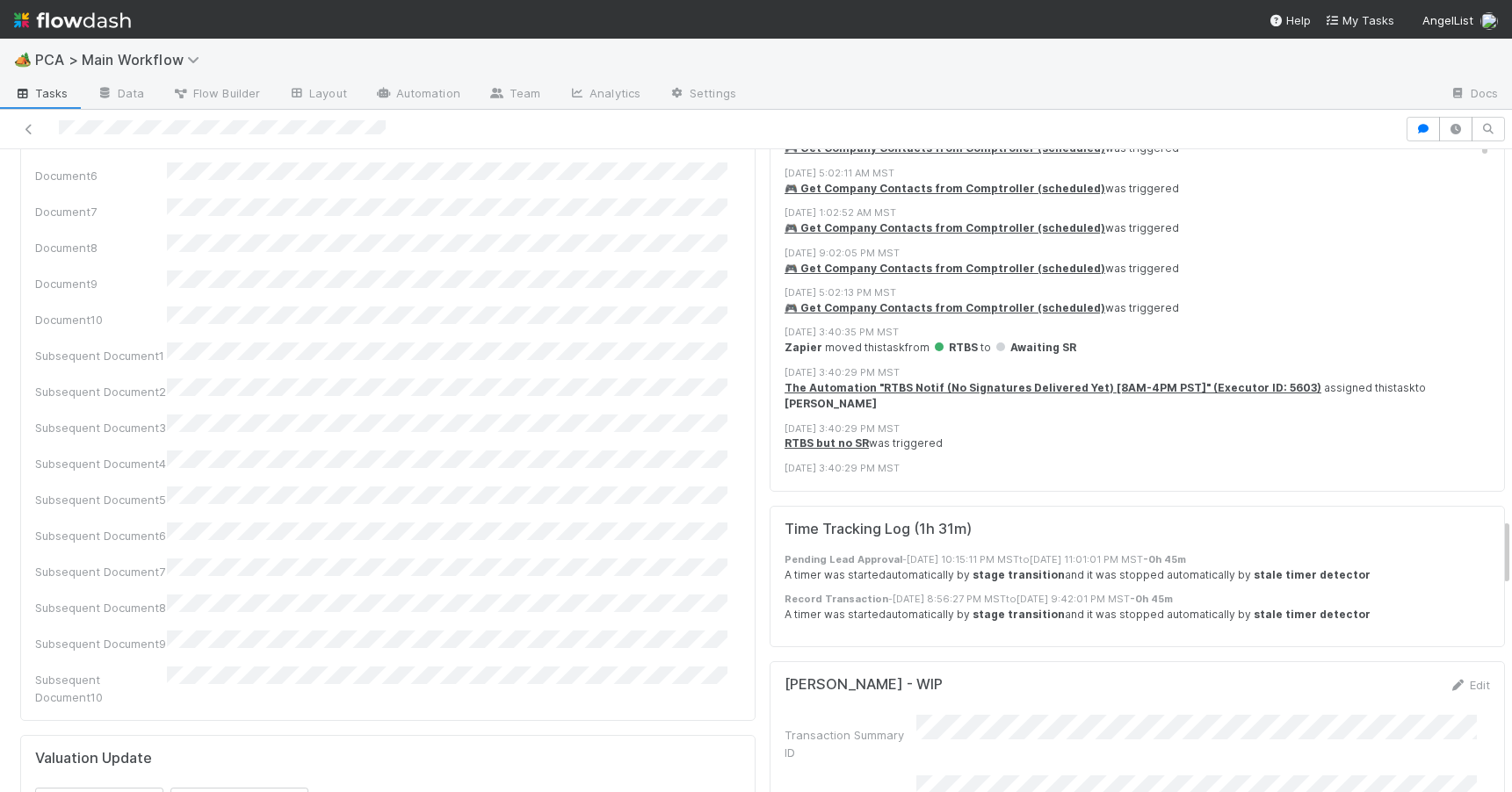
drag, startPoint x: 1492, startPoint y: 441, endPoint x: 1544, endPoint y: 539, distance: 110.9
click at [1511, 539] on html "🏕️ PCA > Main Workflow Tasks Data Flow Builder Layout Automation Team Analytics…" at bounding box center [756, 396] width 1512 height 792
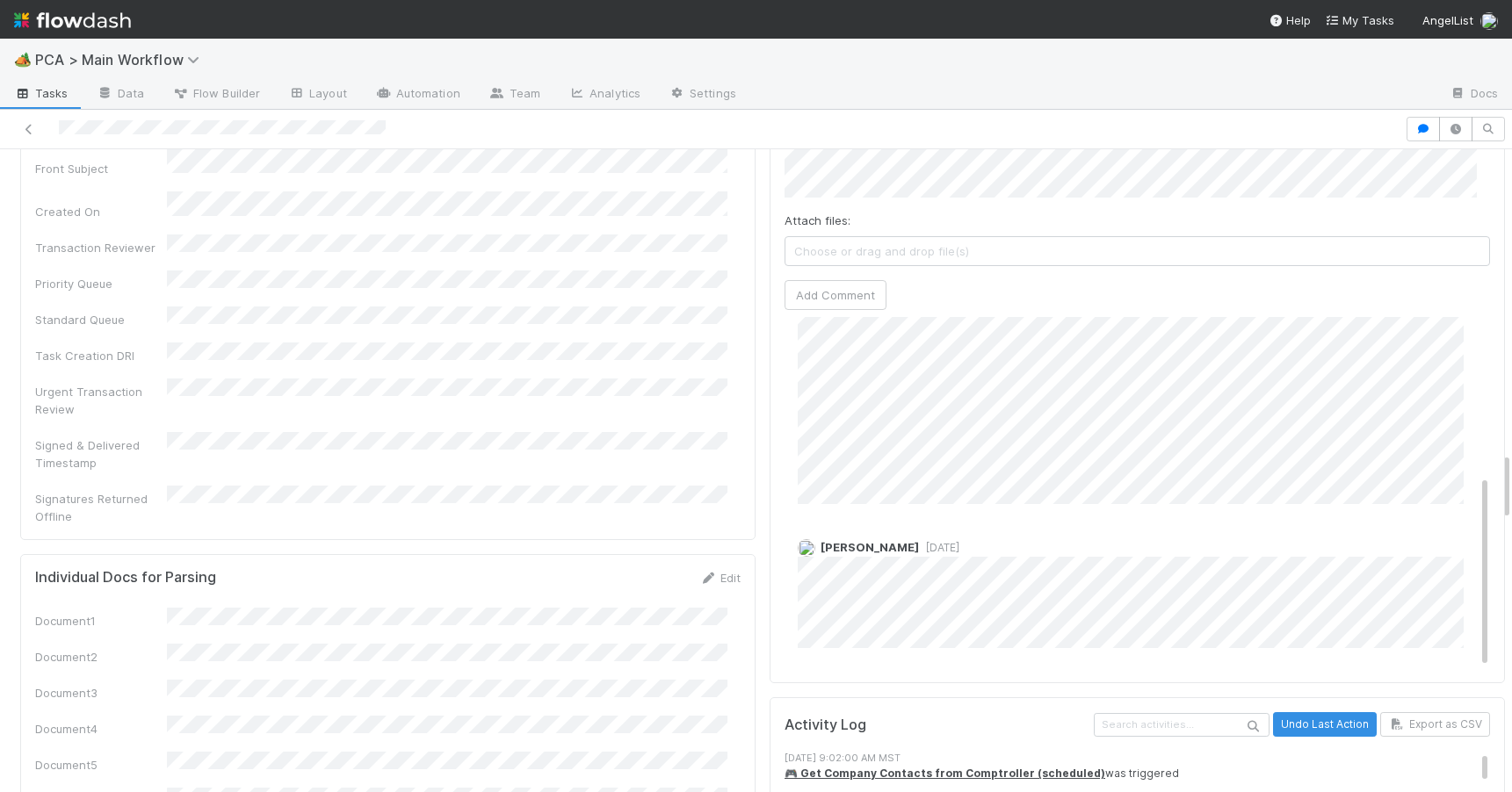
scroll to position [2725, 0]
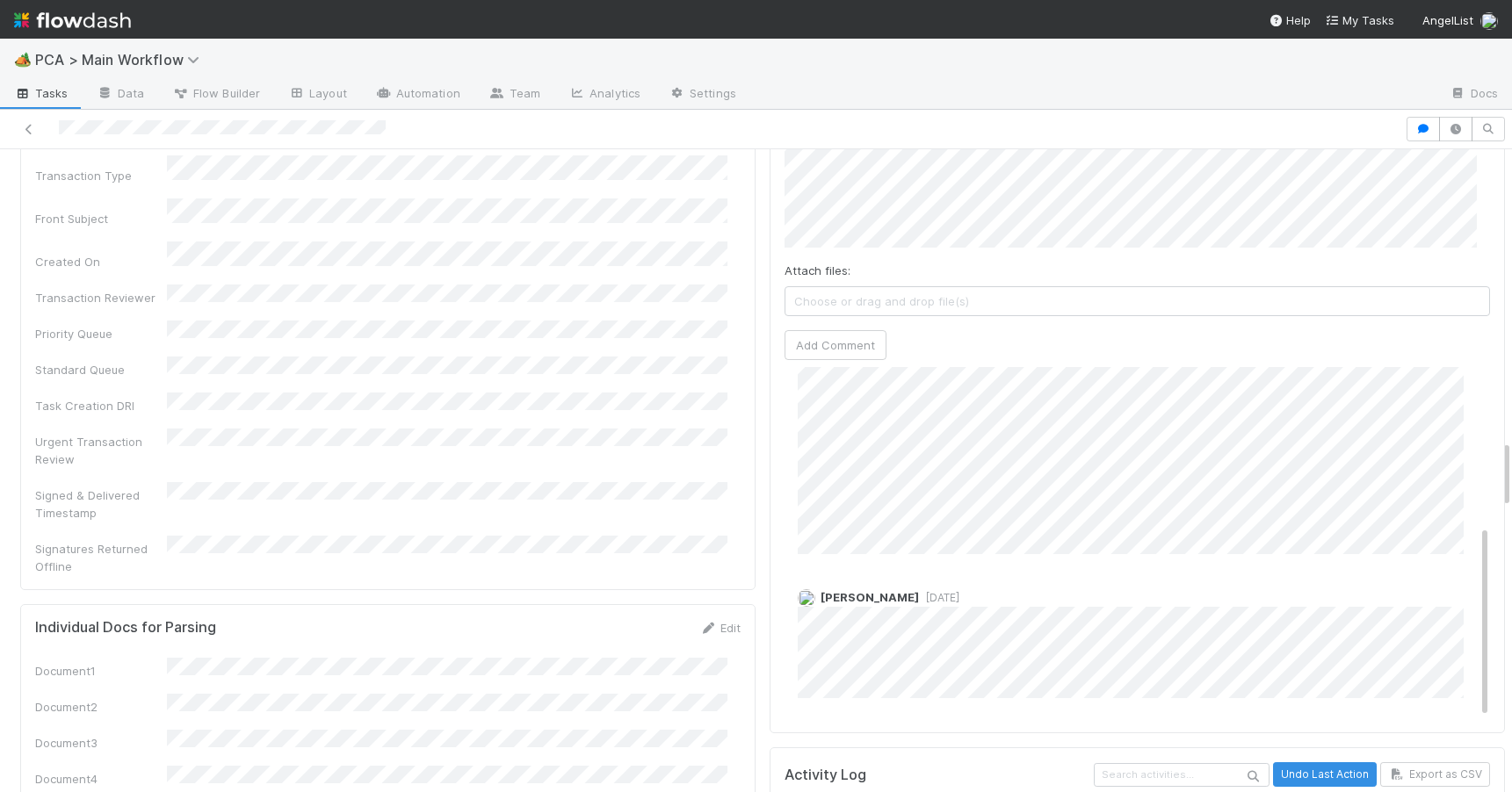
drag, startPoint x: 1491, startPoint y: 526, endPoint x: 1480, endPoint y: 462, distance: 64.9
click at [1480, 462] on div "PCA Information Edit Corporation Name Startup Name Corporation ID PCA Type Tran…" at bounding box center [762, 626] width 1525 height 6303
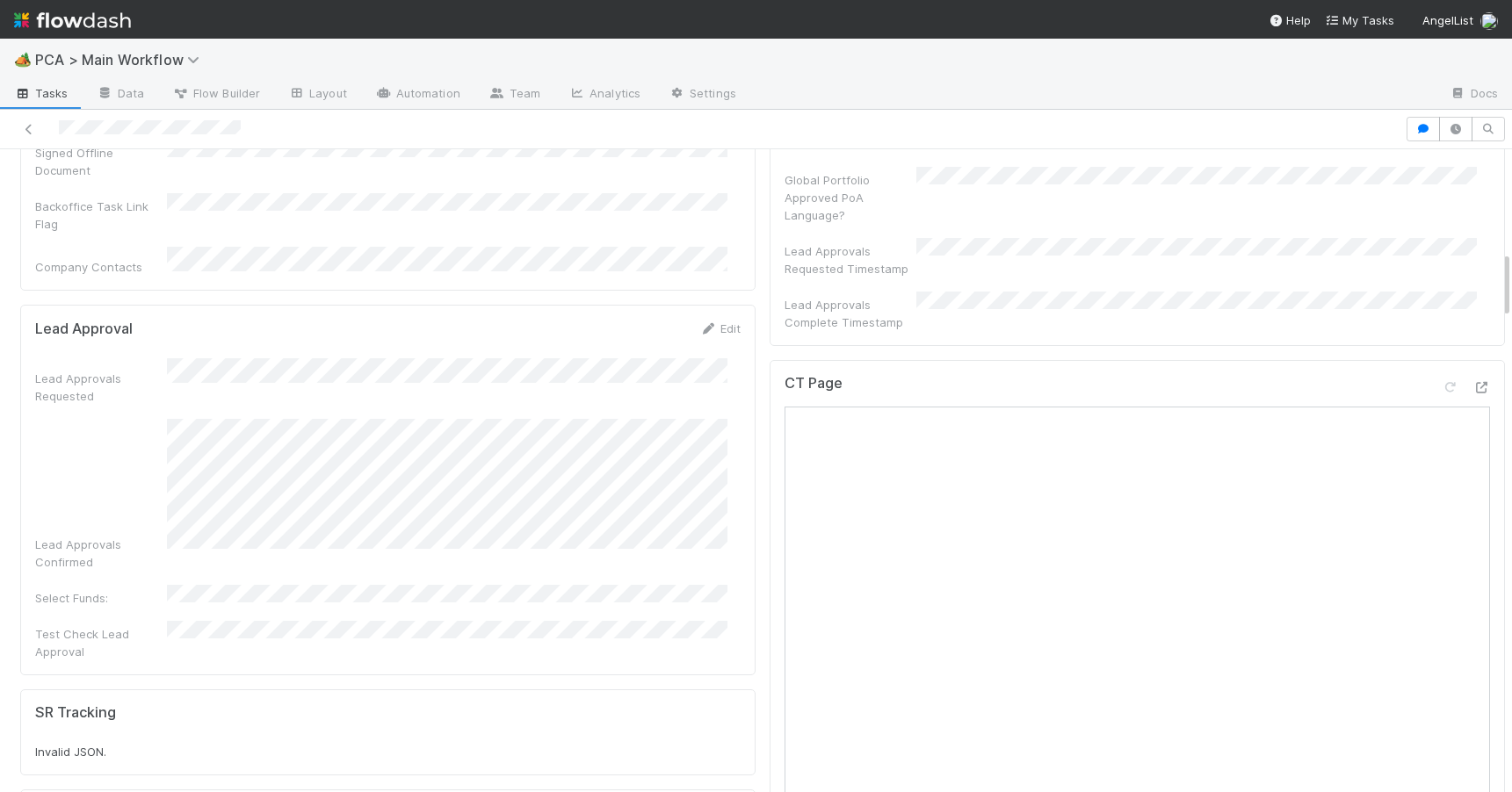
scroll to position [0, 5]
drag, startPoint x: 1490, startPoint y: 263, endPoint x: 1484, endPoint y: 184, distance: 79.2
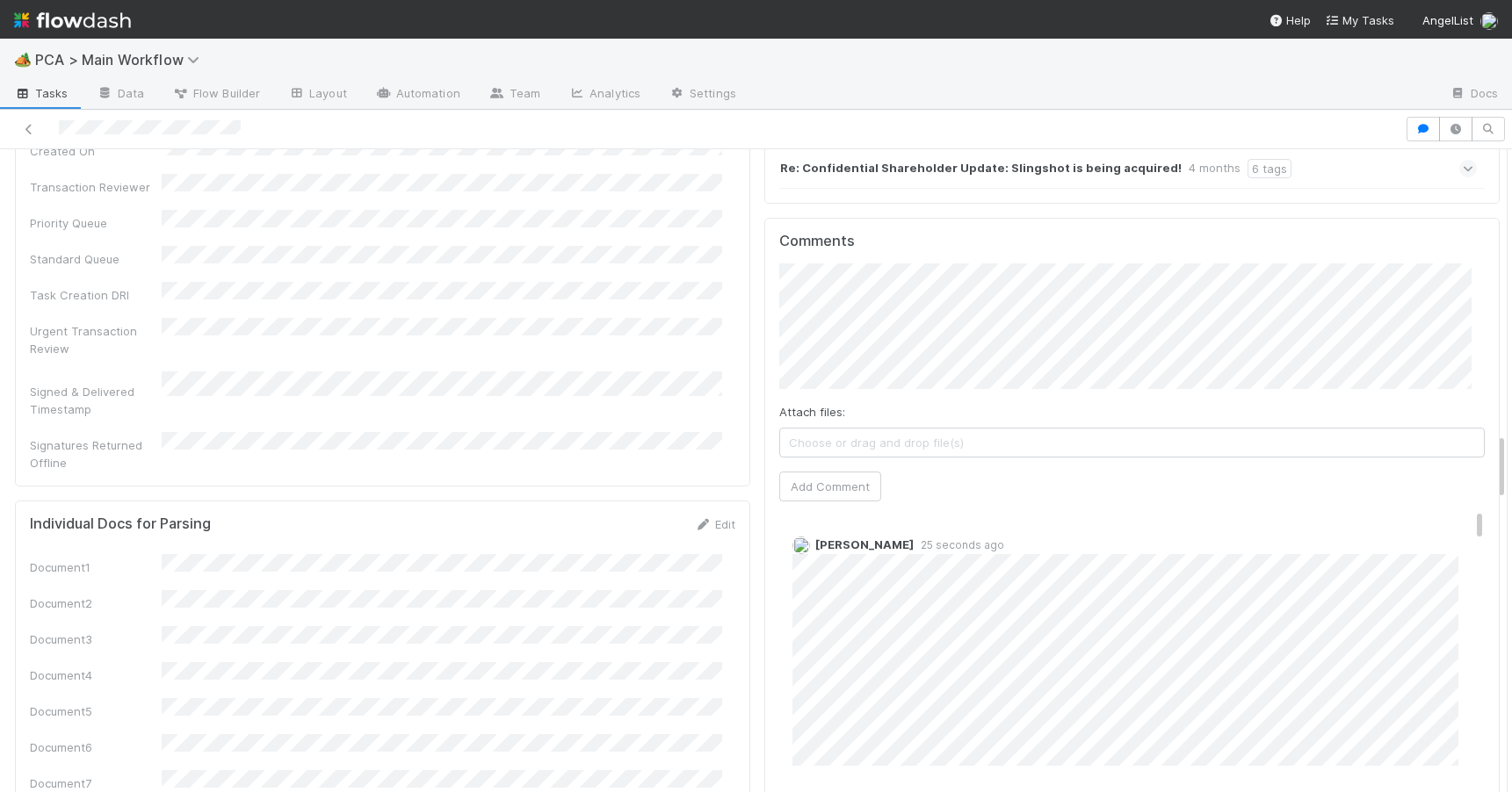
scroll to position [2722, 0]
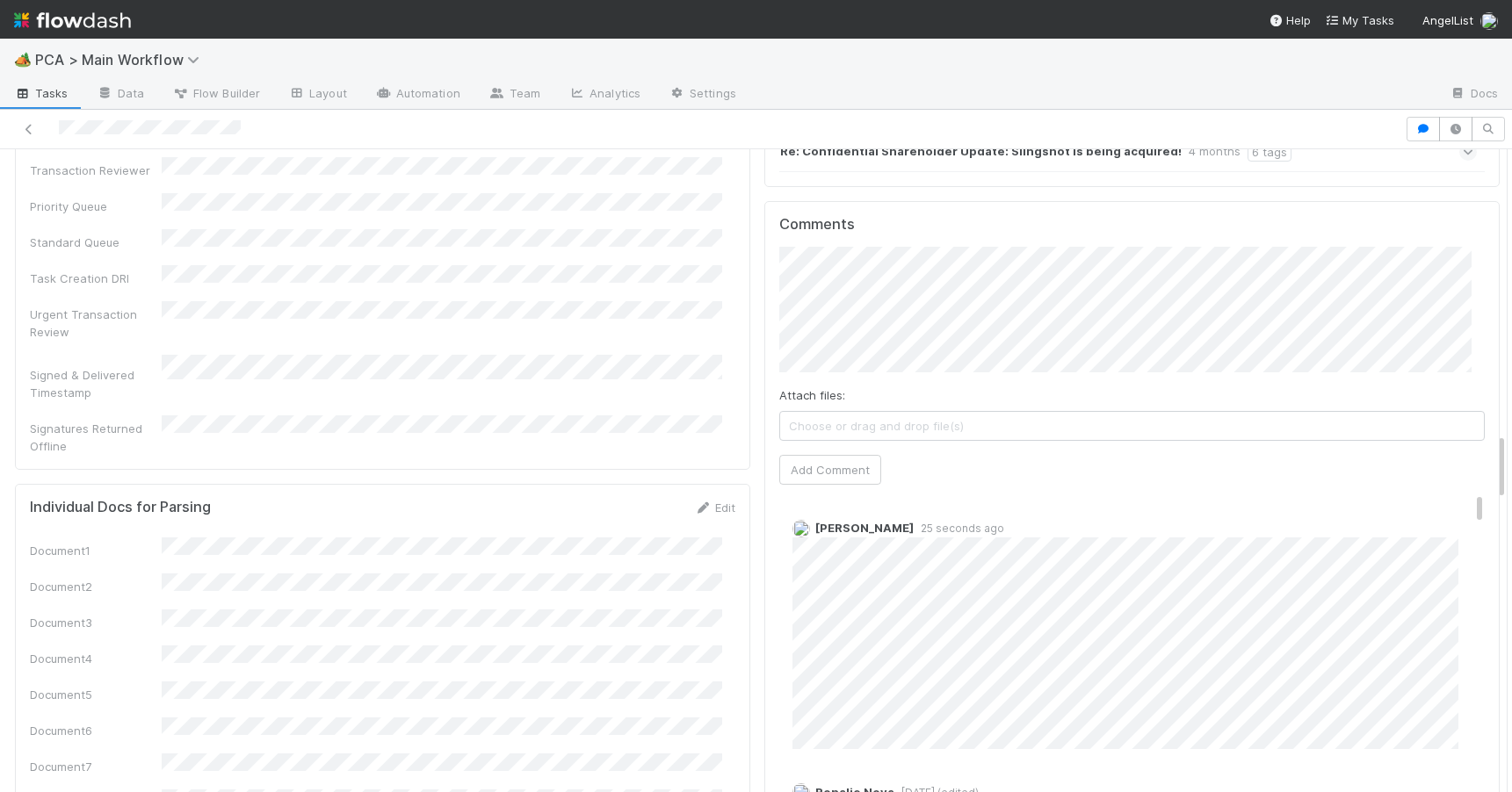
drag, startPoint x: 1488, startPoint y: 210, endPoint x: 1530, endPoint y: 463, distance: 256.5
click at [1511, 463] on html "🏕️ PCA > Main Workflow Tasks Data Flow Builder Layout Automation Team Analytics…" at bounding box center [756, 396] width 1512 height 792
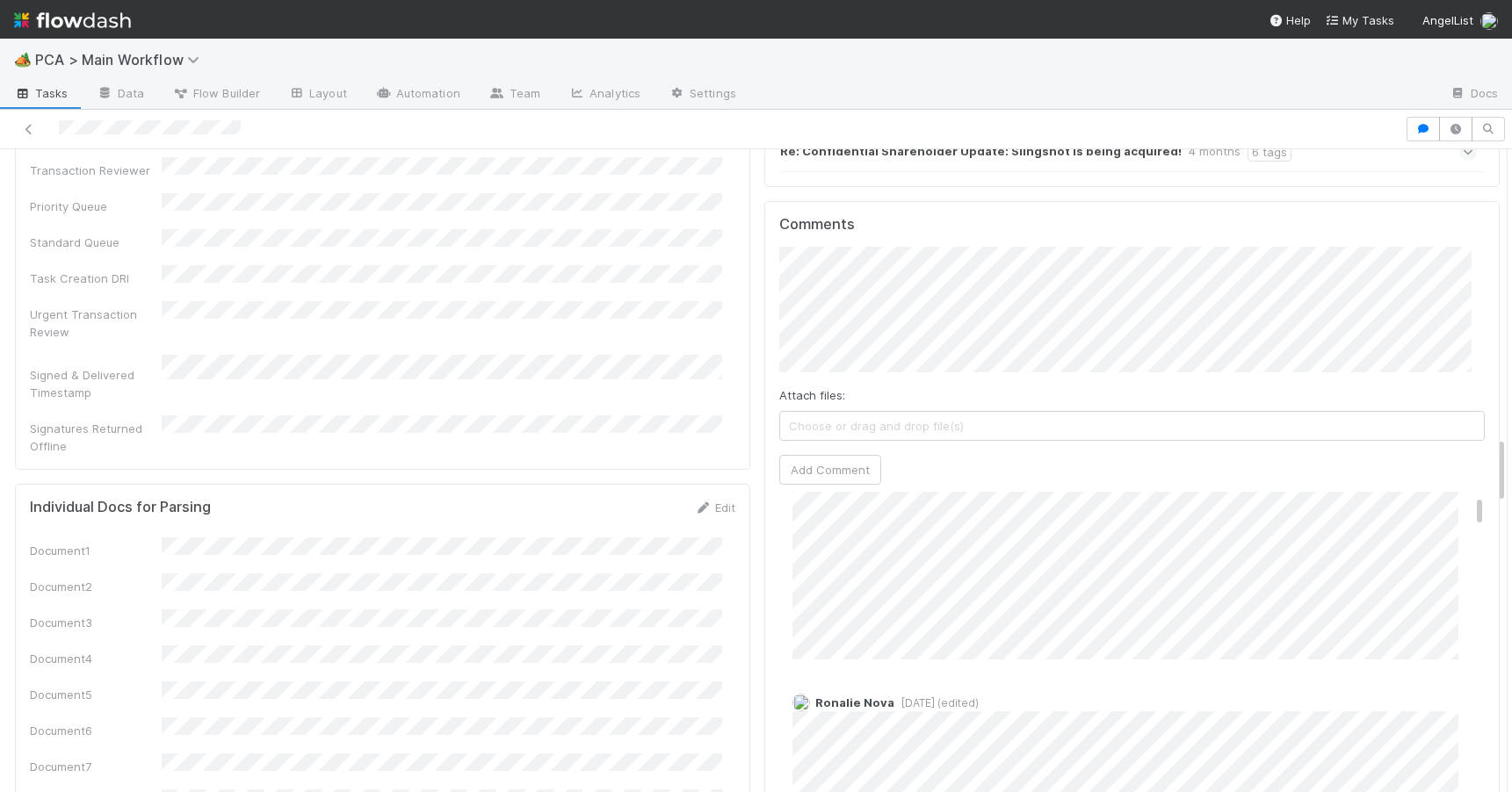
scroll to position [0, 0]
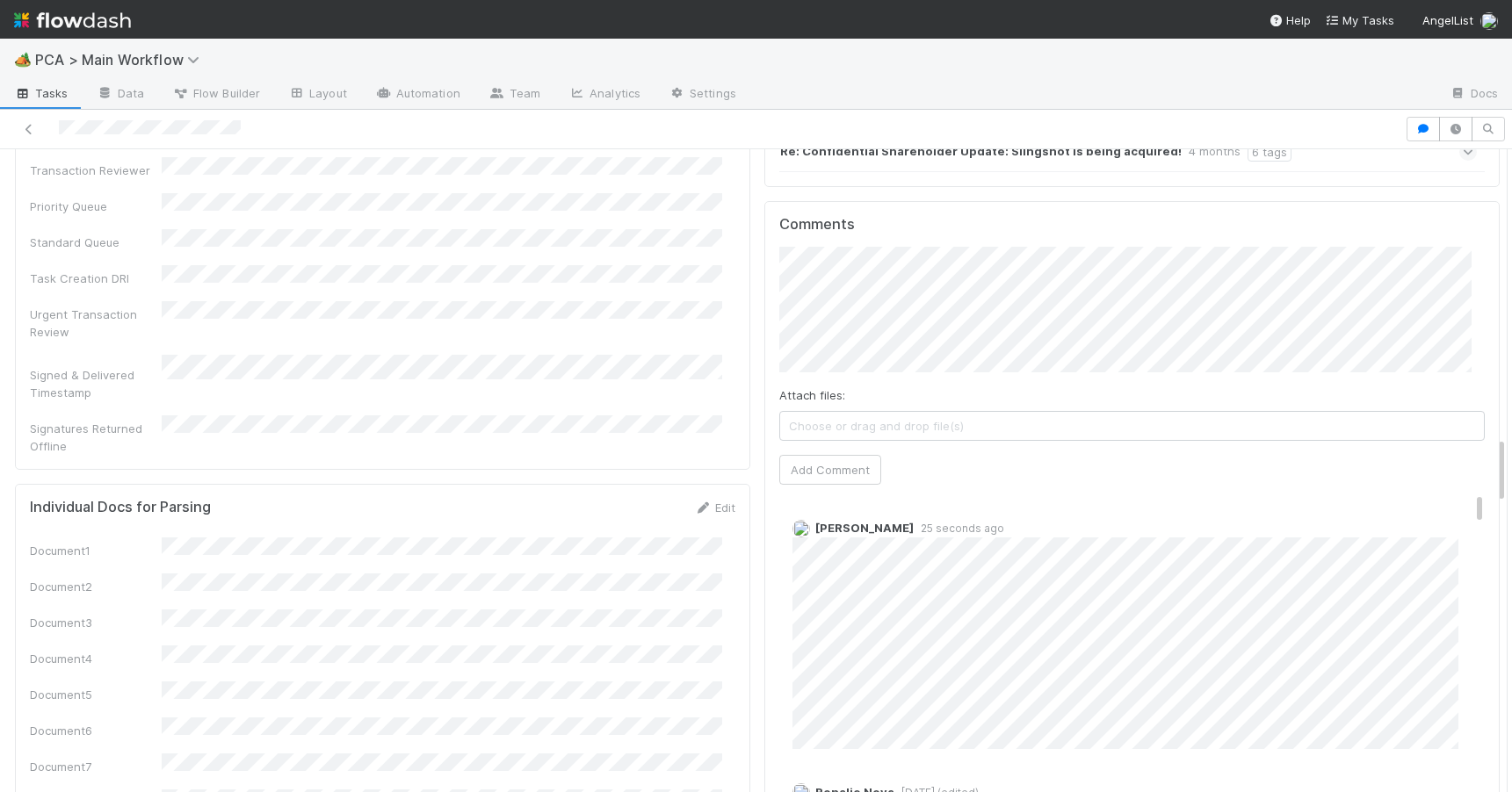
drag, startPoint x: 1452, startPoint y: 367, endPoint x: 1455, endPoint y: 342, distance: 25.2
click at [1455, 342] on div "Comments Attach files: Choose or drag and drop file(s) Add Comment Josh Tarr 25…" at bounding box center [1131, 530] width 705 height 628
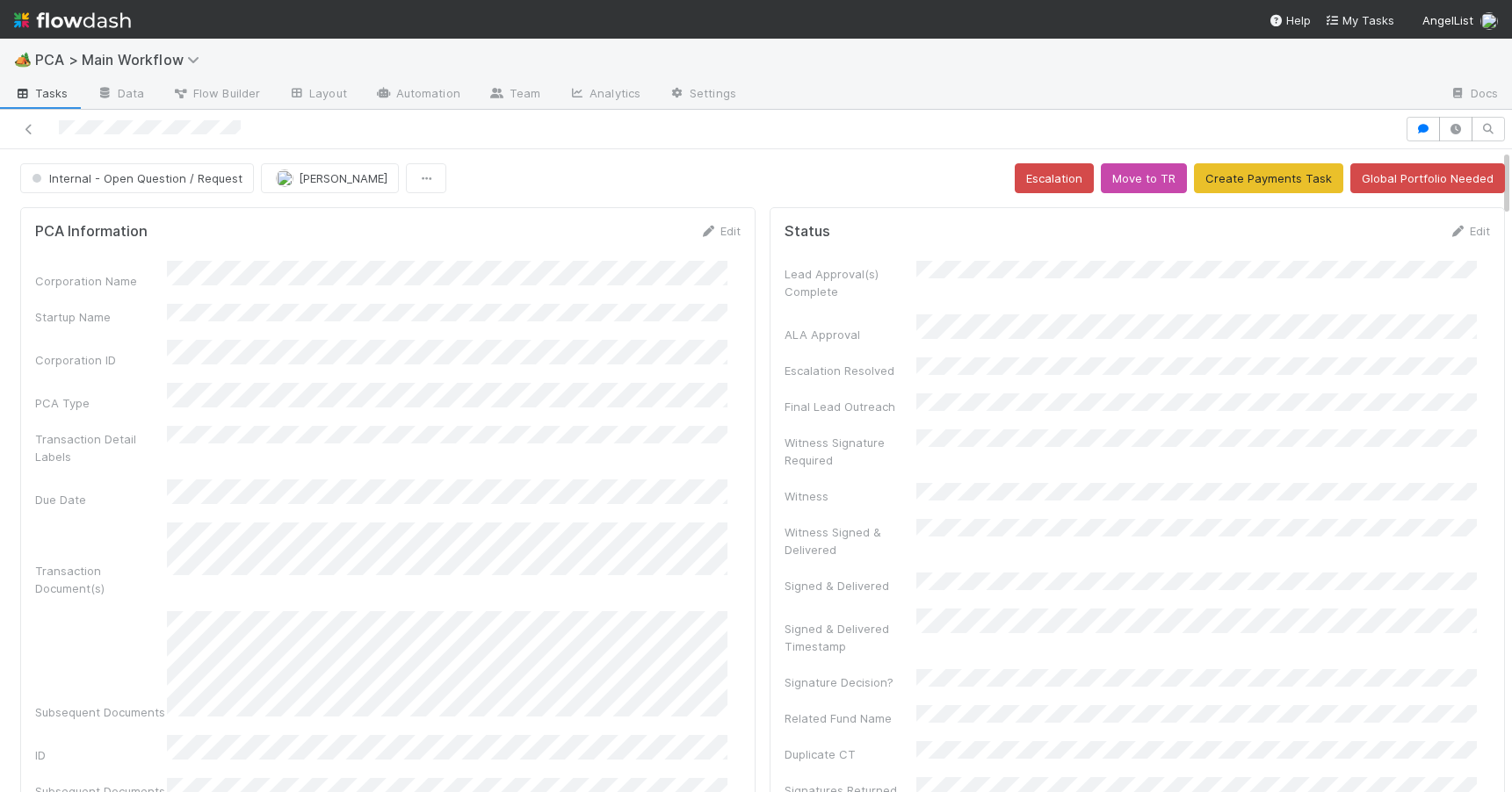
drag, startPoint x: 1492, startPoint y: 347, endPoint x: 1450, endPoint y: 41, distance: 308.9
click at [1450, 41] on div "🏕️ PCA > Main Workflow Tasks Data Flow Builder Layout Automation Team Analytics…" at bounding box center [756, 415] width 1512 height 754
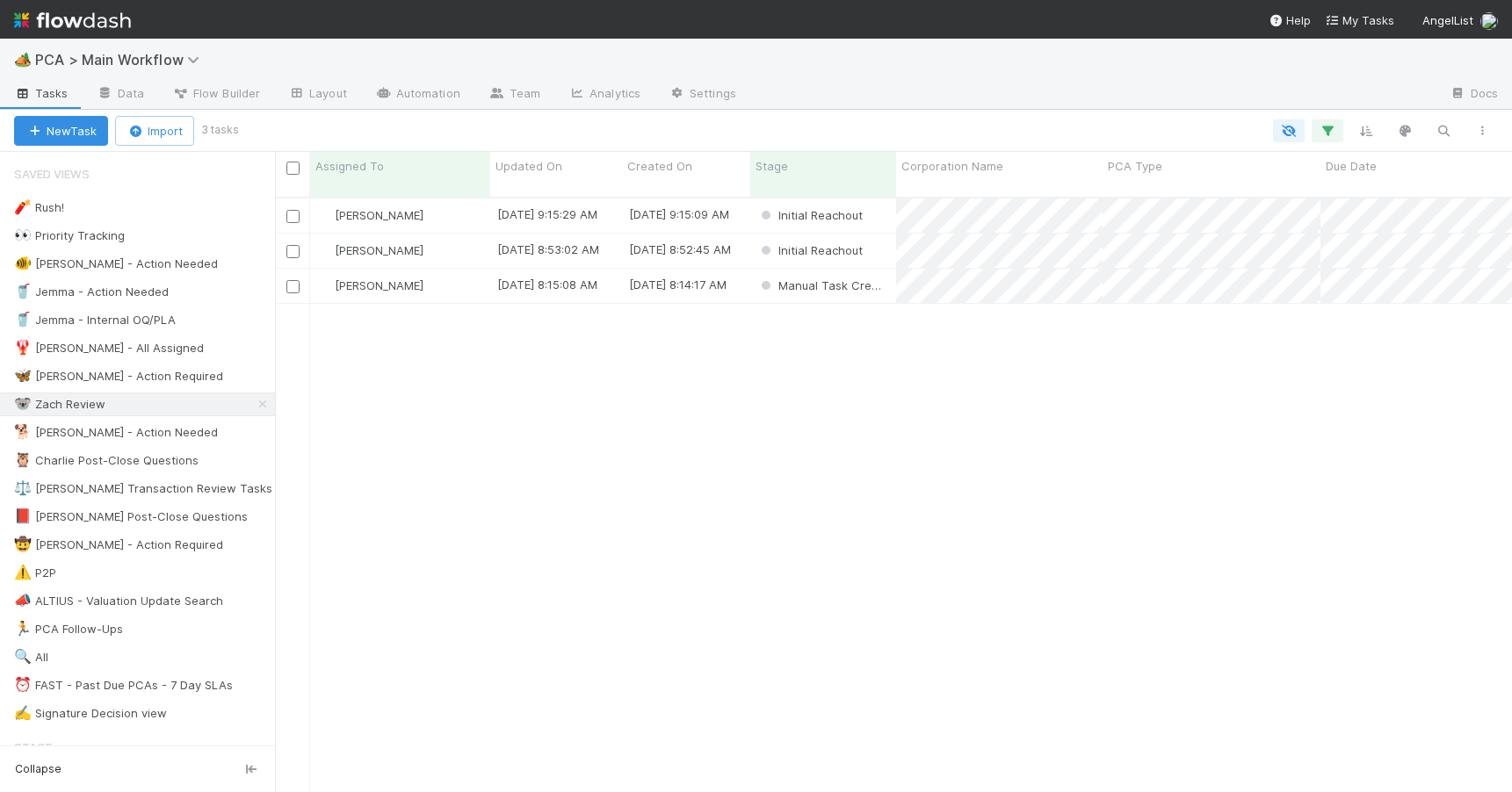
scroll to position [596, 1224]
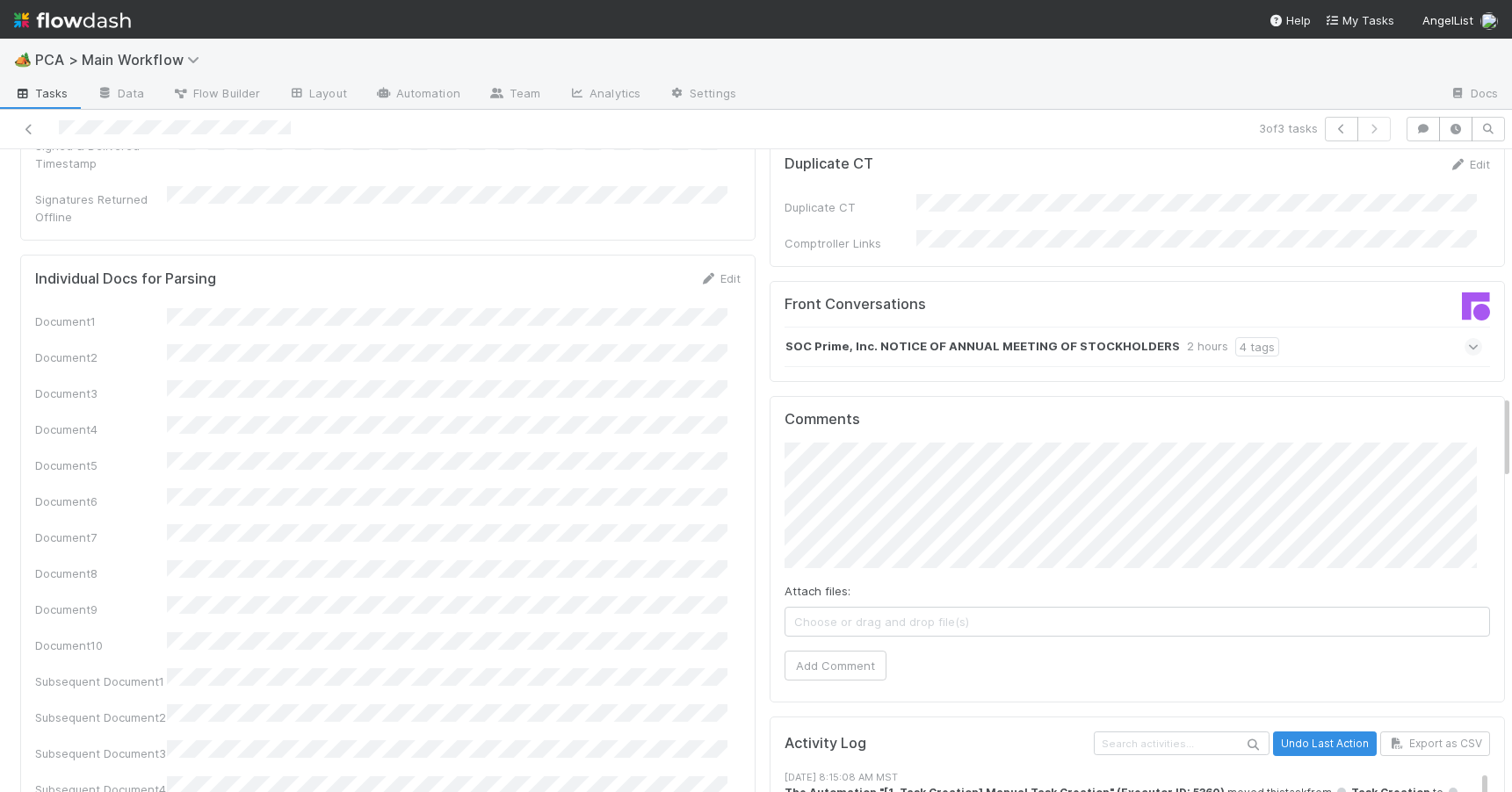
scroll to position [1873, 0]
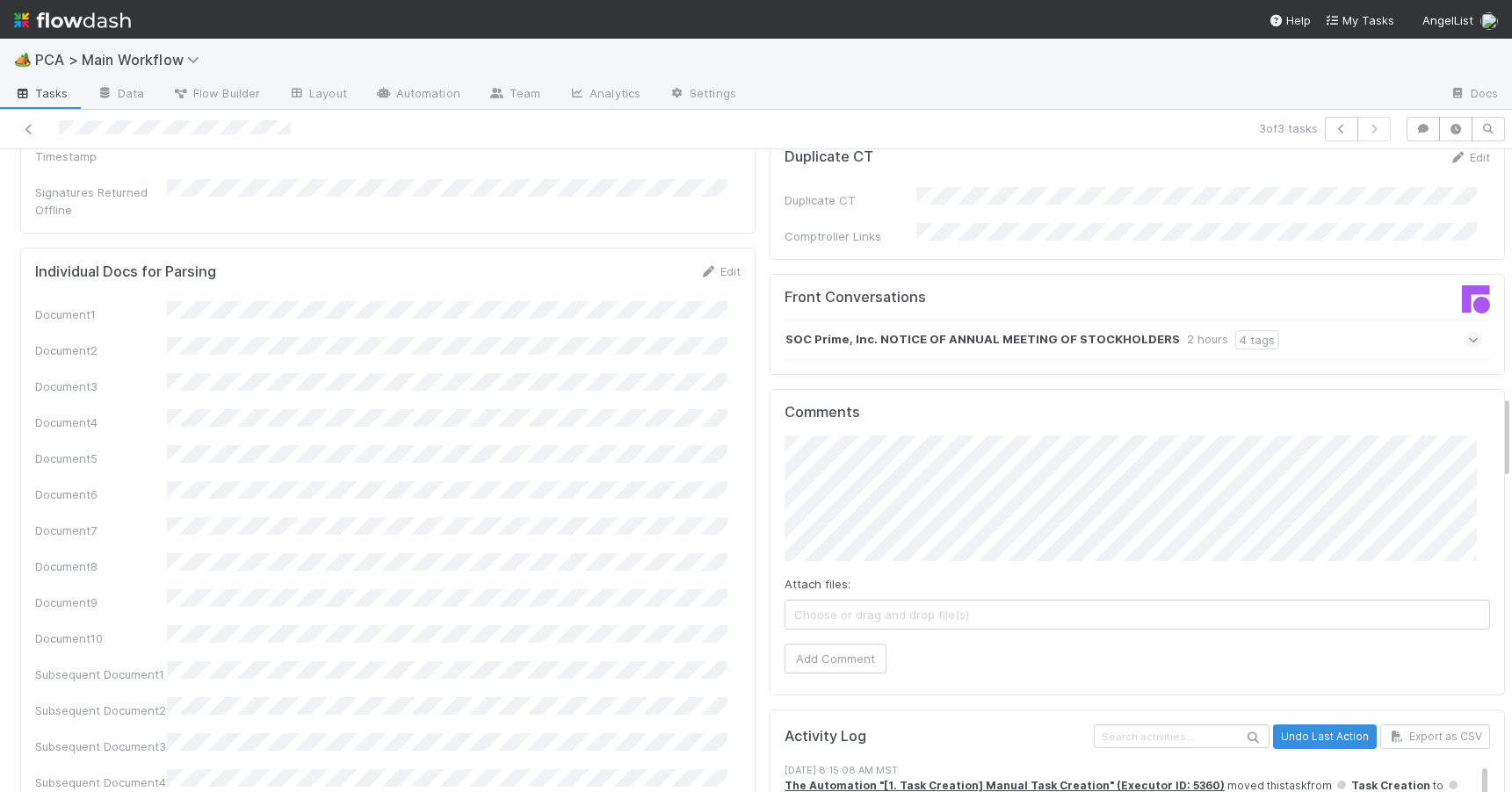
drag, startPoint x: 1493, startPoint y: 302, endPoint x: 1510, endPoint y: 429, distance: 128.1
click at [1510, 429] on div "🏕️ PCA > Main Workflow Tasks Data Flow Builder Layout Automation Team Analytics…" at bounding box center [756, 415] width 1512 height 754
click at [1324, 319] on div "SOC Prime, Inc. NOTICE OF ANNUAL MEETING OF STOCKHOLDERS 2 hours 4 tags" at bounding box center [1133, 339] width 697 height 40
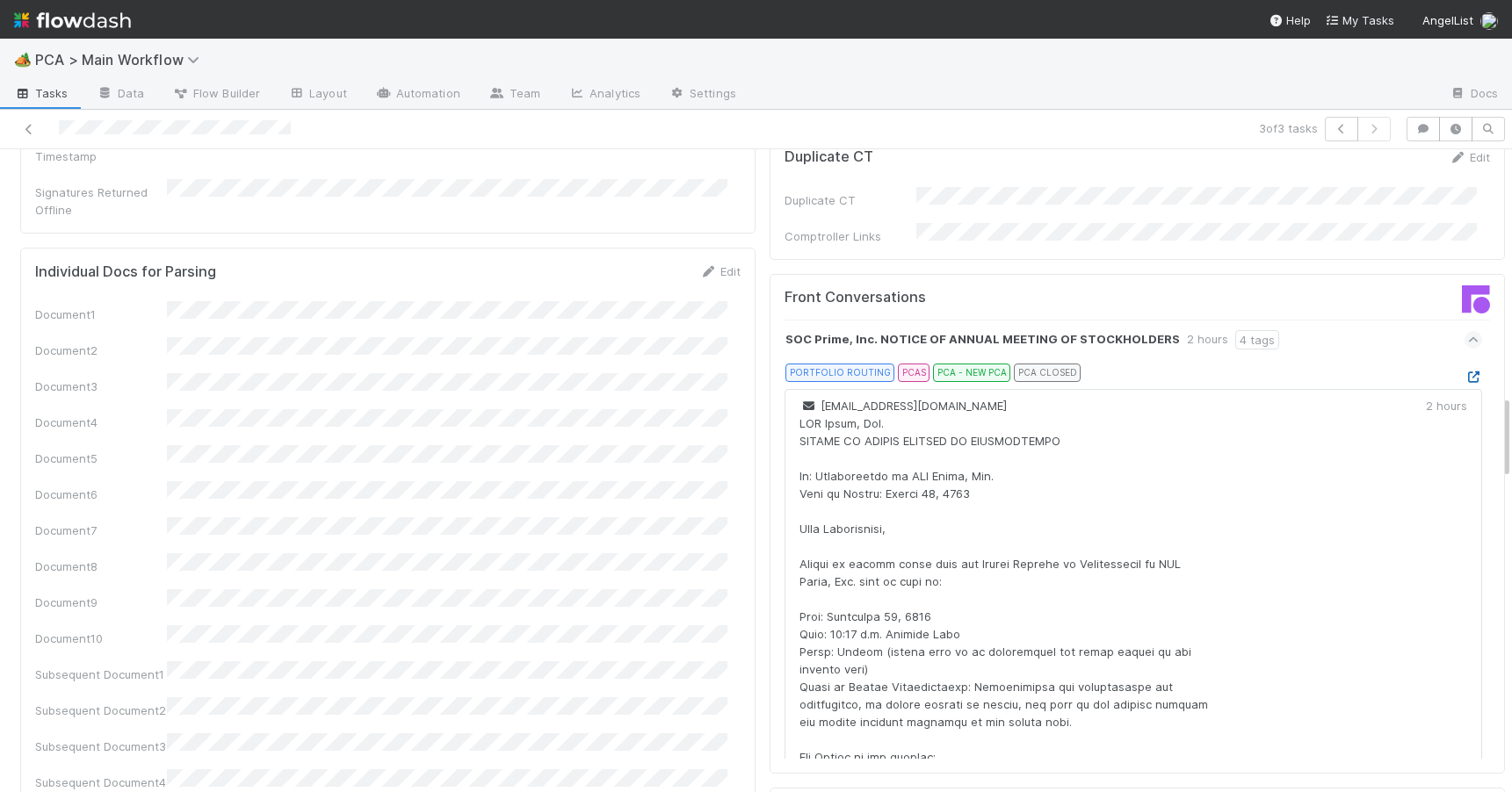
click at [1464, 371] on icon at bounding box center [1473, 377] width 18 height 12
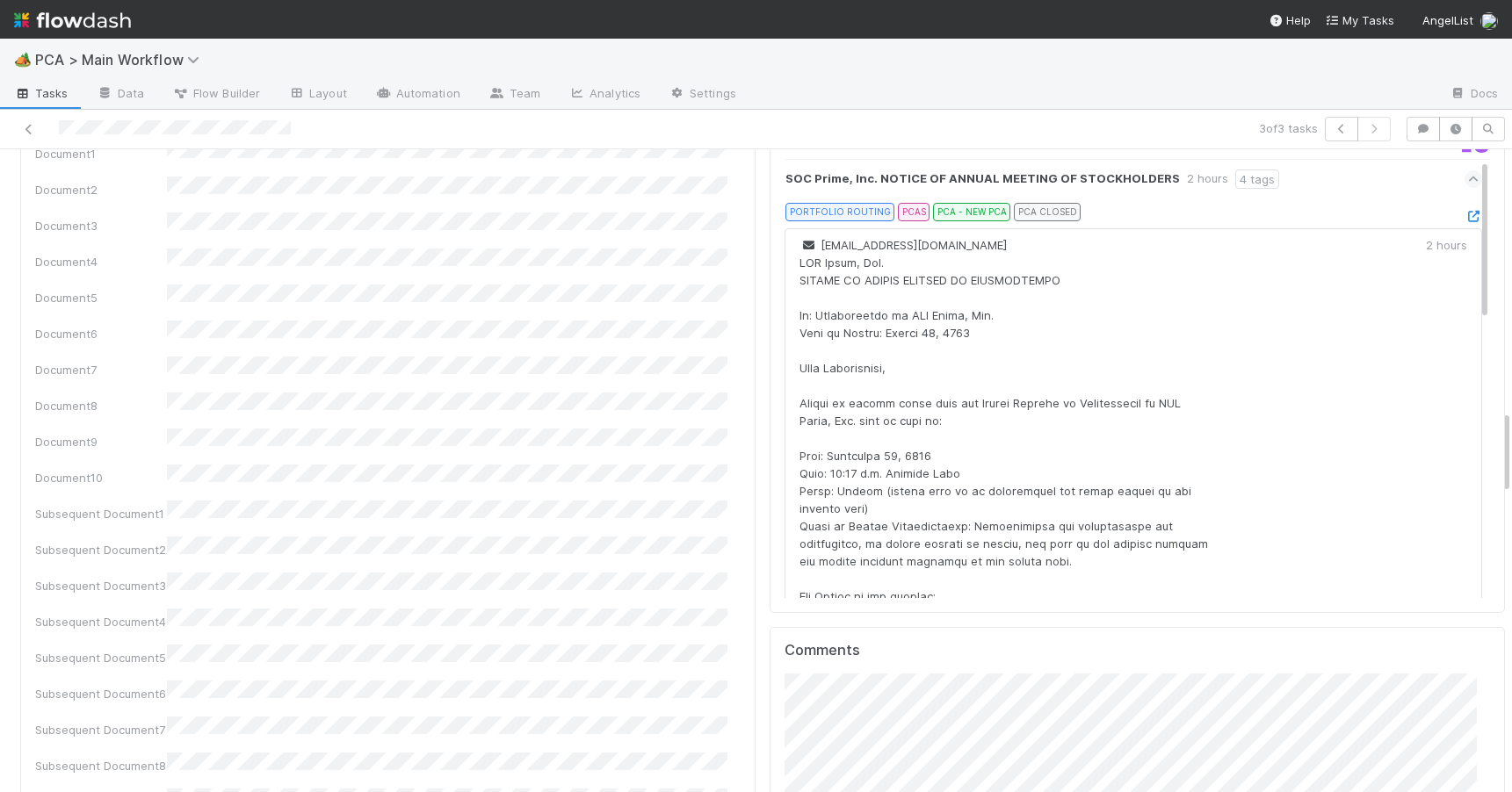
scroll to position [2039, 0]
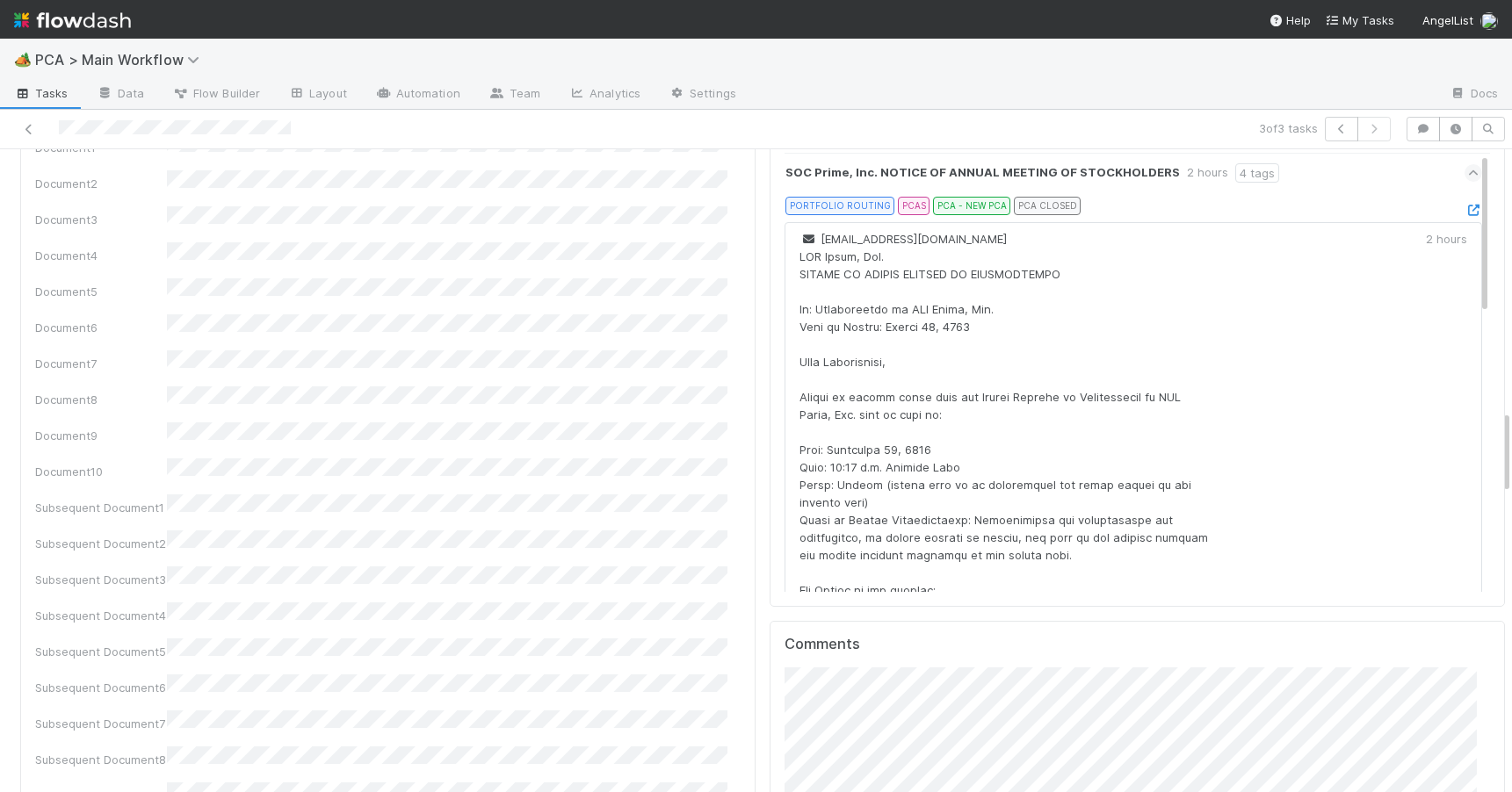
drag, startPoint x: 1493, startPoint y: 422, endPoint x: 1493, endPoint y: 444, distance: 22.0
click at [1493, 443] on div "PCA Information Edit Corporation Name Startup Name Corporation ID PCA Type Tran…" at bounding box center [762, 707] width 1525 height 5095
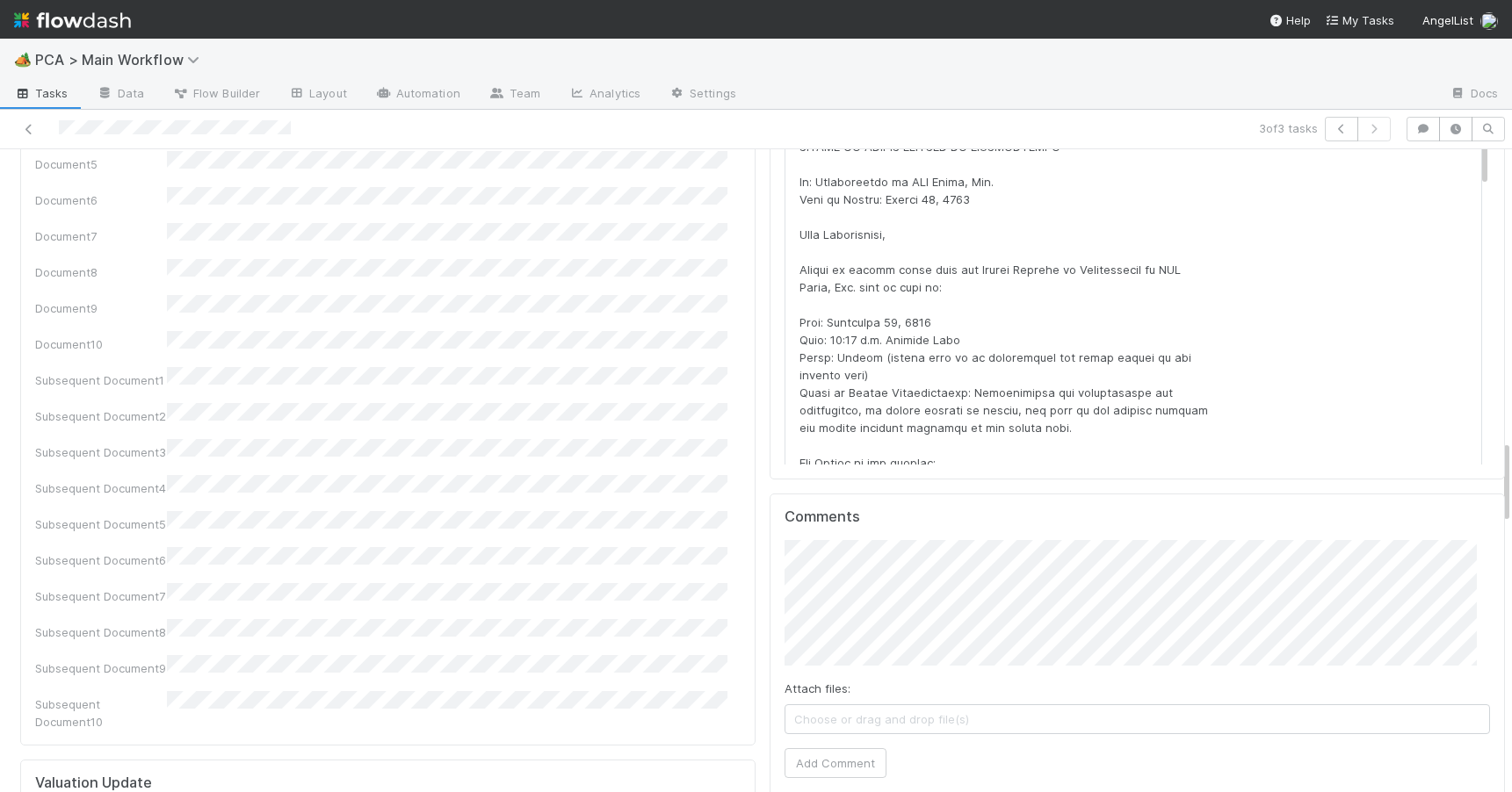
scroll to position [2213, 0]
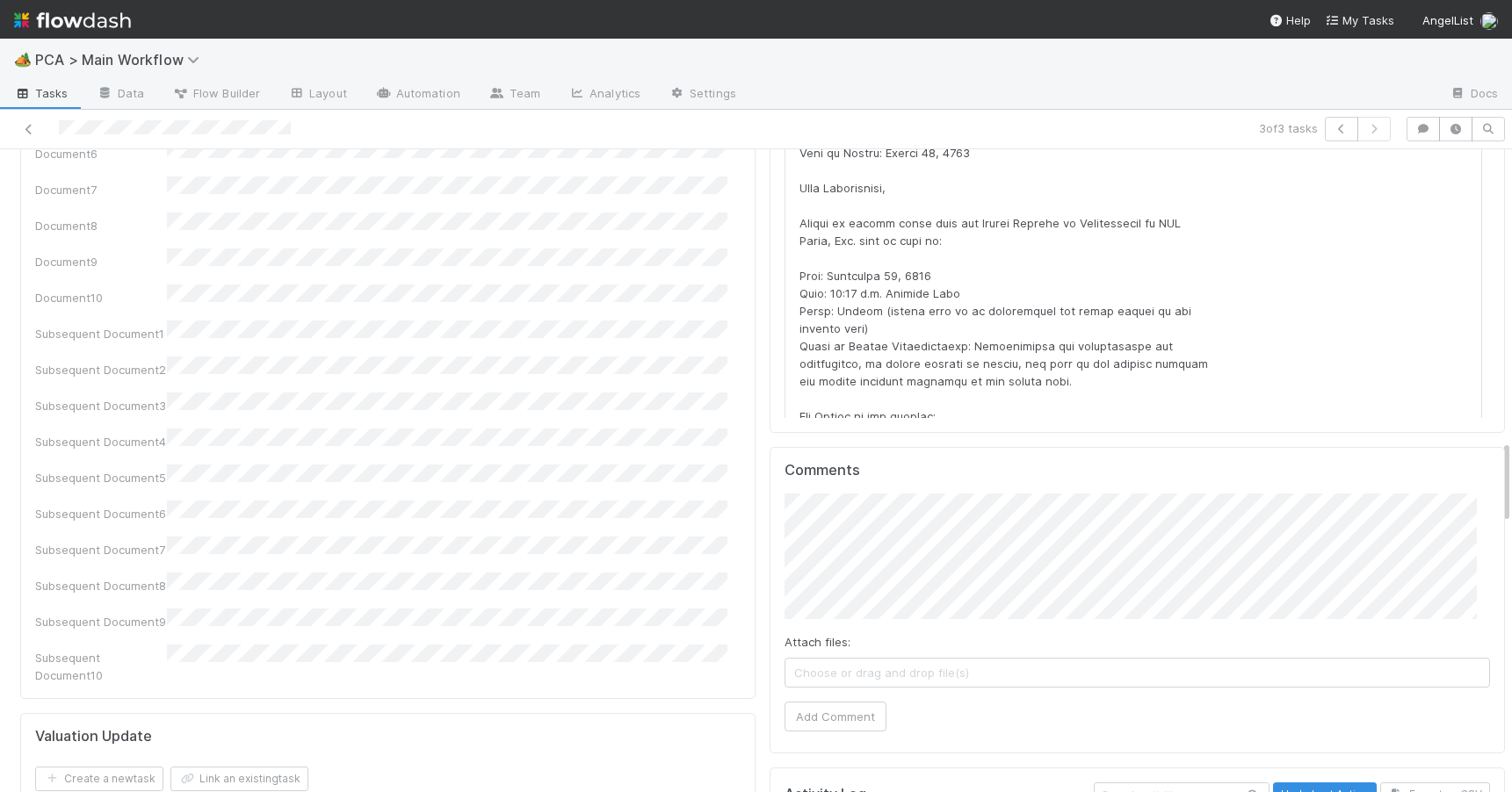
drag, startPoint x: 1493, startPoint y: 454, endPoint x: 1498, endPoint y: 477, distance: 23.5
click at [1498, 477] on div "🏕️ PCA > Main Workflow Tasks Data Flow Builder Layout Automation Team Analytics…" at bounding box center [756, 415] width 1512 height 754
click at [845, 702] on button "Add Comment" at bounding box center [836, 716] width 102 height 29
click at [1493, 484] on div "PCA Information Edit Corporation Name Startup Name Corporation ID PCA Type Tran…" at bounding box center [762, 534] width 1525 height 5095
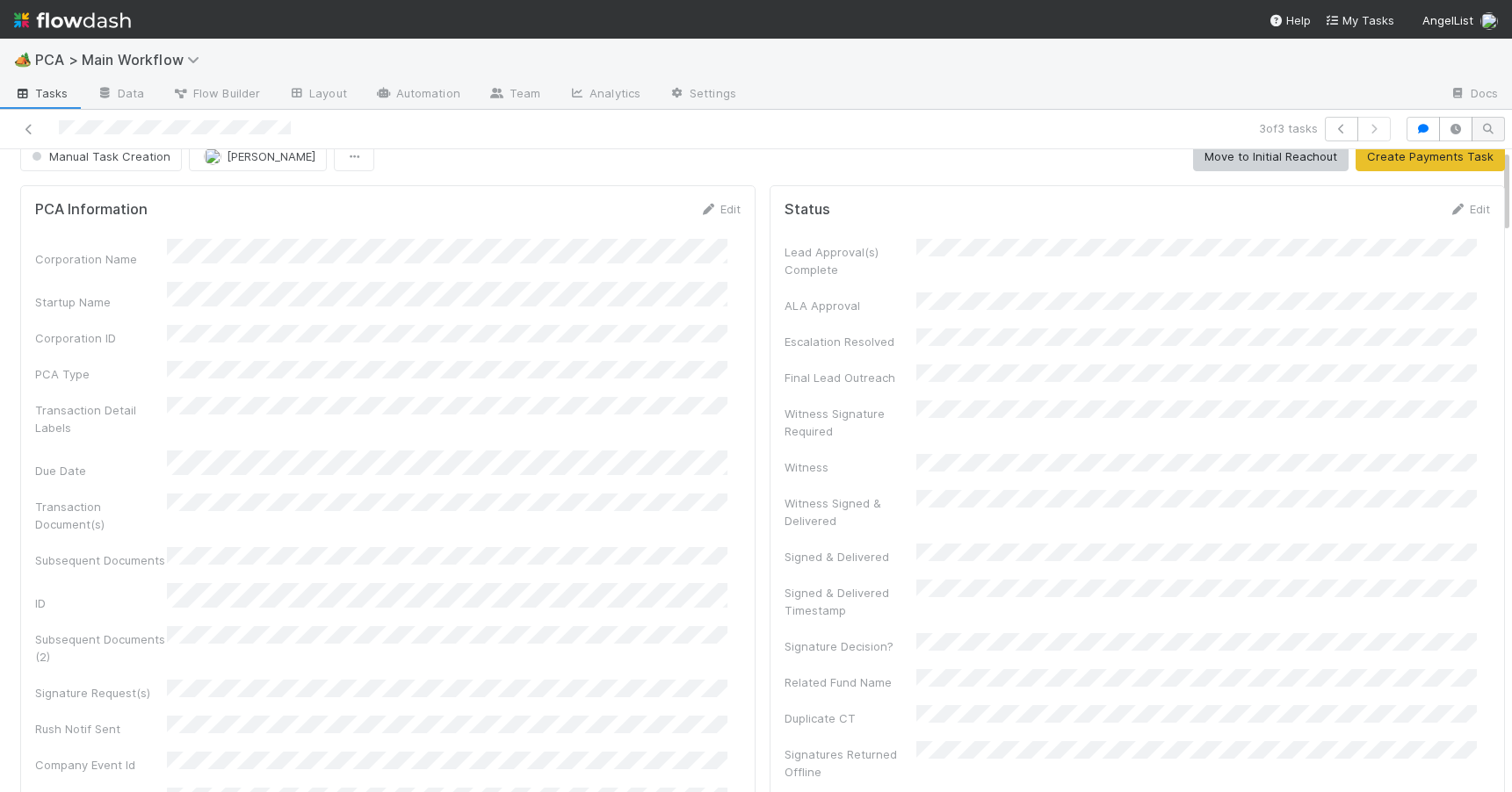
scroll to position [0, 0]
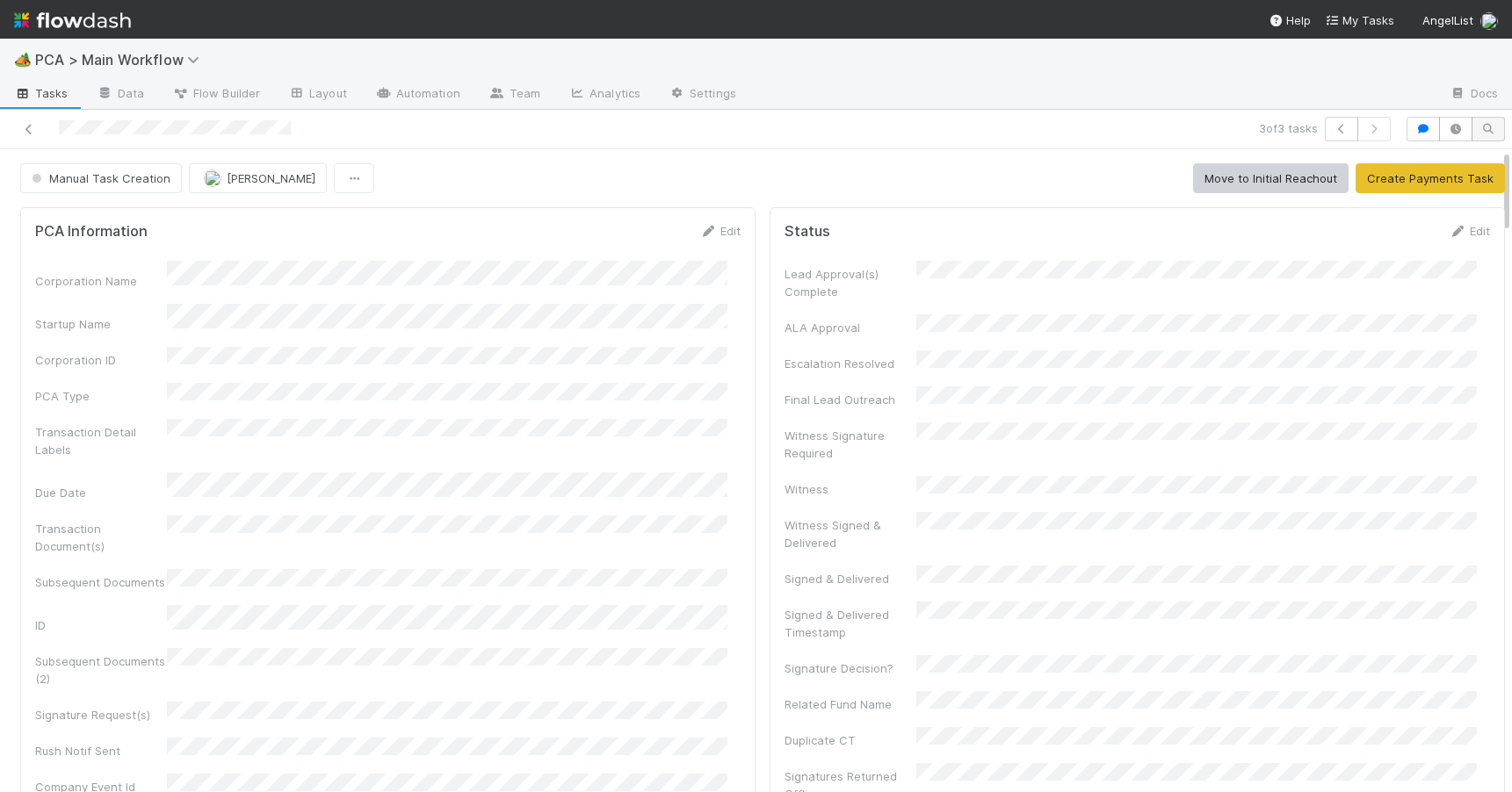
drag, startPoint x: 1493, startPoint y: 484, endPoint x: 1462, endPoint y: 133, distance: 352.4
click at [1464, 134] on div "3 of 3 tasks Manual Task Creation Zachary Conley Move to Initial Reachout Creat…" at bounding box center [756, 451] width 1512 height 682
click at [703, 232] on icon at bounding box center [708, 232] width 18 height 12
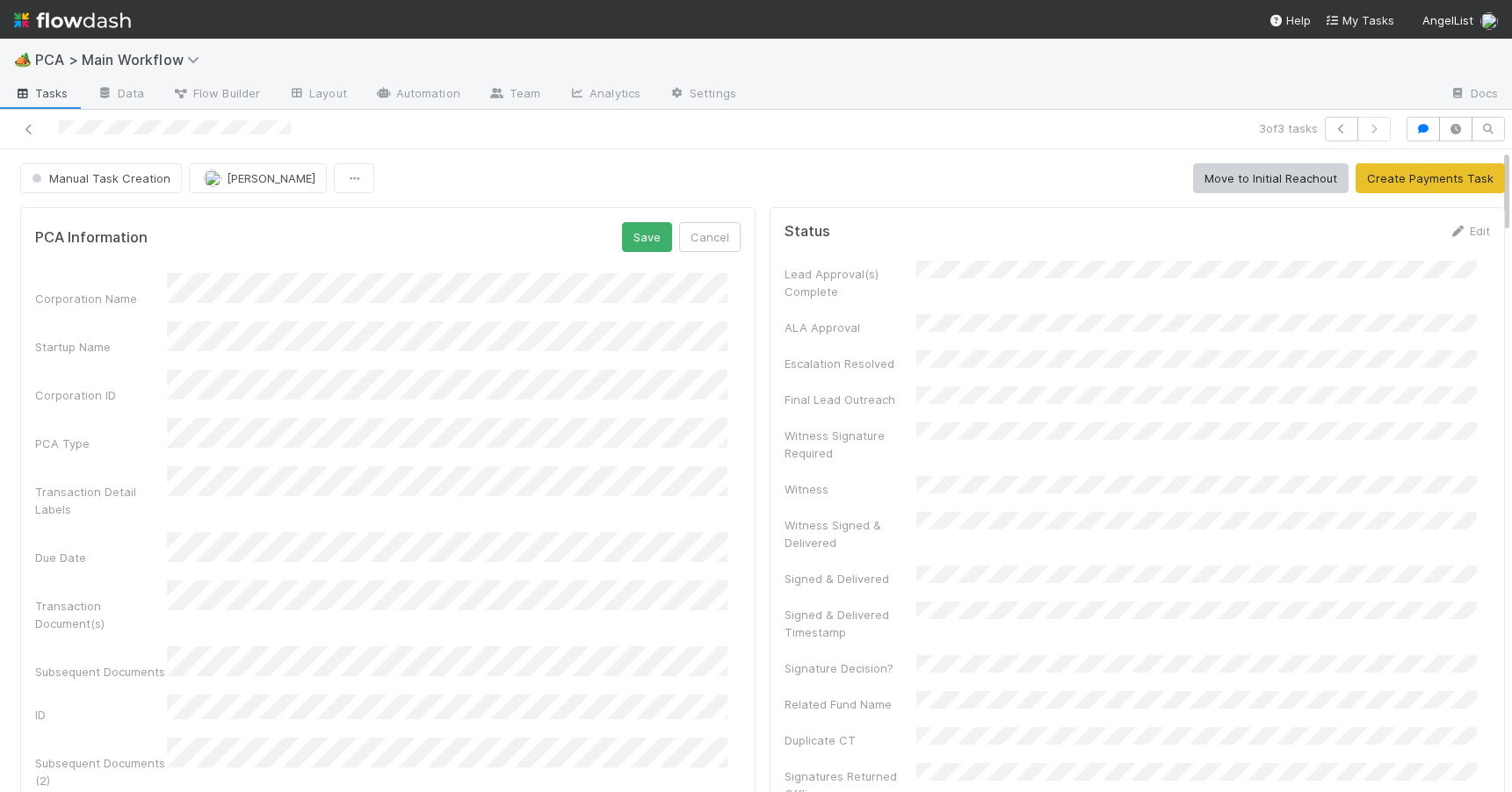
click at [402, 263] on form "PCA Information Save Cancel Corporation Name Startup Name Corporation ID PCA Ty…" at bounding box center [387, 700] width 705 height 956
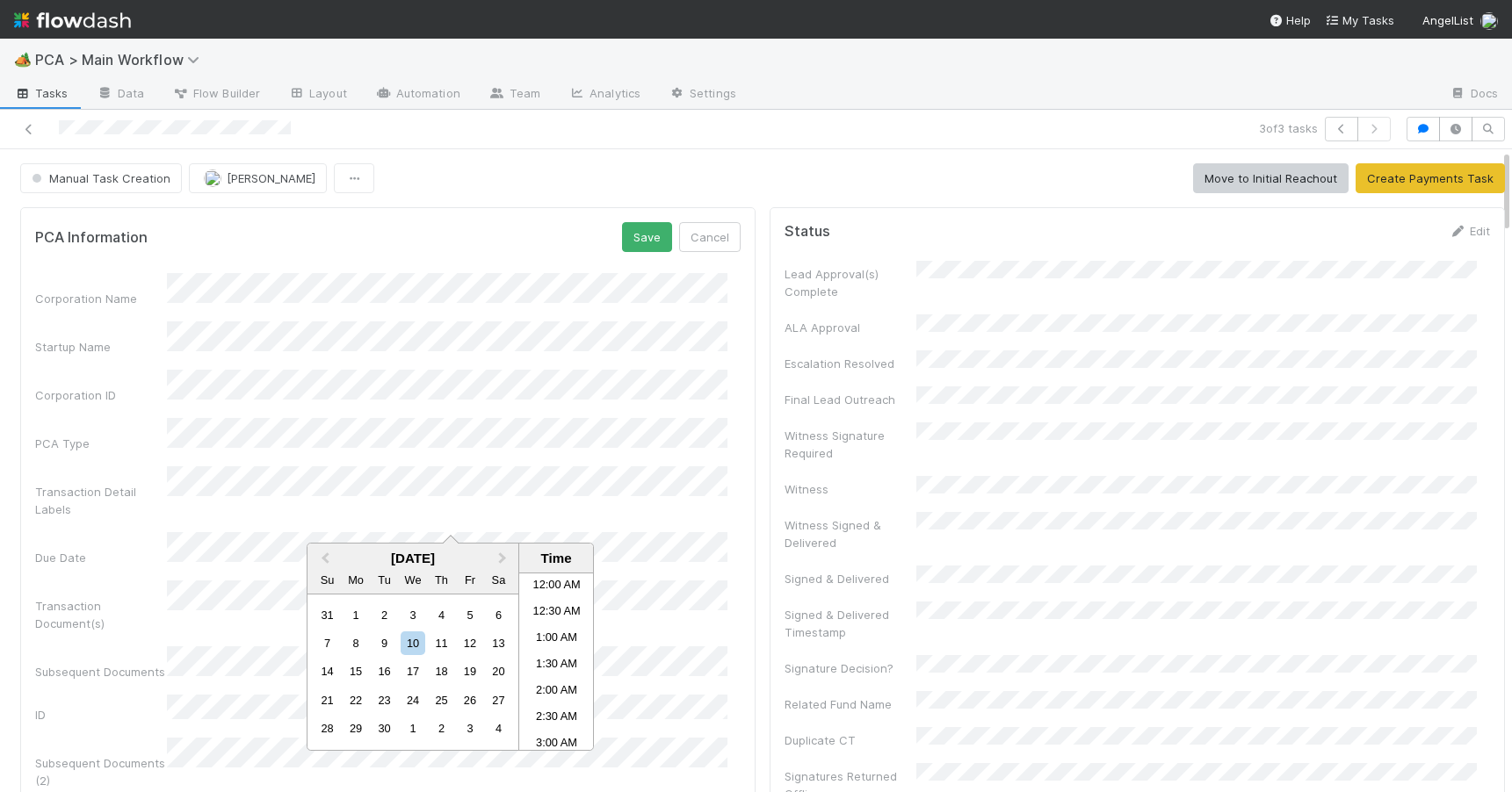
click at [350, 238] on div "PCA Information Save Cancel" at bounding box center [387, 237] width 705 height 29
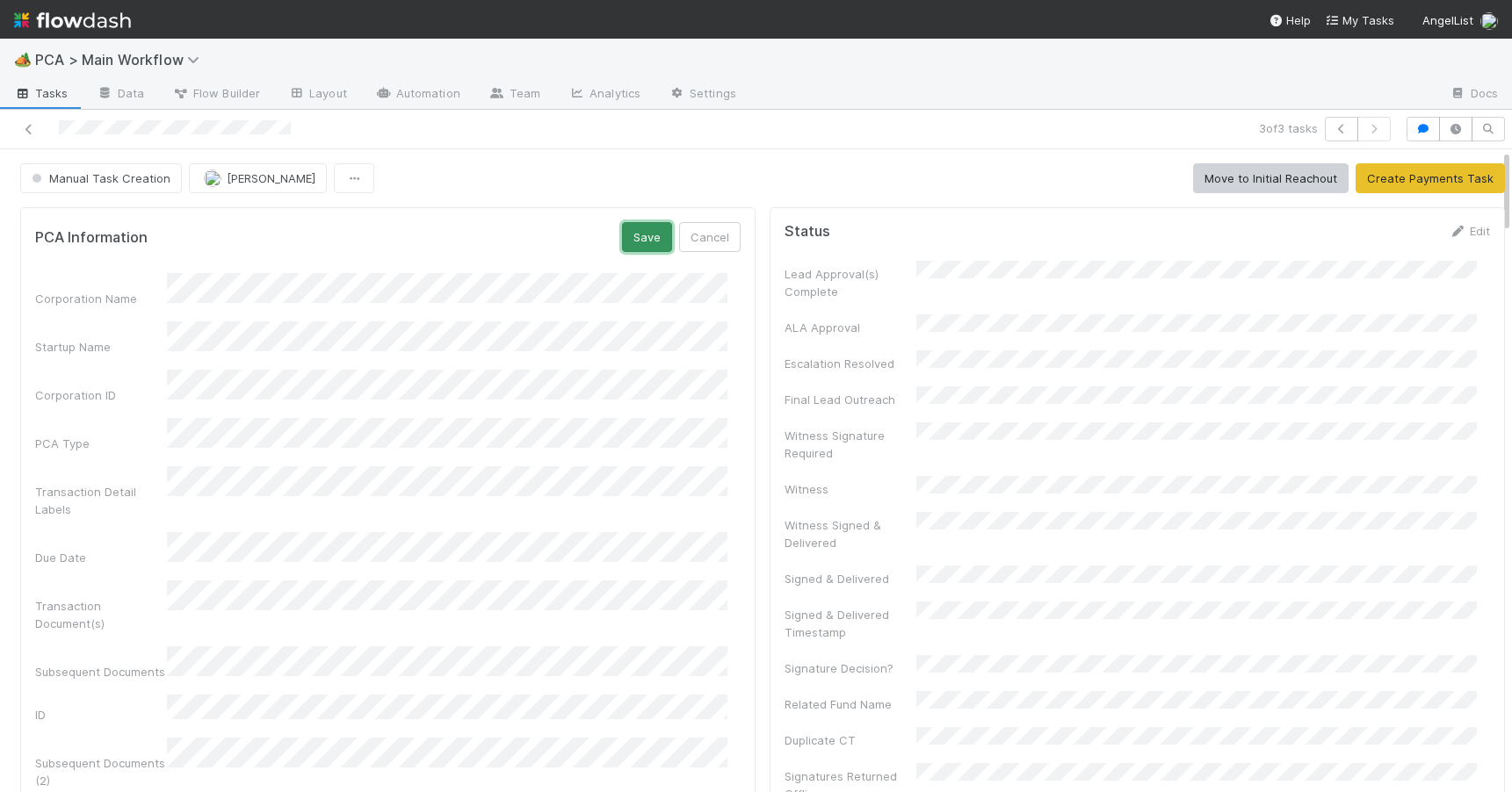
click at [634, 239] on button "Save" at bounding box center [647, 237] width 50 height 29
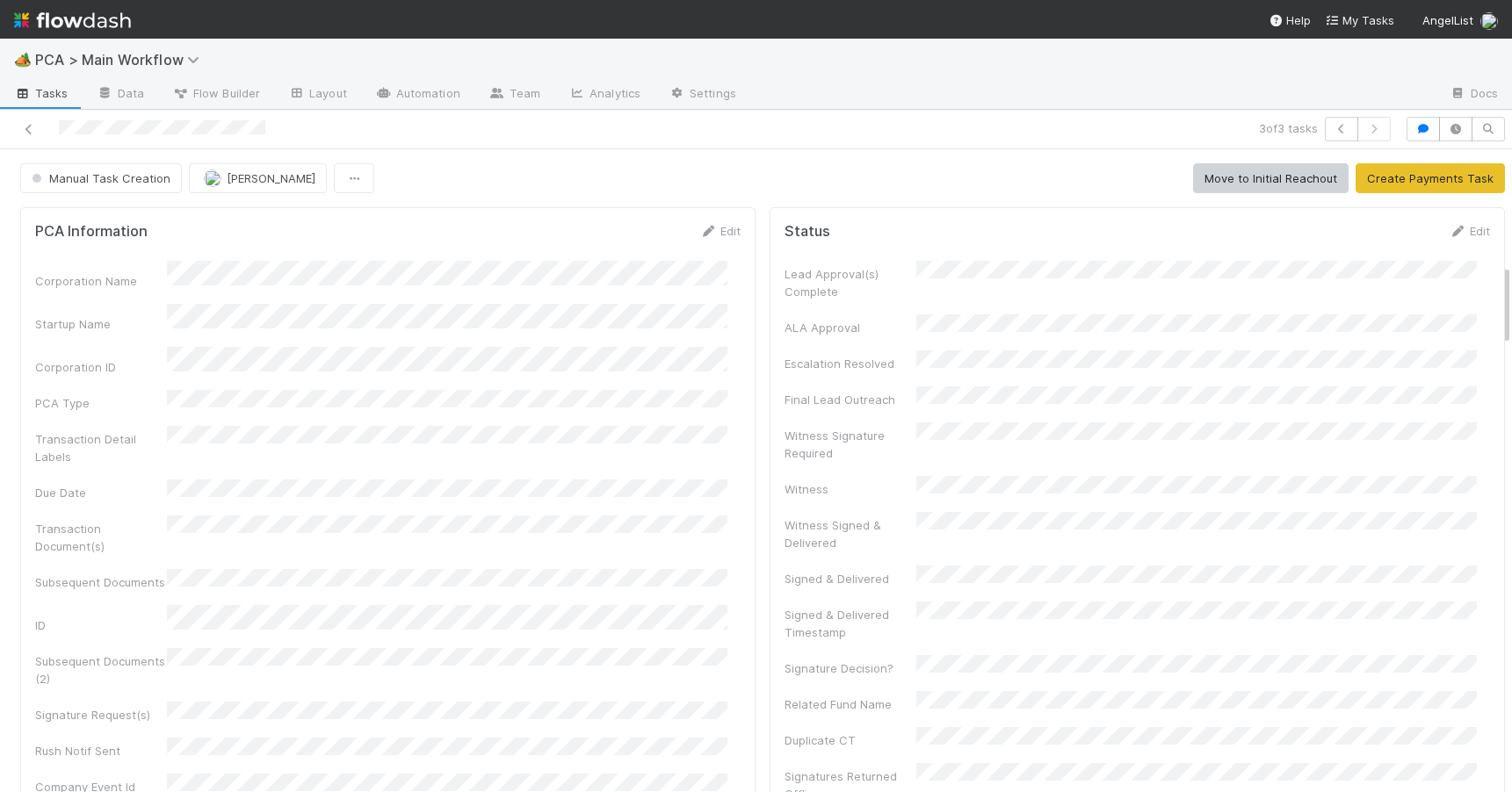
scroll to position [903, 0]
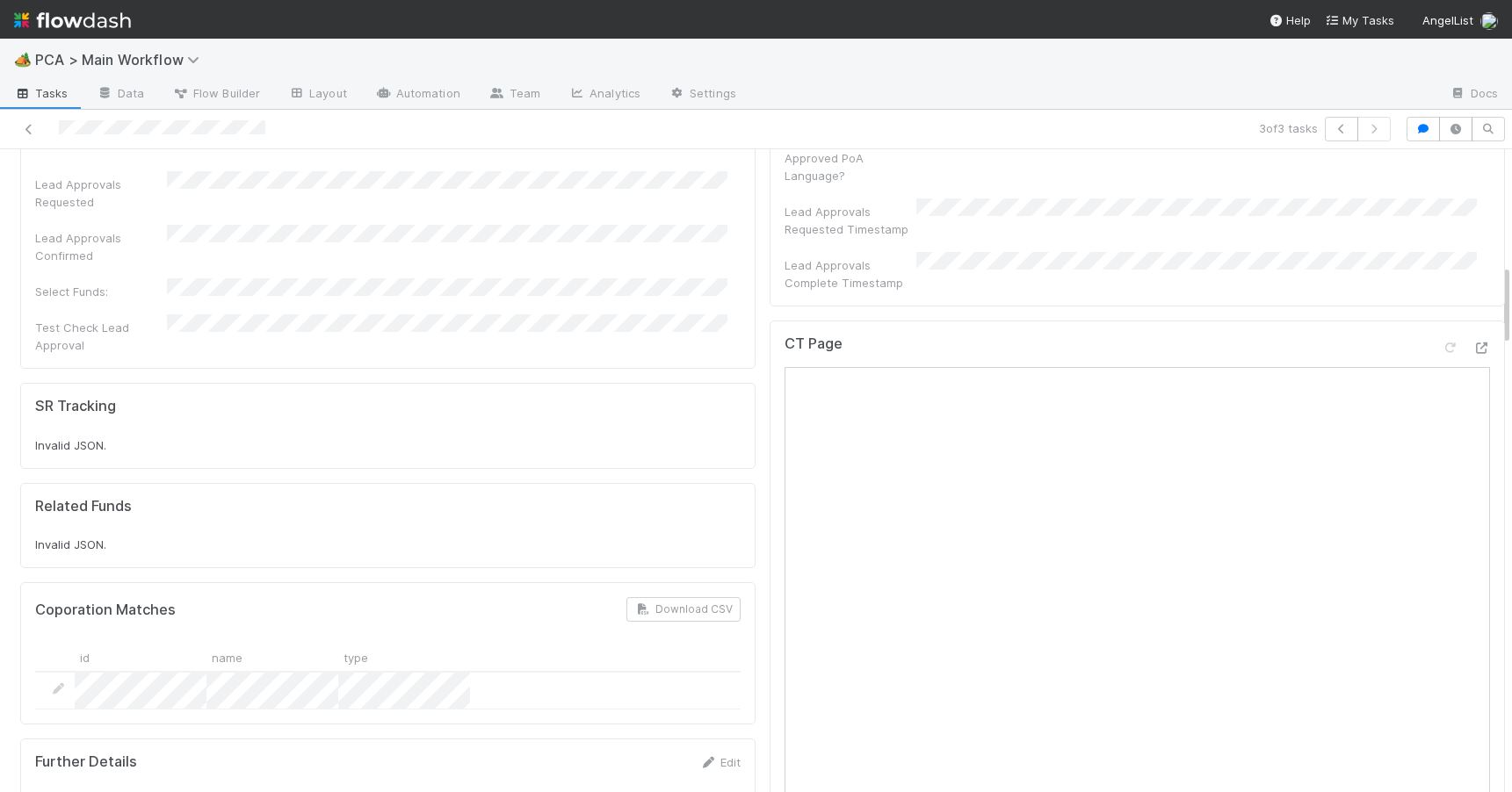
click at [1511, 292] on div at bounding box center [1512, 471] width 1 height 643
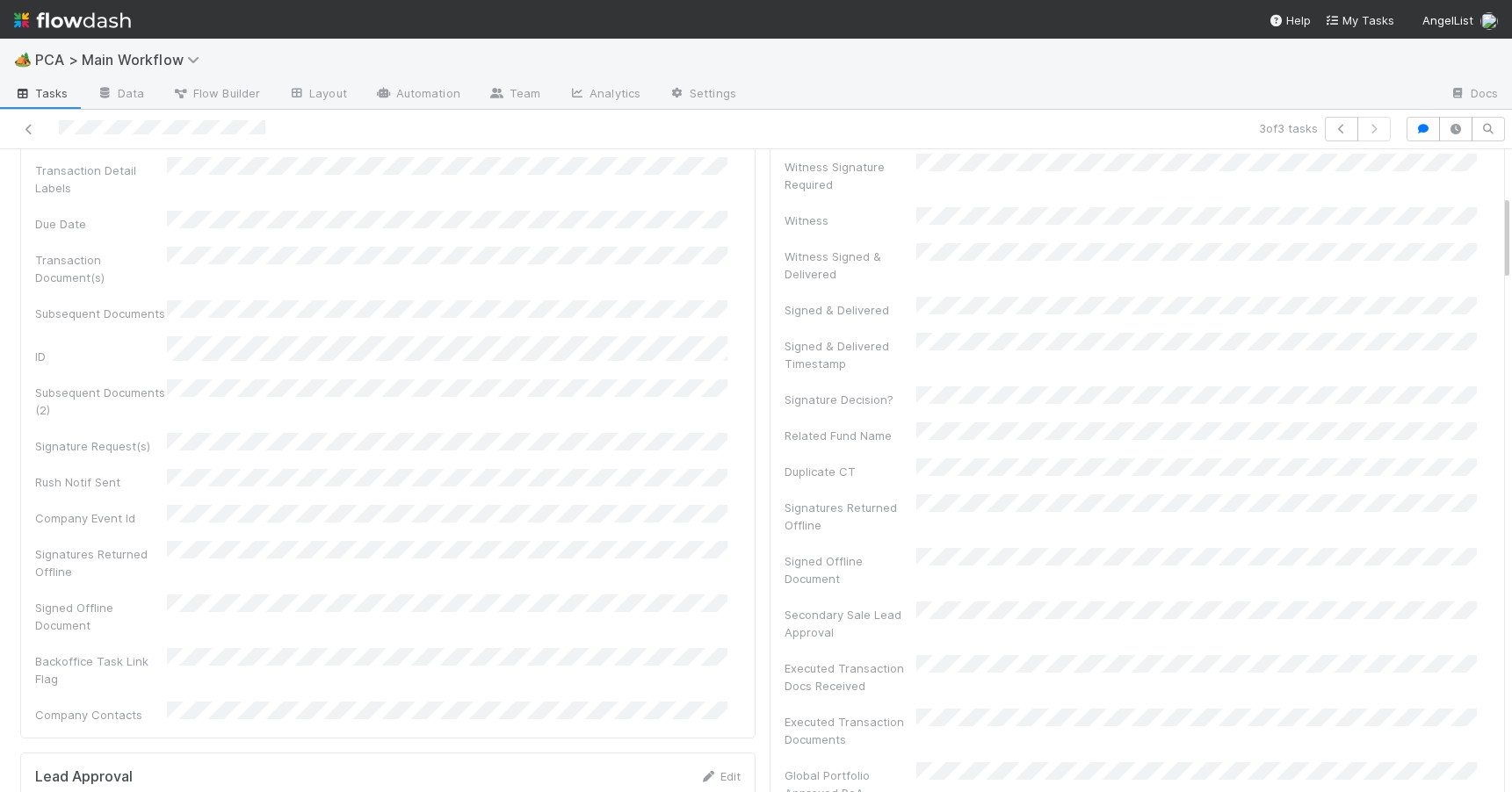
scroll to position [0, 0]
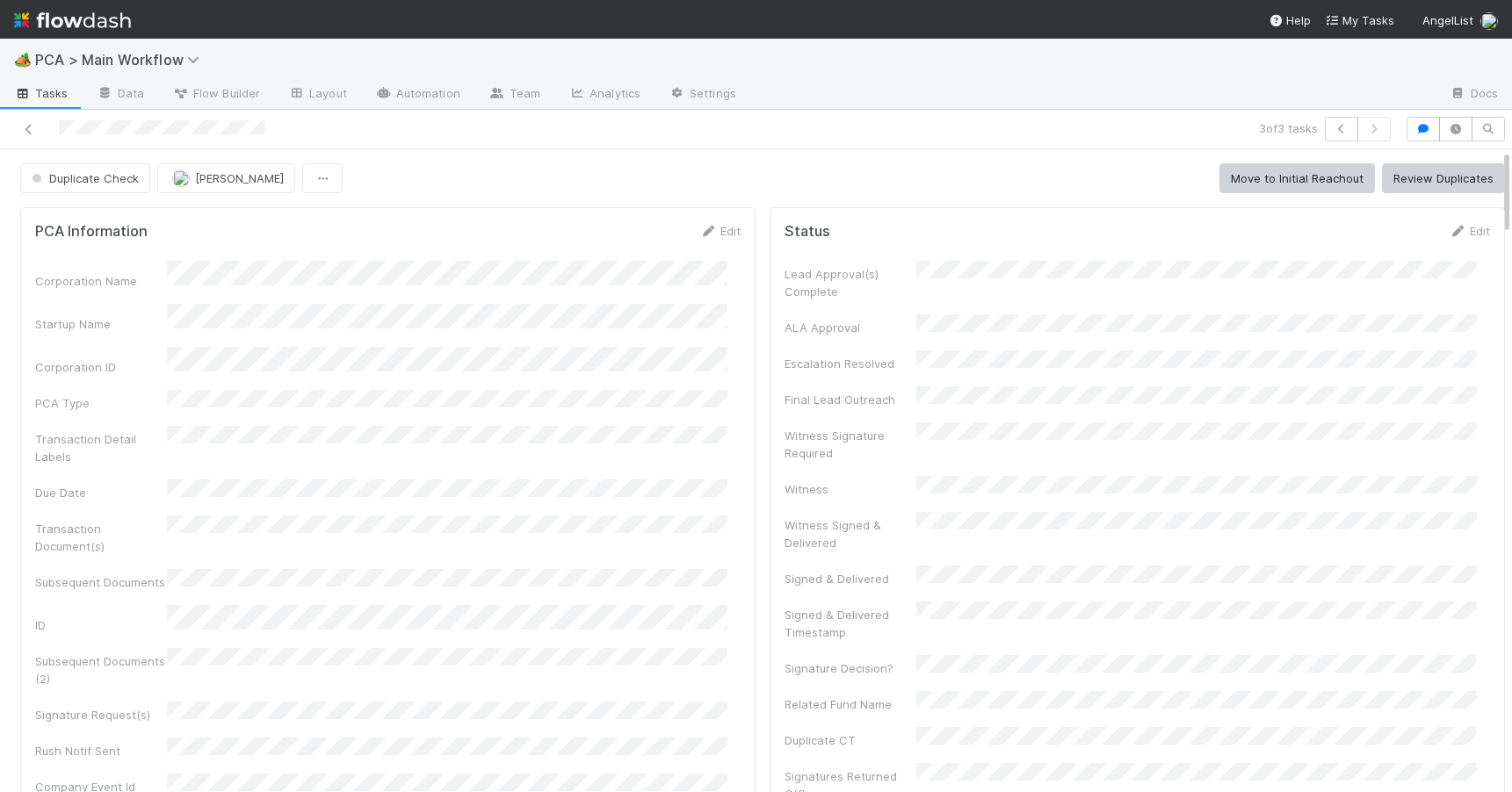
drag, startPoint x: 1492, startPoint y: 300, endPoint x: 1490, endPoint y: 151, distance: 149.0
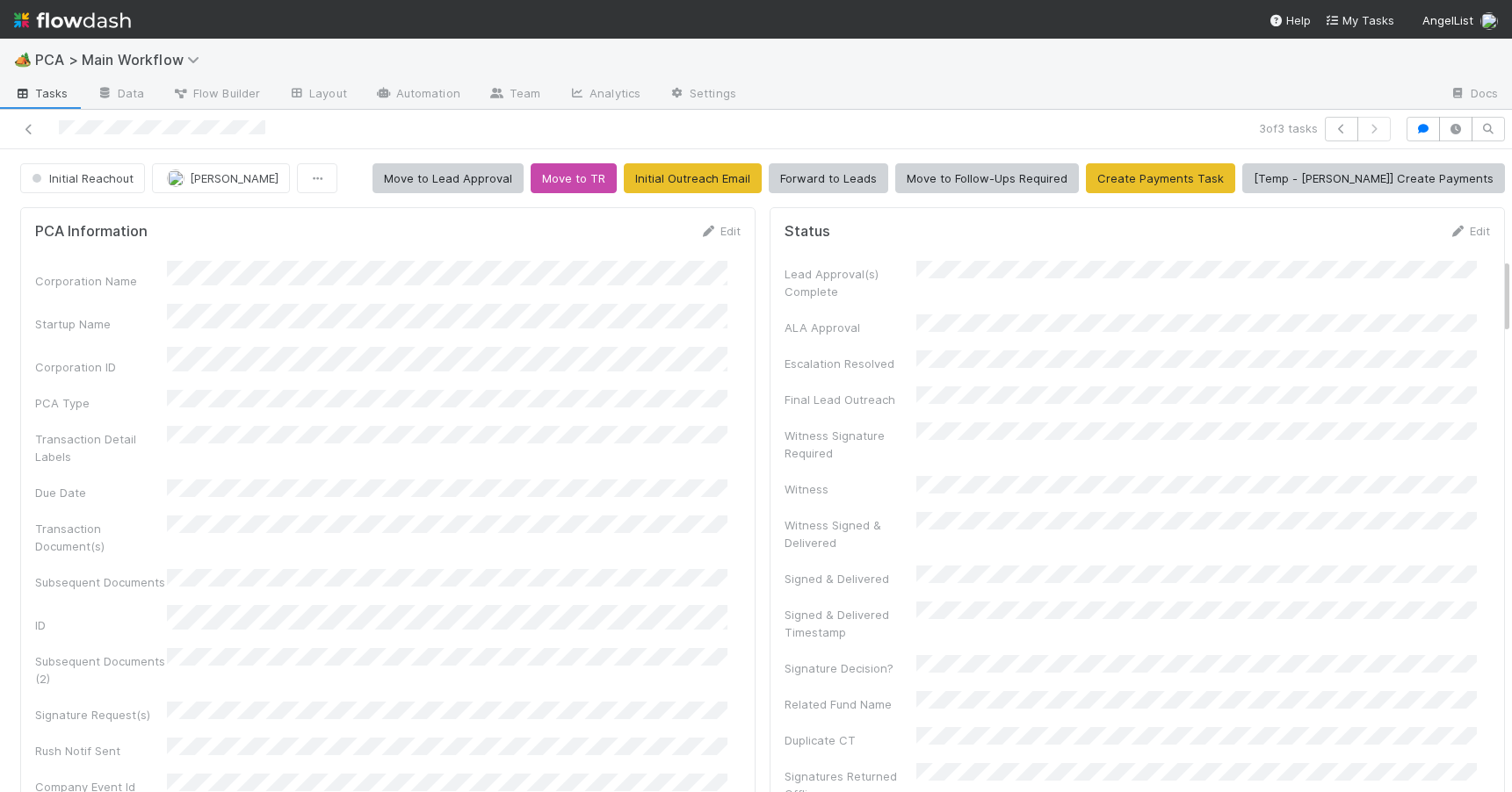
scroll to position [903, 0]
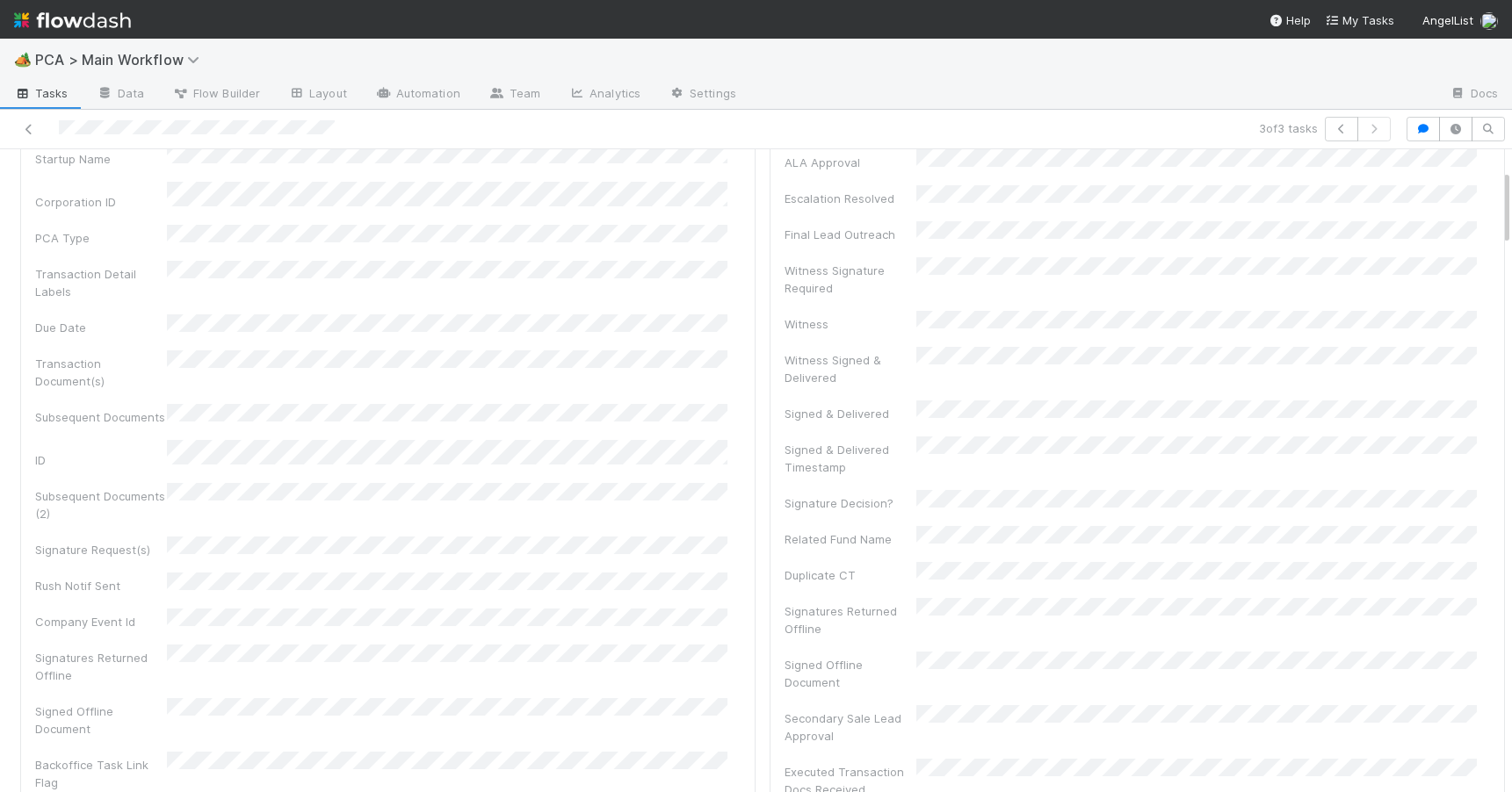
scroll to position [12, 0]
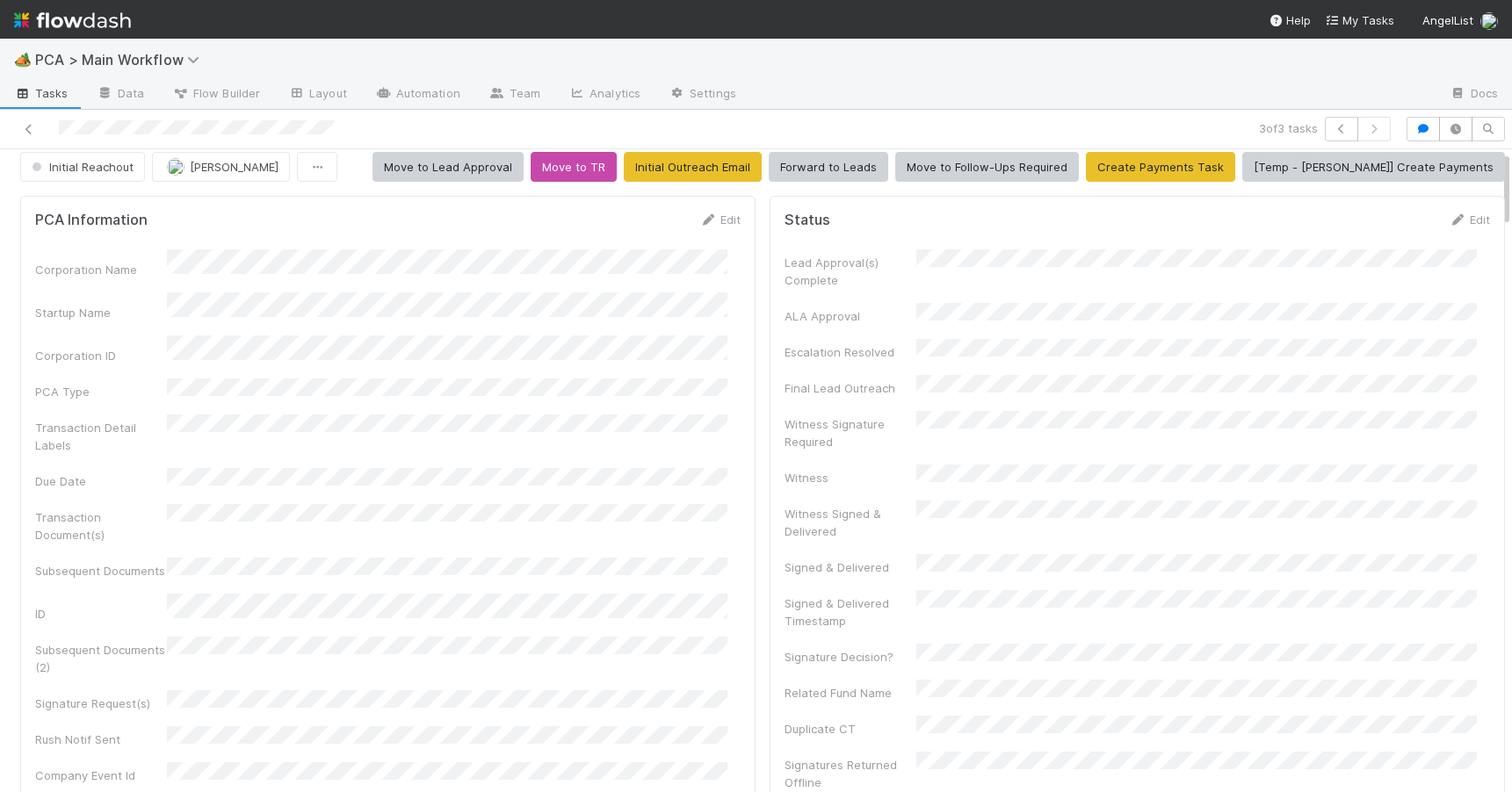
drag, startPoint x: 1493, startPoint y: 290, endPoint x: 1478, endPoint y: 183, distance: 108.0
click at [886, 163] on button "Forward to Leads" at bounding box center [829, 167] width 120 height 29
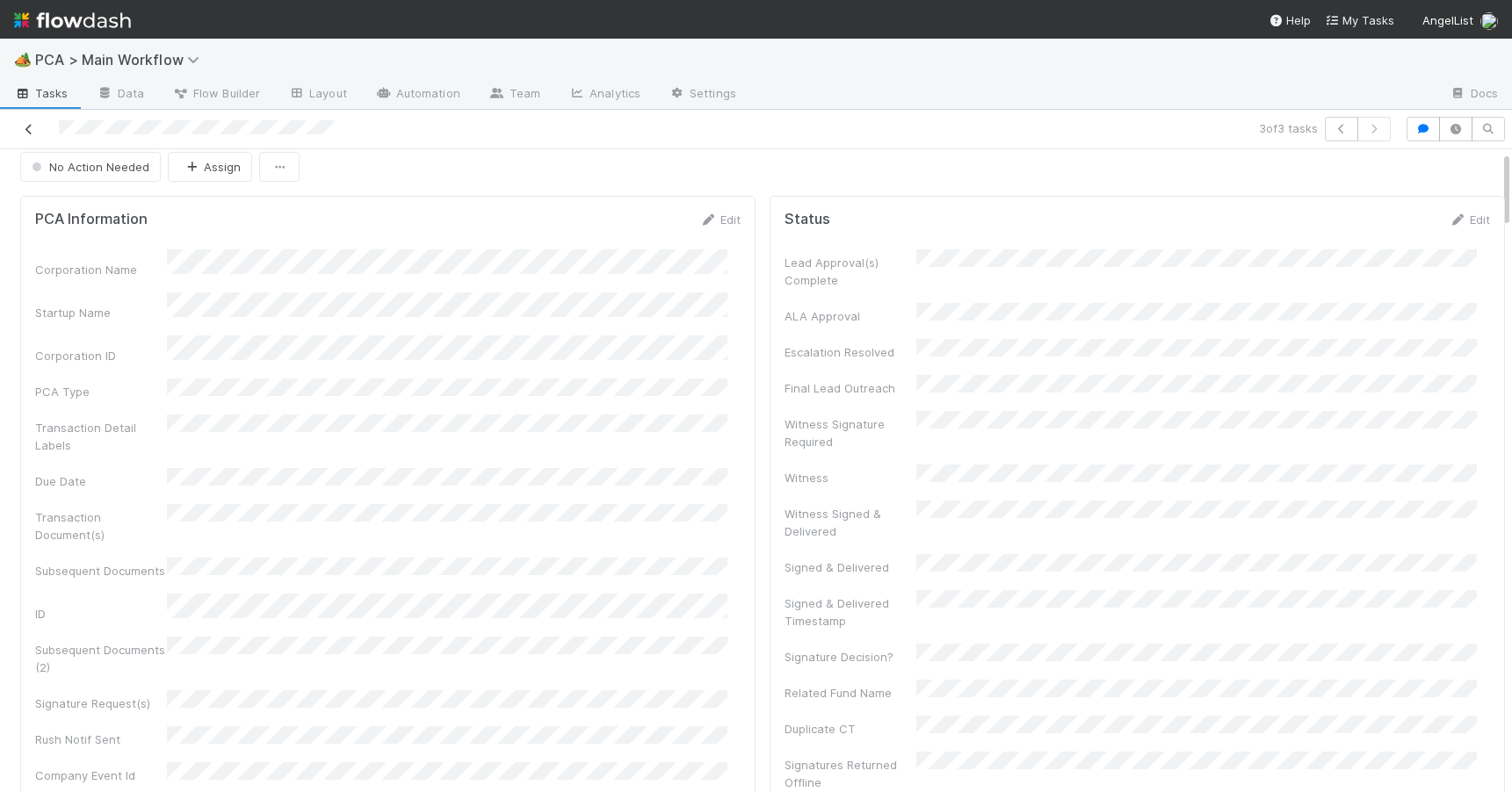
click at [31, 131] on icon at bounding box center [29, 130] width 18 height 12
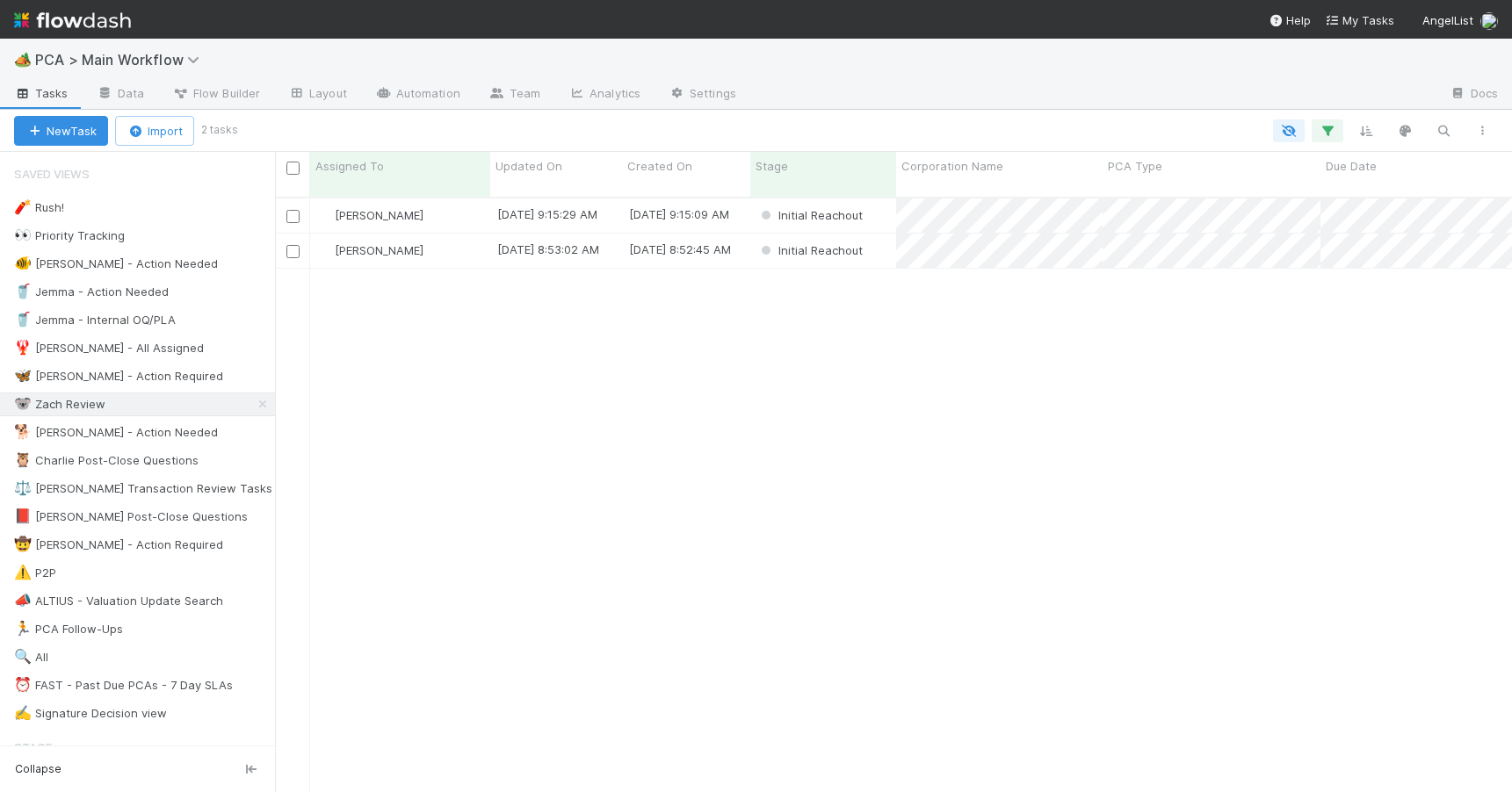
scroll to position [596, 1224]
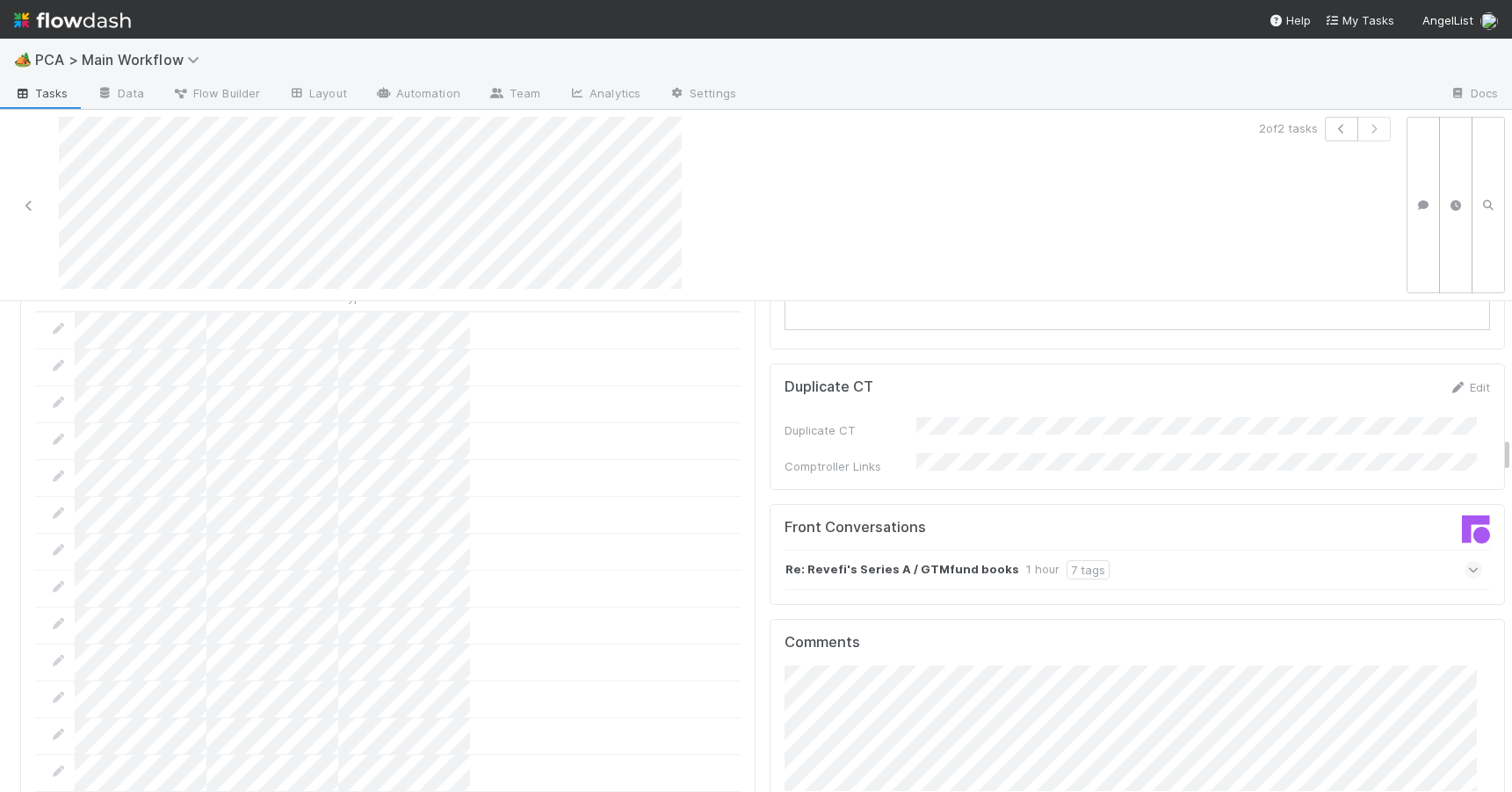
scroll to position [1817, 0]
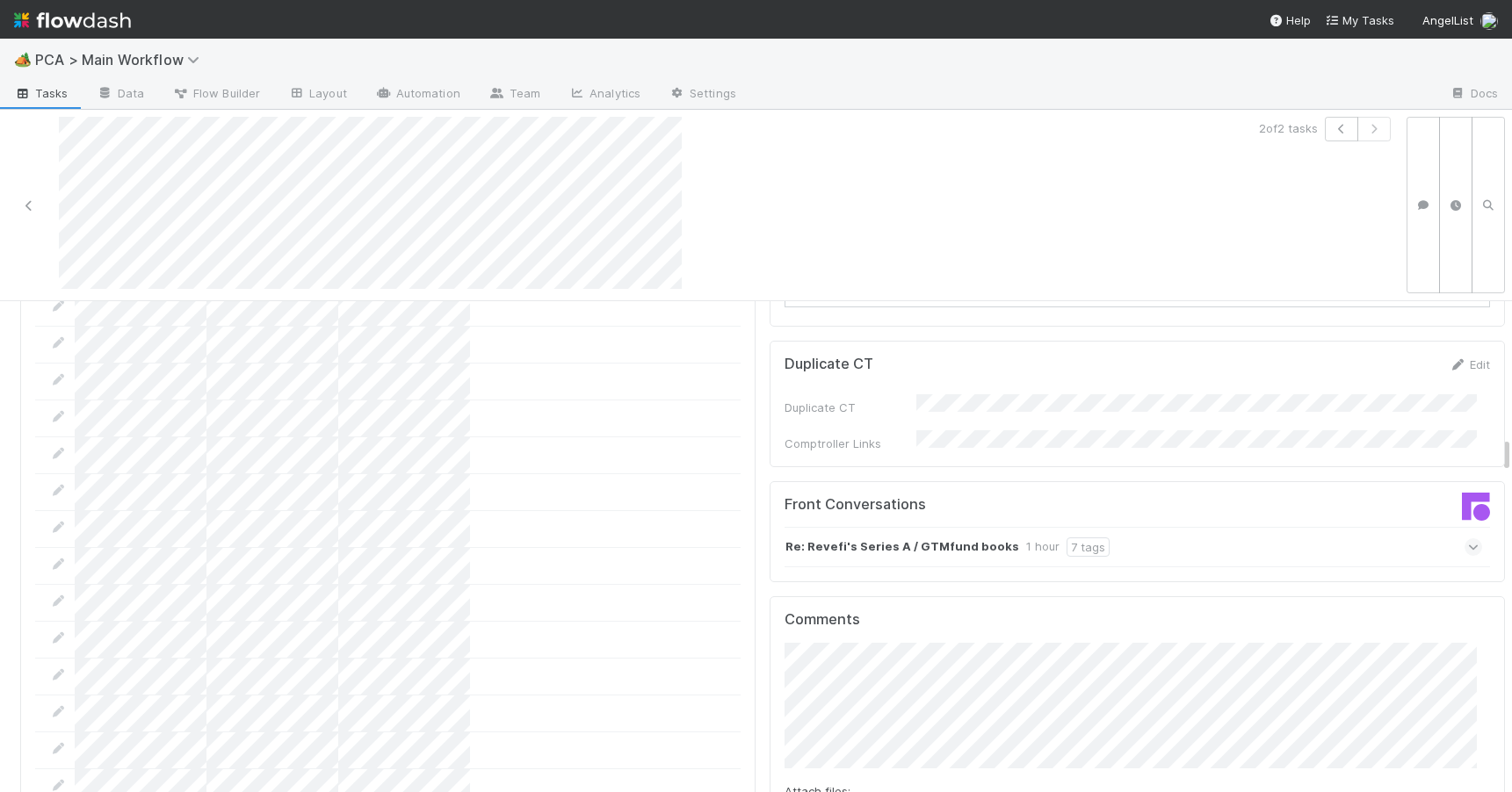
drag, startPoint x: 1493, startPoint y: 389, endPoint x: 1482, endPoint y: 452, distance: 64.0
click at [1189, 527] on div "Re: Revefi's Series A / GTMfund books 1 hour 7 tags" at bounding box center [1133, 546] width 697 height 40
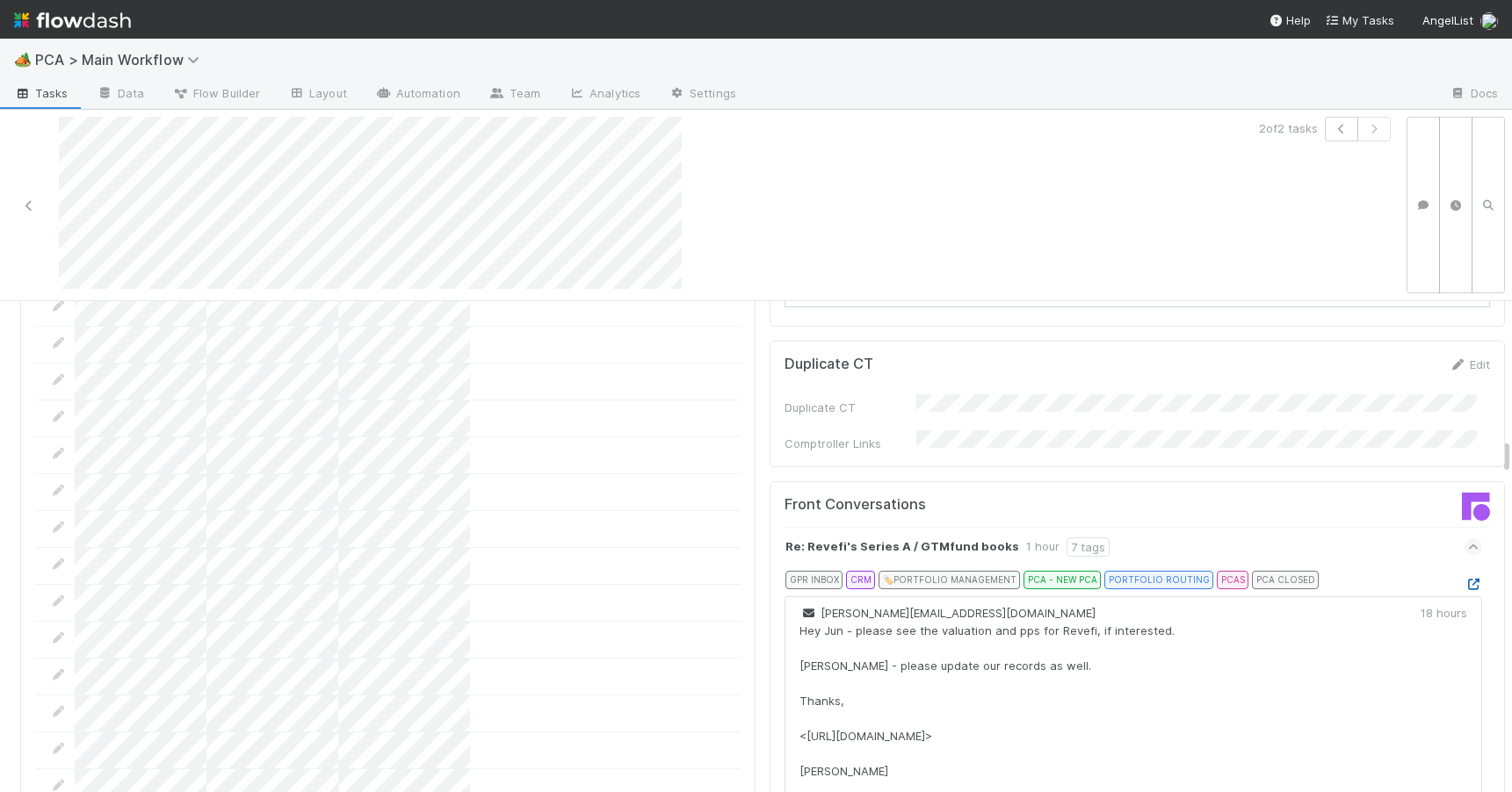
click at [1464, 579] on icon at bounding box center [1473, 585] width 18 height 12
click at [32, 200] on icon at bounding box center [29, 206] width 18 height 12
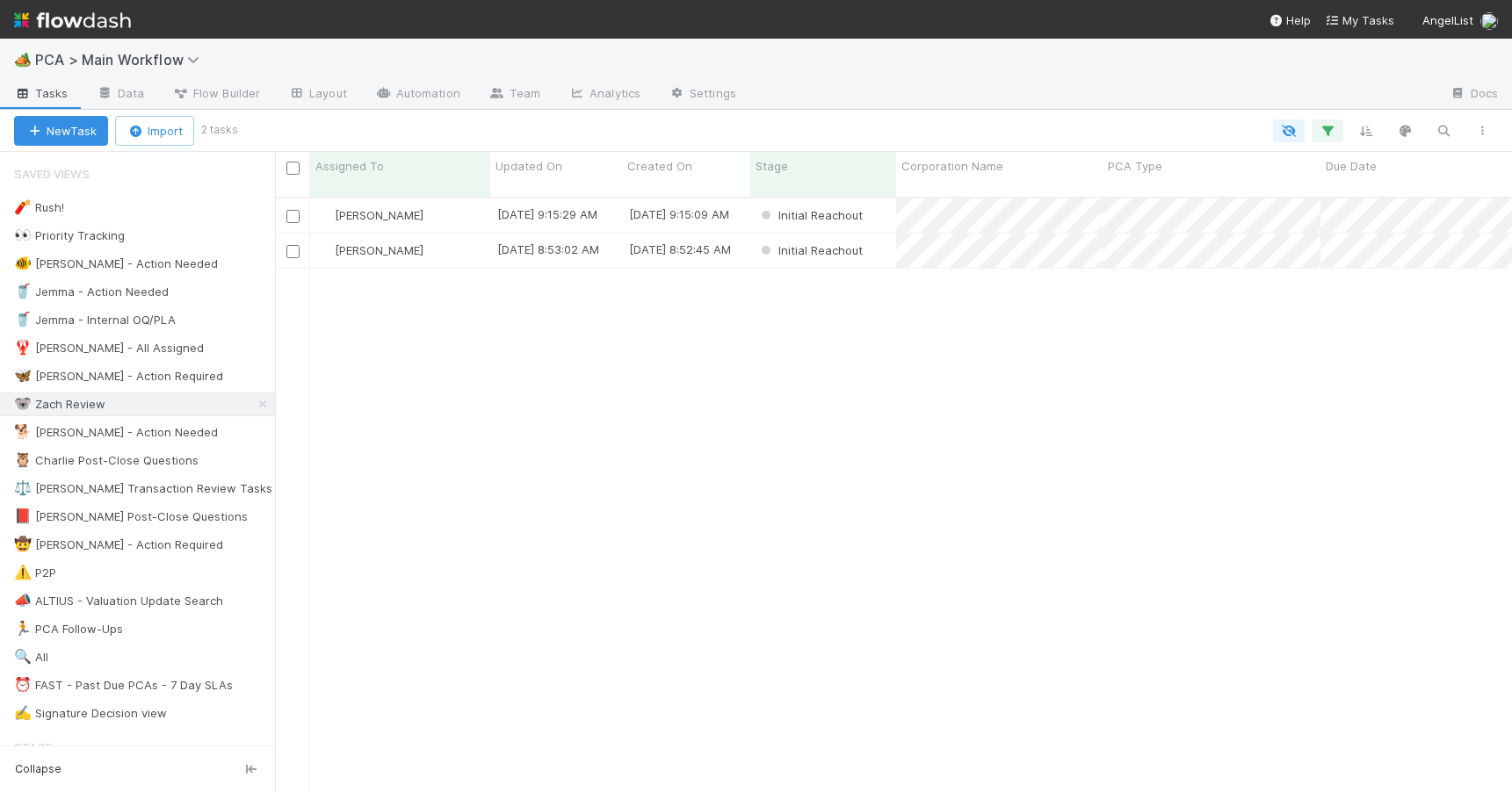
scroll to position [596, 1224]
click at [876, 198] on div "Initial Reachout" at bounding box center [823, 215] width 145 height 34
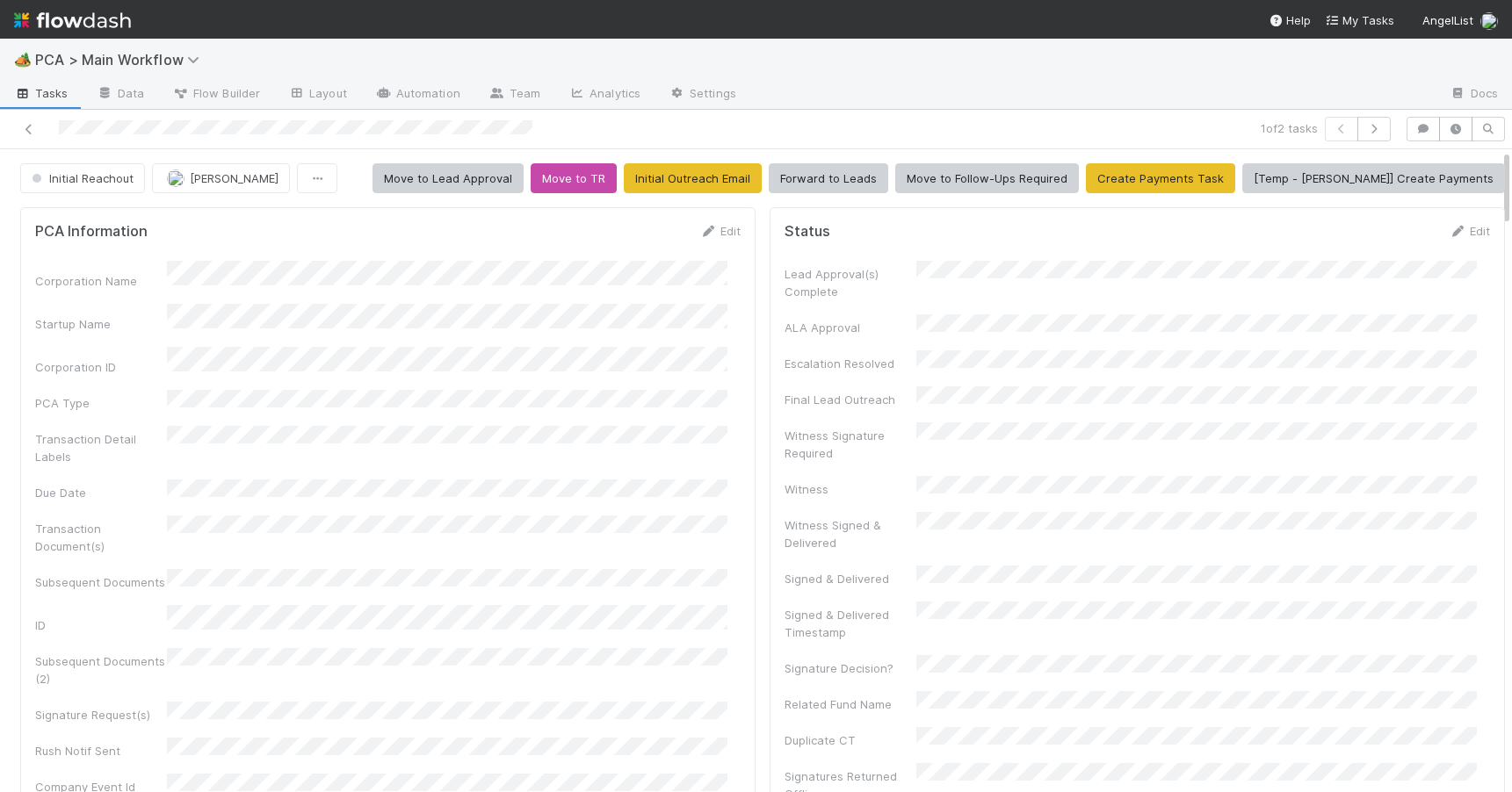
scroll to position [903, 0]
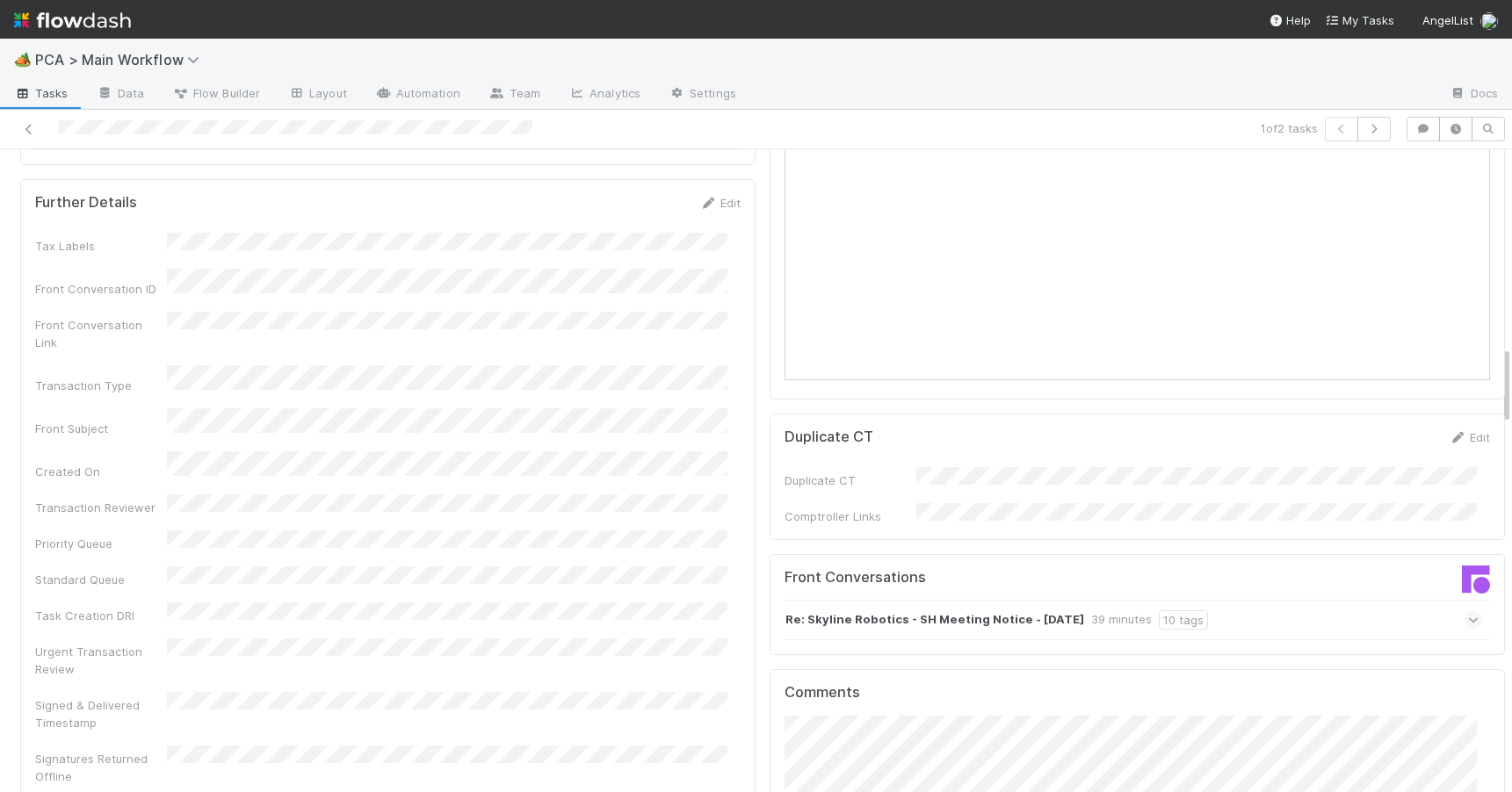
scroll to position [1685, 0]
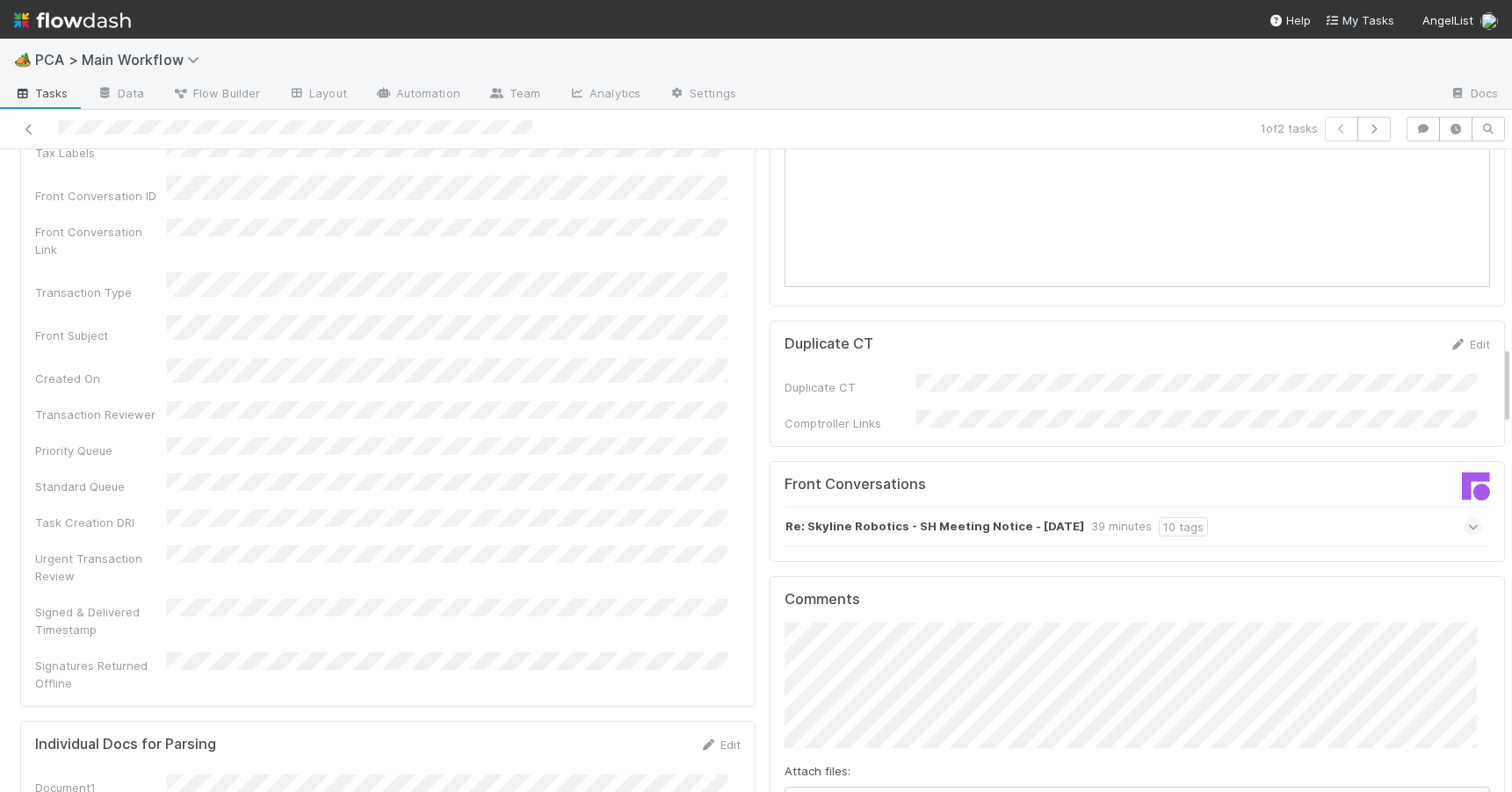
drag, startPoint x: 1492, startPoint y: 289, endPoint x: 1500, endPoint y: 385, distance: 96.3
click at [1500, 385] on div "🏕️ PCA > Main Workflow Tasks Data Flow Builder Layout Automation Team Analytics…" at bounding box center [756, 415] width 1512 height 754
click at [1332, 507] on div "Re: Skyline Robotics - SH Meeting Notice - August 26th 39 minutes 10 tags" at bounding box center [1133, 527] width 697 height 40
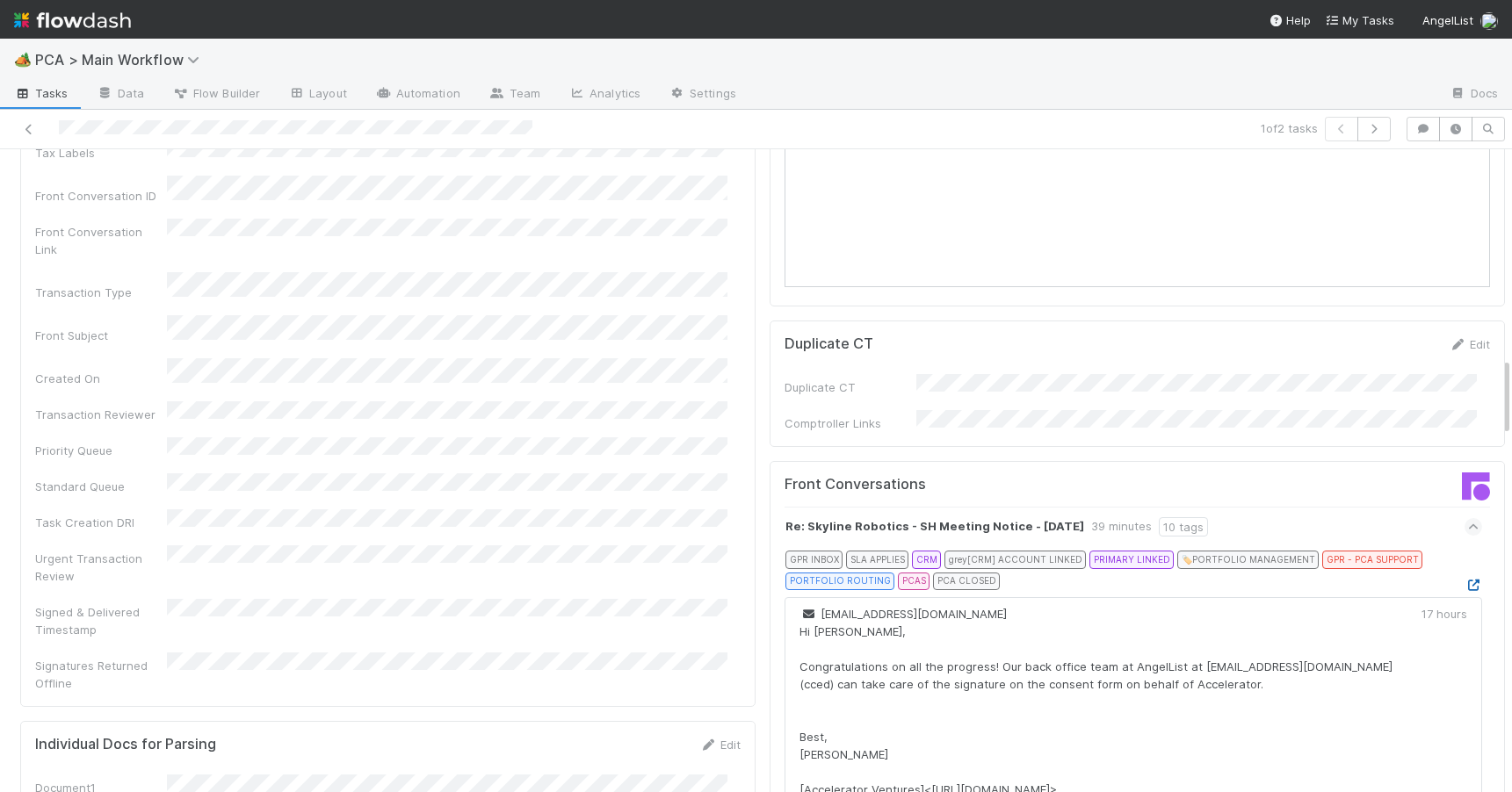
click at [1464, 580] on icon at bounding box center [1473, 586] width 18 height 12
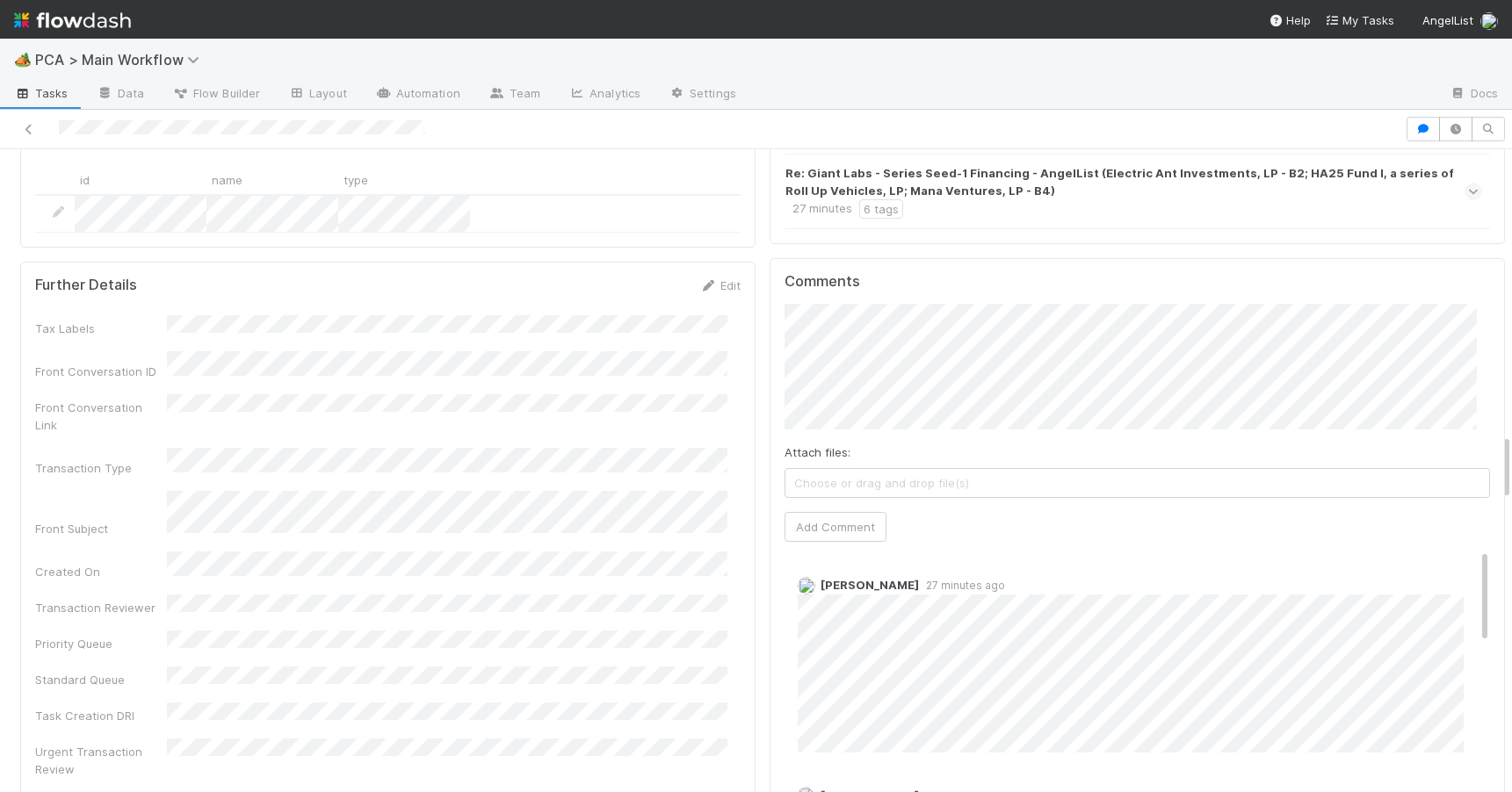
scroll to position [2767, 0]
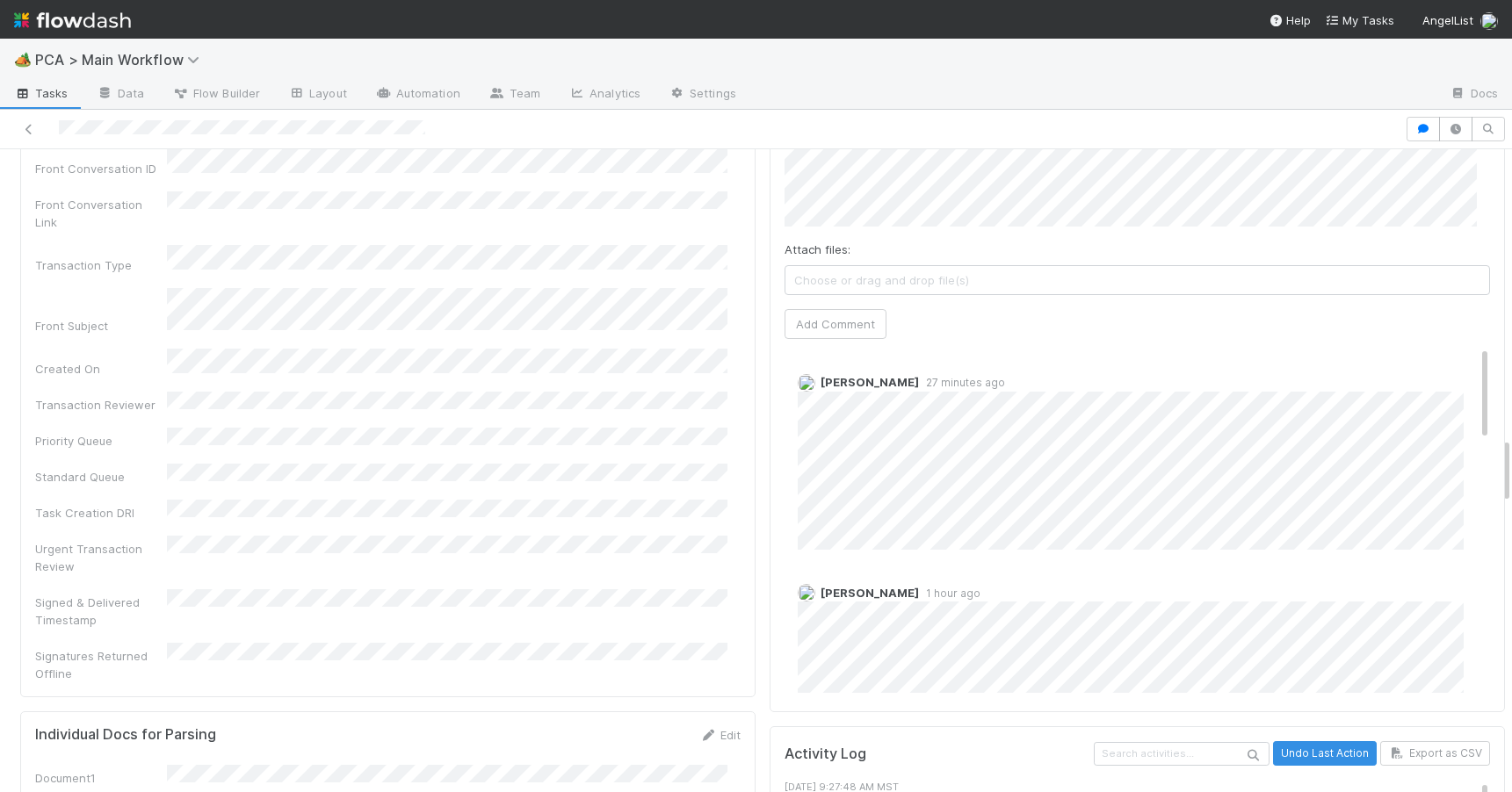
drag, startPoint x: 1492, startPoint y: 333, endPoint x: 1570, endPoint y: 445, distance: 136.5
click at [1511, 445] on html "🏕️ PCA > Main Workflow Tasks Data Flow Builder Layout Automation Team Analytics…" at bounding box center [756, 396] width 1512 height 792
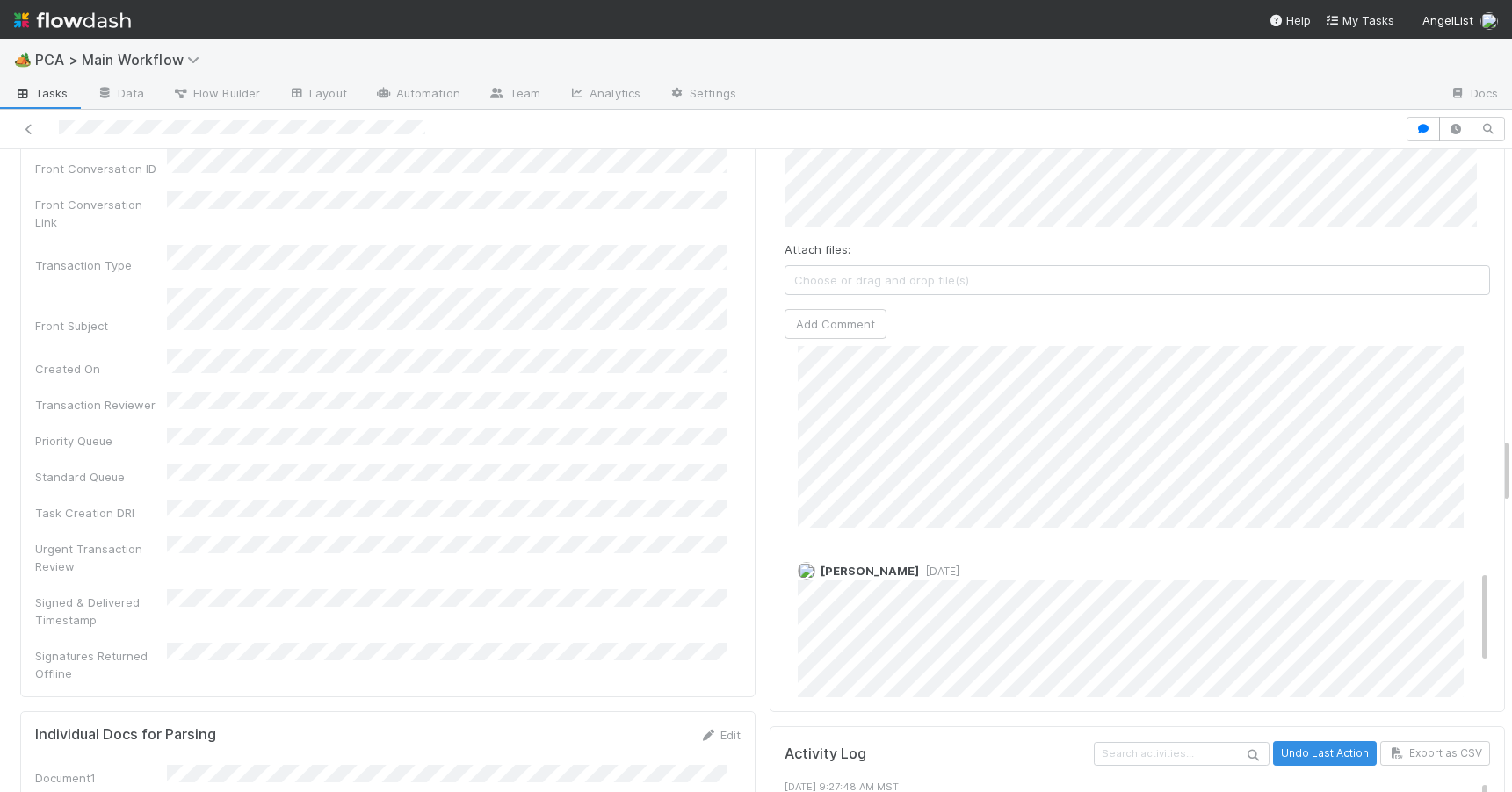
scroll to position [956, 0]
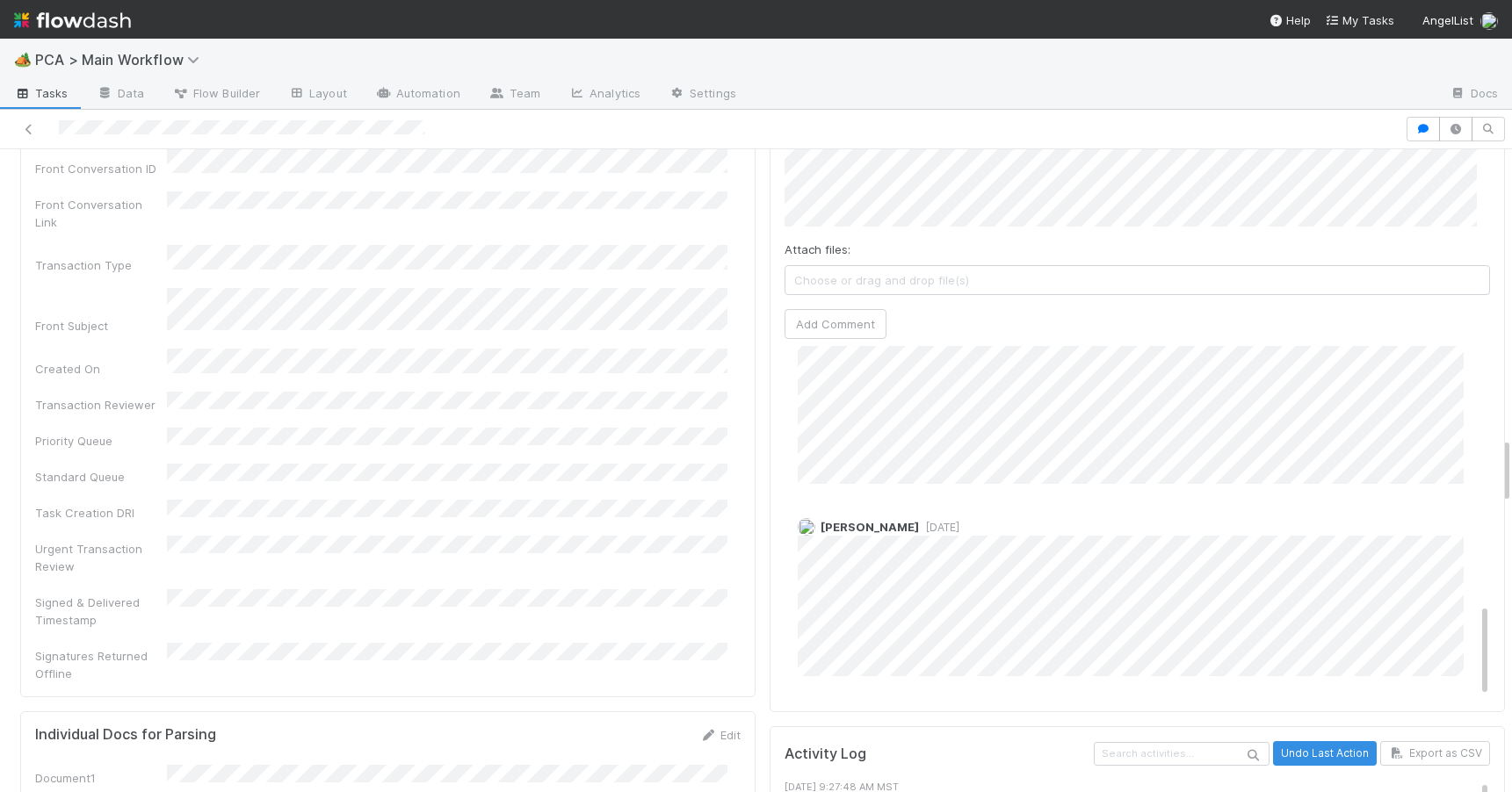
drag, startPoint x: 1459, startPoint y: 302, endPoint x: 1574, endPoint y: 577, distance: 298.1
click at [1511, 577] on html "🏕️ PCA > Main Workflow Tasks Data Flow Builder Layout Automation Team Analytics…" at bounding box center [756, 396] width 1512 height 792
